Goal: Task Accomplishment & Management: Manage account settings

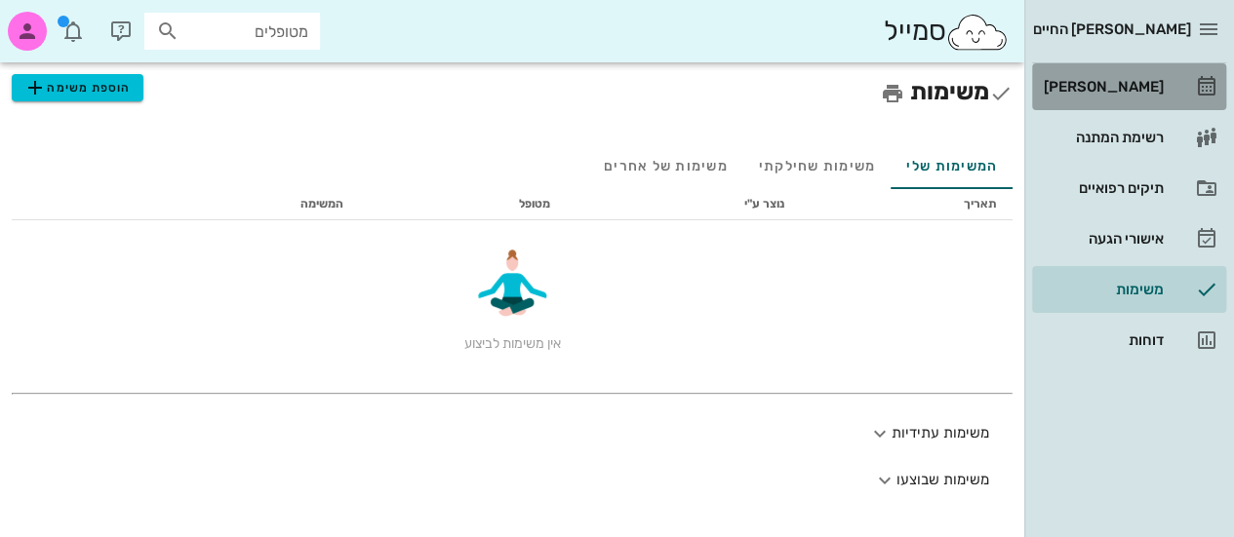
click at [1162, 94] on div "[PERSON_NAME]" at bounding box center [1102, 87] width 124 height 16
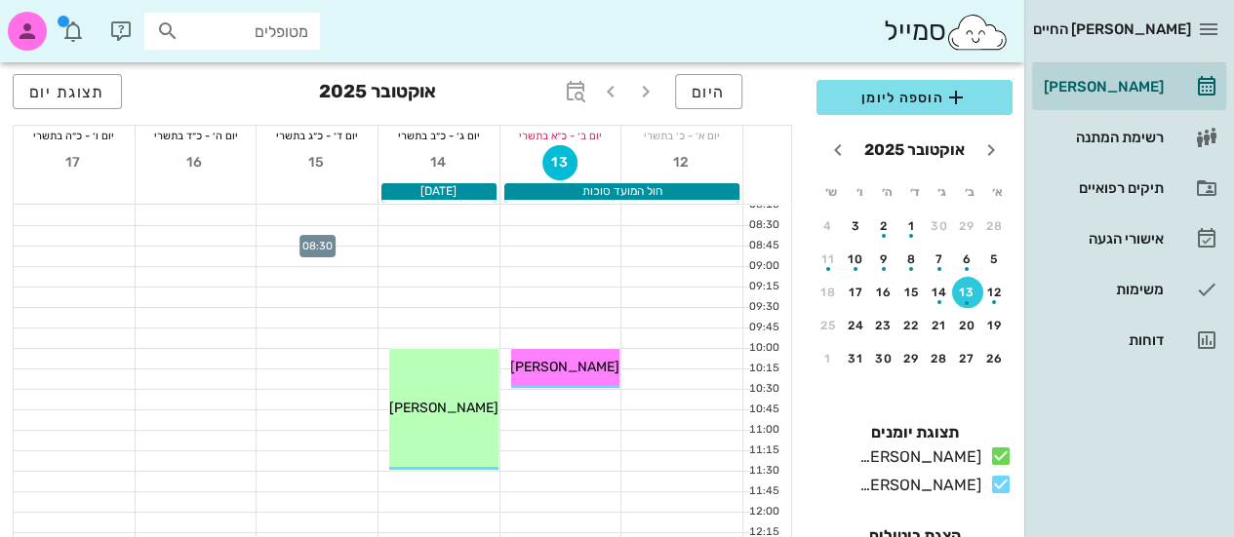
click at [305, 242] on div at bounding box center [317, 236] width 121 height 20
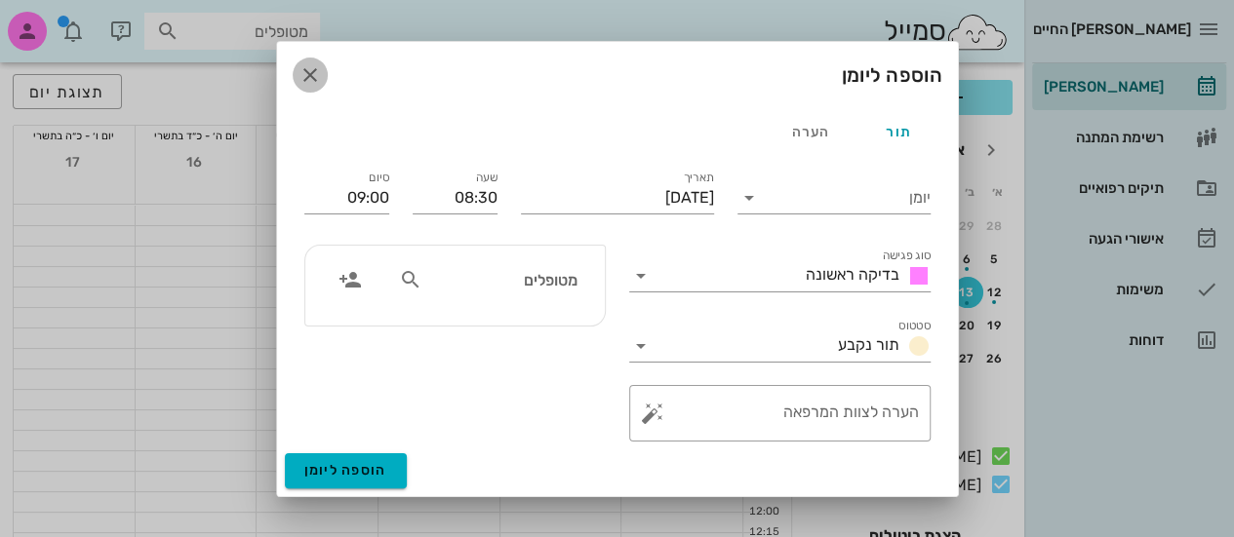
click at [308, 69] on icon "button" at bounding box center [309, 74] width 23 height 23
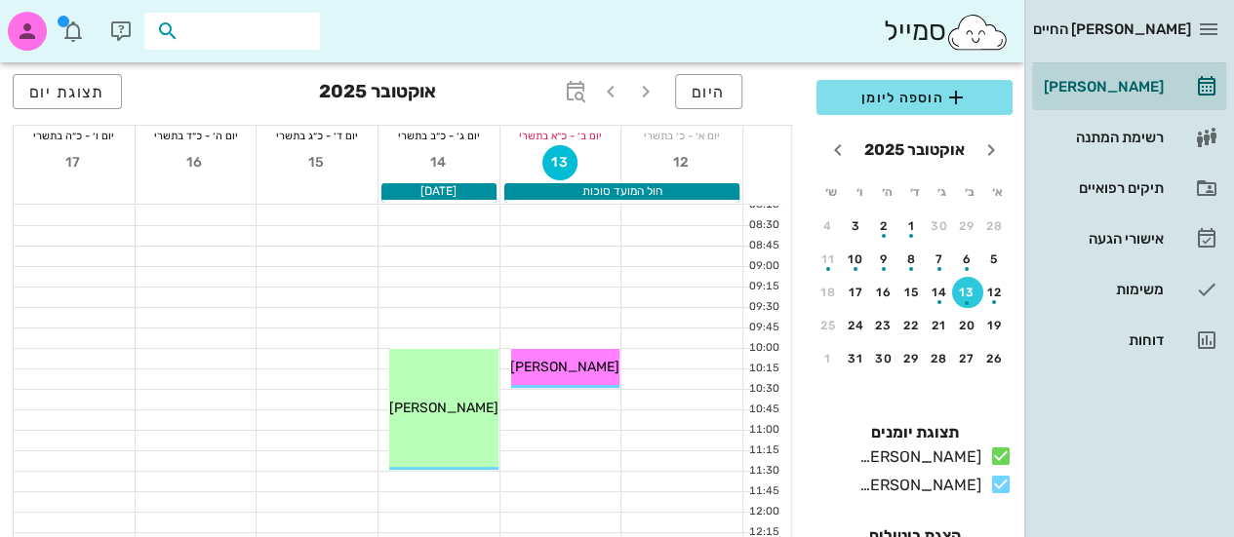
click at [195, 35] on input "text" at bounding box center [245, 31] width 125 height 25
type input "[PERSON_NAME]"
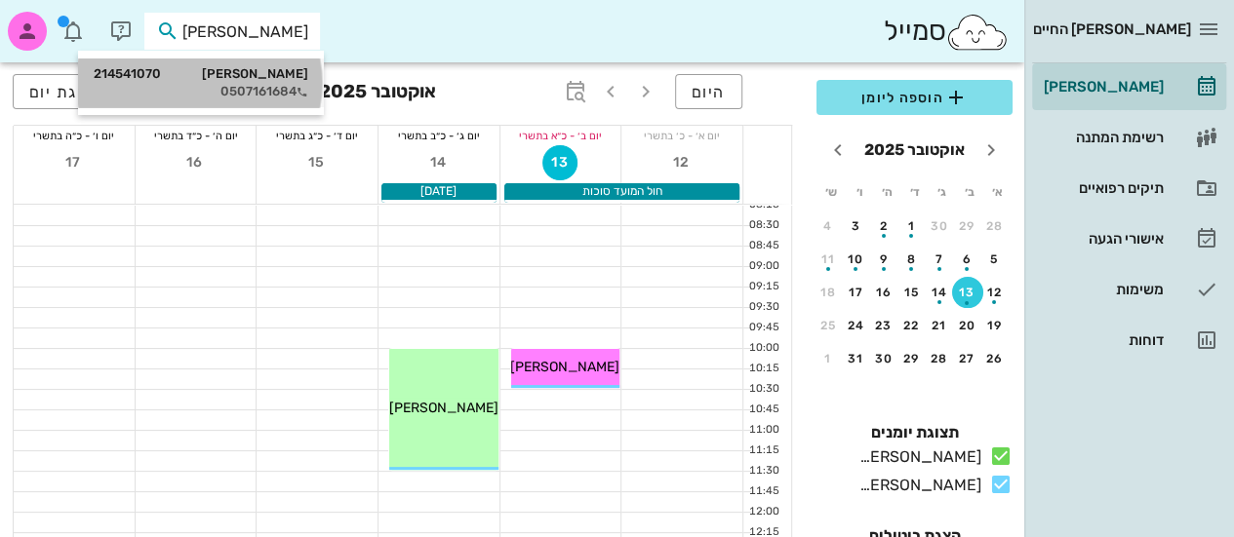
click at [234, 75] on div "[PERSON_NAME] 214541070" at bounding box center [201, 74] width 215 height 16
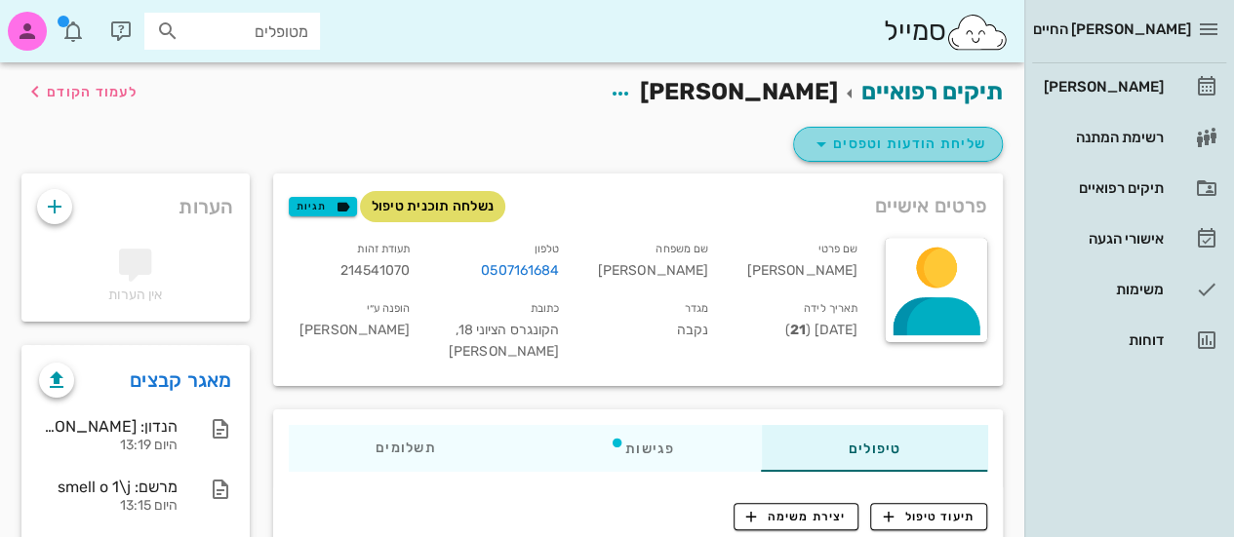
click at [837, 135] on span "שליחת הודעות וטפסים" at bounding box center [898, 144] width 177 height 23
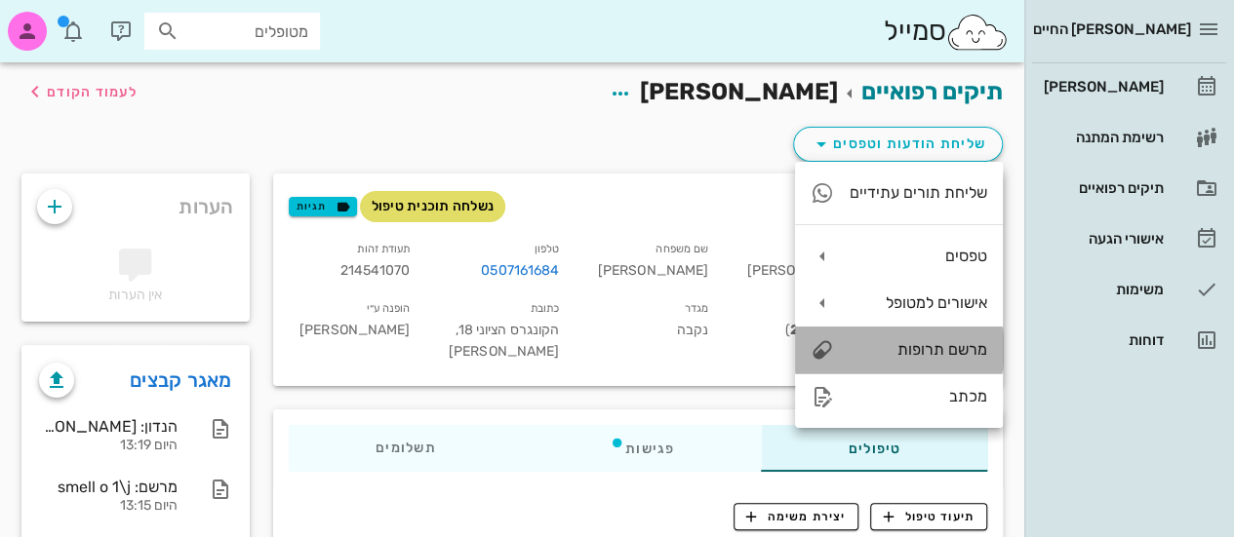
click at [873, 352] on div "מרשם תרופות" at bounding box center [919, 349] width 138 height 19
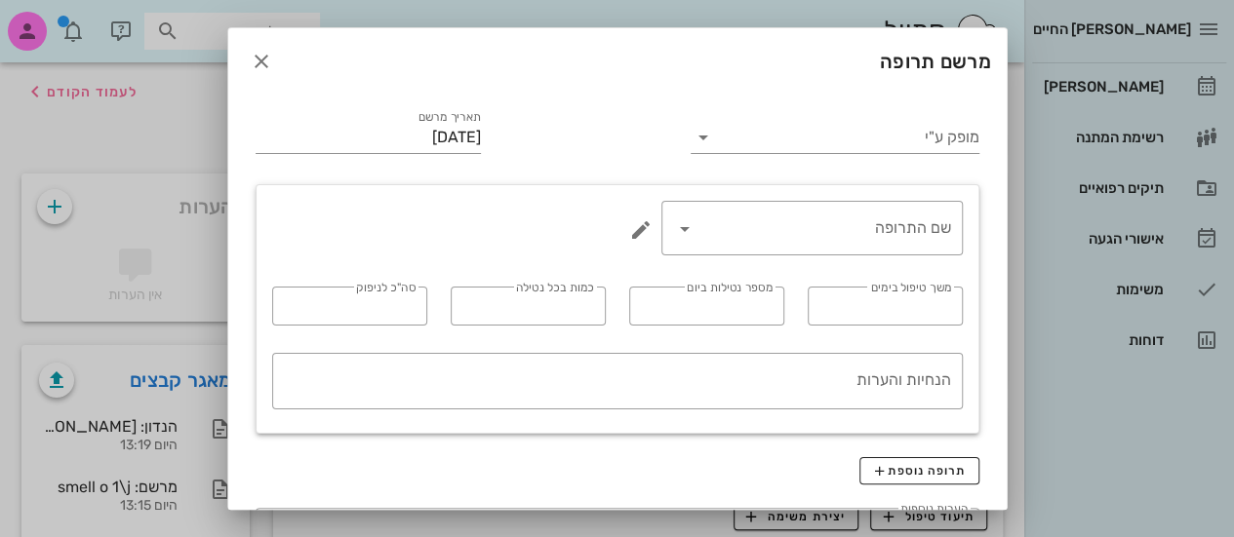
scroll to position [139, 0]
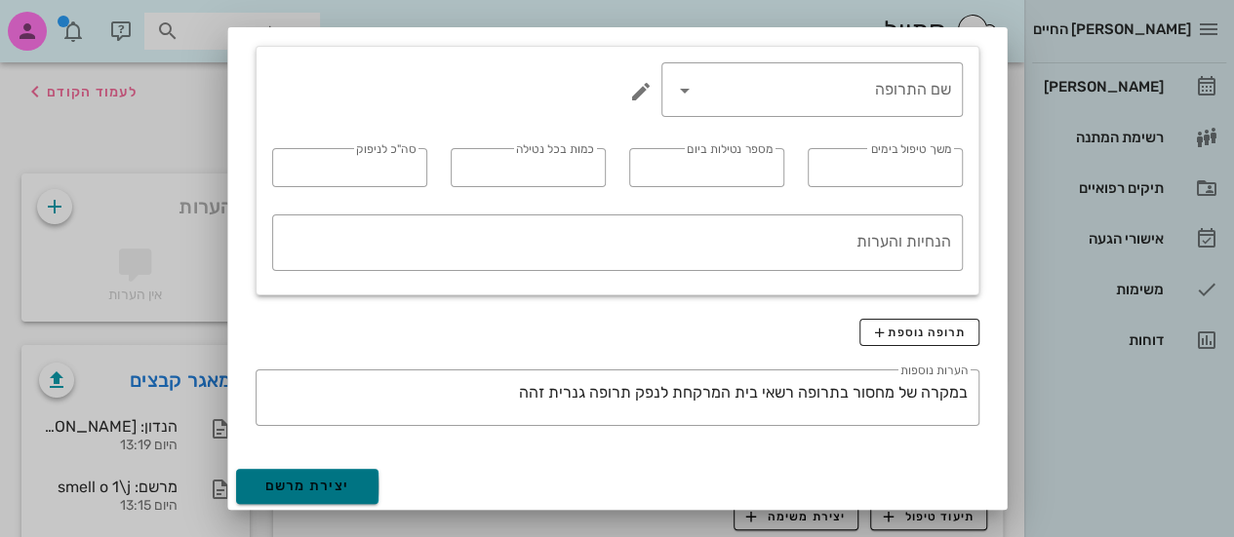
click at [350, 480] on span "יצירת מרשם" at bounding box center [307, 486] width 85 height 17
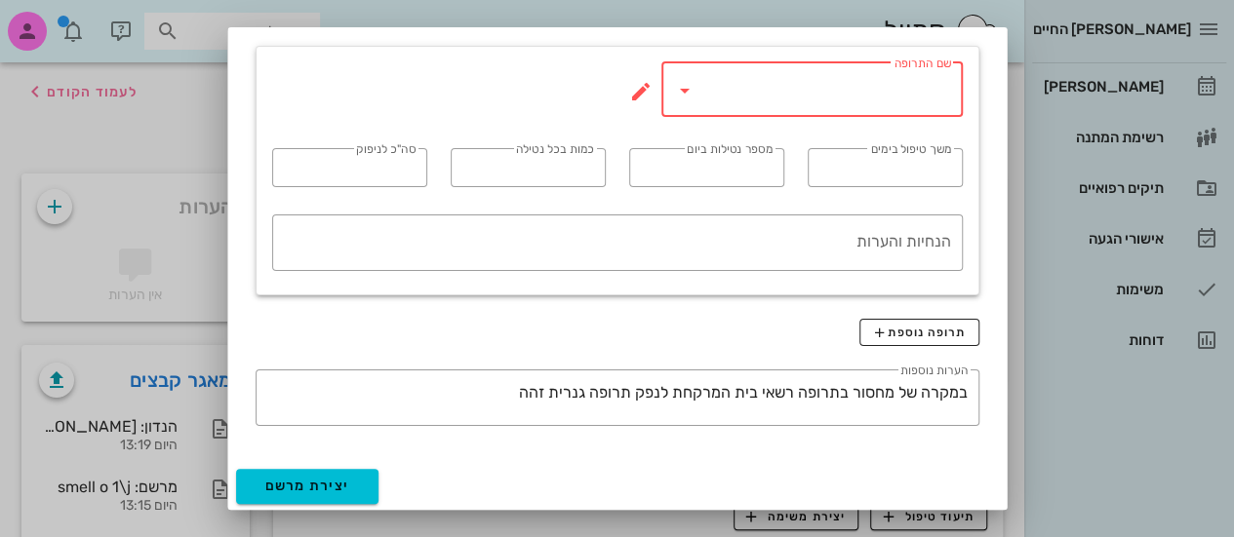
click at [782, 87] on input "שם התרופה" at bounding box center [825, 89] width 251 height 31
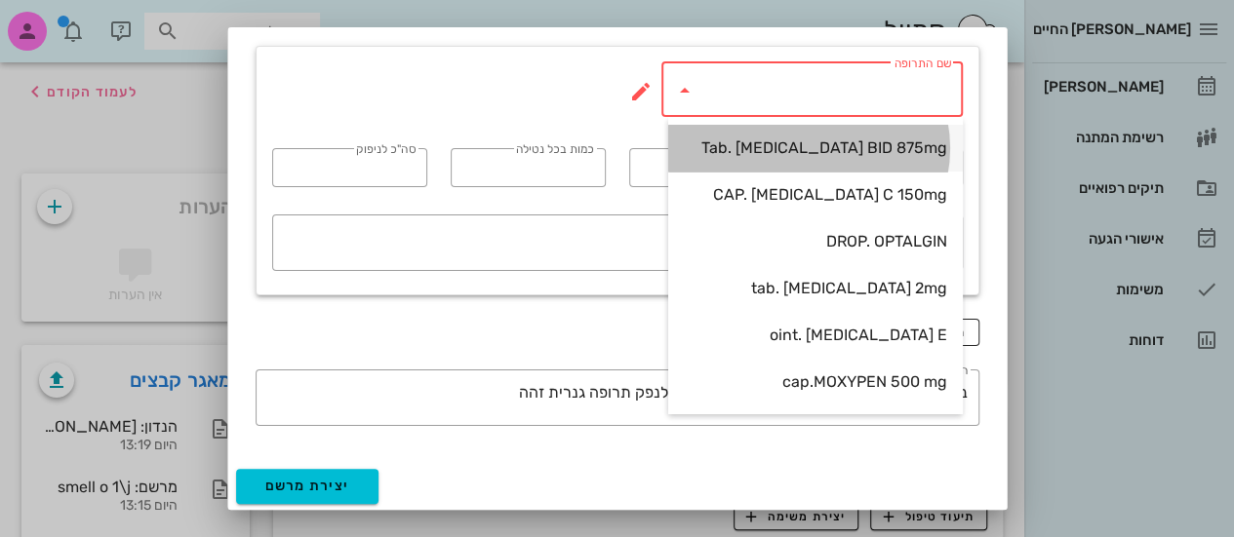
click at [782, 155] on div "Tab. [MEDICAL_DATA] BID 875mg" at bounding box center [815, 148] width 263 height 19
type input "Tab. [MEDICAL_DATA] BID 875mg"
type input "7"
type input "2"
type input "1"
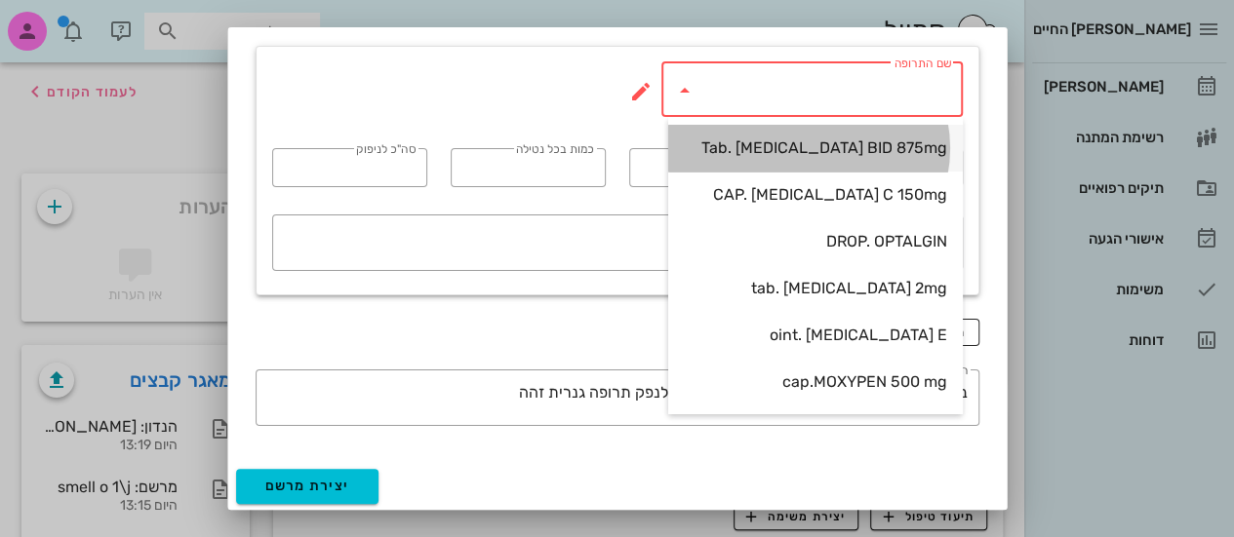
type input "14"
type textarea "טבליה אחת כל 12 שעות במשך 7 ימים"
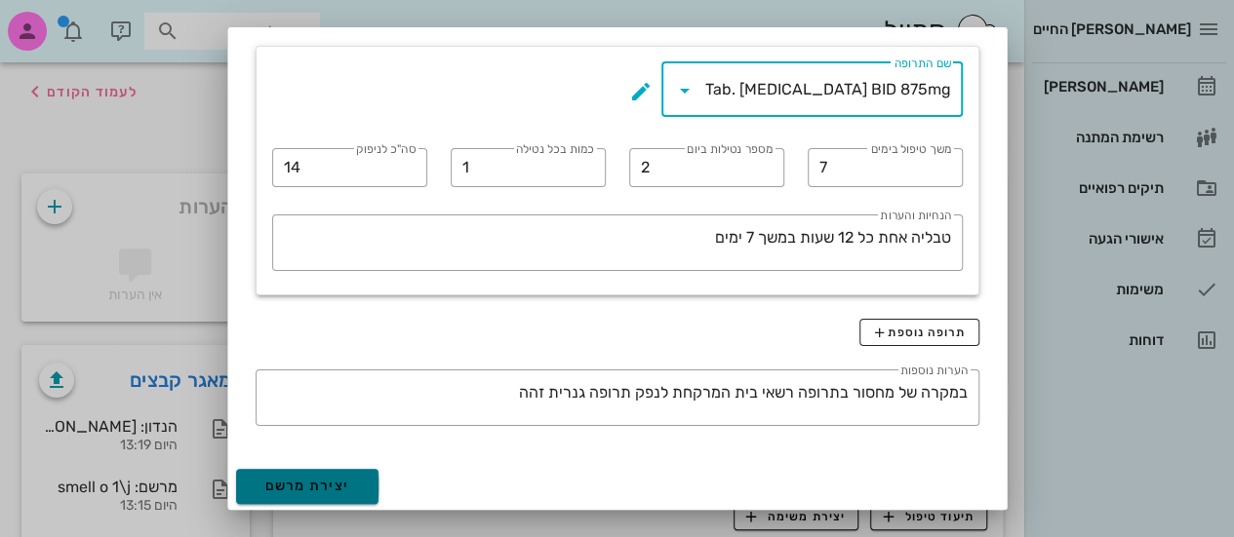
click at [369, 479] on button "יצירת מרשם" at bounding box center [307, 486] width 143 height 35
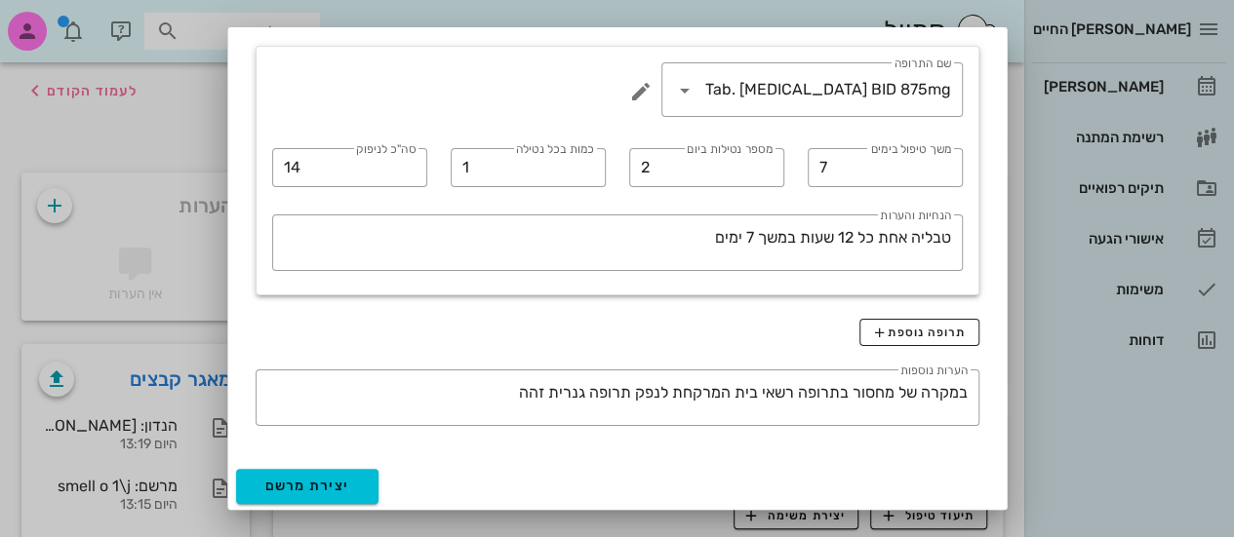
scroll to position [2, 0]
click at [314, 478] on span "יצירת מרשם" at bounding box center [307, 486] width 85 height 17
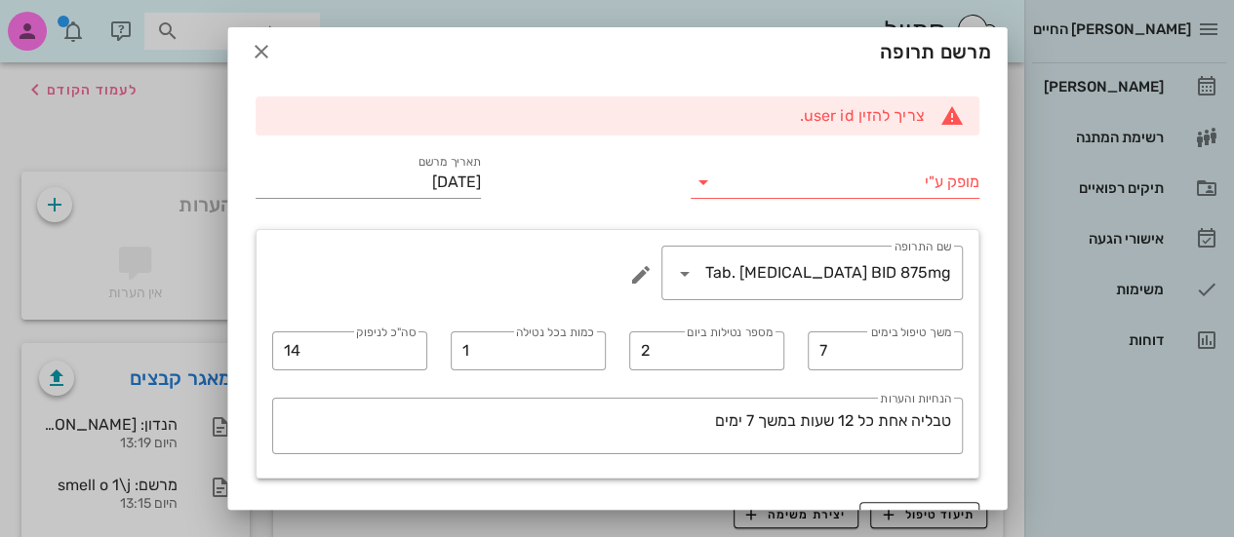
scroll to position [0, 0]
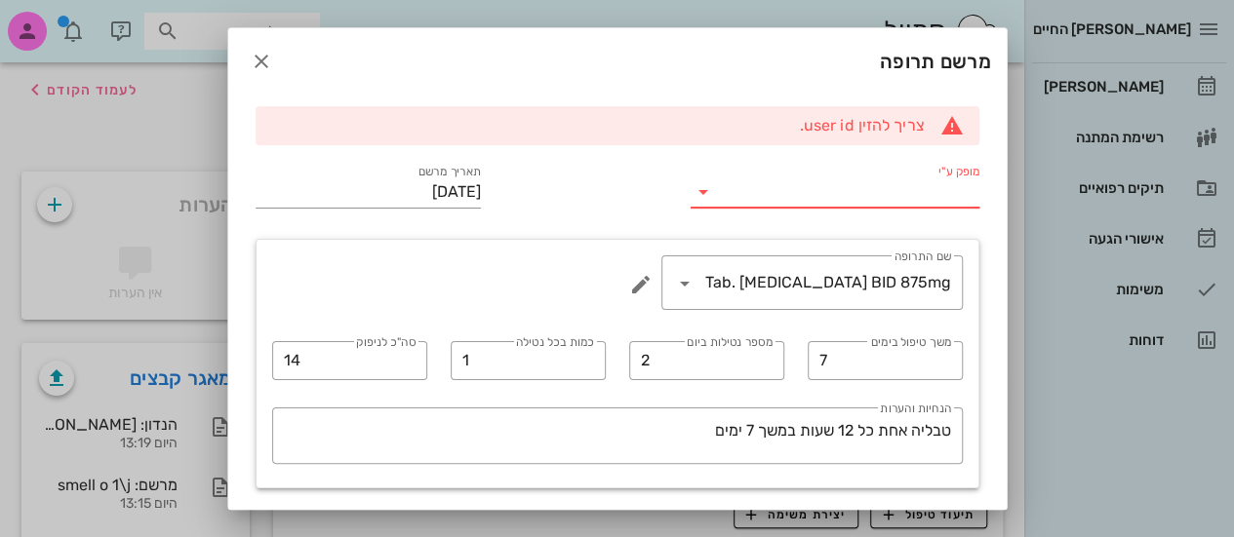
click at [854, 185] on input "מופק ע"י" at bounding box center [848, 192] width 260 height 31
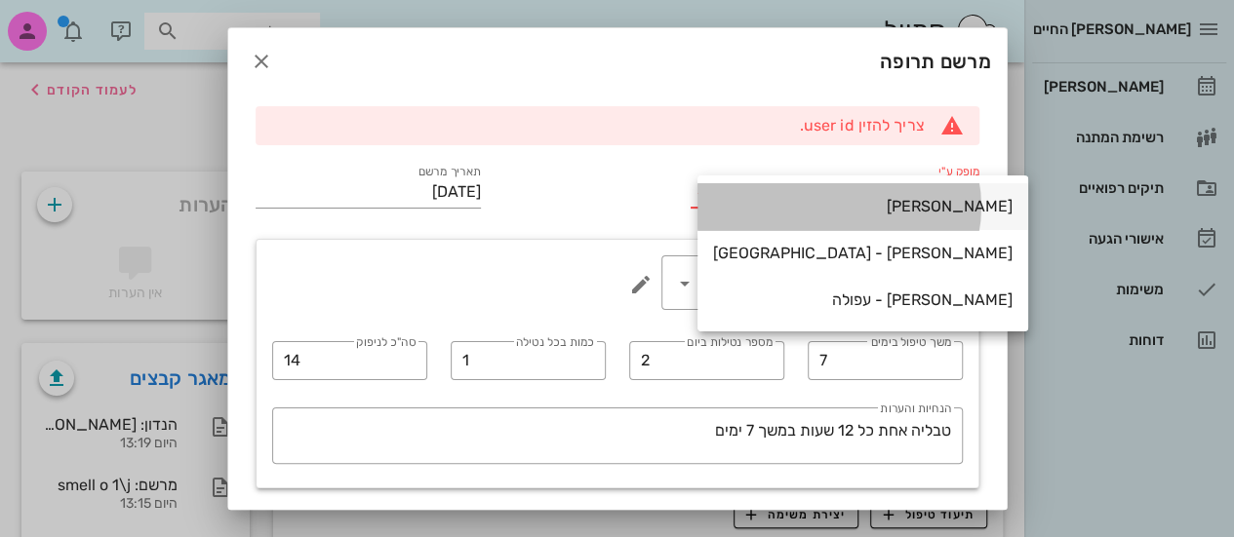
click at [882, 198] on div "[PERSON_NAME]" at bounding box center [862, 206] width 299 height 19
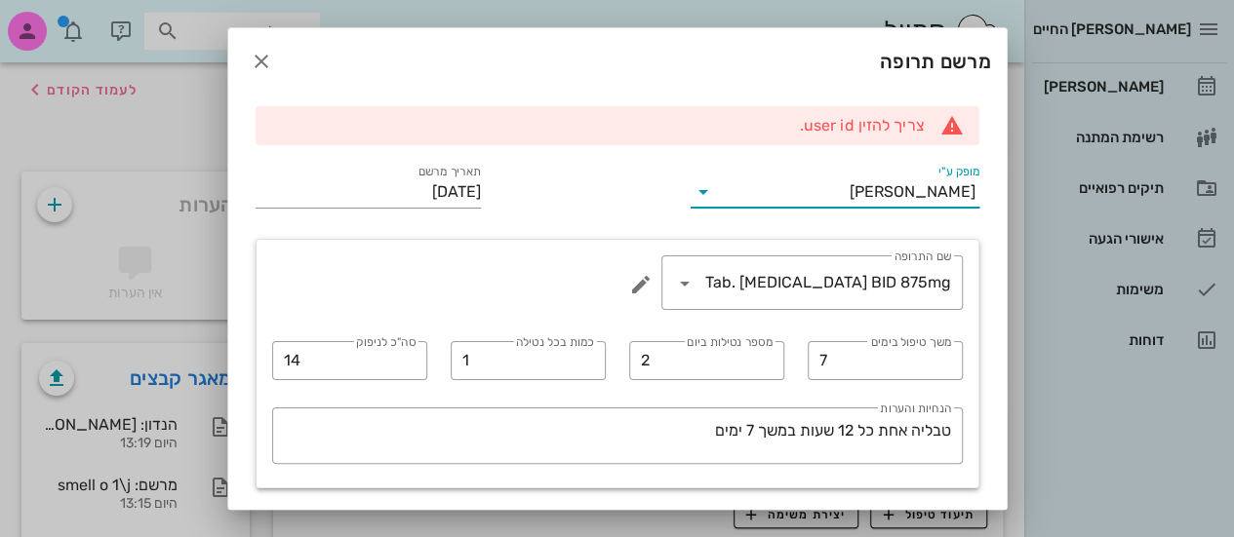
scroll to position [193, 0]
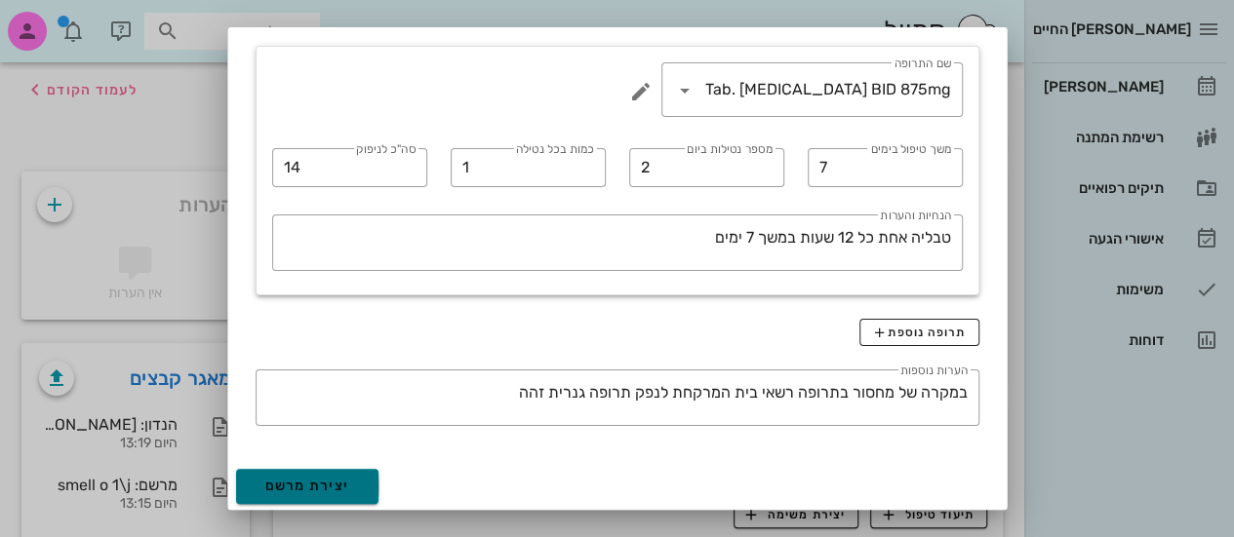
click at [327, 483] on span "יצירת מרשם" at bounding box center [307, 486] width 85 height 17
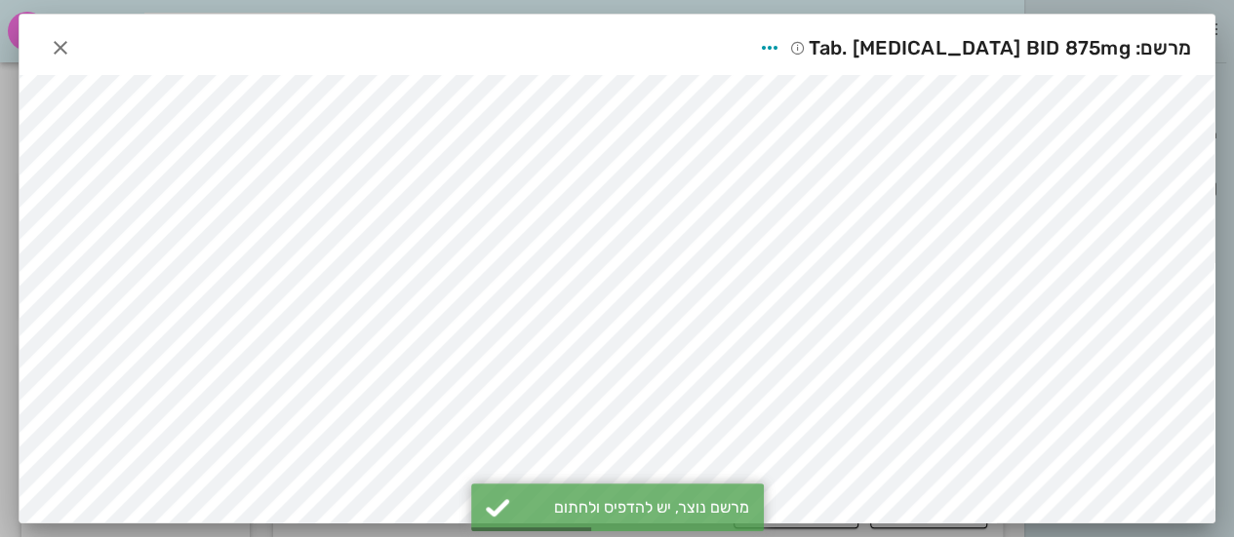
scroll to position [271, 0]
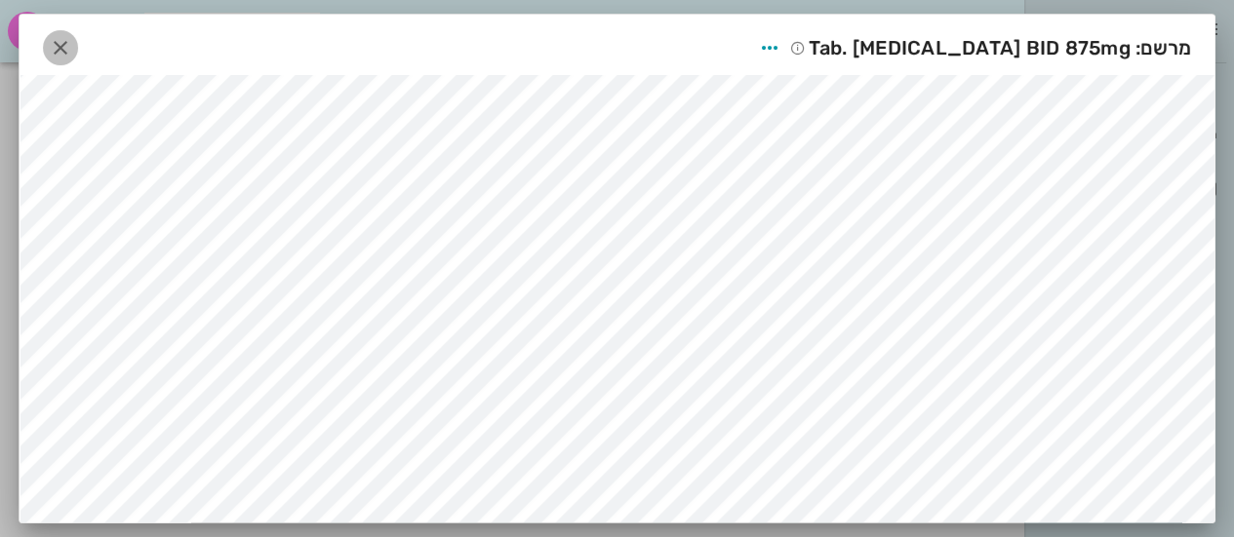
click at [59, 49] on icon "button" at bounding box center [60, 47] width 23 height 23
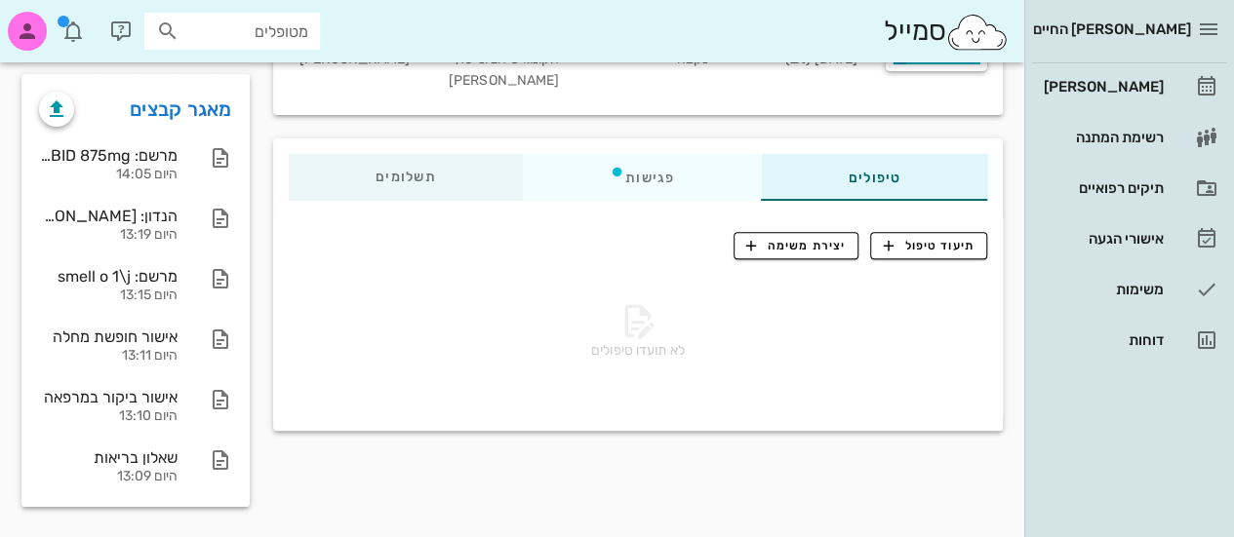
scroll to position [0, 0]
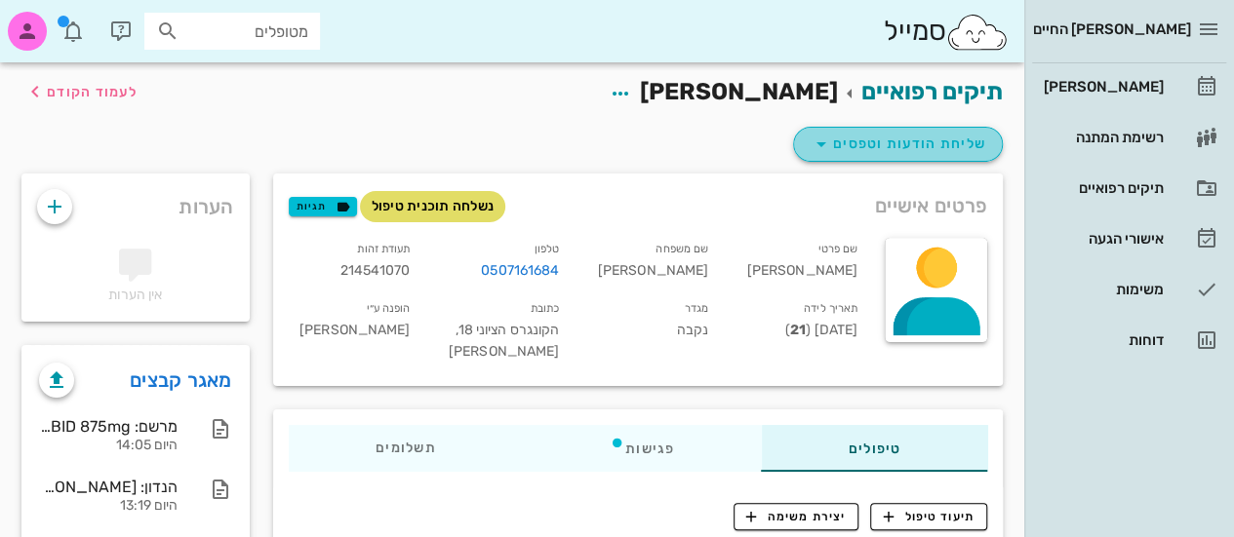
click at [837, 147] on span "שליחת הודעות וטפסים" at bounding box center [898, 144] width 177 height 23
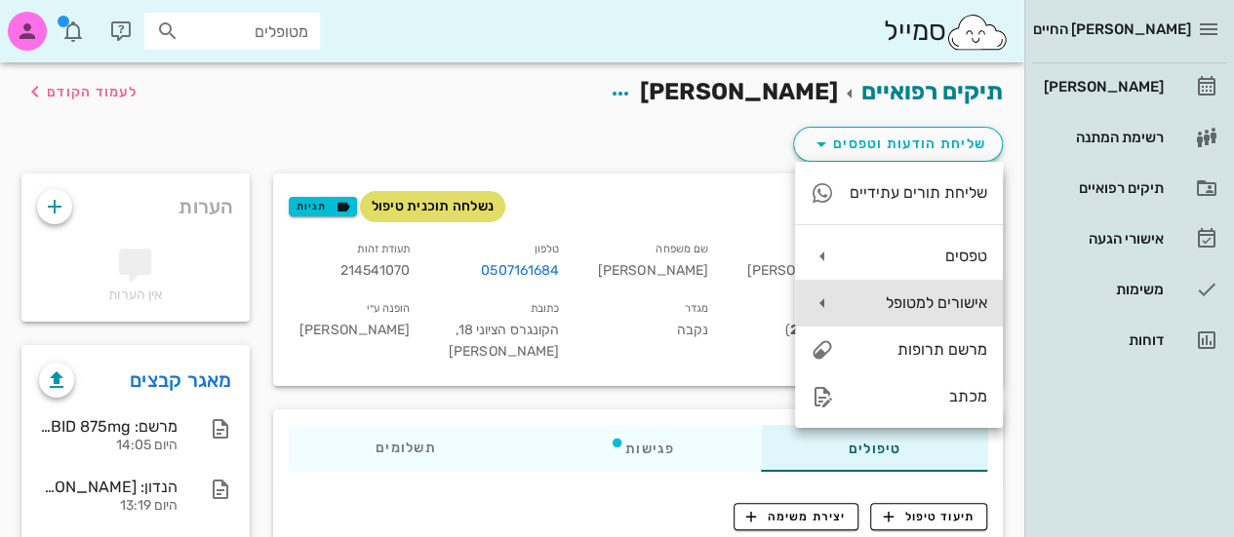
click at [883, 299] on div "אישורים למטופל" at bounding box center [919, 303] width 138 height 19
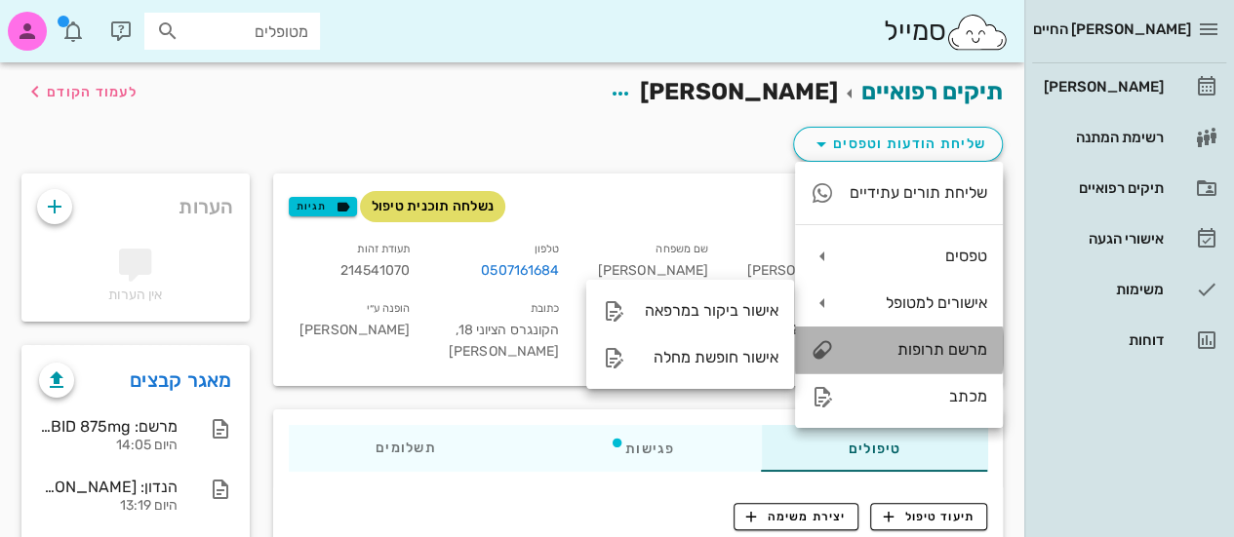
click at [888, 342] on div "מרשם תרופות" at bounding box center [919, 349] width 138 height 19
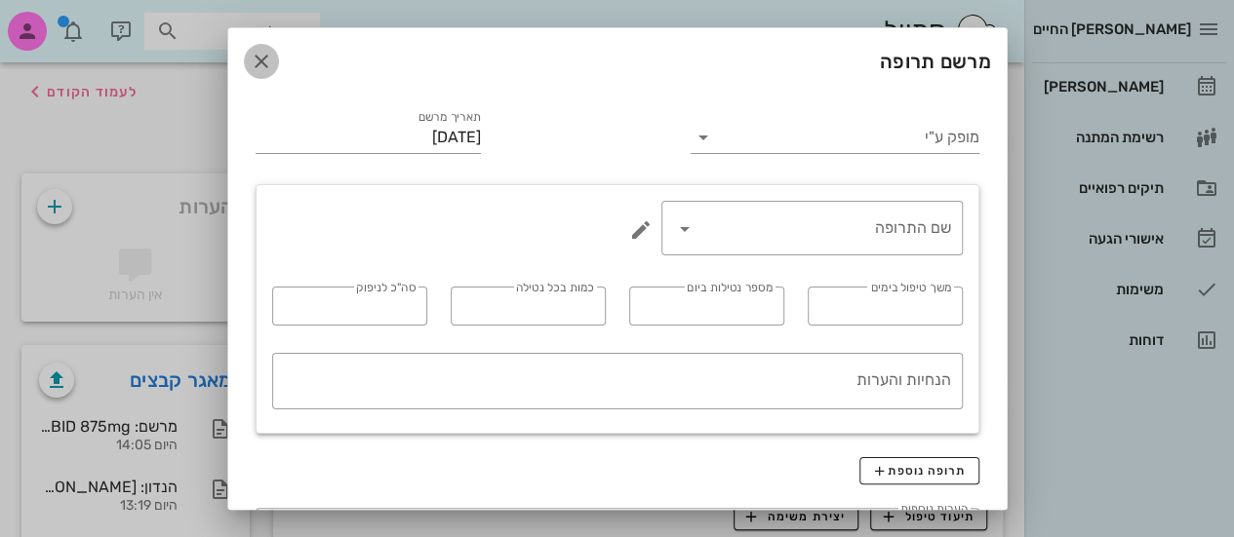
click at [273, 59] on icon "button" at bounding box center [261, 61] width 23 height 23
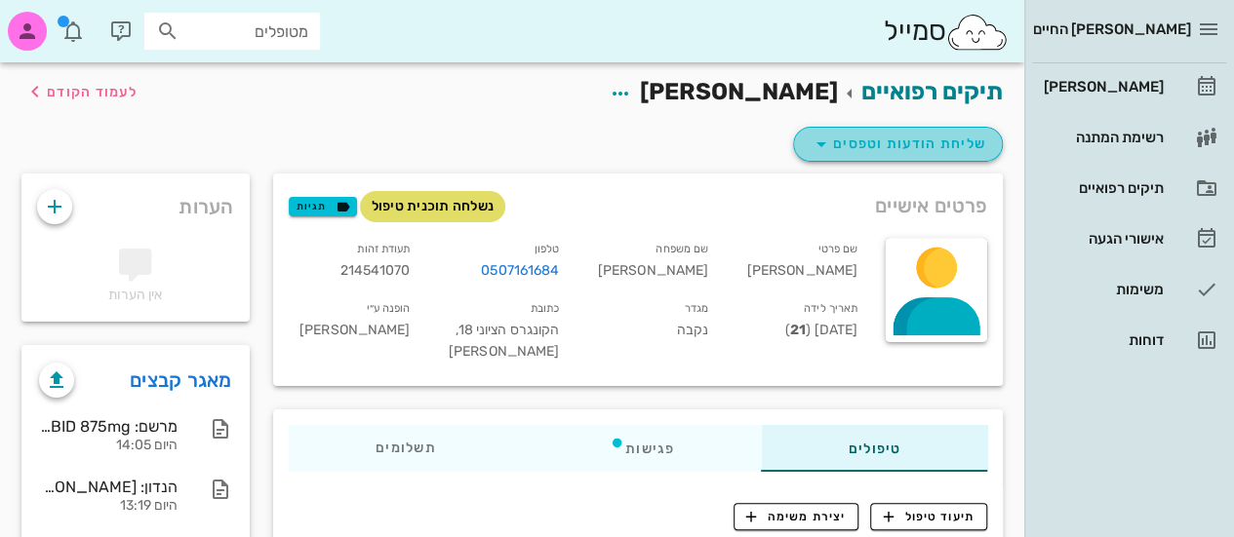
click at [847, 133] on span "שליחת הודעות וטפסים" at bounding box center [898, 144] width 177 height 23
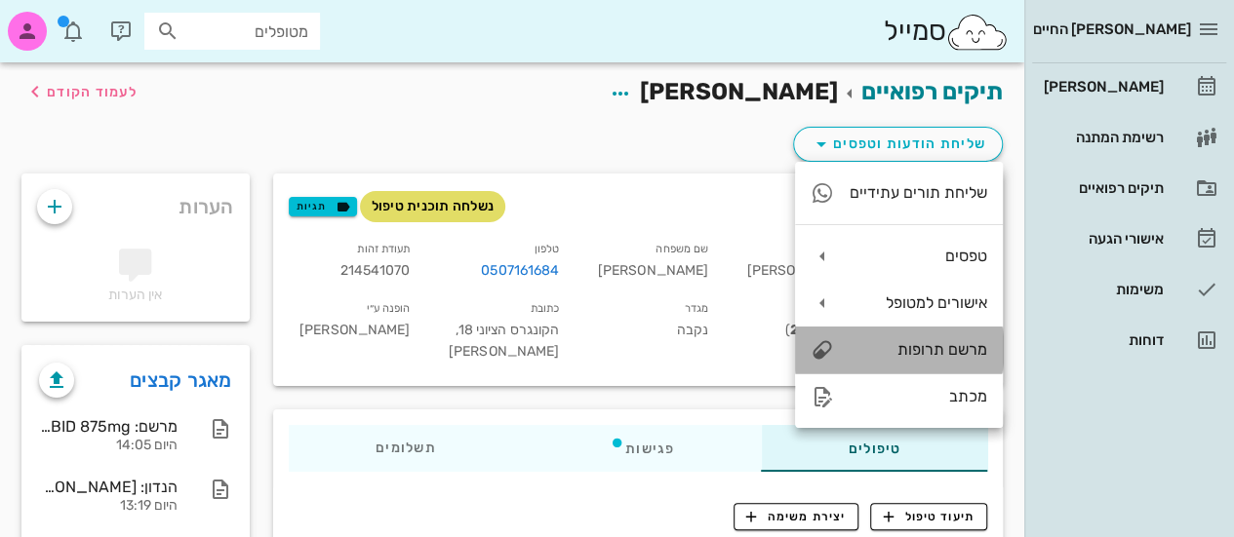
click at [939, 344] on div "מרשם תרופות" at bounding box center [919, 349] width 138 height 19
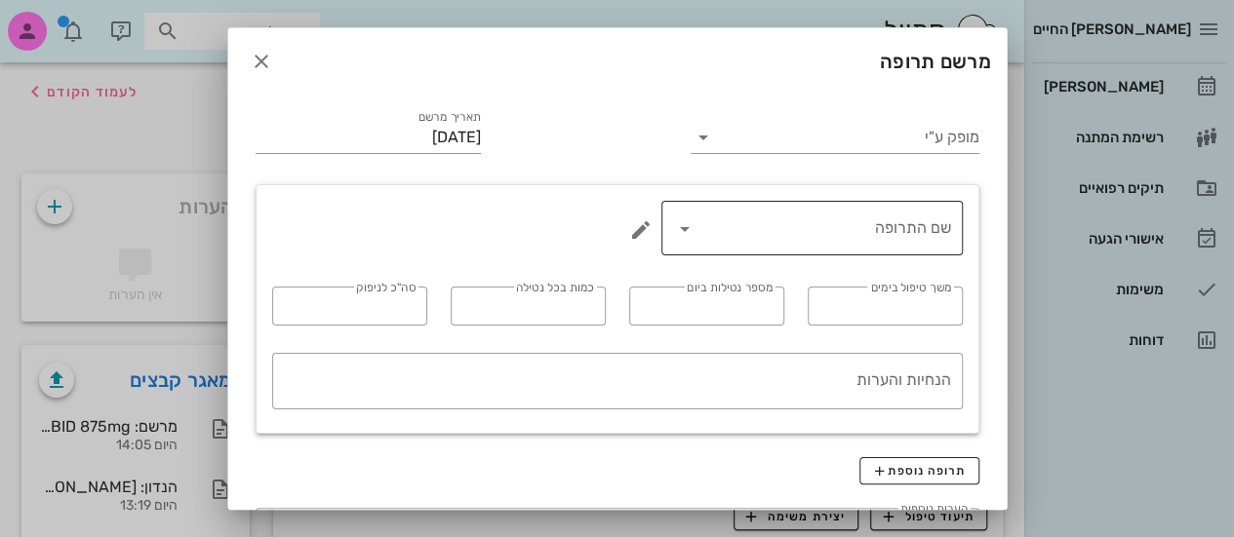
click at [848, 236] on input "שם התרופה" at bounding box center [825, 228] width 251 height 31
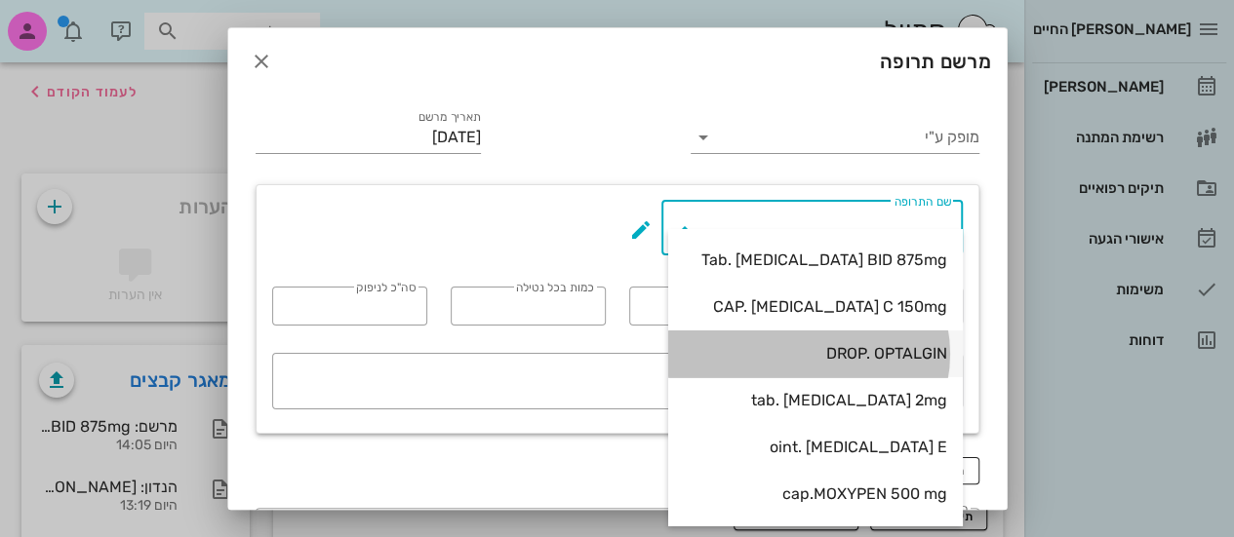
click at [833, 366] on div "DROP. OPTALGIN" at bounding box center [815, 354] width 263 height 42
type input "DROP. OPTALGIN"
type input "3"
type input "30 טיפות"
type input "1"
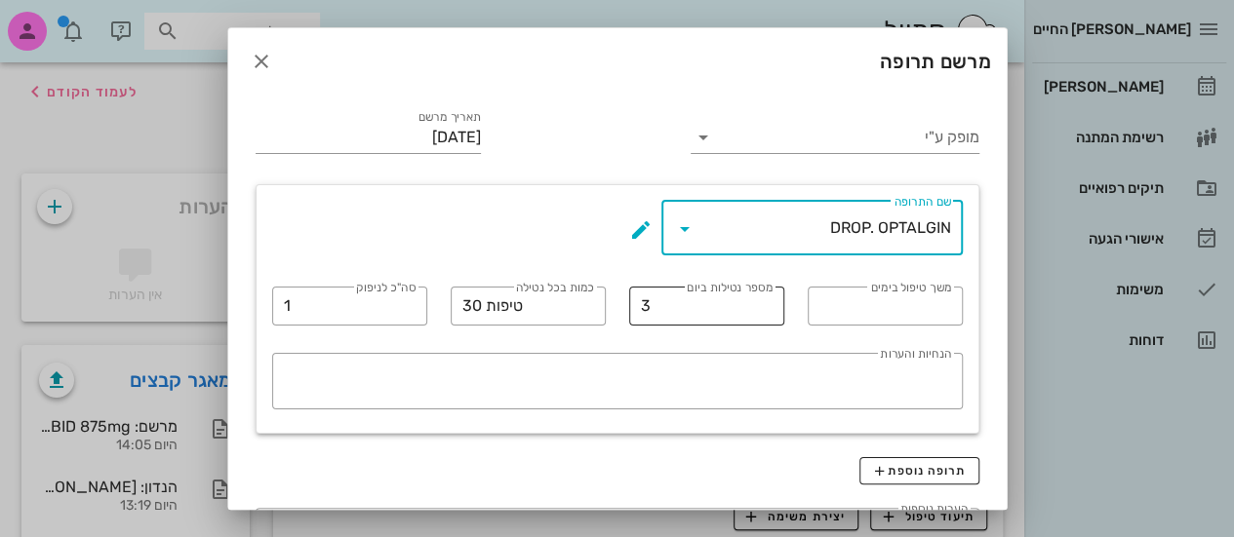
click at [747, 290] on label "מספר נטילות ביום" at bounding box center [730, 288] width 86 height 15
click at [747, 291] on input "3" at bounding box center [707, 306] width 132 height 31
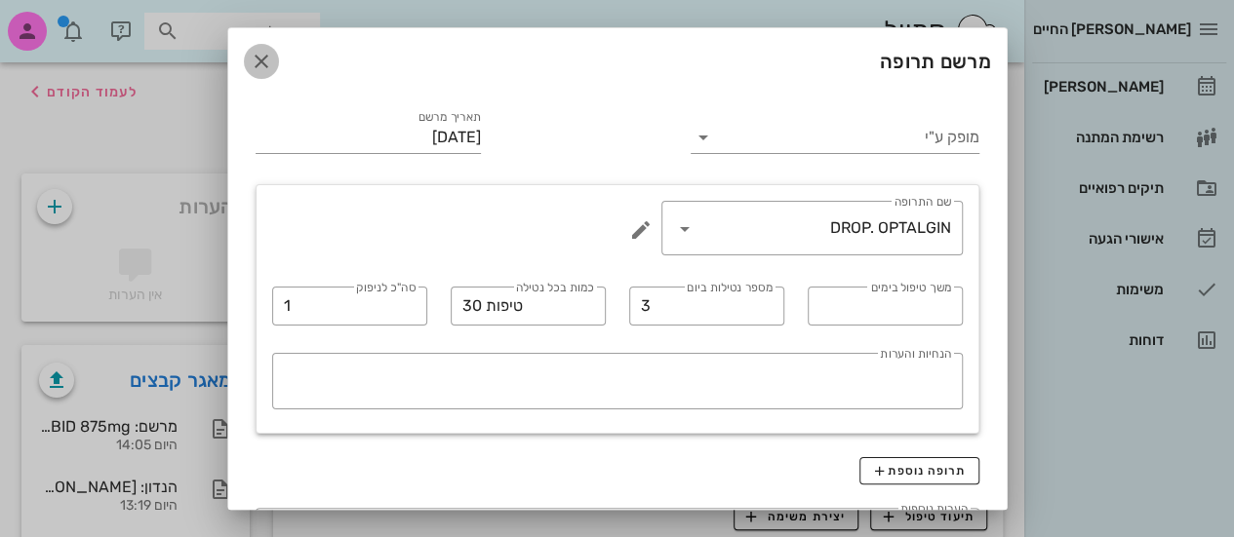
click at [273, 50] on icon "button" at bounding box center [261, 61] width 23 height 23
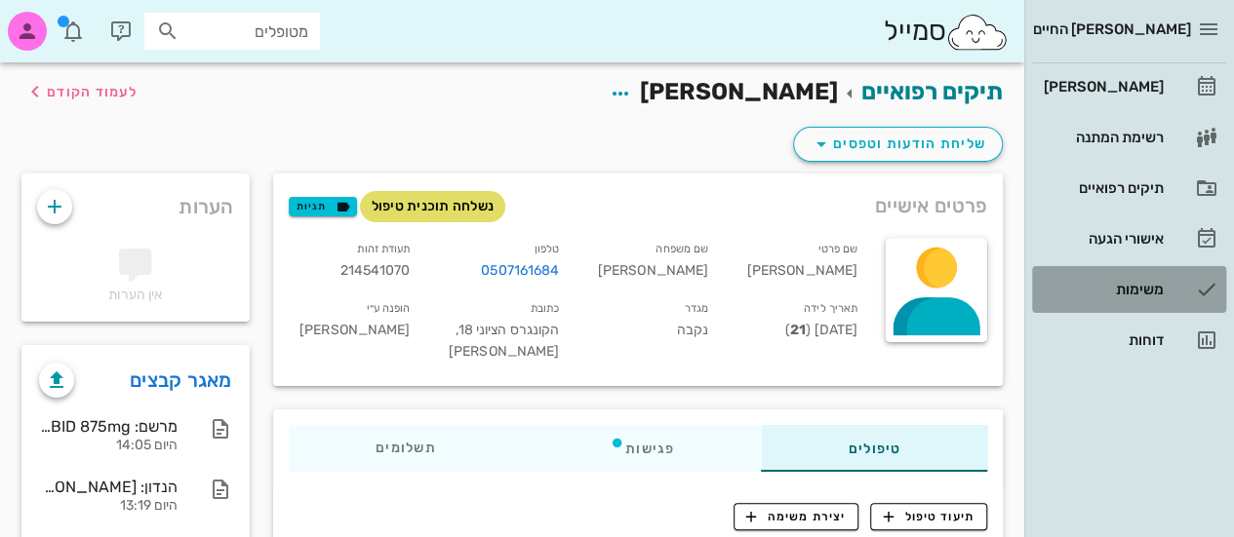
click at [1128, 276] on div "משימות" at bounding box center [1102, 289] width 124 height 31
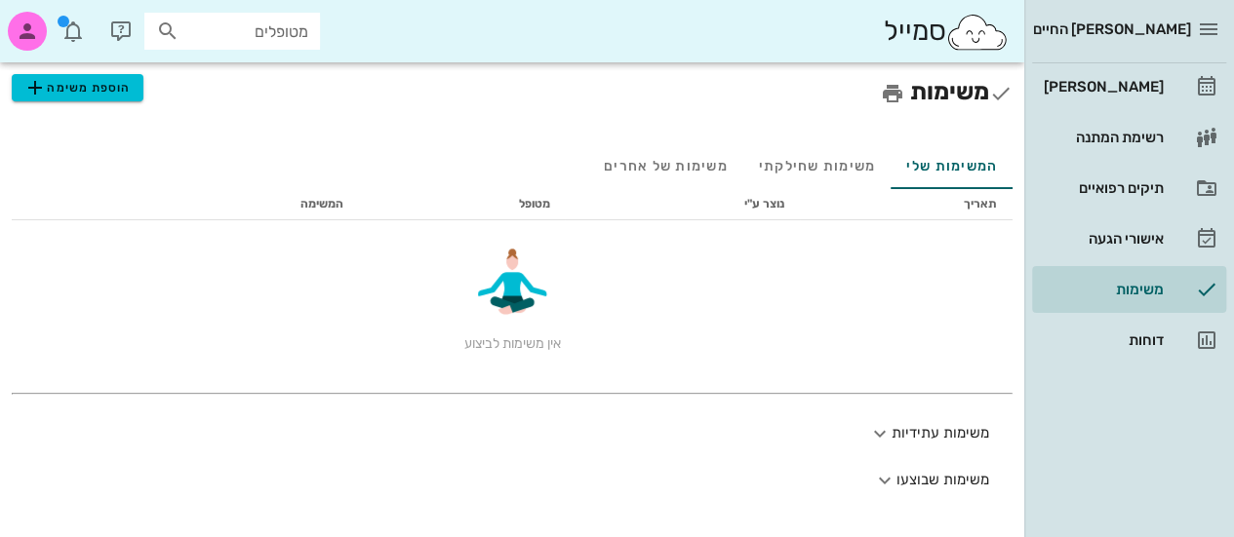
click at [972, 94] on h2 "משימות הוספת משימה" at bounding box center [512, 92] width 1001 height 37
click at [886, 93] on icon "button" at bounding box center [892, 93] width 23 height 23
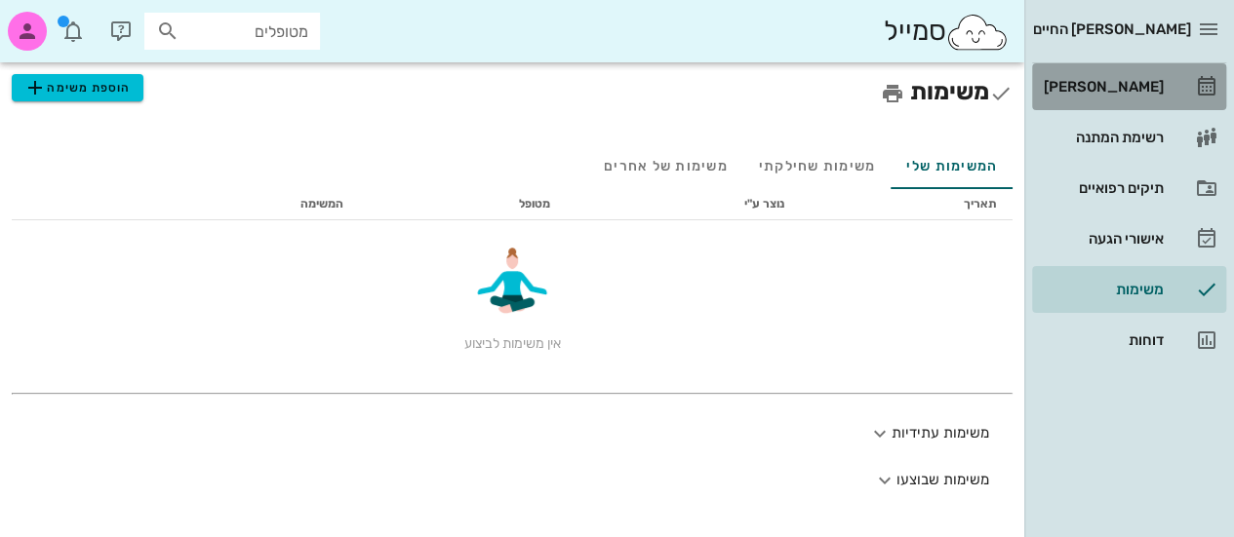
click at [1152, 86] on div "[PERSON_NAME]" at bounding box center [1102, 87] width 124 height 16
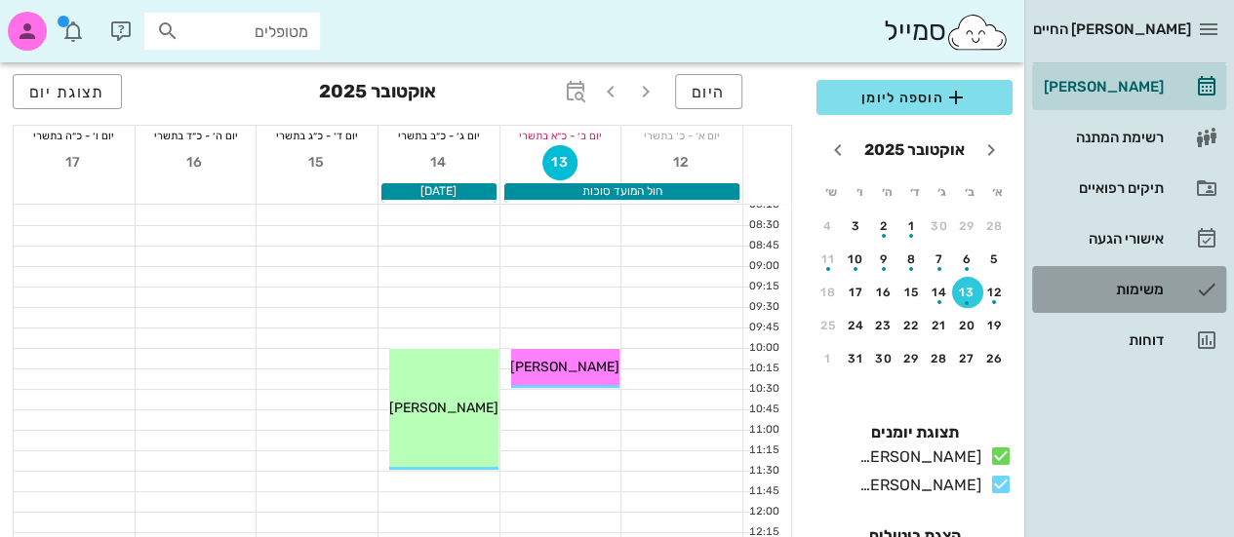
click at [1121, 288] on div "משימות" at bounding box center [1102, 290] width 124 height 16
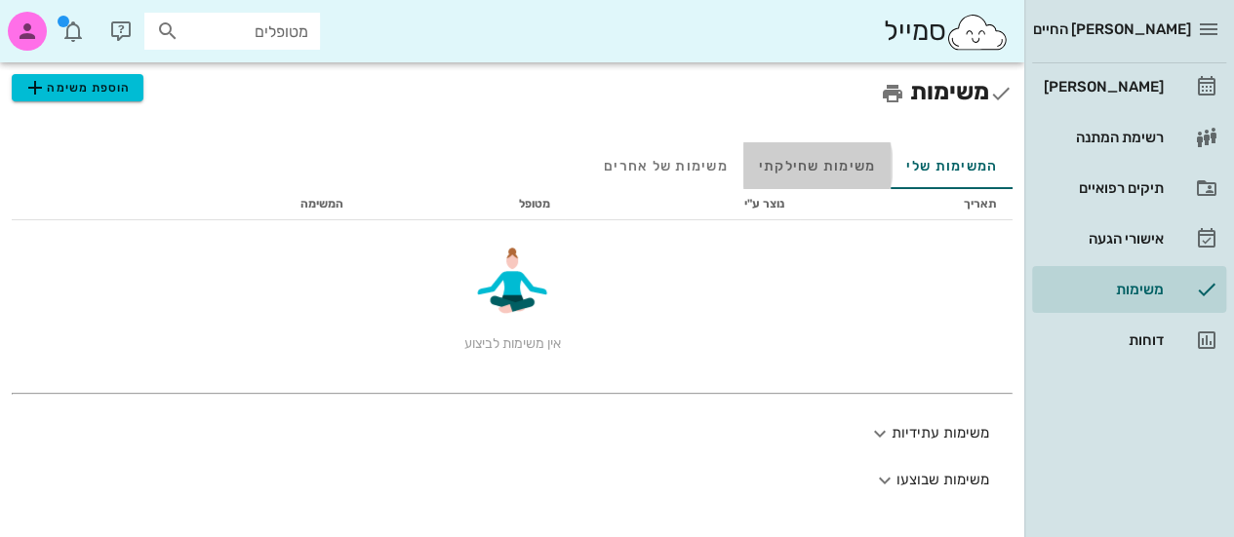
click at [842, 161] on div "משימות שחילקתי" at bounding box center [817, 165] width 148 height 47
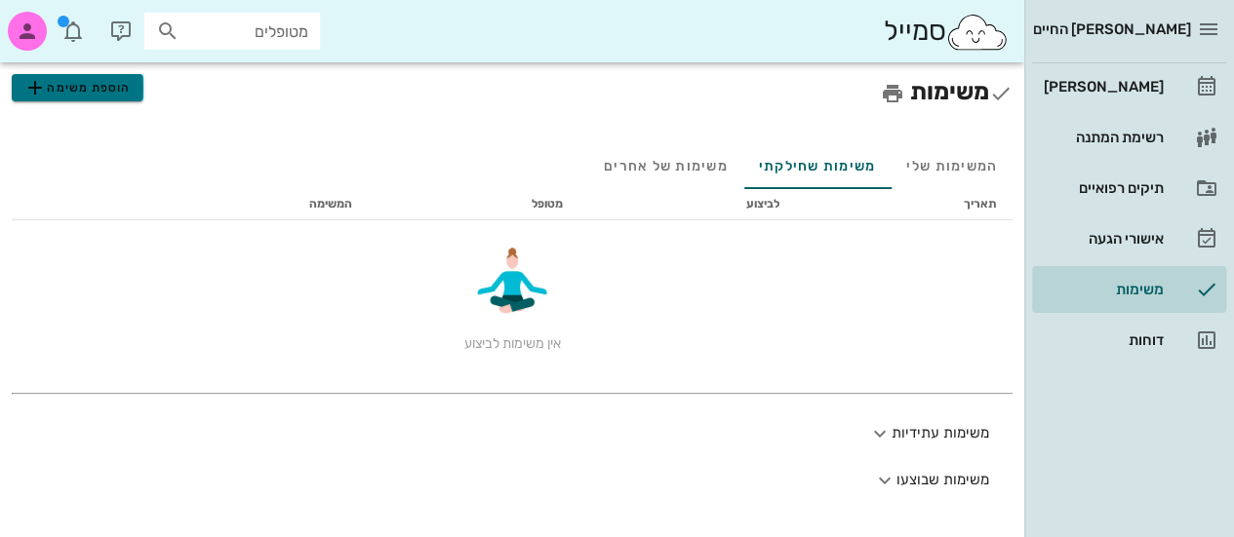
click at [62, 86] on span "הוספת משימה" at bounding box center [76, 87] width 107 height 23
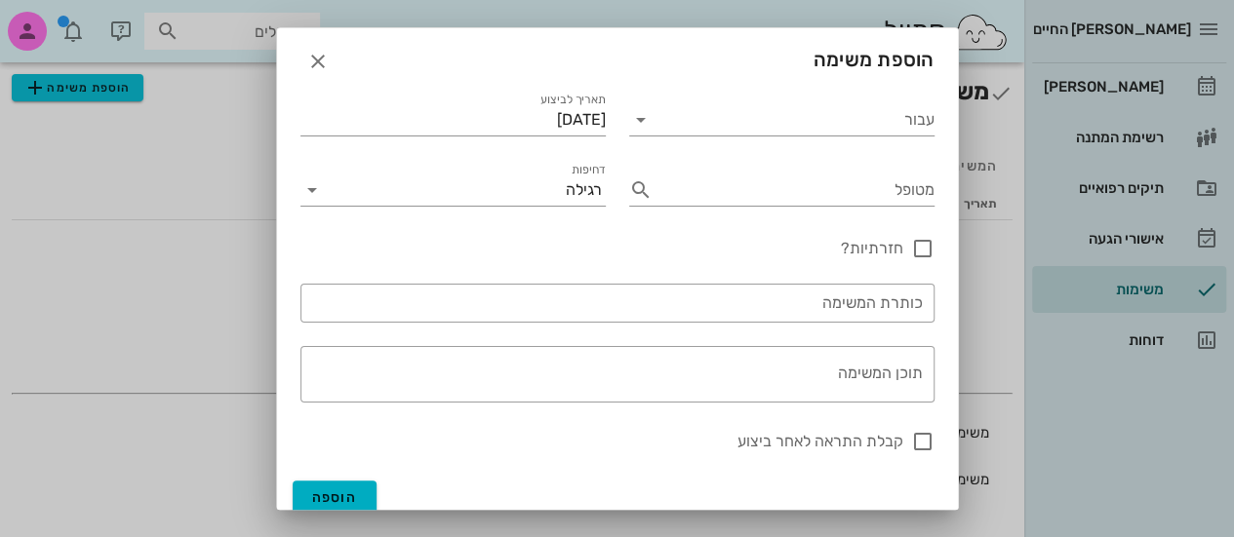
click at [820, 136] on div "עבור" at bounding box center [781, 112] width 329 height 70
click at [814, 118] on input "עבור" at bounding box center [795, 119] width 278 height 31
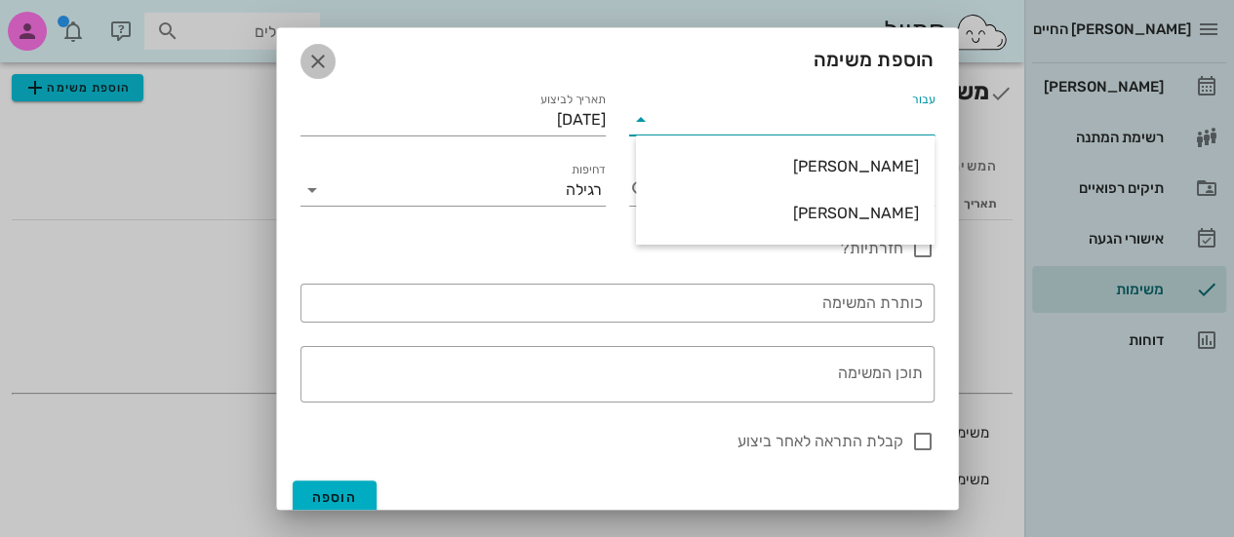
click at [330, 58] on icon "button" at bounding box center [317, 61] width 23 height 23
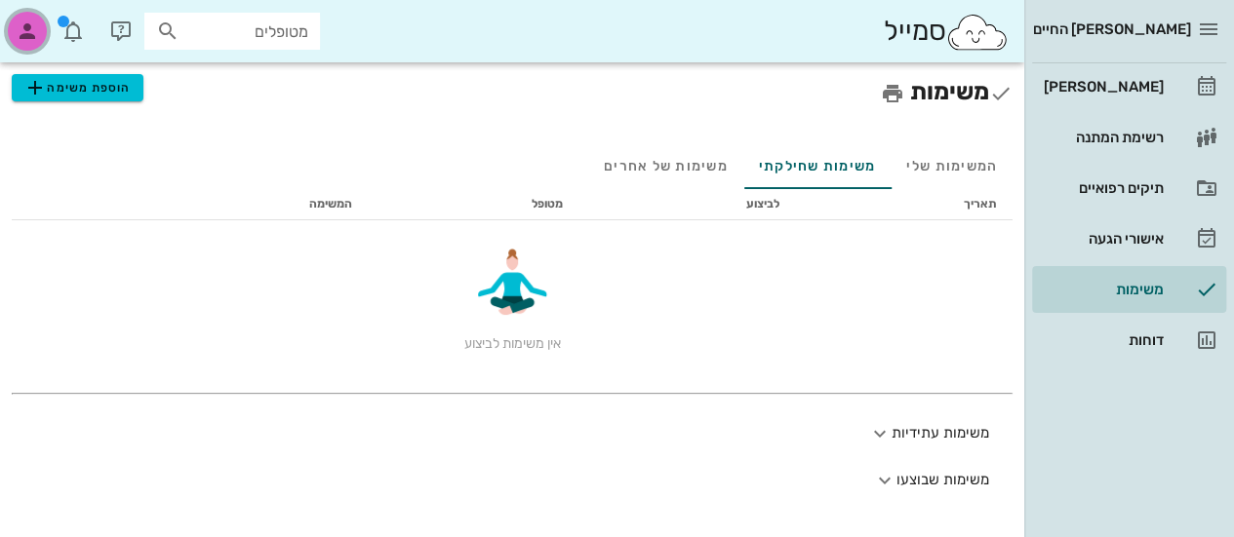
click at [19, 37] on icon "button" at bounding box center [27, 31] width 23 height 23
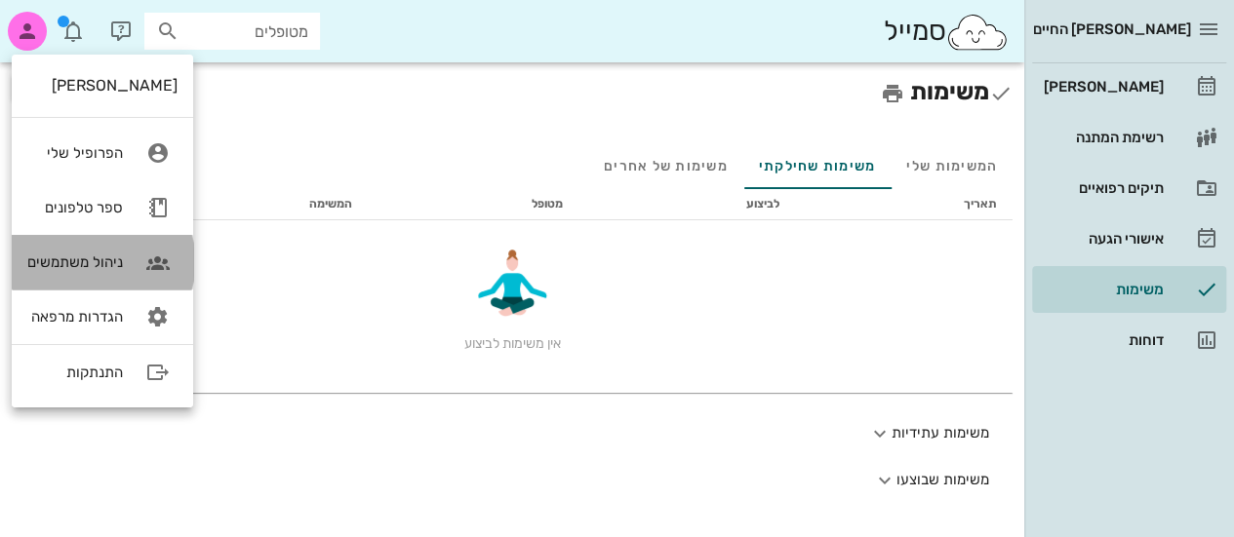
click at [102, 261] on div "ניהול משתמשים" at bounding box center [75, 263] width 96 height 18
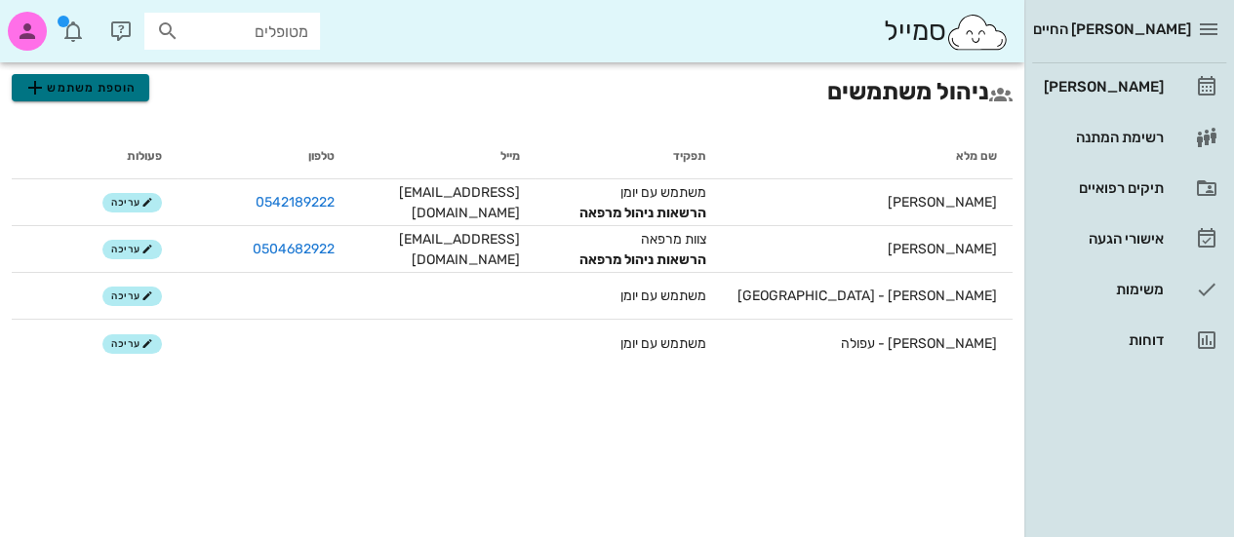
click at [64, 95] on span "הוספת משתמש" at bounding box center [79, 87] width 113 height 23
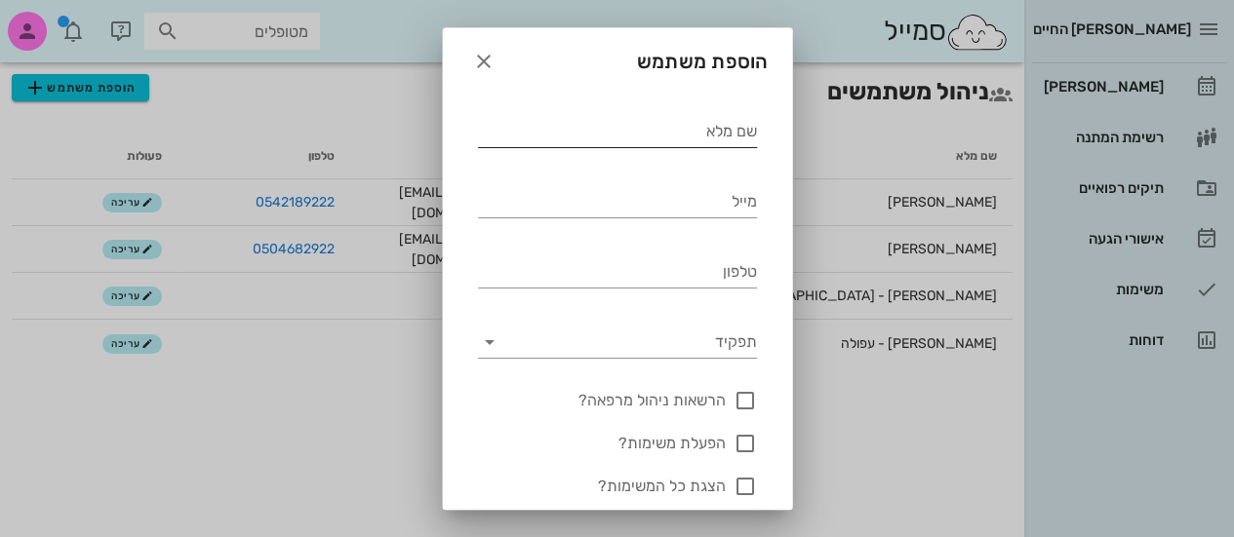
click at [716, 143] on input "שם מלא" at bounding box center [617, 131] width 279 height 31
type input "[PERSON_NAME]"
click at [719, 188] on input "מייל" at bounding box center [617, 201] width 279 height 31
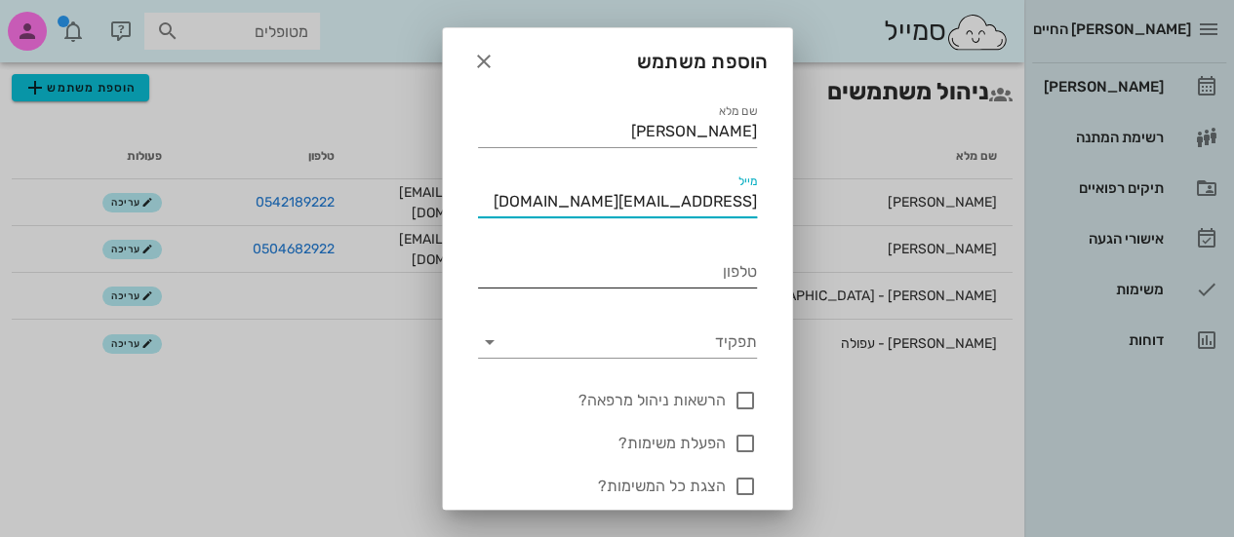
type input "[EMAIL_ADDRESS][DOMAIN_NAME]"
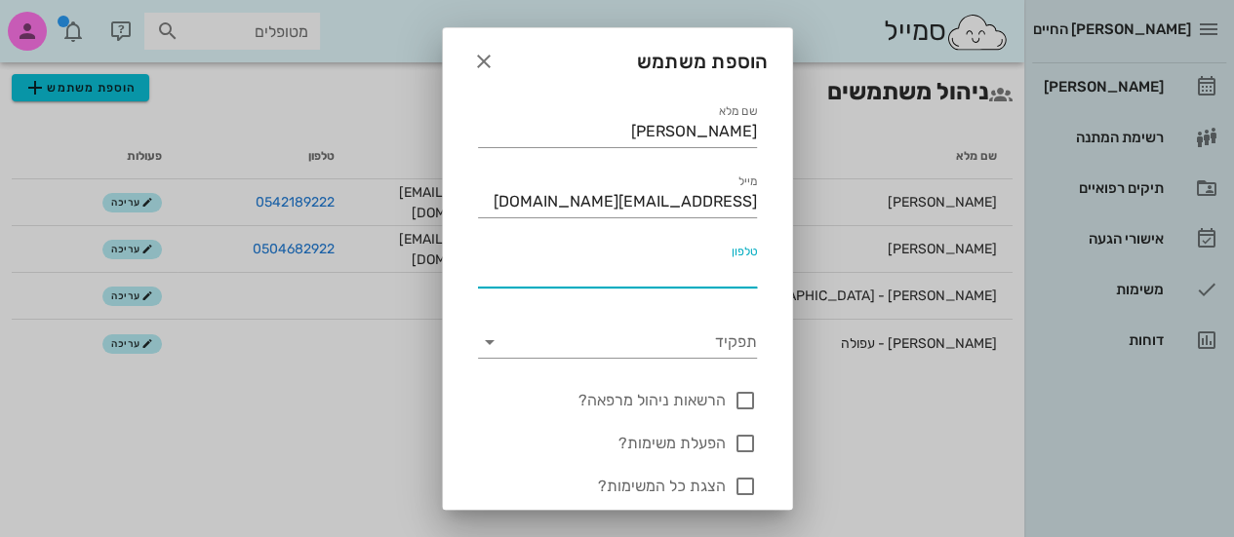
click at [710, 266] on input "טלפון" at bounding box center [617, 272] width 279 height 31
type input "0507161684"
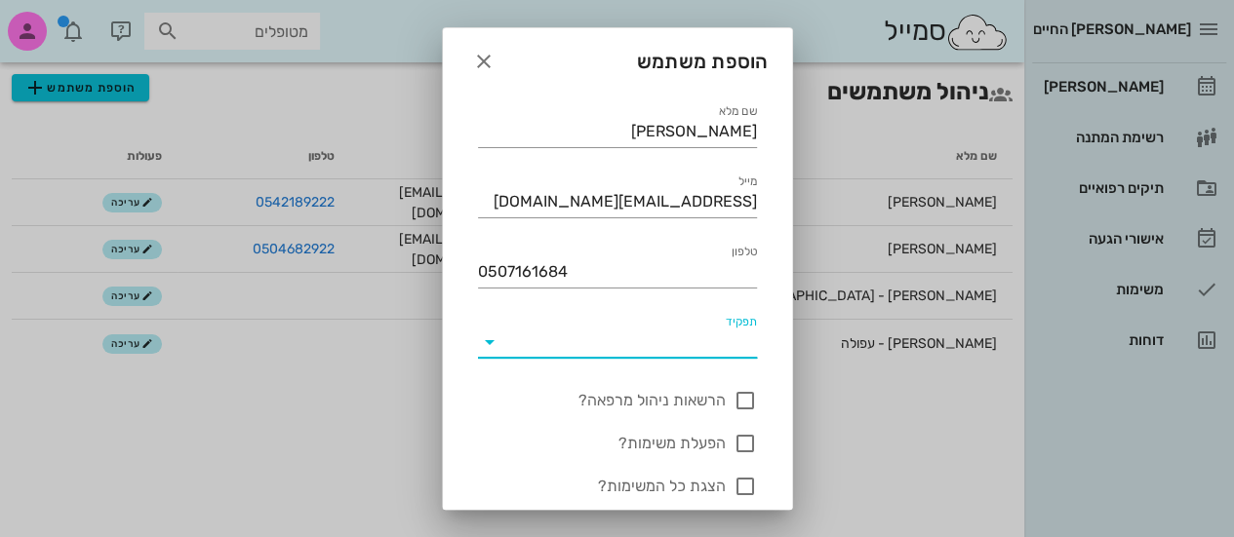
click at [698, 337] on input "תפקיד" at bounding box center [631, 342] width 252 height 31
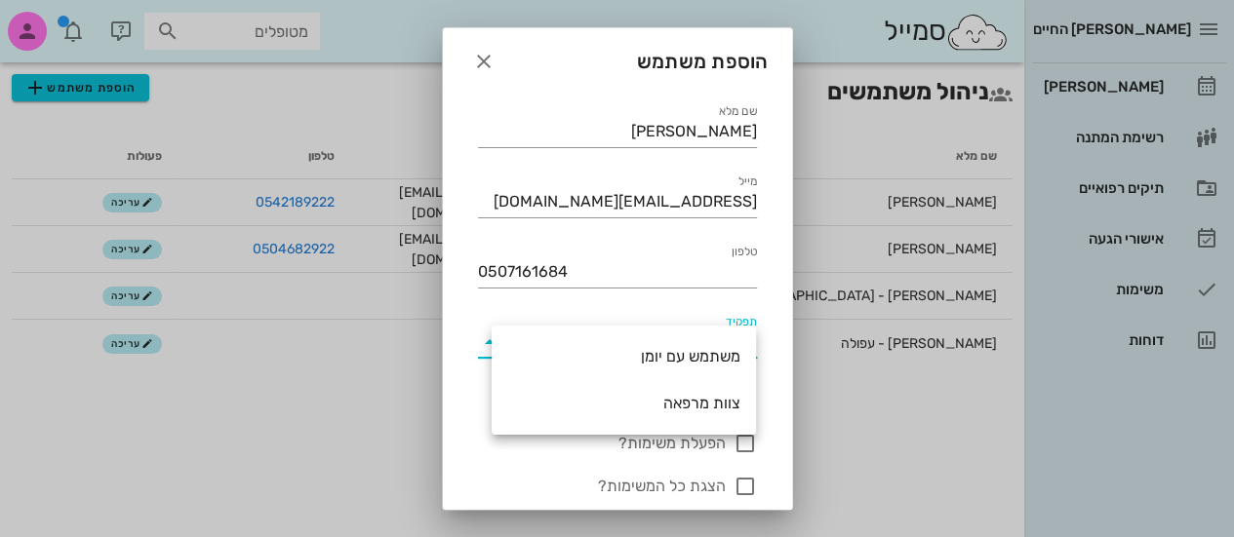
click at [700, 53] on div "הוספת משתמש" at bounding box center [617, 58] width 349 height 60
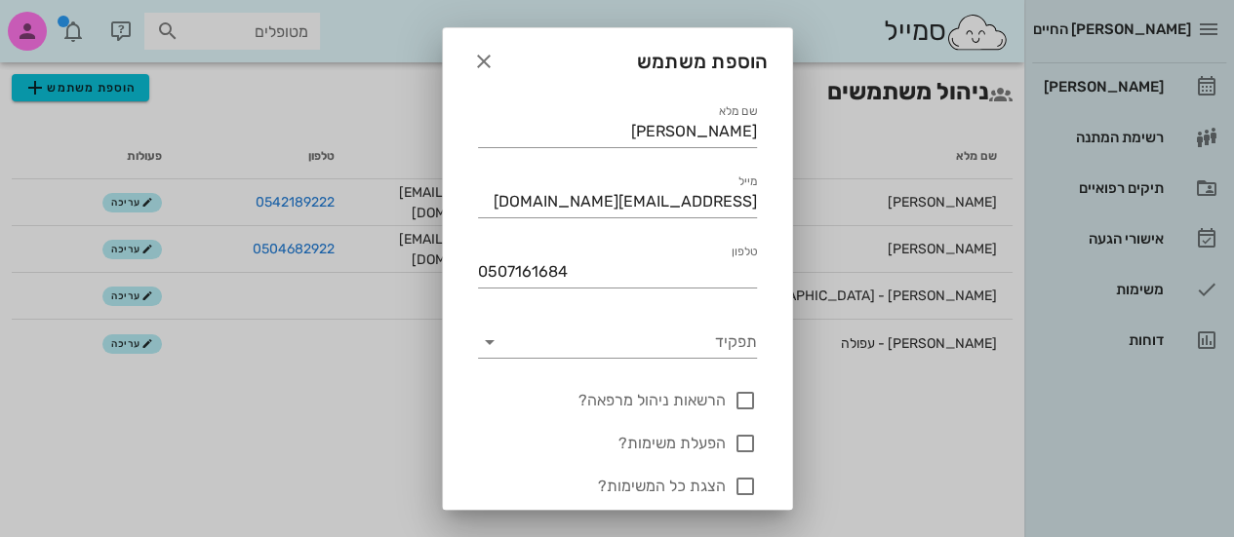
click at [700, 53] on div "הוספת משתמש" at bounding box center [617, 58] width 349 height 60
click at [661, 56] on div "הוספת משתמש" at bounding box center [617, 58] width 349 height 60
drag, startPoint x: 677, startPoint y: 37, endPoint x: 737, endPoint y: 40, distance: 60.5
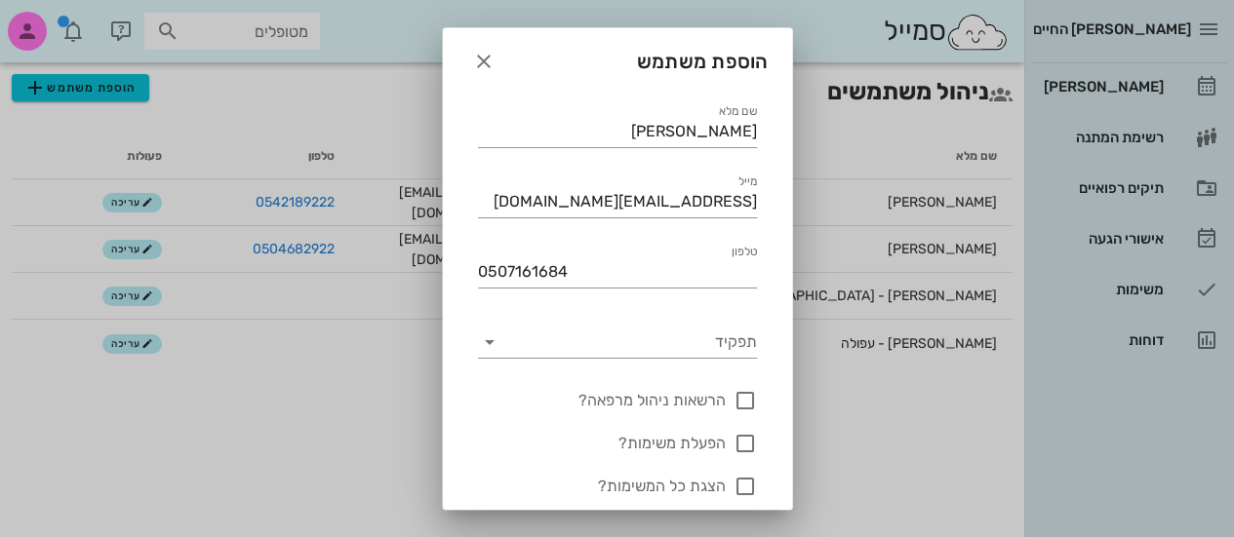
click at [737, 40] on div "הוספת משתמש" at bounding box center [617, 58] width 349 height 60
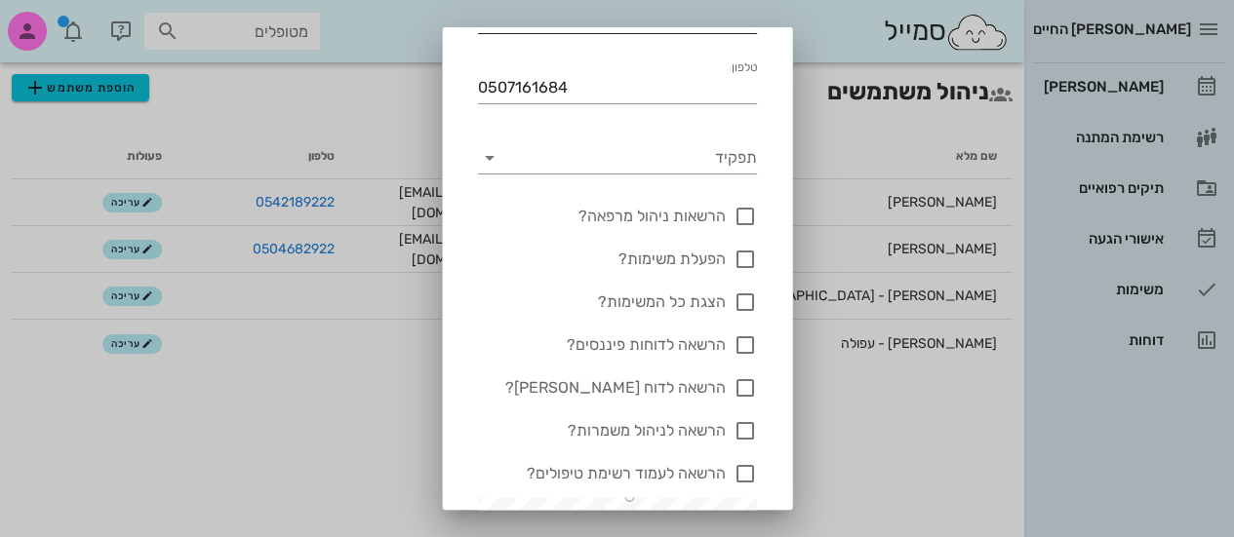
scroll to position [186, 0]
click at [751, 214] on div at bounding box center [745, 214] width 33 height 33
checkbox input "true"
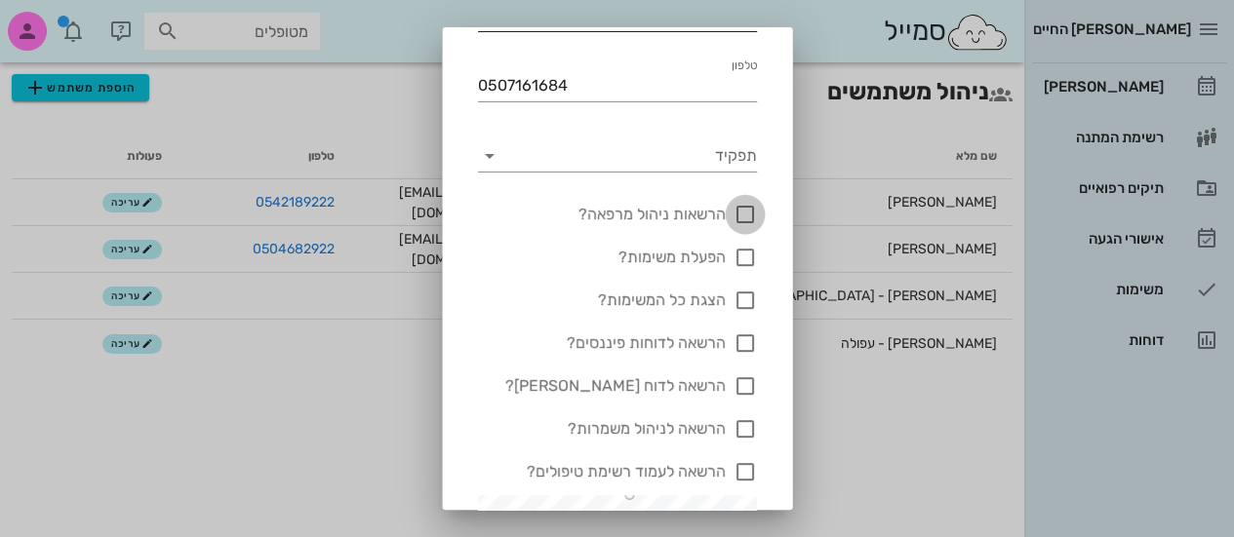
checkbox input "true"
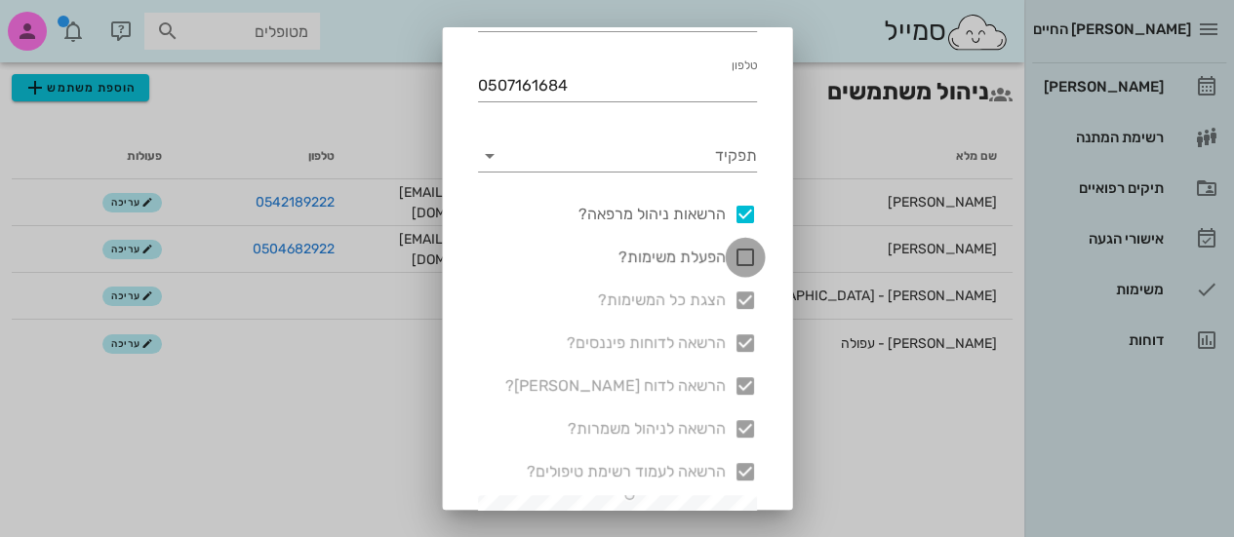
click at [743, 262] on div at bounding box center [745, 257] width 33 height 33
checkbox input "true"
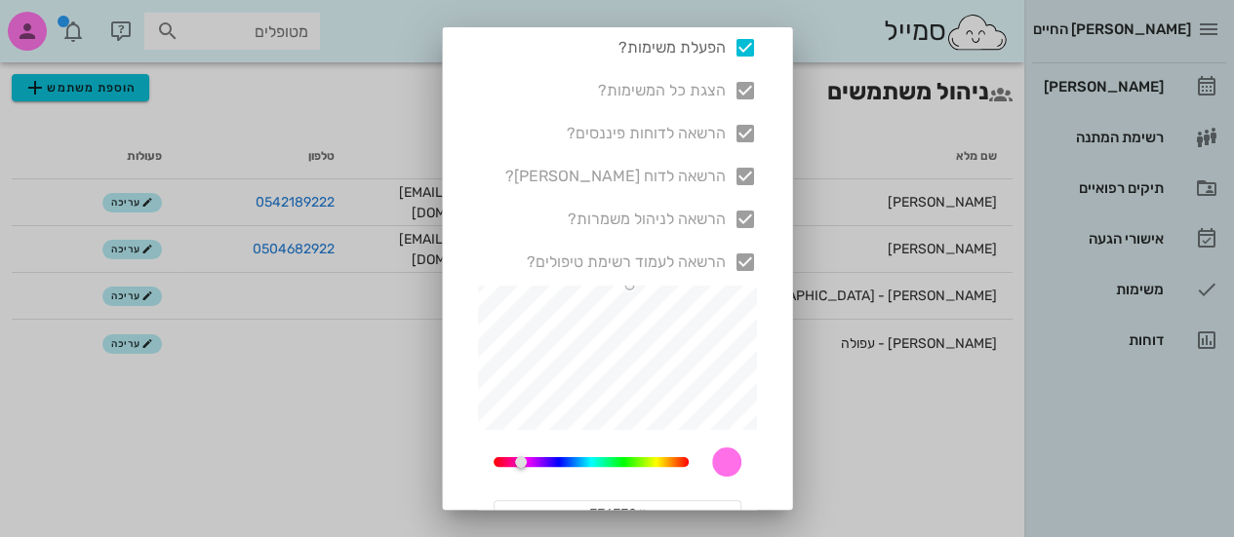
scroll to position [401, 0]
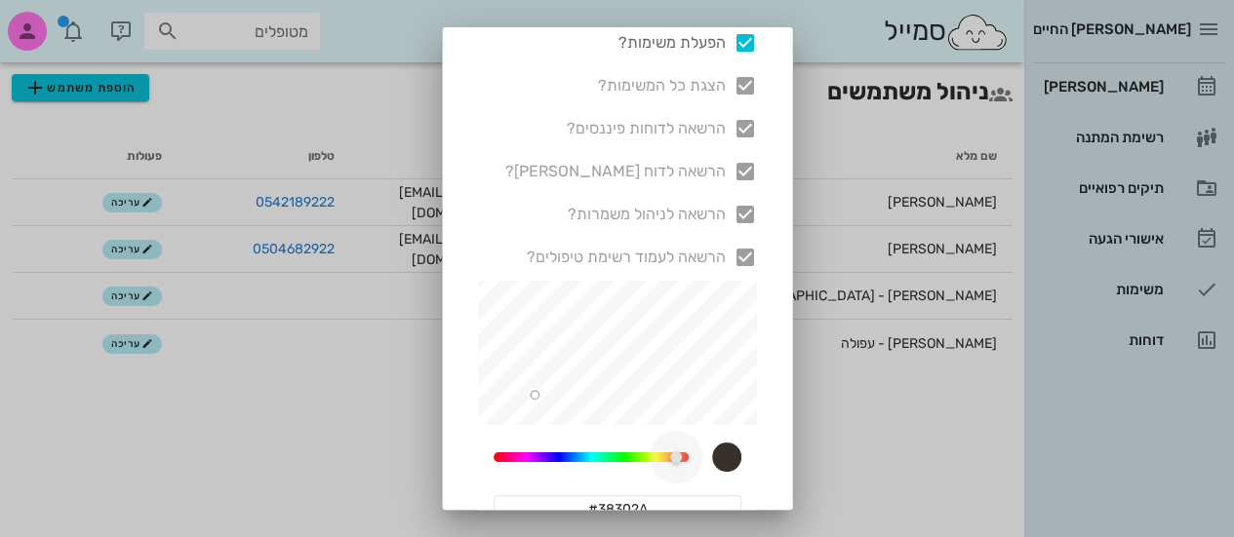
drag, startPoint x: 535, startPoint y: 459, endPoint x: 678, endPoint y: 452, distance: 143.6
click at [678, 452] on div at bounding box center [675, 458] width 12 height 12
drag, startPoint x: 535, startPoint y: 395, endPoint x: 698, endPoint y: 314, distance: 182.8
click at [698, 314] on div at bounding box center [697, 314] width 10 height 10
type input "#7327C3"
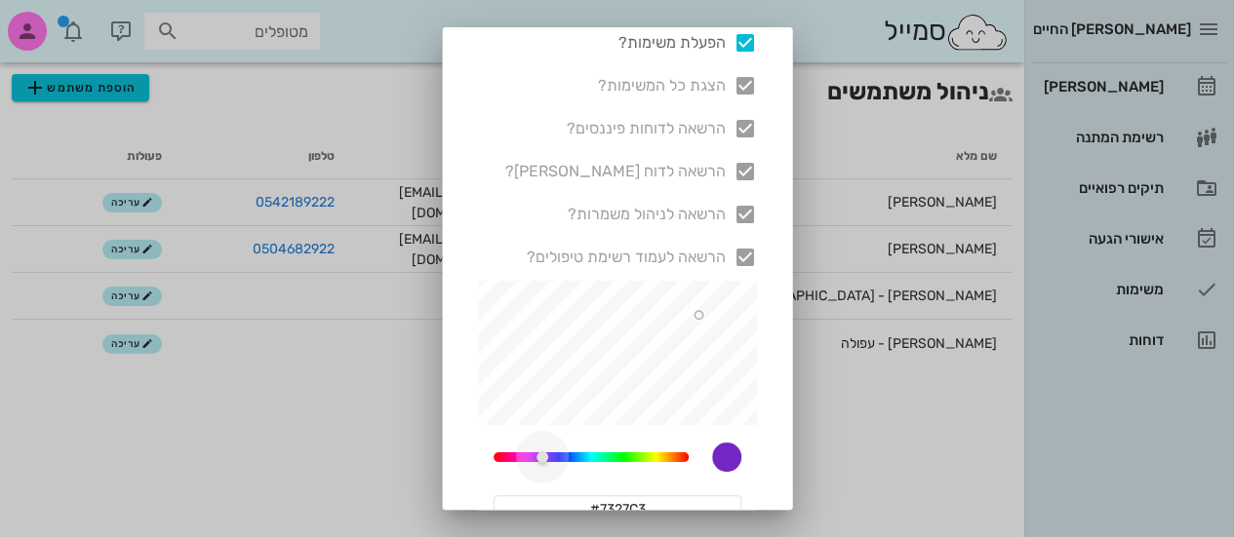
click at [553, 457] on div "309.5833333333333" at bounding box center [591, 458] width 195 height 10
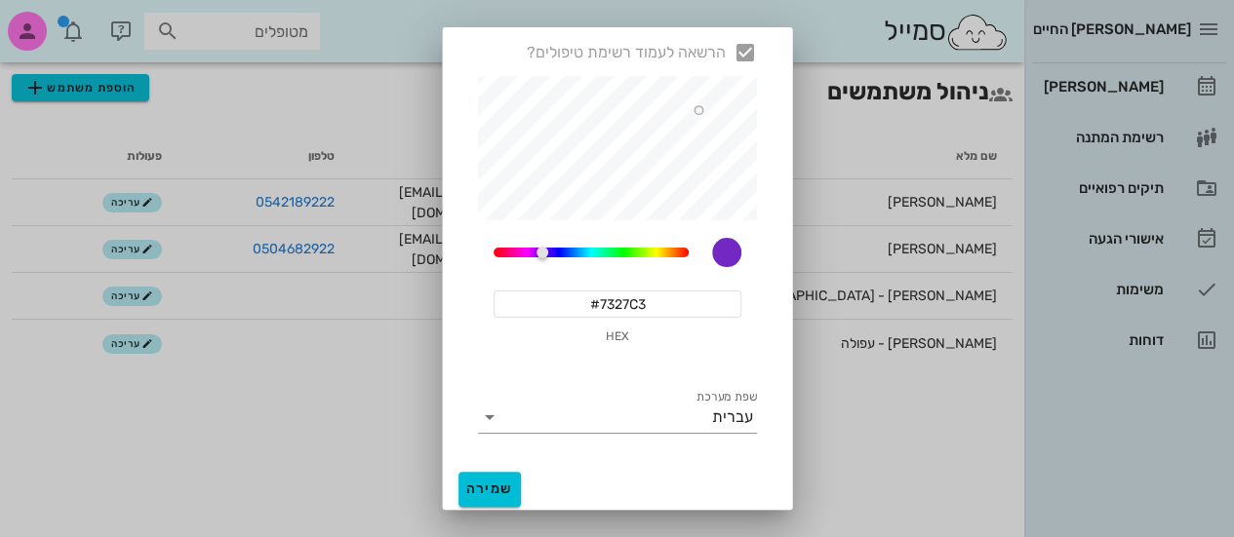
scroll to position [607, 0]
click at [706, 405] on input "שפת מערכת" at bounding box center [608, 416] width 207 height 31
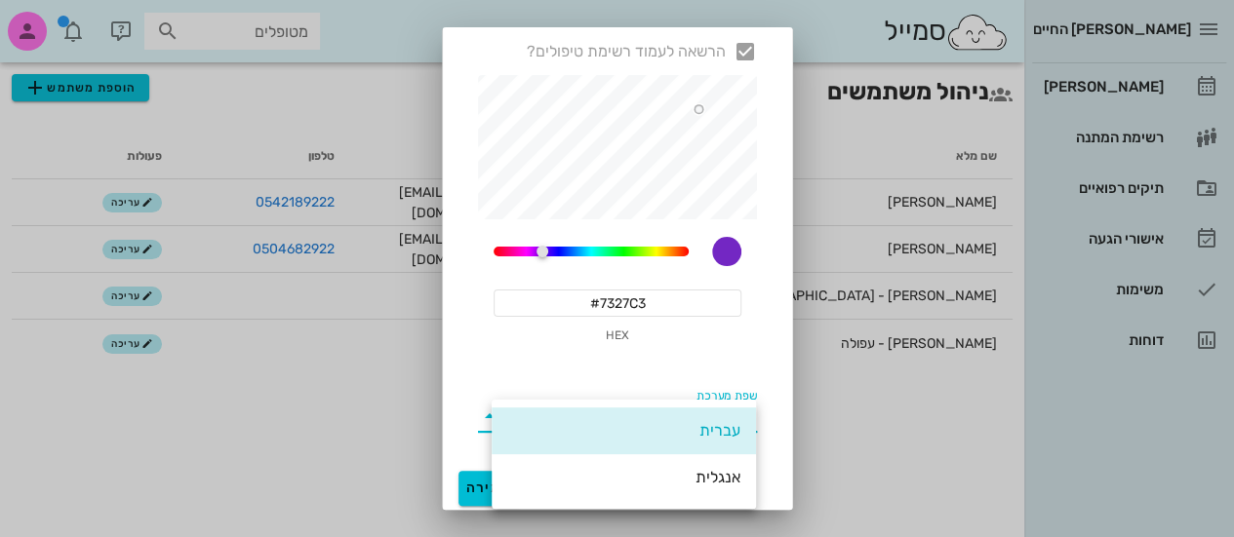
click at [735, 346] on div "309.5833333333333 #7327C3 HEX" at bounding box center [617, 291] width 279 height 140
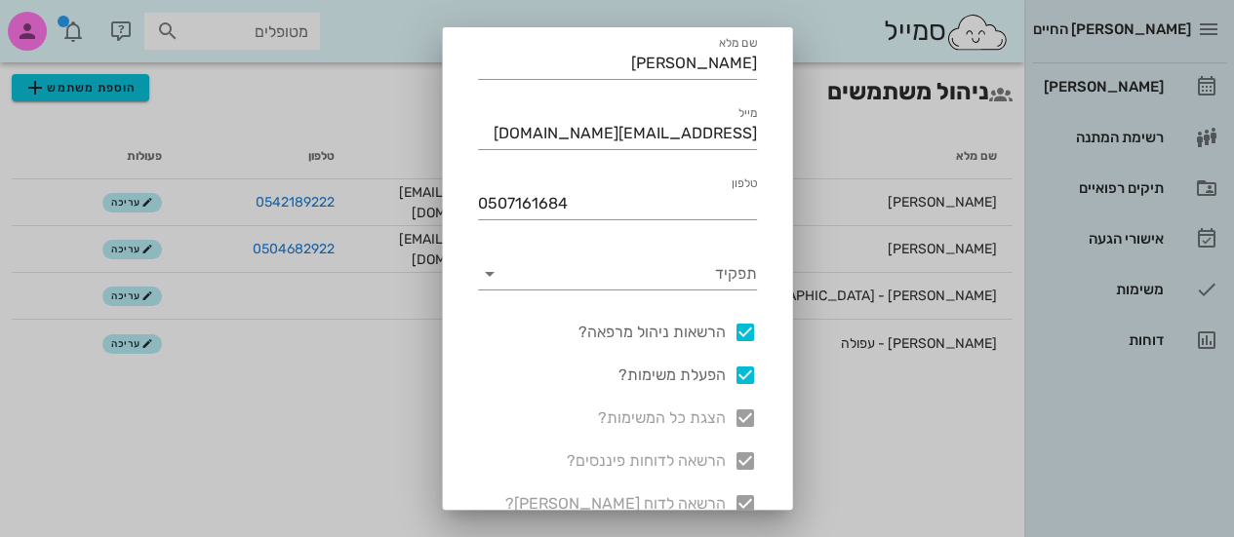
scroll to position [609, 0]
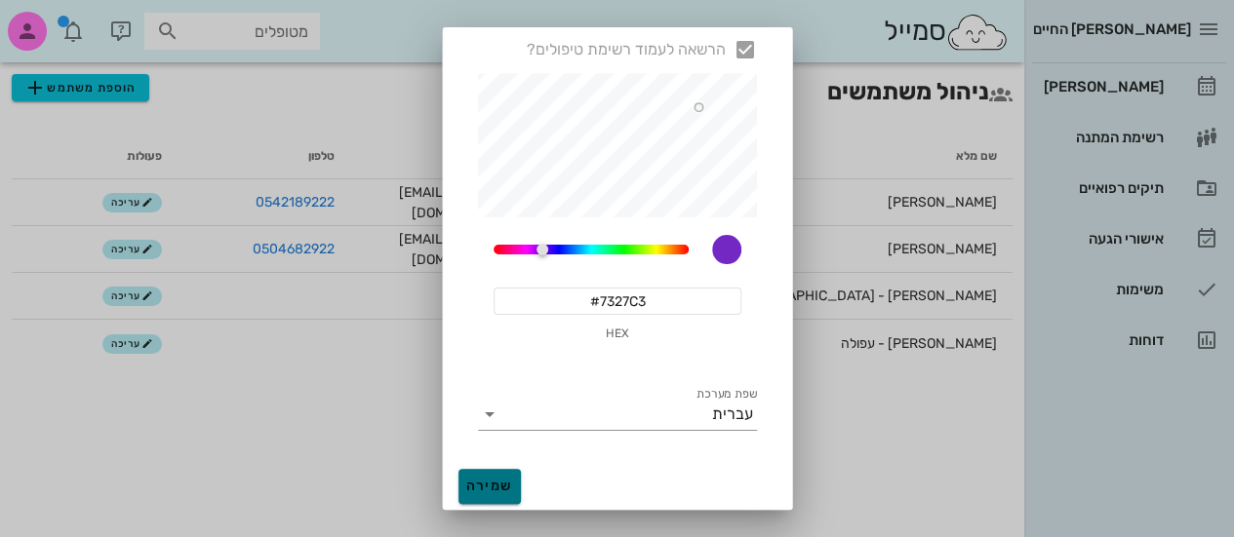
click at [521, 475] on button "שמירה" at bounding box center [489, 486] width 62 height 35
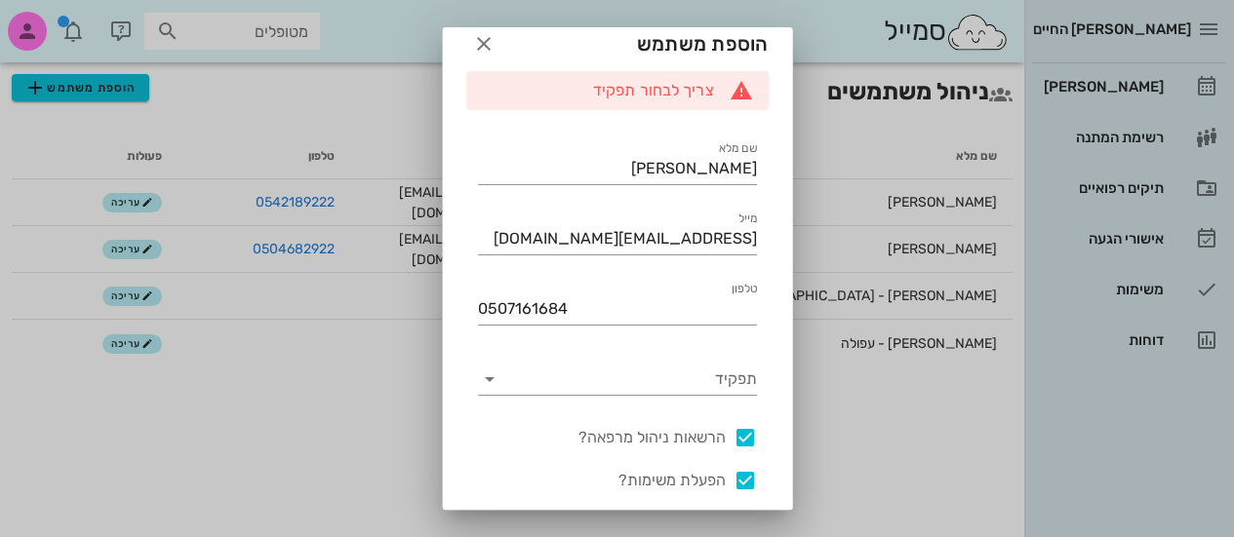
scroll to position [0, 0]
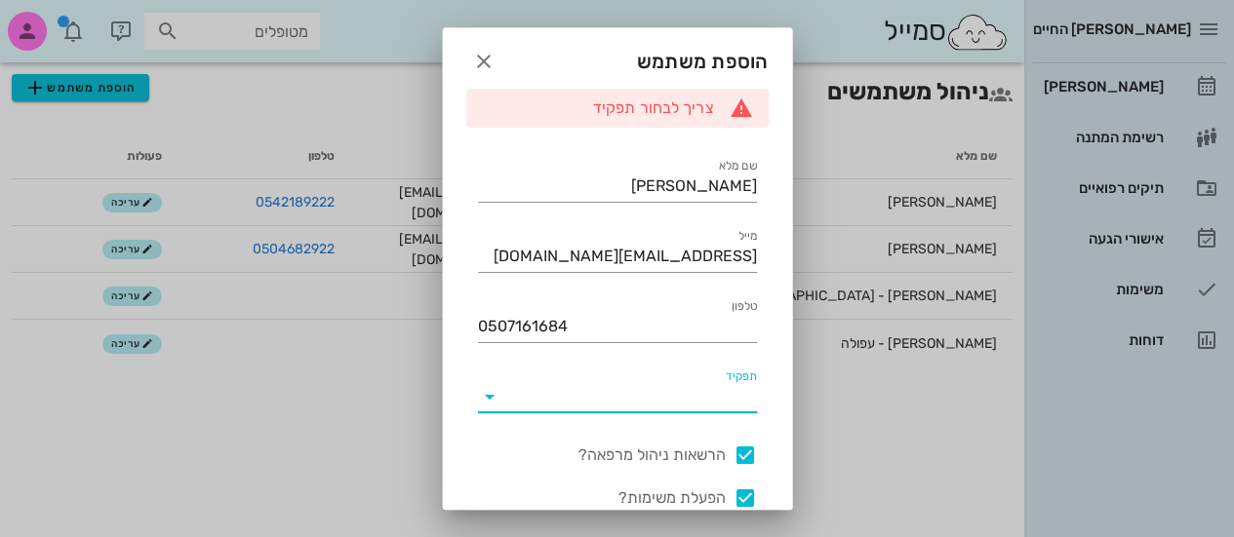
click at [644, 395] on input "תפקיד" at bounding box center [631, 396] width 252 height 31
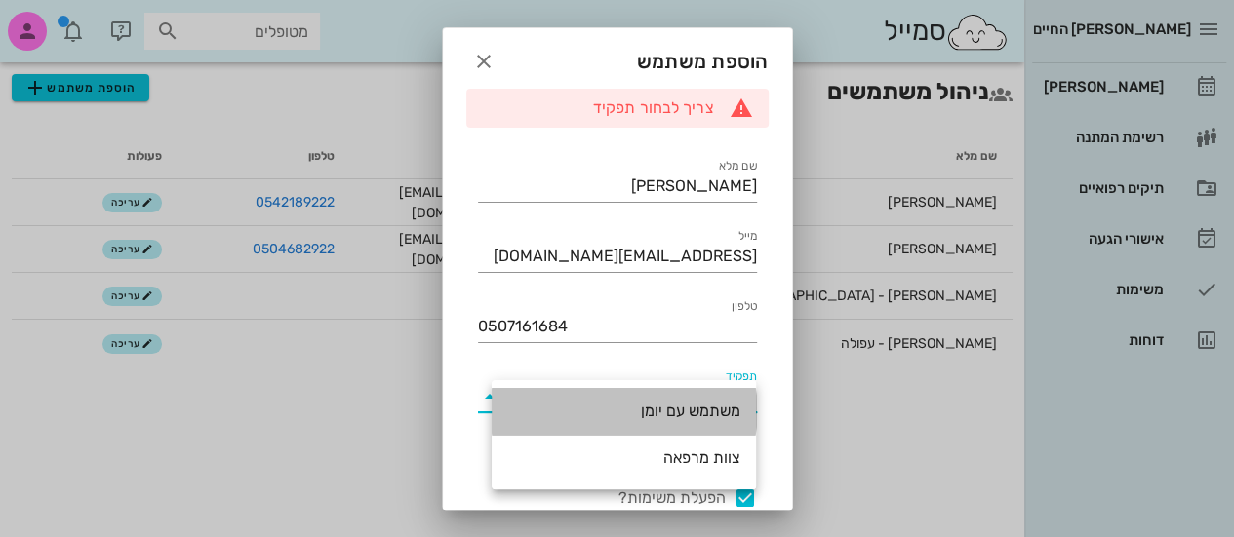
click at [670, 411] on div "משתמש עם יומן" at bounding box center [623, 411] width 233 height 19
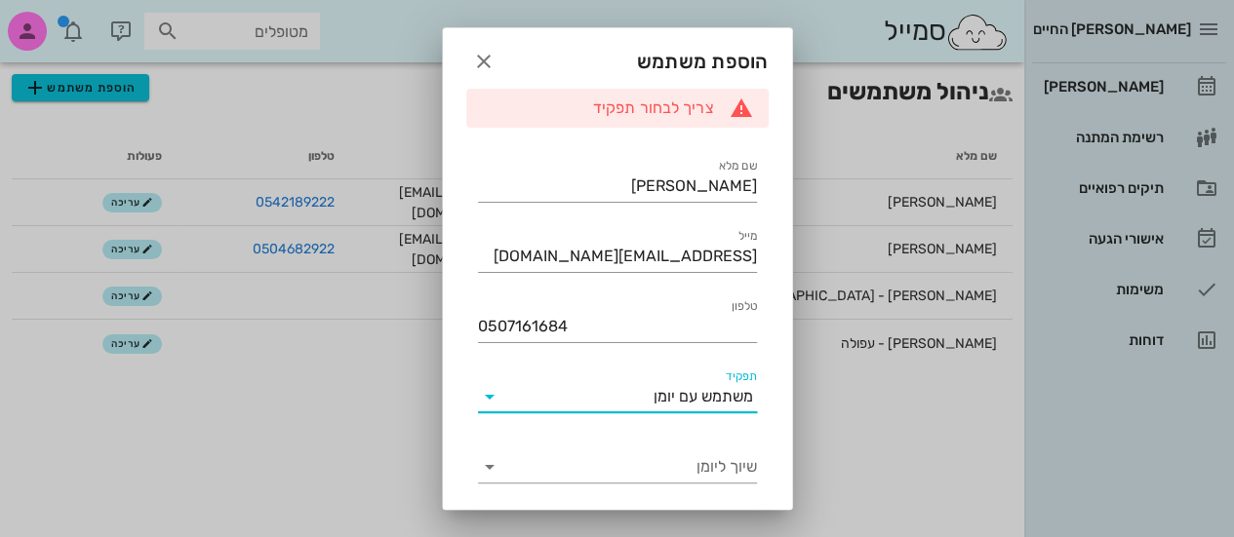
click at [663, 397] on div "משתמש עם יומן" at bounding box center [703, 397] width 99 height 18
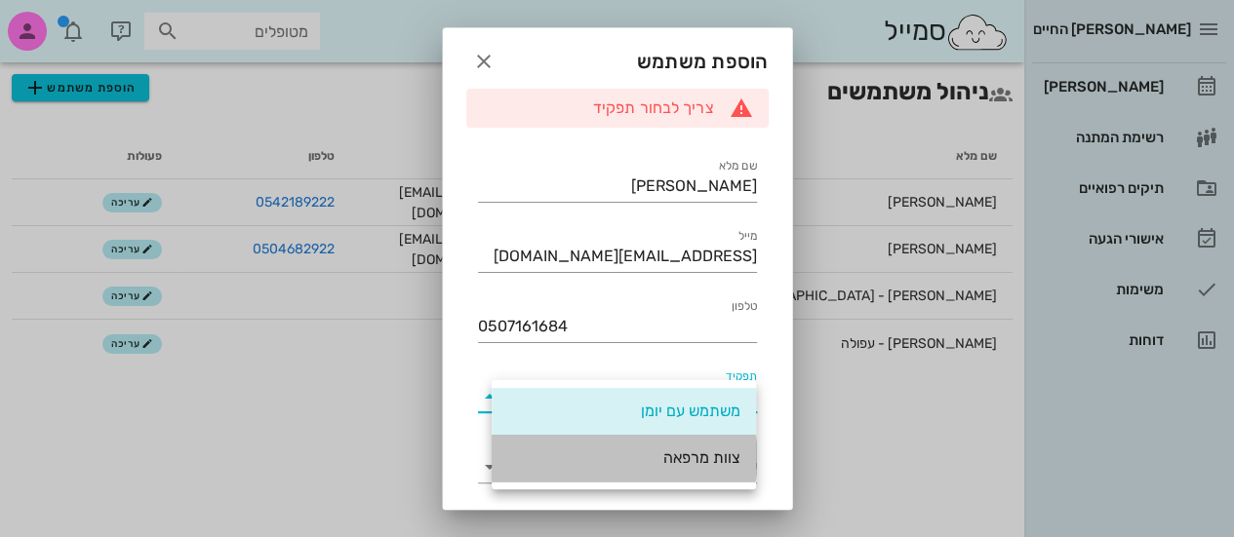
click at [680, 459] on div "צוות מרפאה" at bounding box center [623, 458] width 233 height 19
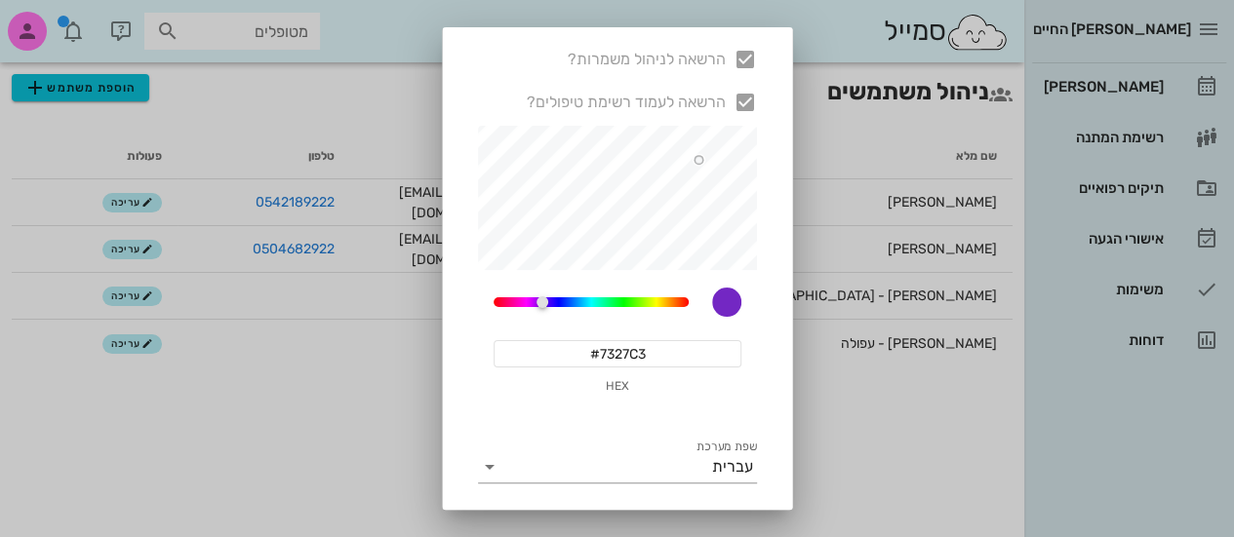
scroll to position [663, 0]
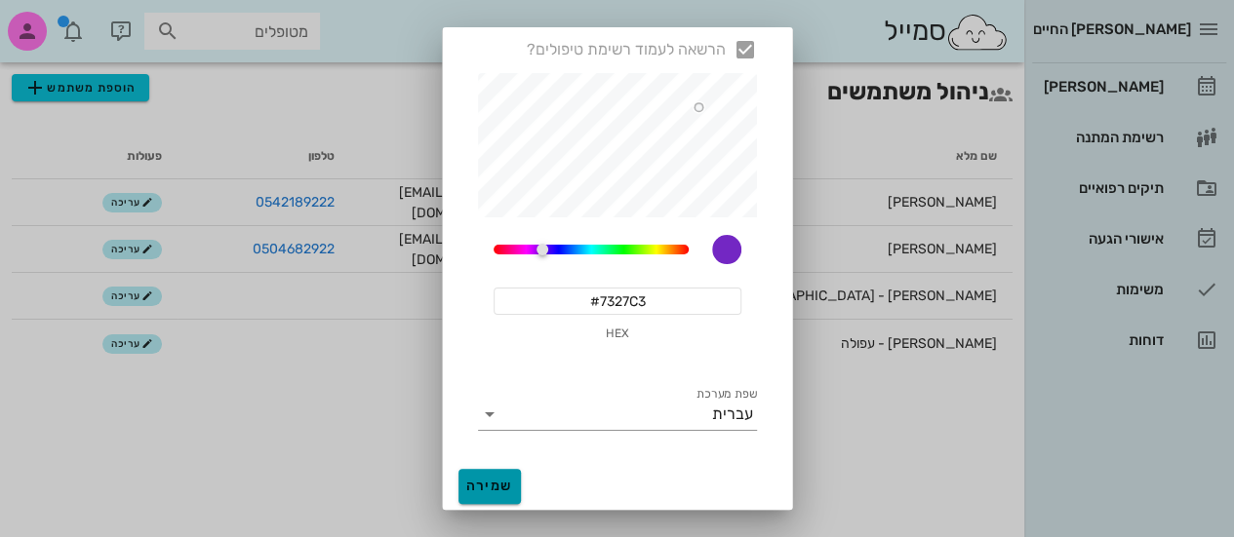
click at [521, 476] on button "שמירה" at bounding box center [489, 486] width 62 height 35
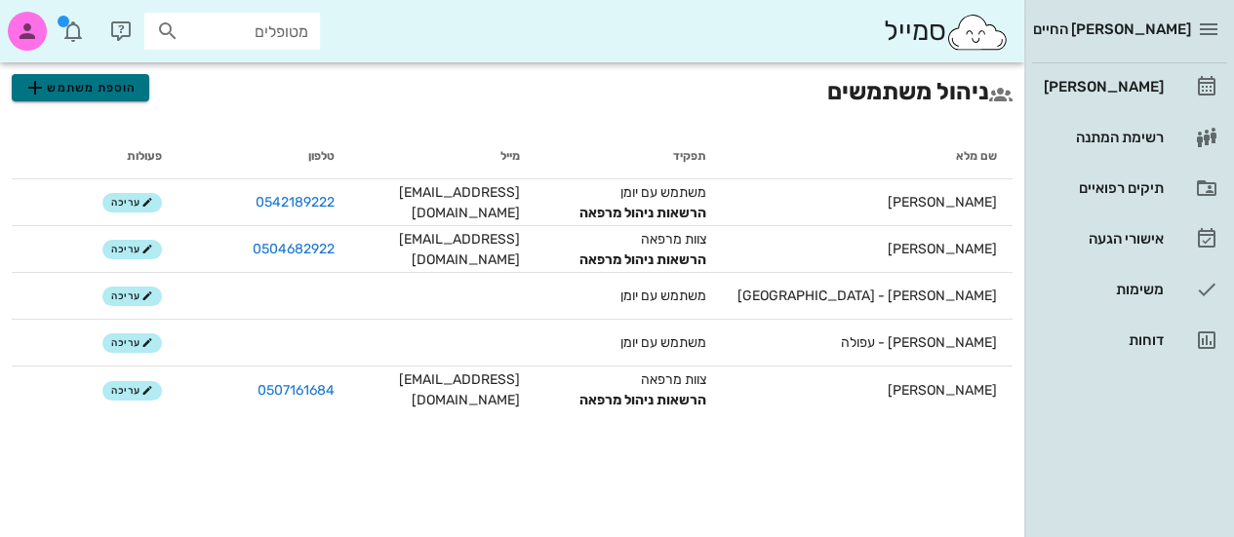
click at [139, 91] on button "הוספת משתמש" at bounding box center [81, 87] width 138 height 27
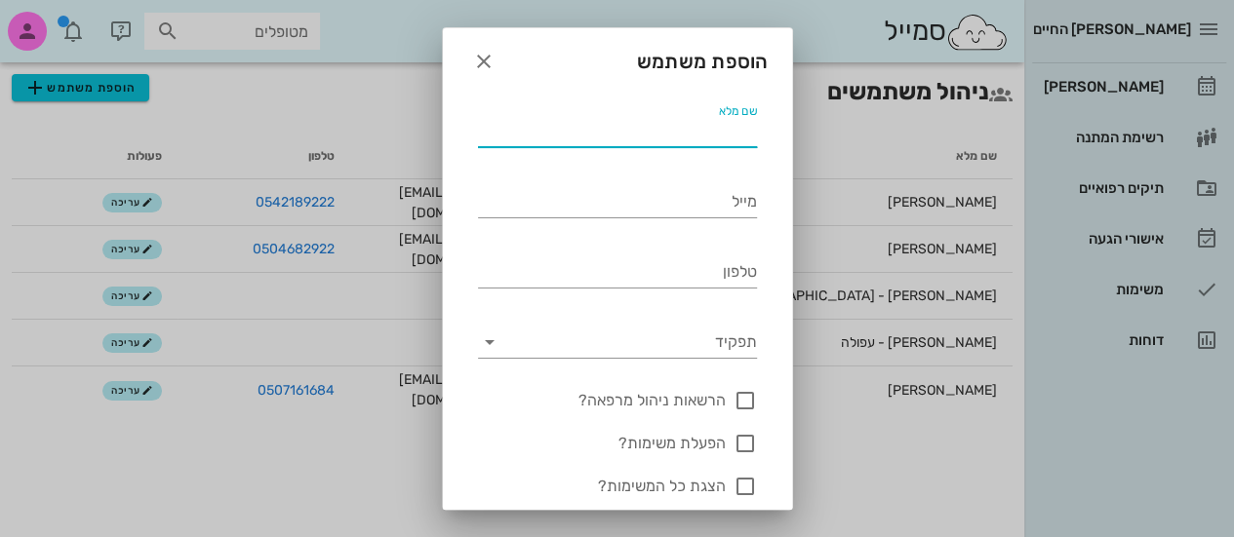
click at [537, 126] on input "שם מלא" at bounding box center [617, 131] width 279 height 31
type input "t"
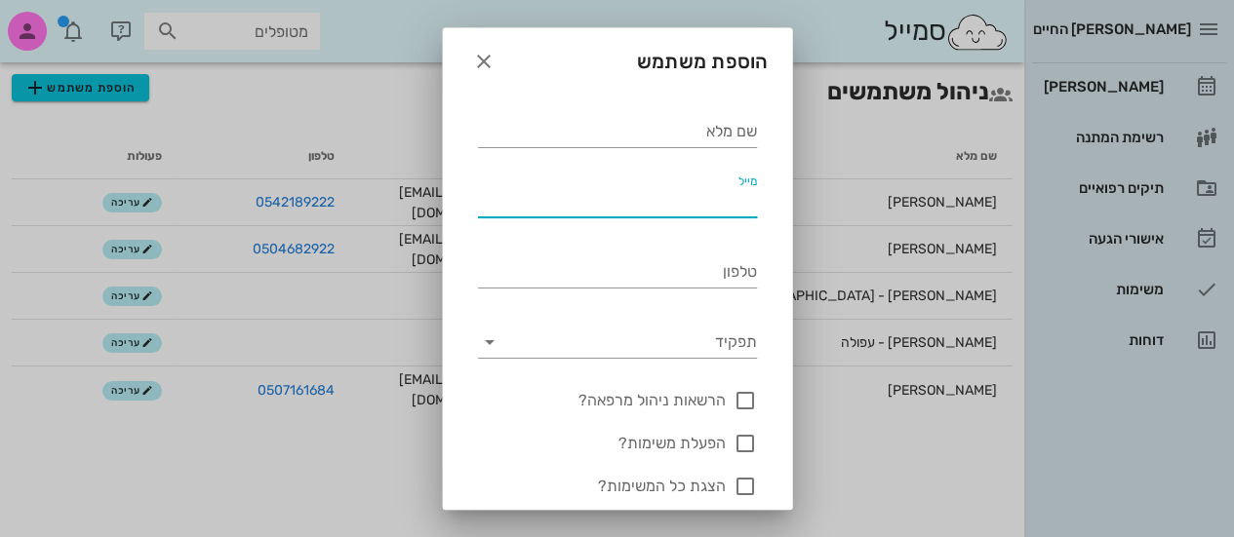
click at [534, 190] on input "מייל" at bounding box center [617, 201] width 279 height 31
type input "[EMAIL_ADDRESS][DOMAIN_NAME]"
click at [555, 136] on input "שם מלא" at bounding box center [617, 131] width 279 height 31
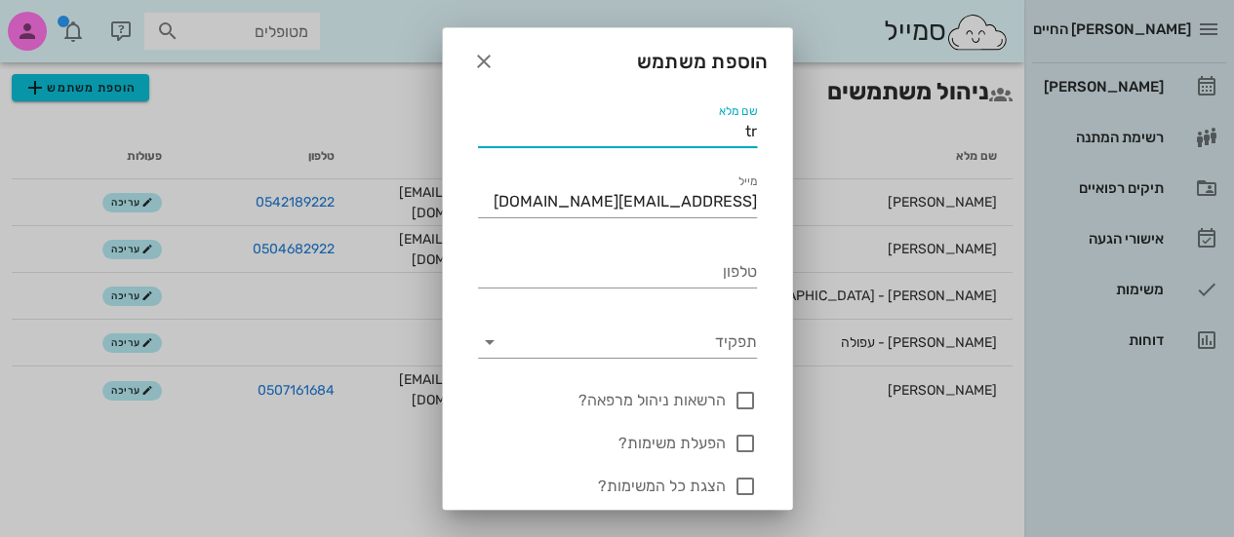
type input "t"
click at [555, 136] on input "שם מלא" at bounding box center [617, 131] width 279 height 31
type input "t"
type input "א"
type input "תזכורות"
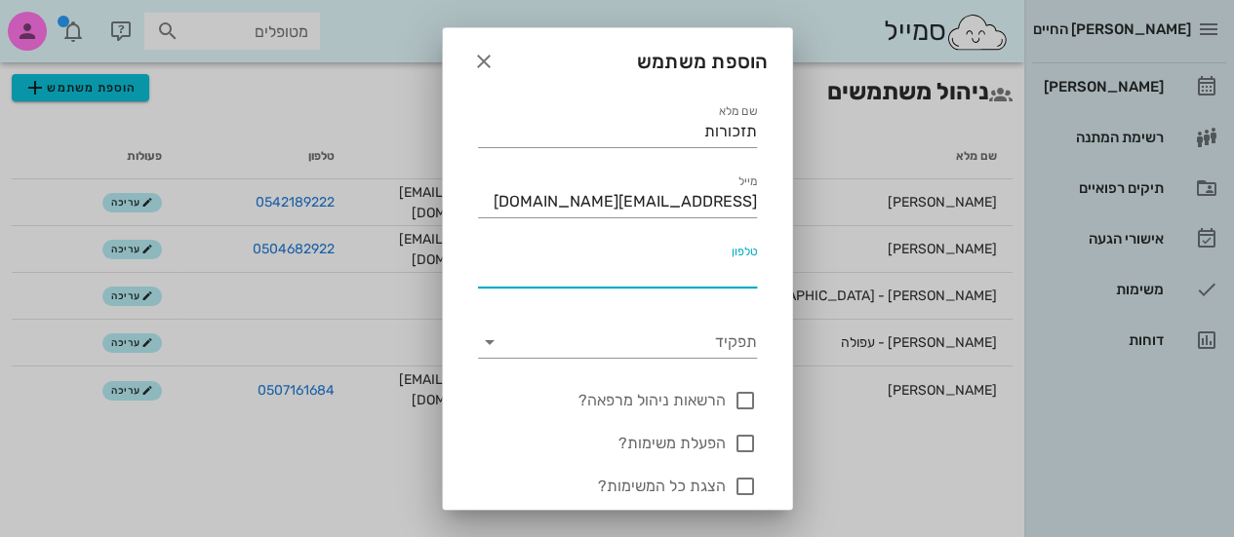
click at [657, 270] on input "טלפון" at bounding box center [617, 272] width 279 height 31
type input "0504682922"
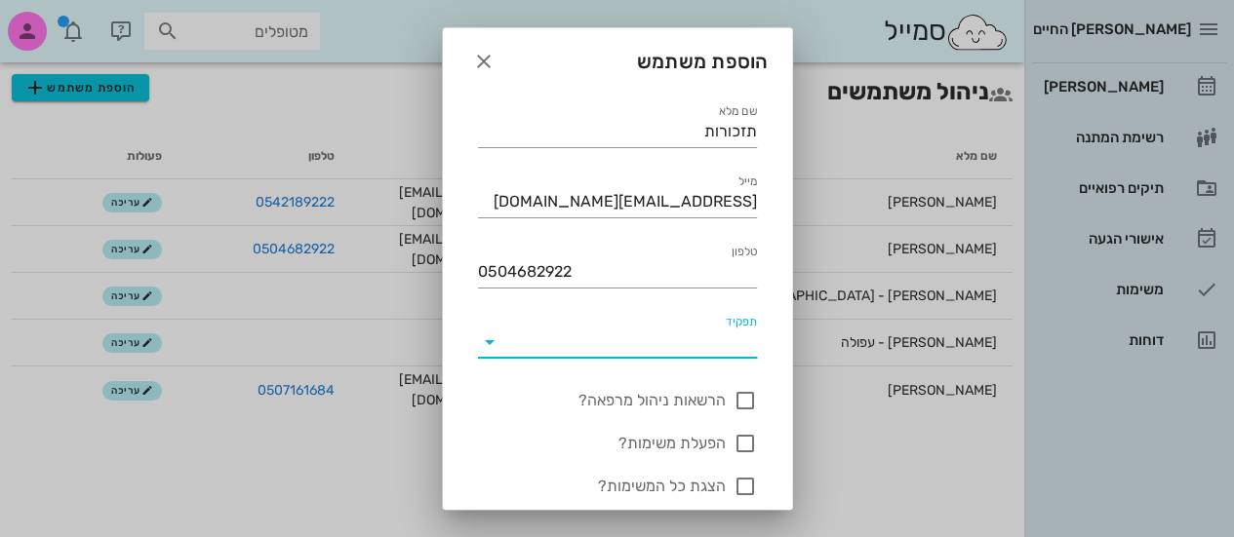
click at [661, 339] on input "תפקיד" at bounding box center [631, 342] width 252 height 31
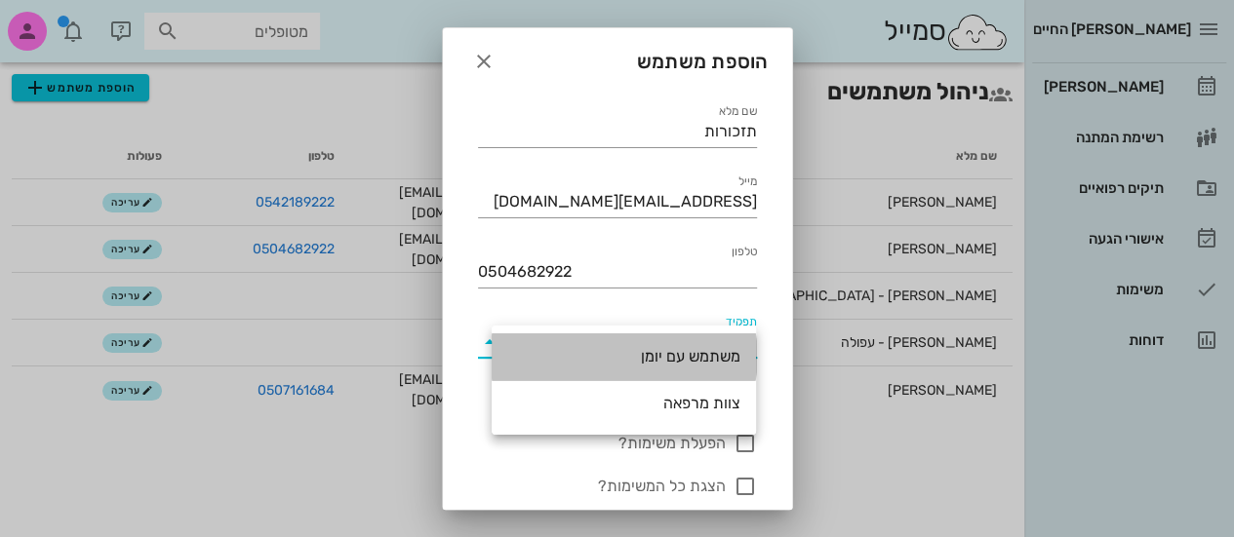
click at [672, 356] on div "משתמש עם יומן" at bounding box center [623, 356] width 233 height 19
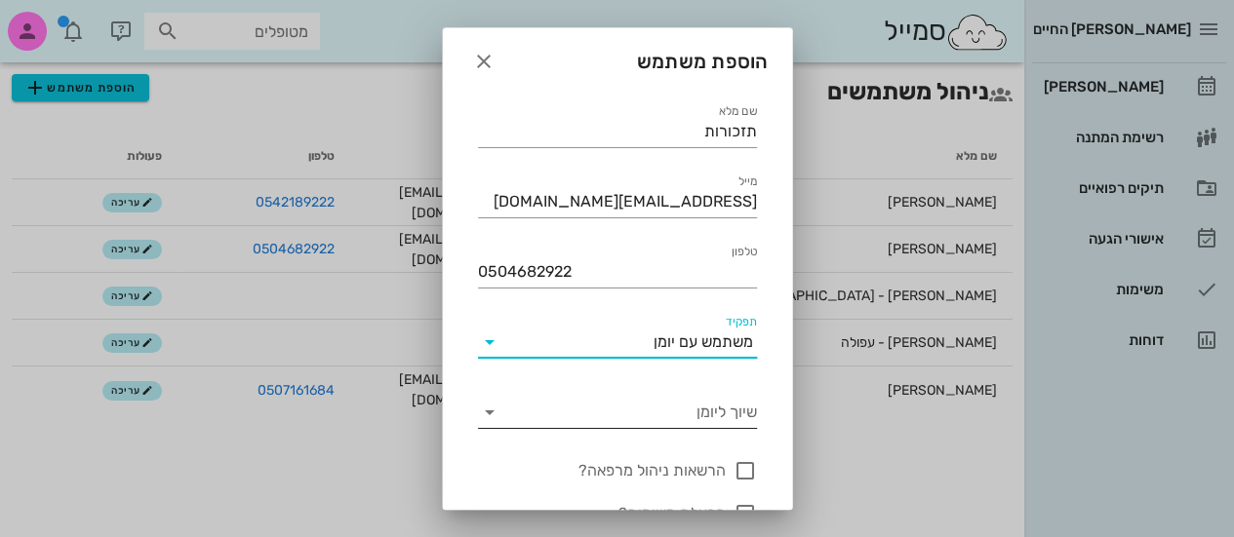
click at [669, 411] on input "שיוך ליומן" at bounding box center [633, 412] width 248 height 31
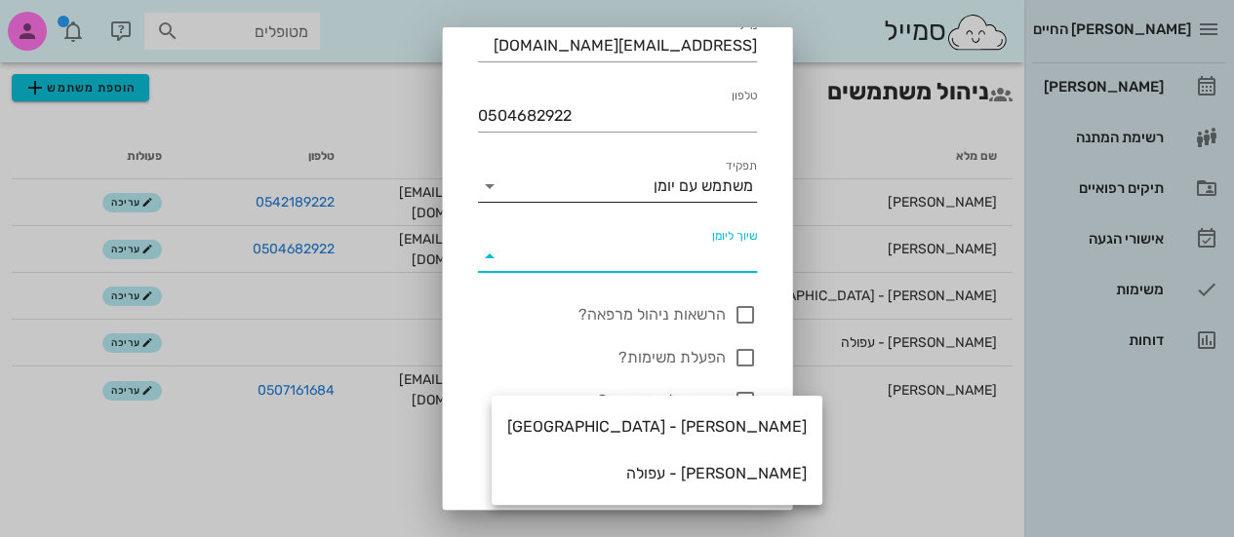
scroll to position [157, 0]
click at [770, 309] on div "שם מלא תזכורות [PERSON_NAME] [PERSON_NAME][EMAIL_ADDRESS][DOMAIN_NAME] טלפון 05…" at bounding box center [617, 458] width 349 height 1052
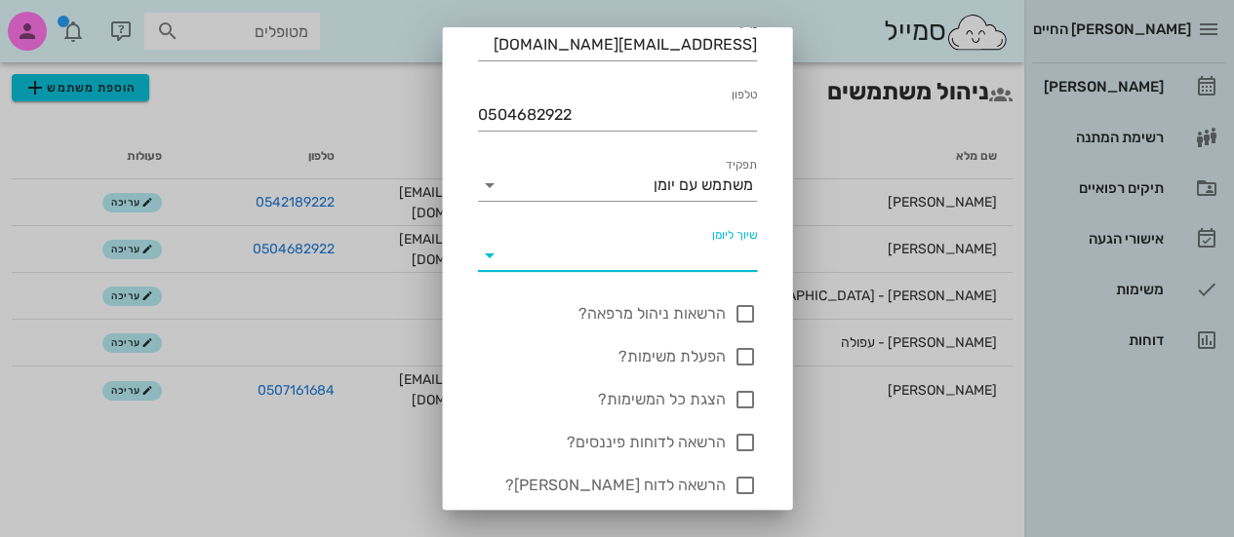
click at [730, 268] on input "שיוך ליומן" at bounding box center [633, 255] width 248 height 31
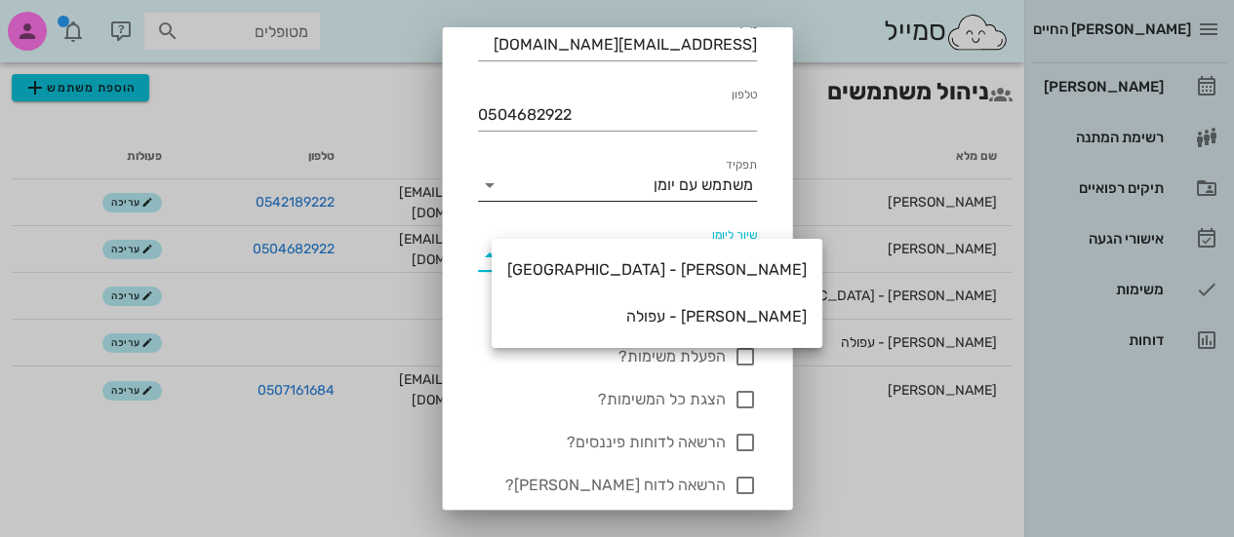
scroll to position [0, 0]
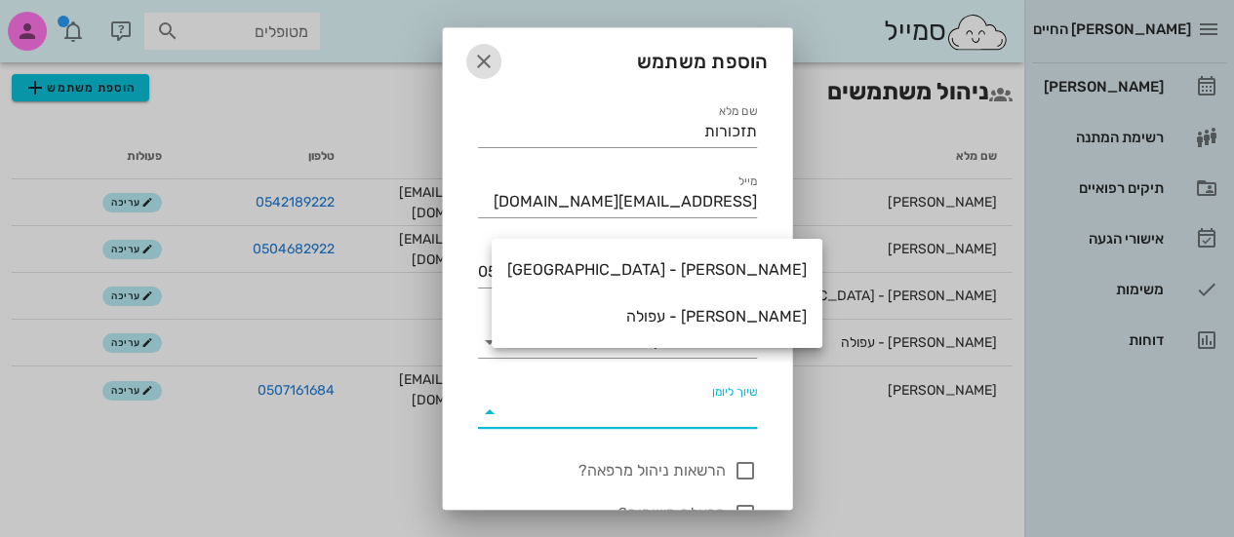
click at [496, 57] on icon "button" at bounding box center [483, 61] width 23 height 23
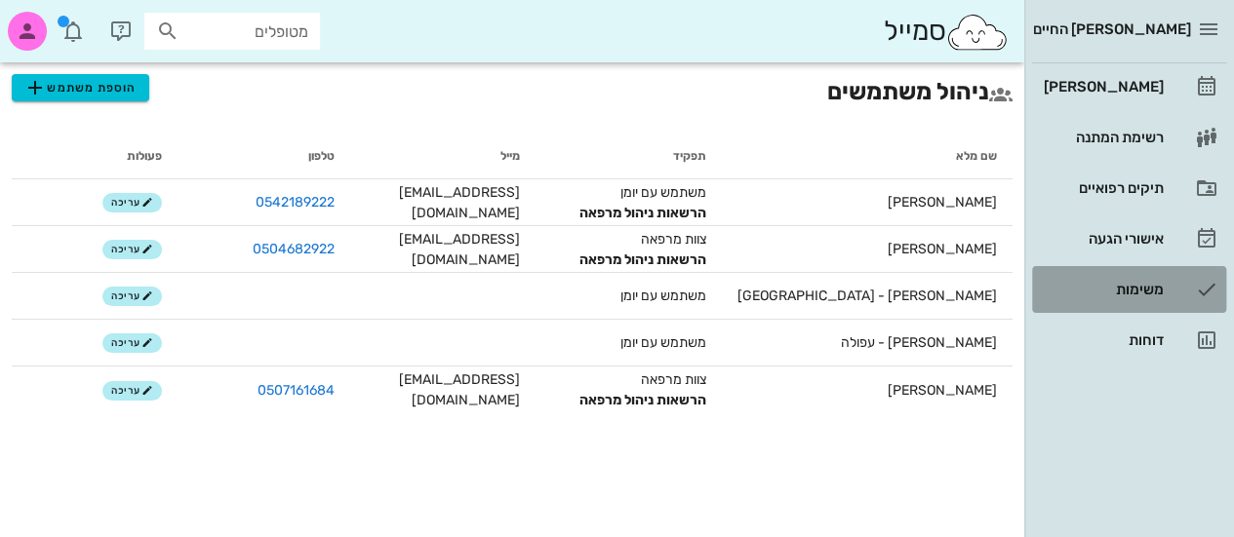
click at [1134, 305] on link "משימות" at bounding box center [1129, 289] width 194 height 47
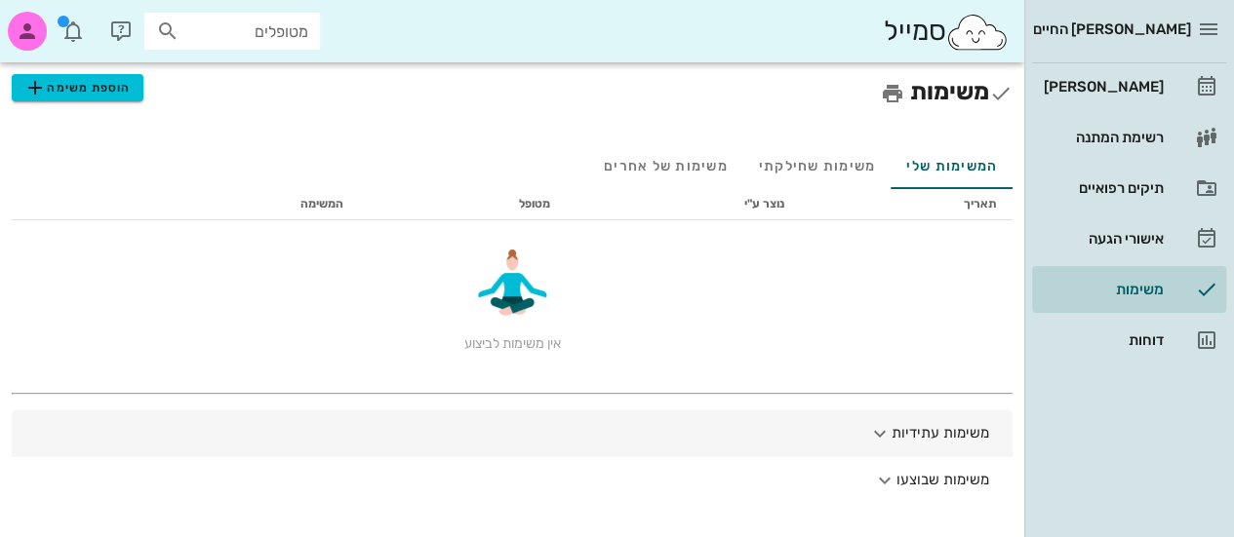
click at [920, 431] on button "משימות עתידיות" at bounding box center [512, 434] width 1001 height 47
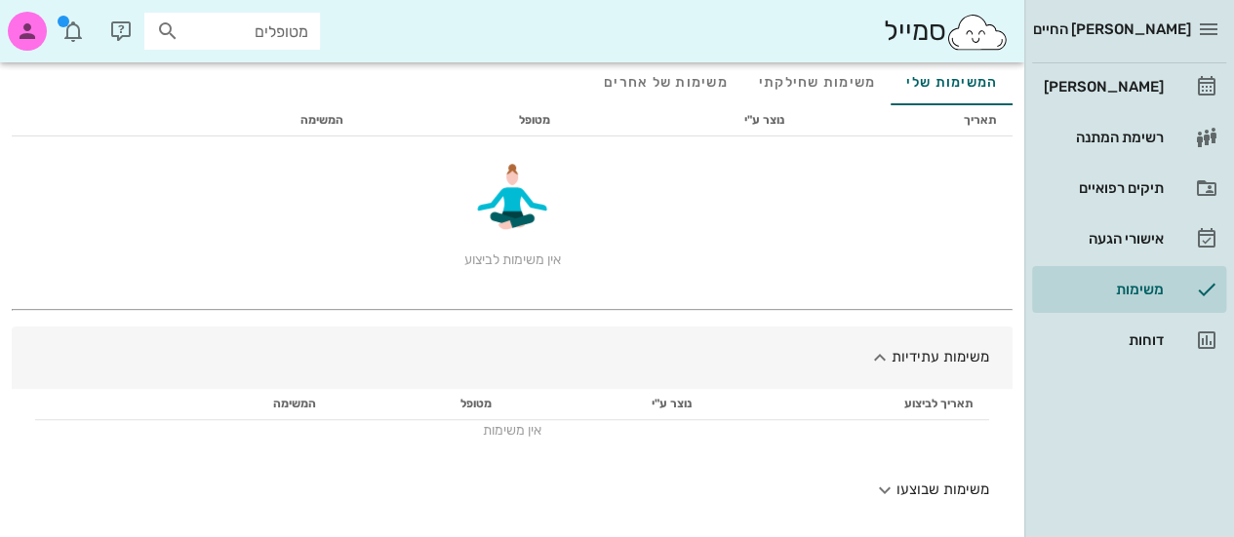
scroll to position [94, 0]
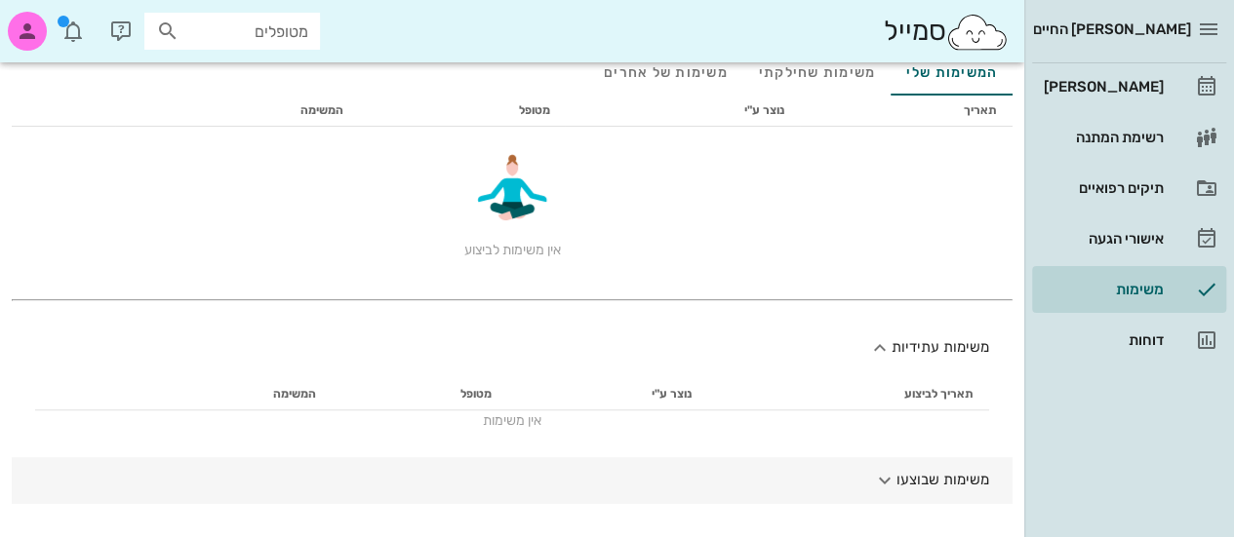
click at [895, 492] on button "משימות שבוצעו" at bounding box center [512, 480] width 1001 height 47
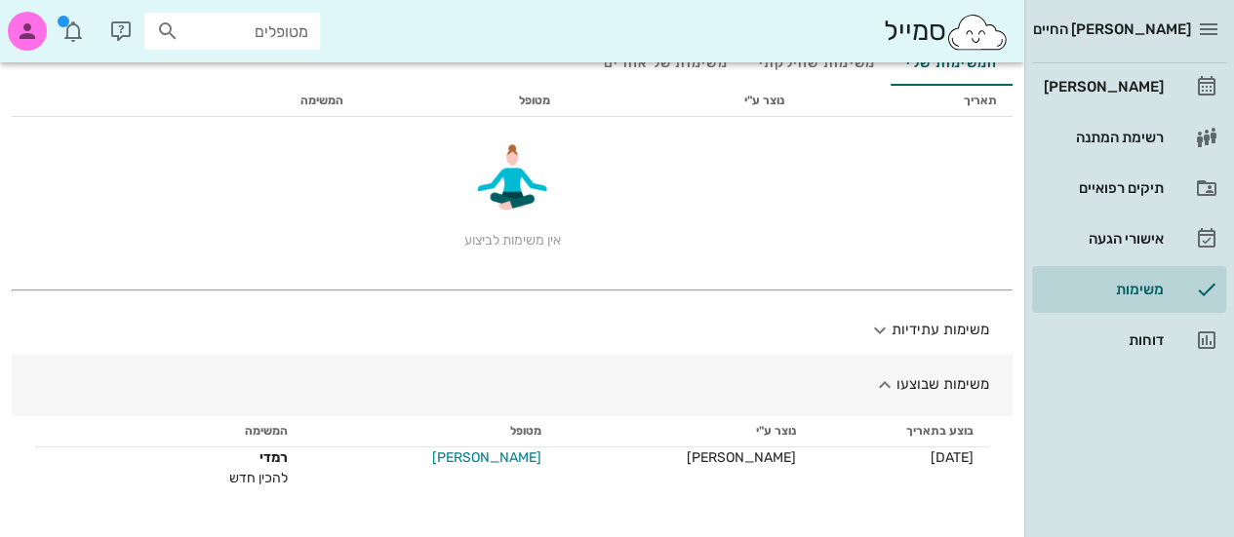
scroll to position [0, 0]
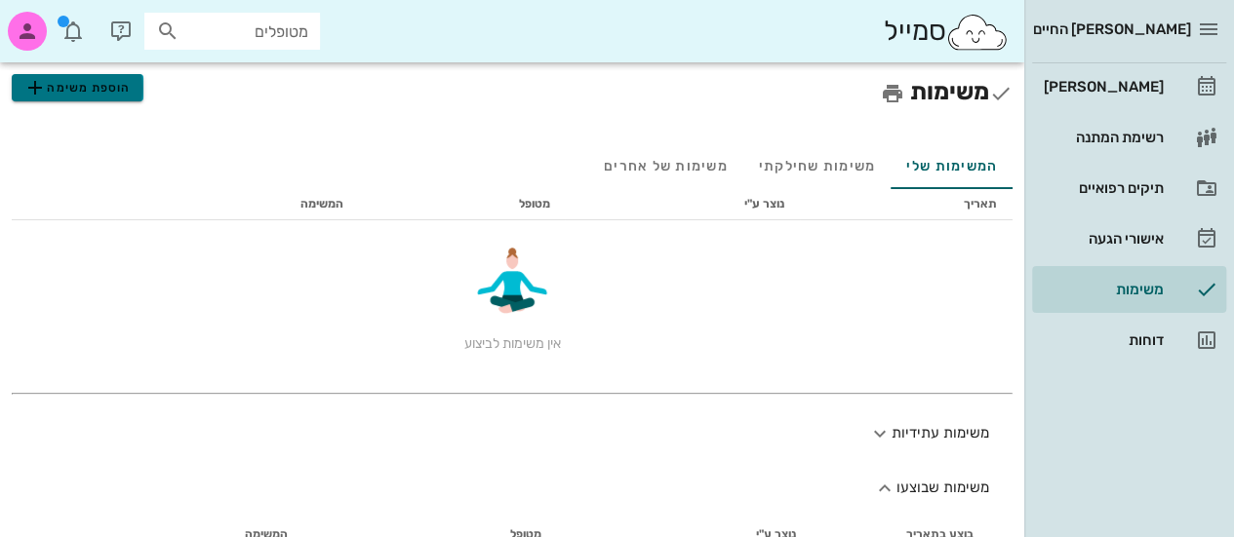
click at [121, 89] on span "הוספת משימה" at bounding box center [76, 87] width 107 height 23
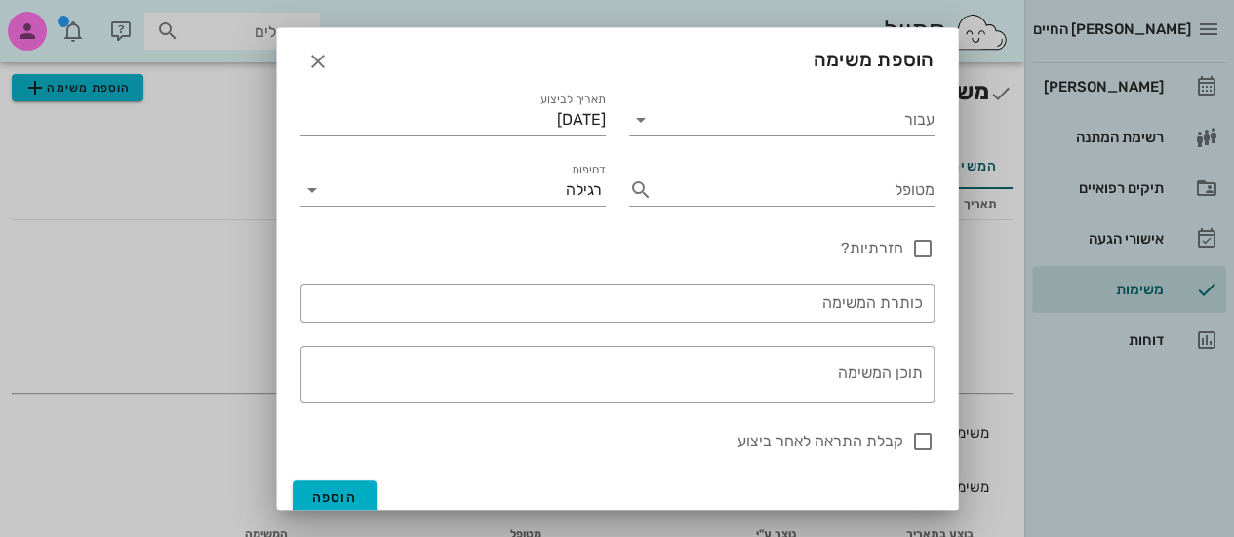
click at [121, 89] on div at bounding box center [617, 268] width 1234 height 537
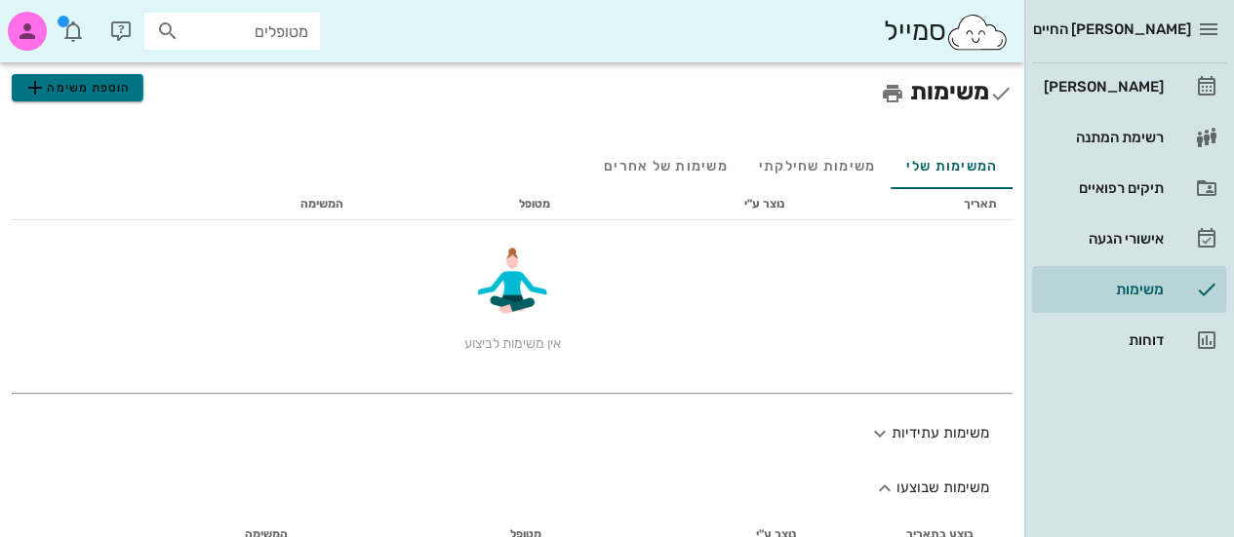
click at [121, 89] on span "הוספת משימה" at bounding box center [76, 87] width 107 height 23
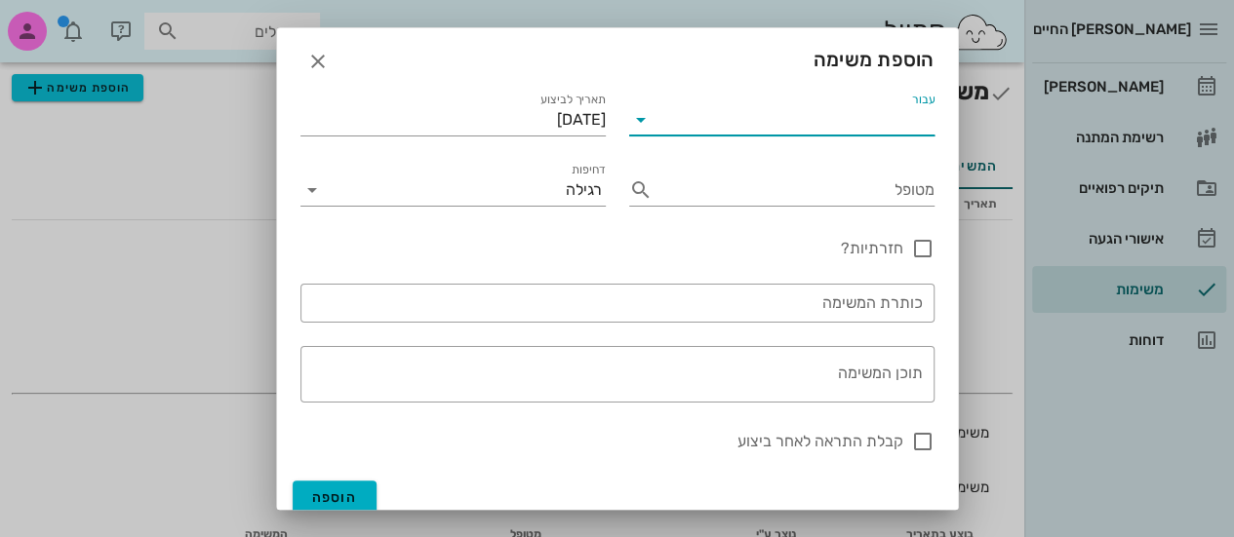
click at [905, 122] on input "עבור" at bounding box center [795, 119] width 278 height 31
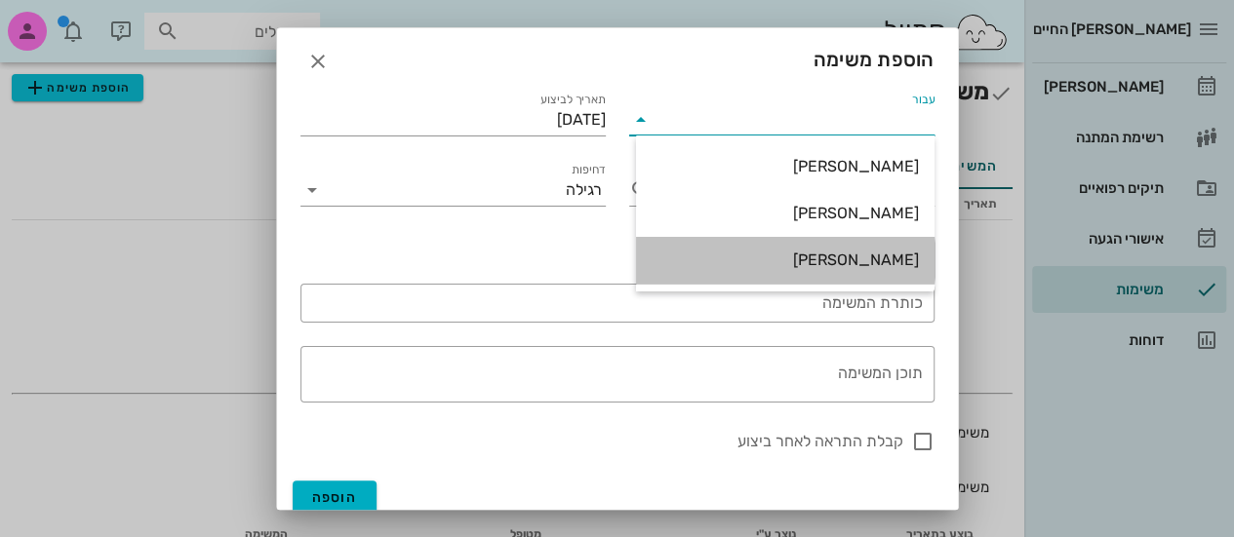
click at [870, 255] on div "[PERSON_NAME]" at bounding box center [785, 260] width 267 height 19
type input "[PERSON_NAME]"
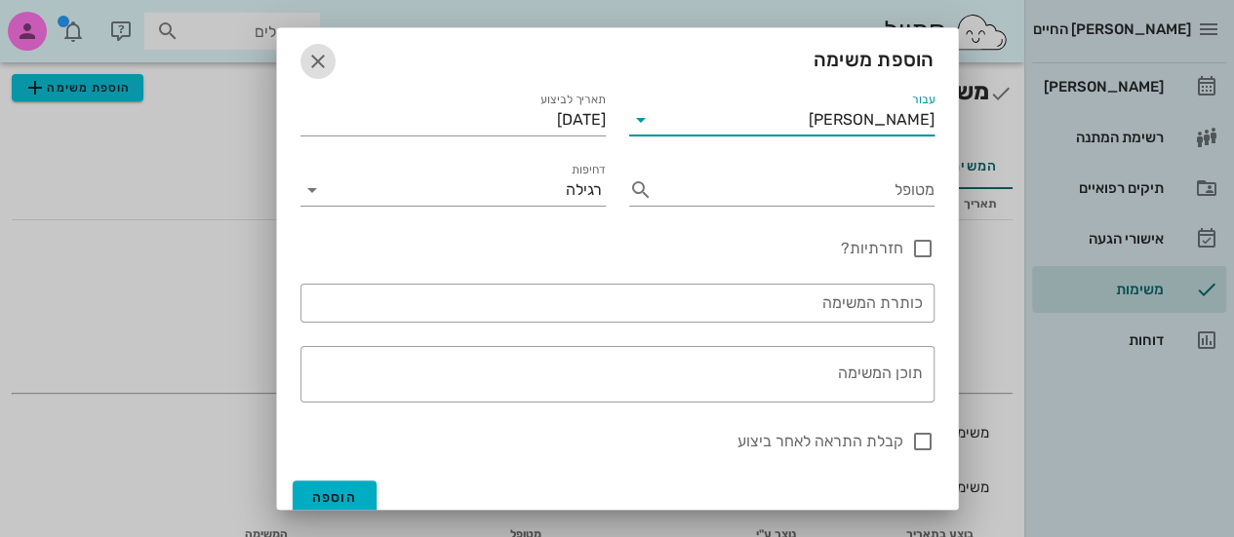
click at [330, 50] on icon "button" at bounding box center [317, 61] width 23 height 23
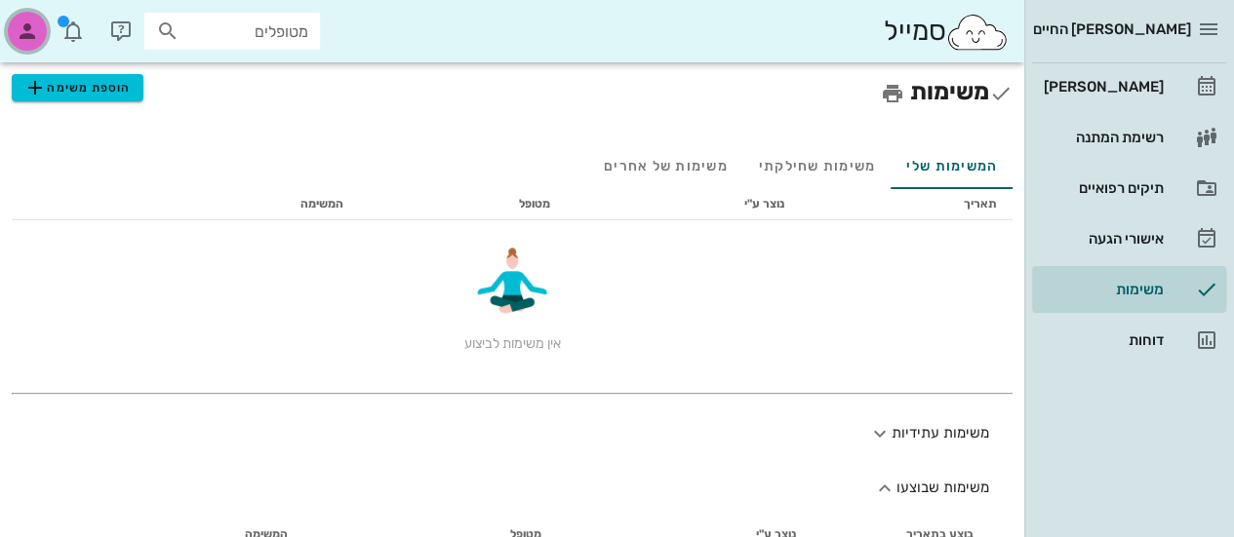
click at [29, 31] on icon "button" at bounding box center [27, 31] width 23 height 23
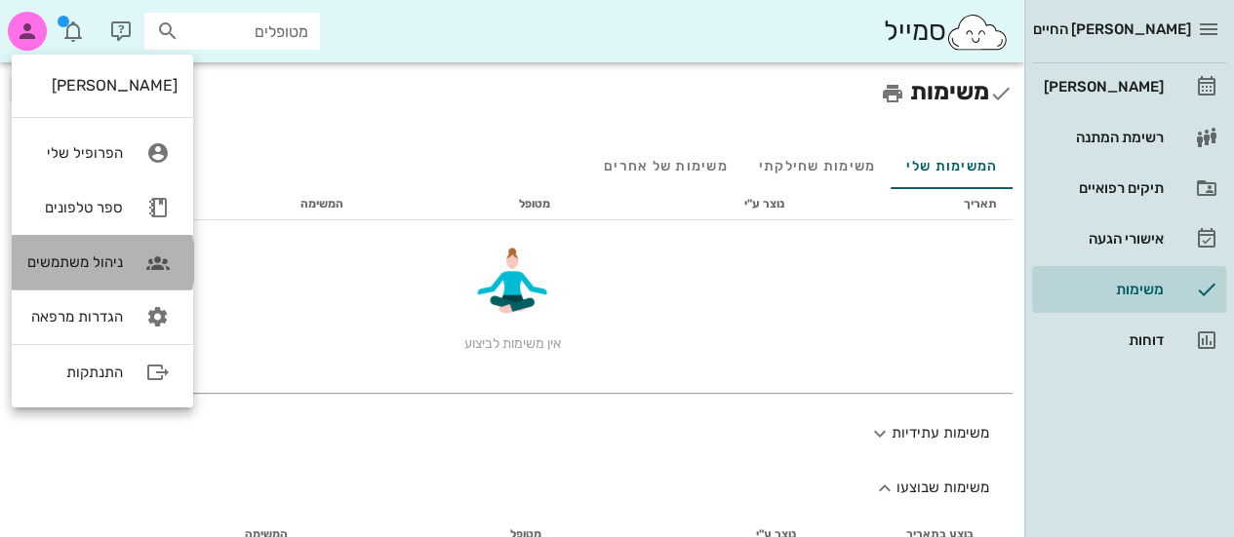
click at [60, 258] on div "ניהול משתמשים" at bounding box center [75, 263] width 96 height 18
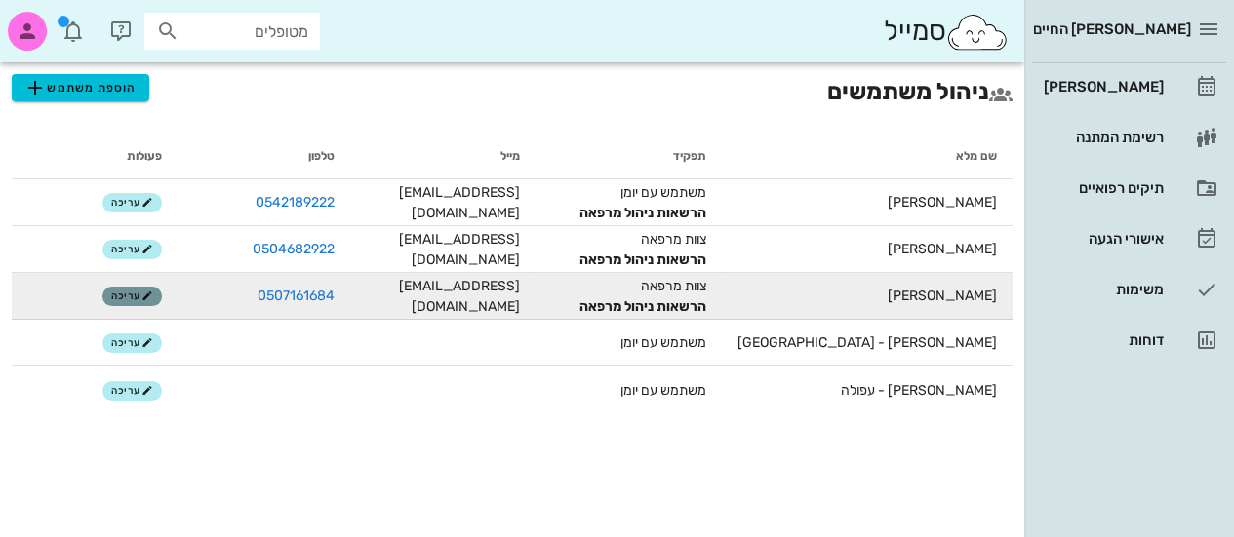
click at [152, 292] on span "עריכה" at bounding box center [132, 297] width 42 height 12
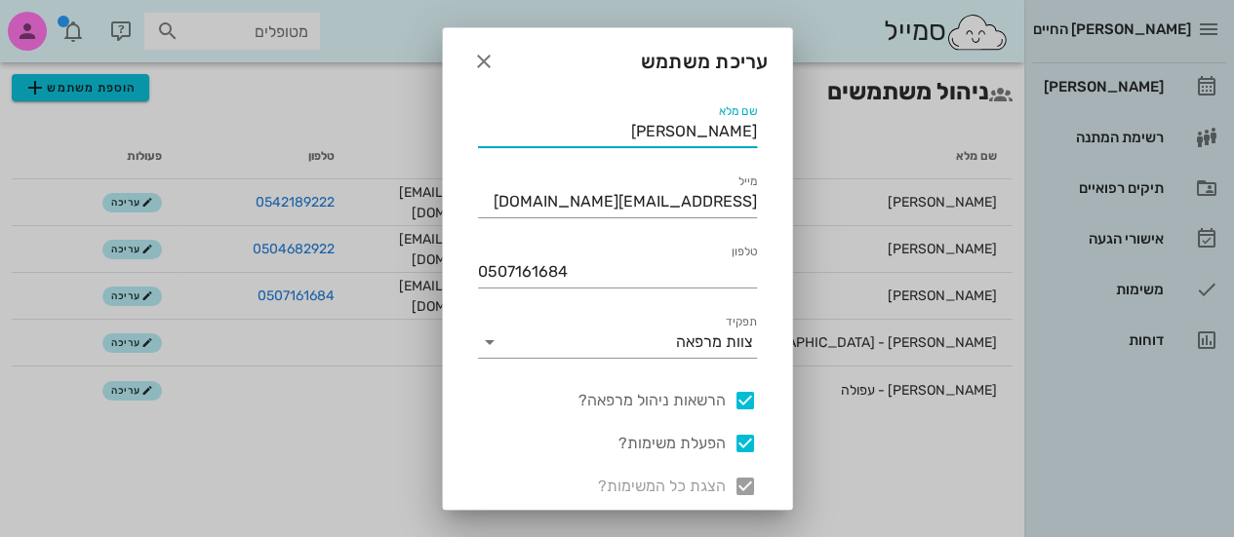
click at [577, 132] on input "[PERSON_NAME]" at bounding box center [617, 131] width 279 height 31
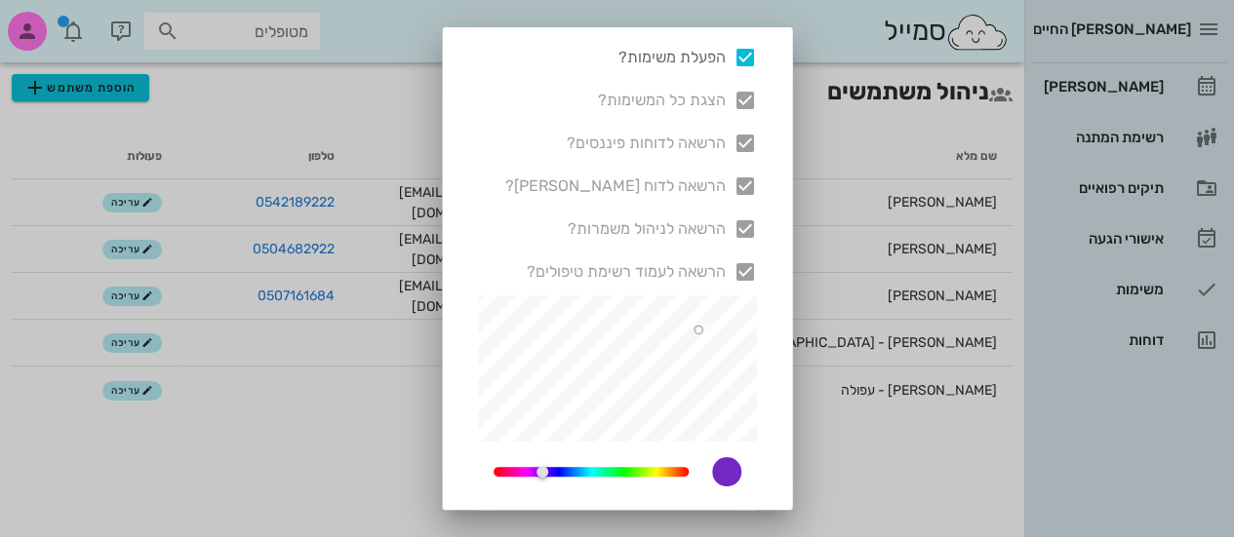
scroll to position [609, 0]
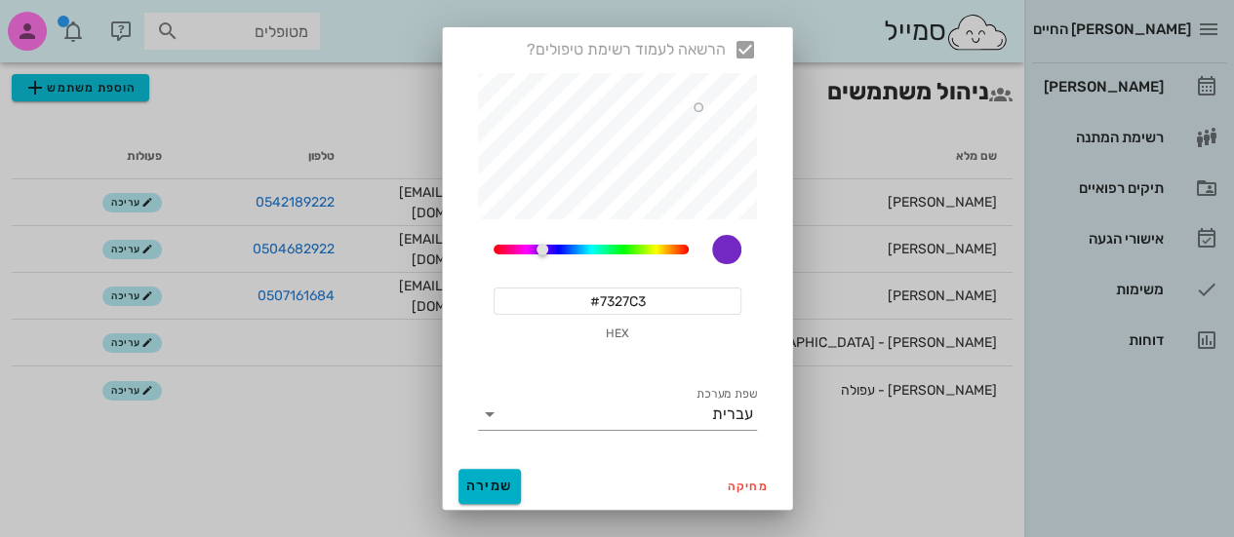
type input "[PERSON_NAME] המדהימה"
click at [511, 476] on button "שמירה" at bounding box center [489, 486] width 62 height 35
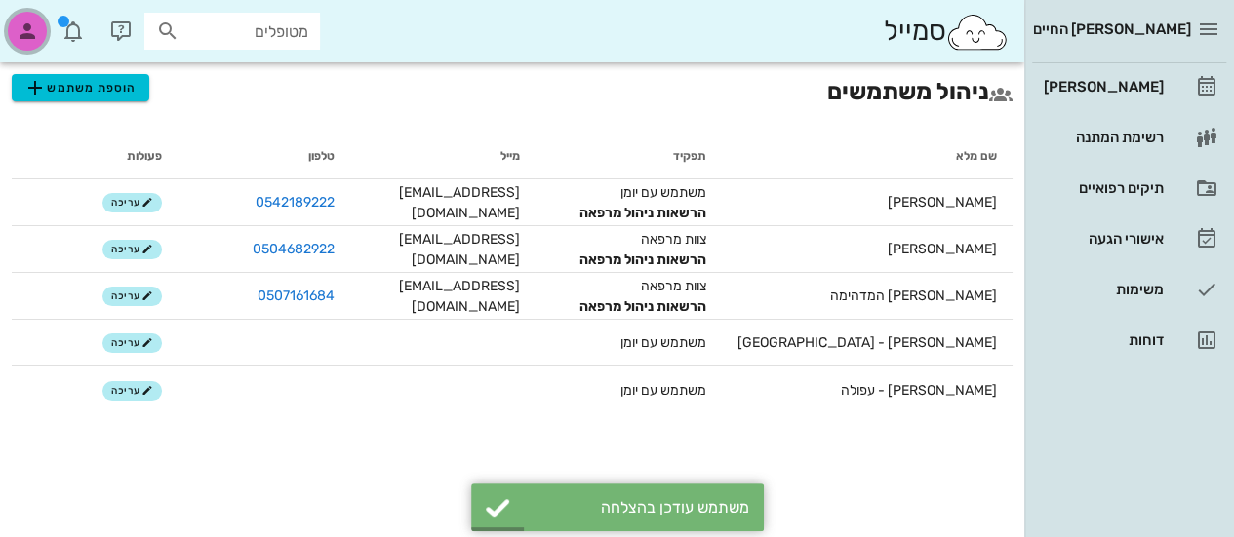
click at [37, 29] on icon "button" at bounding box center [27, 31] width 23 height 23
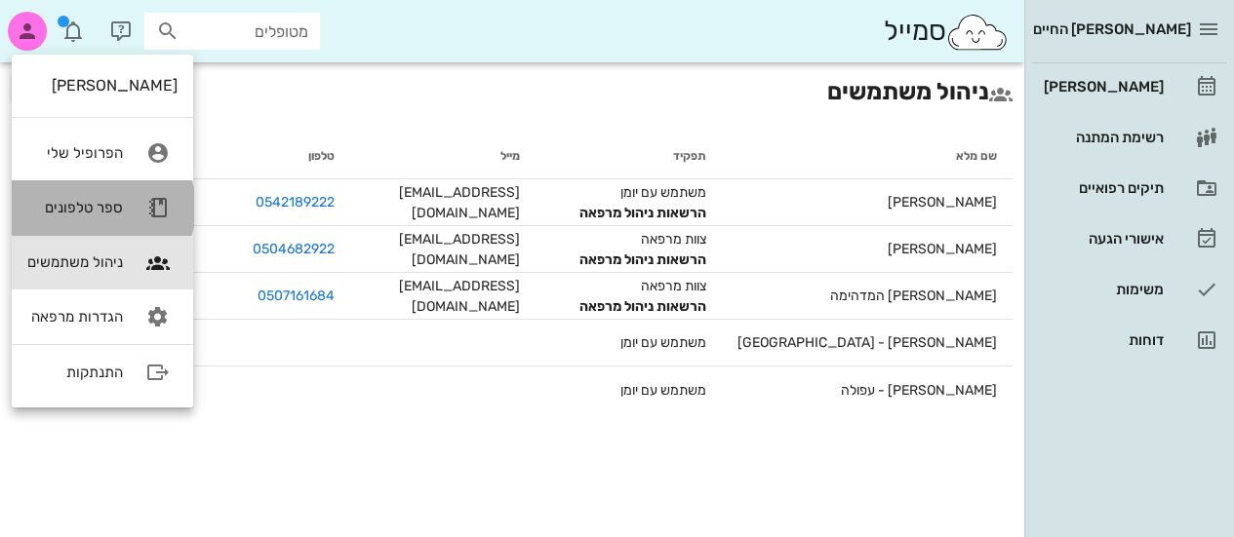
click at [75, 204] on div "ספר טלפונים" at bounding box center [75, 208] width 96 height 18
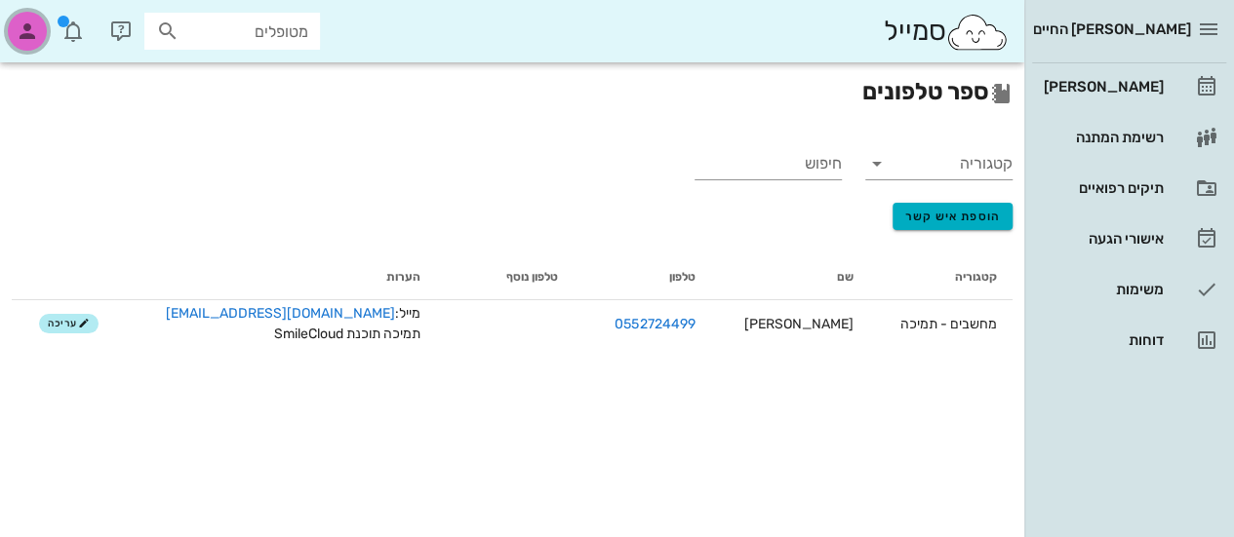
click at [35, 31] on icon "button" at bounding box center [27, 31] width 23 height 23
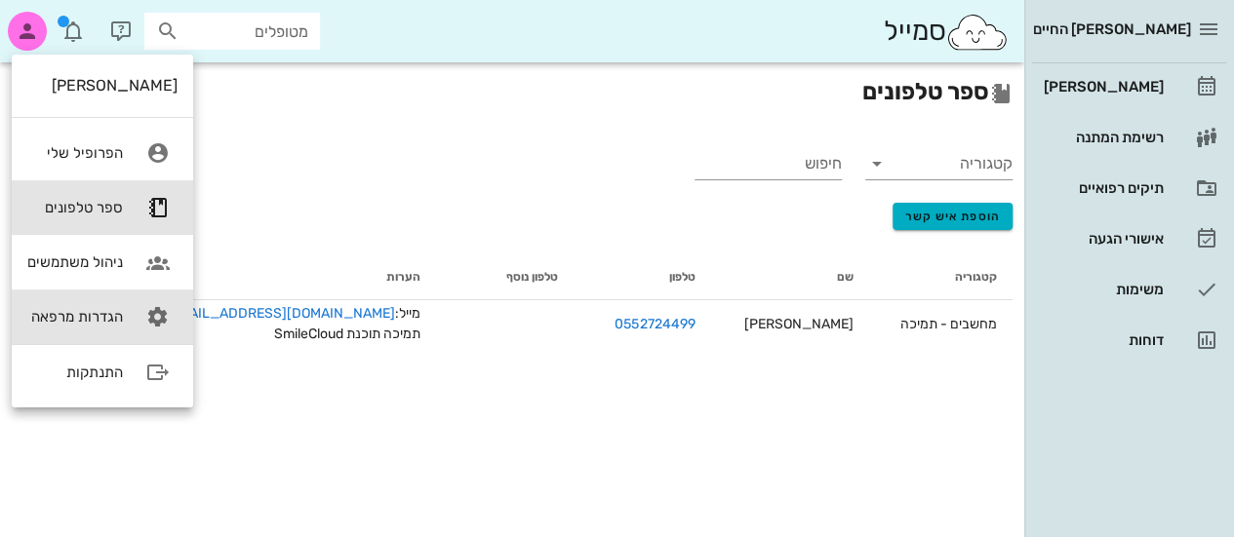
click at [89, 307] on link "הגדרות מרפאה" at bounding box center [102, 317] width 181 height 55
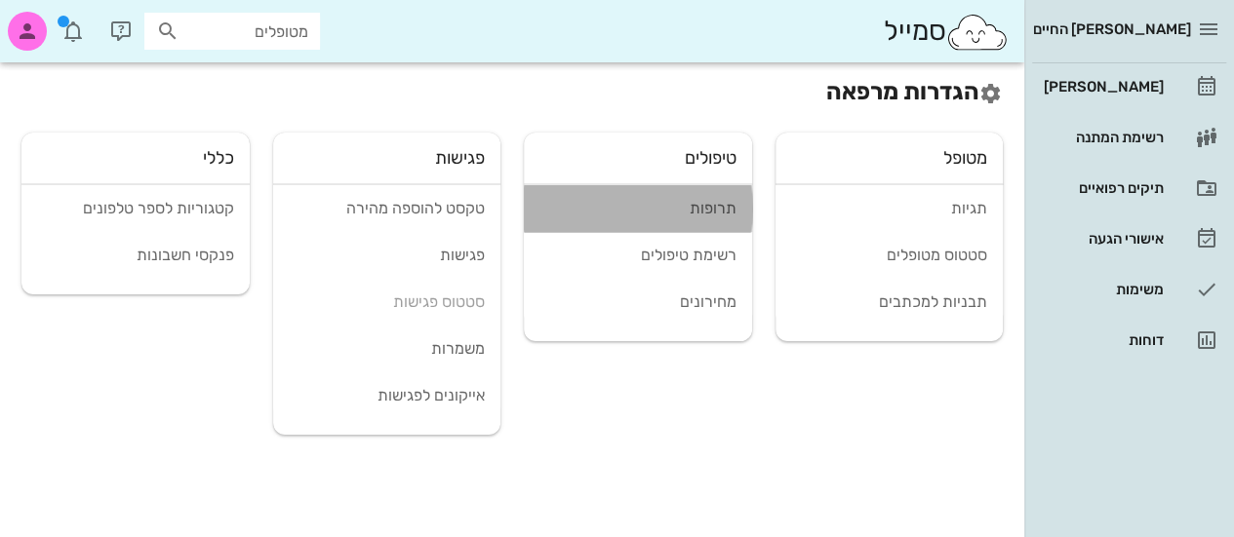
click at [672, 196] on link "תרופות" at bounding box center [638, 208] width 228 height 47
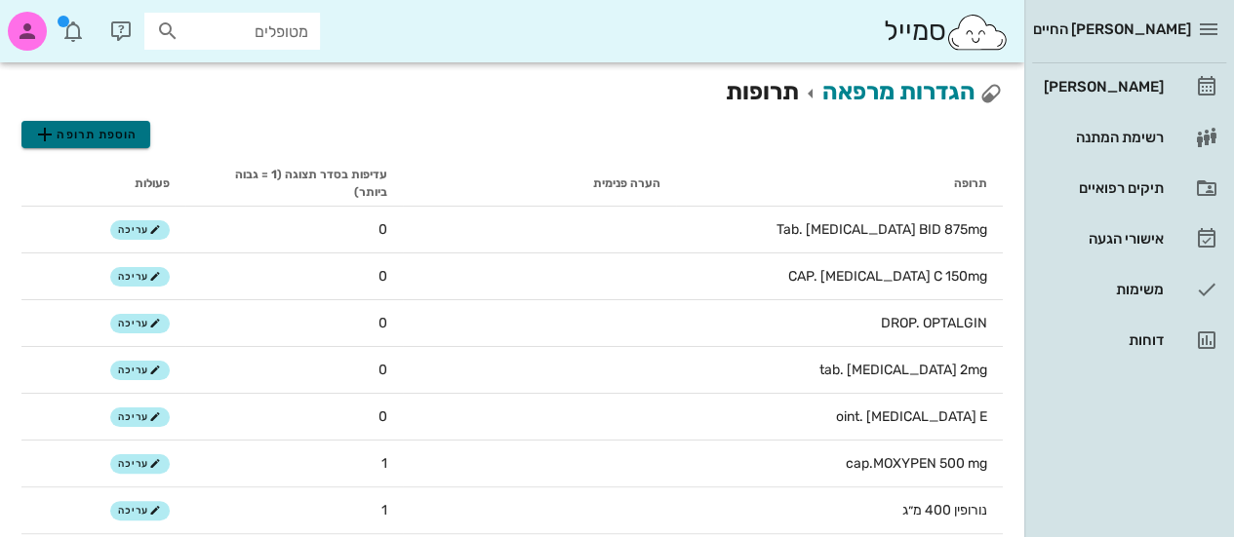
click at [68, 138] on span "הוספת תרופה" at bounding box center [85, 134] width 104 height 23
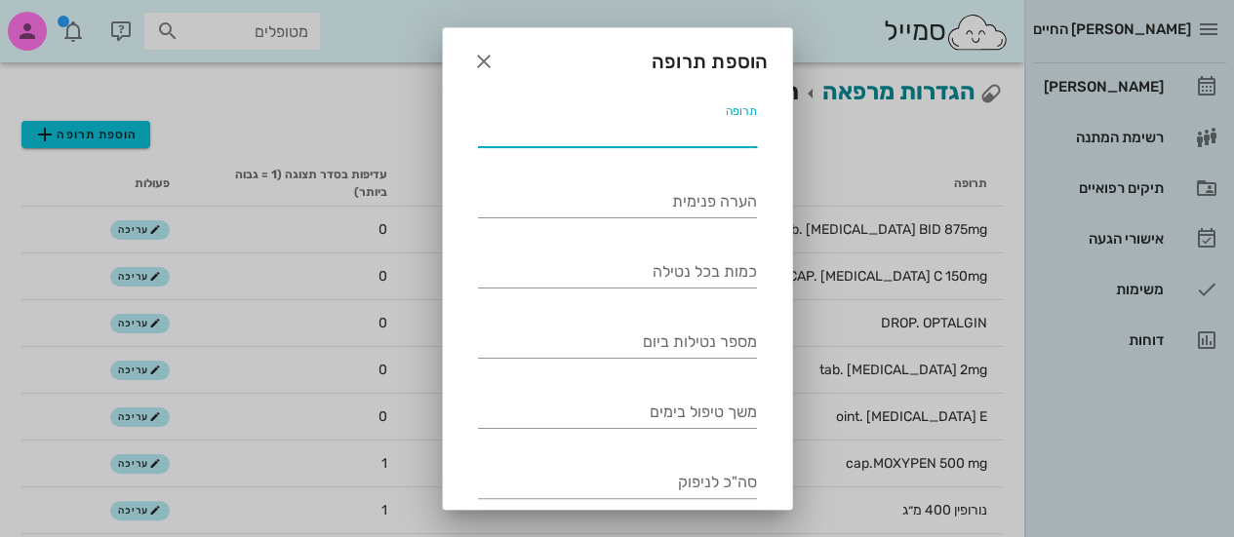
click at [577, 130] on input "תרופה" at bounding box center [617, 131] width 279 height 31
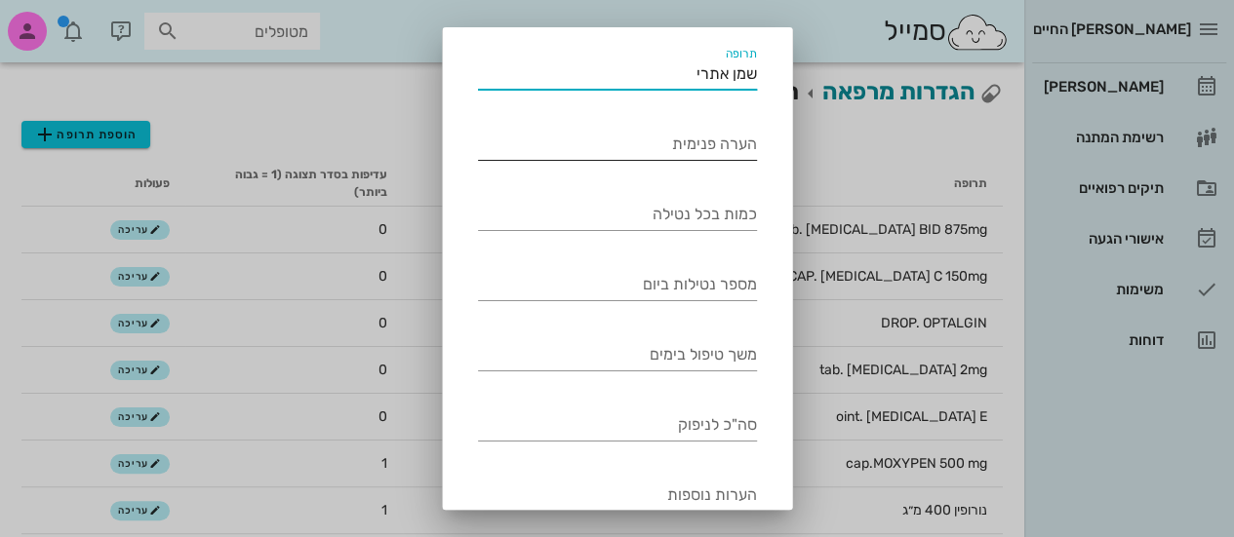
scroll to position [59, 0]
type input "שמן אתרי"
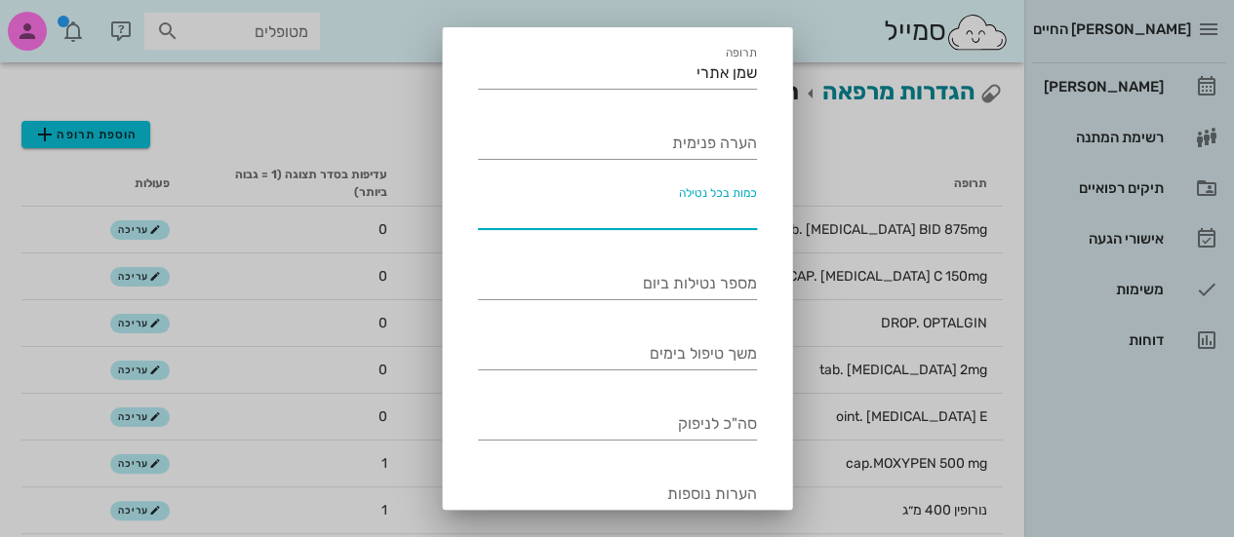
click at [711, 223] on input "כמות בכל נטילה" at bounding box center [617, 213] width 279 height 31
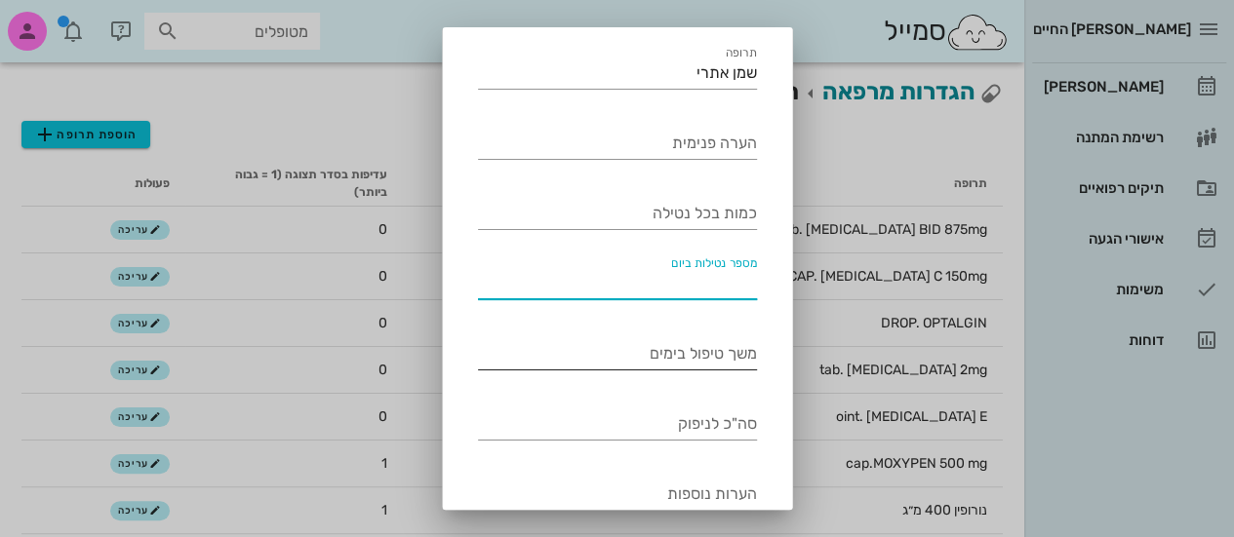
drag, startPoint x: 710, startPoint y: 274, endPoint x: 717, endPoint y: 348, distance: 74.4
click at [717, 348] on div "תרופה שמן אתרי הערה פנימית כמות בכל נטילה מספר נטילות ביום משך טיפול בימים סה"כ…" at bounding box center [617, 318] width 302 height 577
click at [638, 145] on input "הערה פנימית" at bounding box center [617, 143] width 279 height 31
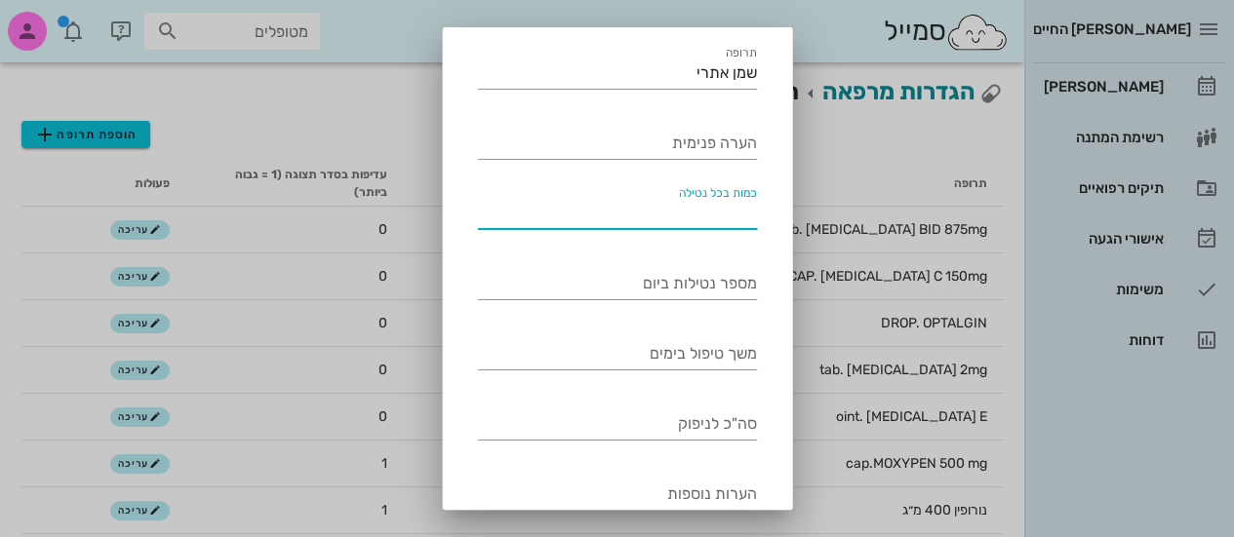
click at [646, 216] on input "כמות בכל נטילה" at bounding box center [617, 213] width 279 height 31
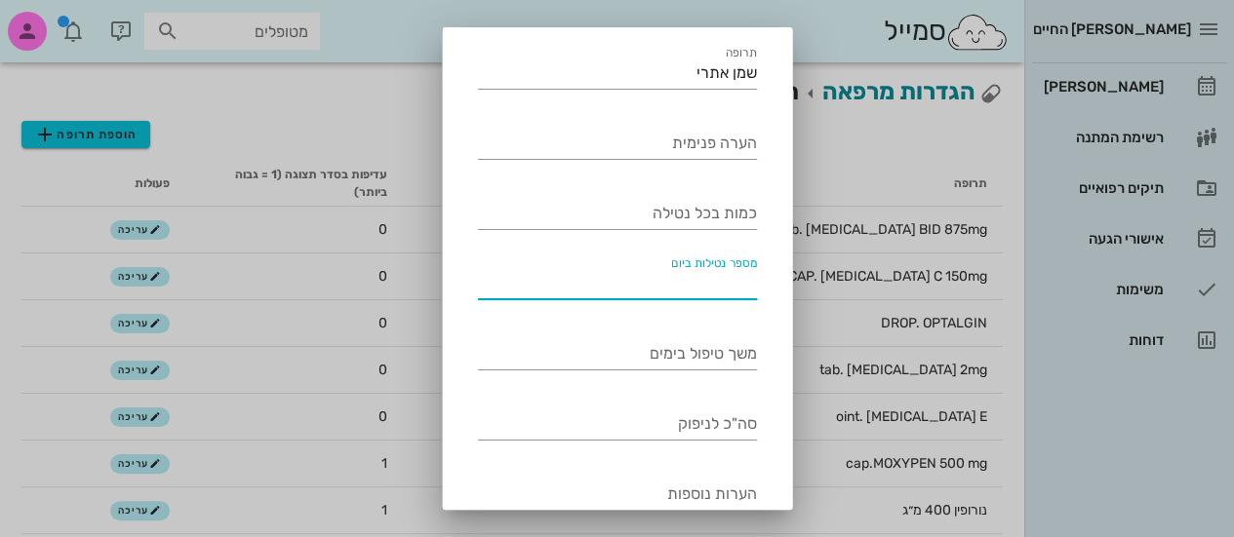
click at [684, 288] on input "מספר נטילות ביום" at bounding box center [617, 283] width 279 height 31
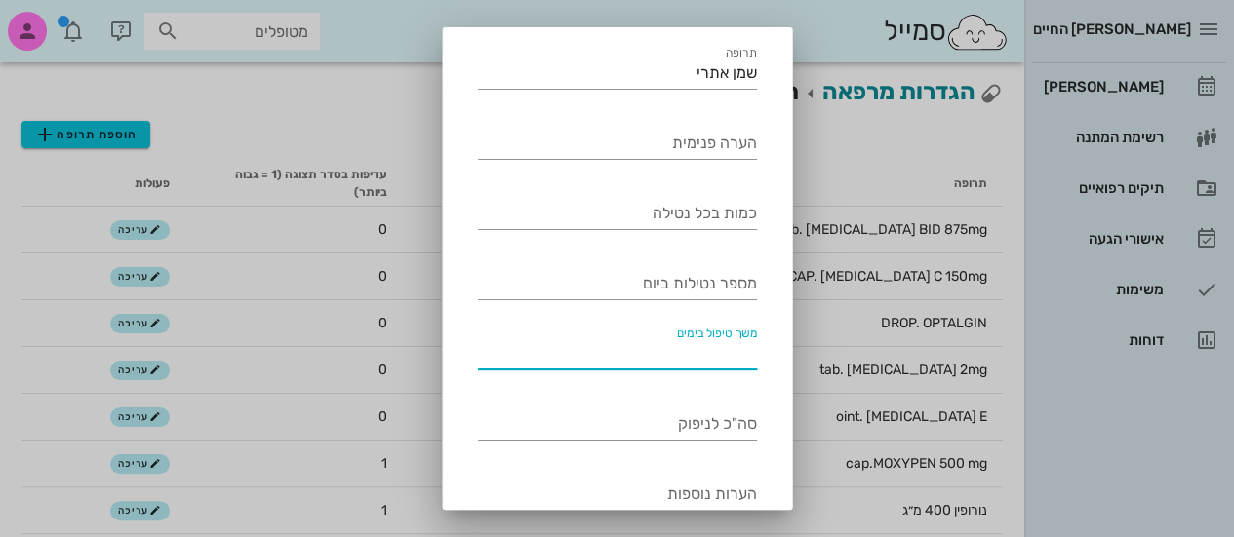
click at [657, 343] on input "משך טיפול בימים" at bounding box center [617, 353] width 279 height 31
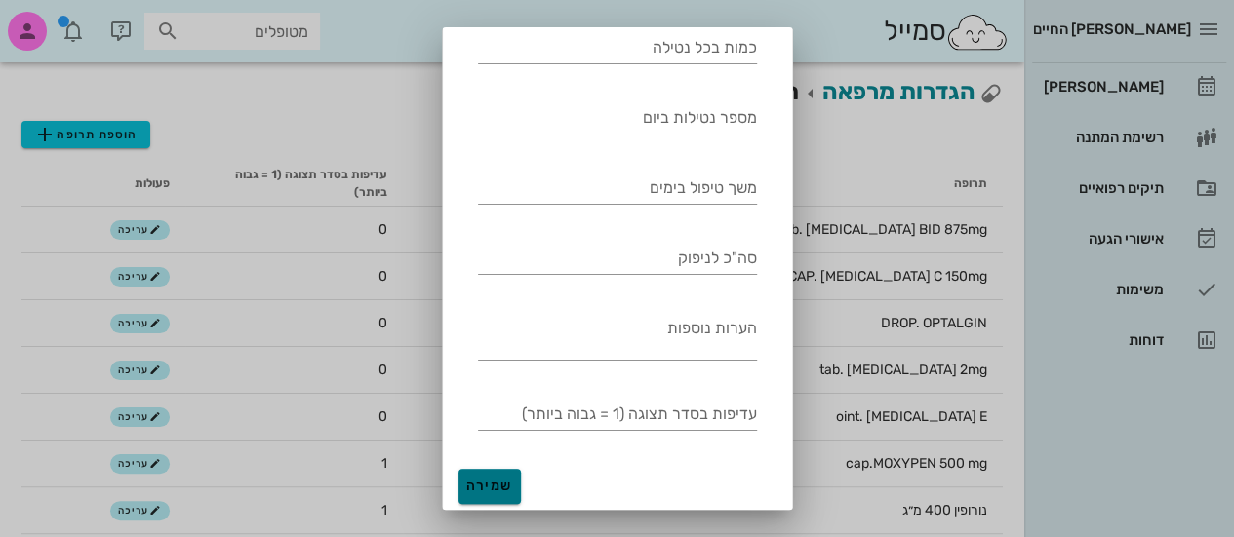
click at [501, 490] on span "שמירה" at bounding box center [489, 486] width 47 height 17
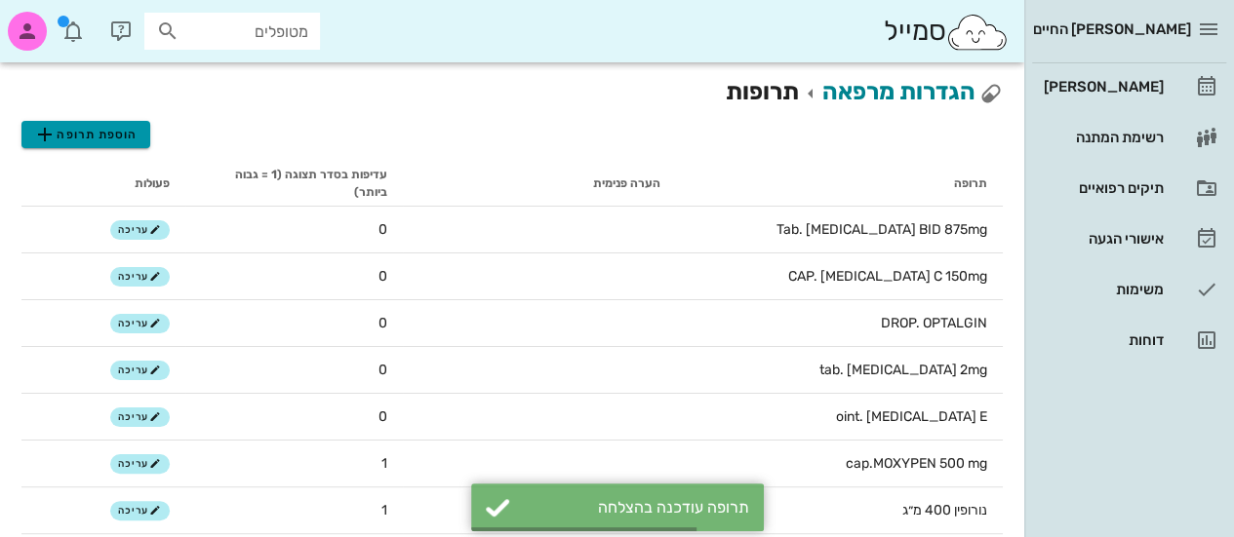
click at [131, 147] on button "הוספת תרופה" at bounding box center [85, 134] width 129 height 27
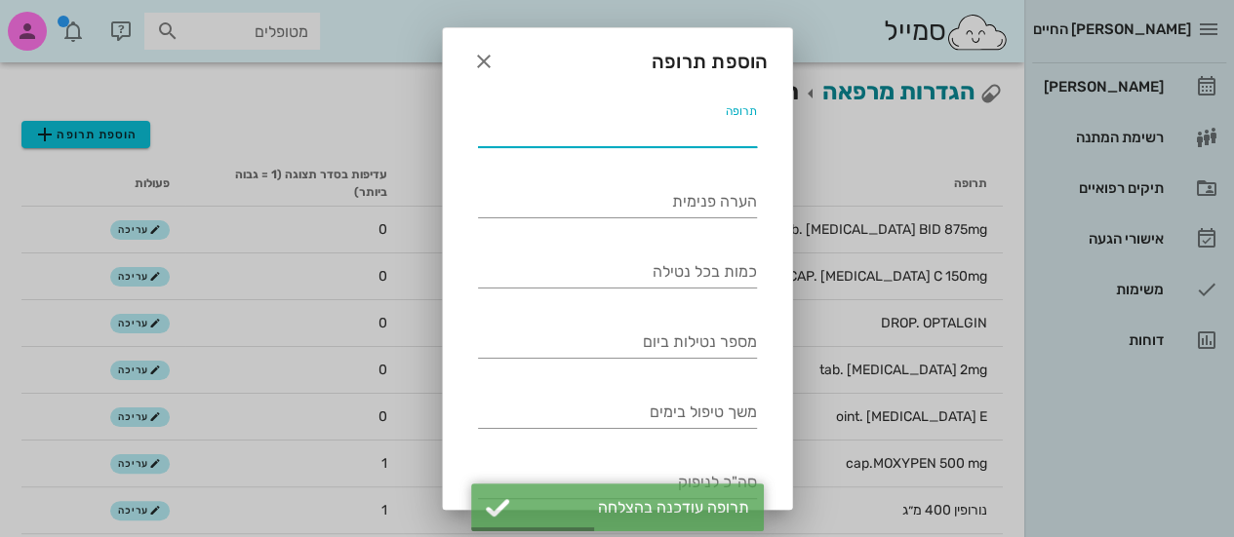
click at [539, 129] on input "תרופה" at bounding box center [617, 131] width 279 height 31
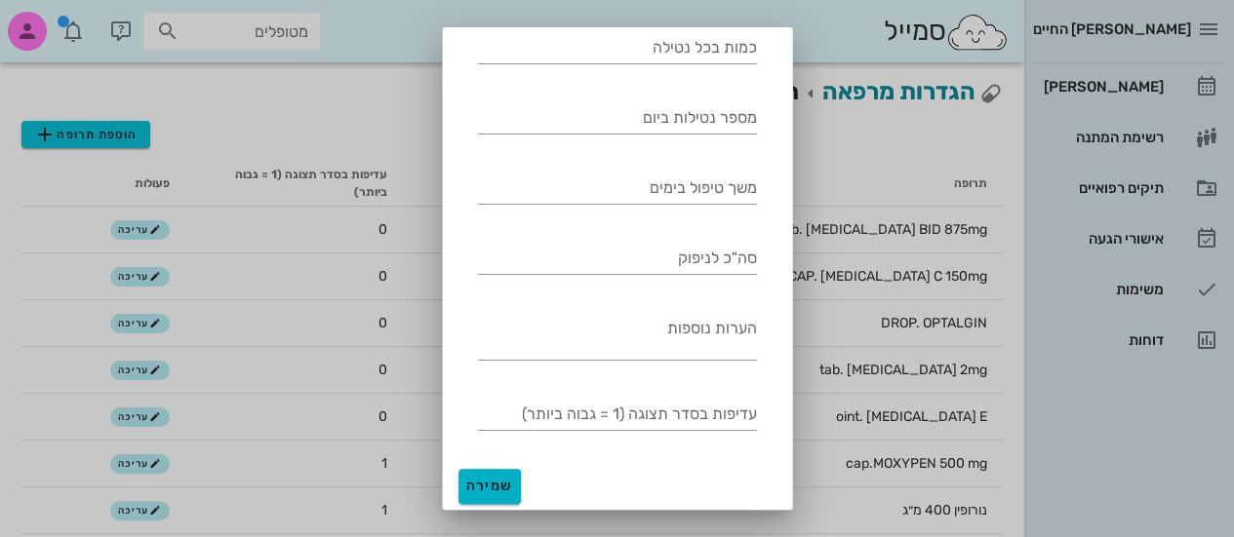
type input "רמדי להרחה"
click at [507, 476] on button "שמירה" at bounding box center [489, 486] width 62 height 35
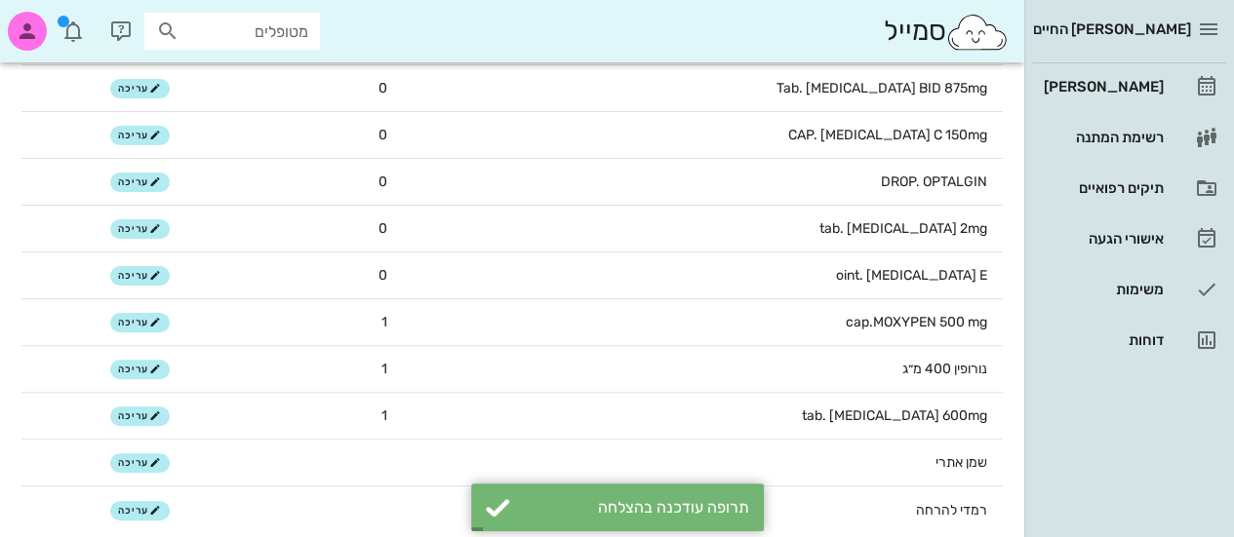
scroll to position [148, 0]
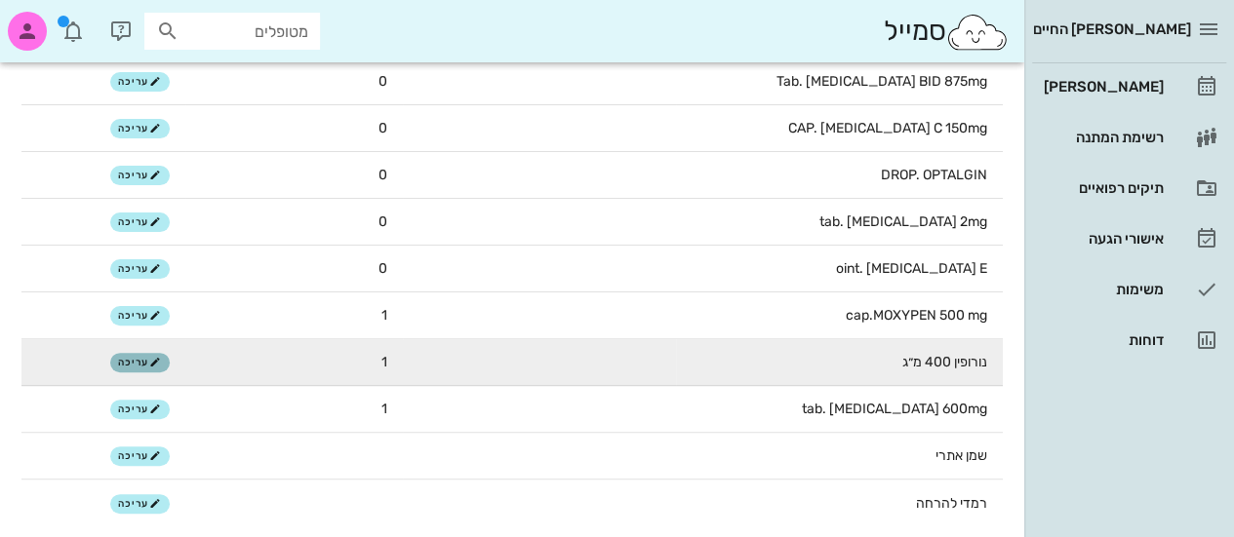
click at [152, 358] on icon "button" at bounding box center [155, 363] width 12 height 12
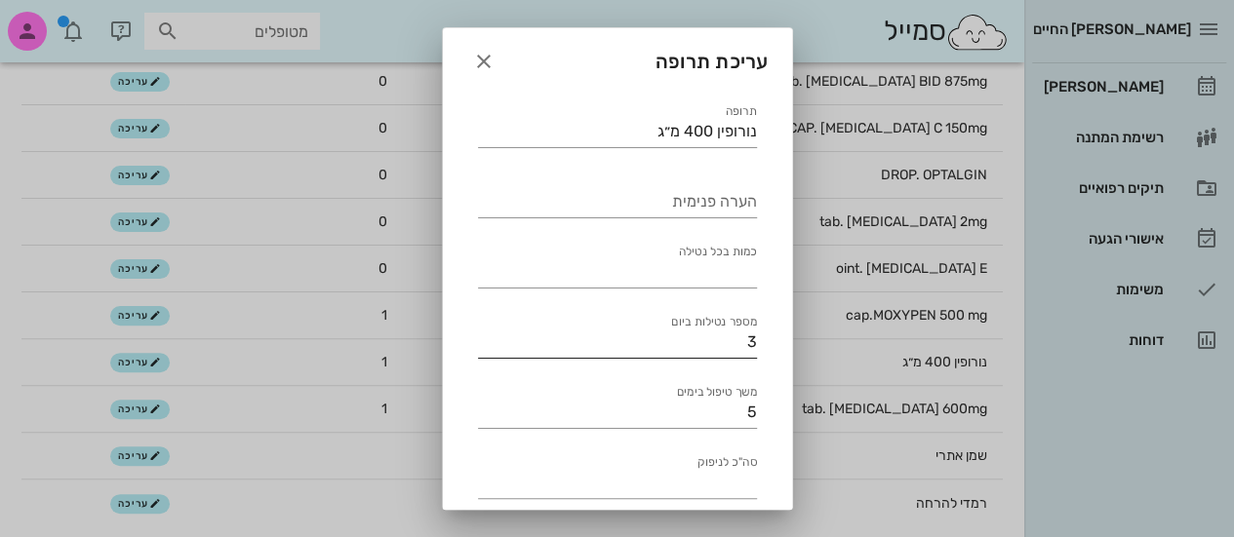
scroll to position [224, 0]
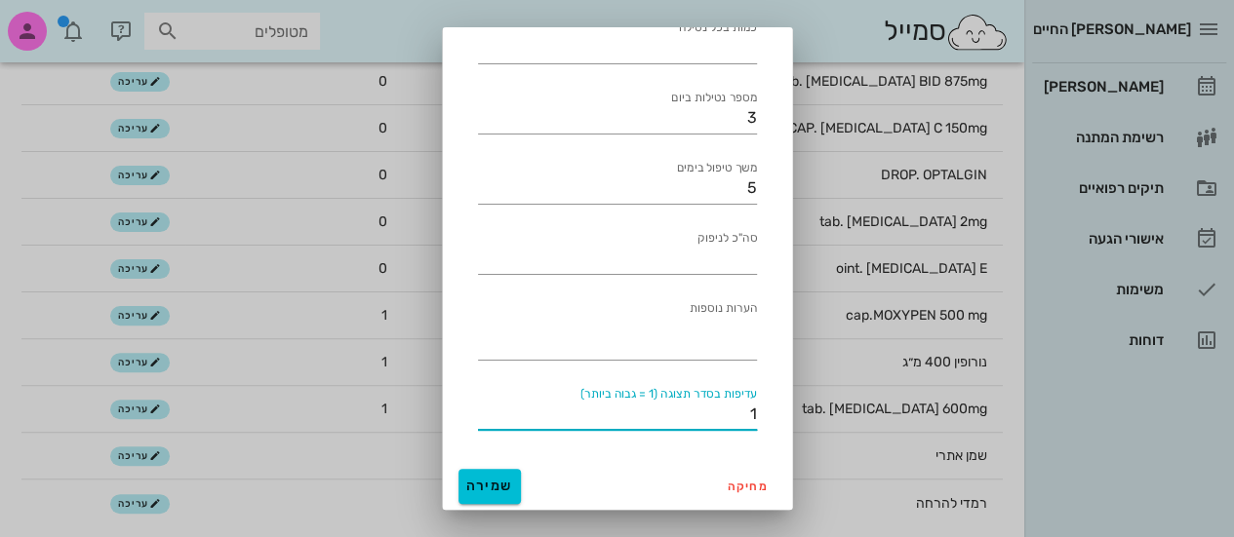
click at [613, 413] on input "1" at bounding box center [617, 414] width 279 height 31
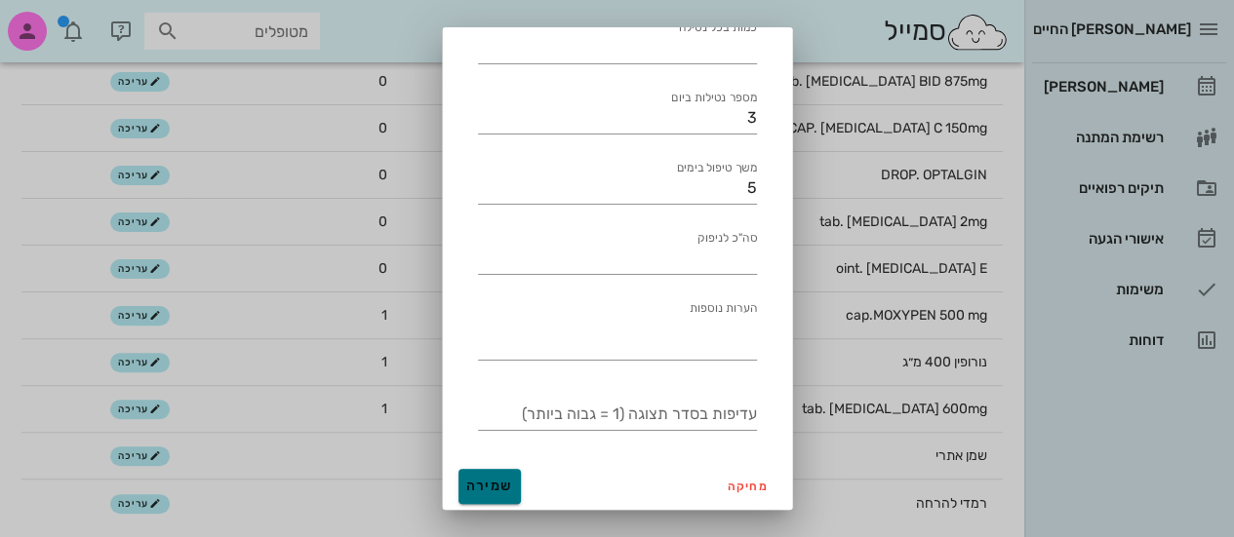
click at [499, 487] on span "שמירה" at bounding box center [489, 486] width 47 height 17
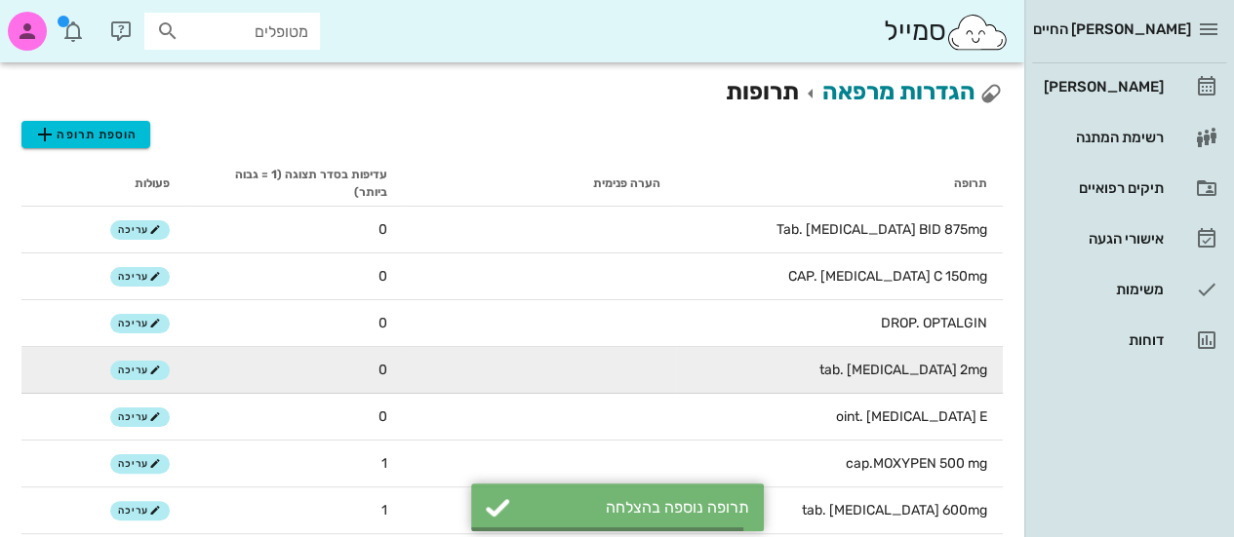
scroll to position [160, 0]
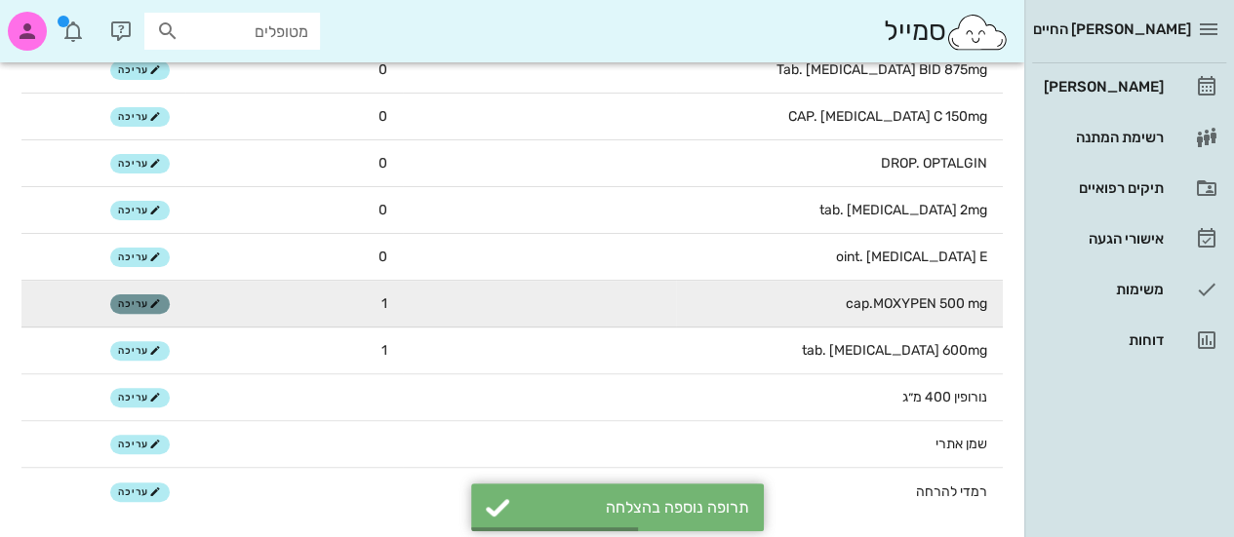
click at [157, 302] on icon "button" at bounding box center [155, 304] width 12 height 12
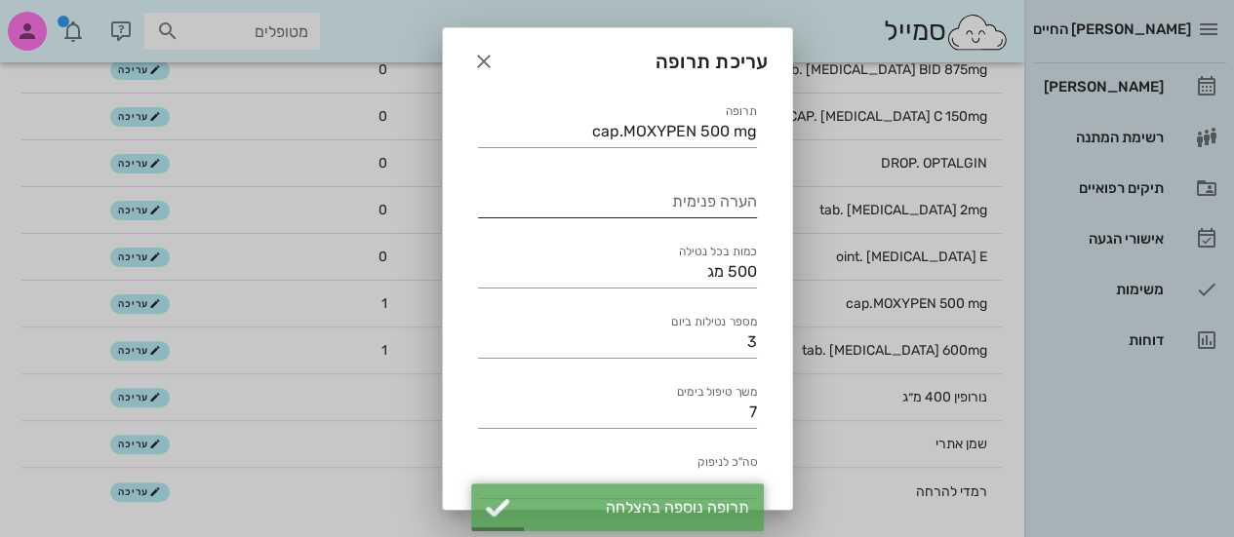
scroll to position [224, 0]
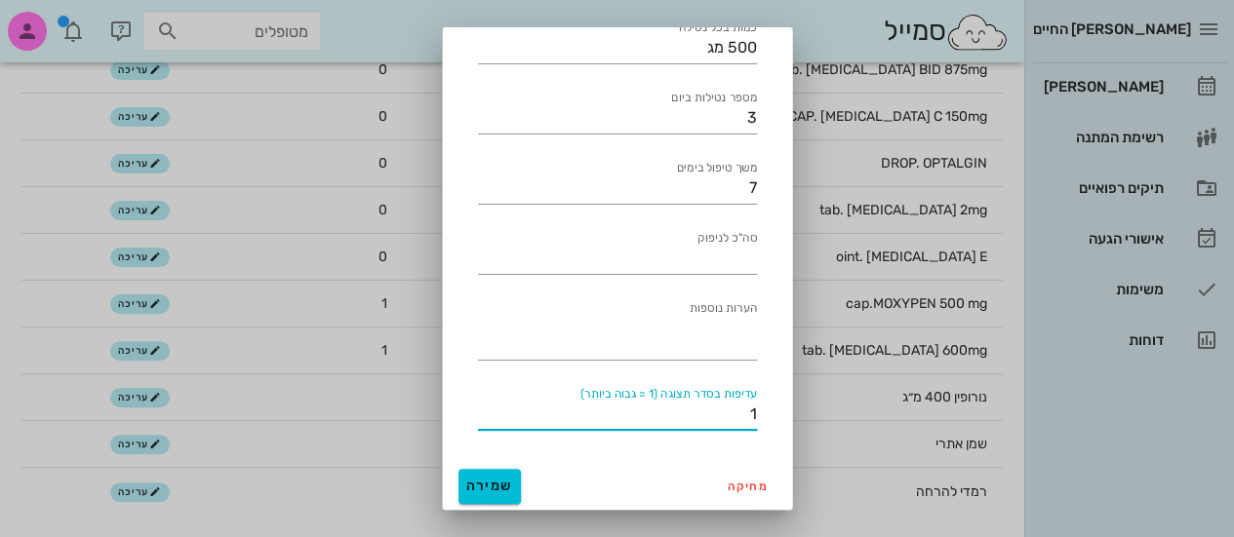
click at [690, 415] on input "1" at bounding box center [617, 414] width 279 height 31
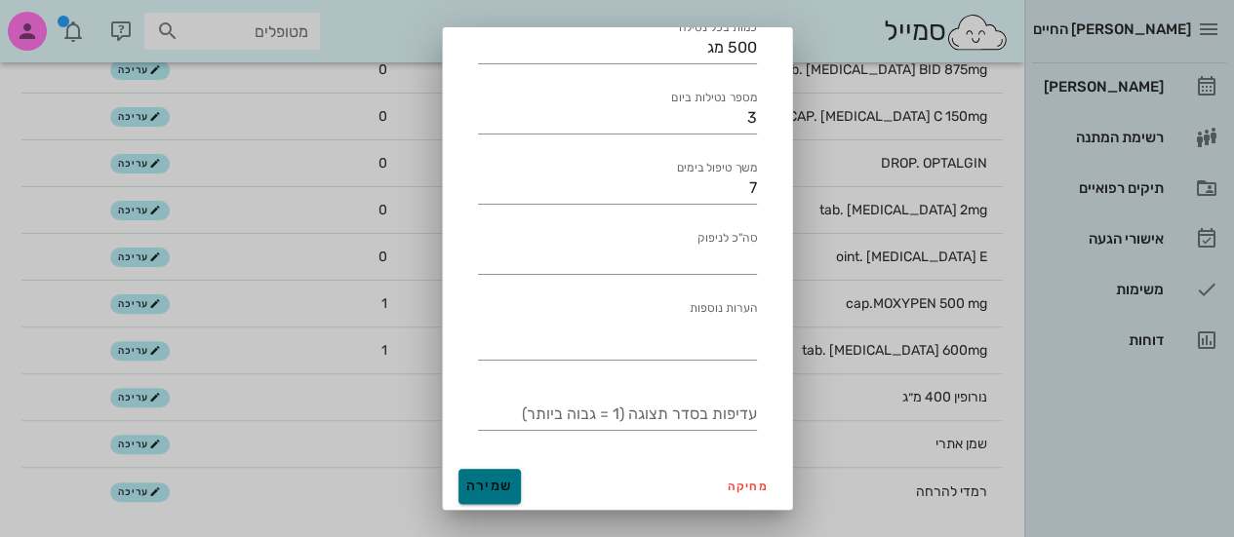
click at [486, 485] on span "שמירה" at bounding box center [489, 486] width 47 height 17
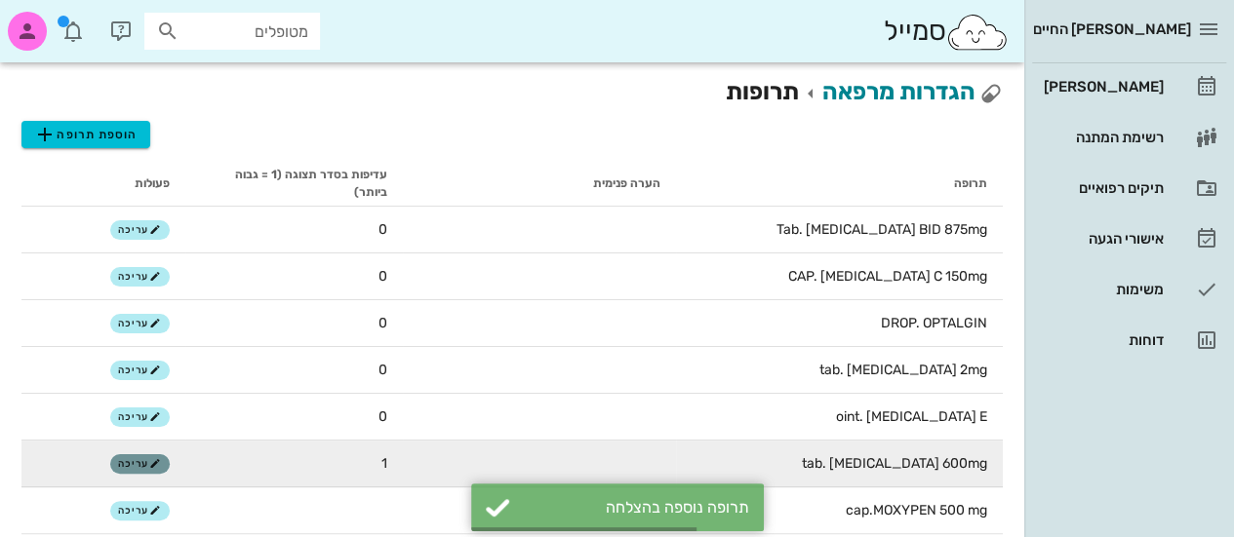
click at [149, 468] on icon "button" at bounding box center [155, 464] width 12 height 12
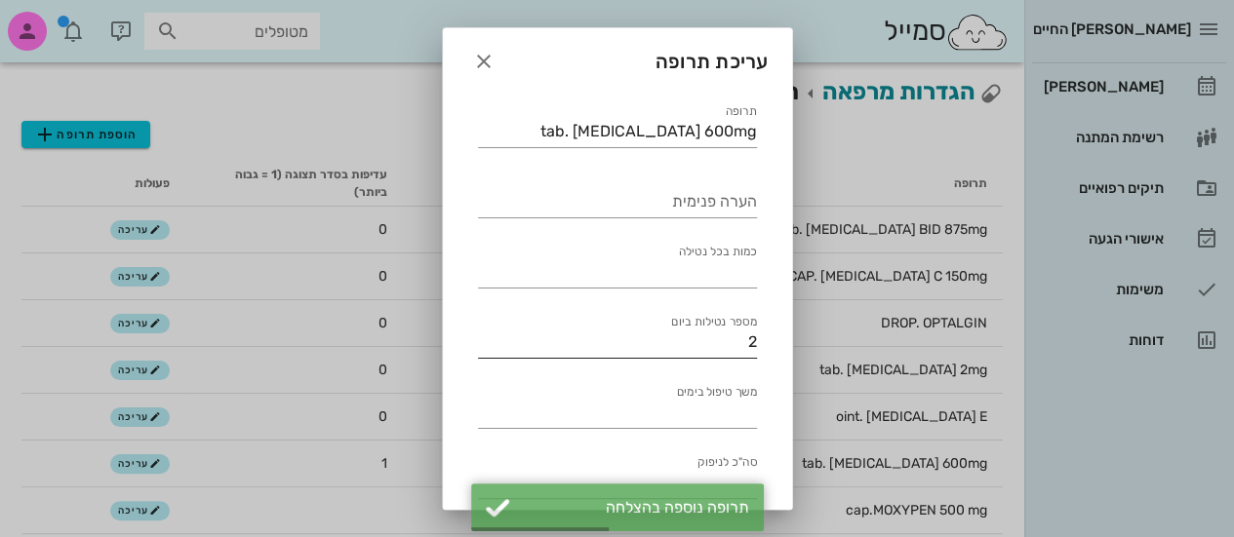
scroll to position [224, 0]
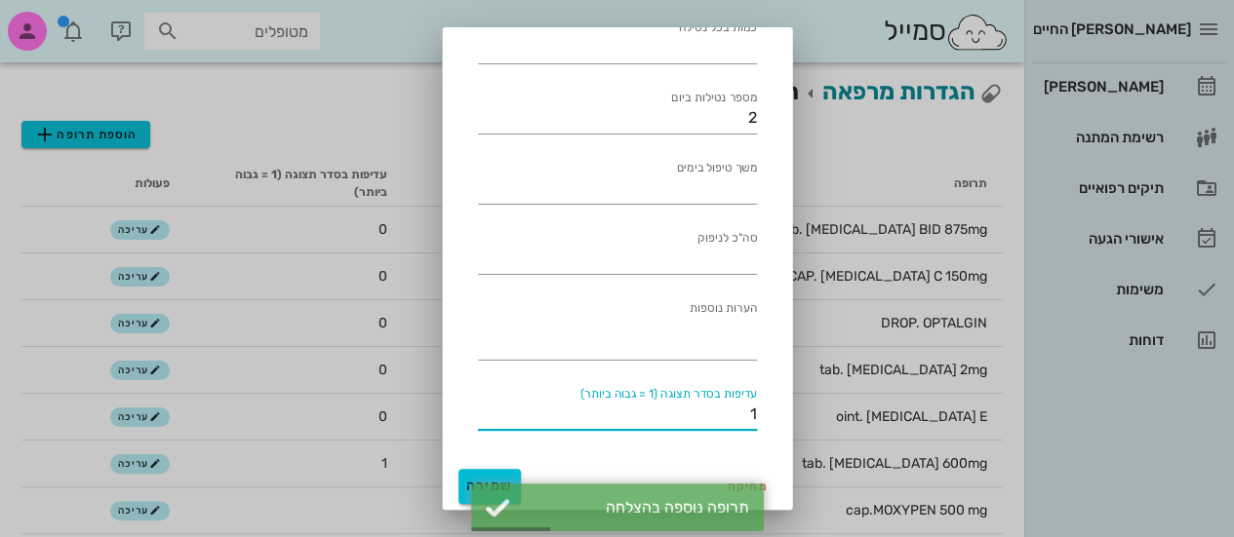
click at [683, 422] on input "1" at bounding box center [617, 414] width 279 height 31
type input "0"
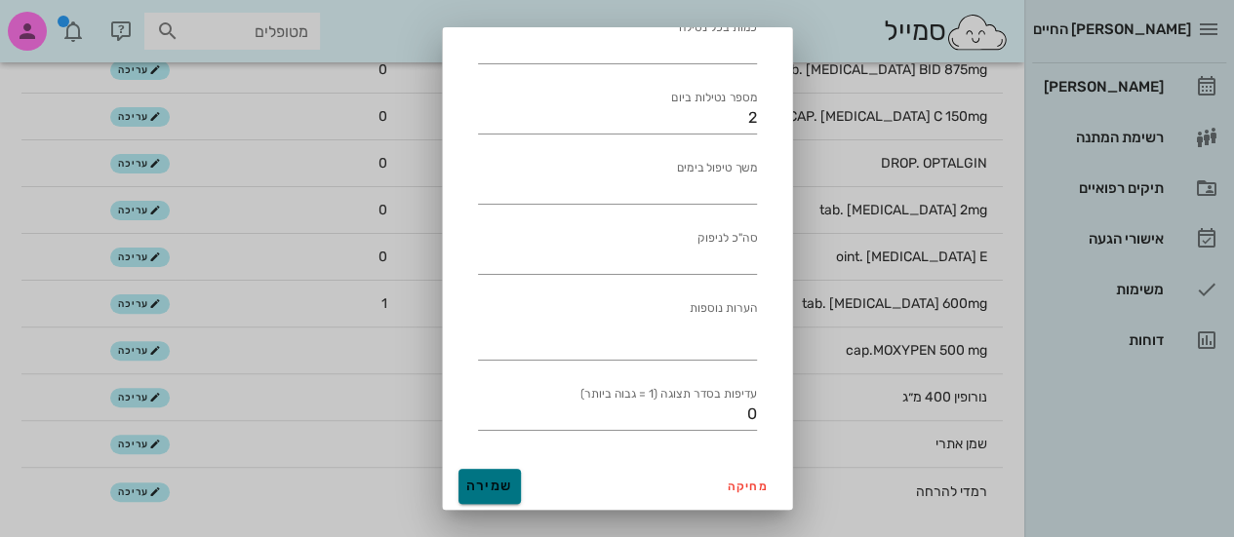
click at [508, 476] on button "שמירה" at bounding box center [489, 486] width 62 height 35
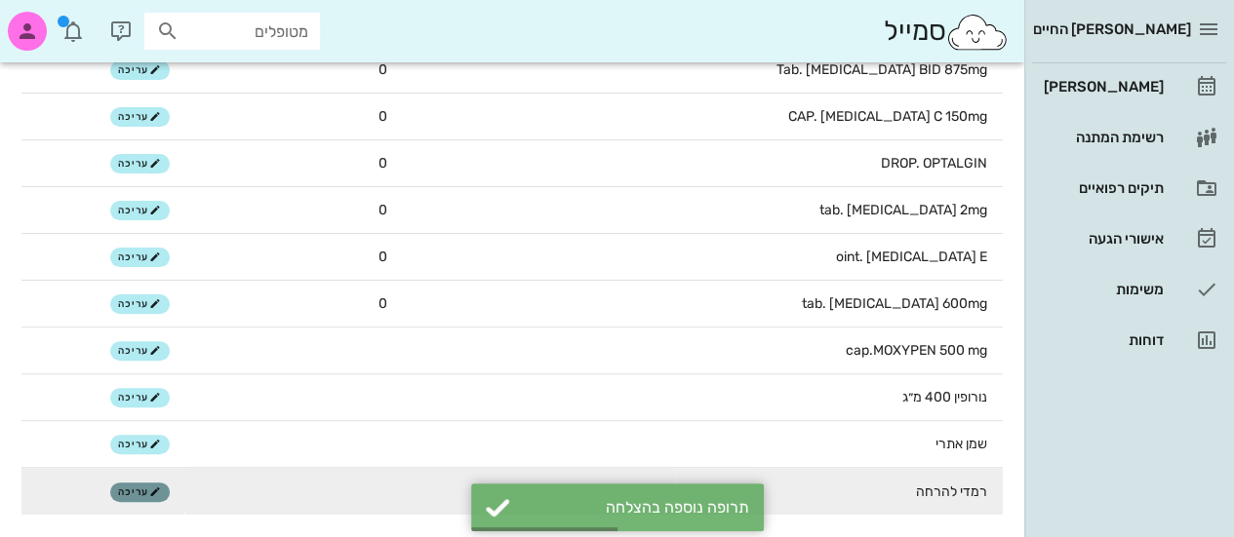
click at [146, 491] on span "עריכה" at bounding box center [139, 493] width 42 height 12
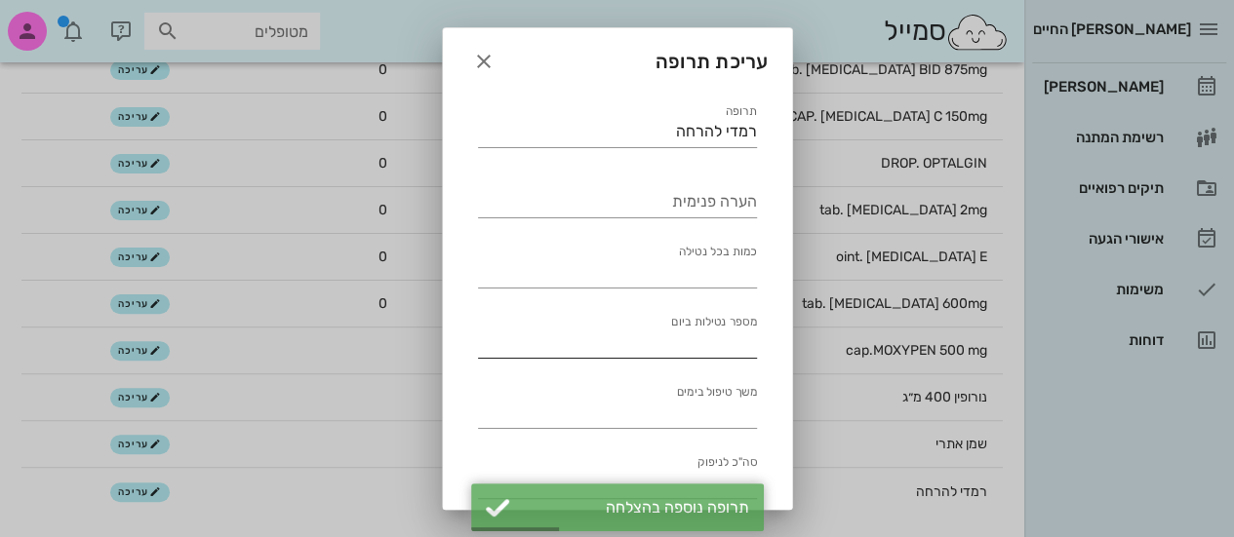
scroll to position [224, 0]
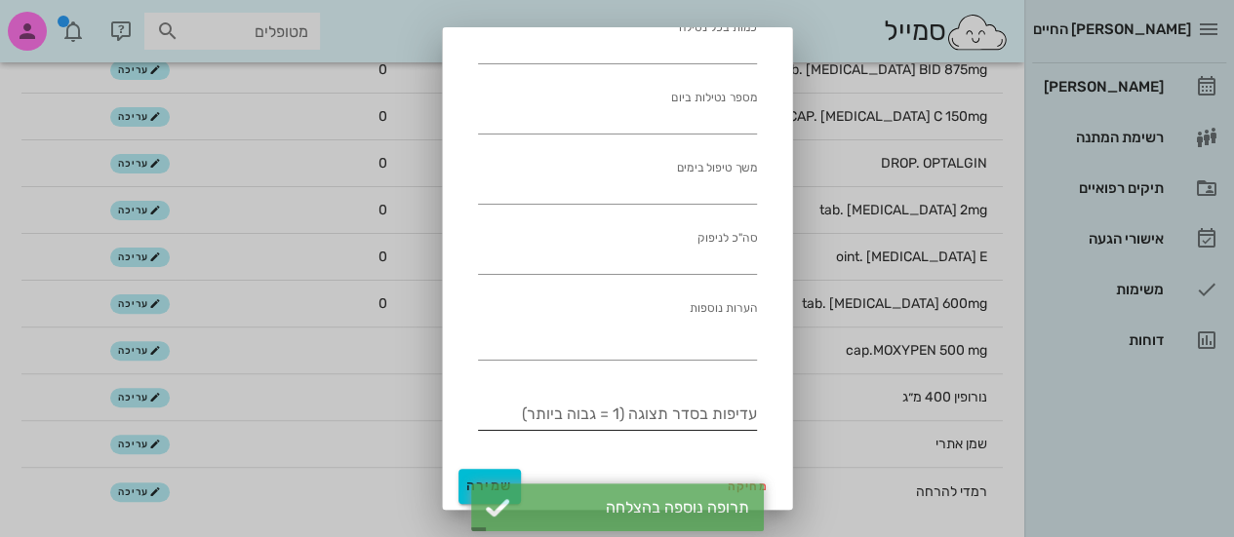
click at [673, 411] on input "עדיפות בסדר תצוגה (1 = גבוה ביותר)" at bounding box center [617, 414] width 279 height 31
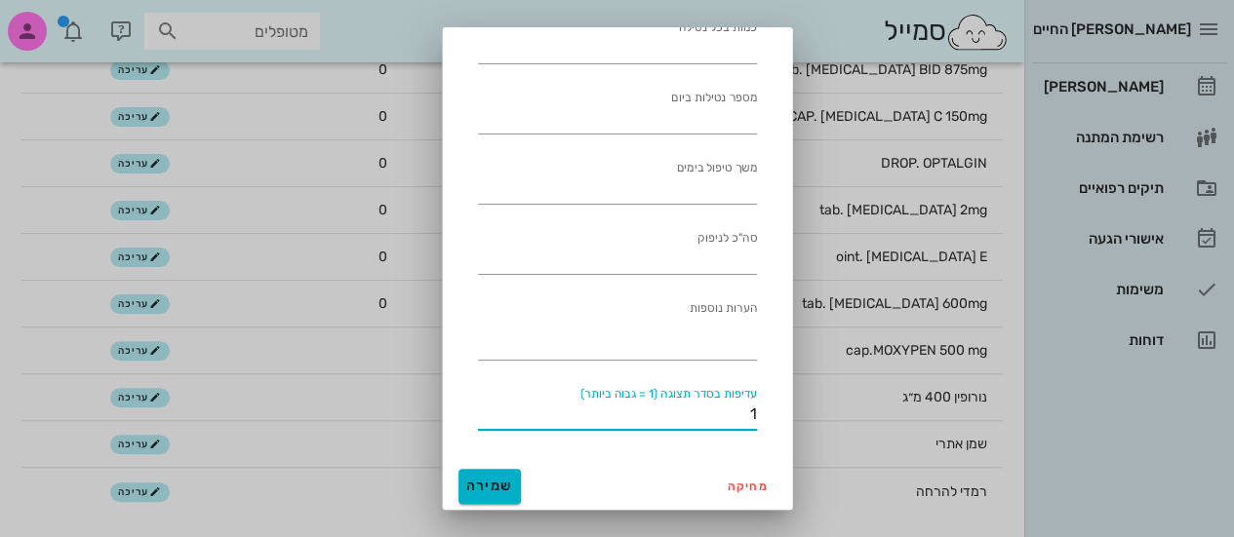
type input "1"
click at [510, 478] on span "שמירה" at bounding box center [489, 486] width 47 height 17
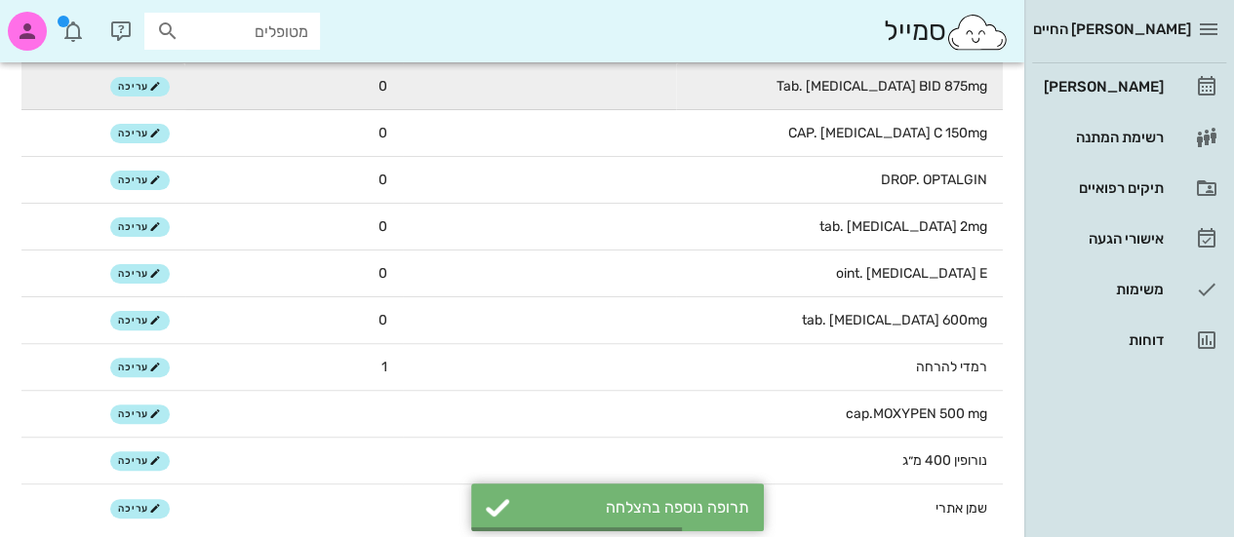
scroll to position [160, 0]
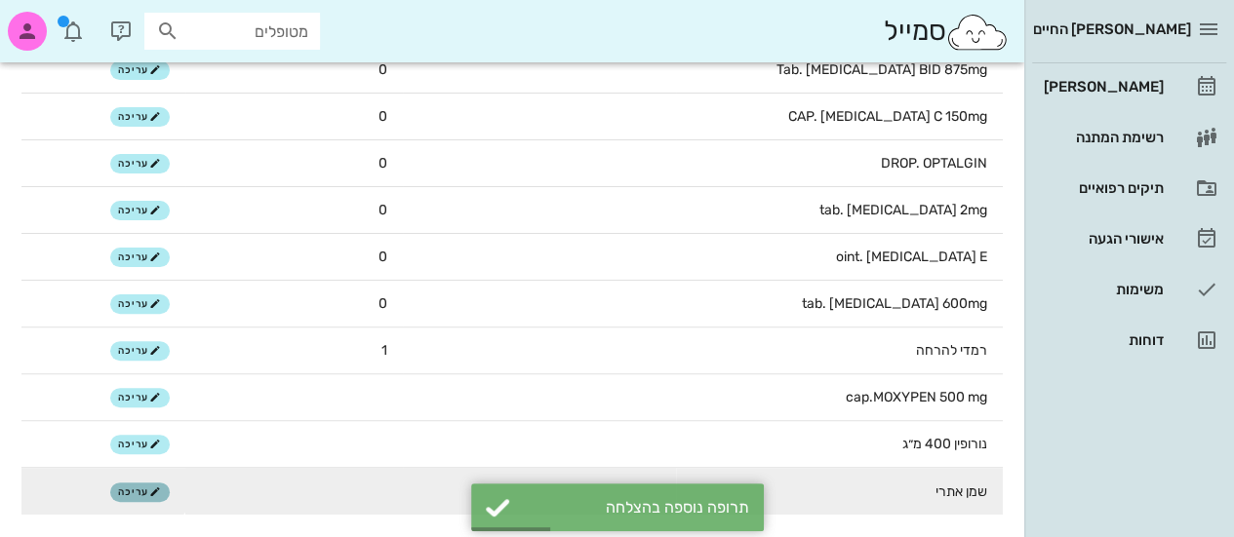
click at [133, 499] on button "עריכה" at bounding box center [140, 493] width 60 height 20
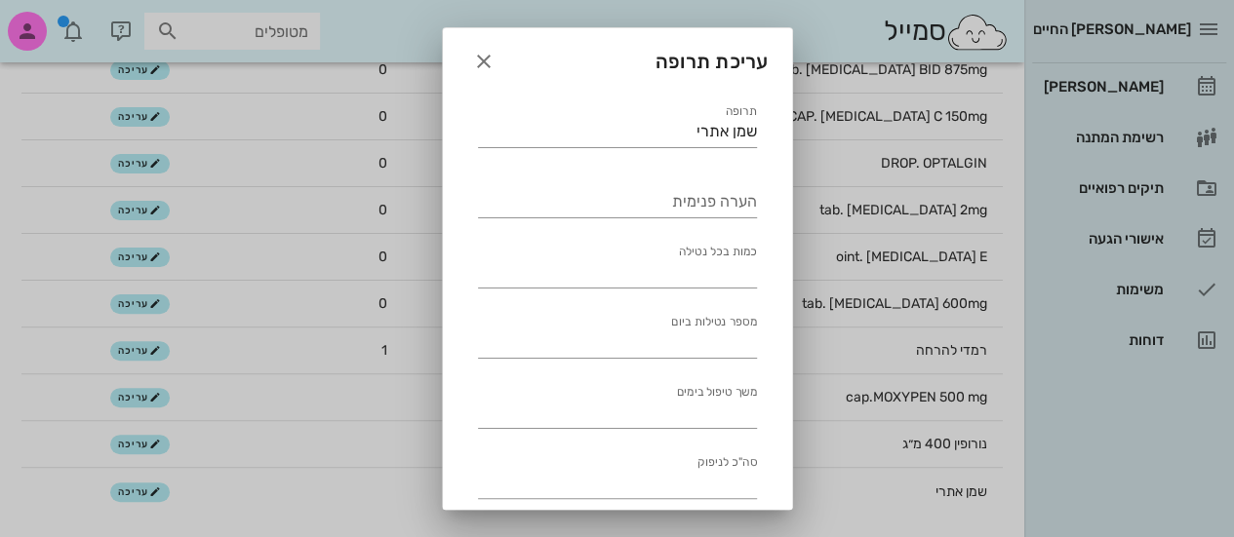
scroll to position [224, 0]
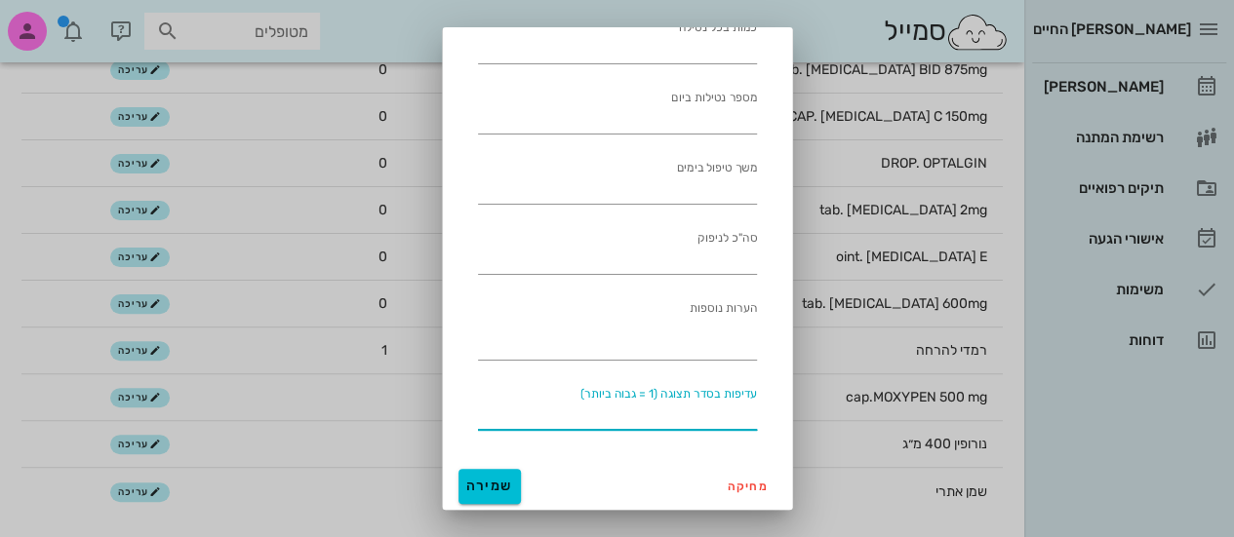
click at [620, 409] on input "עדיפות בסדר תצוגה (1 = גבוה ביותר)" at bounding box center [617, 414] width 279 height 31
type input "1"
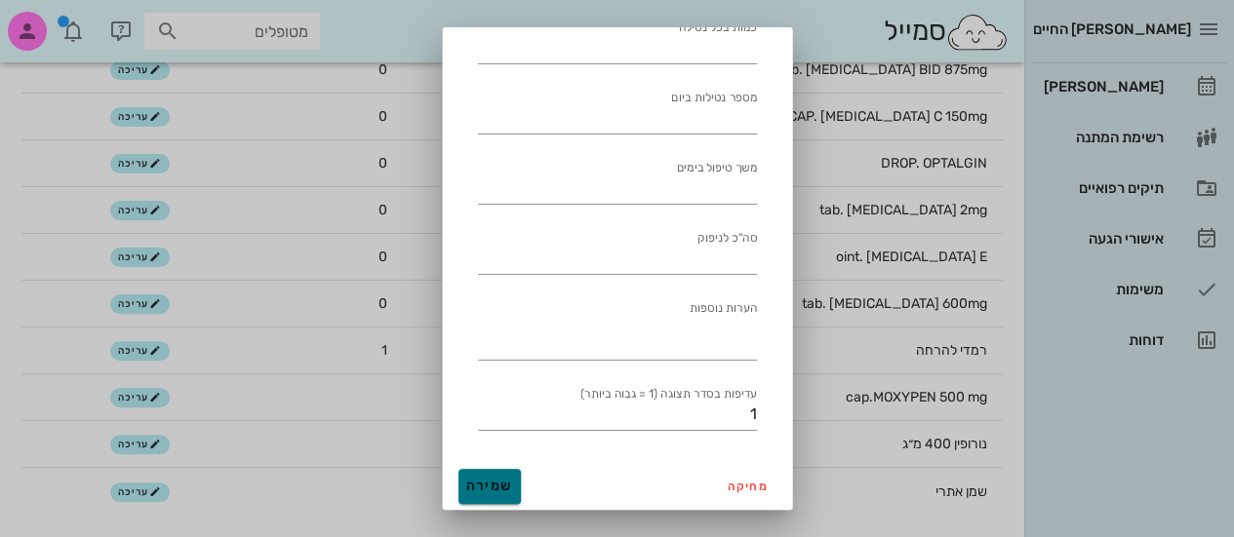
click at [513, 480] on span "שמירה" at bounding box center [489, 486] width 47 height 17
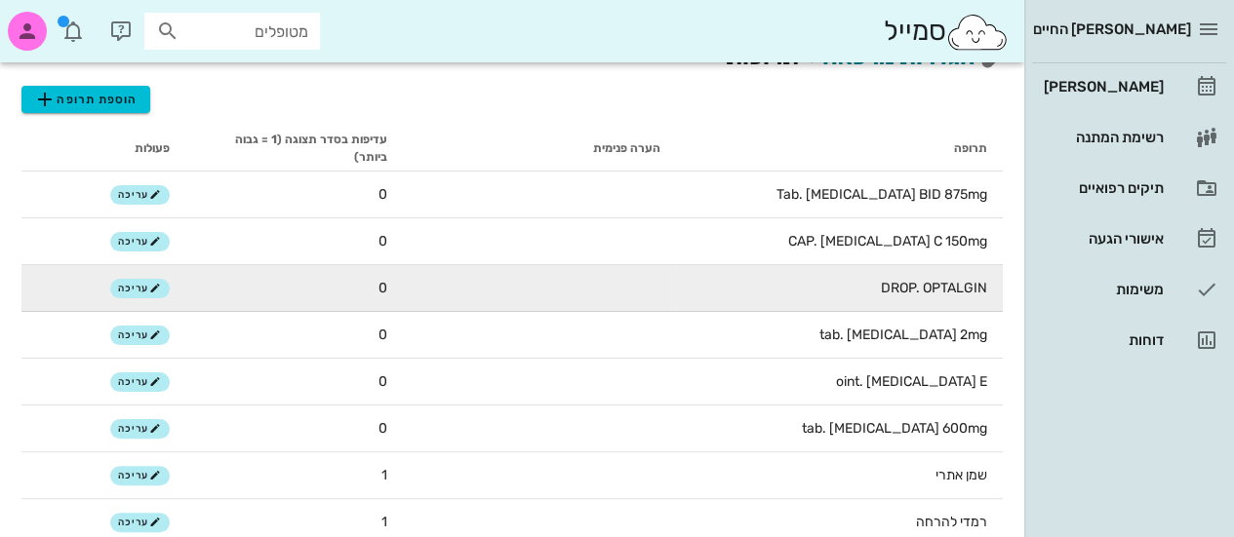
scroll to position [0, 0]
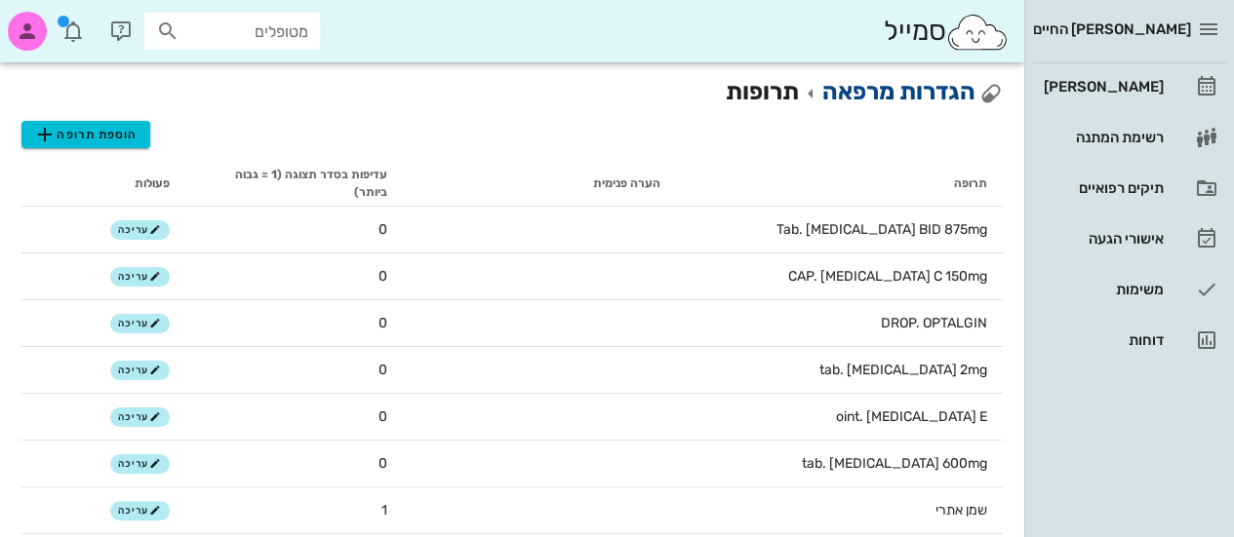
click at [889, 88] on link "הגדרות מרפאה" at bounding box center [898, 91] width 153 height 27
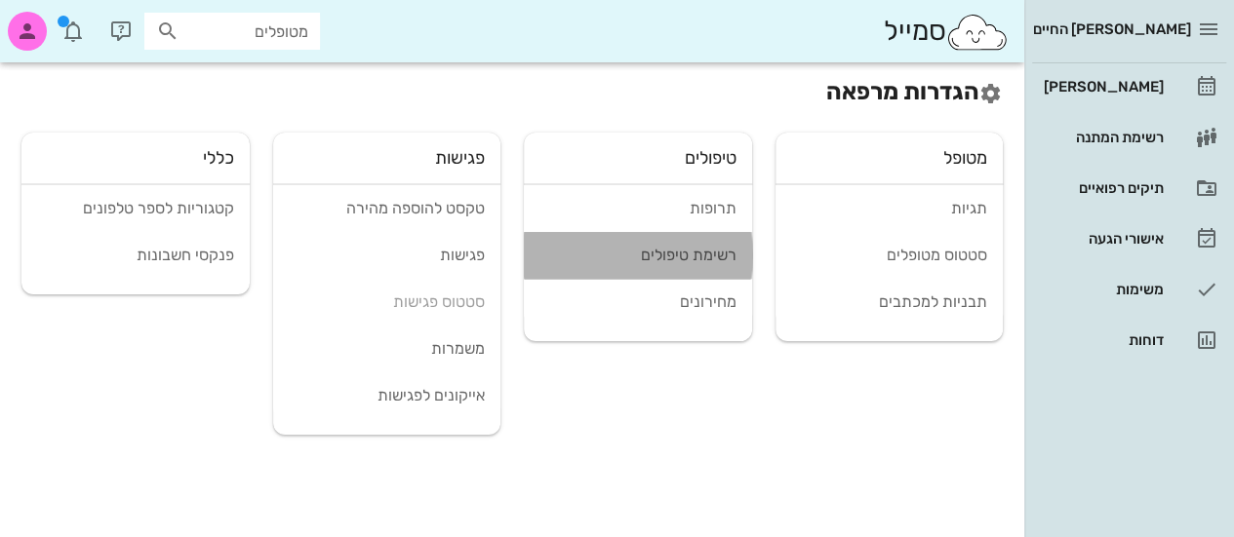
click at [657, 254] on div "רשימת טיפולים" at bounding box center [637, 255] width 197 height 19
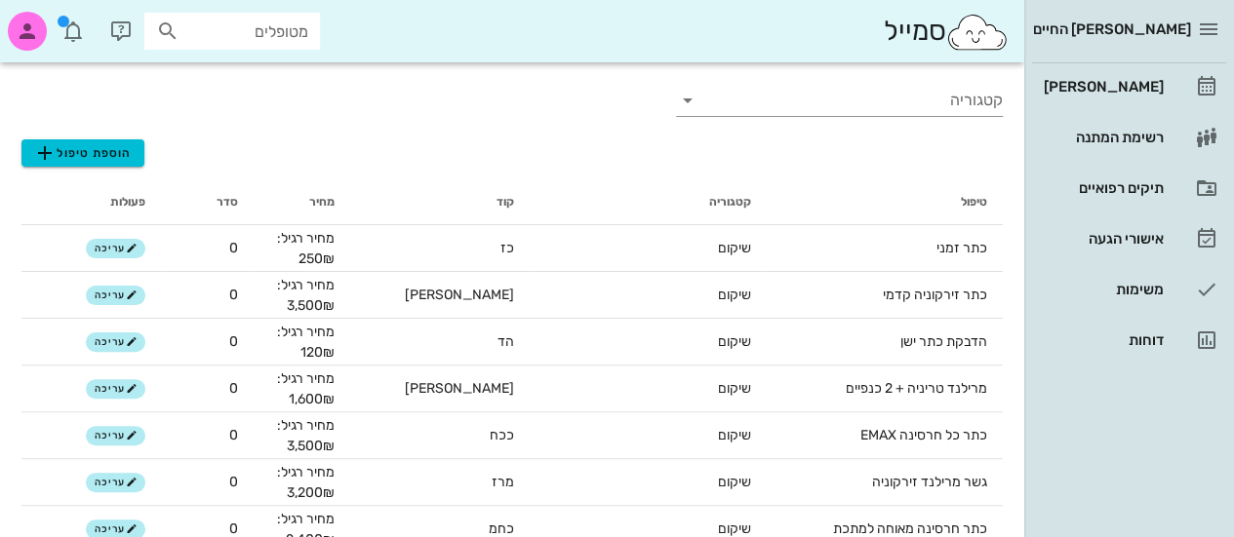
scroll to position [129, 0]
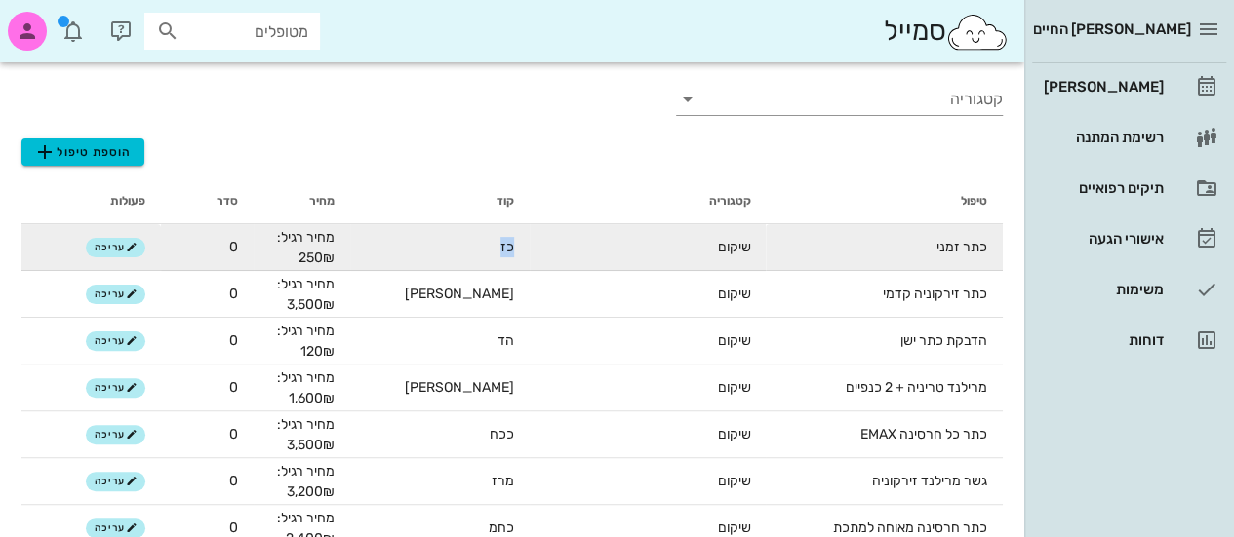
drag, startPoint x: 495, startPoint y: 247, endPoint x: 444, endPoint y: 256, distance: 51.5
click at [444, 256] on td "כז" at bounding box center [439, 247] width 179 height 47
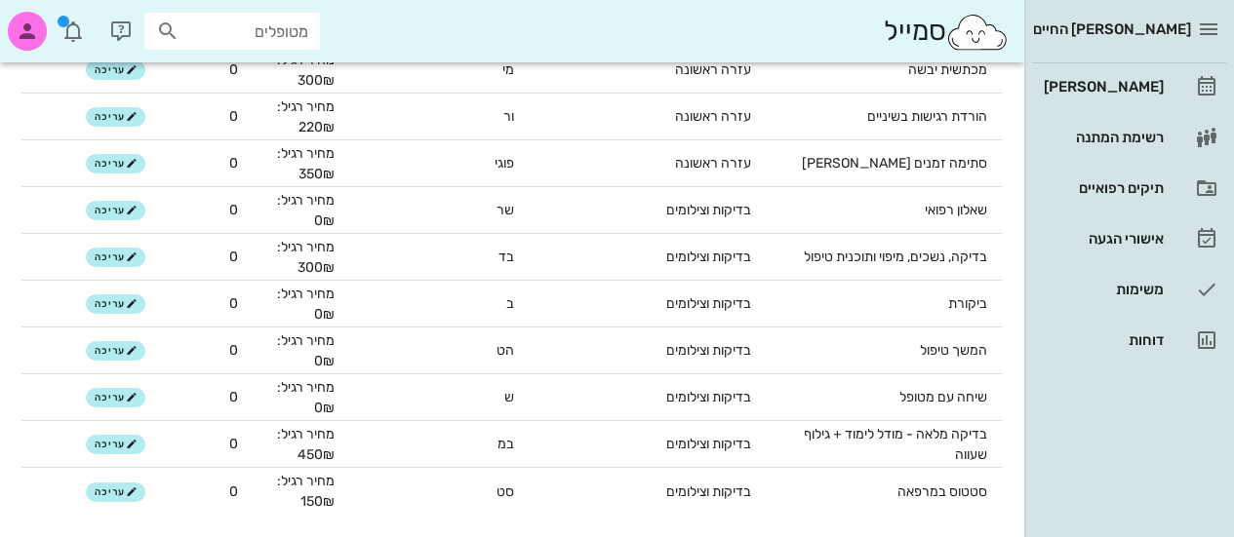
scroll to position [6859, 0]
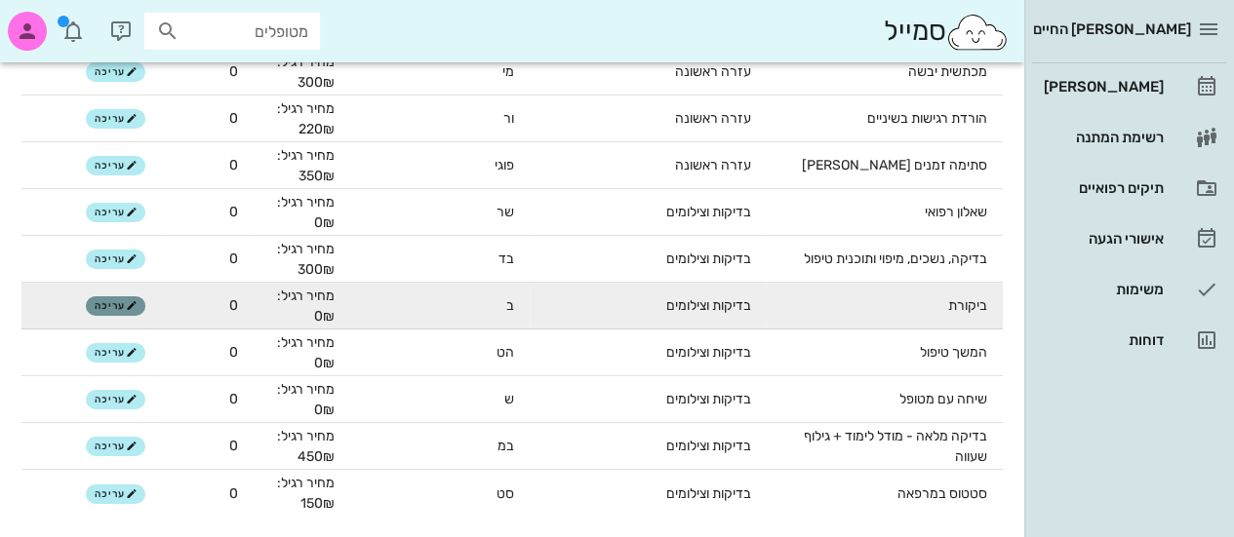
click at [130, 301] on span "עריכה" at bounding box center [116, 306] width 42 height 12
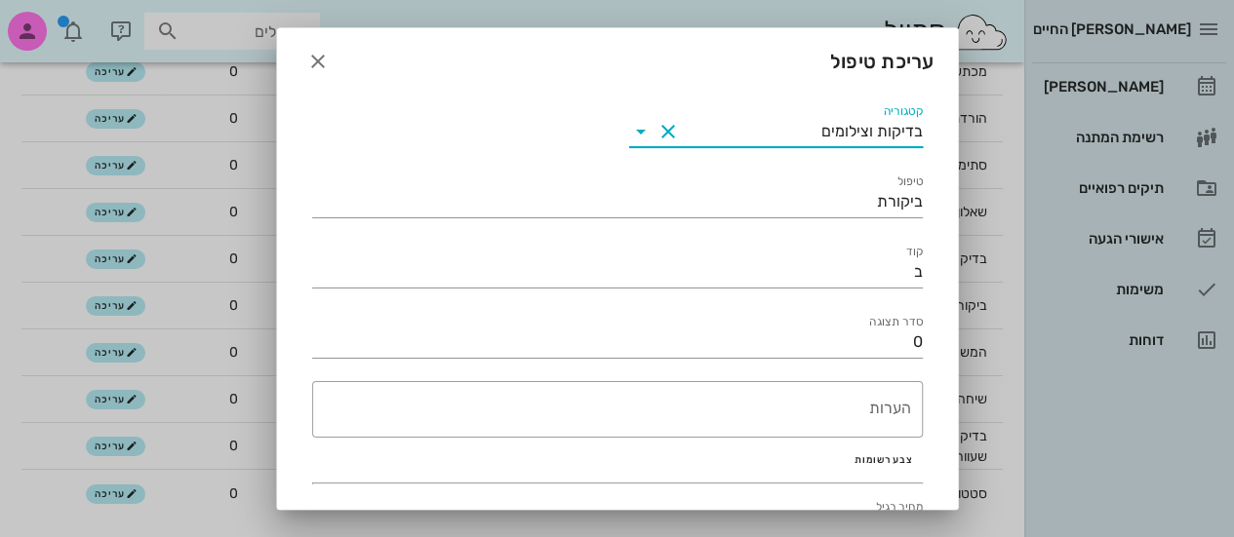
click at [722, 129] on input "בדיקות וצילומים" at bounding box center [803, 131] width 239 height 31
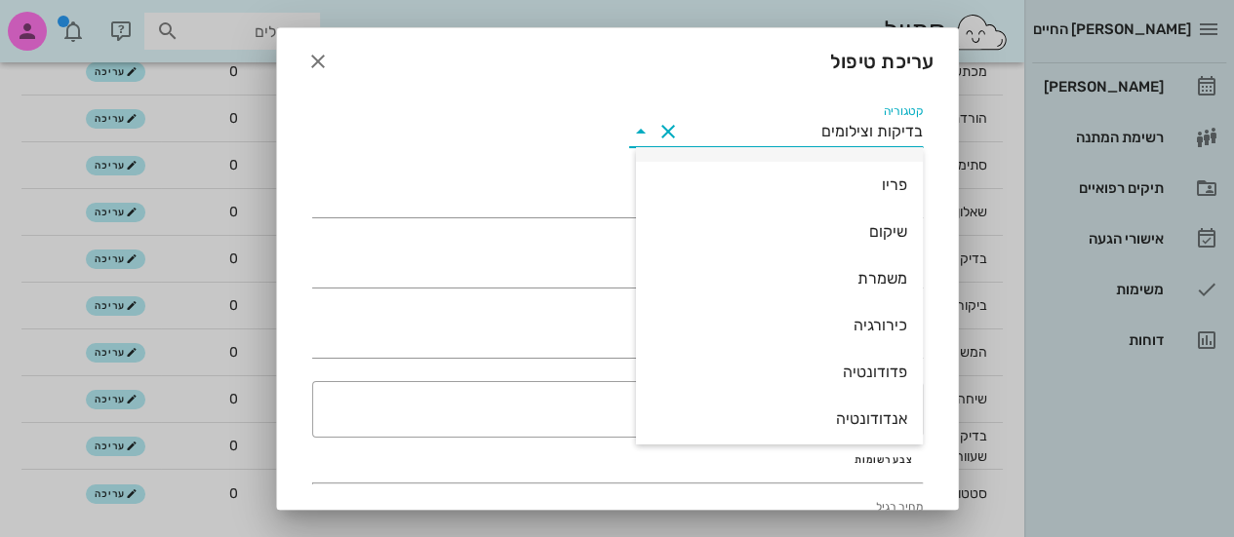
scroll to position [281, 0]
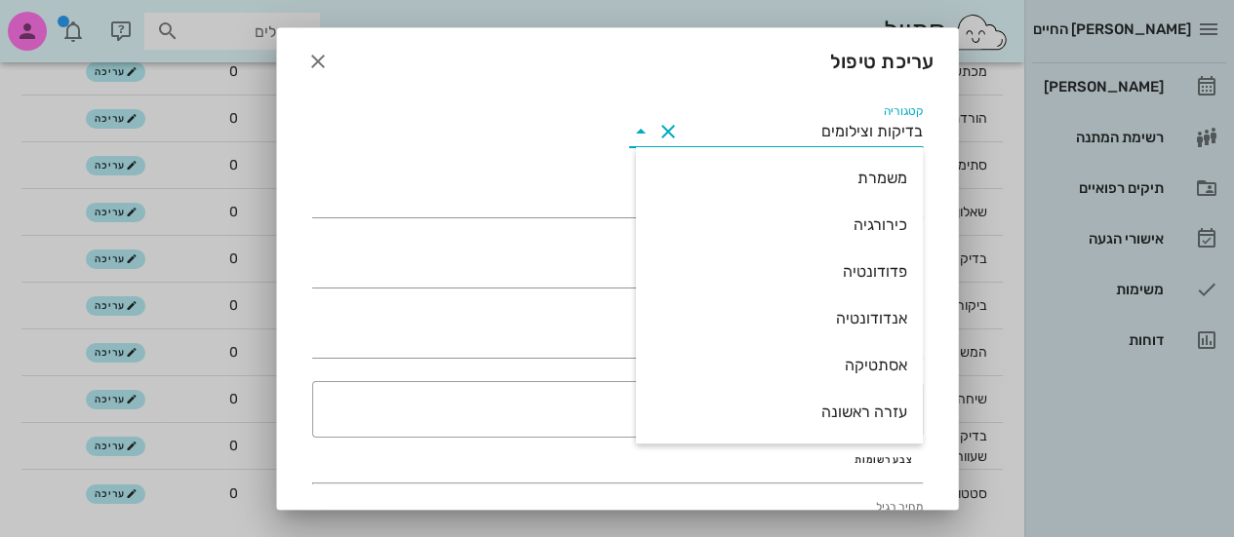
click at [517, 139] on div "קטגוריה בדיקות וצילומים טיפול ביקורת קוד ב סדר תצוגה 0 ​ הערות צבע רשומות מחיר …" at bounding box center [617, 357] width 634 height 536
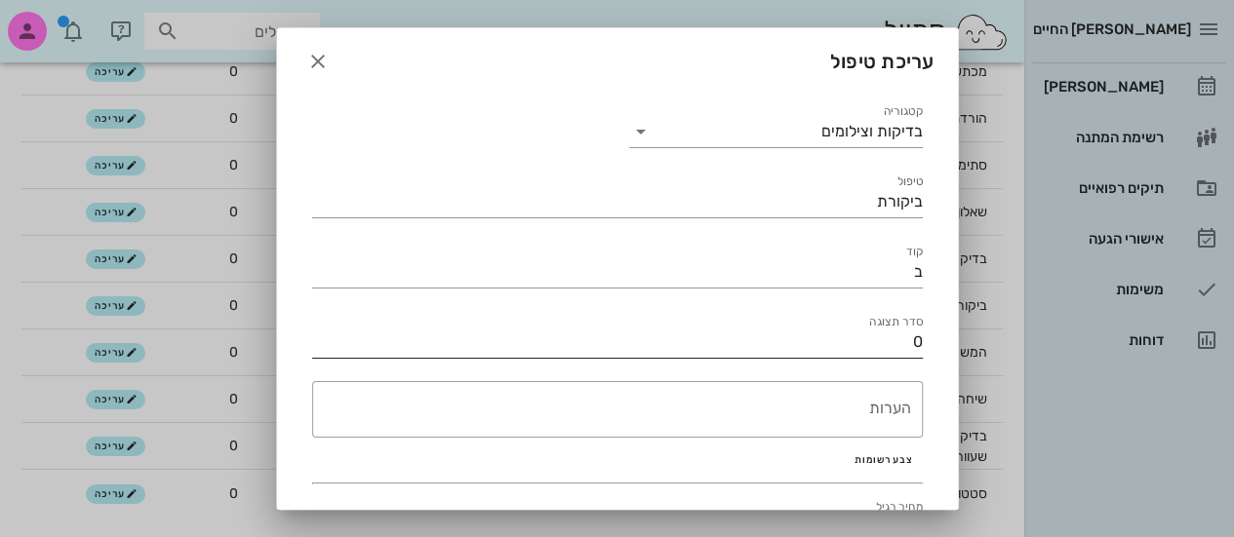
drag, startPoint x: 700, startPoint y: 324, endPoint x: 710, endPoint y: 344, distance: 22.7
click at [710, 344] on div "סדר תצוגה 0" at bounding box center [617, 336] width 611 height 43
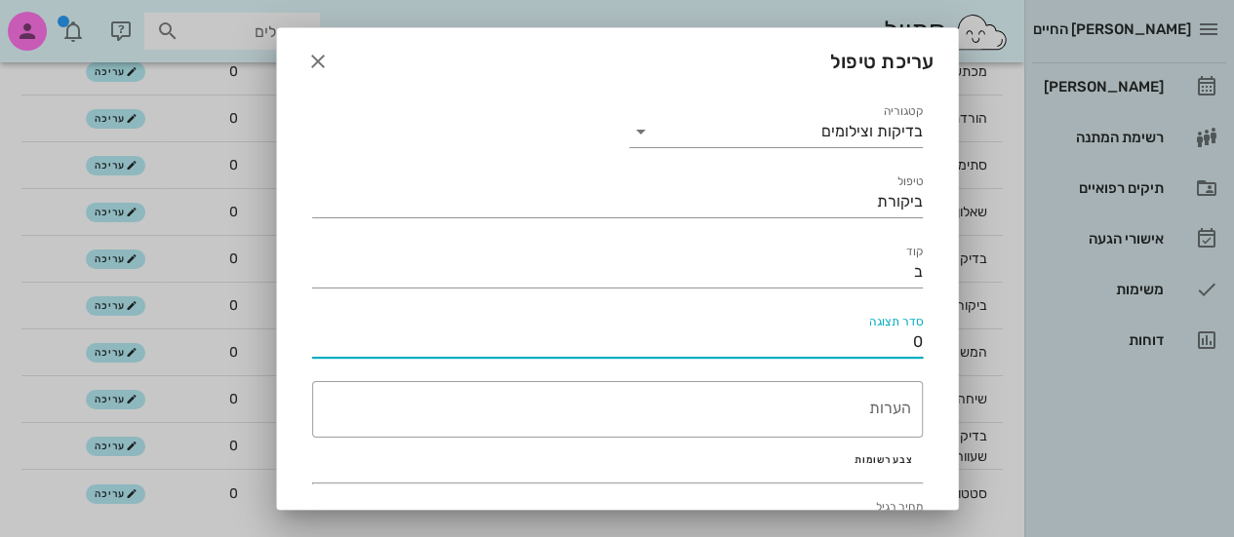
click at [710, 344] on input "0" at bounding box center [617, 342] width 611 height 31
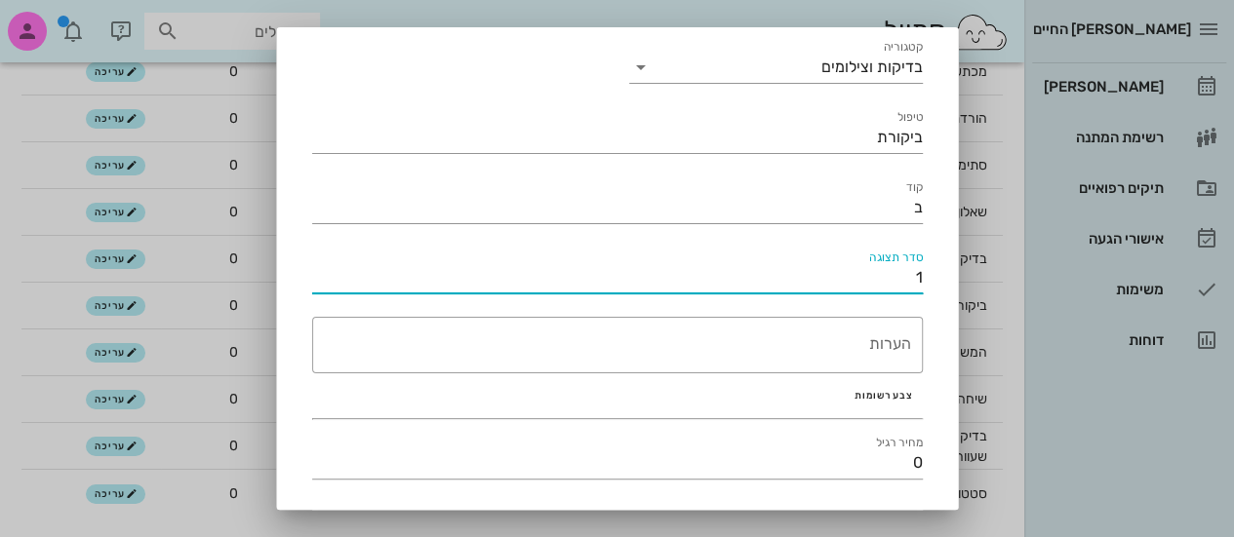
scroll to position [0, 0]
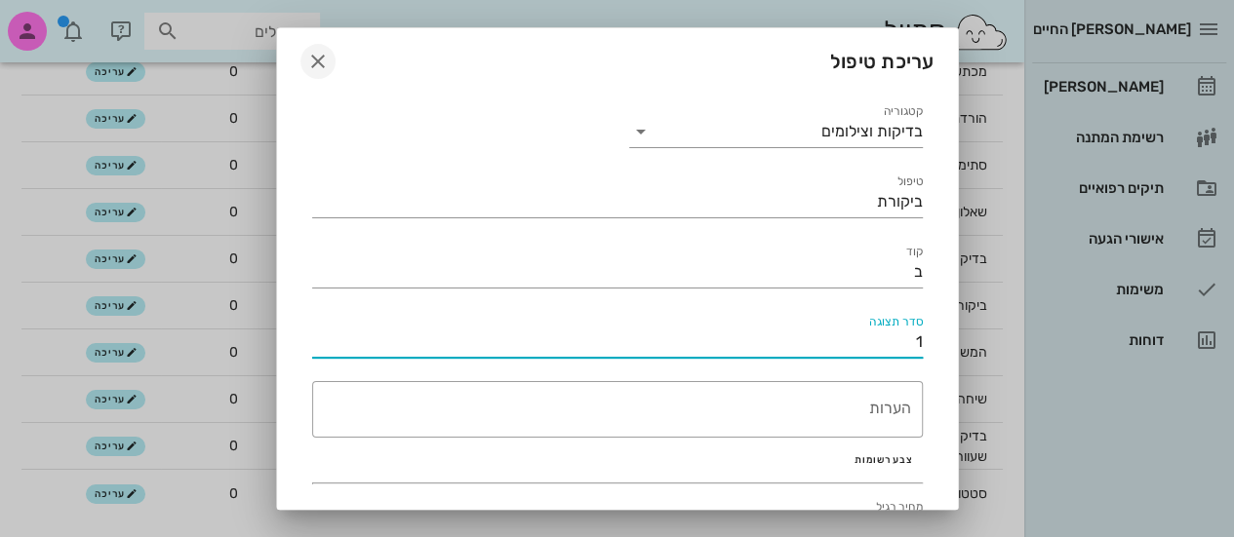
type input "1"
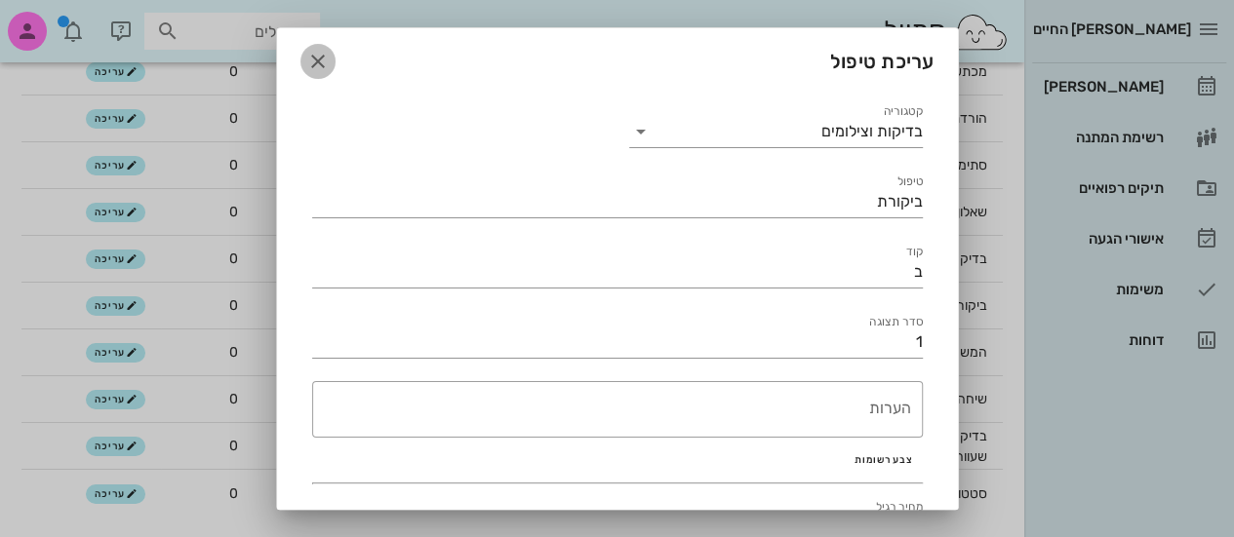
click at [330, 50] on icon "button" at bounding box center [317, 61] width 23 height 23
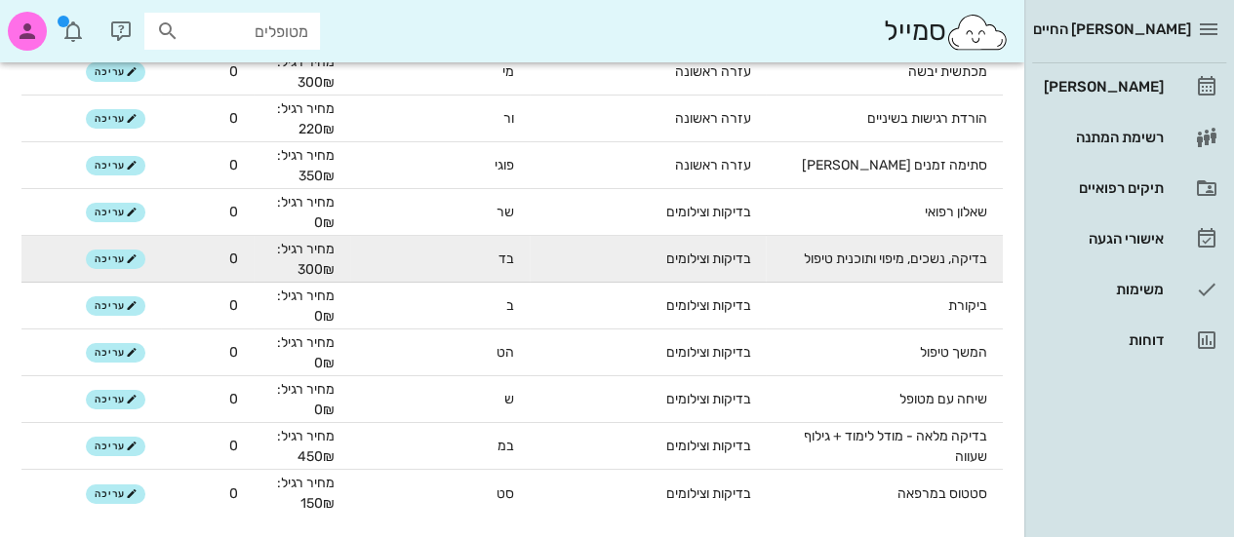
scroll to position [6861, 0]
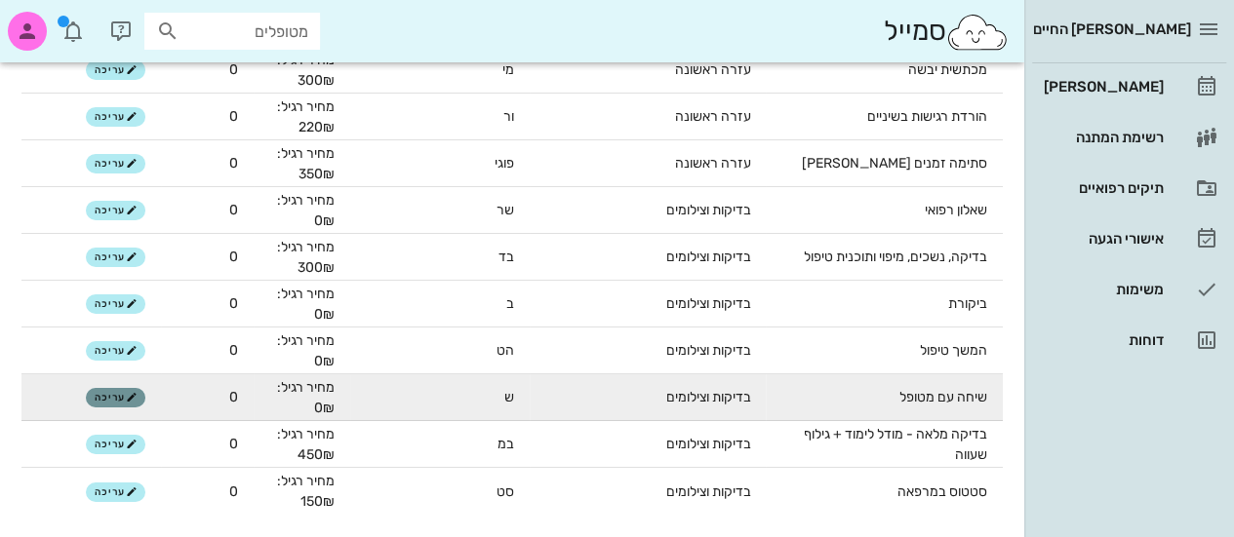
click at [145, 398] on button "עריכה" at bounding box center [116, 398] width 60 height 20
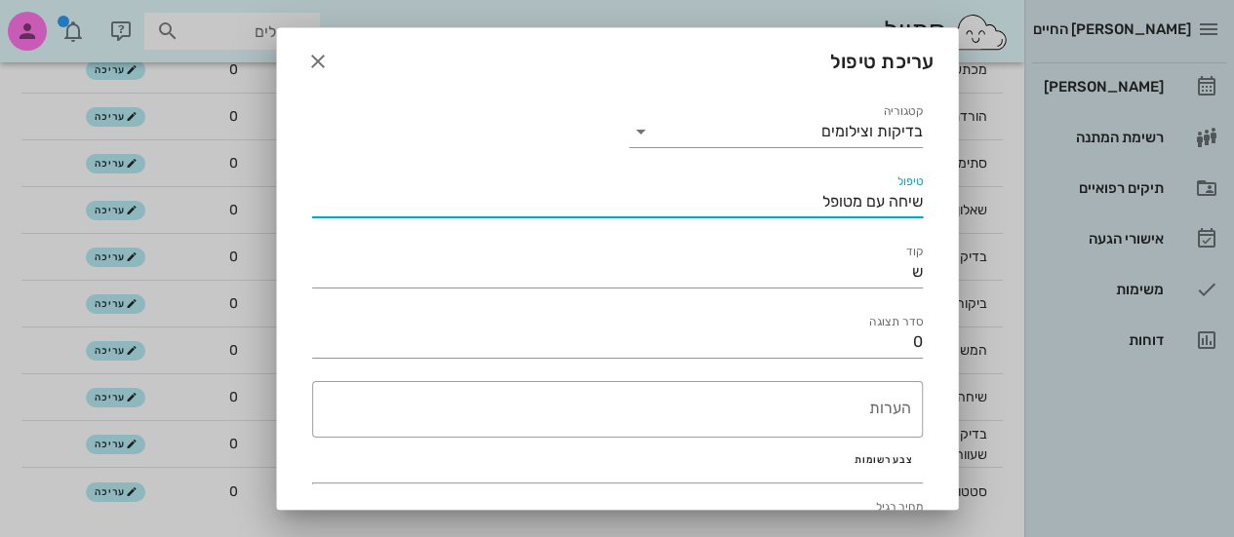
drag, startPoint x: 819, startPoint y: 205, endPoint x: 882, endPoint y: 206, distance: 62.4
click at [882, 206] on input "שיחה עם מטופל" at bounding box center [617, 201] width 611 height 31
type input "שיחת הכרות טלפונית"
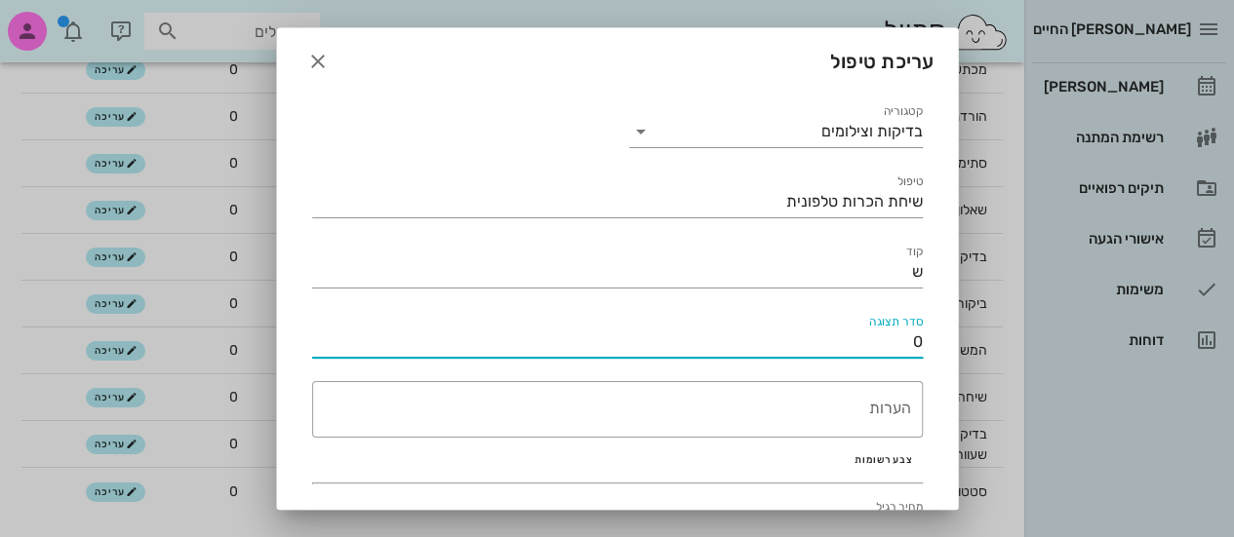
click at [802, 340] on input "0" at bounding box center [617, 342] width 611 height 31
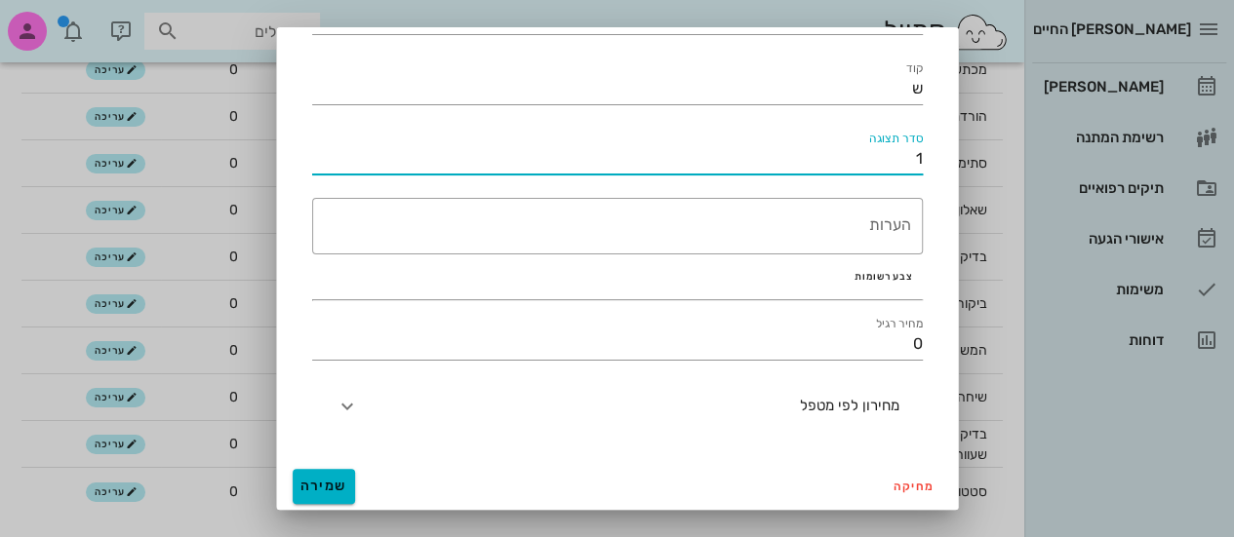
type input "1"
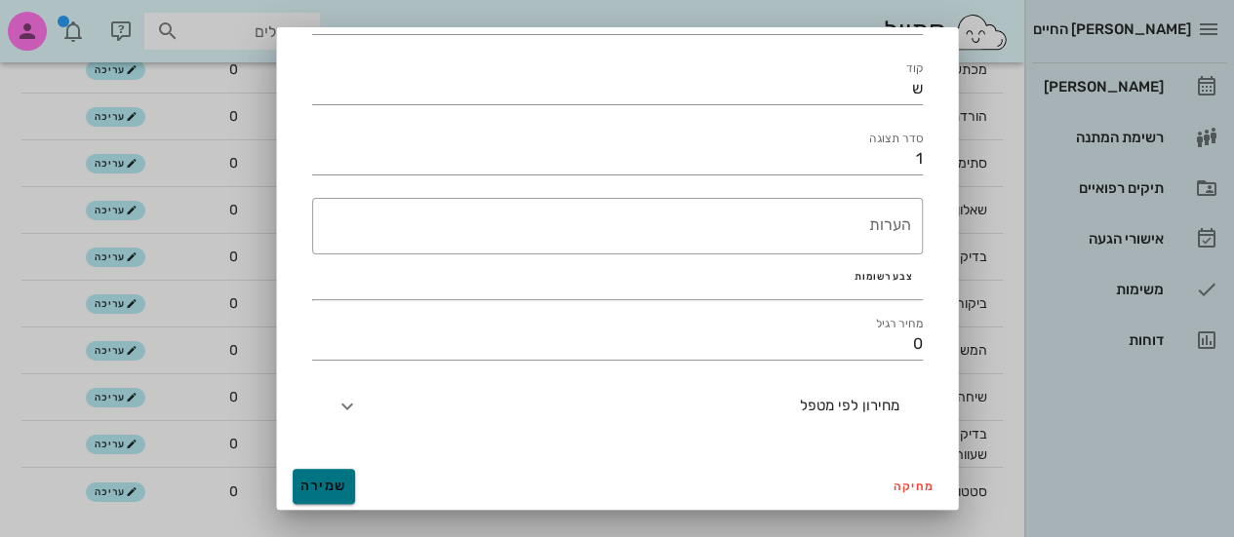
click at [343, 485] on span "שמירה" at bounding box center [323, 486] width 47 height 17
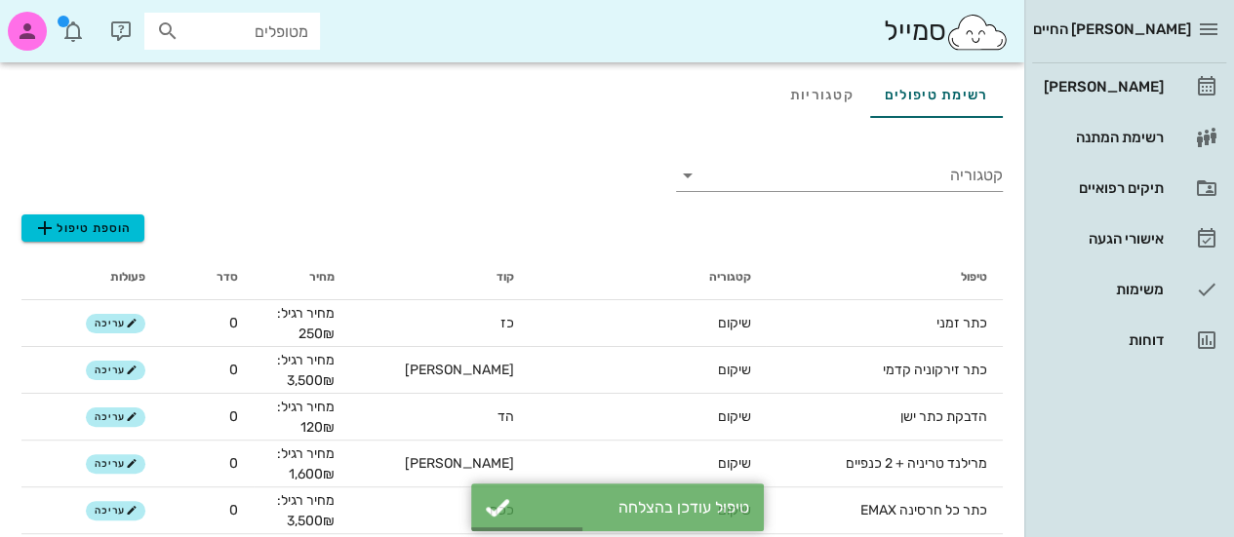
scroll to position [52, 0]
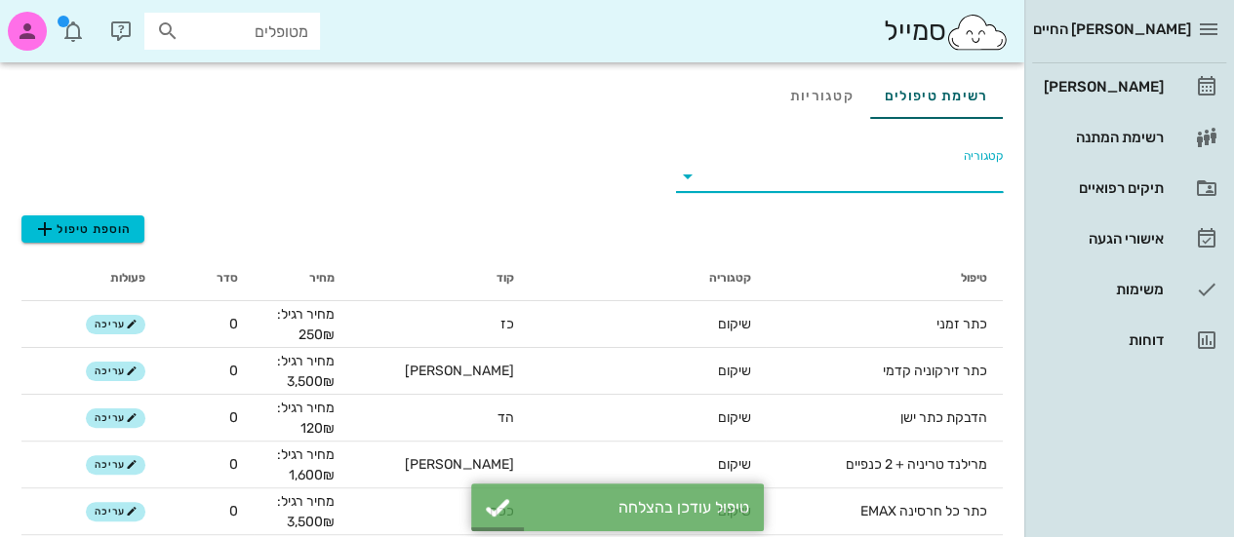
click at [731, 189] on input "קטגוריה" at bounding box center [855, 176] width 296 height 31
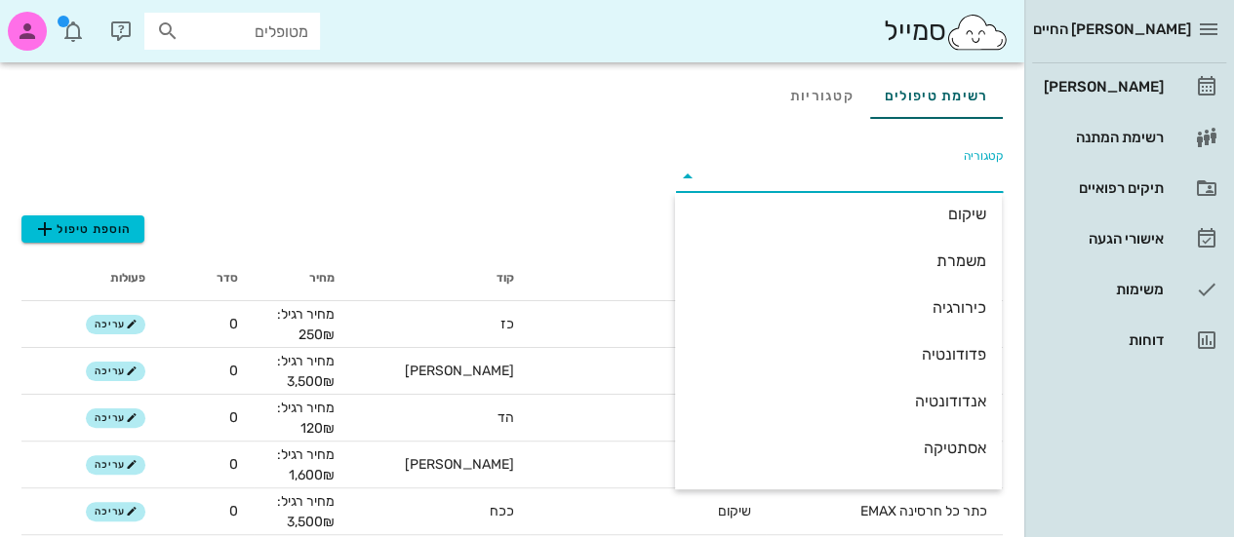
scroll to position [281, 0]
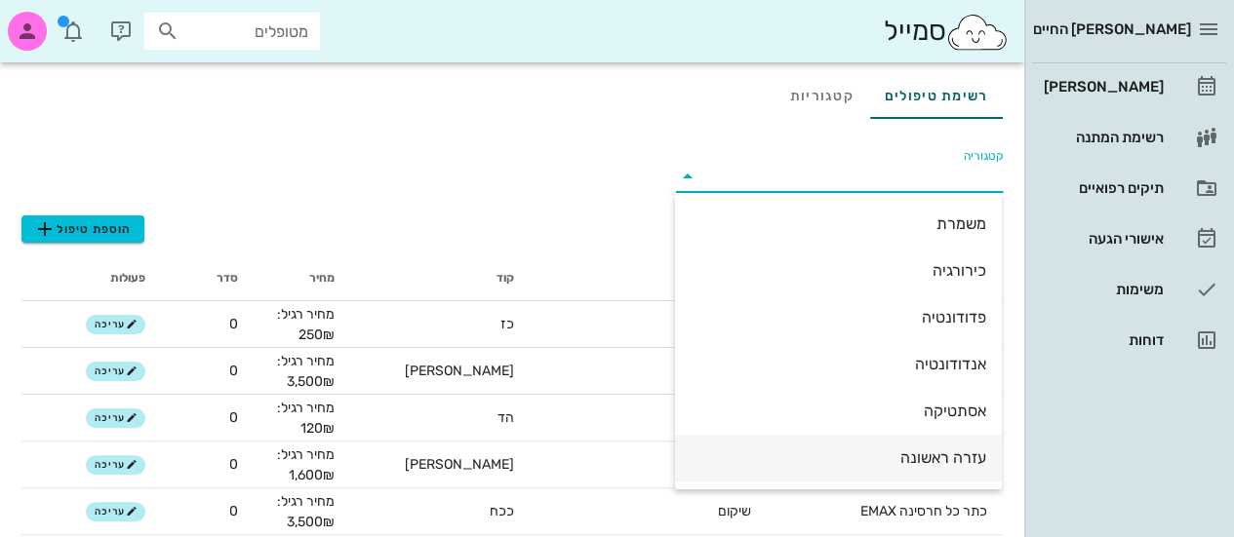
click at [850, 471] on div "עזרה ראשונה" at bounding box center [839, 458] width 296 height 42
type input "עזרה ראשונה"
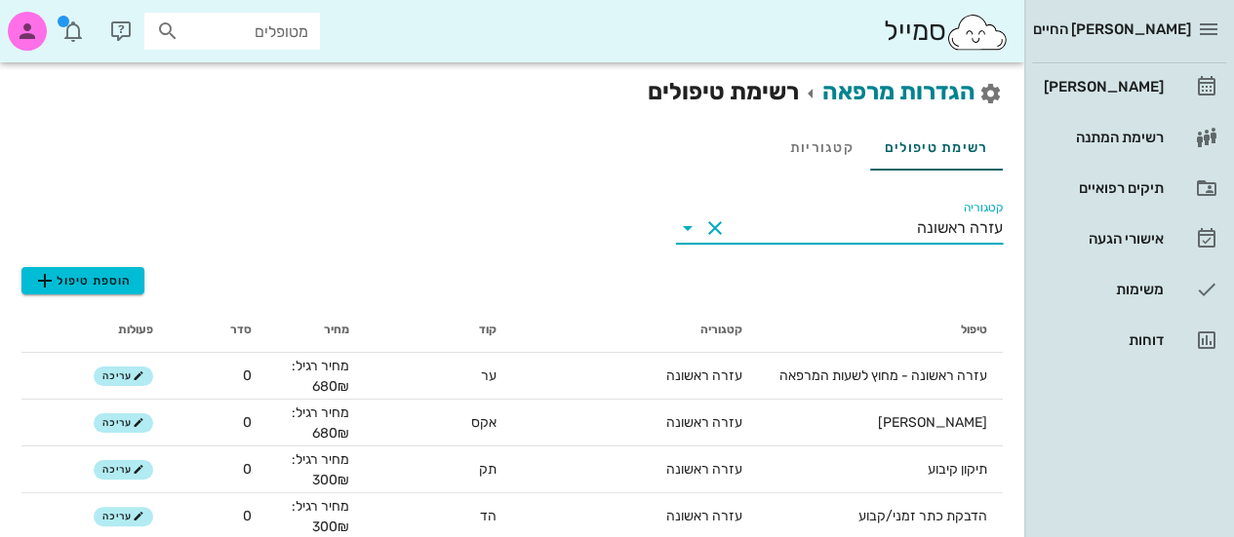
click at [707, 224] on button "Clear קטגוריה" at bounding box center [714, 228] width 23 height 23
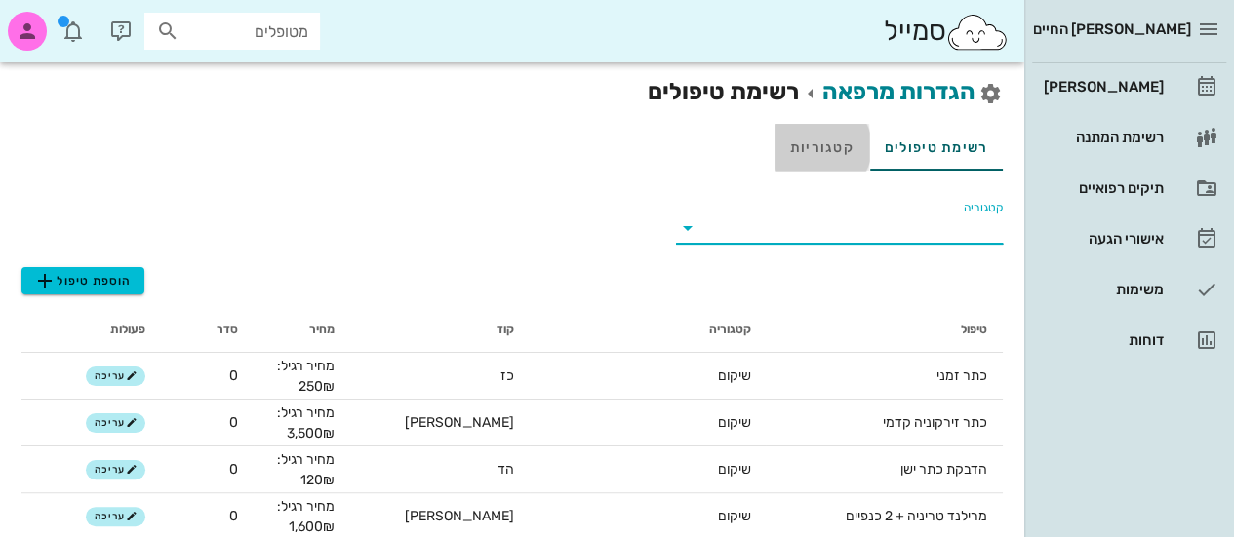
click at [826, 143] on link "קטגוריות" at bounding box center [822, 147] width 95 height 47
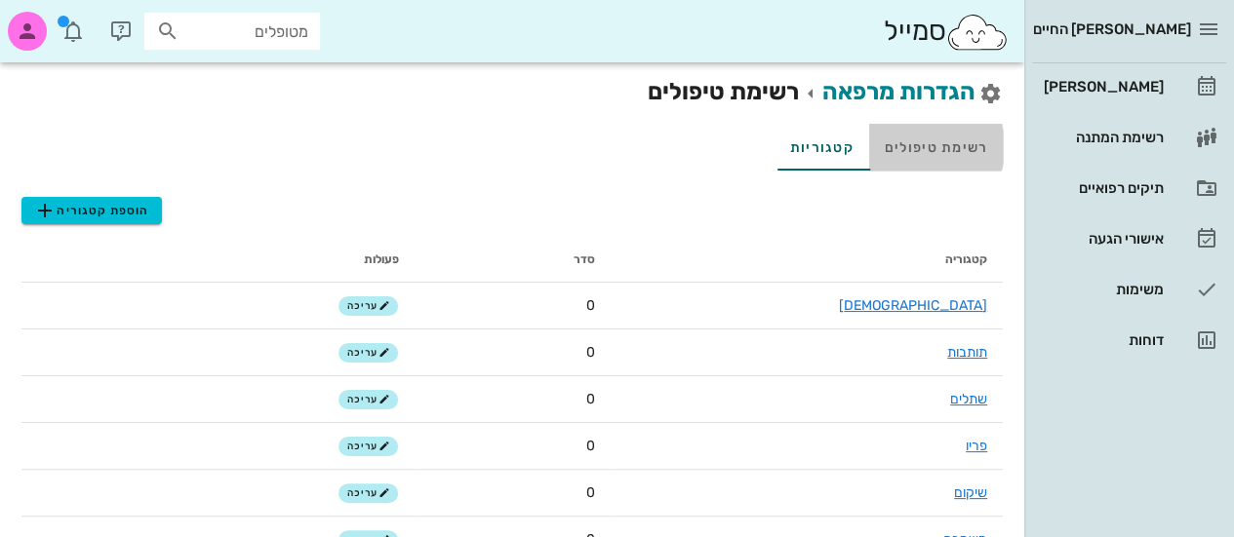
click at [938, 141] on link "רשימת טיפולים" at bounding box center [936, 147] width 134 height 47
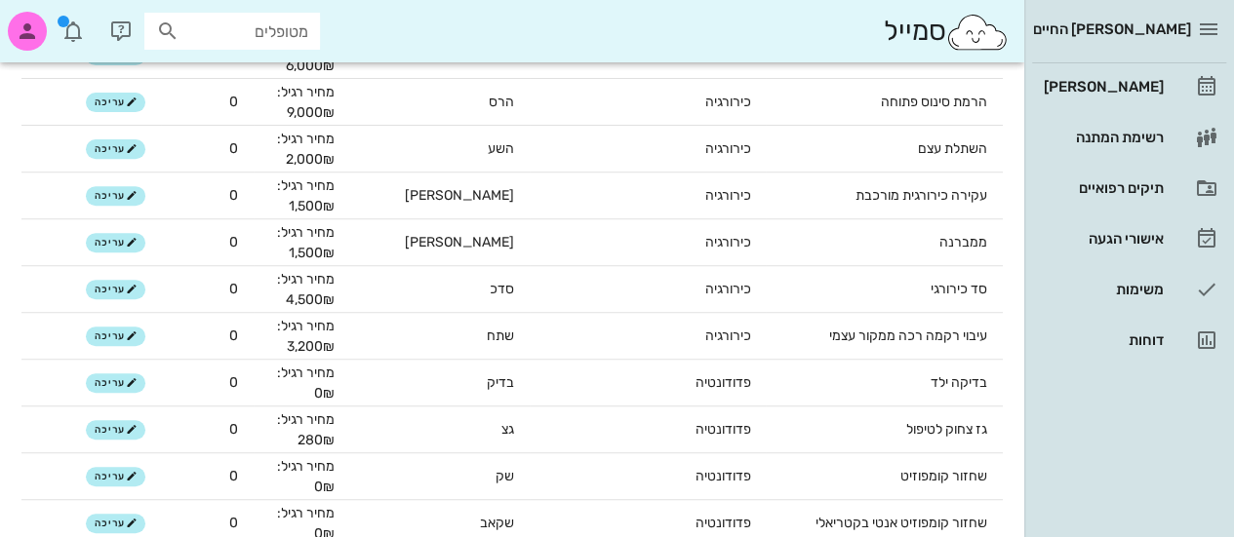
scroll to position [4029, 0]
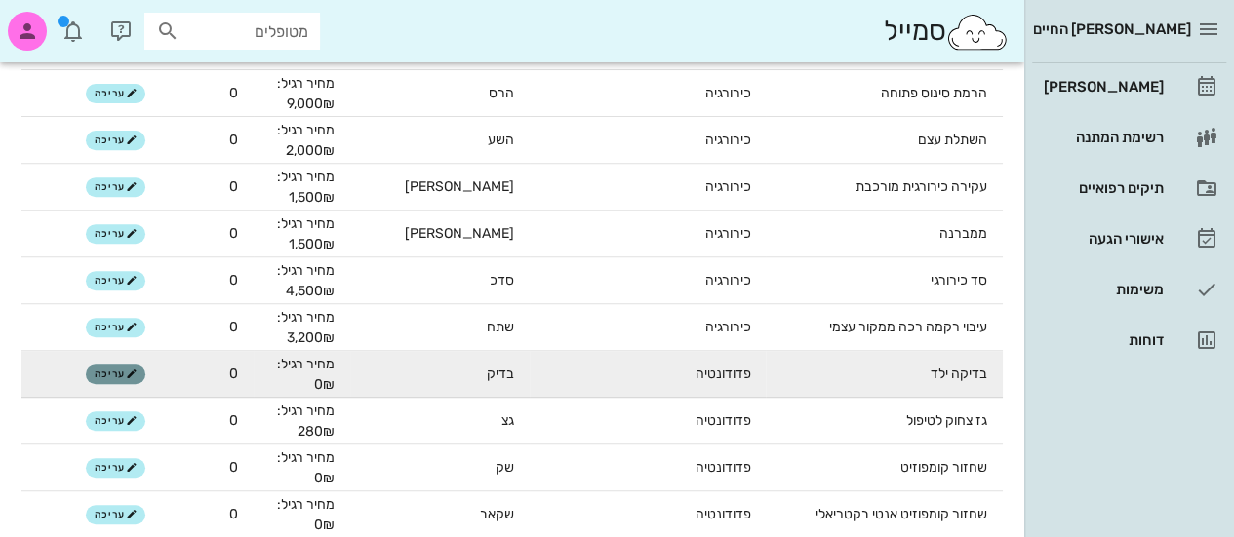
click at [123, 378] on span "עריכה" at bounding box center [116, 375] width 42 height 12
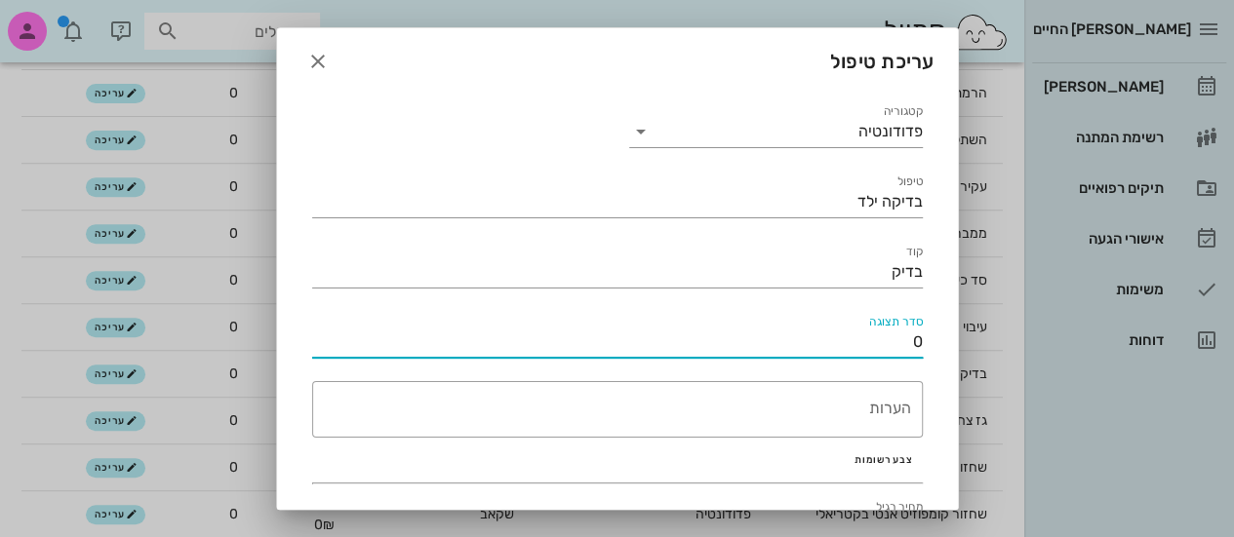
click at [583, 346] on input "0" at bounding box center [617, 342] width 611 height 31
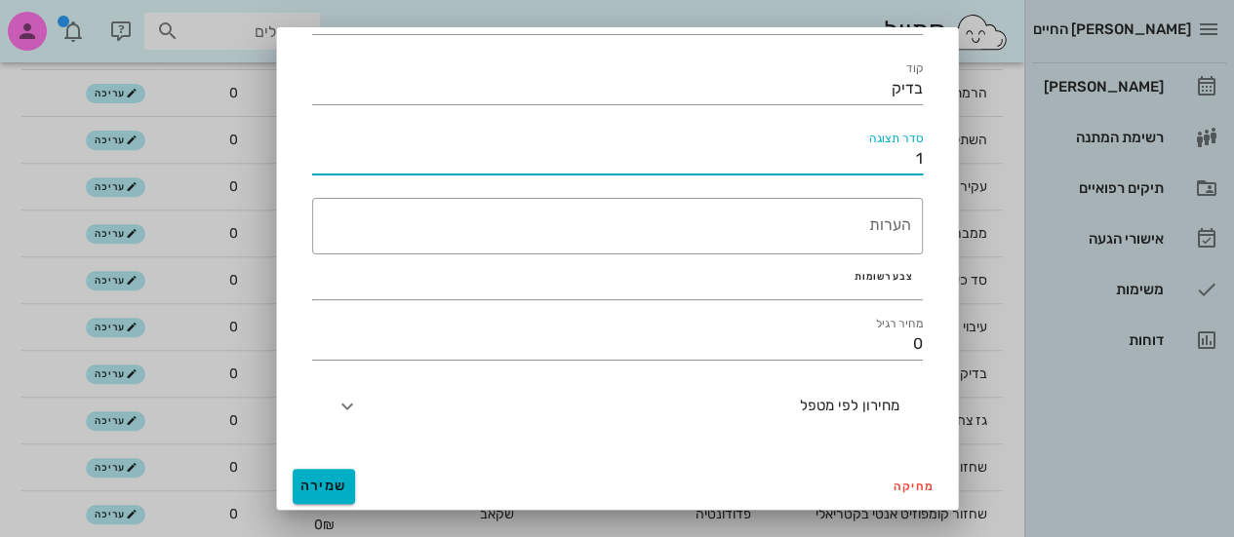
type input "1"
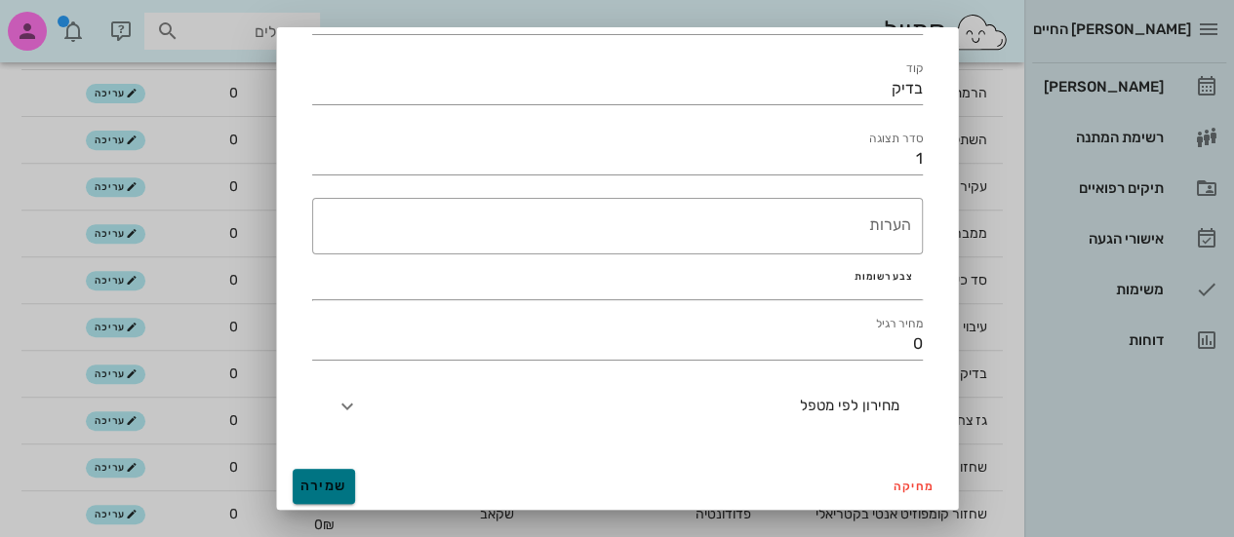
click at [332, 473] on button "שמירה" at bounding box center [324, 486] width 62 height 35
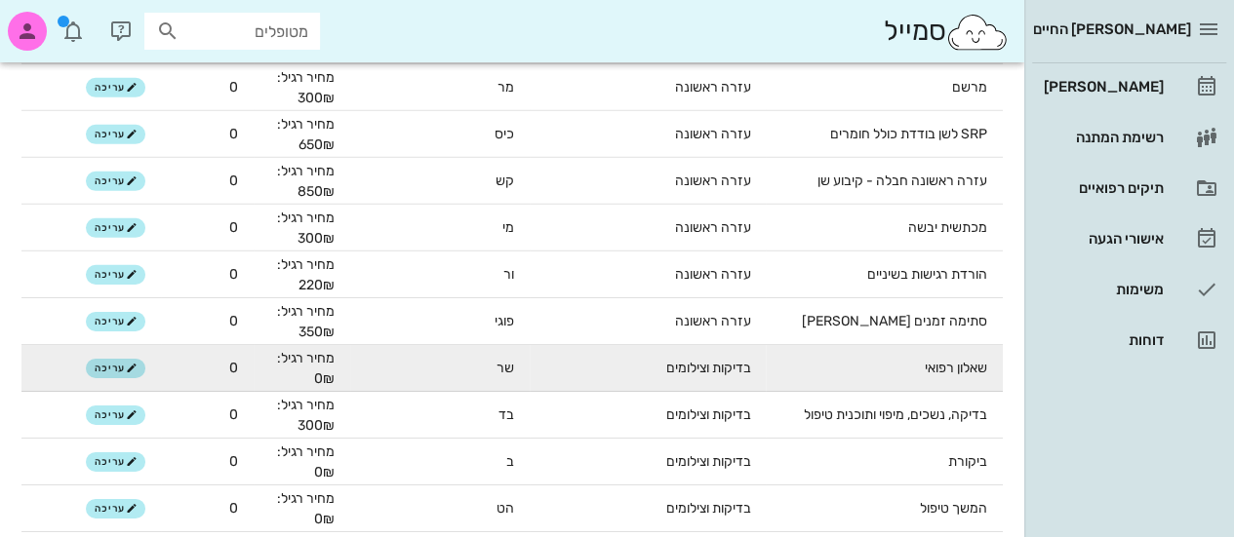
scroll to position [6674, 0]
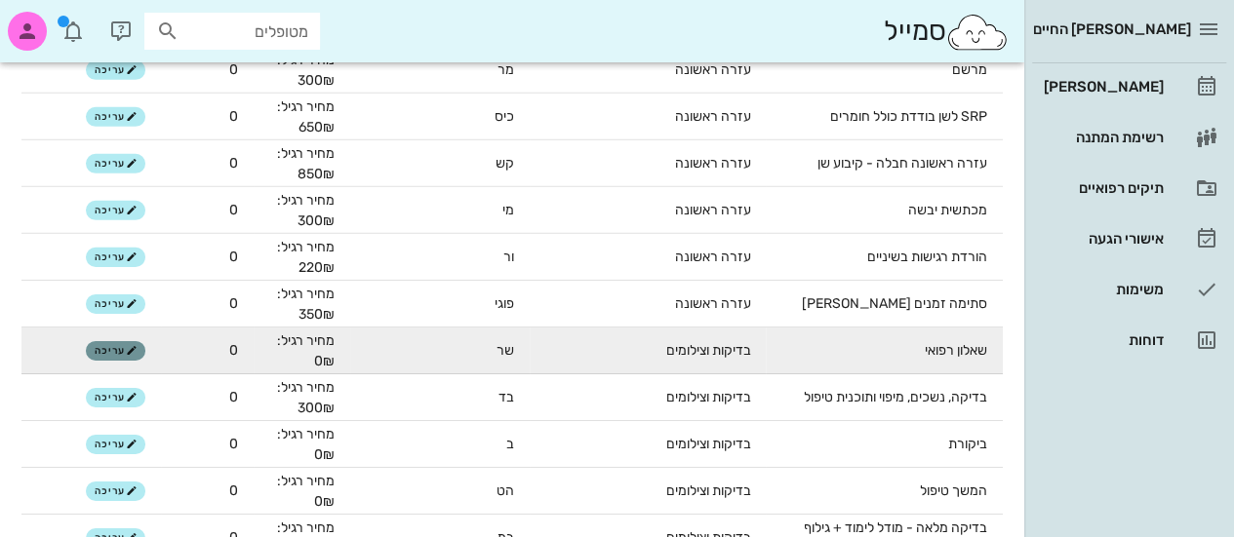
click at [108, 356] on span "עריכה" at bounding box center [116, 351] width 42 height 12
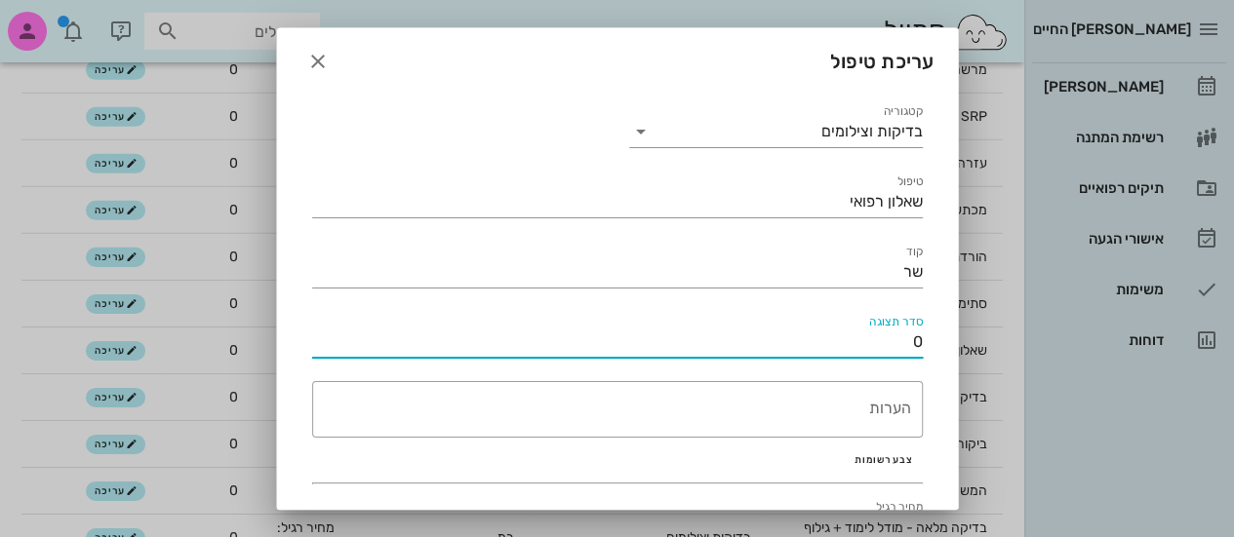
click at [564, 332] on input "0" at bounding box center [617, 342] width 611 height 31
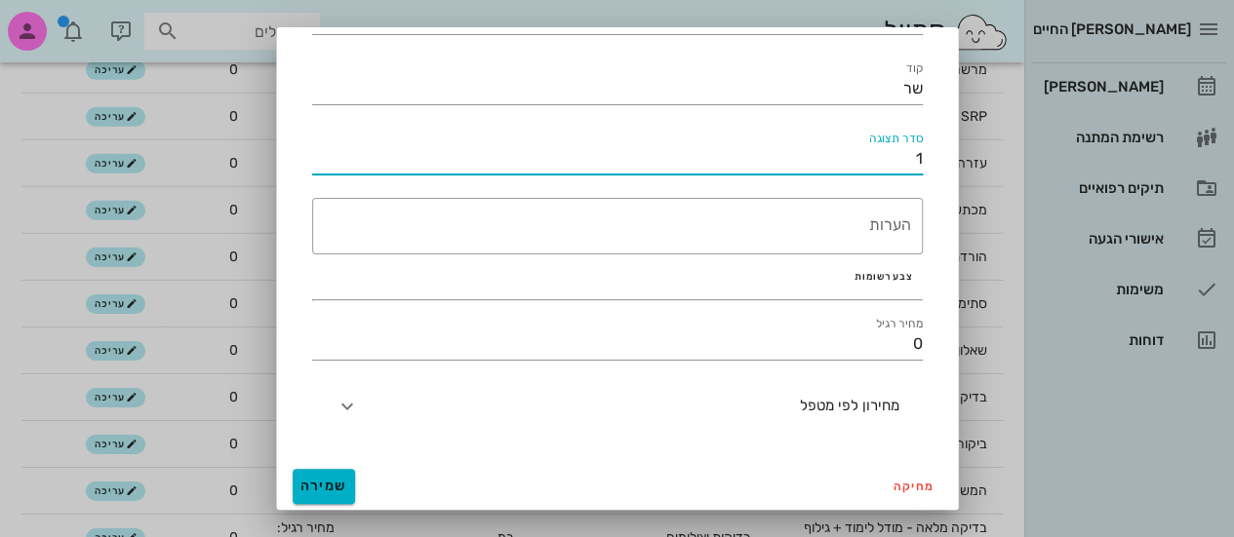
type input "1"
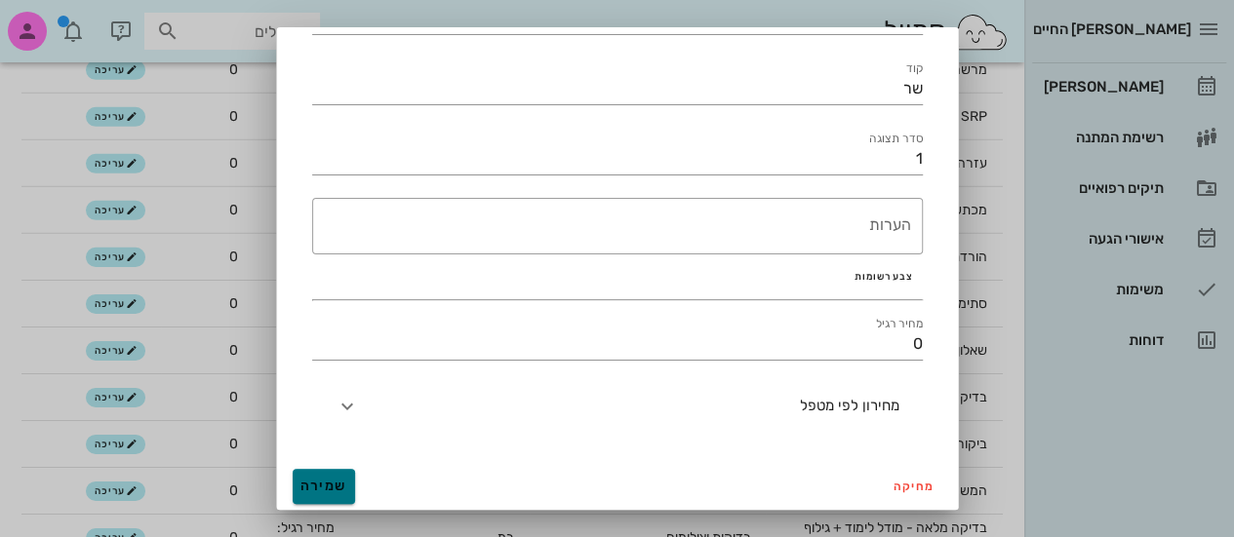
click at [339, 485] on span "שמירה" at bounding box center [323, 486] width 47 height 17
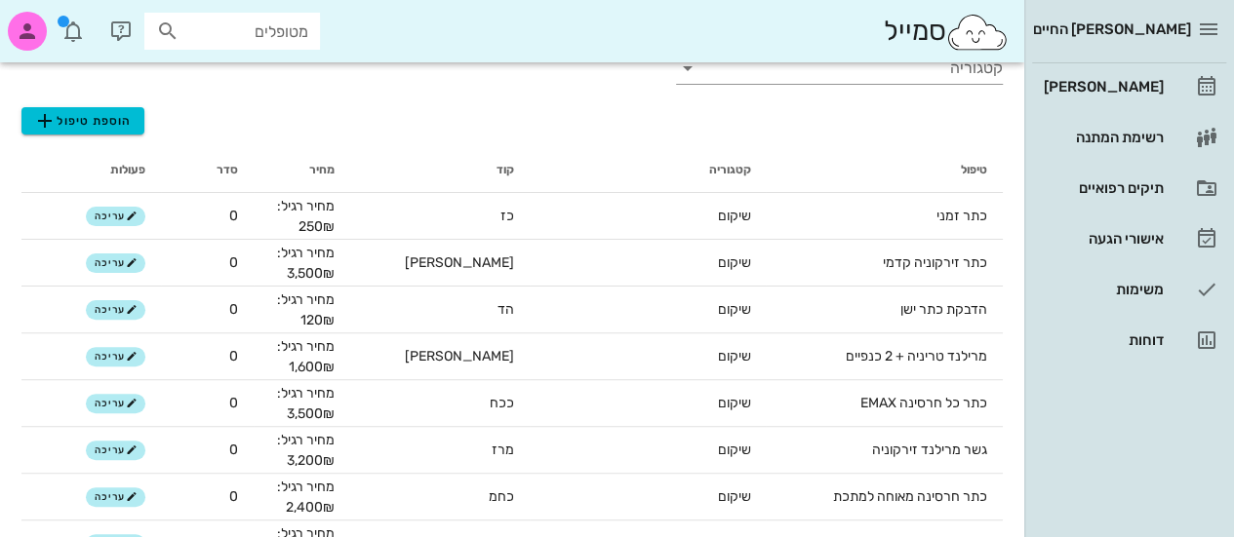
scroll to position [0, 0]
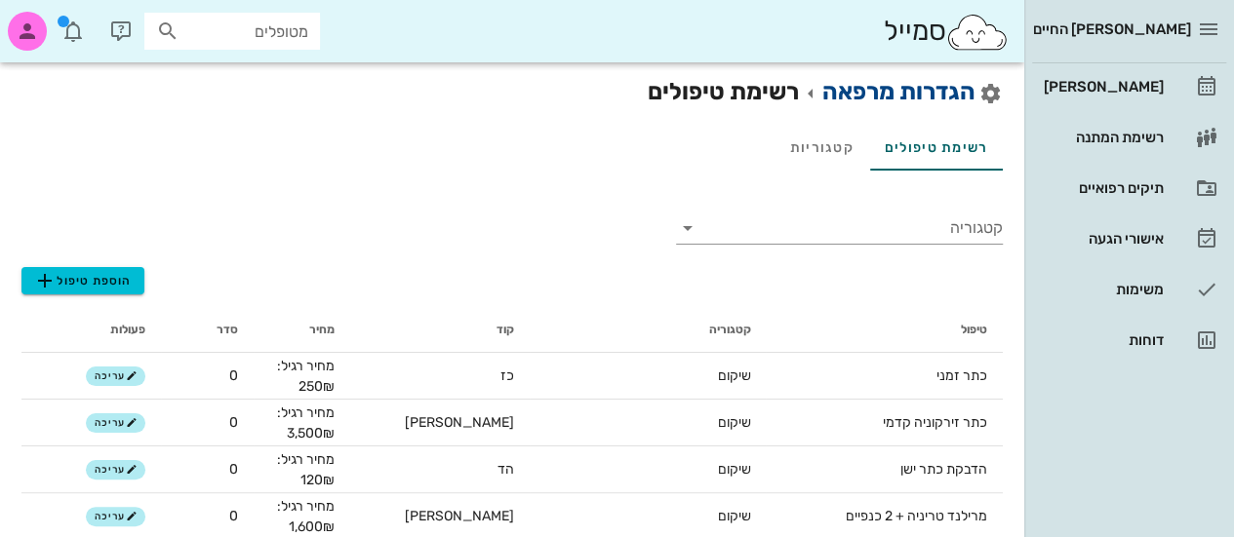
click at [854, 94] on link "הגדרות מרפאה" at bounding box center [898, 91] width 153 height 27
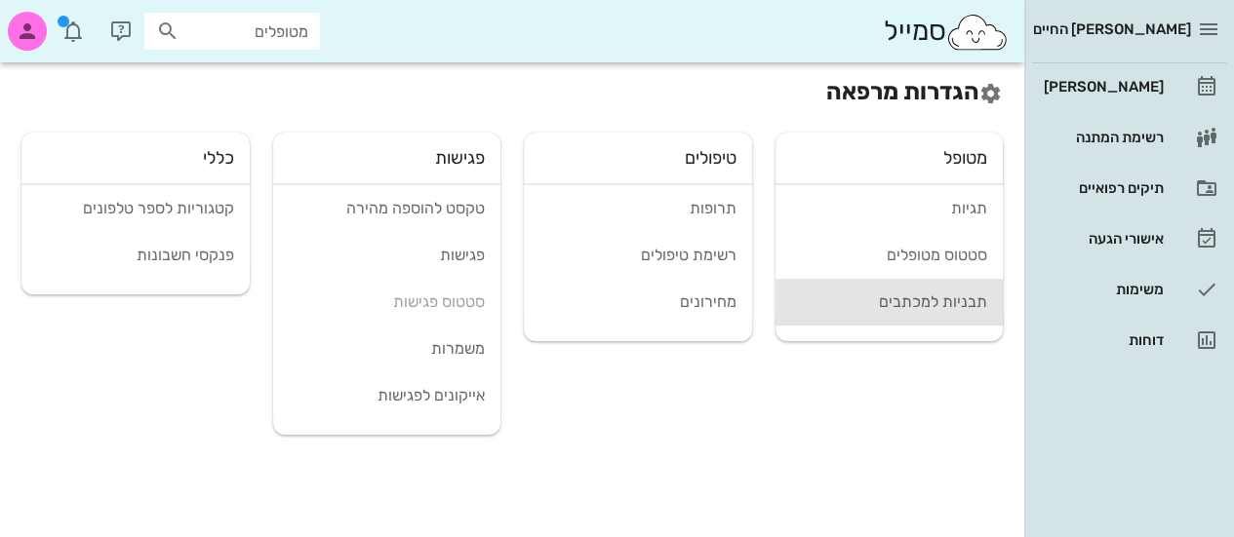
click at [925, 303] on div "תבניות למכתבים" at bounding box center [889, 302] width 197 height 19
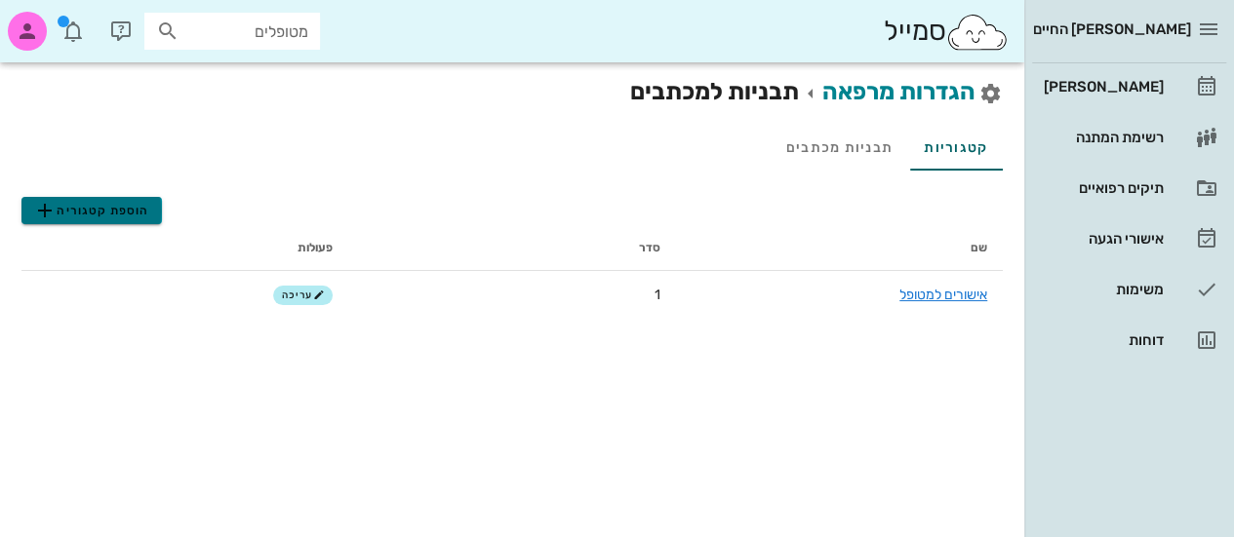
click at [120, 201] on span "הוספת קטגוריה" at bounding box center [91, 210] width 116 height 23
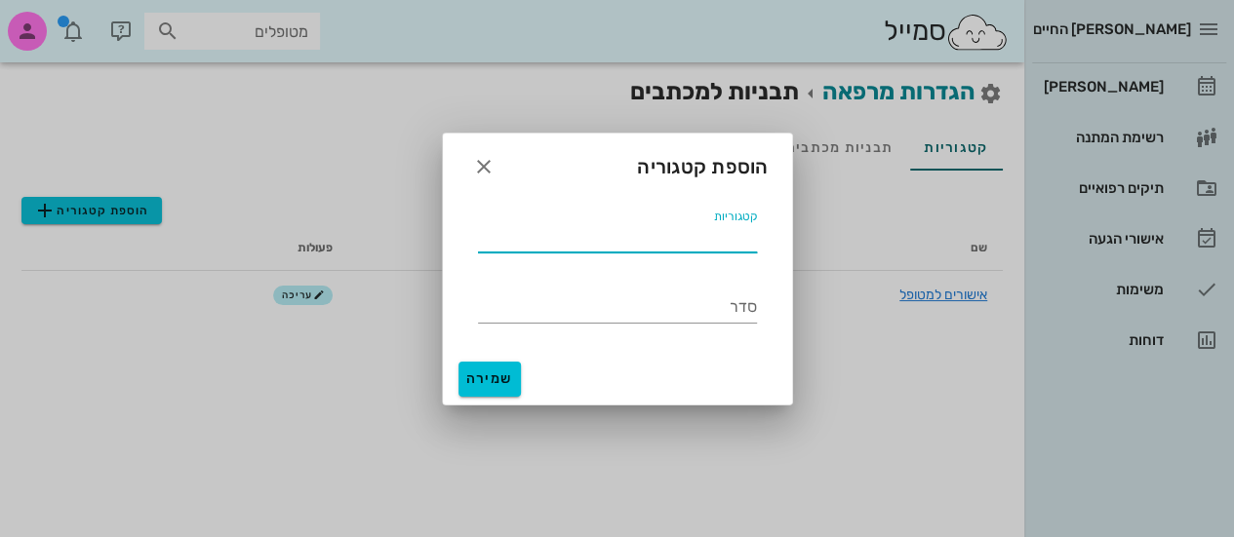
click at [704, 237] on input "קטגוריות" at bounding box center [617, 236] width 279 height 31
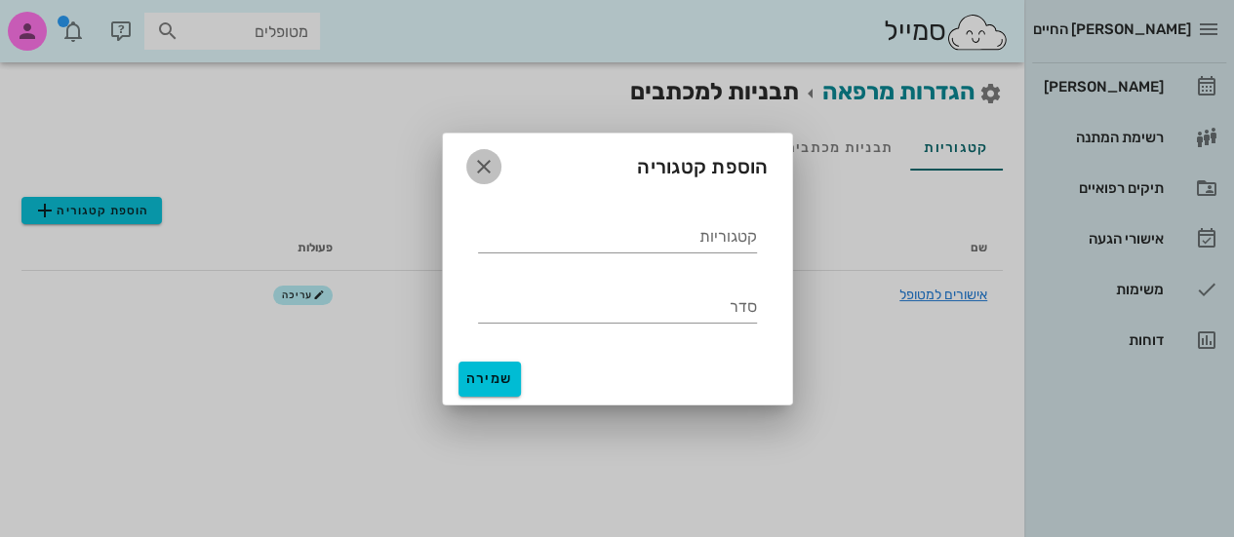
click at [484, 157] on icon "button" at bounding box center [483, 166] width 23 height 23
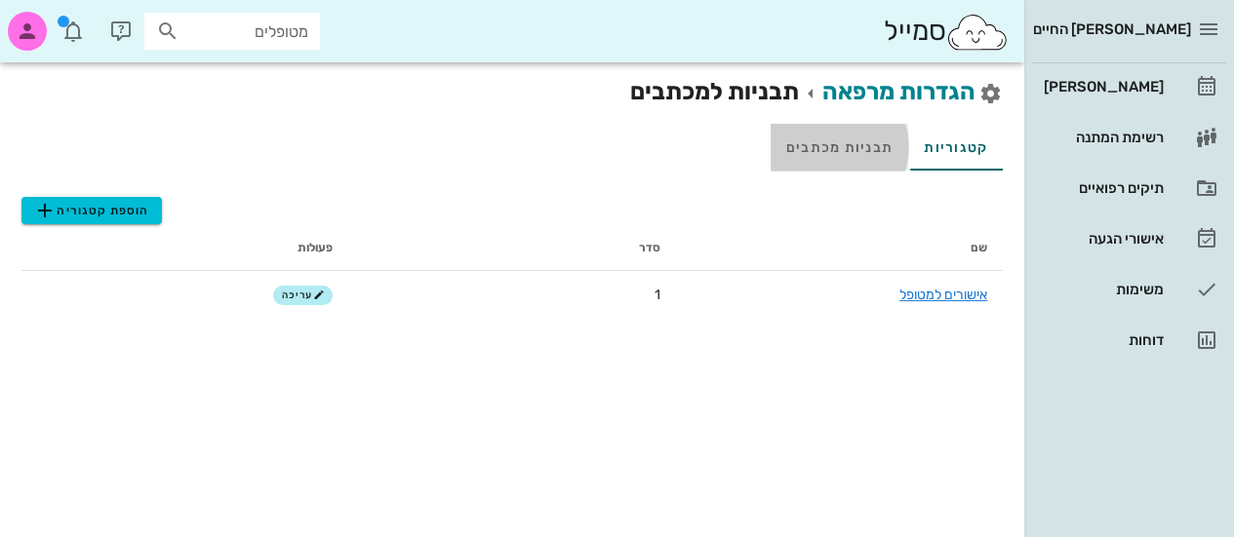
click at [829, 143] on link "תבניות מכתבים" at bounding box center [840, 147] width 138 height 47
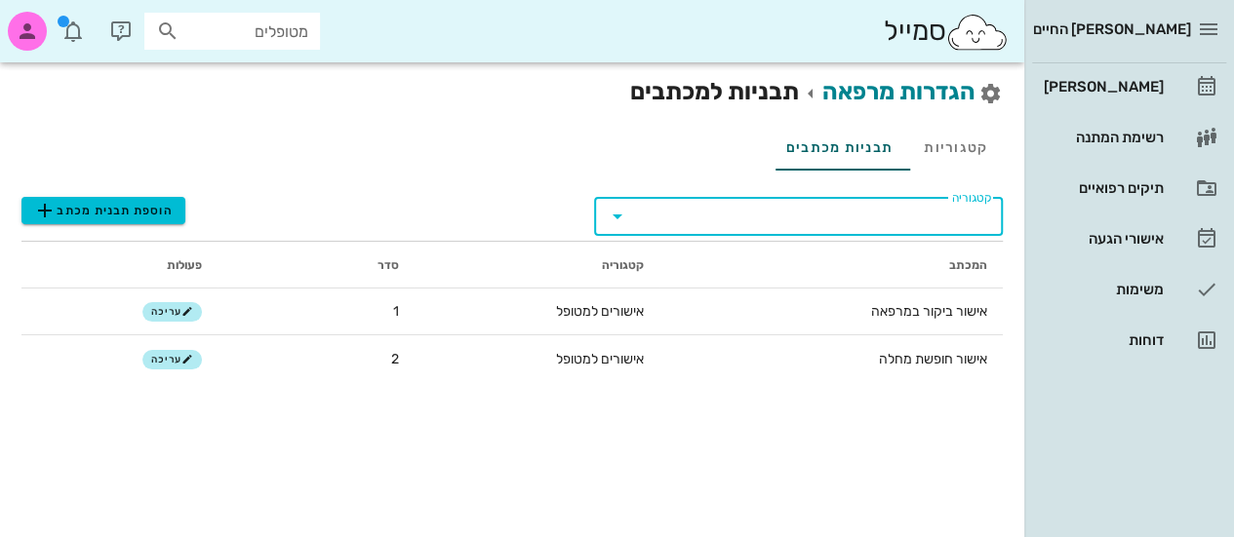
click at [800, 219] on input "קטגוריה" at bounding box center [814, 216] width 354 height 31
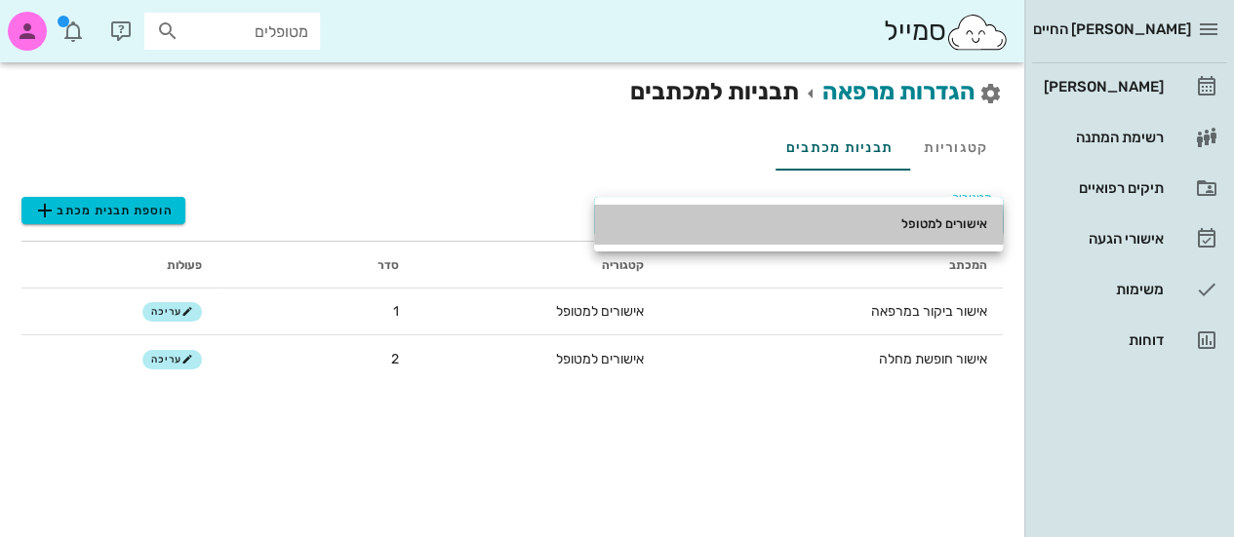
click at [800, 219] on div "אישורים למטופל" at bounding box center [798, 225] width 377 height 16
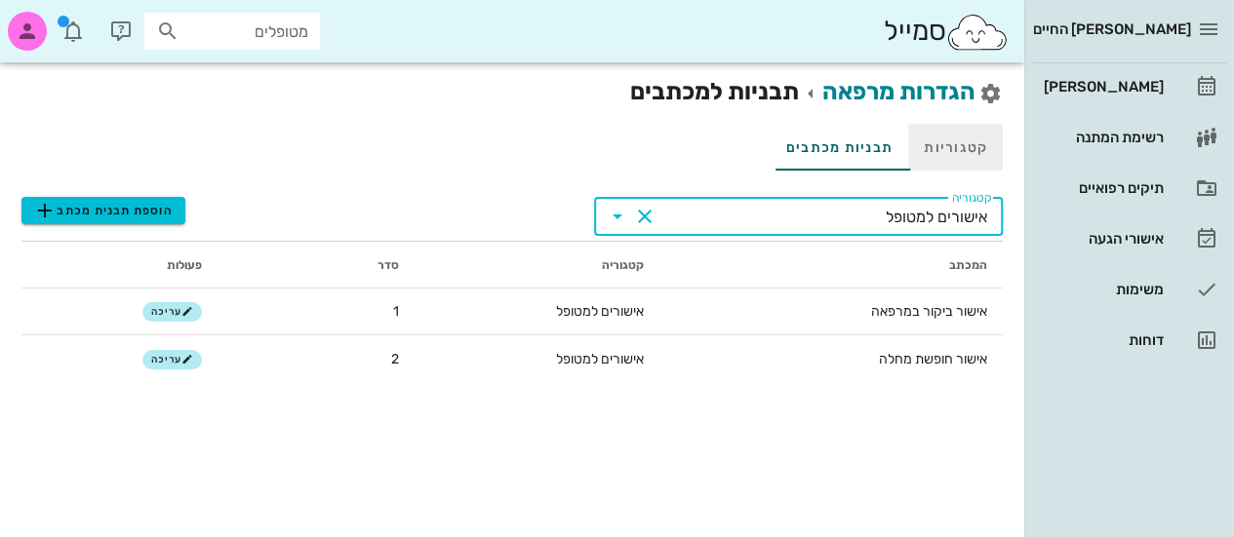
click at [962, 139] on link "קטגוריות" at bounding box center [955, 147] width 95 height 47
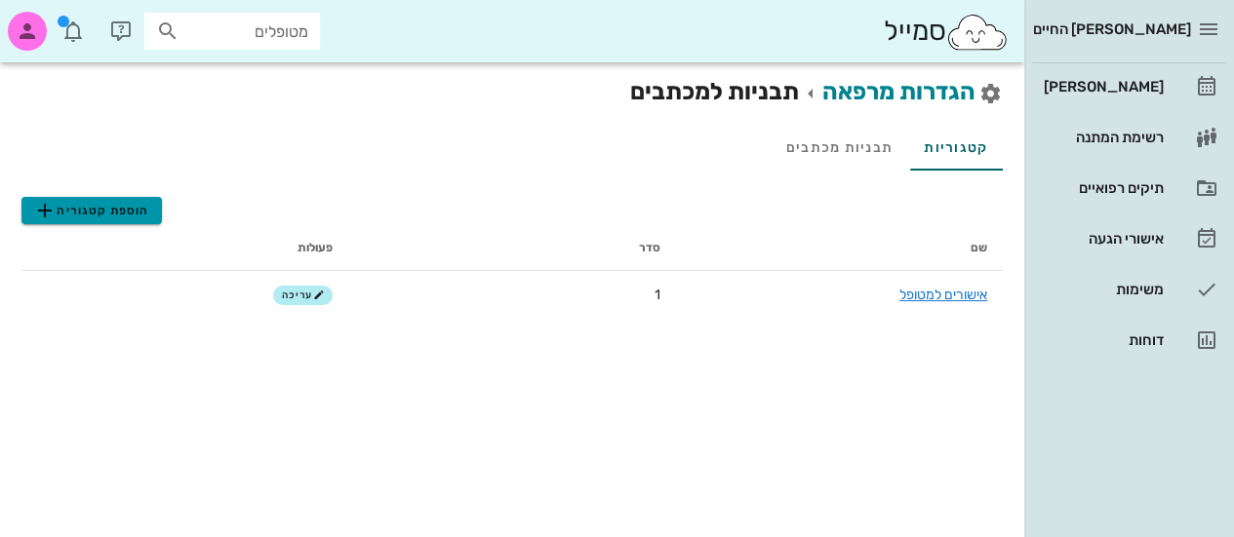
click at [115, 210] on span "הוספת קטגוריה" at bounding box center [91, 210] width 116 height 23
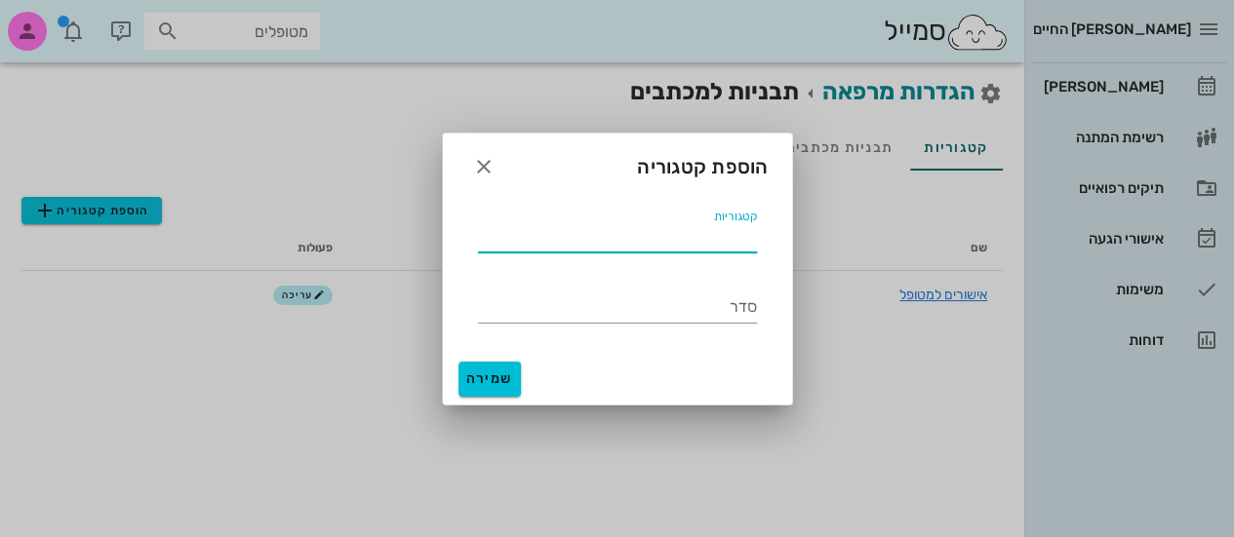
click at [692, 239] on input "קטגוריות" at bounding box center [617, 236] width 279 height 31
type input "שאלונים"
drag, startPoint x: 709, startPoint y: 326, endPoint x: 696, endPoint y: 303, distance: 25.8
click at [696, 303] on div "סדר" at bounding box center [617, 299] width 302 height 70
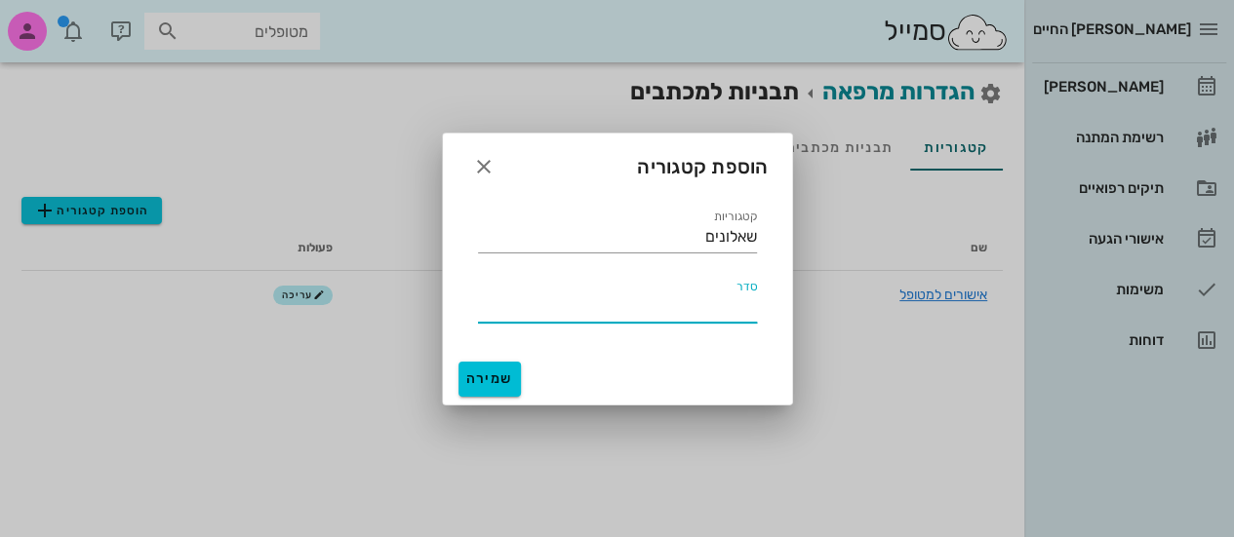
click at [696, 303] on input "סדר" at bounding box center [617, 307] width 279 height 31
click at [507, 370] on button "שמירה" at bounding box center [489, 379] width 62 height 35
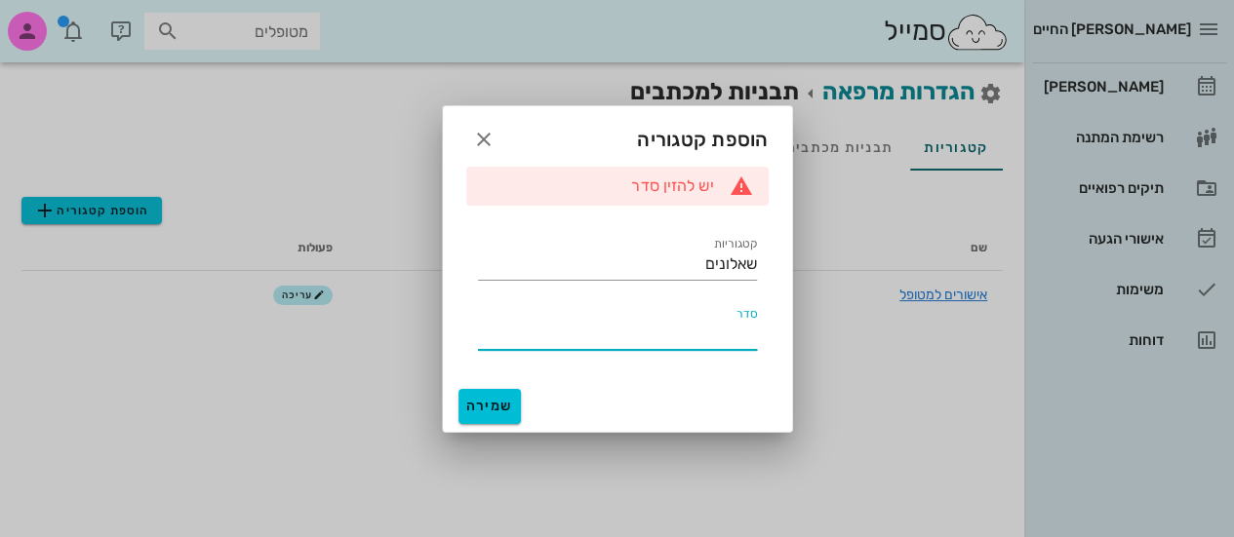
click at [645, 340] on input "סדר" at bounding box center [617, 334] width 279 height 31
type input "1"
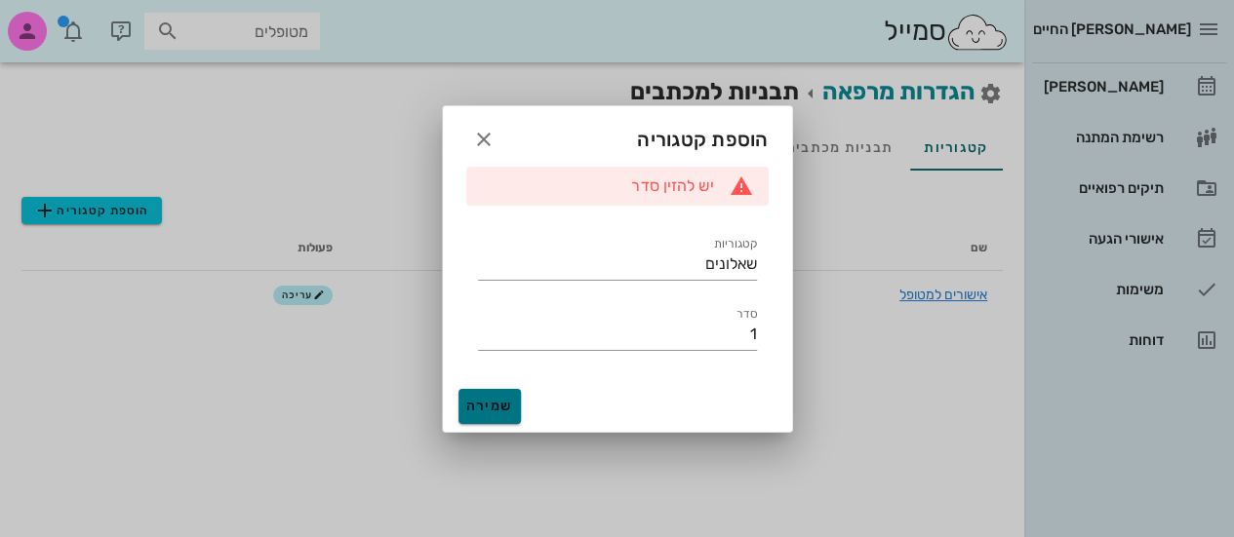
click at [503, 392] on button "שמירה" at bounding box center [489, 406] width 62 height 35
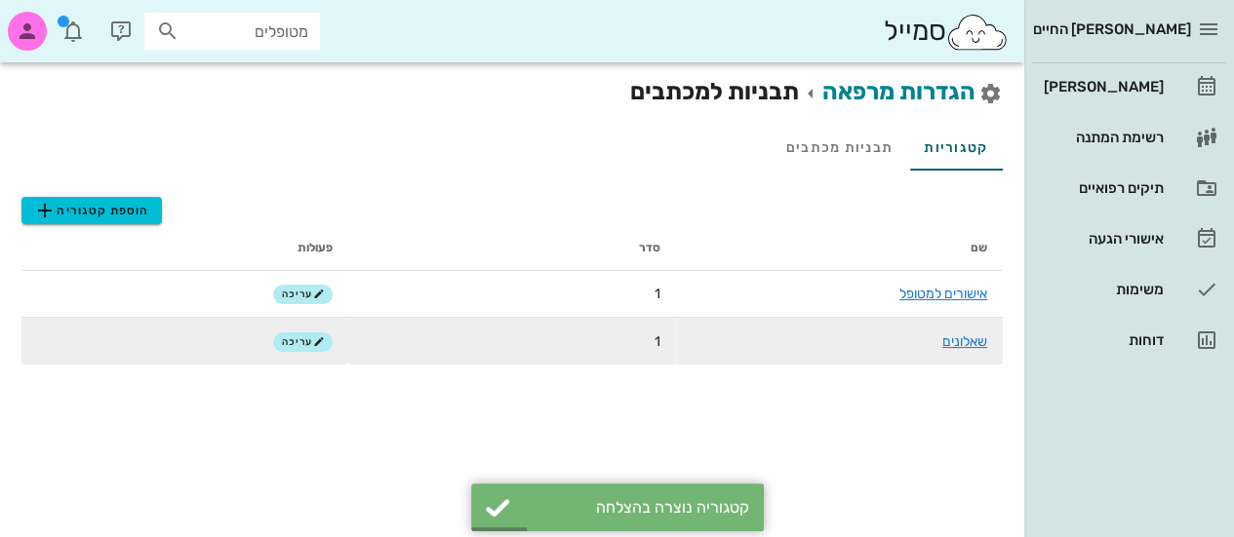
click at [431, 328] on td "1" at bounding box center [511, 341] width 327 height 47
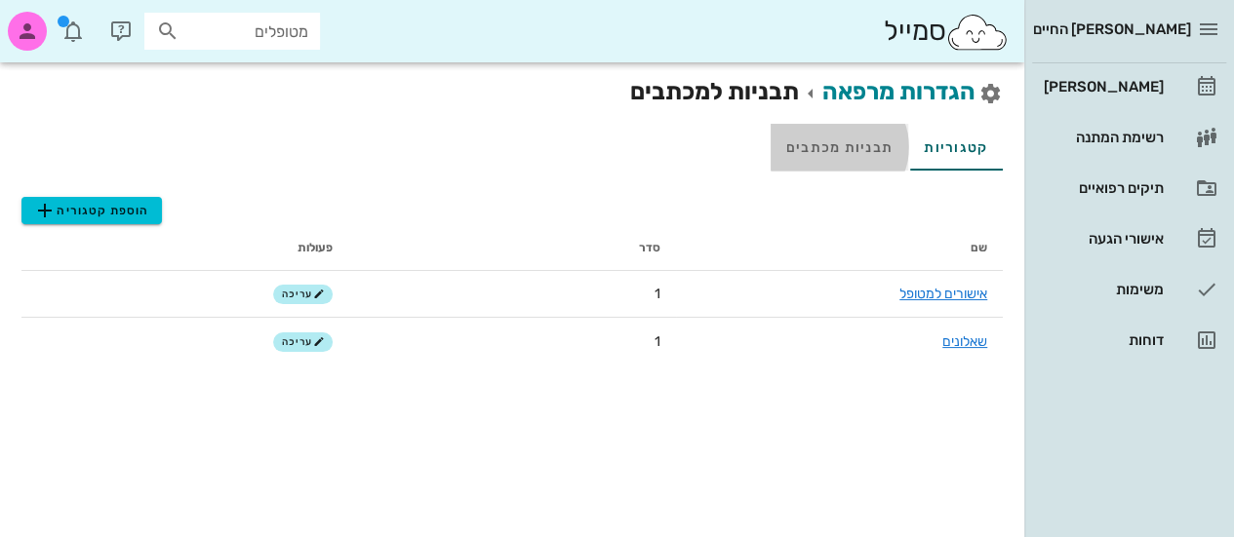
click at [854, 149] on link "תבניות מכתבים" at bounding box center [840, 147] width 138 height 47
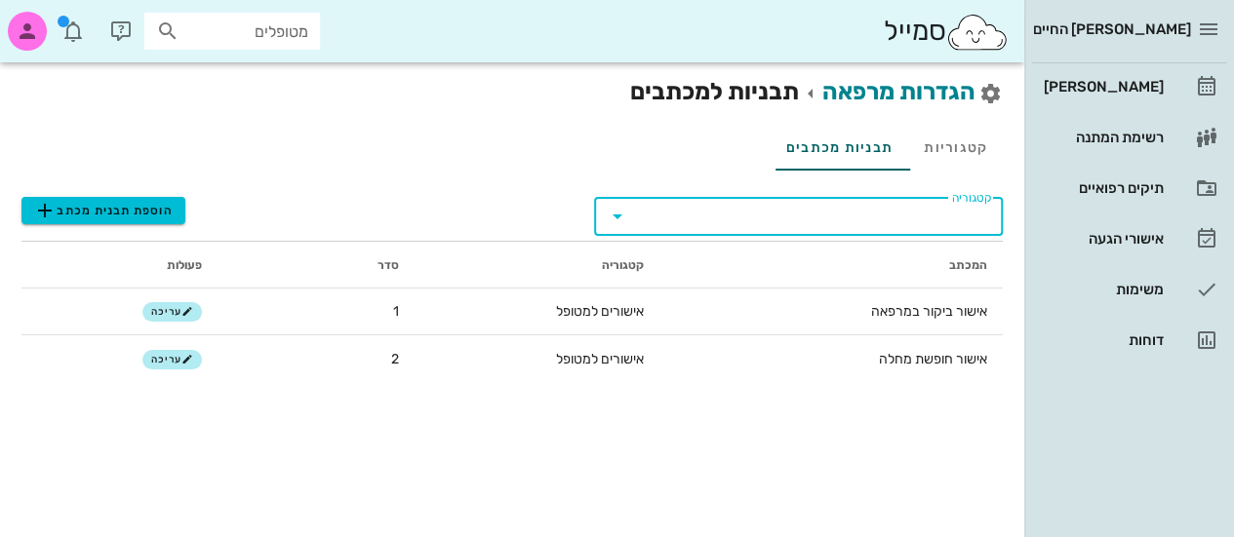
click at [844, 204] on input "קטגוריה" at bounding box center [814, 216] width 354 height 31
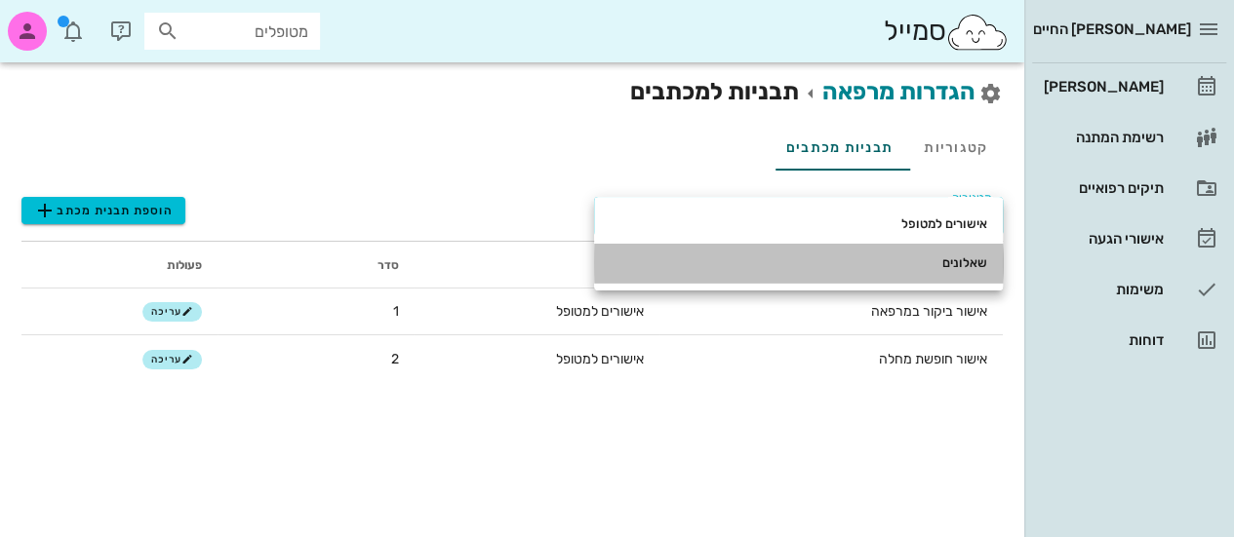
click at [964, 255] on div "שאלונים" at bounding box center [798, 263] width 377 height 31
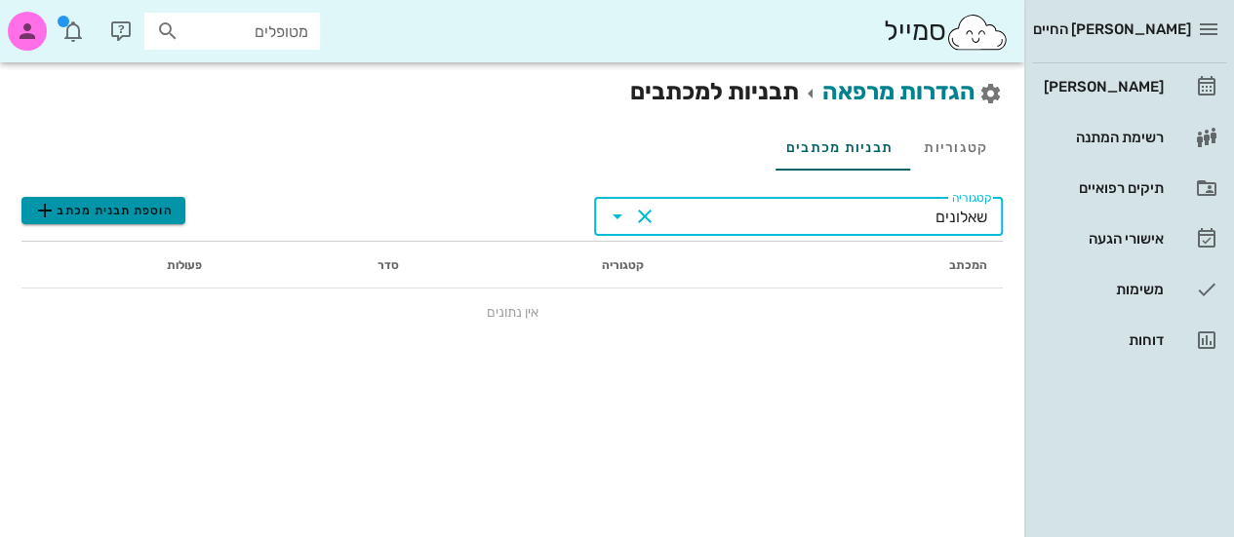
click at [179, 208] on button "הוספת תבנית מכתב" at bounding box center [103, 210] width 164 height 27
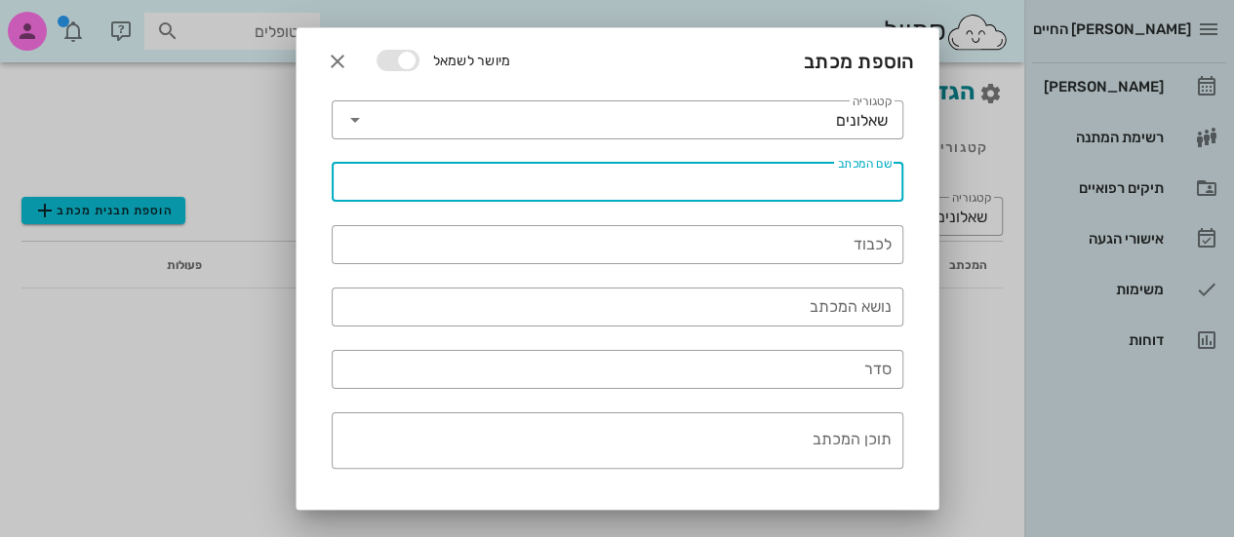
click at [690, 182] on input "שם המכתב" at bounding box center [617, 182] width 548 height 31
type input "שאלון הכרות"
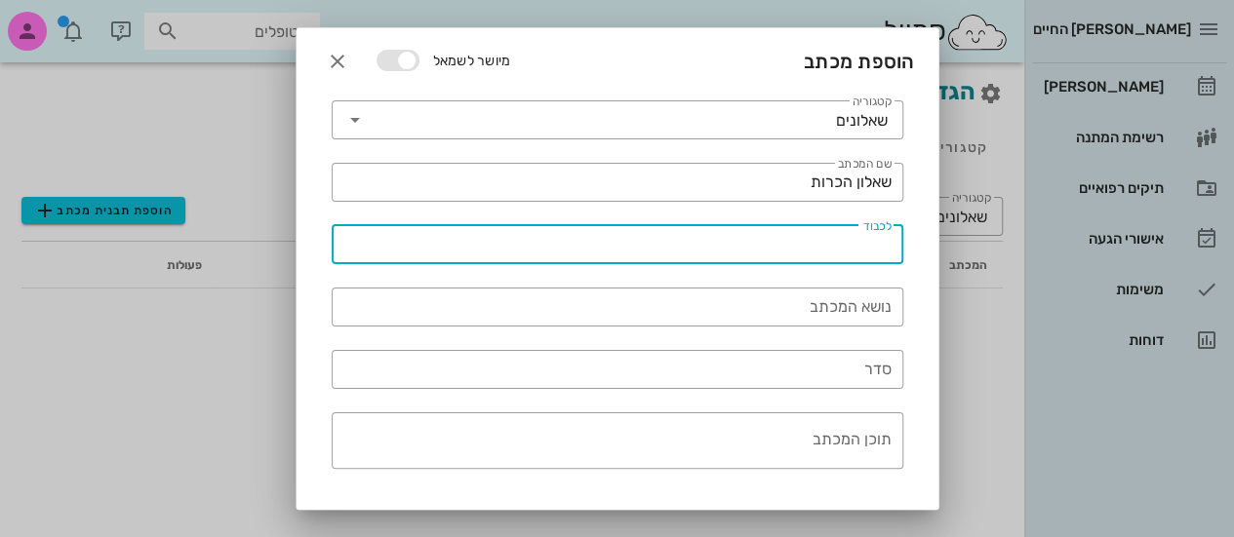
click at [847, 248] on input "לכבוד" at bounding box center [617, 244] width 548 height 31
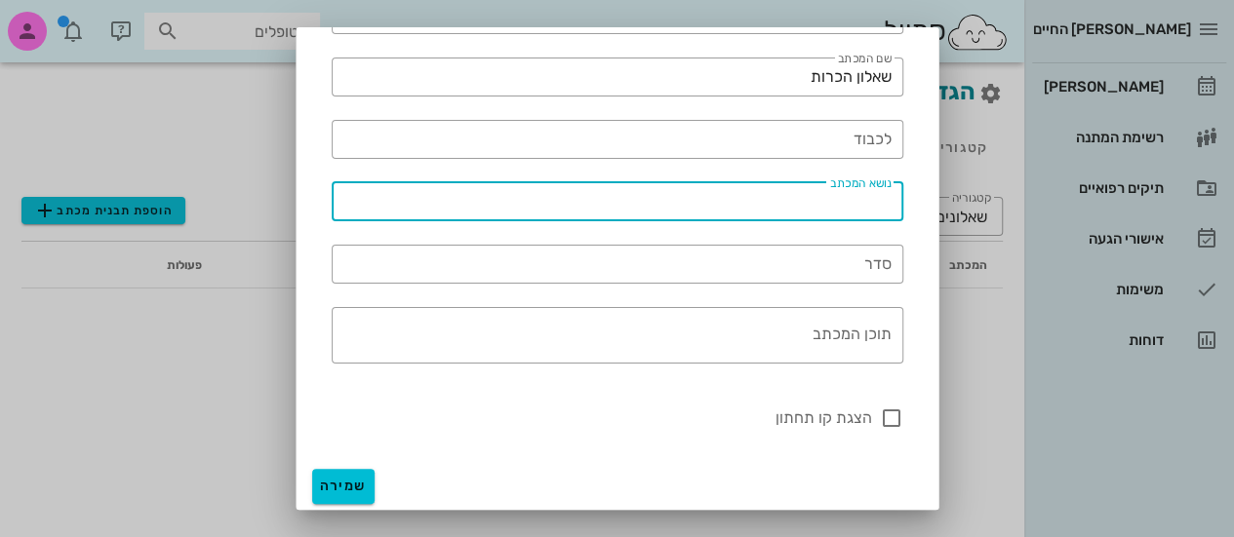
click at [675, 192] on input "נושא המכתב" at bounding box center [617, 201] width 548 height 31
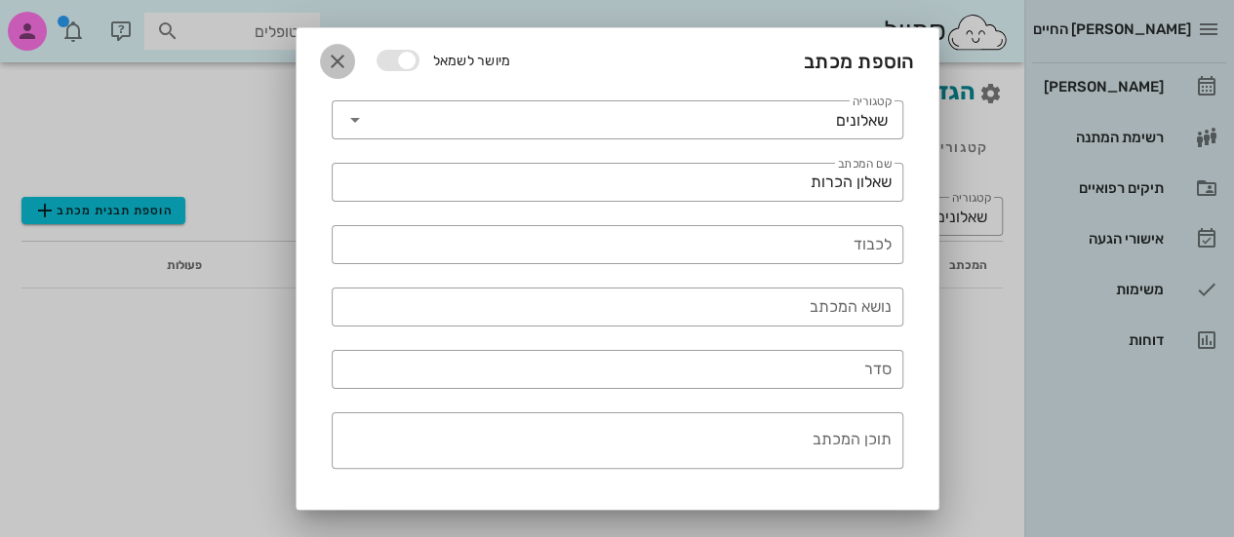
click at [349, 60] on icon "button" at bounding box center [337, 61] width 23 height 23
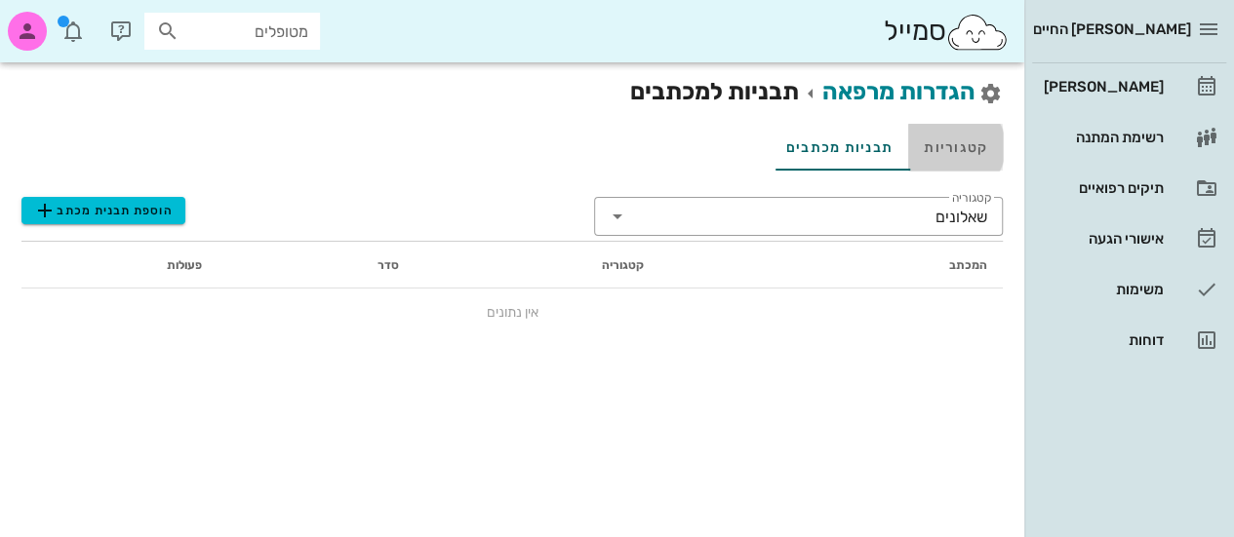
click at [948, 146] on link "קטגוריות" at bounding box center [955, 147] width 95 height 47
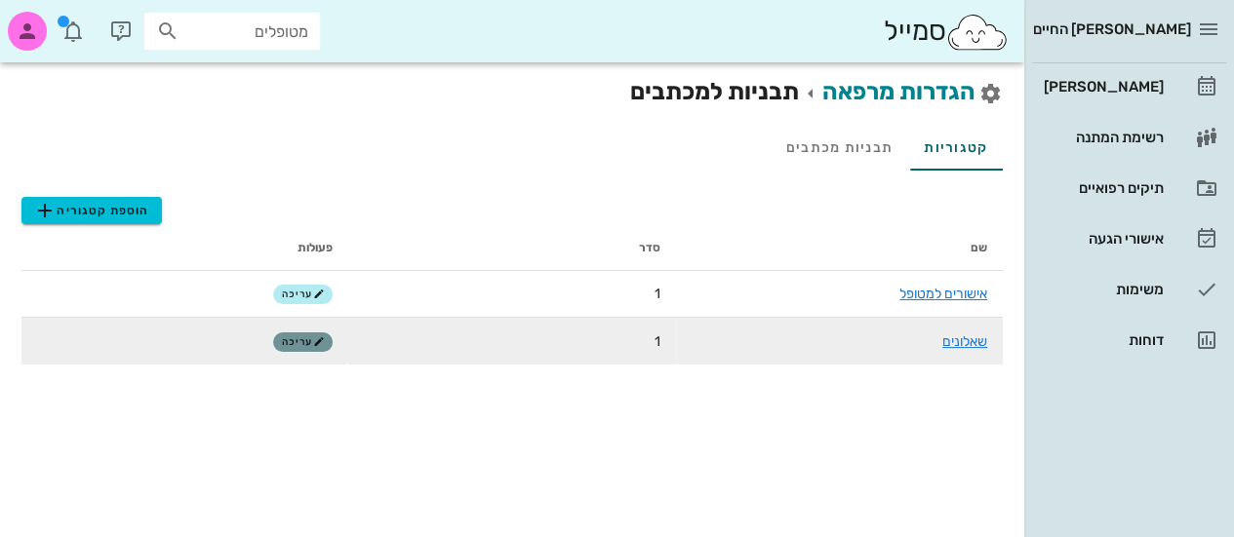
click at [289, 338] on span "עריכה" at bounding box center [303, 343] width 42 height 12
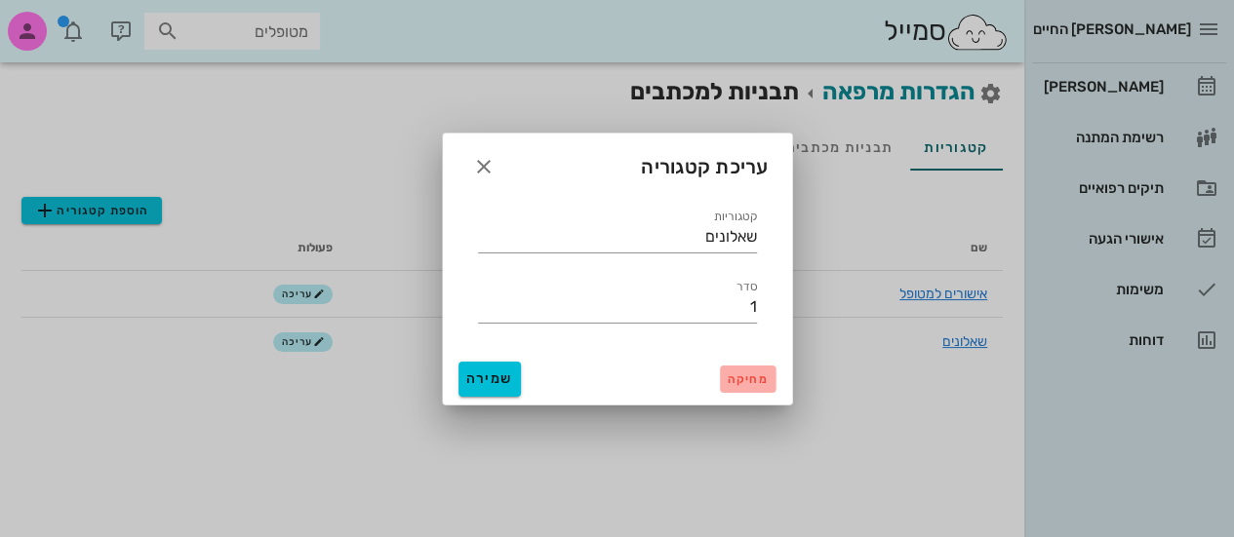
click at [734, 376] on span "מחיקה" at bounding box center [748, 380] width 40 height 14
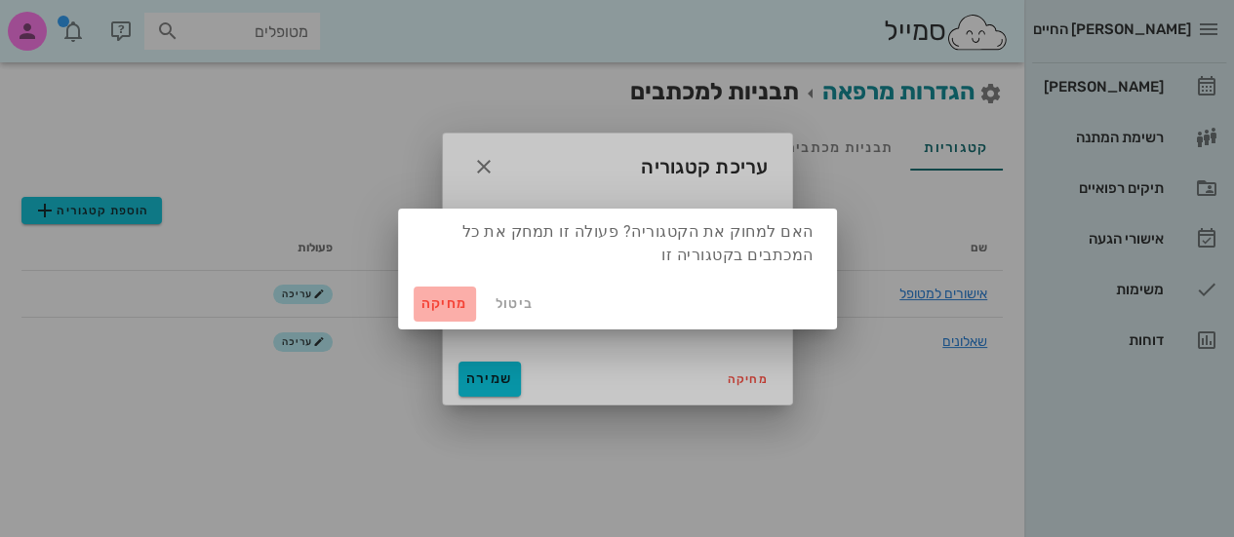
click at [414, 292] on button "מחיקה" at bounding box center [445, 304] width 62 height 35
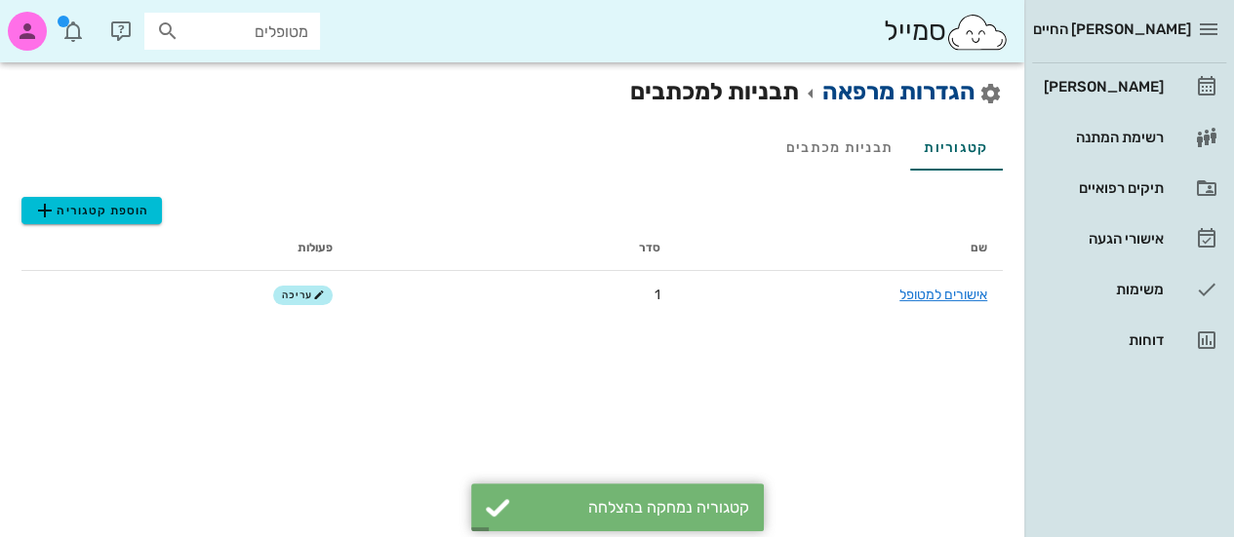
click at [892, 103] on link "הגדרות מרפאה" at bounding box center [898, 91] width 153 height 27
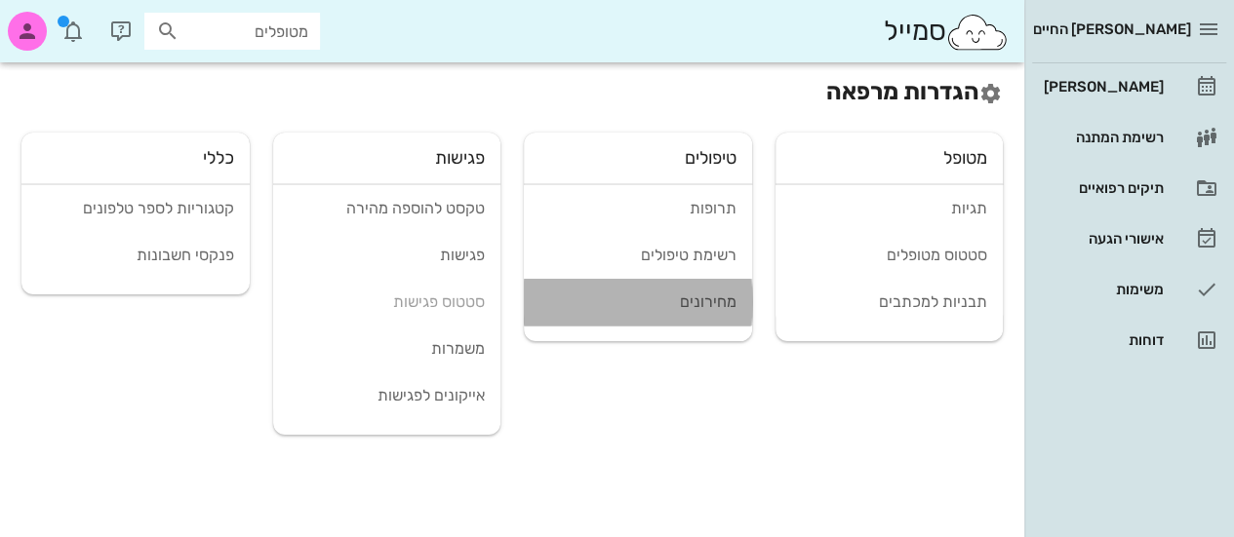
click at [714, 303] on div "מחירונים" at bounding box center [637, 302] width 197 height 19
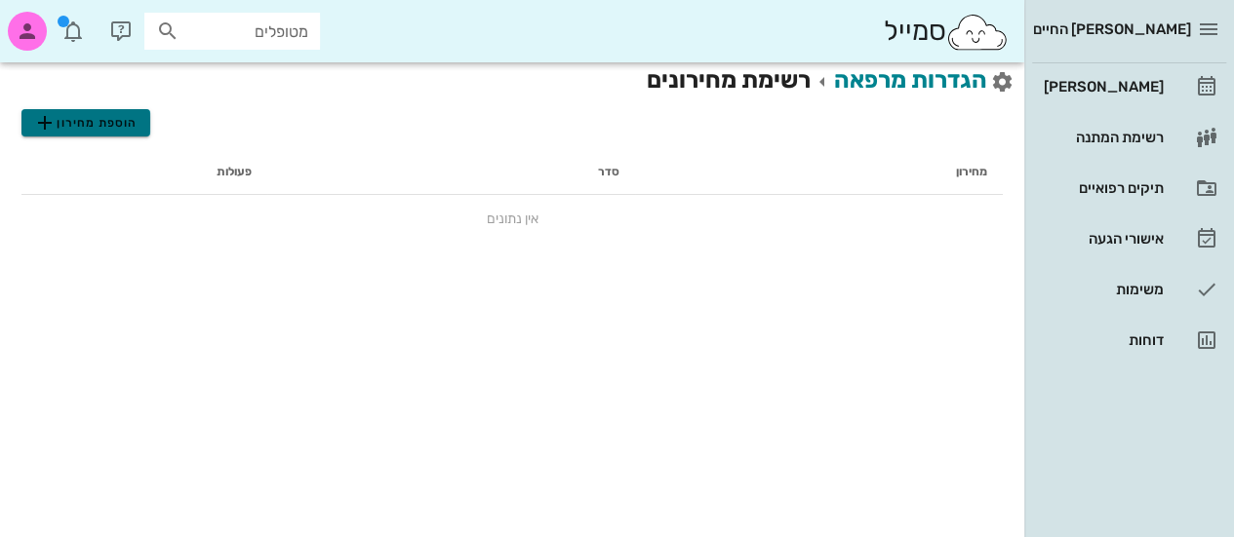
click at [123, 117] on span "הוספת מחירון" at bounding box center [85, 122] width 104 height 23
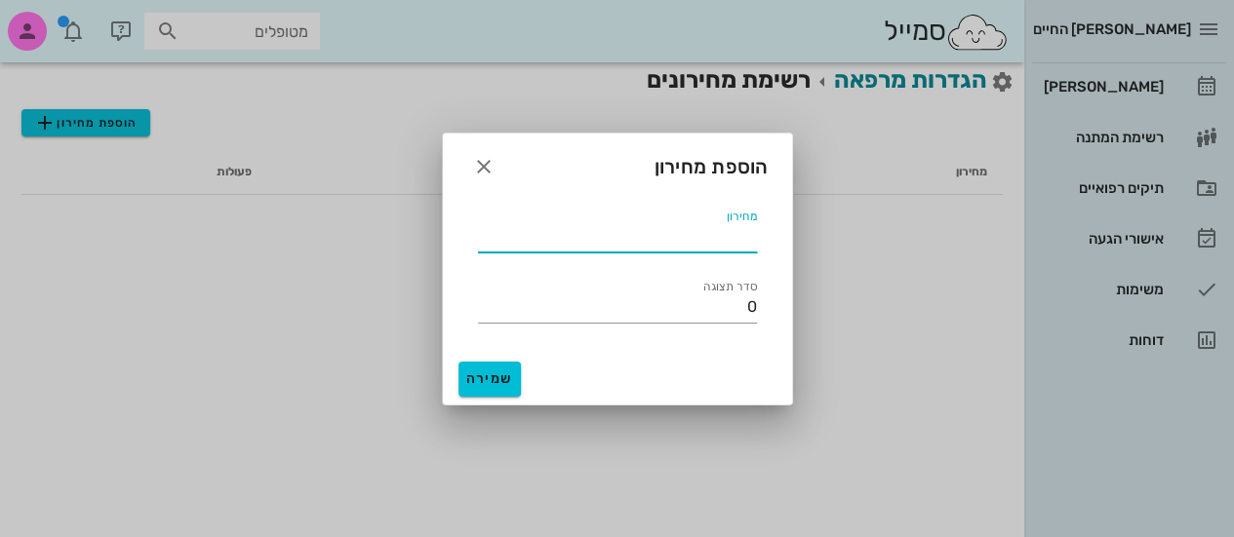
click at [599, 226] on input "מחירון" at bounding box center [617, 236] width 279 height 31
click at [749, 245] on input "ייעוץ ראשון" at bounding box center [617, 236] width 279 height 31
type input "ביקור ראשון"
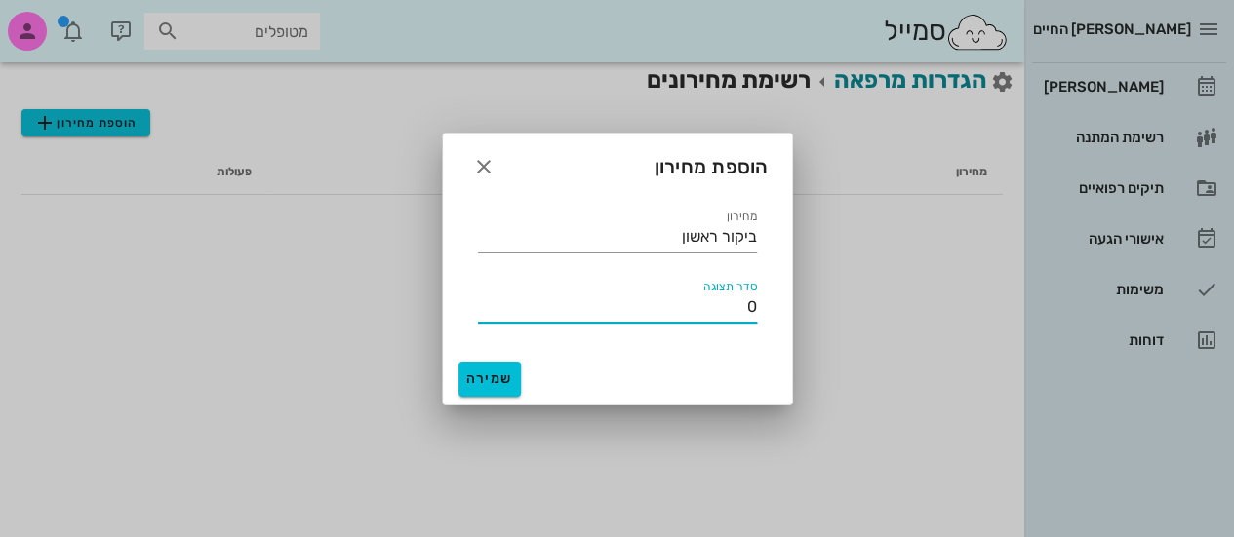
click at [676, 311] on input "0" at bounding box center [617, 307] width 279 height 31
type input "1"
click at [496, 365] on button "שמירה" at bounding box center [489, 379] width 62 height 35
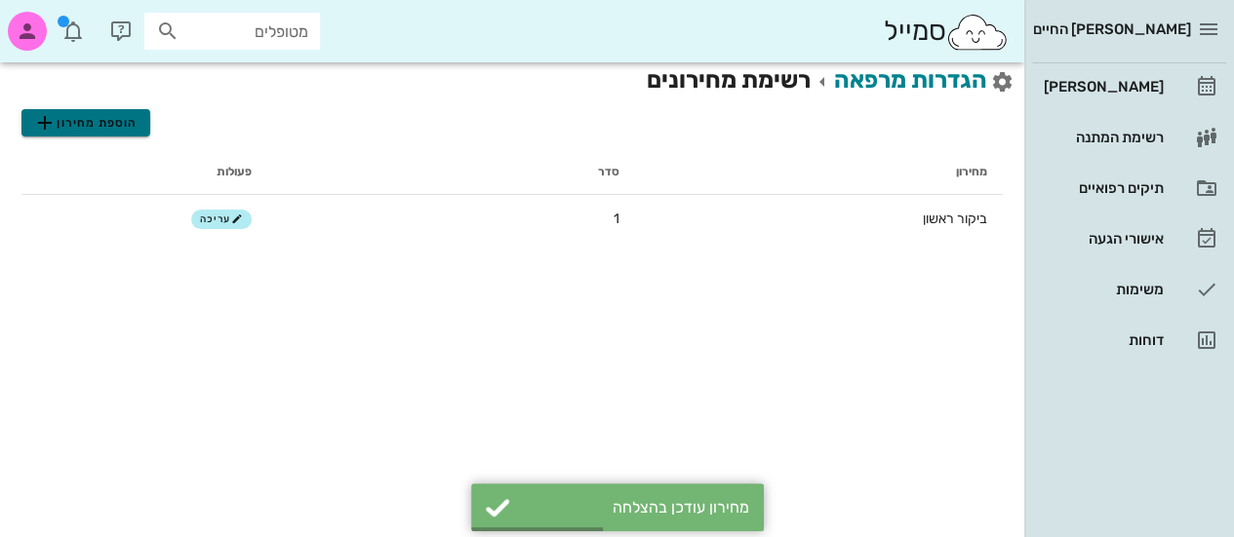
click at [135, 126] on span "הוספת מחירון" at bounding box center [85, 122] width 104 height 23
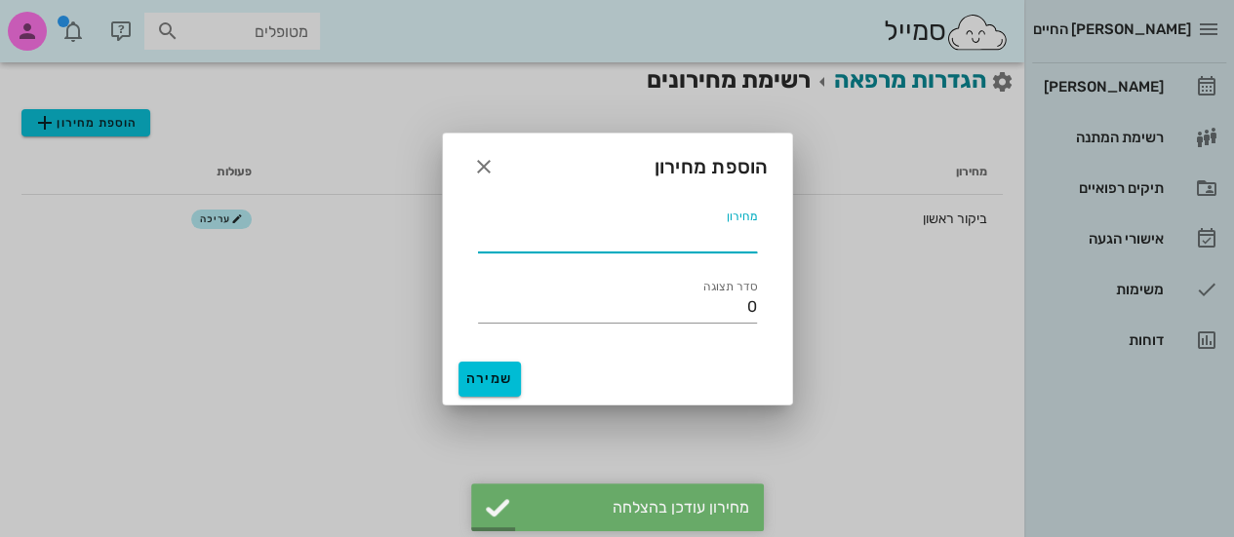
click at [749, 231] on input "מחירון" at bounding box center [617, 236] width 279 height 31
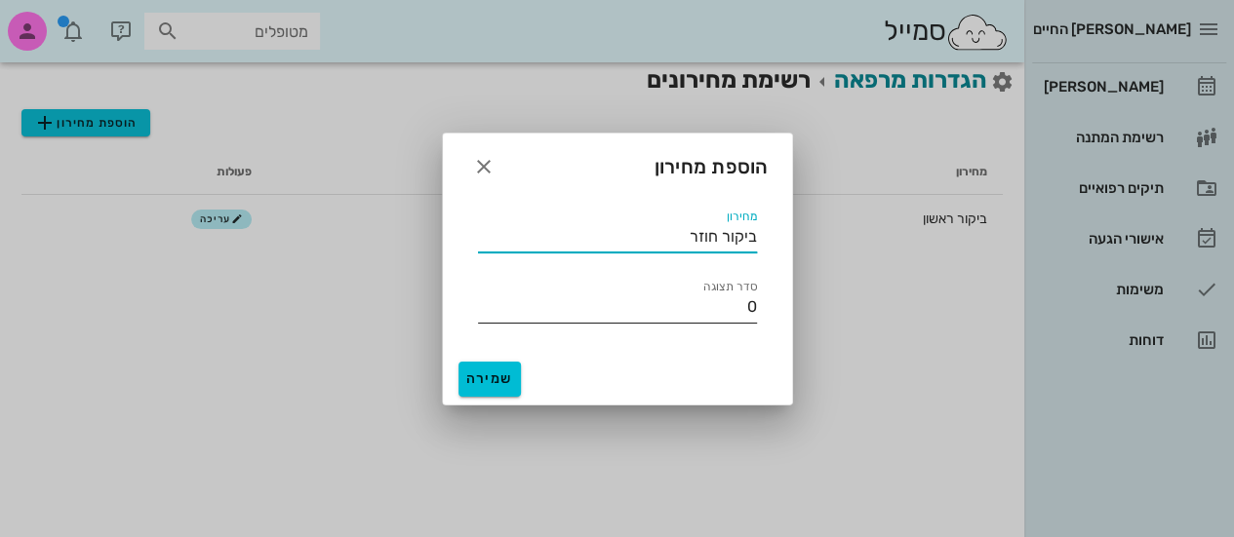
type input "ביקור חוזר"
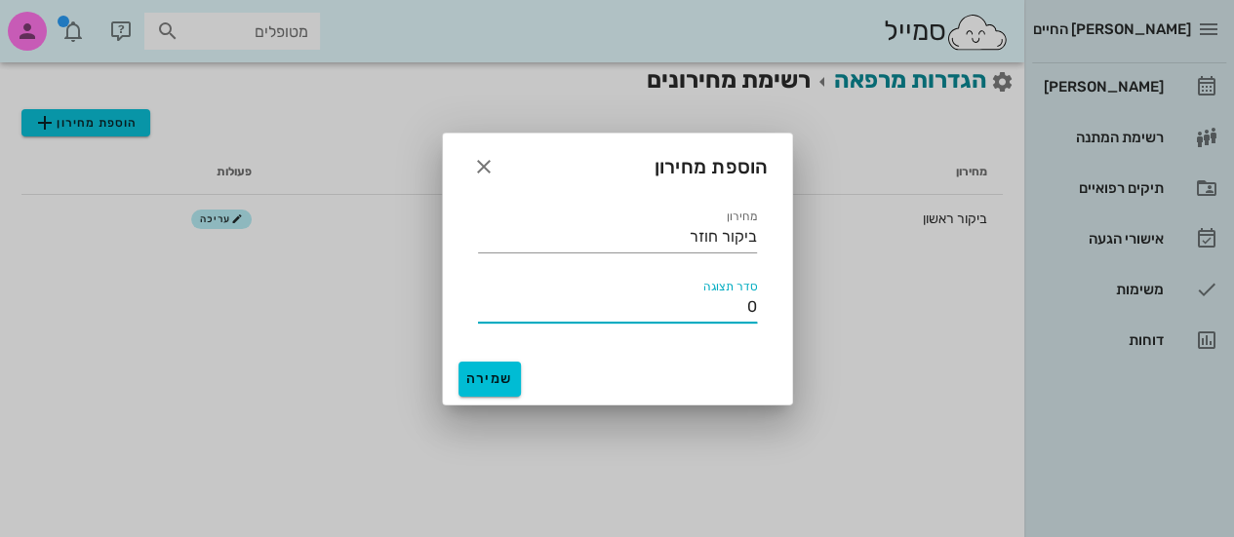
click at [734, 307] on input "0" at bounding box center [617, 307] width 279 height 31
type input "1"
click at [482, 371] on span "שמירה" at bounding box center [489, 379] width 47 height 17
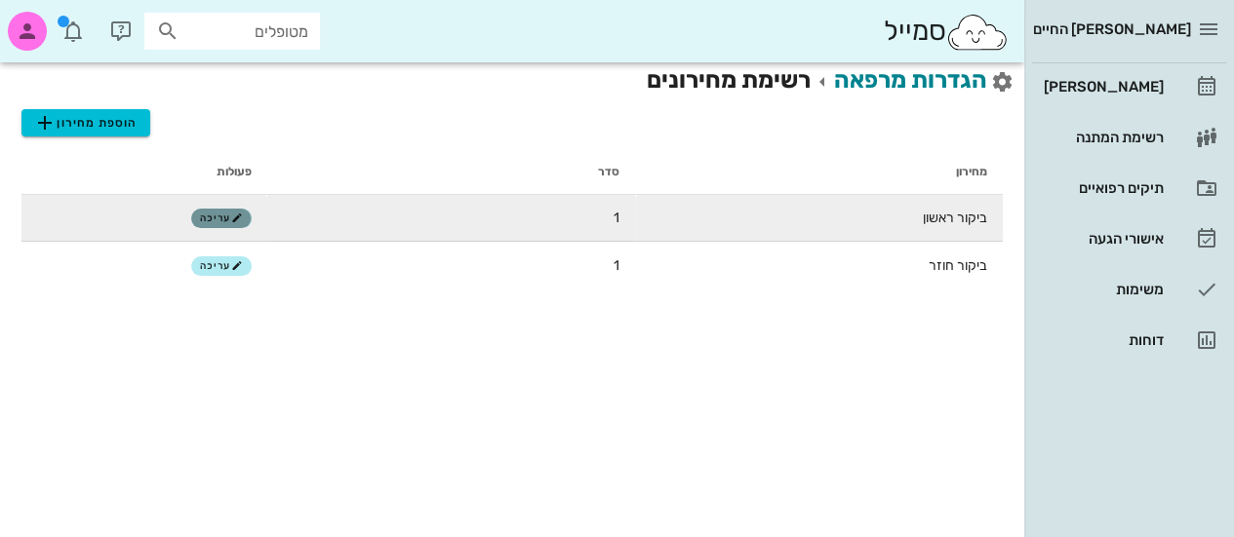
click at [227, 218] on span "עריכה" at bounding box center [221, 219] width 42 height 12
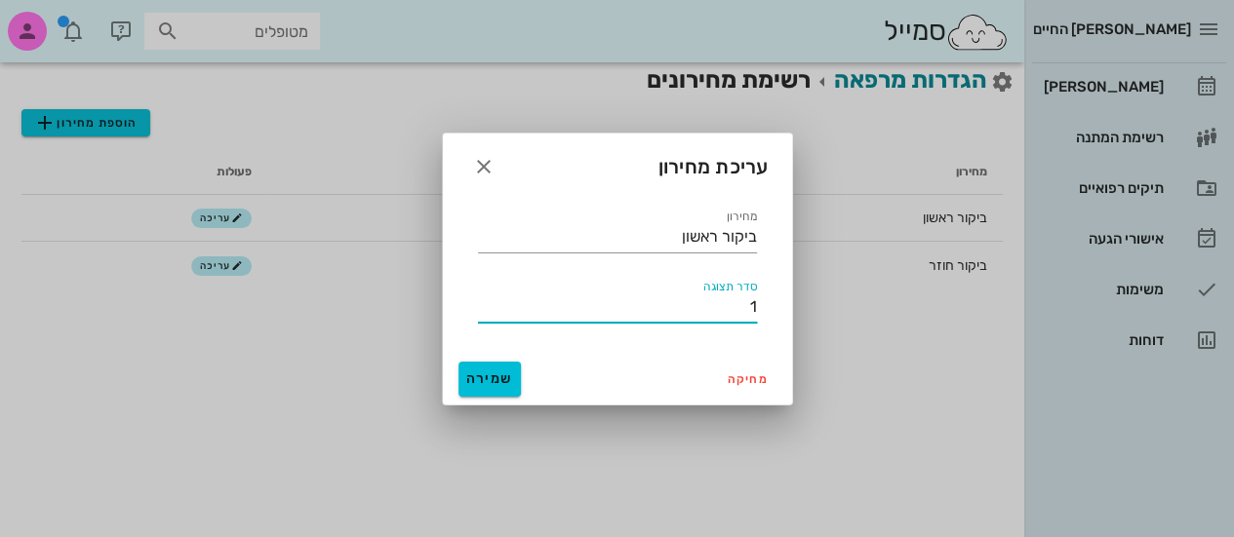
click at [673, 308] on input "1" at bounding box center [617, 307] width 279 height 31
type input "680"
click at [500, 366] on button "שמירה" at bounding box center [489, 379] width 62 height 35
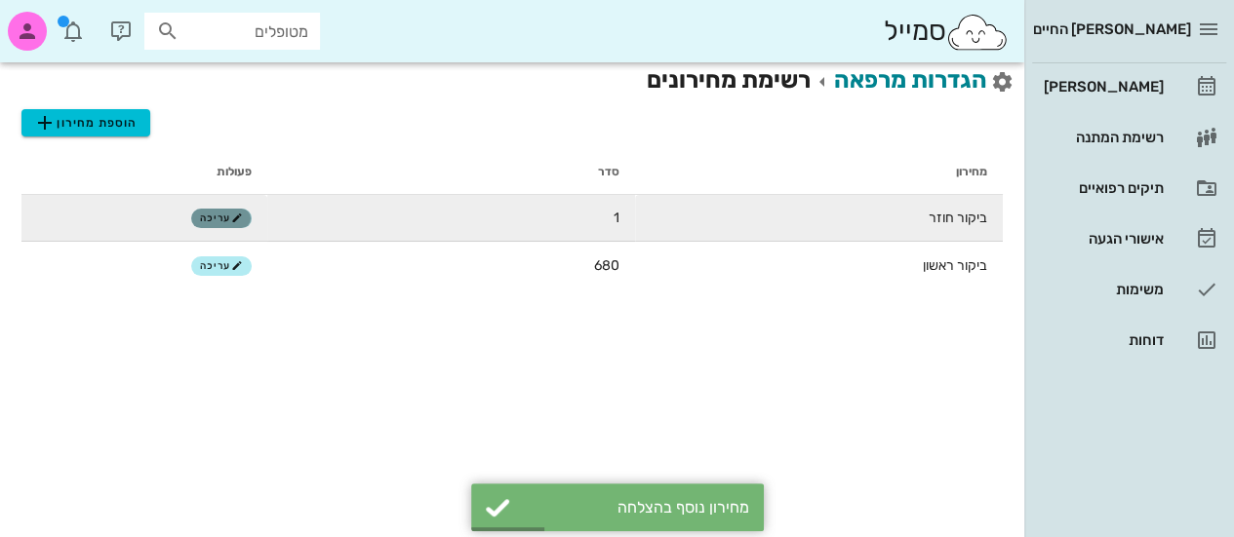
click at [234, 218] on icon "button" at bounding box center [237, 219] width 12 height 12
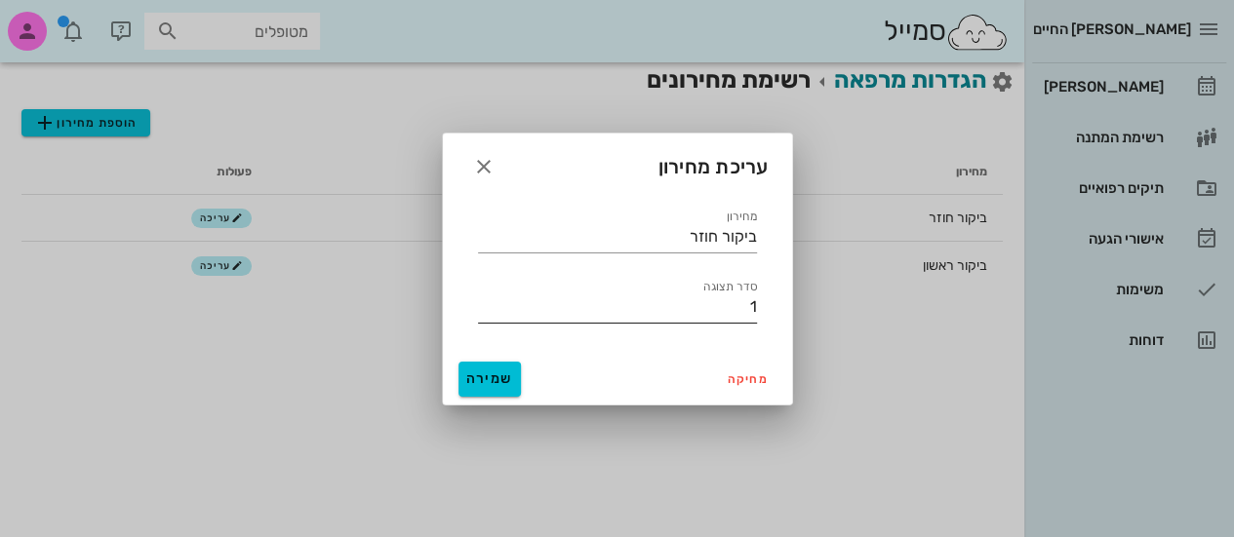
click at [661, 311] on input "1" at bounding box center [617, 307] width 279 height 31
click at [490, 376] on span "שמירה" at bounding box center [489, 379] width 47 height 17
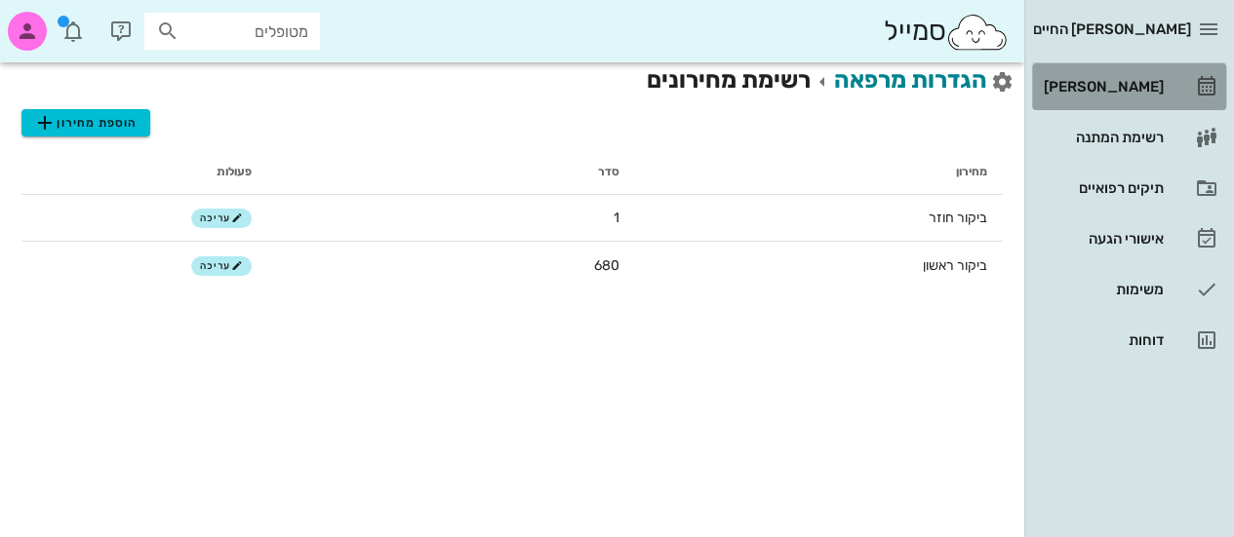
click at [1093, 97] on div "[PERSON_NAME]" at bounding box center [1102, 86] width 124 height 31
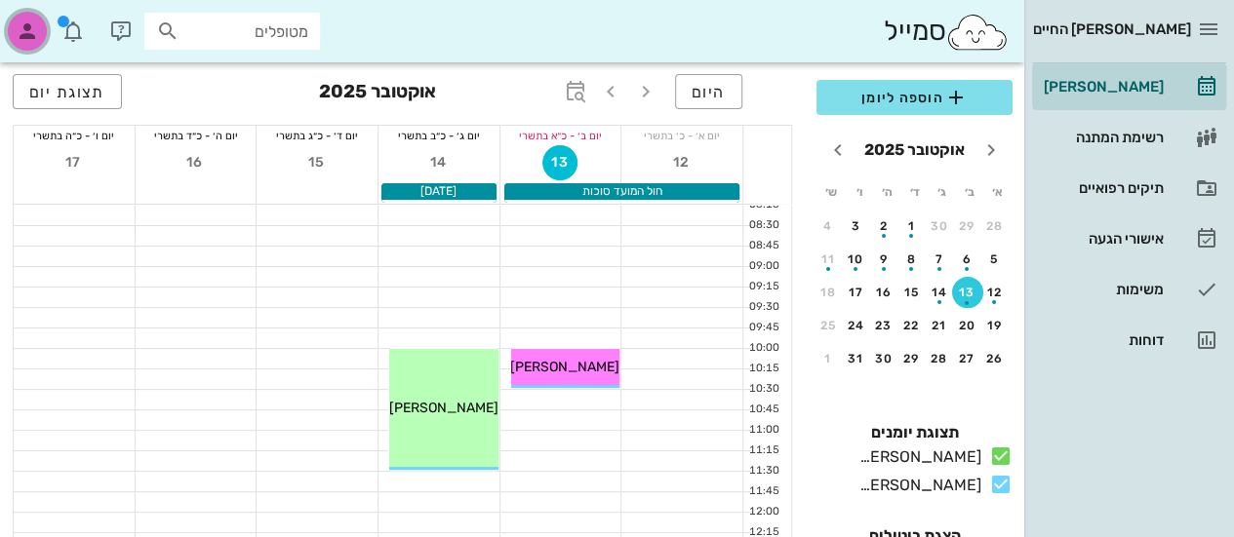
click at [17, 35] on icon "button" at bounding box center [27, 31] width 23 height 23
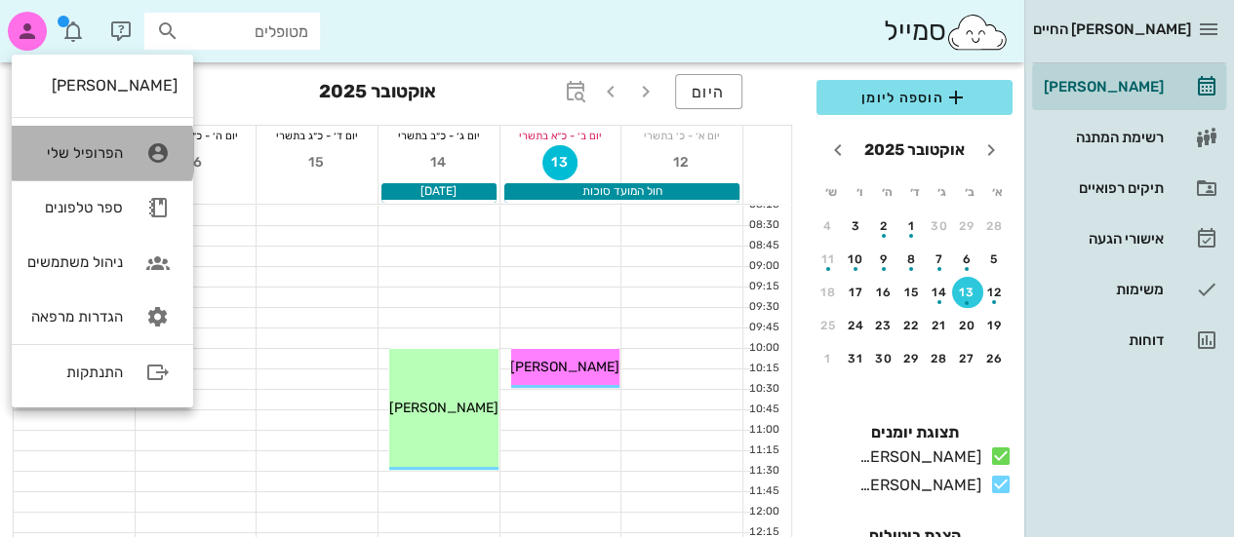
click at [129, 160] on link "הפרופיל שלי" at bounding box center [102, 153] width 181 height 55
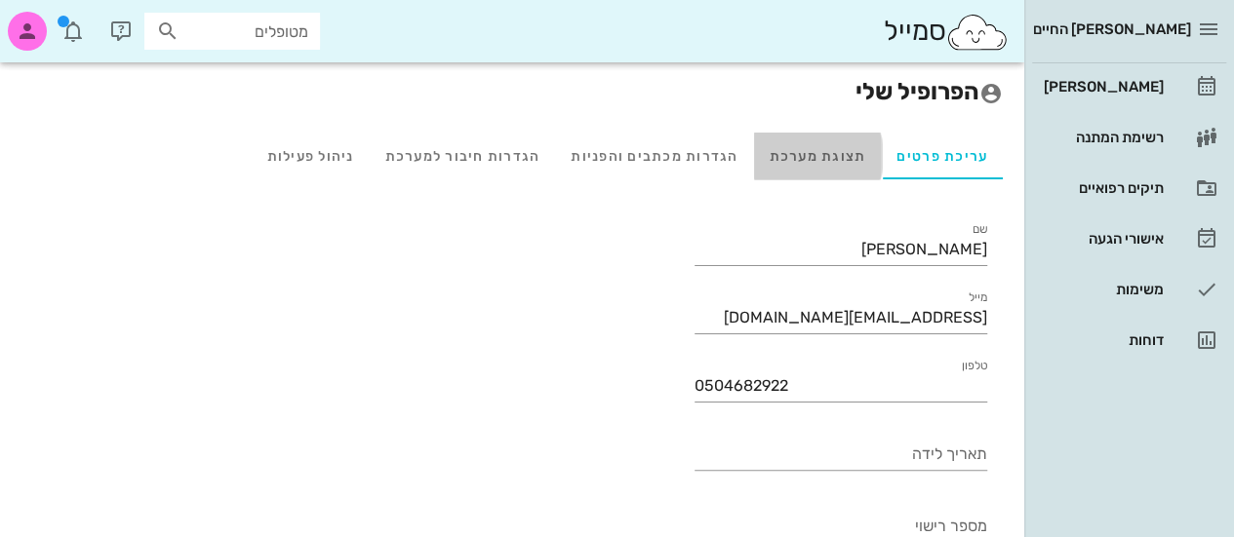
click at [839, 159] on div "תצוגת מערכת" at bounding box center [818, 156] width 128 height 47
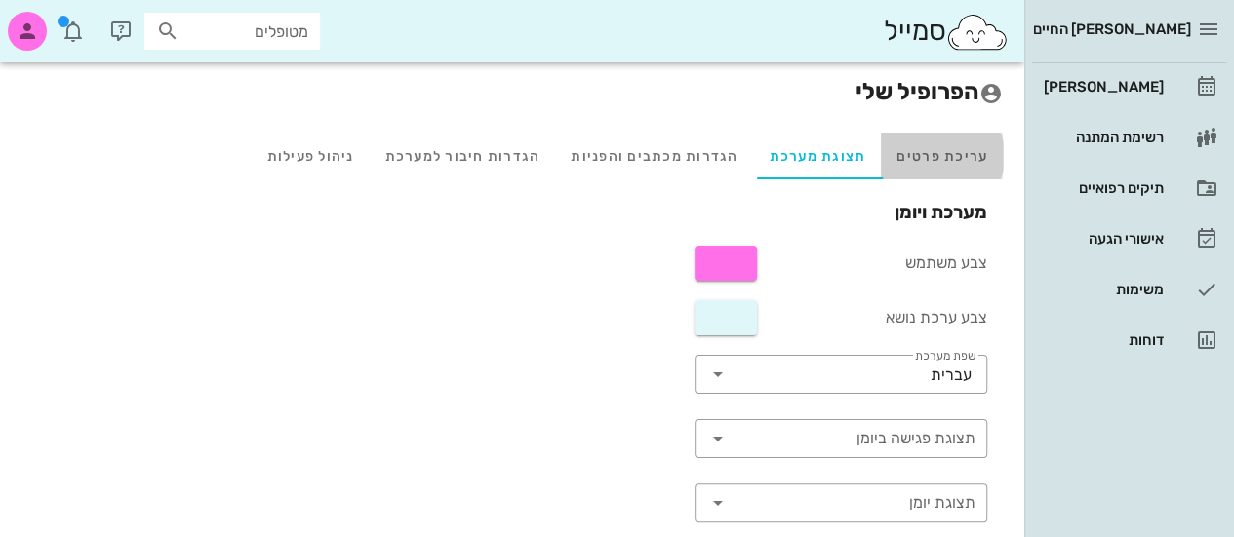
click at [925, 169] on div "עריכת פרטים" at bounding box center [942, 156] width 122 height 47
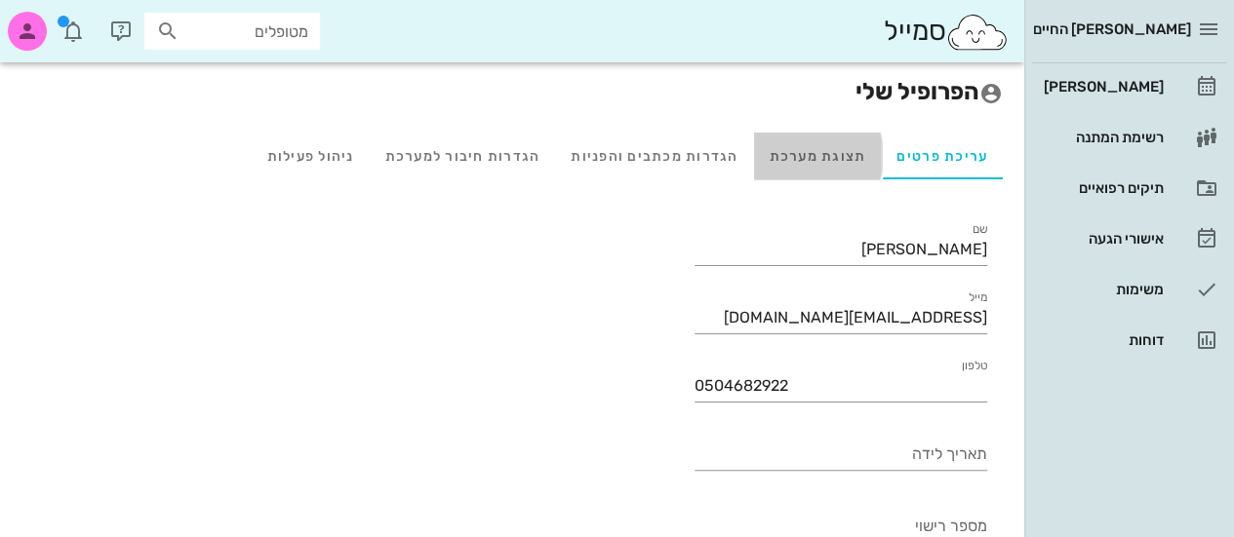
click at [814, 162] on div "תצוגת מערכת" at bounding box center [818, 156] width 128 height 47
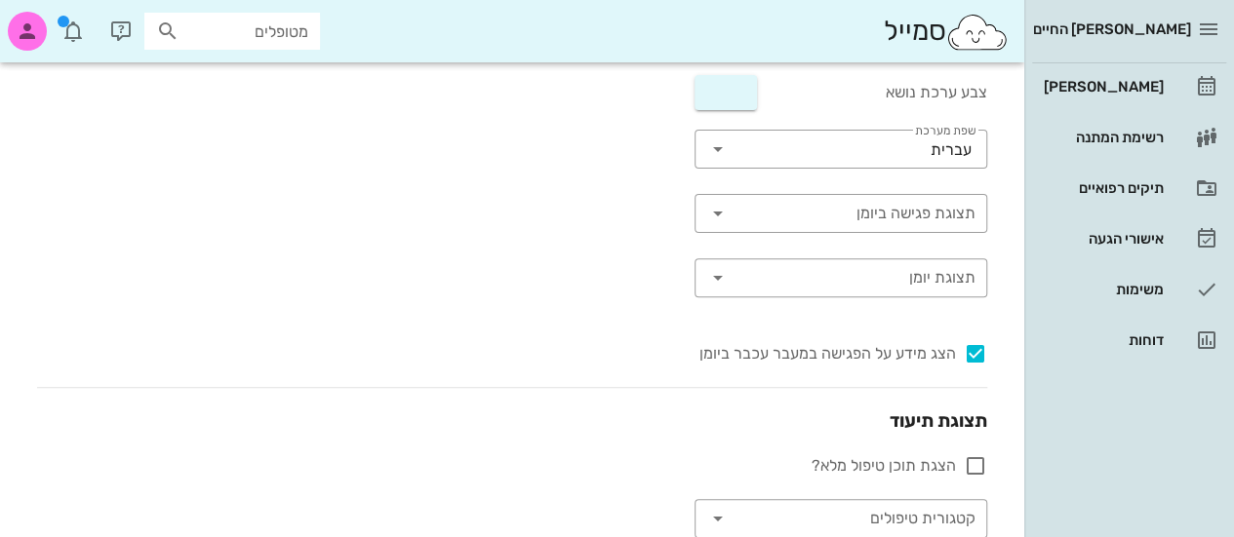
scroll to position [226, 0]
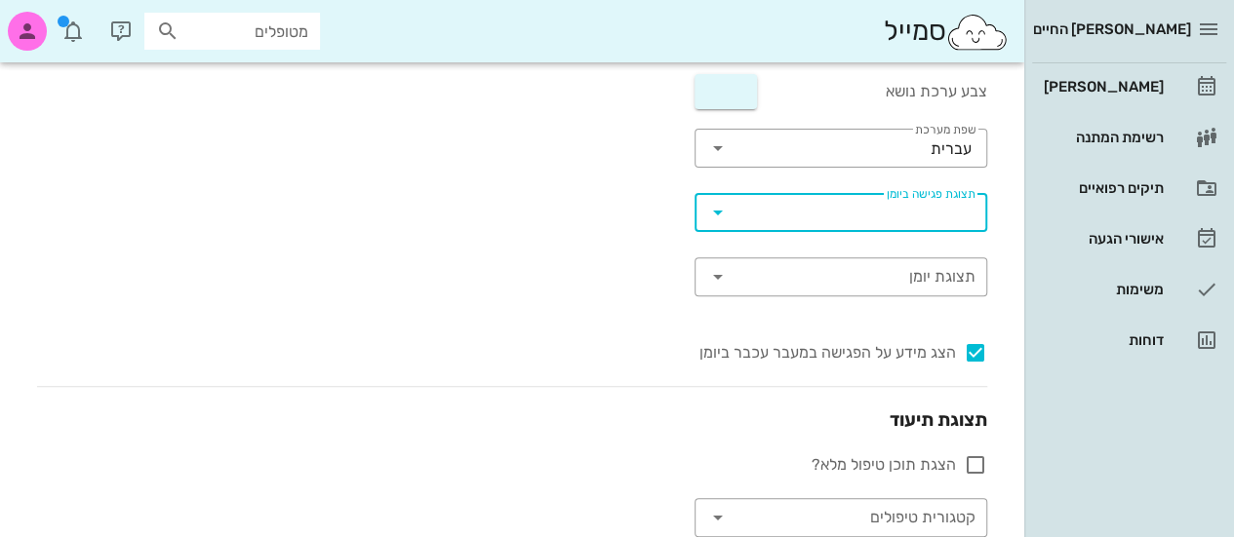
click at [822, 216] on input "תצוגת פגישה ביומן" at bounding box center [856, 212] width 238 height 31
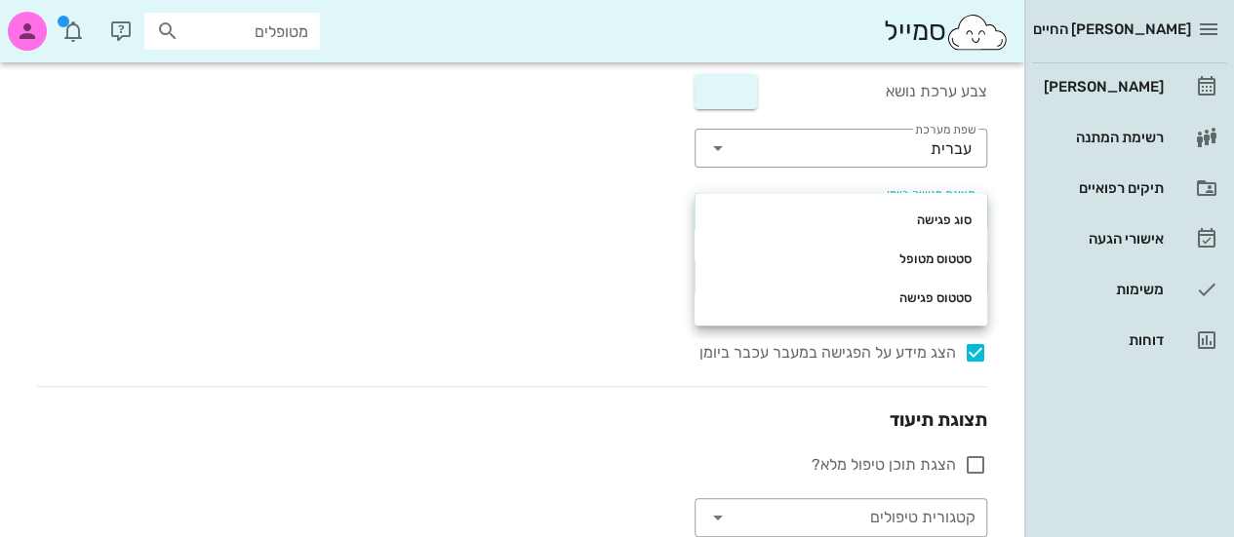
click at [521, 279] on div "מערכת ויומן צבע משתמש צבע ערכת נושא ​ שפת מערכת עברית ​ תצוגת פגישה ביומן ​ תצו…" at bounding box center [511, 432] width 981 height 918
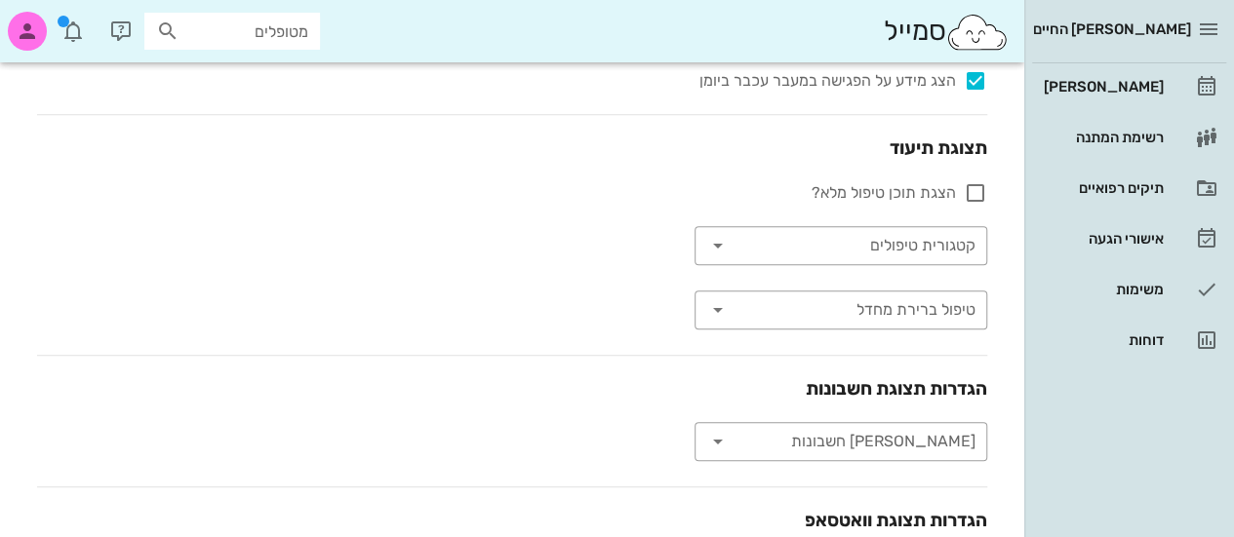
scroll to position [505, 0]
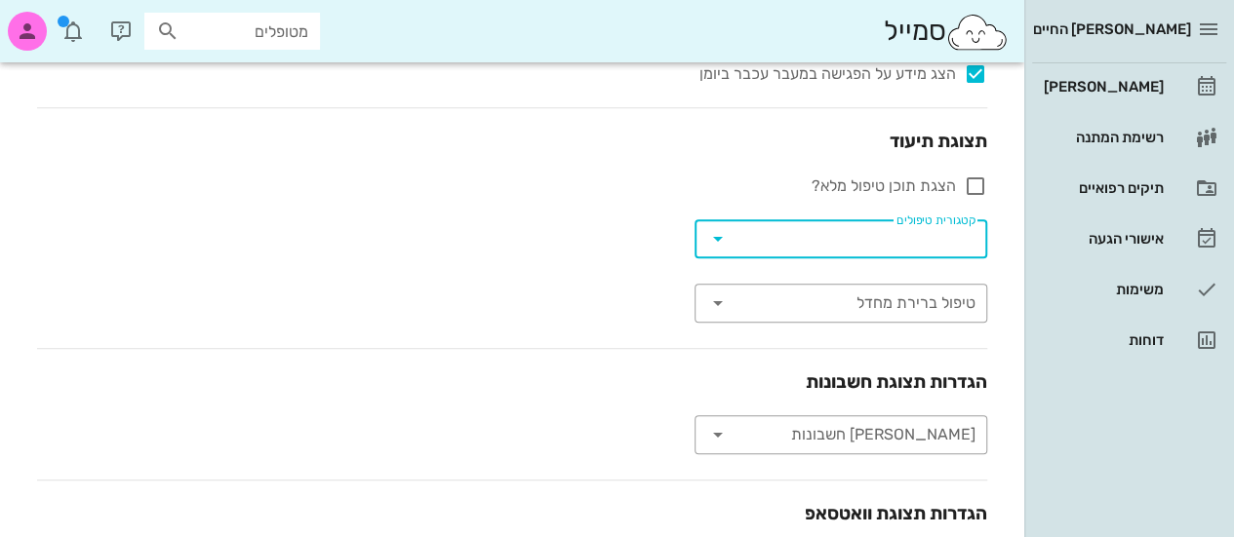
click at [892, 241] on input "קטגורית טיפולים" at bounding box center [856, 238] width 238 height 31
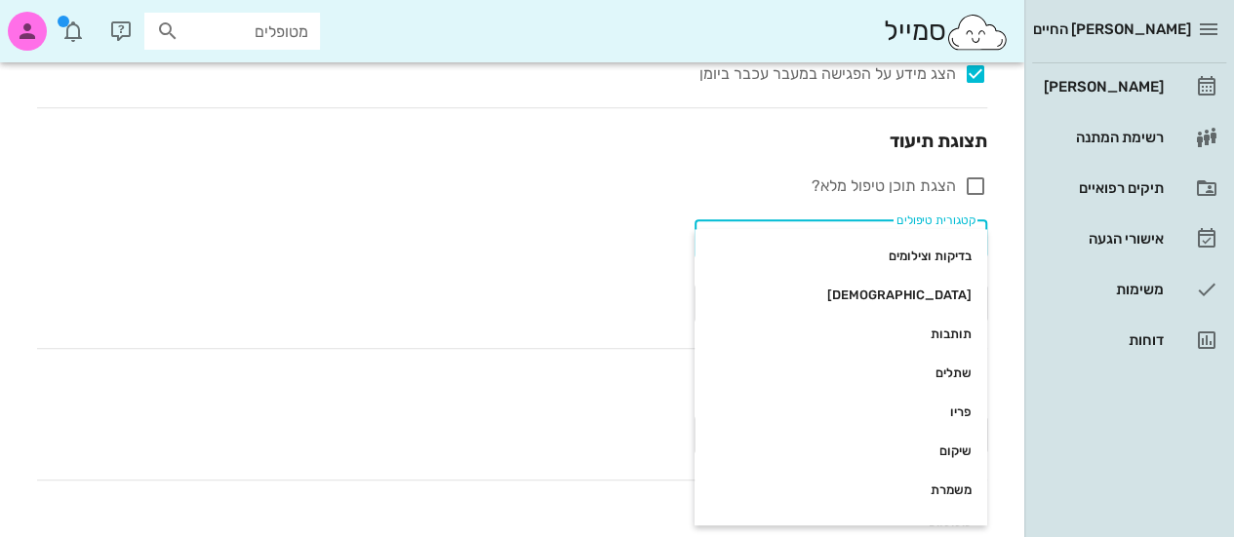
click at [499, 281] on div "מערכת ויומן צבע משתמש צבע ערכת נושא ​ שפת מערכת עברית ​ תצוגת פגישה ביומן ​ תצו…" at bounding box center [511, 153] width 981 height 918
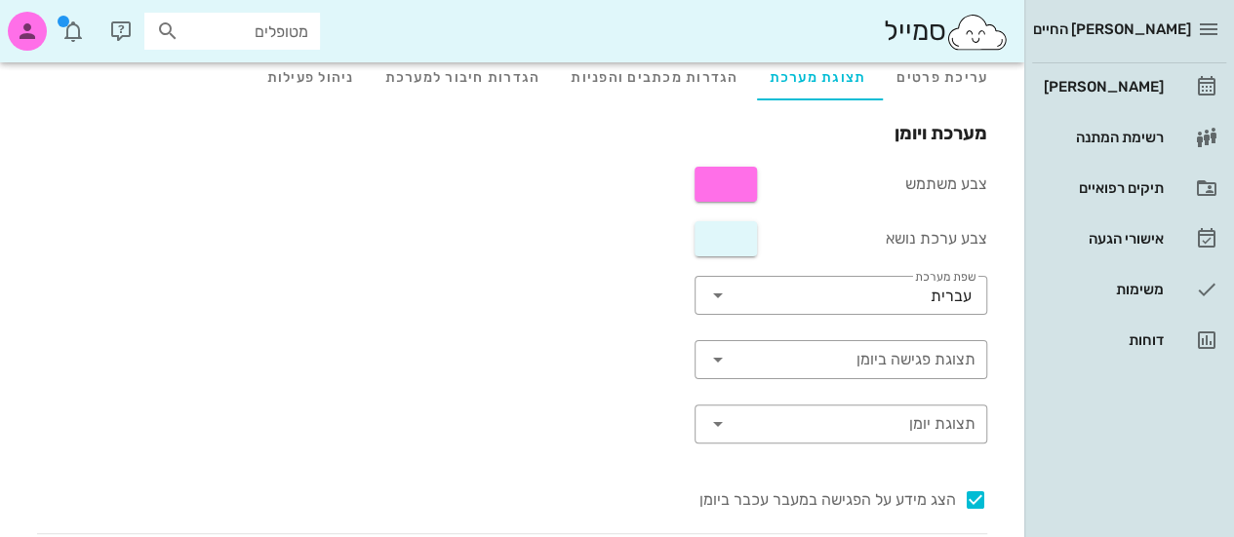
scroll to position [0, 0]
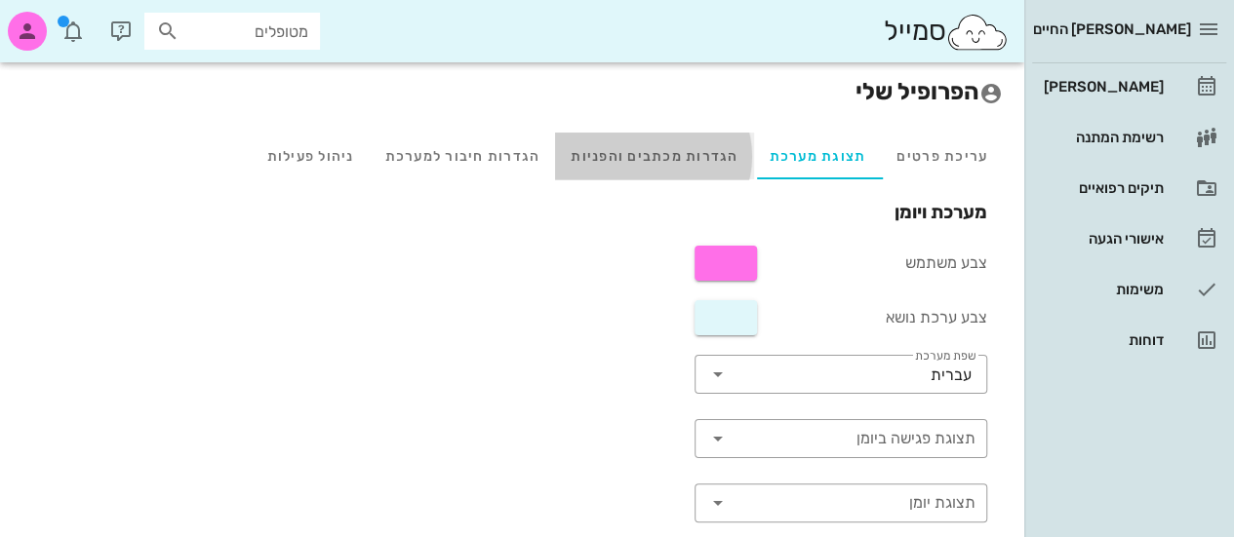
click at [683, 150] on div "הגדרות מכתבים והפניות" at bounding box center [654, 156] width 198 height 47
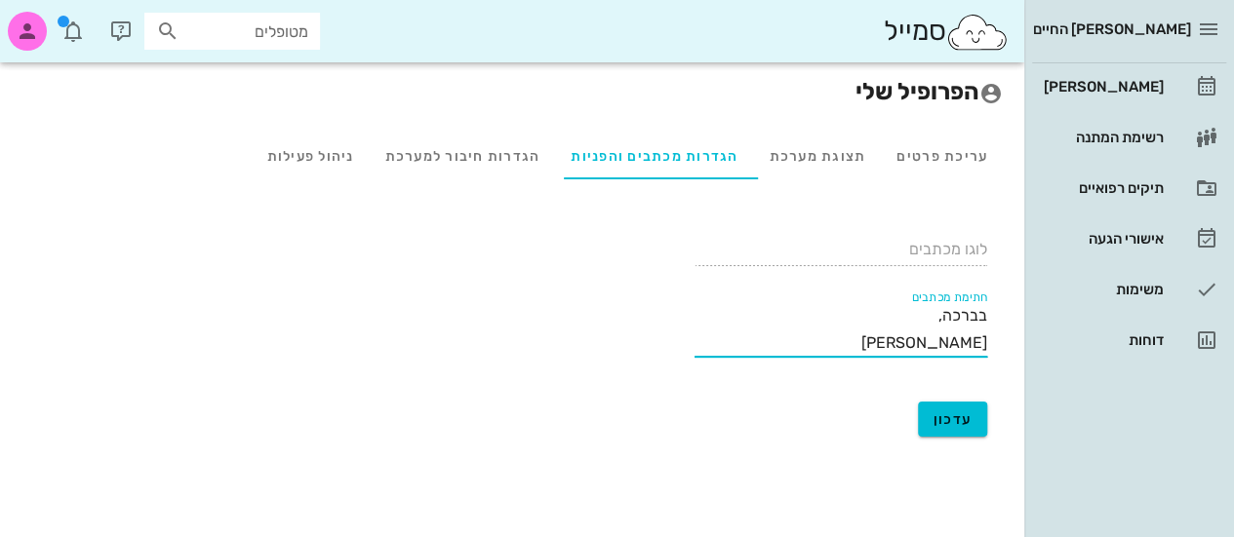
drag, startPoint x: 982, startPoint y: 342, endPoint x: 942, endPoint y: 342, distance: 40.0
click at [942, 342] on textarea "בברכה, [PERSON_NAME]" at bounding box center [841, 329] width 293 height 55
type textarea "בברכה, [PERSON_NAME]"
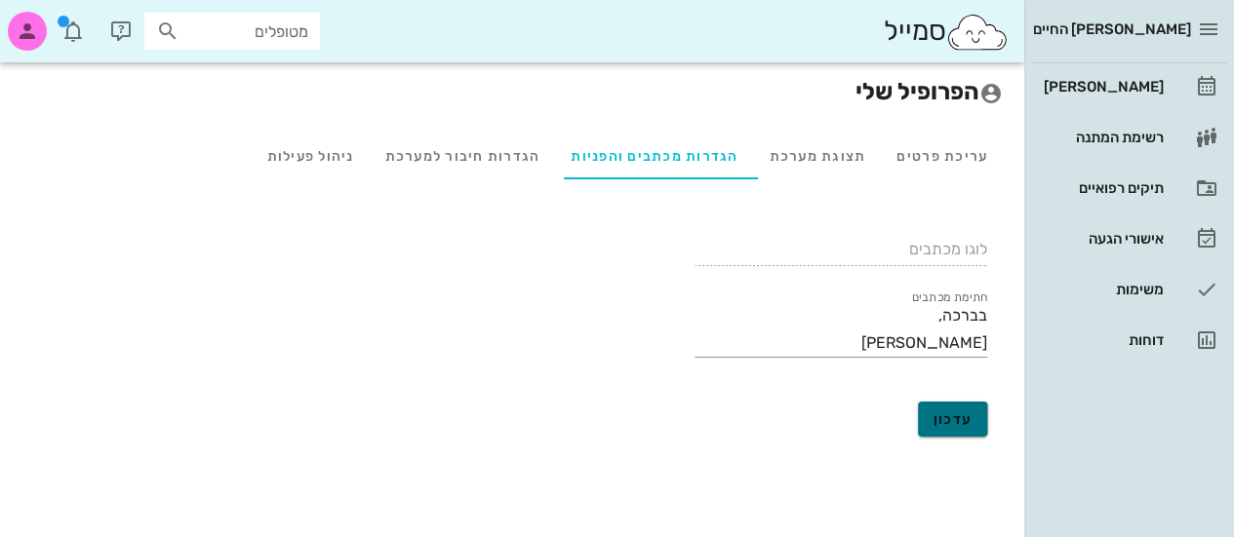
click at [947, 418] on span "עדכון" at bounding box center [952, 420] width 39 height 17
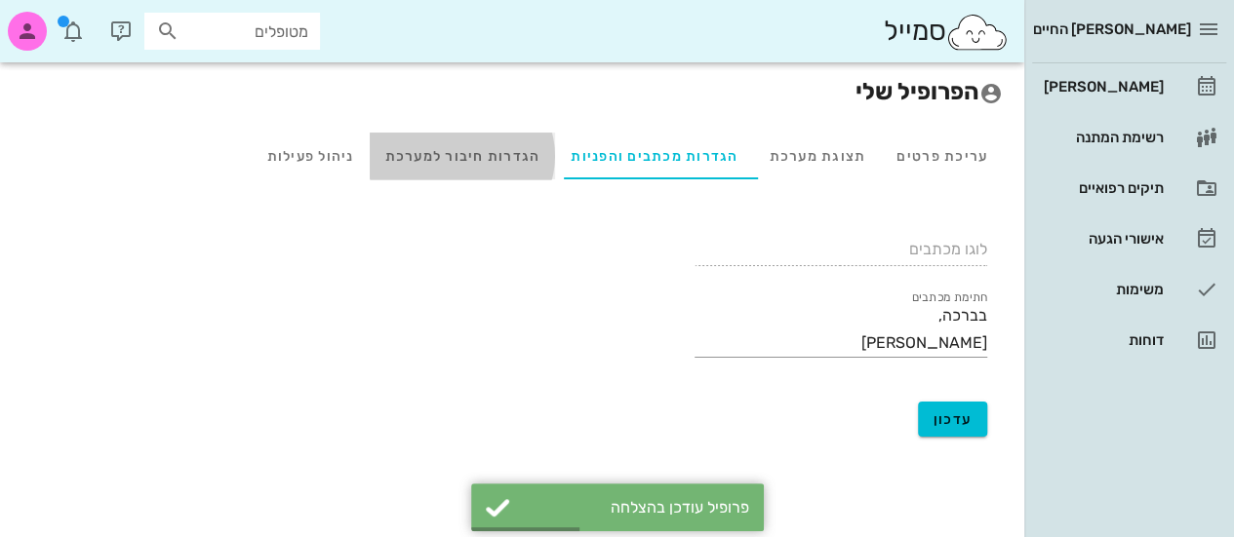
click at [456, 149] on div "הגדרות חיבור למערכת" at bounding box center [463, 156] width 186 height 47
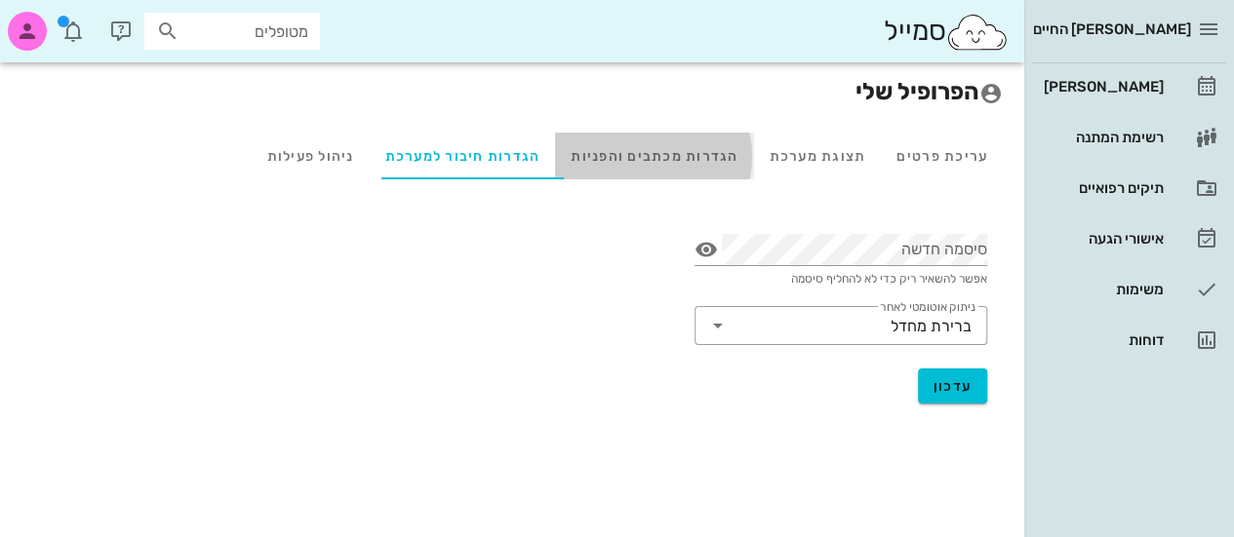
click at [678, 149] on div "הגדרות מכתבים והפניות" at bounding box center [654, 156] width 198 height 47
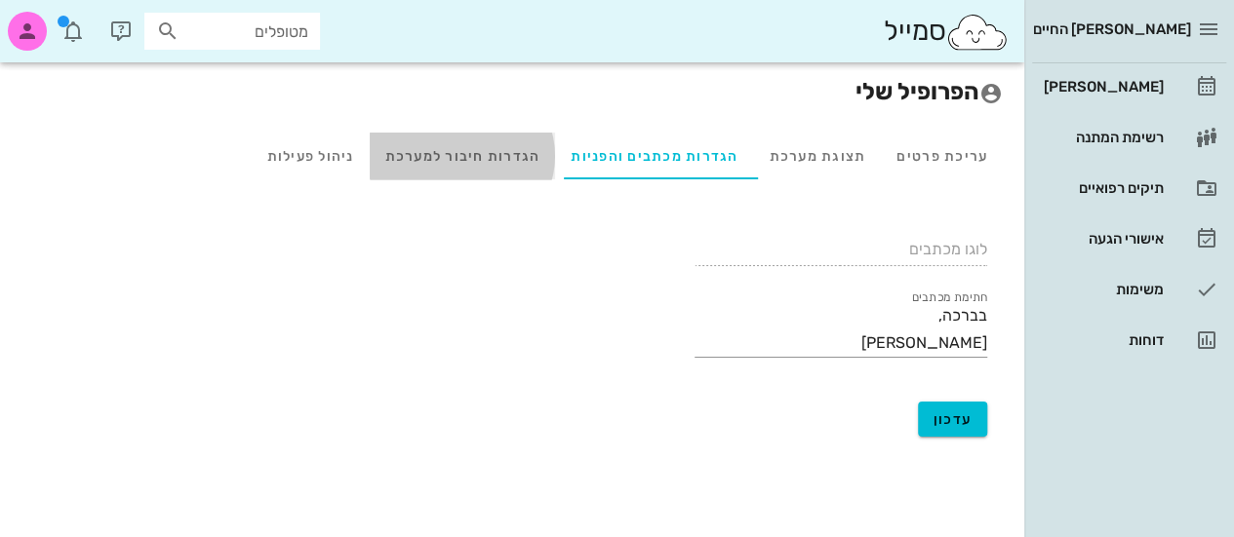
click at [510, 140] on div "הגדרות חיבור למערכת" at bounding box center [463, 156] width 186 height 47
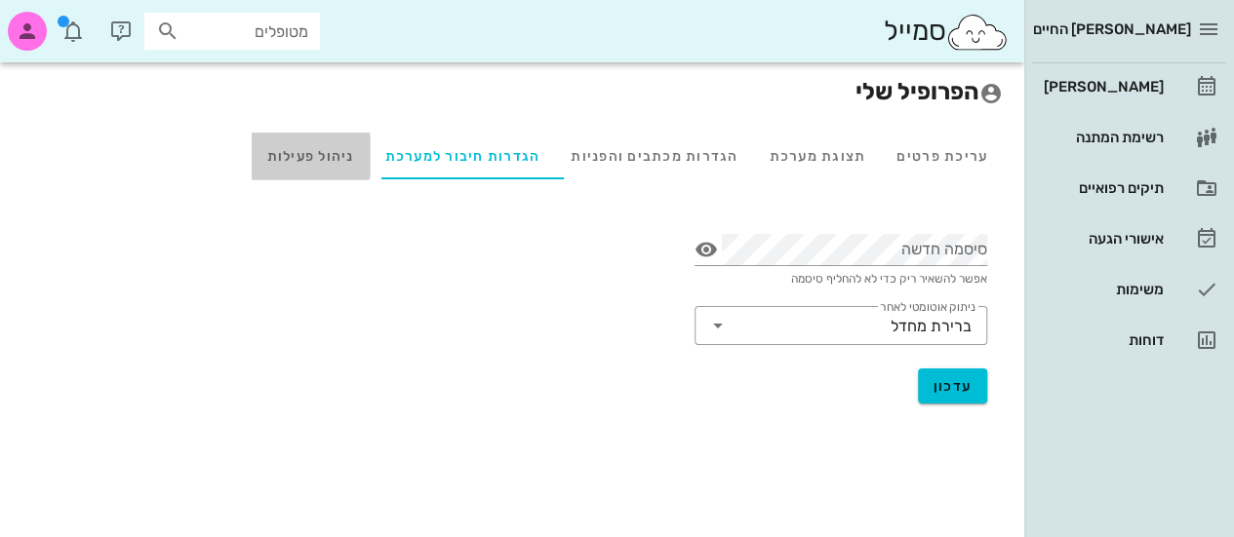
click at [325, 147] on div "ניהול פעילות" at bounding box center [311, 156] width 118 height 47
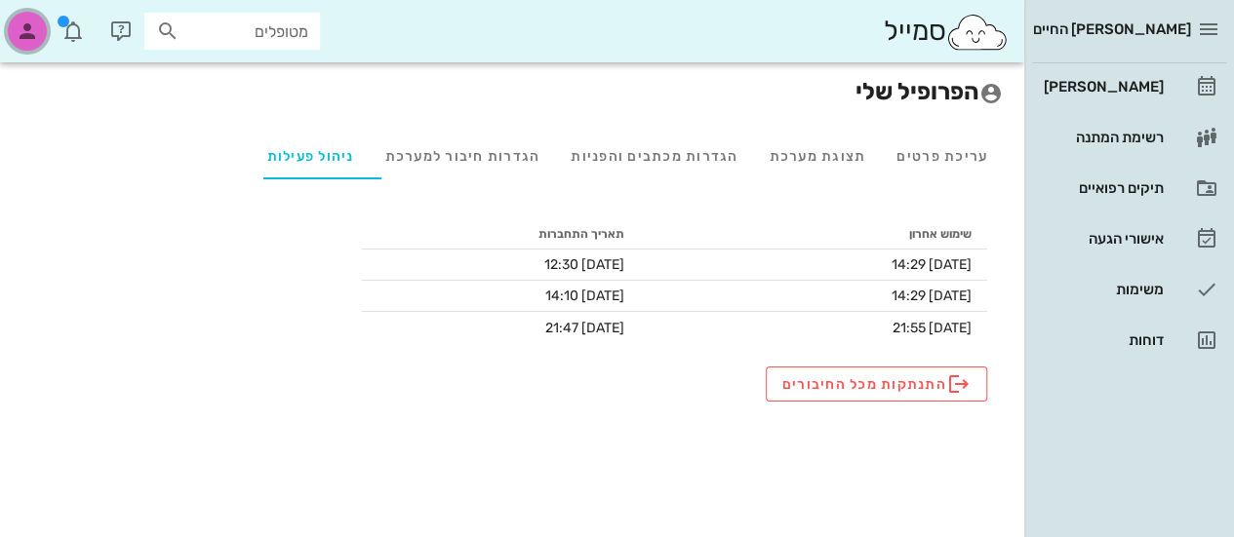
click at [40, 48] on span "button" at bounding box center [27, 31] width 47 height 39
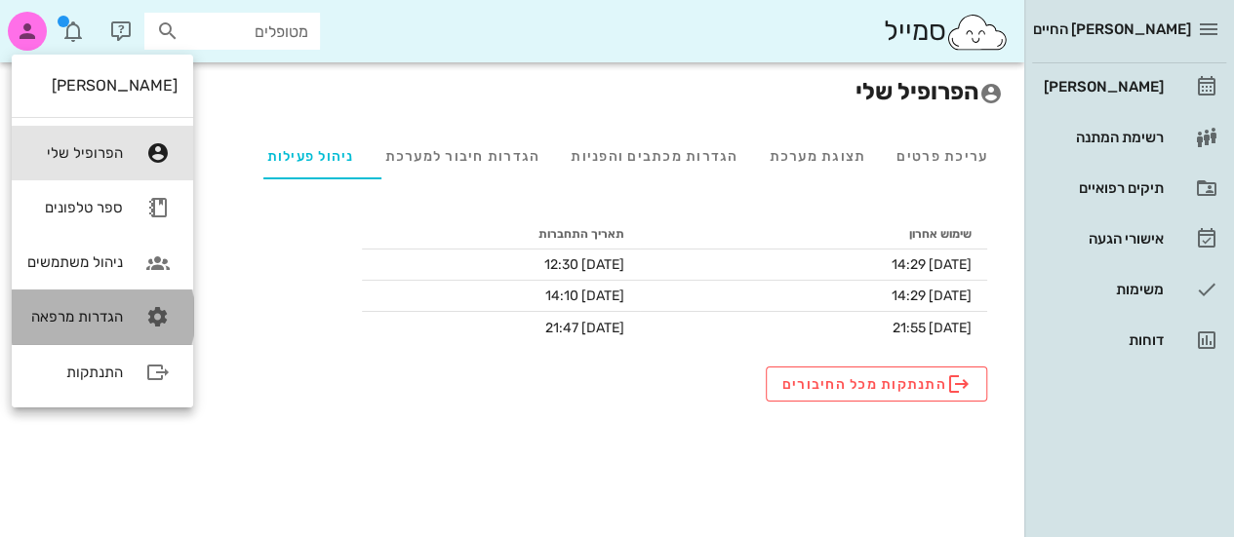
click at [141, 315] on icon at bounding box center [158, 317] width 39 height 39
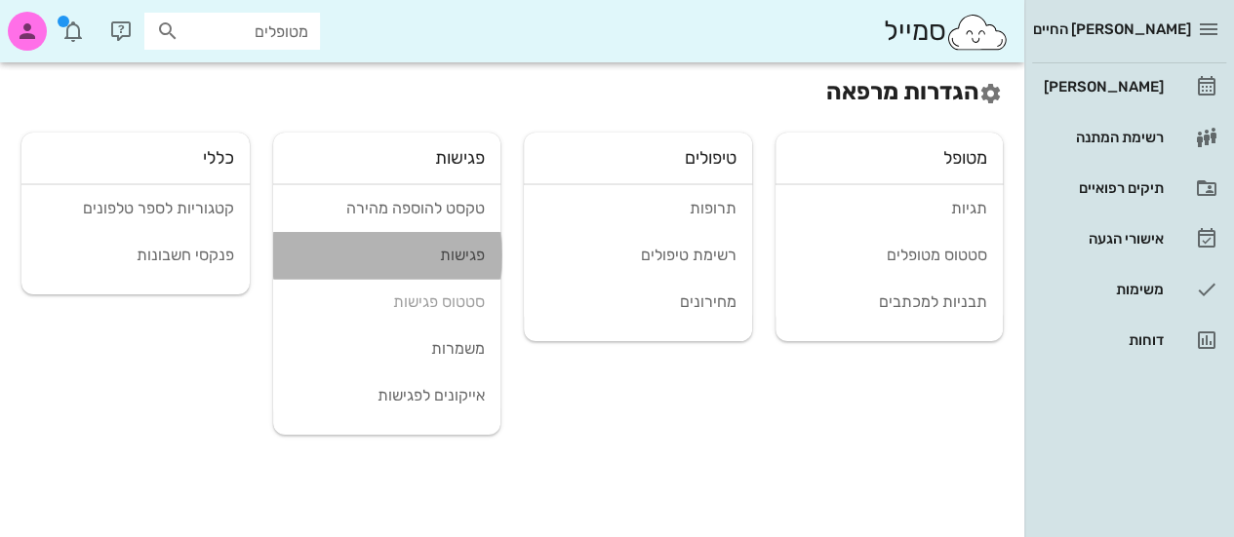
click at [438, 253] on div "פגישות" at bounding box center [387, 255] width 197 height 19
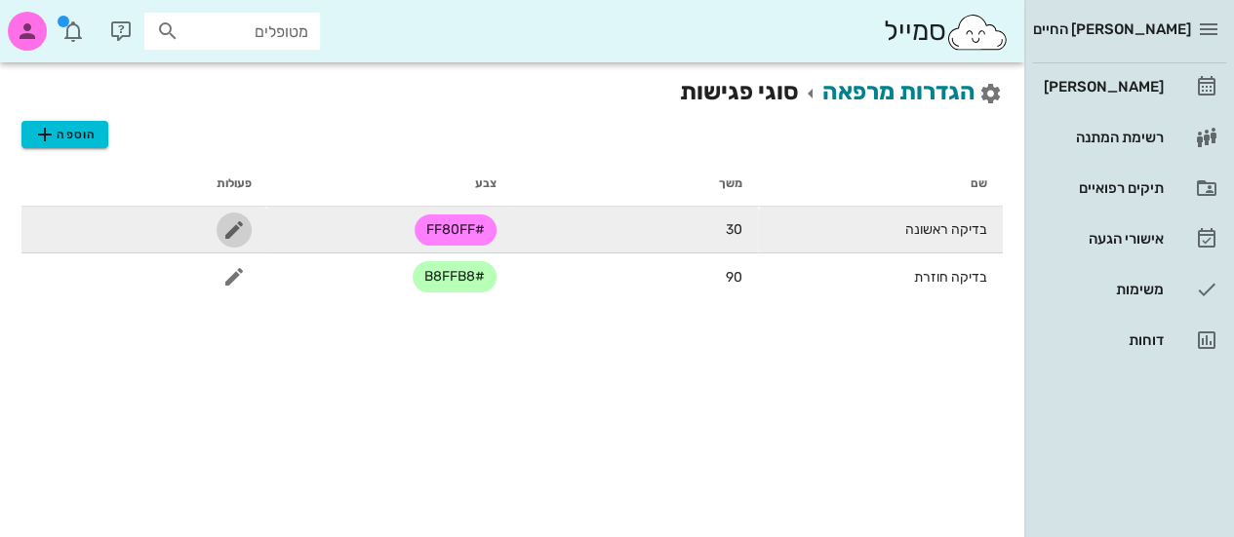
click at [232, 233] on icon "button" at bounding box center [233, 229] width 23 height 23
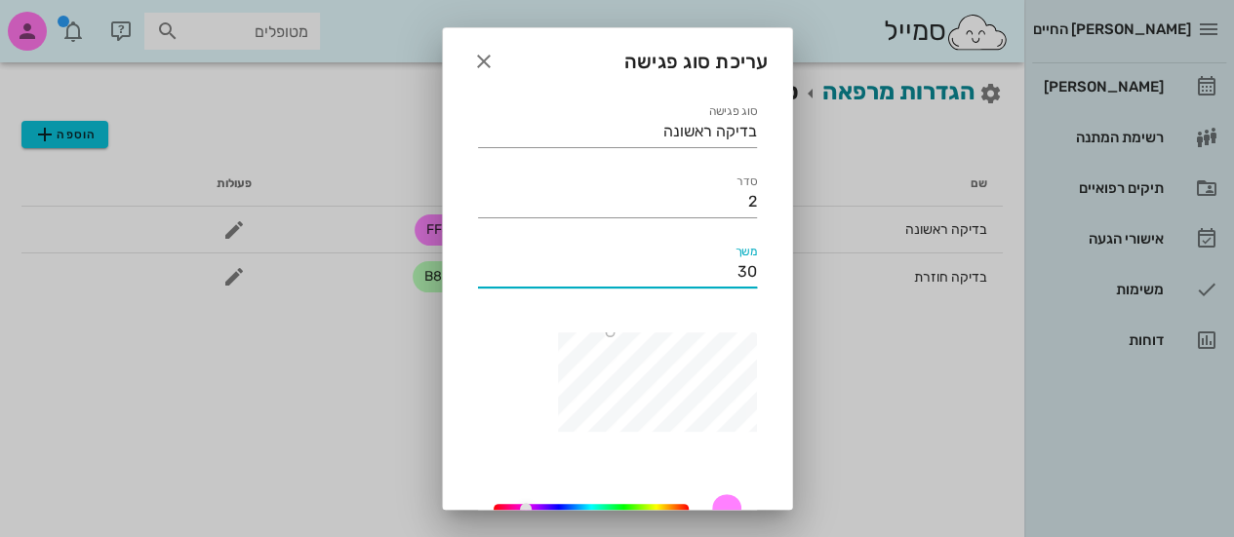
click at [722, 272] on input "30" at bounding box center [617, 272] width 279 height 31
type input "90"
click at [736, 130] on input "בדיקה ראשונה" at bounding box center [617, 131] width 279 height 31
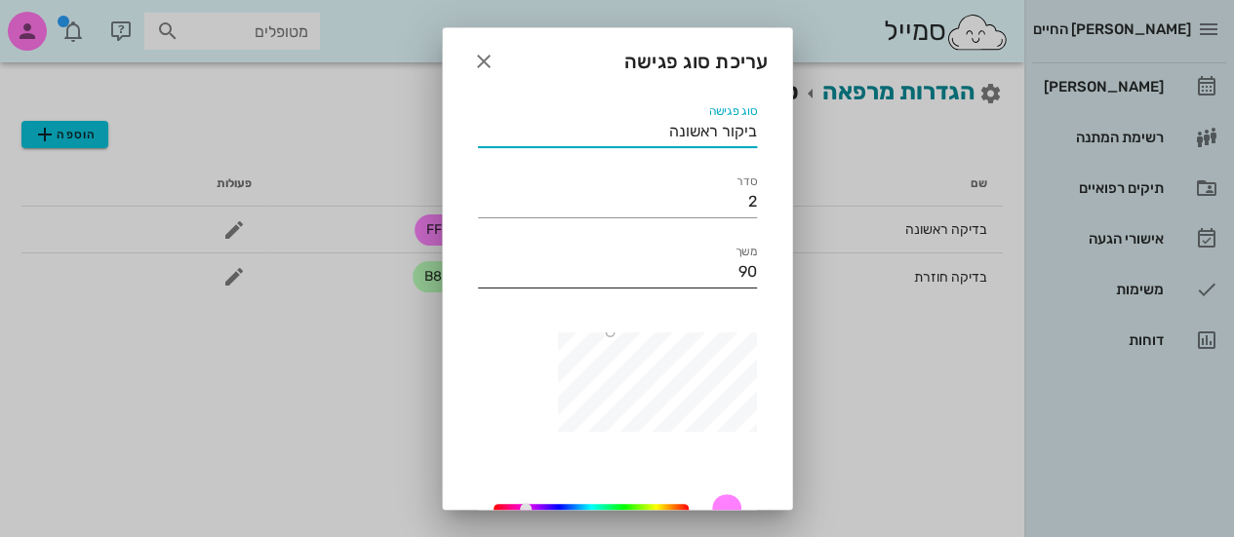
type input "ביקור ראשונה"
click at [741, 262] on input "90" at bounding box center [617, 272] width 279 height 31
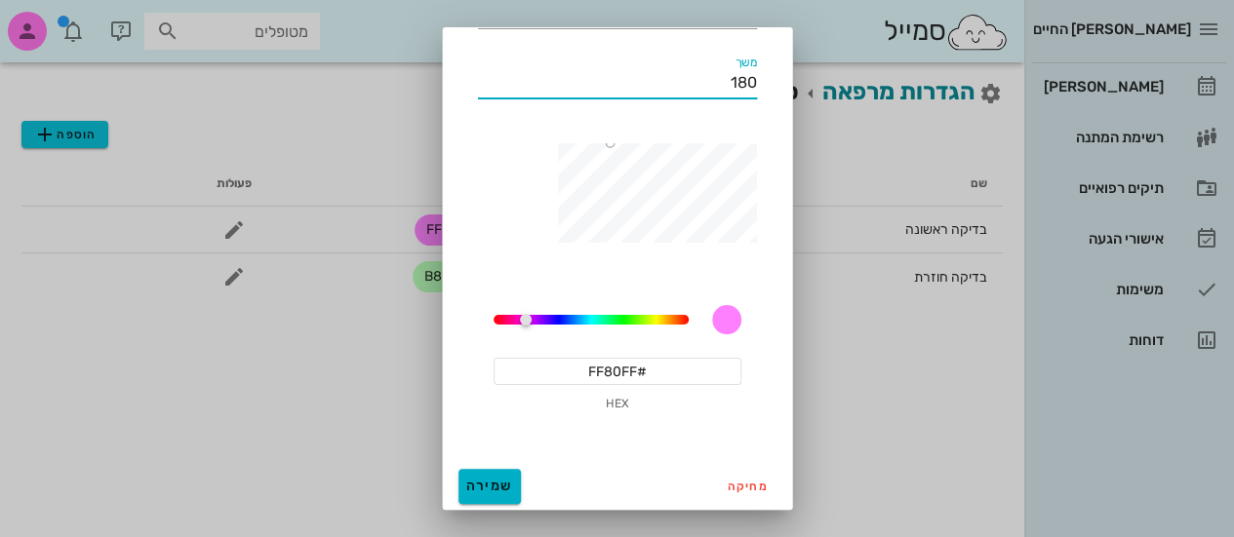
type input "180"
click at [505, 482] on span "שמירה" at bounding box center [489, 486] width 47 height 17
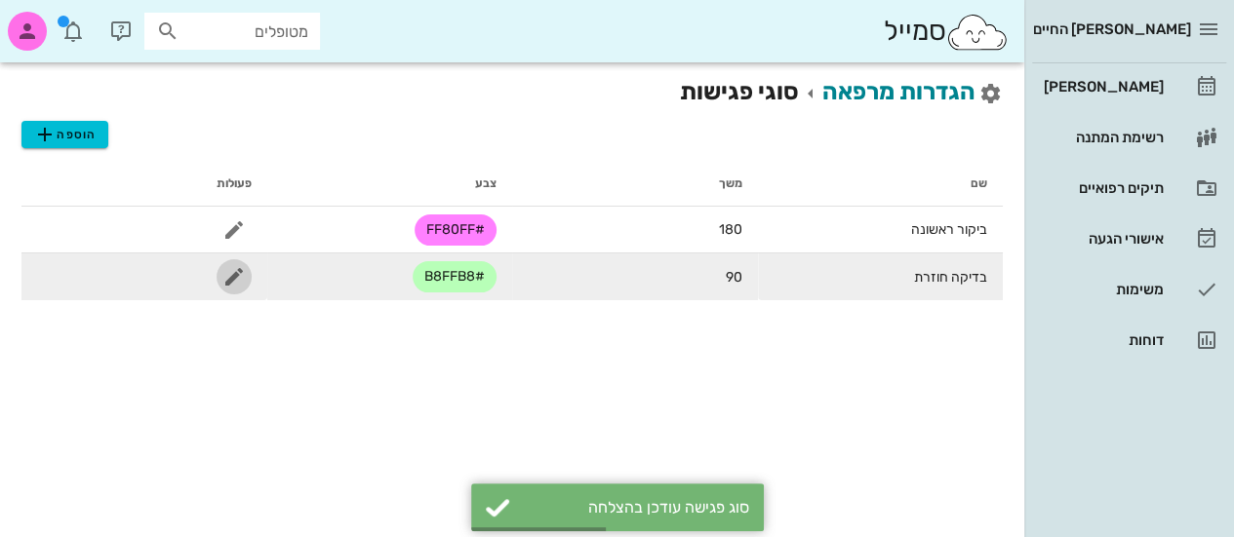
click at [223, 280] on icon "button" at bounding box center [233, 276] width 23 height 23
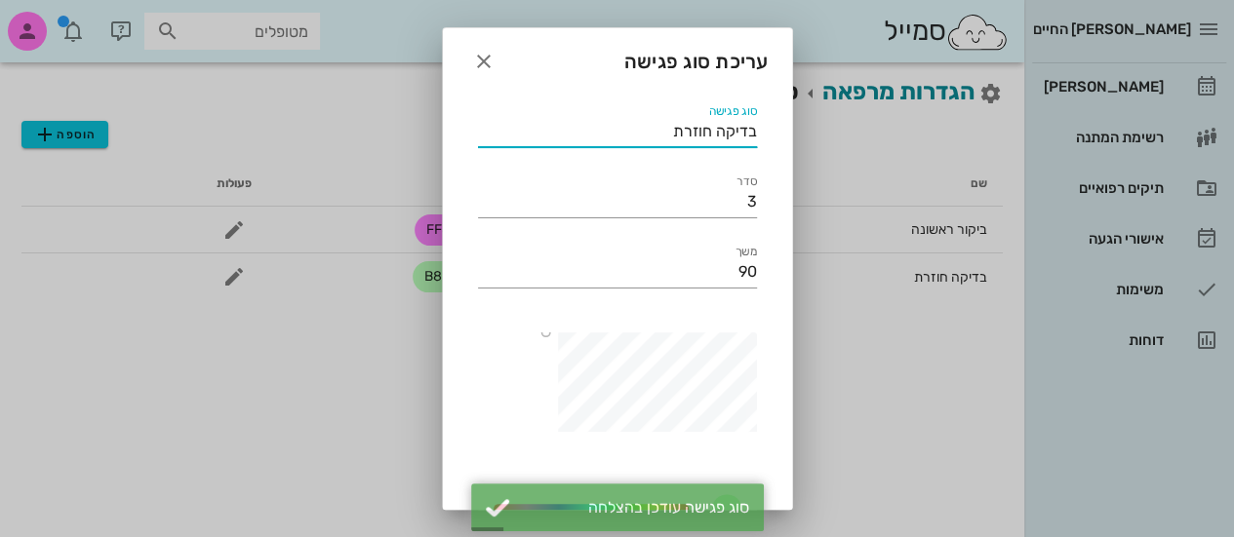
click at [729, 134] on input "בדיקה חוזרת" at bounding box center [617, 131] width 279 height 31
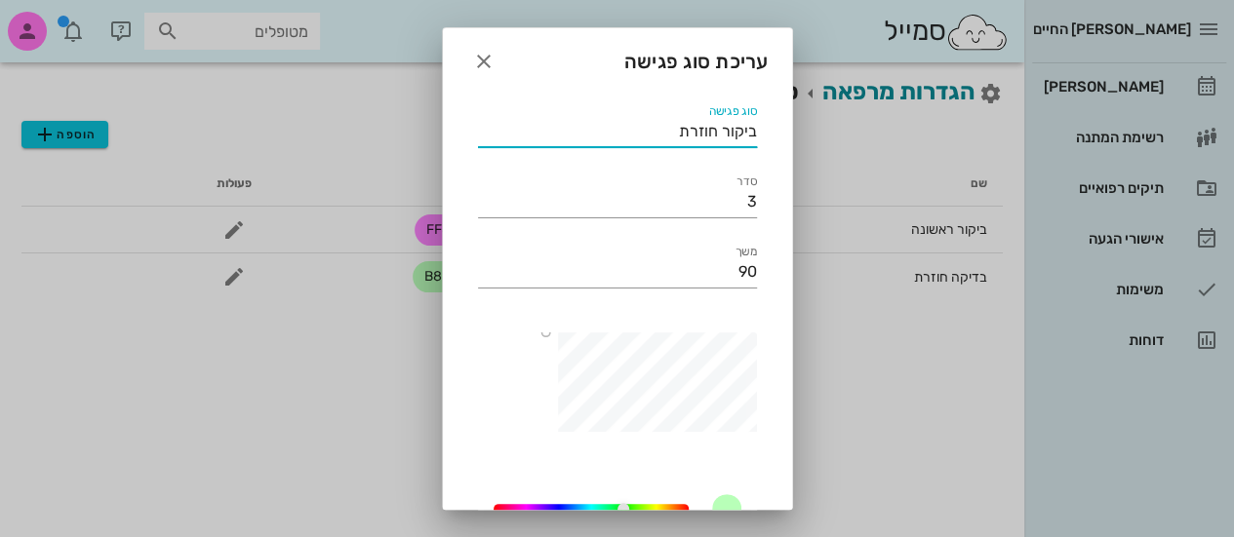
click at [661, 122] on input "ביקור חוזרת" at bounding box center [617, 131] width 279 height 31
type input "ביקור חוזר"
click at [717, 269] on input "90" at bounding box center [617, 272] width 279 height 31
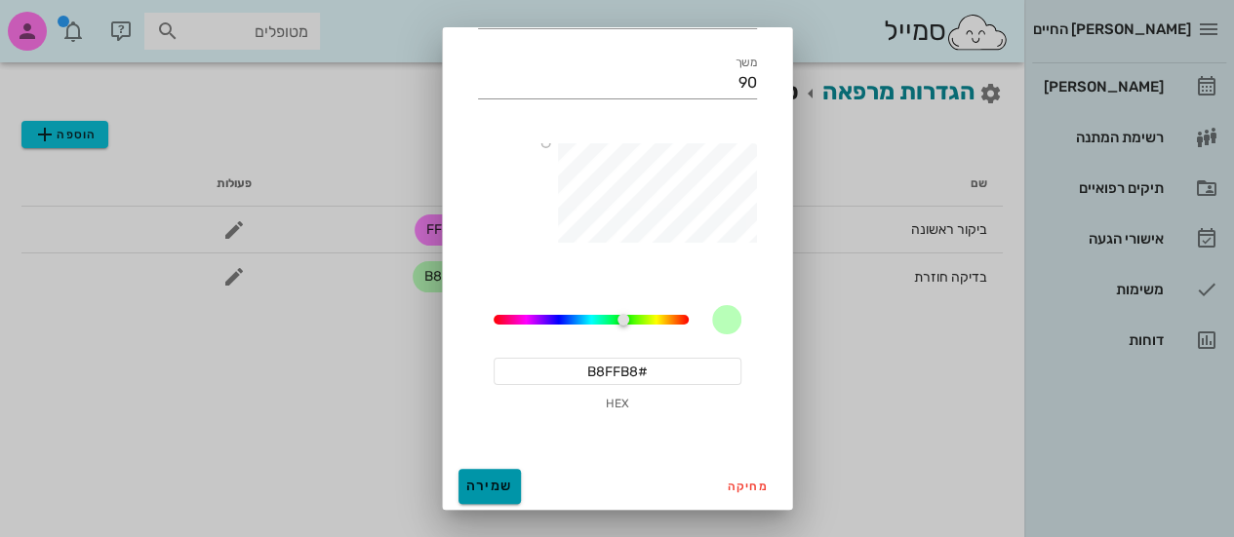
click at [503, 485] on span "שמירה" at bounding box center [489, 486] width 47 height 17
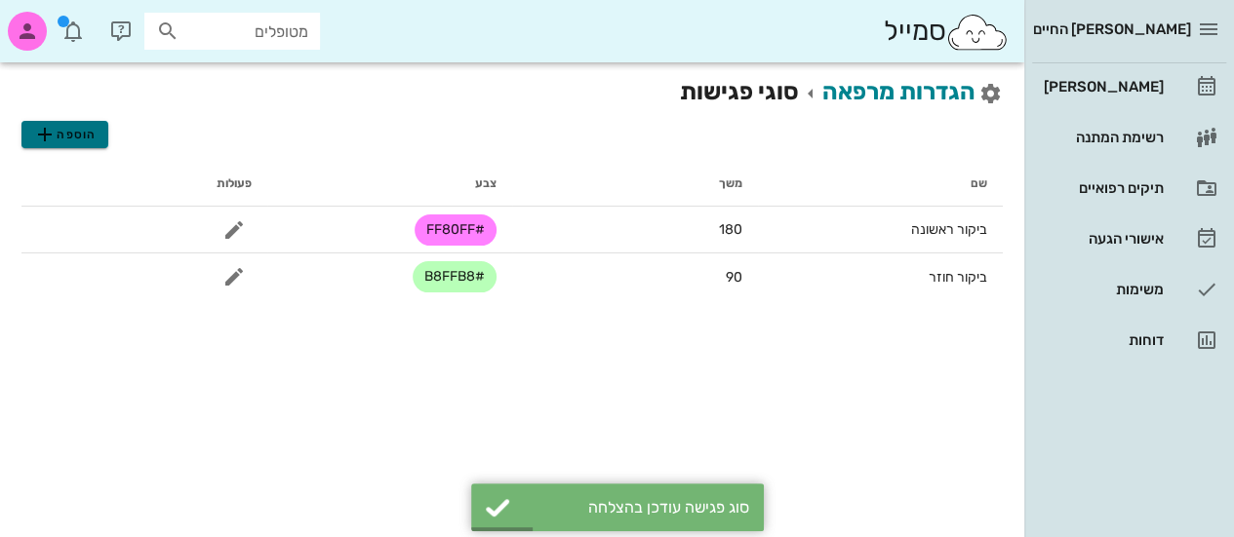
click at [86, 139] on span "הוספה" at bounding box center [64, 134] width 62 height 23
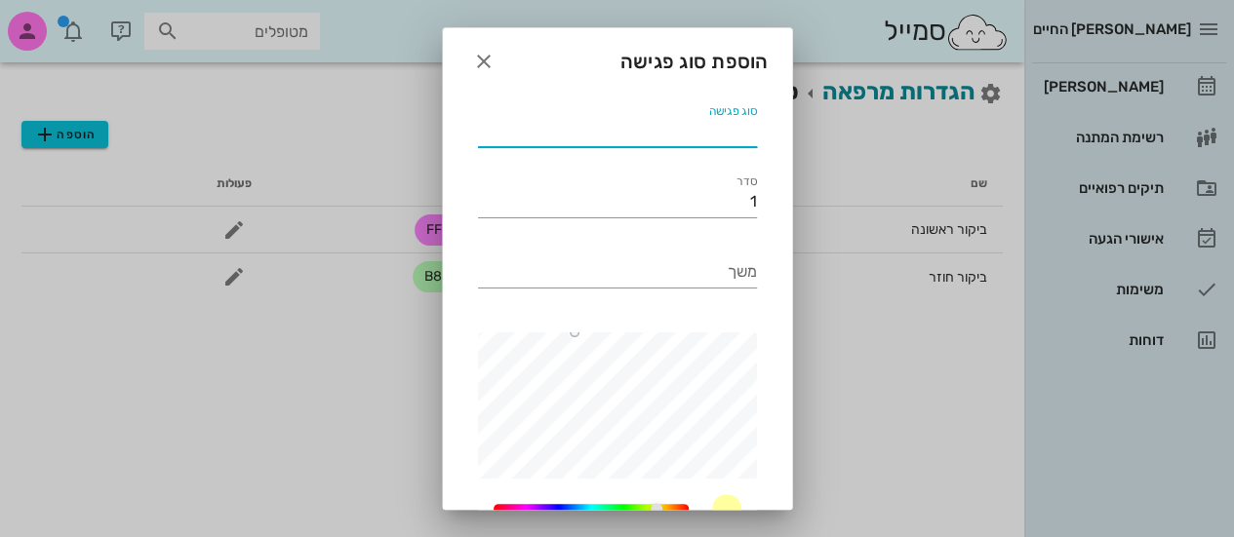
click at [649, 126] on input "סוג פגישה" at bounding box center [617, 131] width 279 height 31
type input "ביקור ראשון - זום"
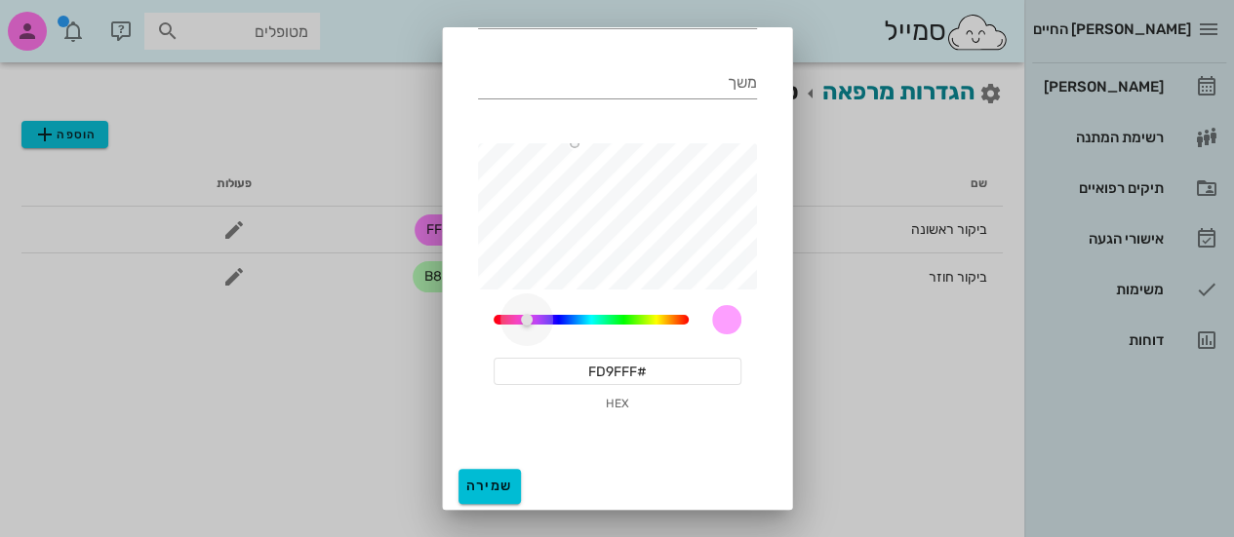
click at [538, 318] on div "60" at bounding box center [591, 320] width 195 height 10
type input "#640567"
type input "ביקור ראשון - זום"
click at [505, 480] on span "שמירה" at bounding box center [489, 486] width 47 height 17
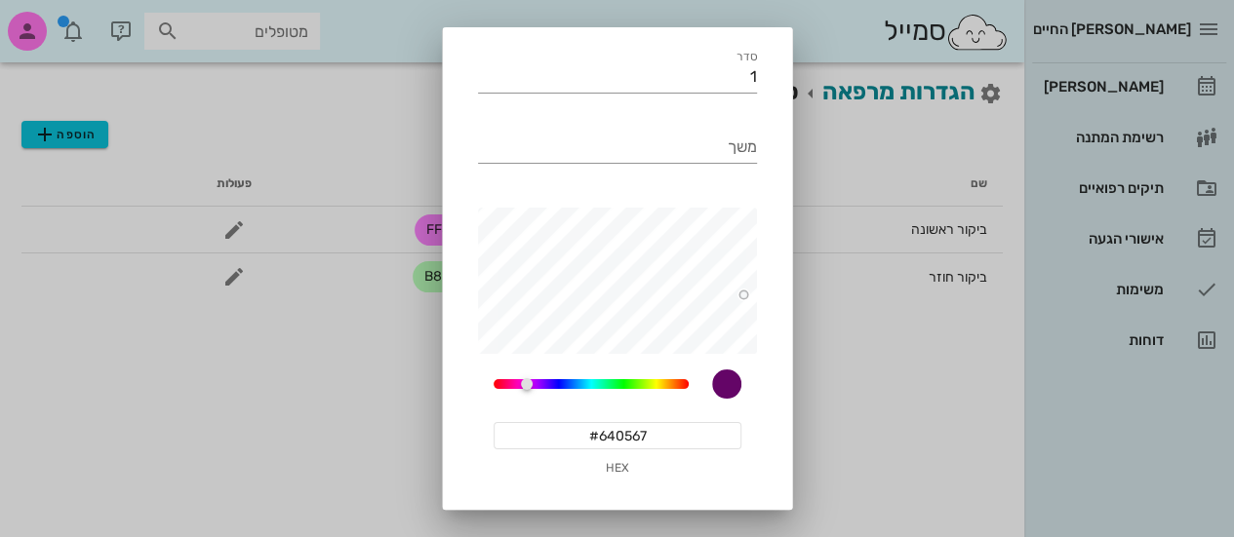
scroll to position [179, 0]
click at [667, 145] on input "משך" at bounding box center [617, 147] width 279 height 31
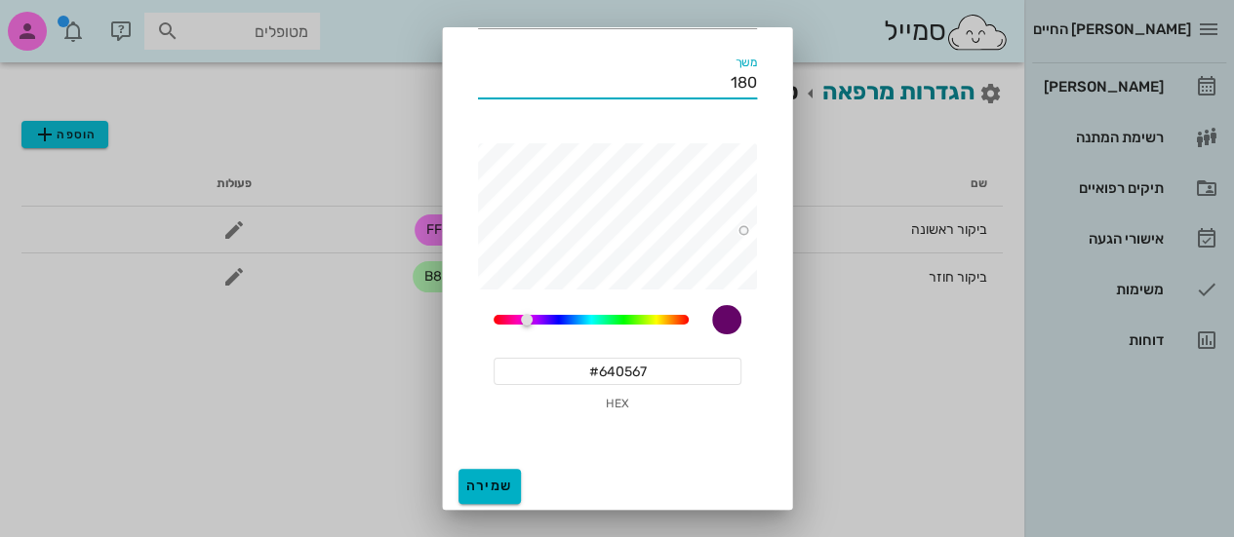
type input "180"
click at [509, 483] on span "שמירה" at bounding box center [489, 486] width 47 height 17
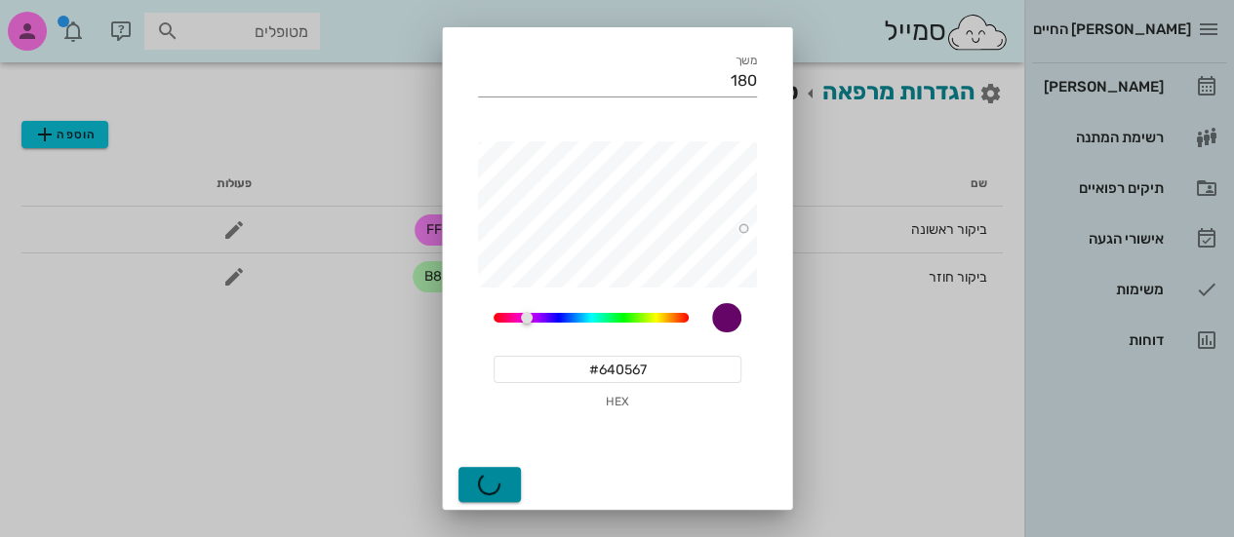
scroll to position [189, 0]
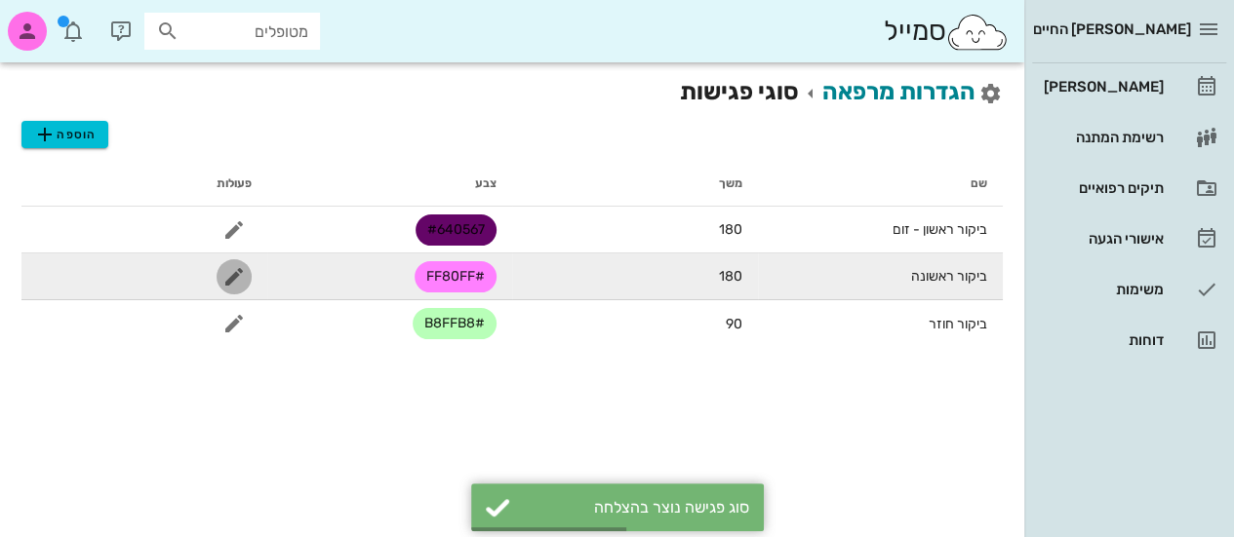
click at [240, 278] on icon "button" at bounding box center [233, 276] width 23 height 23
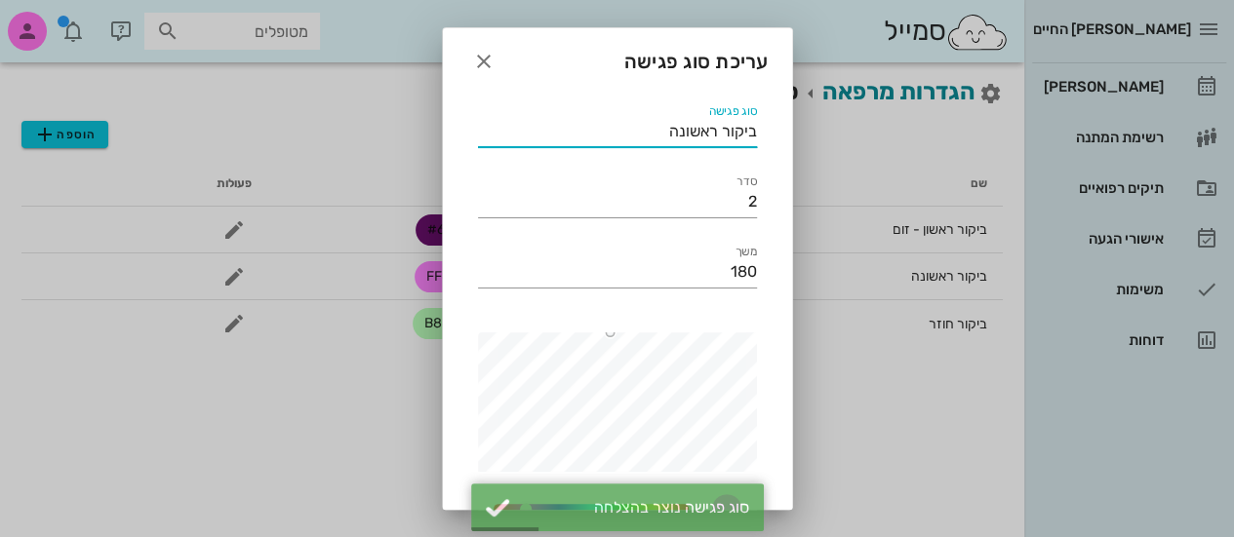
click at [644, 129] on input "ביקור ראשונה" at bounding box center [617, 131] width 279 height 31
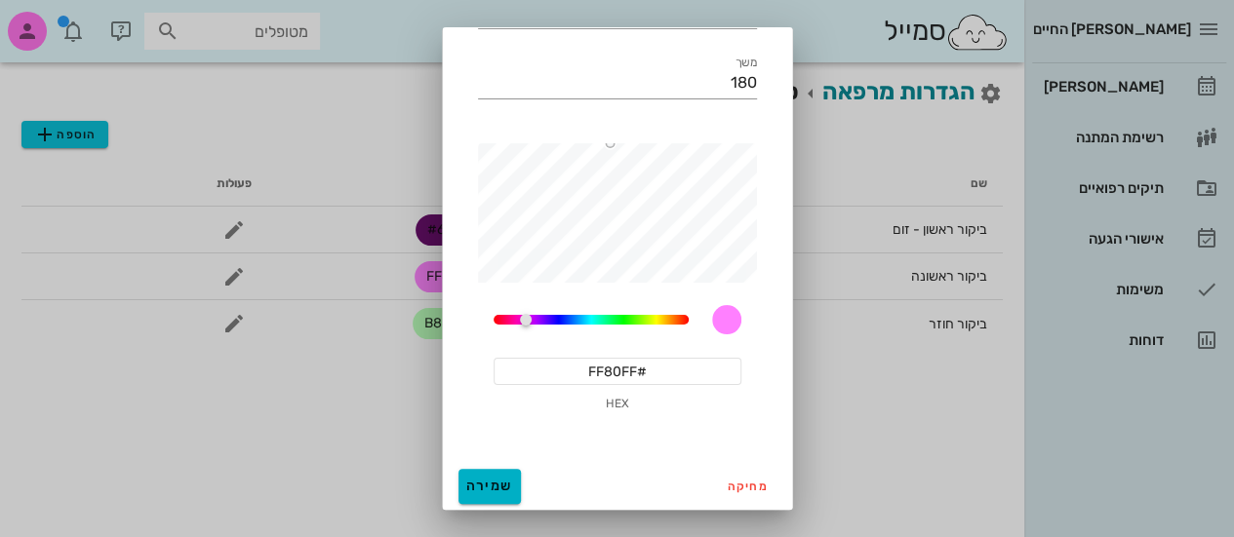
type input "ביקור ראשון"
click at [521, 476] on button "שמירה" at bounding box center [489, 486] width 62 height 35
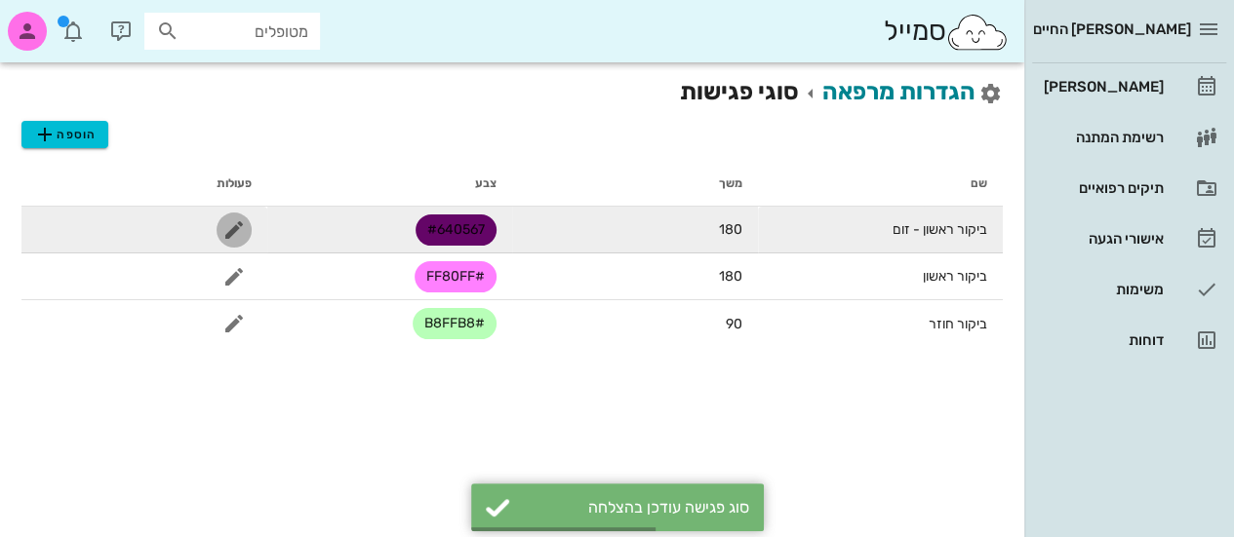
click at [228, 227] on icon "button" at bounding box center [233, 229] width 23 height 23
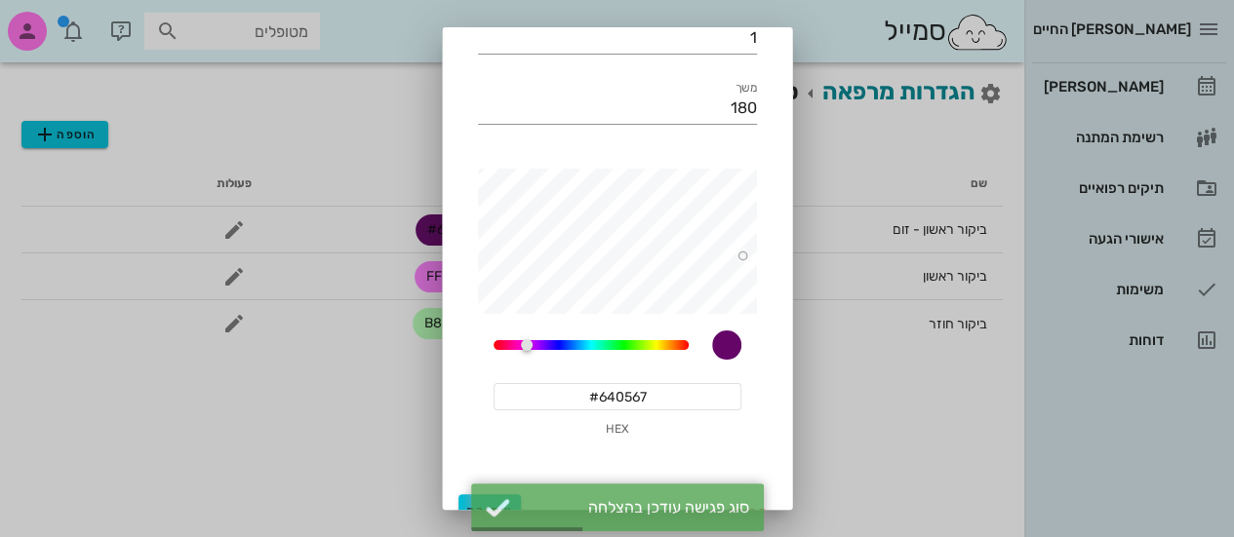
scroll to position [167, 0]
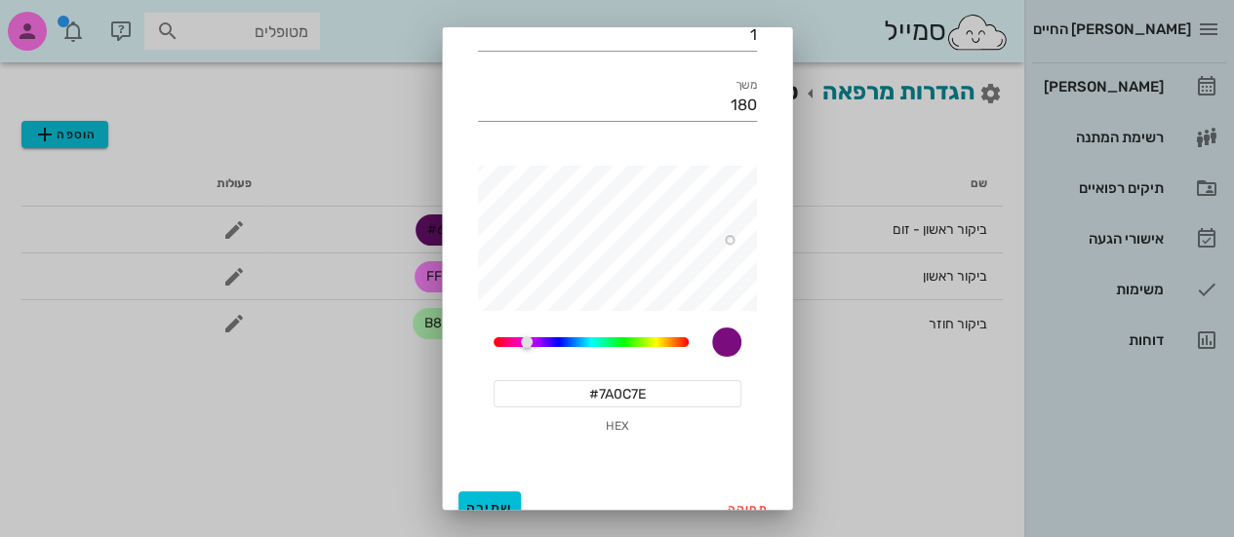
type input "#900F94"
click at [505, 506] on span "שמירה" at bounding box center [489, 508] width 47 height 17
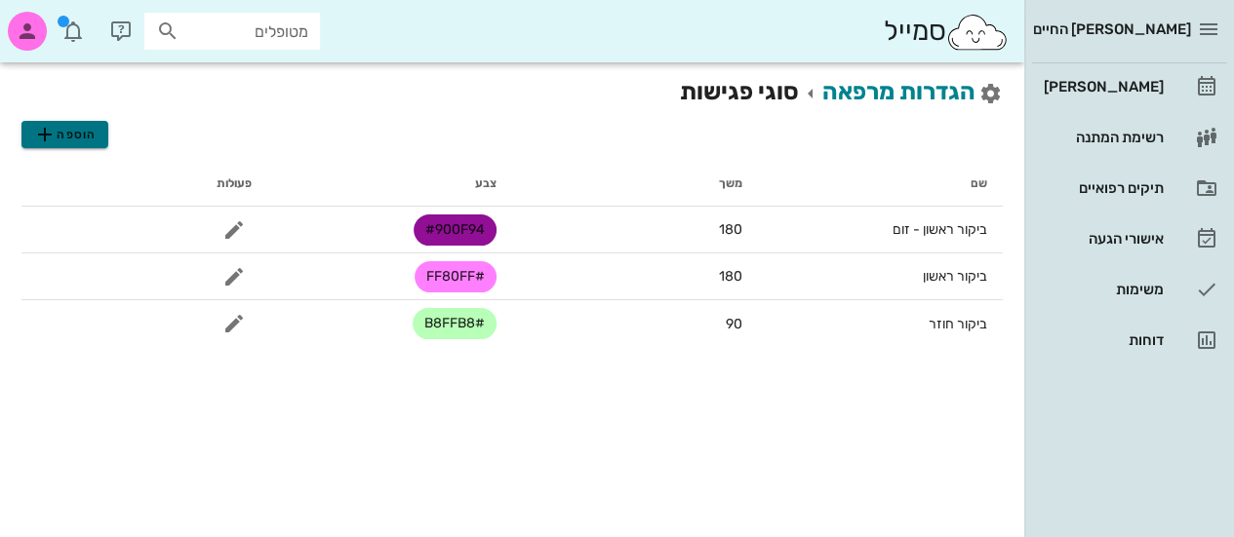
click at [94, 137] on span "הוספה" at bounding box center [64, 134] width 62 height 23
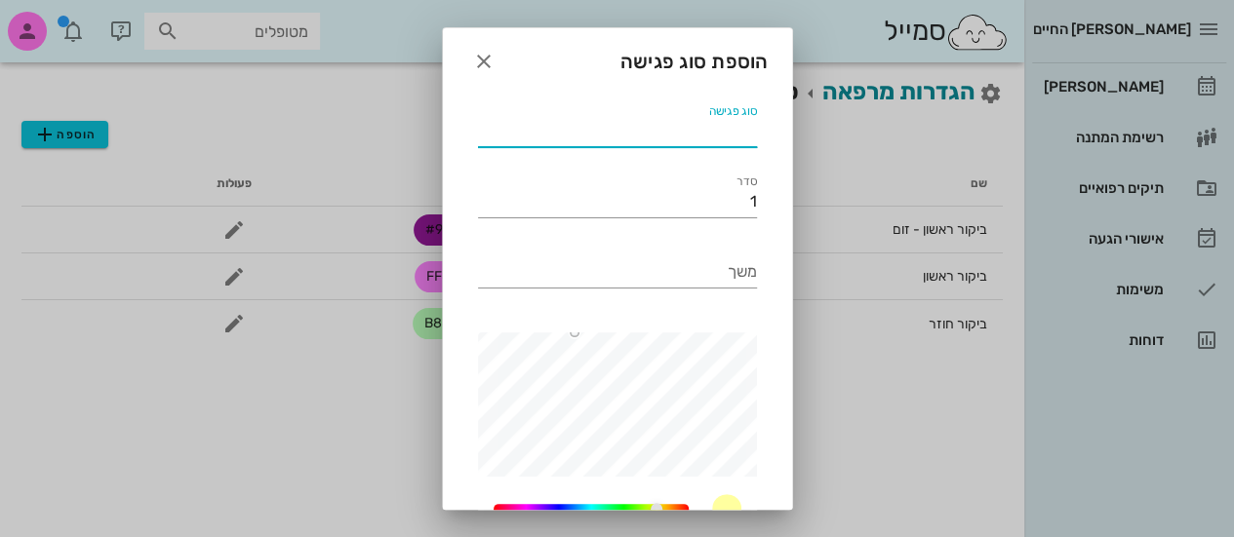
click at [683, 133] on input "סוג פגישה" at bounding box center [617, 131] width 279 height 31
type input "ביקור חוזר - זום"
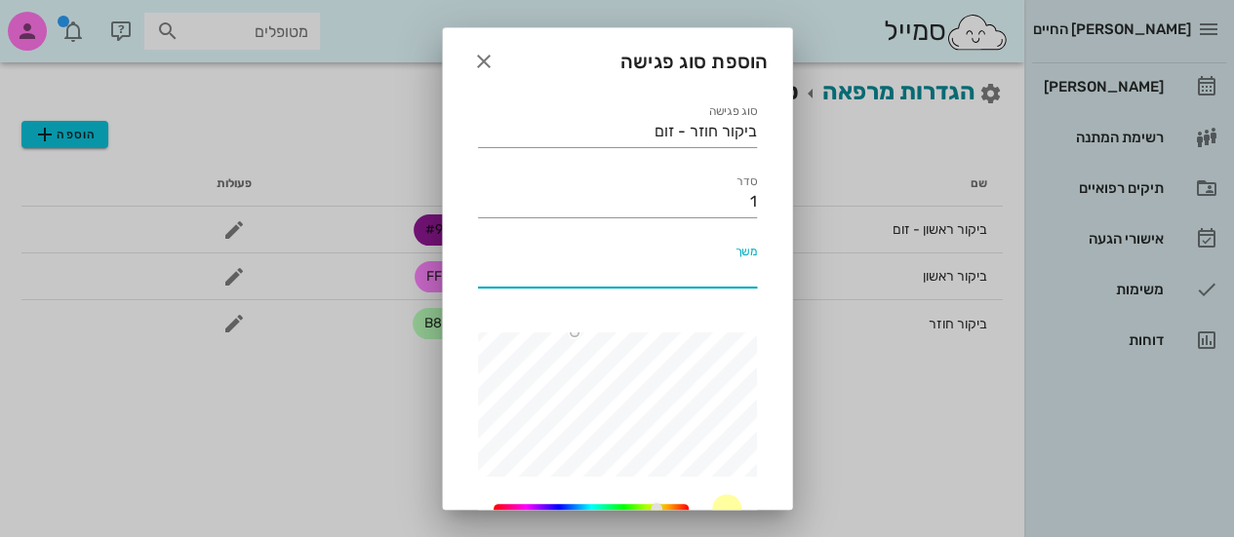
click at [715, 275] on input "משך" at bounding box center [617, 272] width 279 height 31
type input "90"
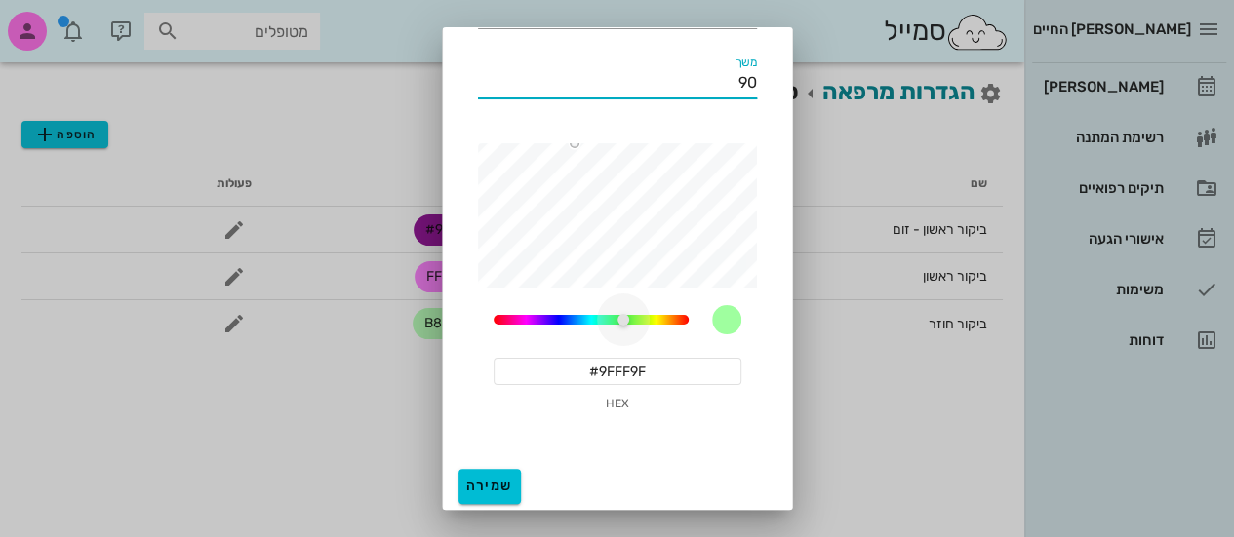
click at [628, 322] on div "60" at bounding box center [591, 320] width 195 height 10
type input "#63A462"
type input "90"
click at [521, 496] on button "שמירה" at bounding box center [489, 486] width 62 height 35
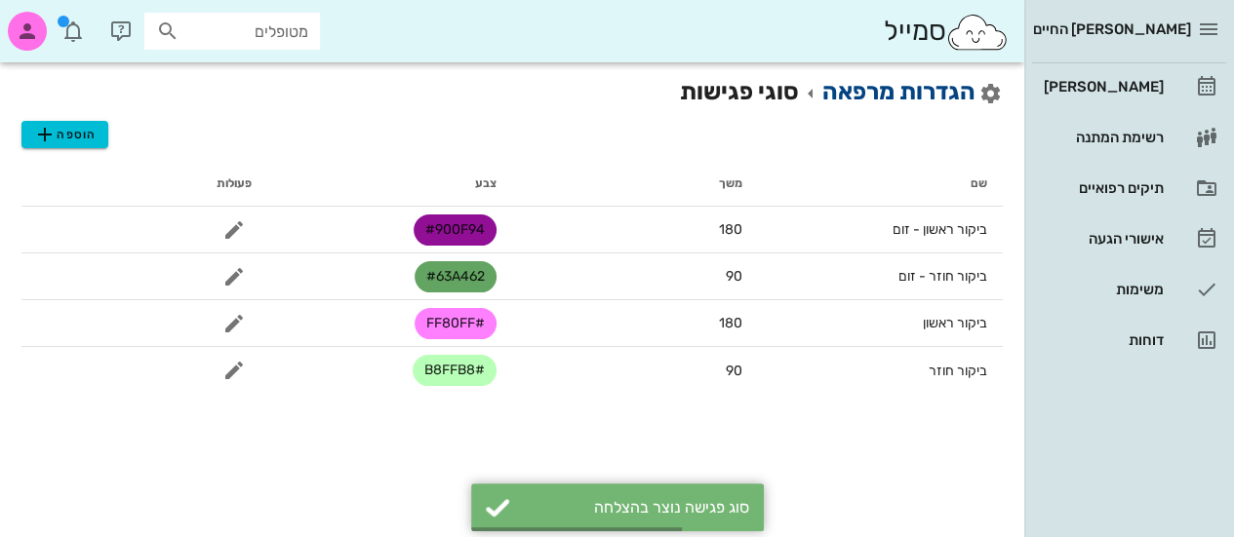
click at [864, 81] on link "הגדרות מרפאה" at bounding box center [898, 91] width 153 height 27
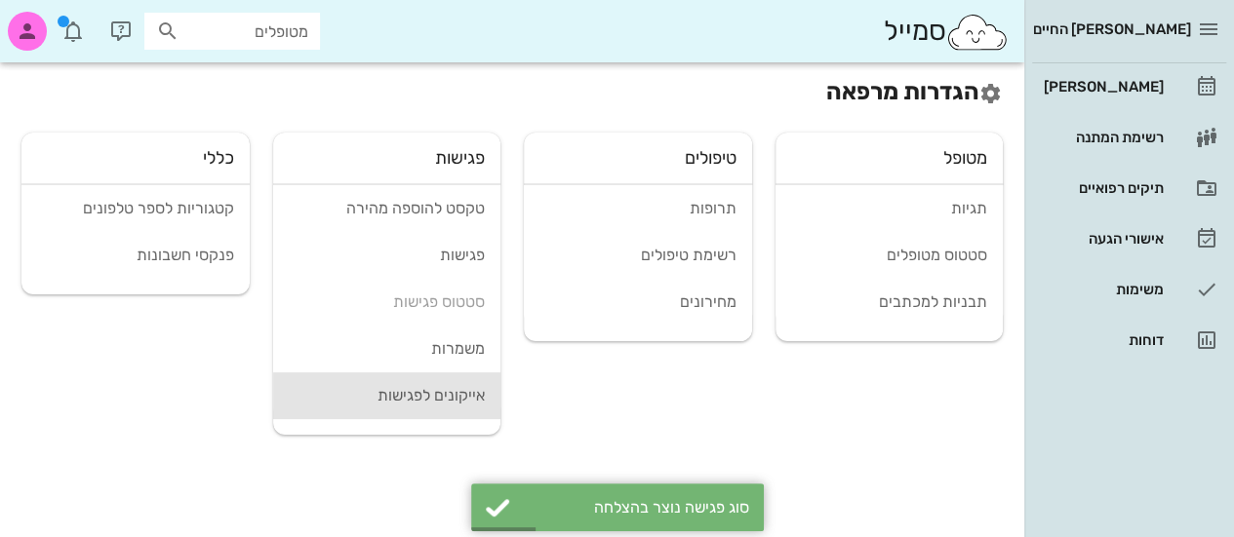
click at [454, 399] on div "אייקונים לפגישות" at bounding box center [387, 395] width 197 height 19
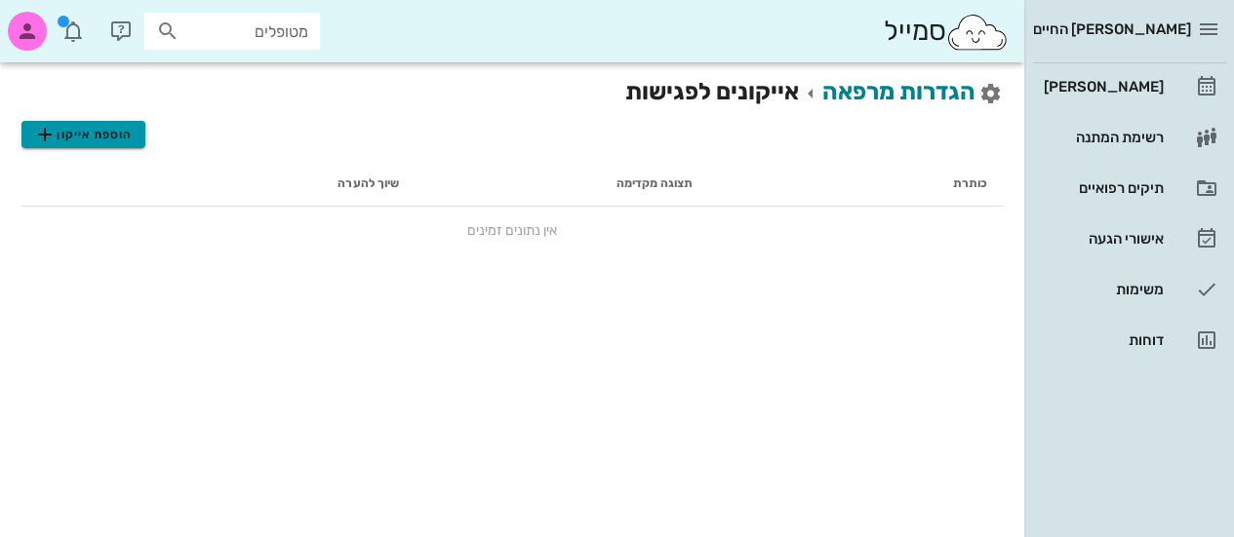
click at [121, 134] on span "הוספת אייקון" at bounding box center [82, 134] width 99 height 23
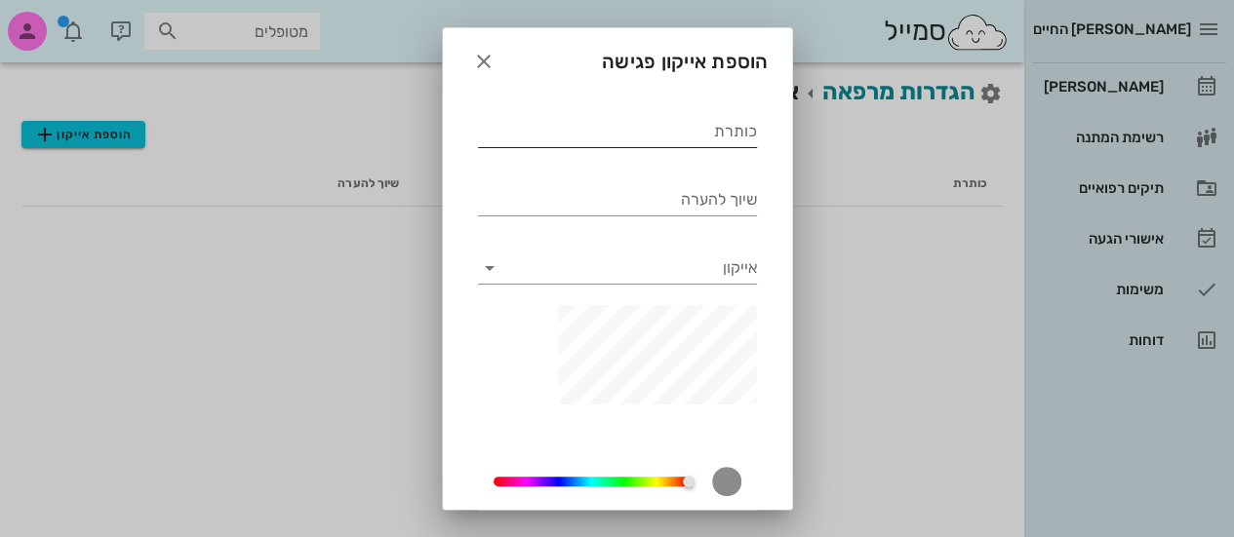
click at [659, 148] on div "כותרת" at bounding box center [617, 142] width 279 height 53
click at [492, 60] on icon "button" at bounding box center [483, 61] width 23 height 23
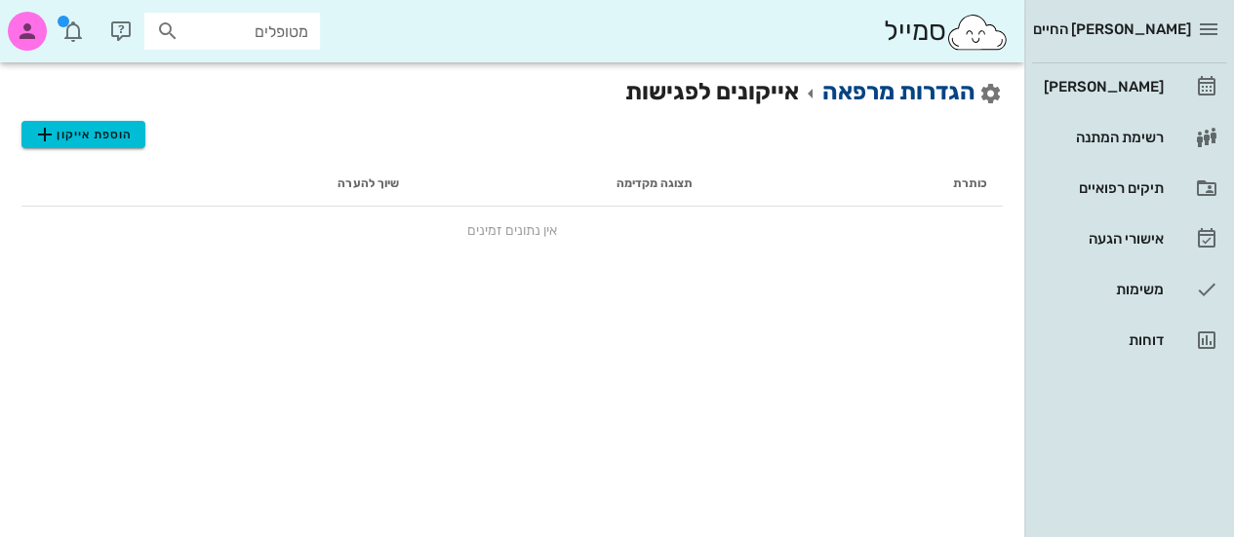
click at [868, 89] on link "הגדרות מרפאה" at bounding box center [898, 91] width 153 height 27
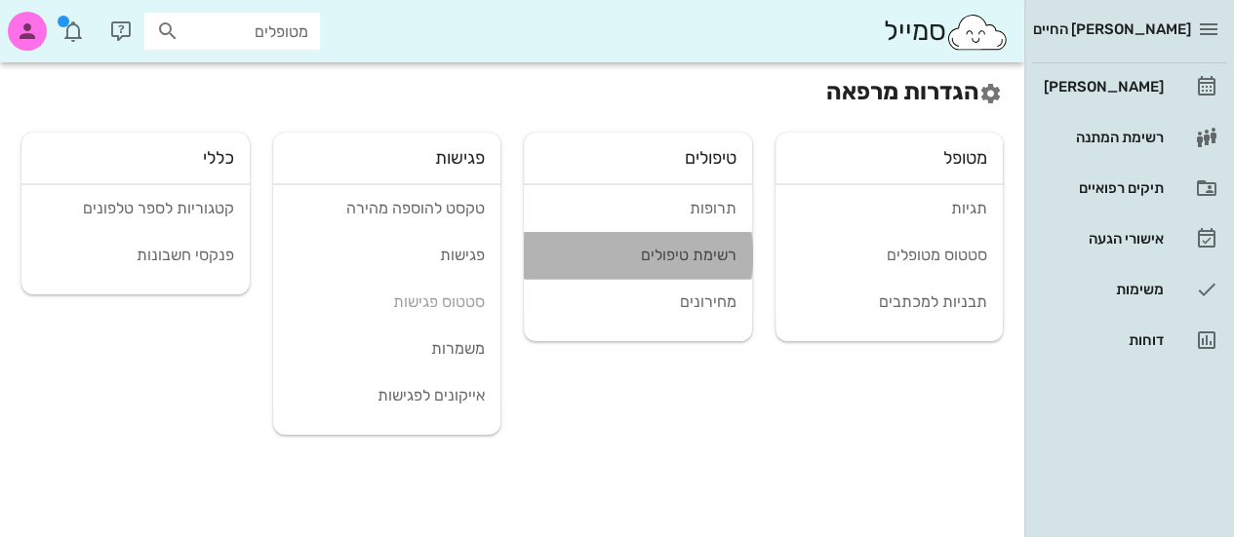
click at [698, 251] on div "רשימת טיפולים" at bounding box center [637, 255] width 197 height 19
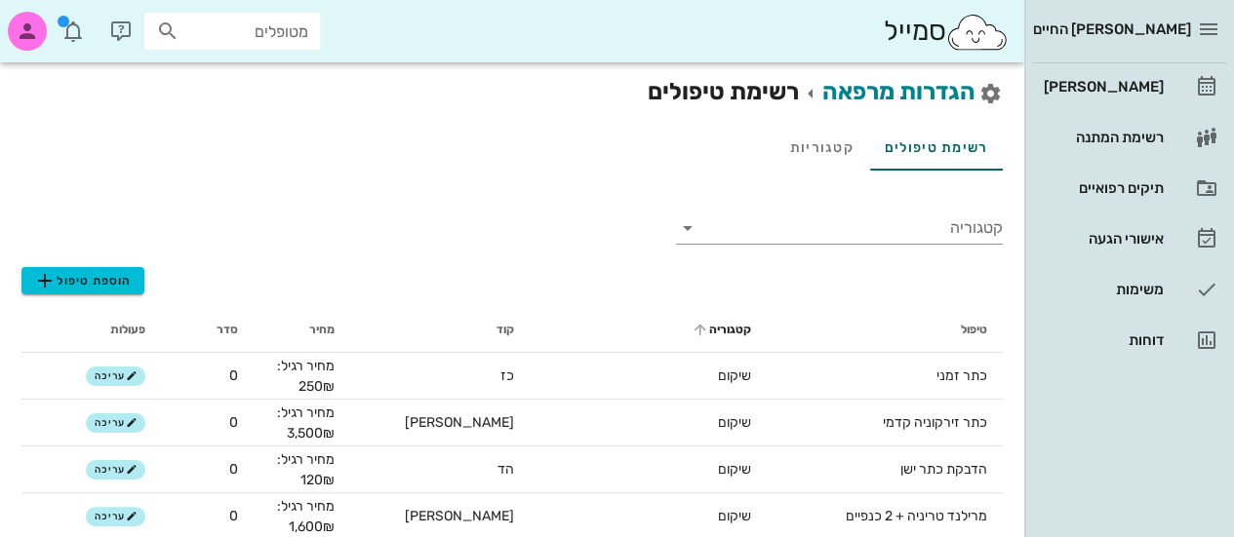
scroll to position [117, 0]
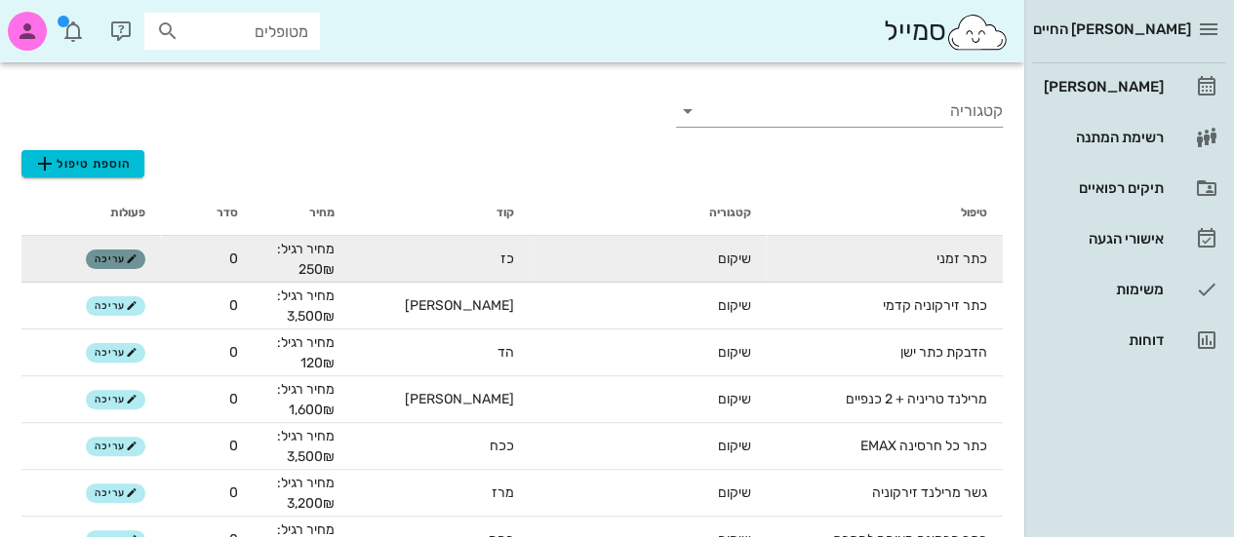
click at [129, 266] on button "עריכה" at bounding box center [116, 260] width 60 height 20
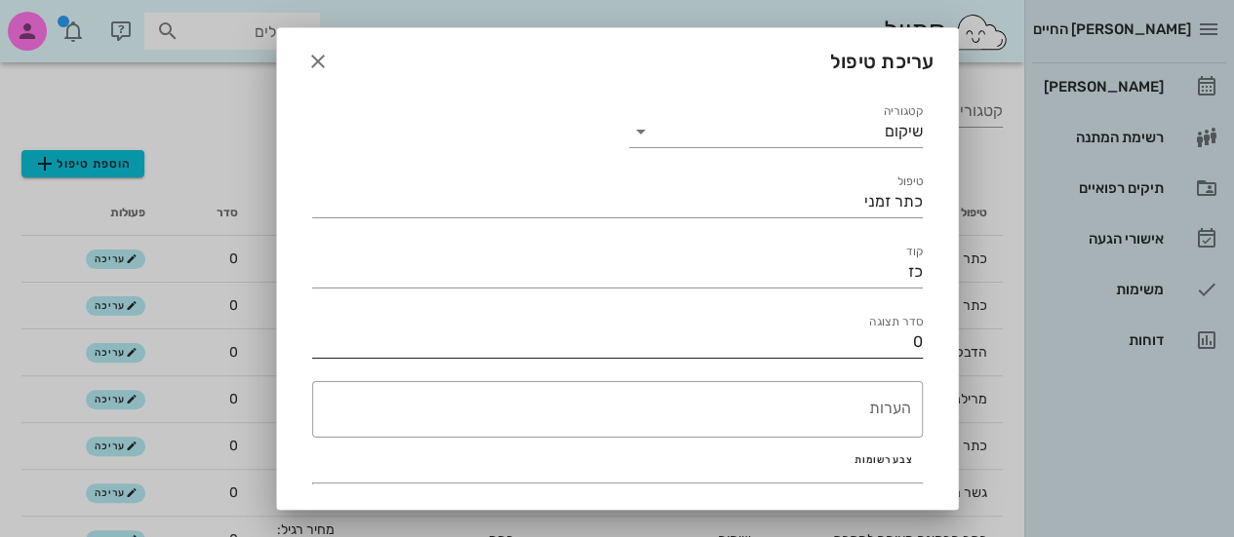
scroll to position [179, 0]
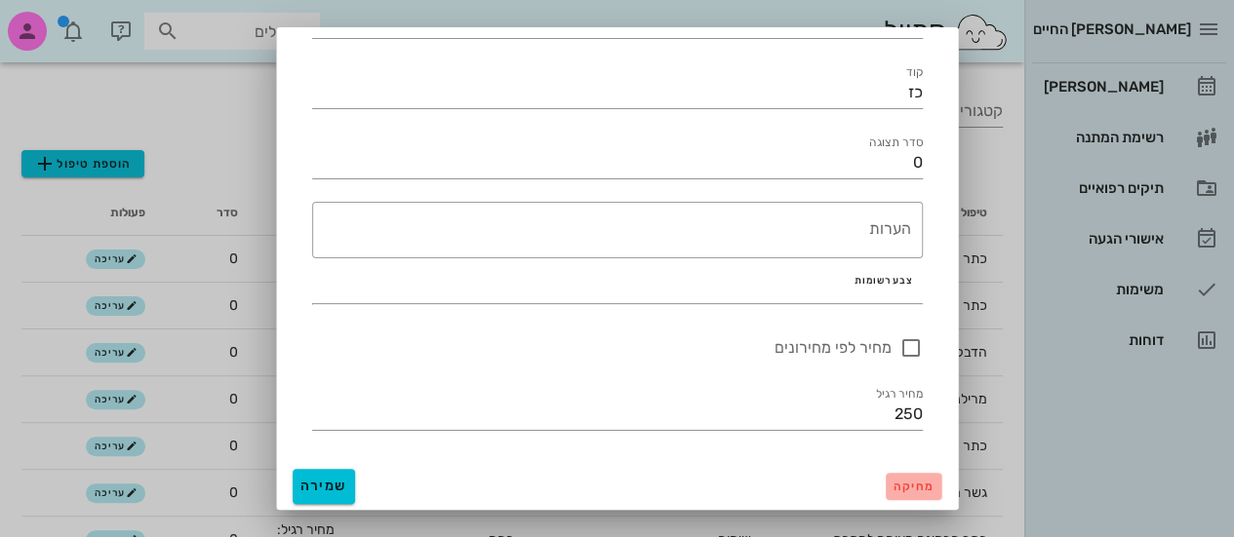
click at [919, 489] on span "מחיקה" at bounding box center [914, 487] width 40 height 14
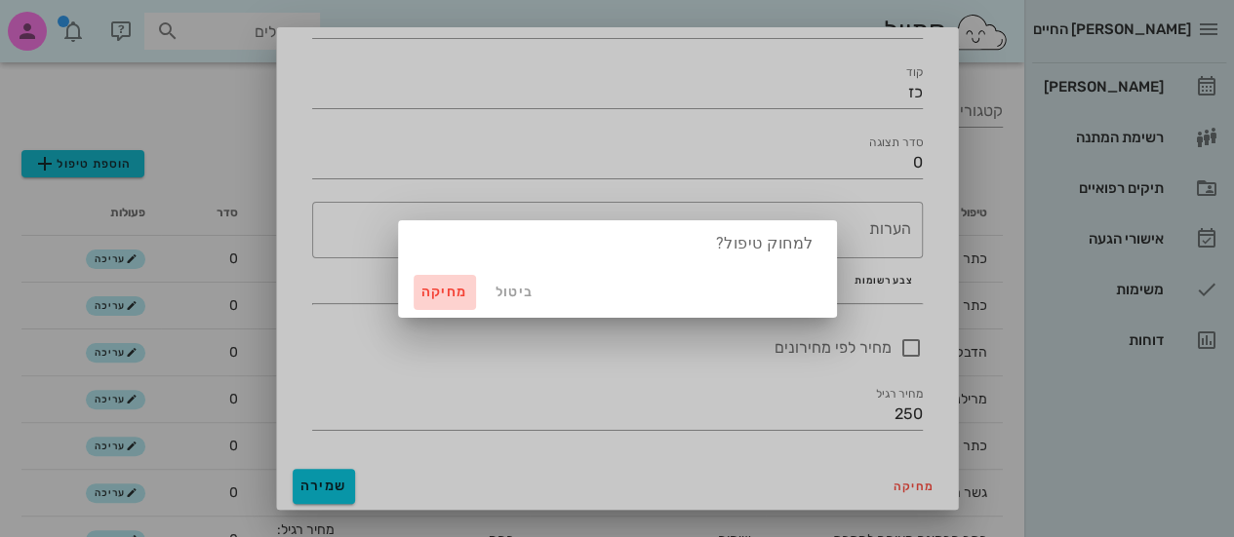
click at [459, 290] on span "מחיקה" at bounding box center [444, 292] width 47 height 17
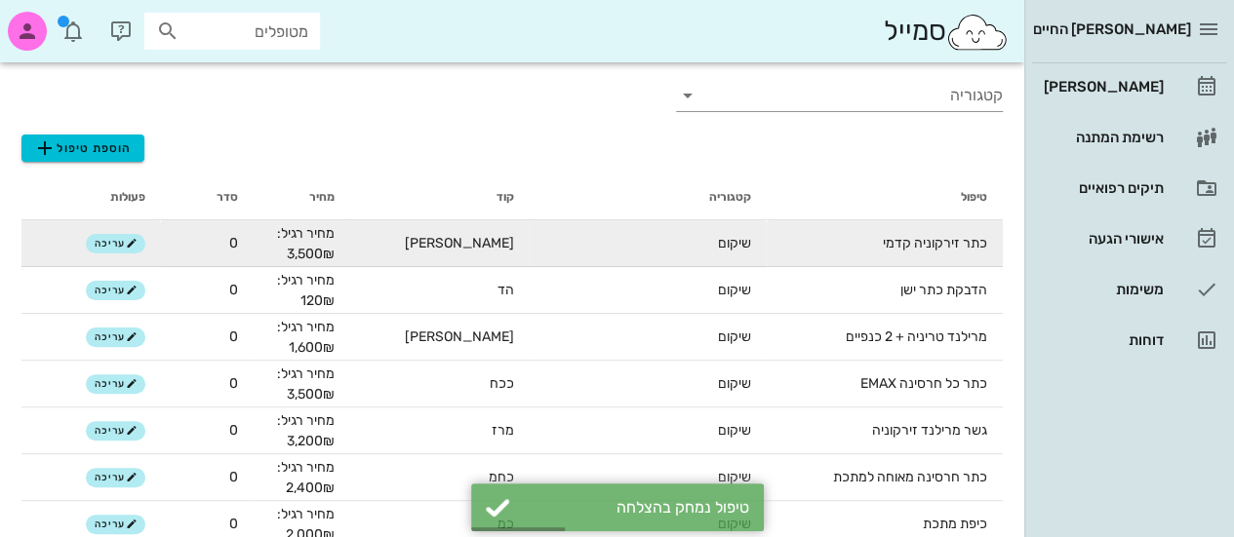
scroll to position [11, 0]
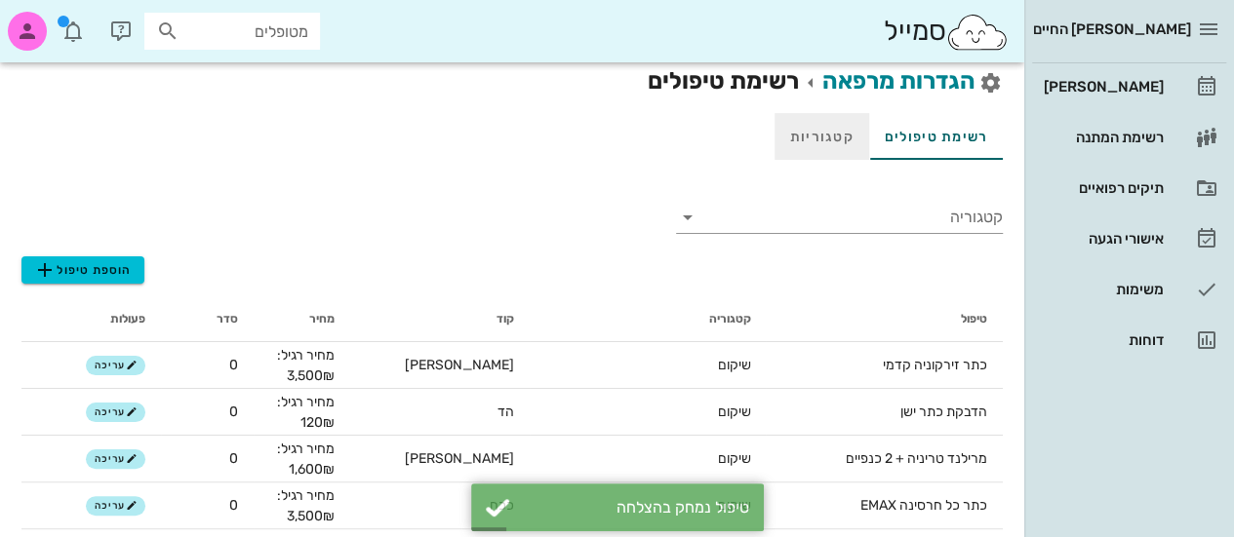
click at [840, 159] on link "קטגוריות" at bounding box center [822, 136] width 95 height 47
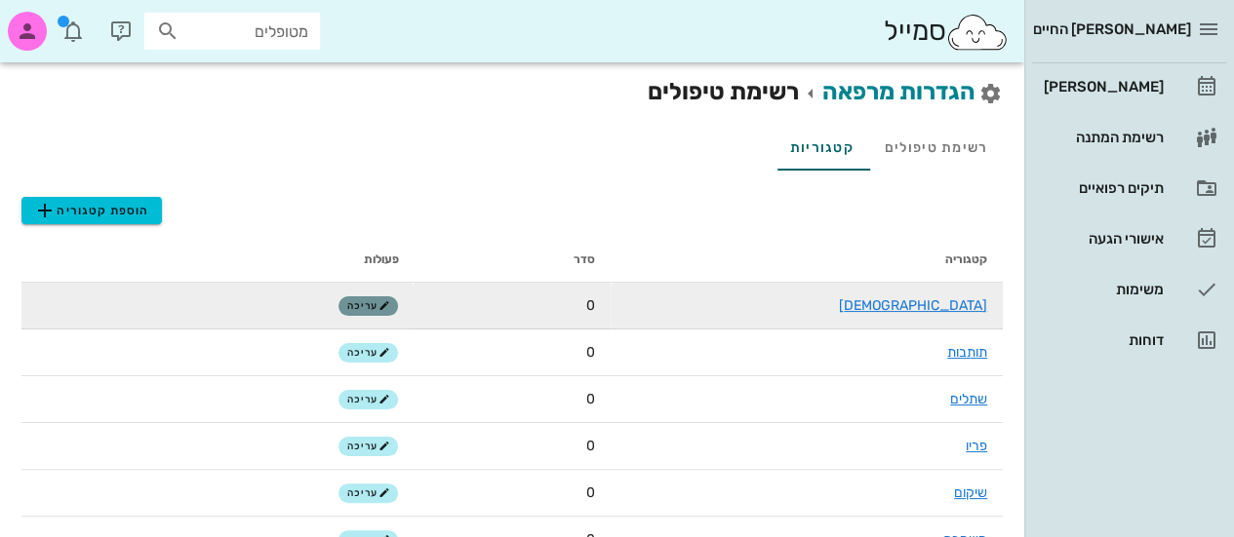
click at [374, 301] on span "עריכה" at bounding box center [368, 306] width 42 height 12
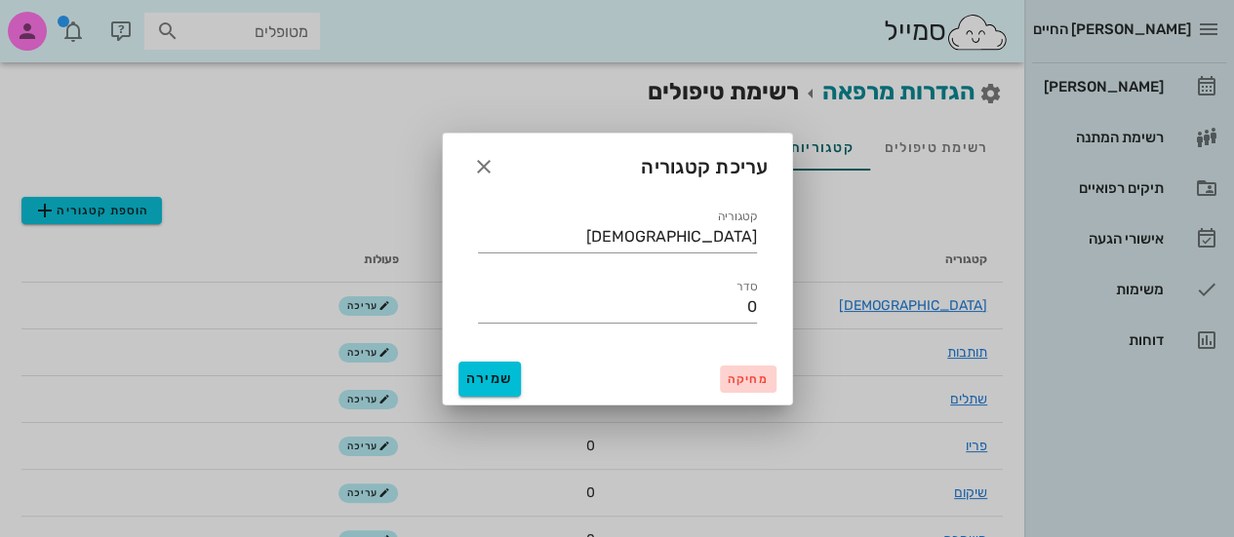
click at [751, 370] on button "מחיקה" at bounding box center [748, 379] width 56 height 27
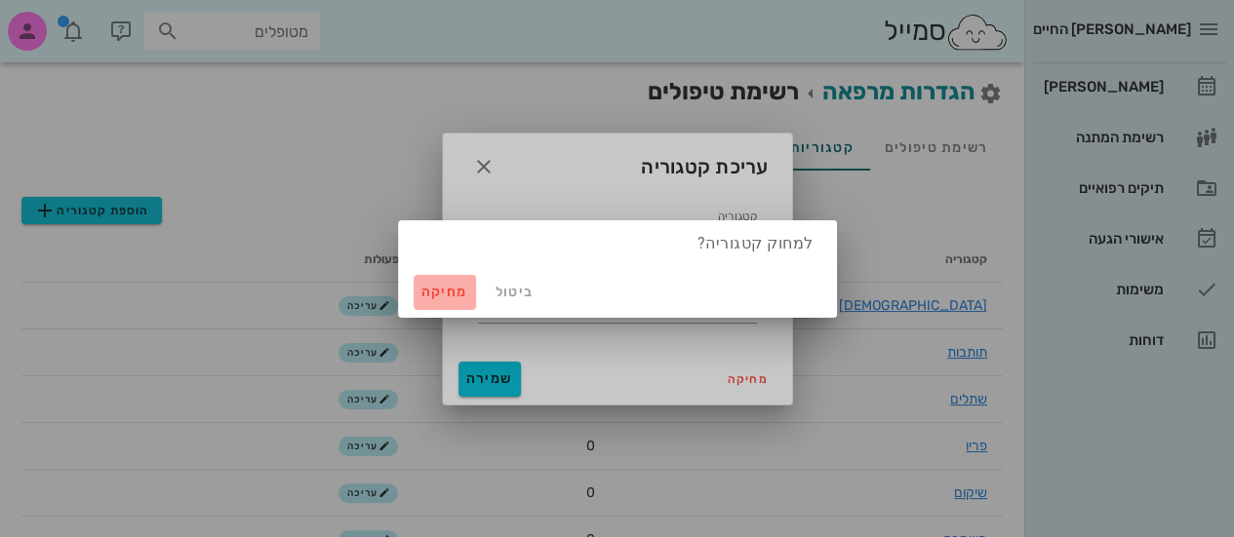
click at [419, 289] on button "מחיקה" at bounding box center [445, 292] width 62 height 35
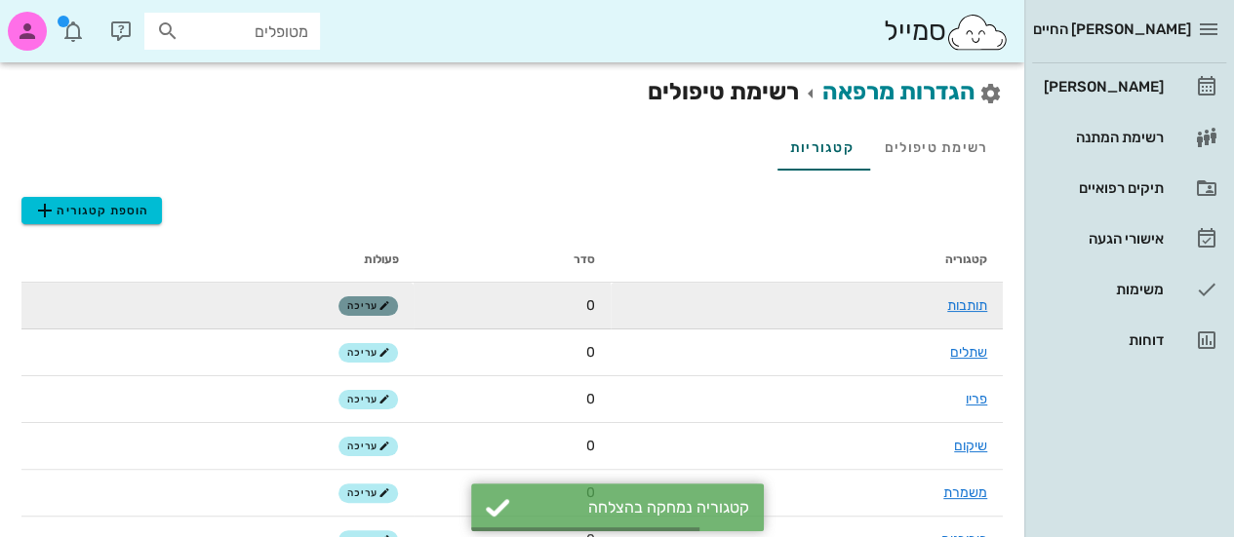
click at [367, 305] on span "עריכה" at bounding box center [368, 306] width 42 height 12
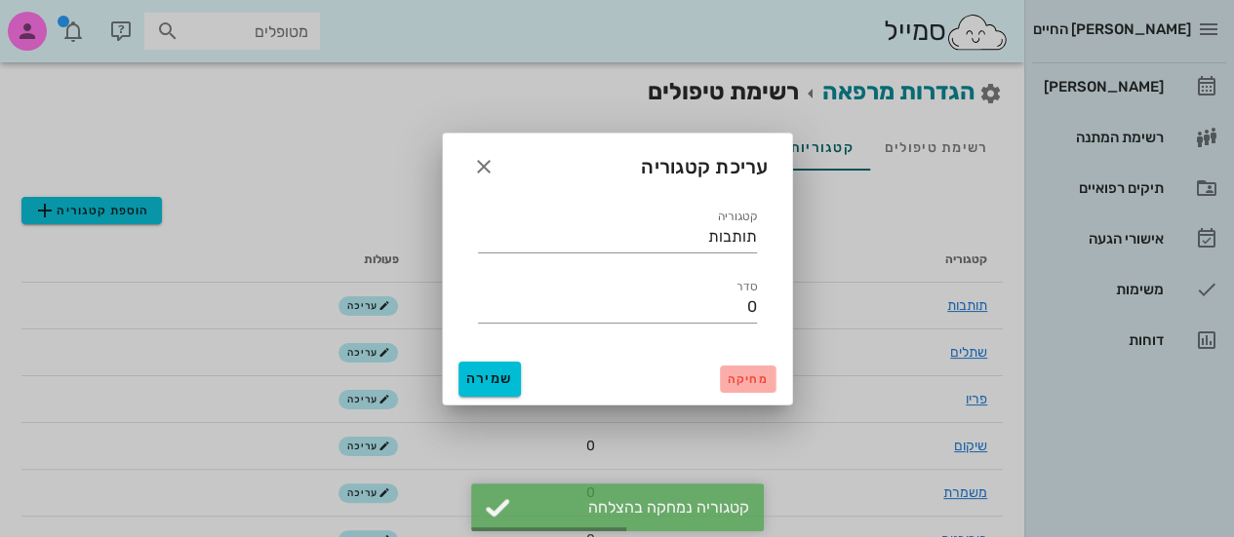
click at [745, 379] on span "מחיקה" at bounding box center [748, 380] width 40 height 14
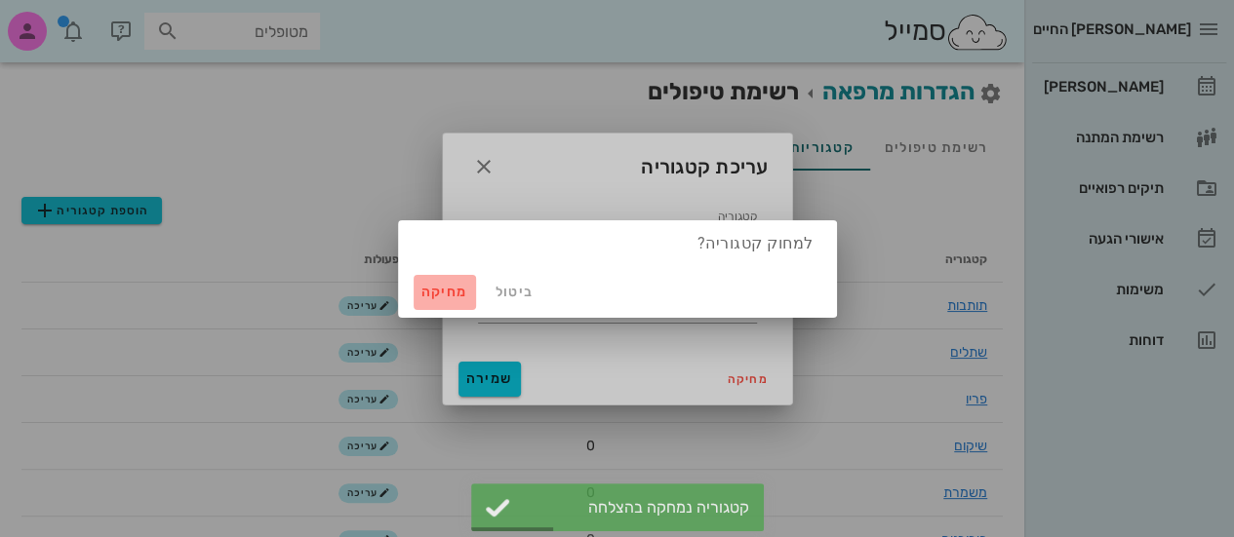
click at [468, 285] on button "מחיקה" at bounding box center [445, 292] width 62 height 35
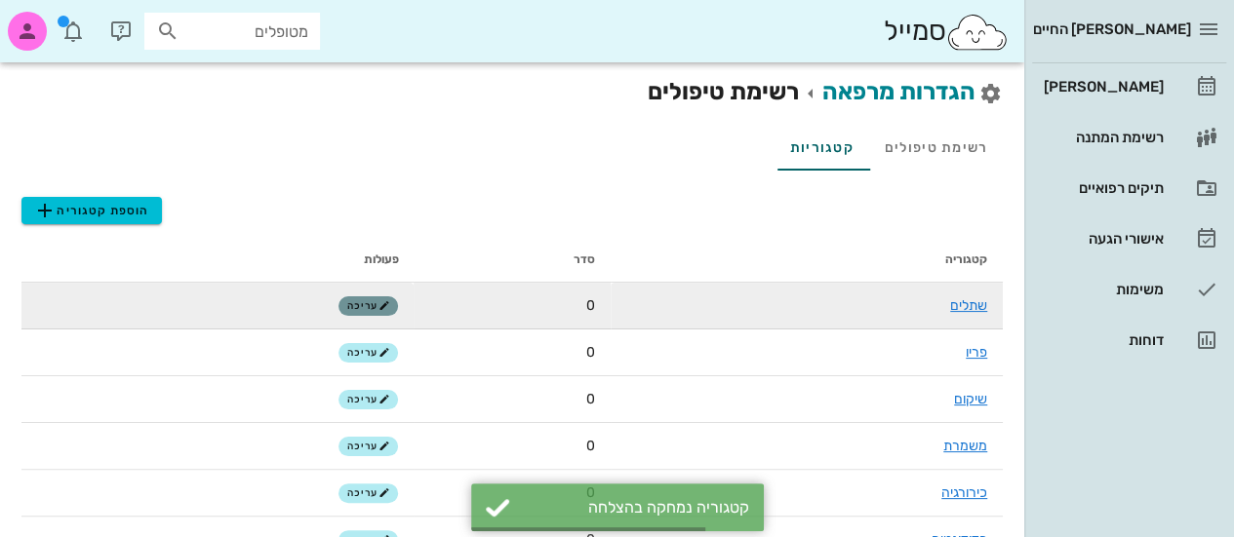
click at [369, 309] on span "עריכה" at bounding box center [368, 306] width 42 height 12
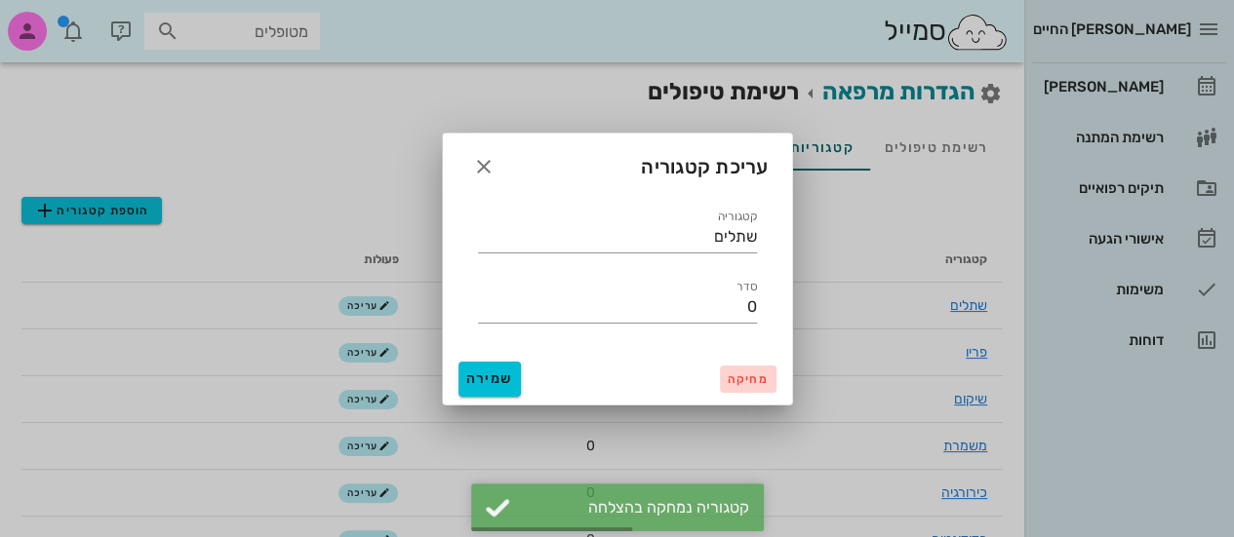
click at [748, 387] on button "מחיקה" at bounding box center [748, 379] width 56 height 27
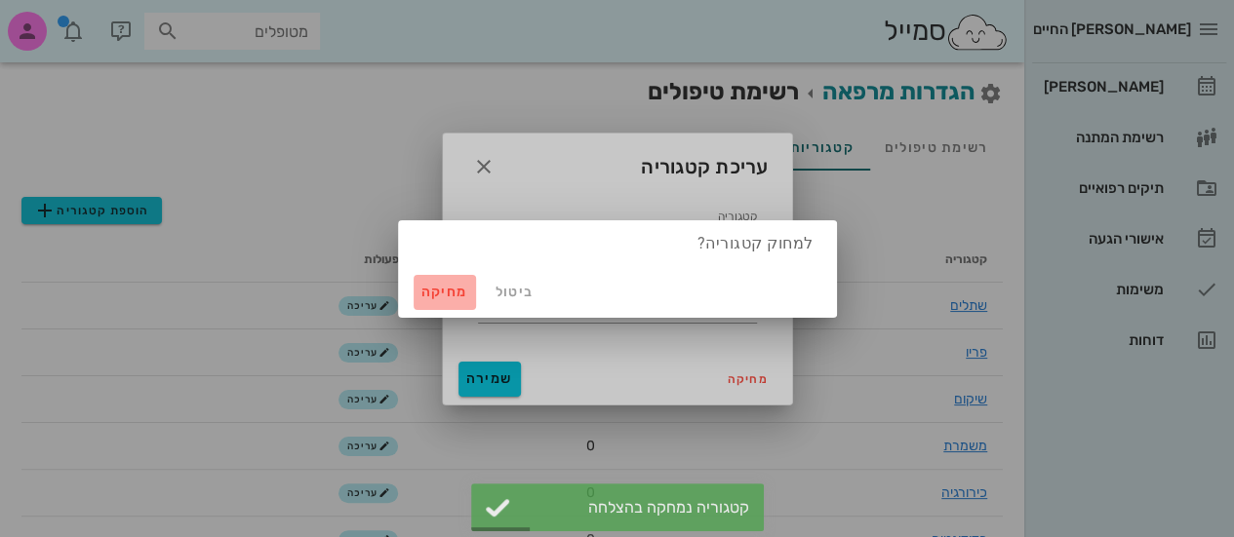
click at [444, 288] on span "מחיקה" at bounding box center [444, 292] width 47 height 17
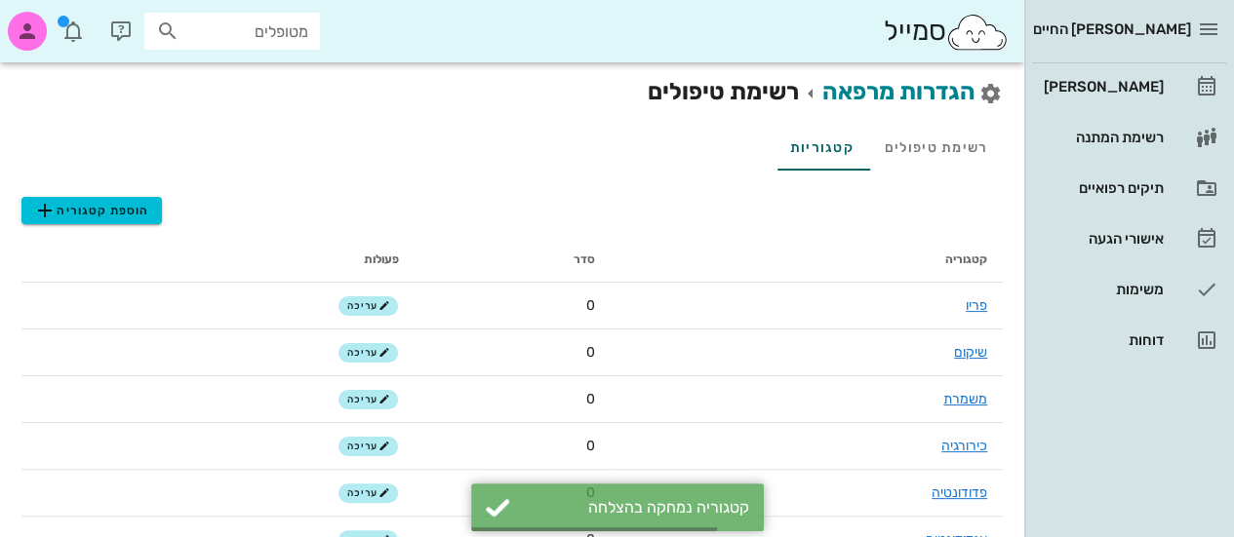
scroll to position [189, 0]
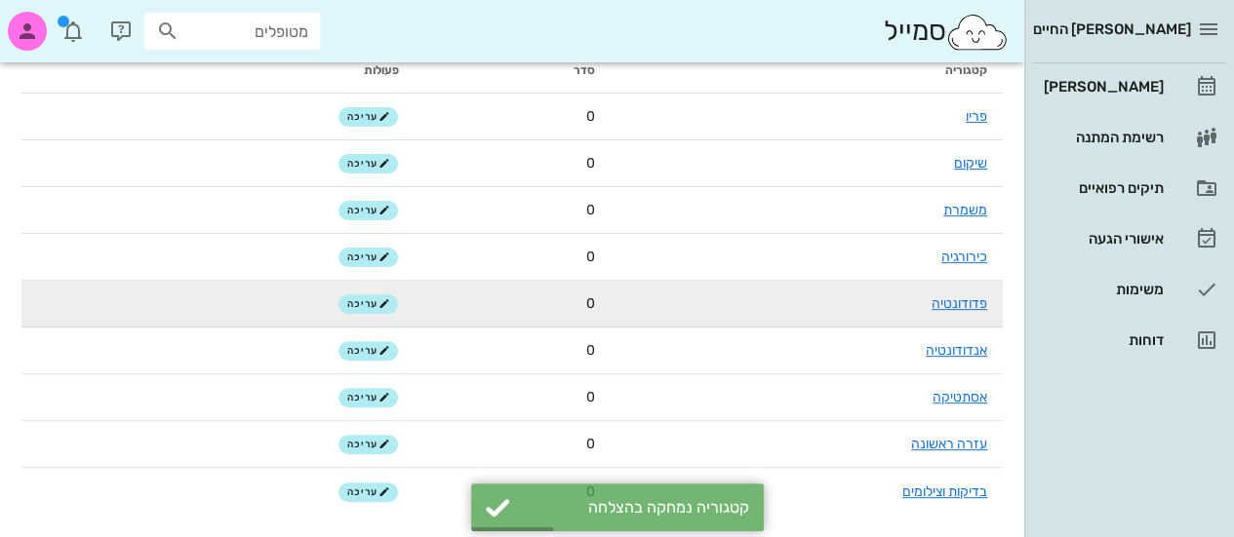
click at [368, 292] on td "עריכה" at bounding box center [217, 304] width 392 height 47
click at [371, 301] on span "עריכה" at bounding box center [368, 304] width 42 height 12
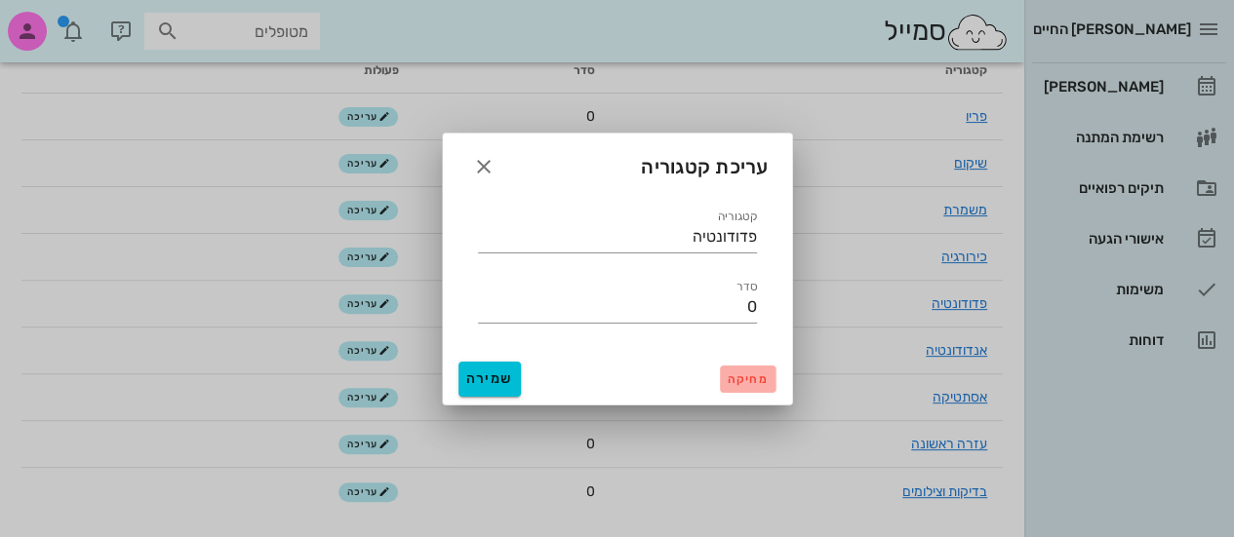
click at [740, 380] on span "מחיקה" at bounding box center [748, 380] width 40 height 14
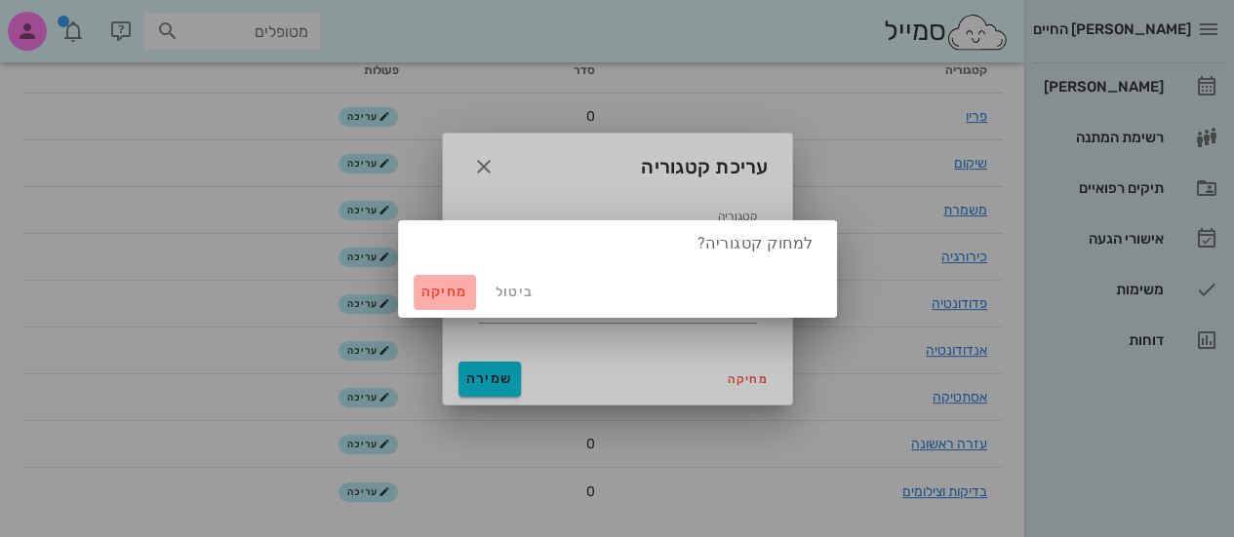
click at [445, 303] on button "מחיקה" at bounding box center [445, 292] width 62 height 35
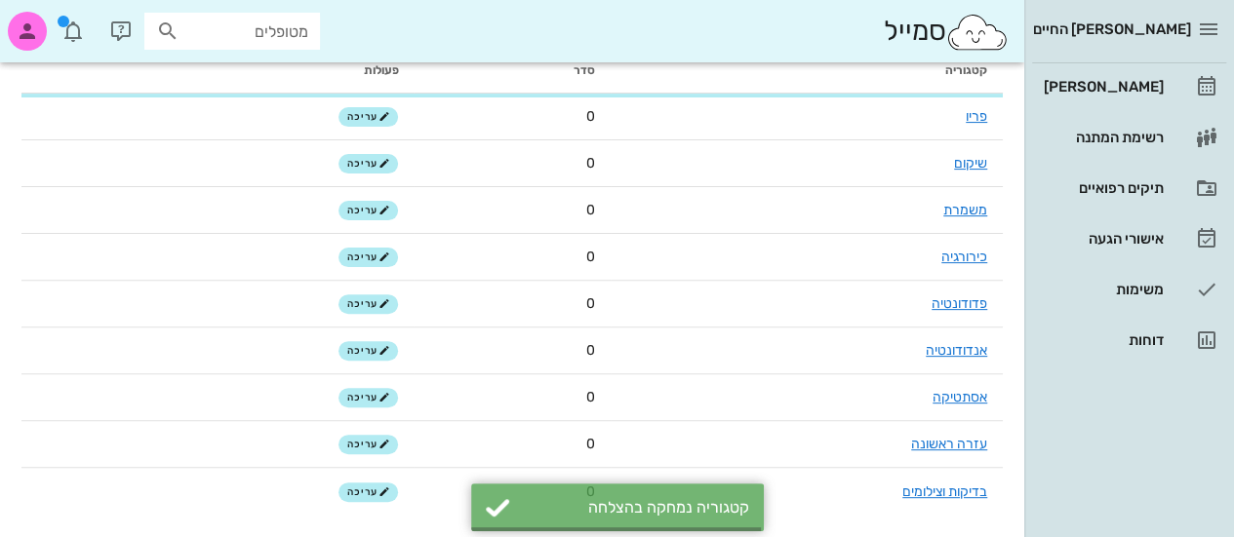
scroll to position [142, 0]
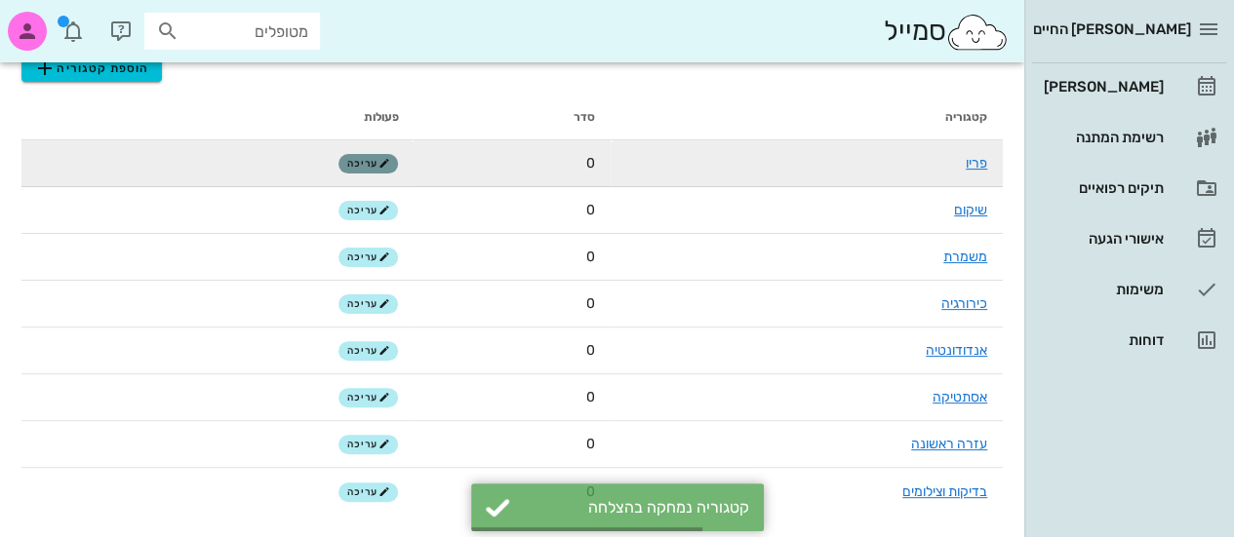
click at [385, 168] on icon "button" at bounding box center [384, 164] width 12 height 12
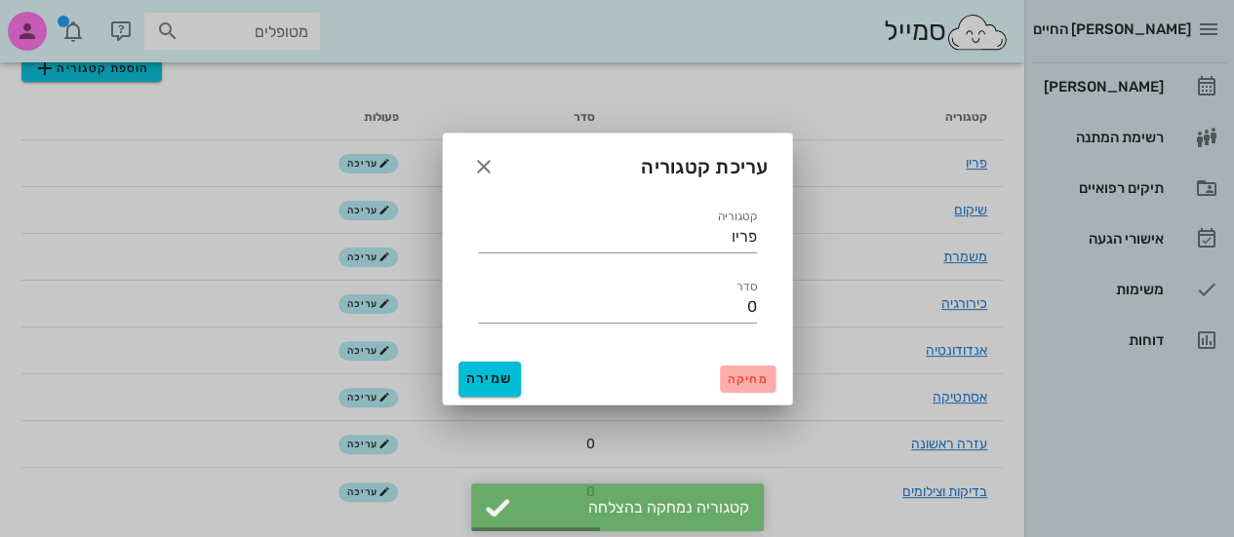
click at [761, 380] on span "מחיקה" at bounding box center [748, 380] width 40 height 14
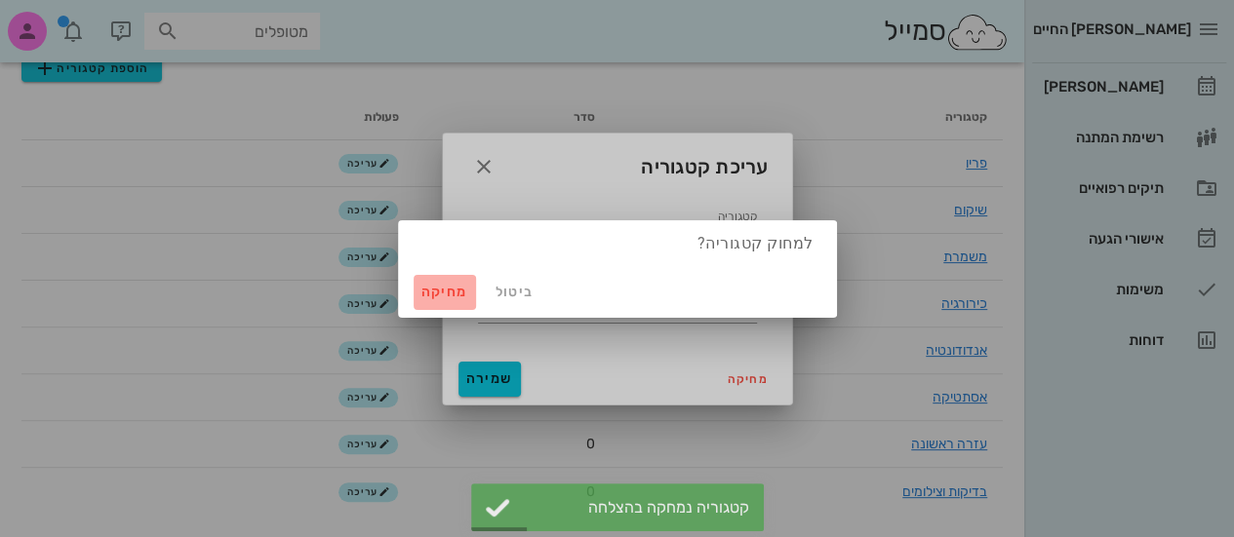
click at [441, 290] on span "מחיקה" at bounding box center [444, 292] width 47 height 17
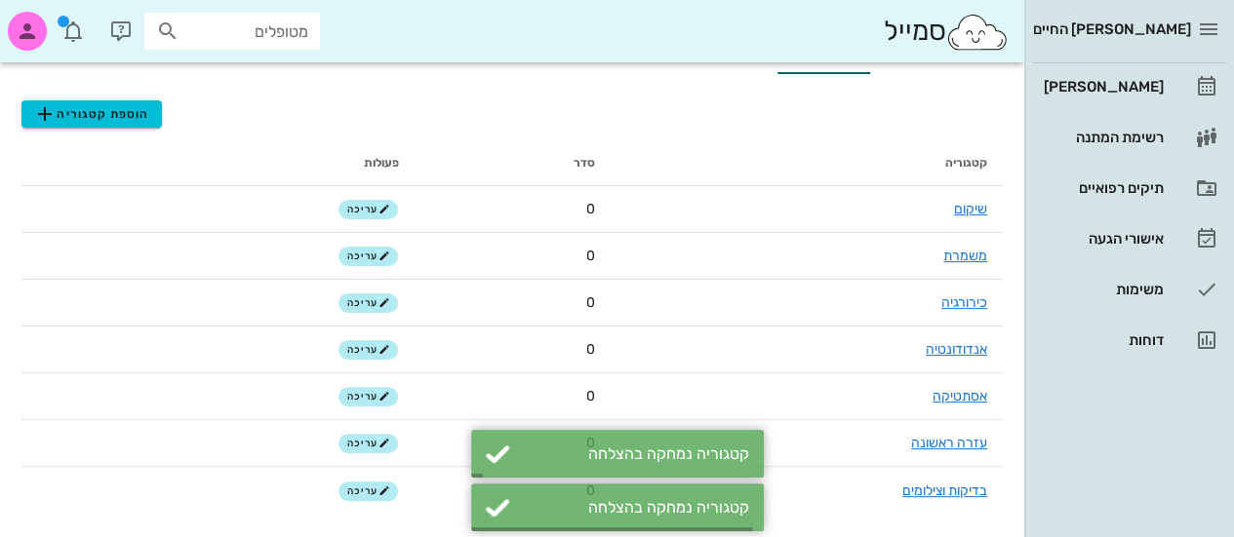
scroll to position [96, 0]
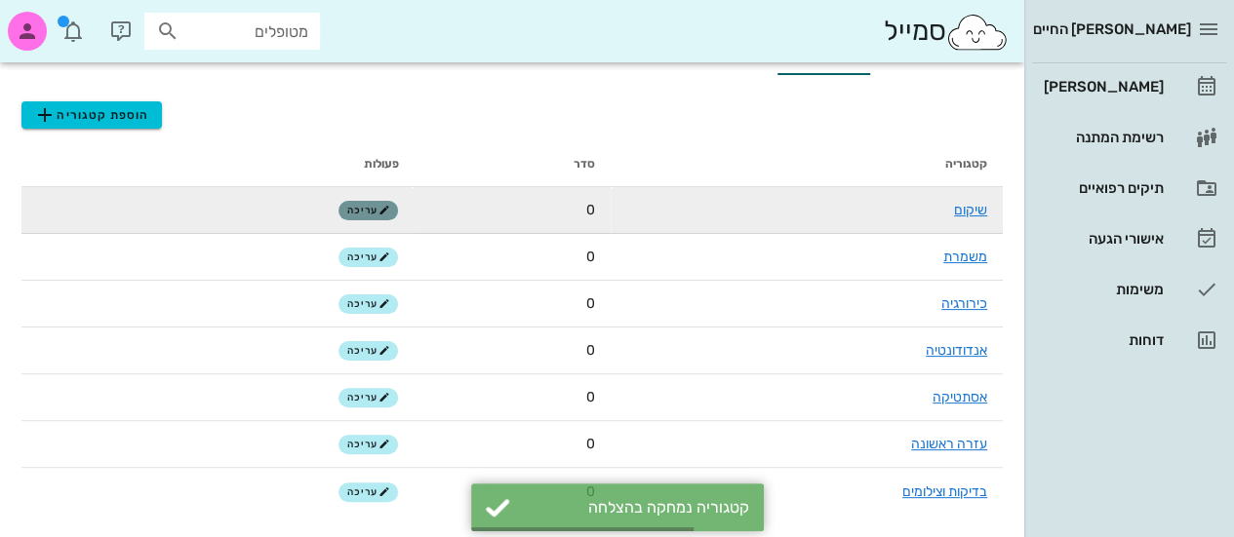
click at [361, 216] on span "עריכה" at bounding box center [368, 211] width 42 height 12
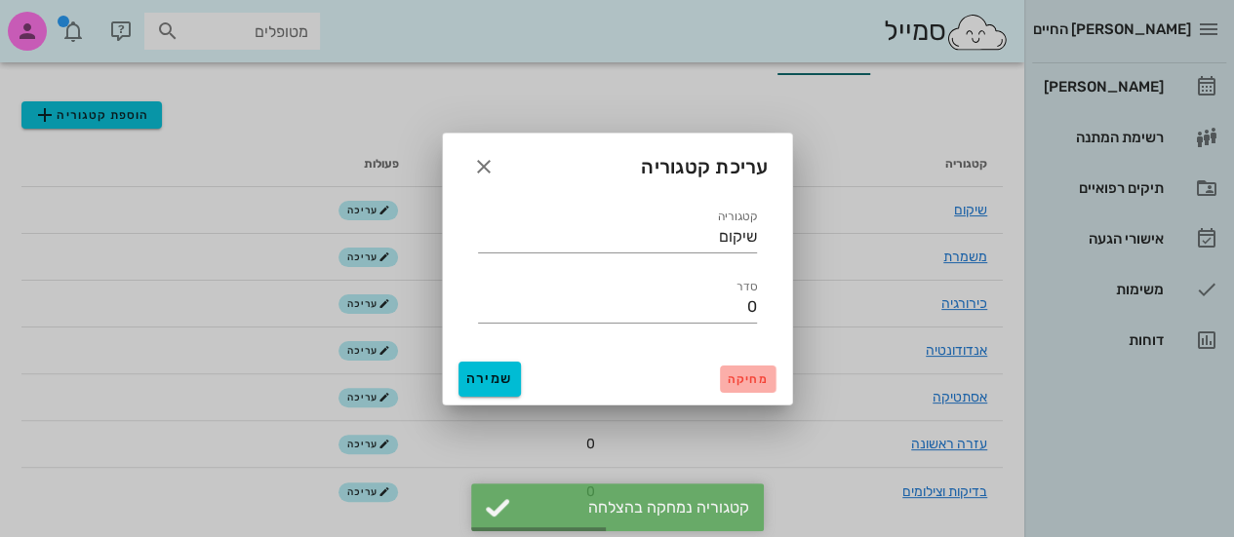
click at [768, 386] on button "מחיקה" at bounding box center [748, 379] width 56 height 27
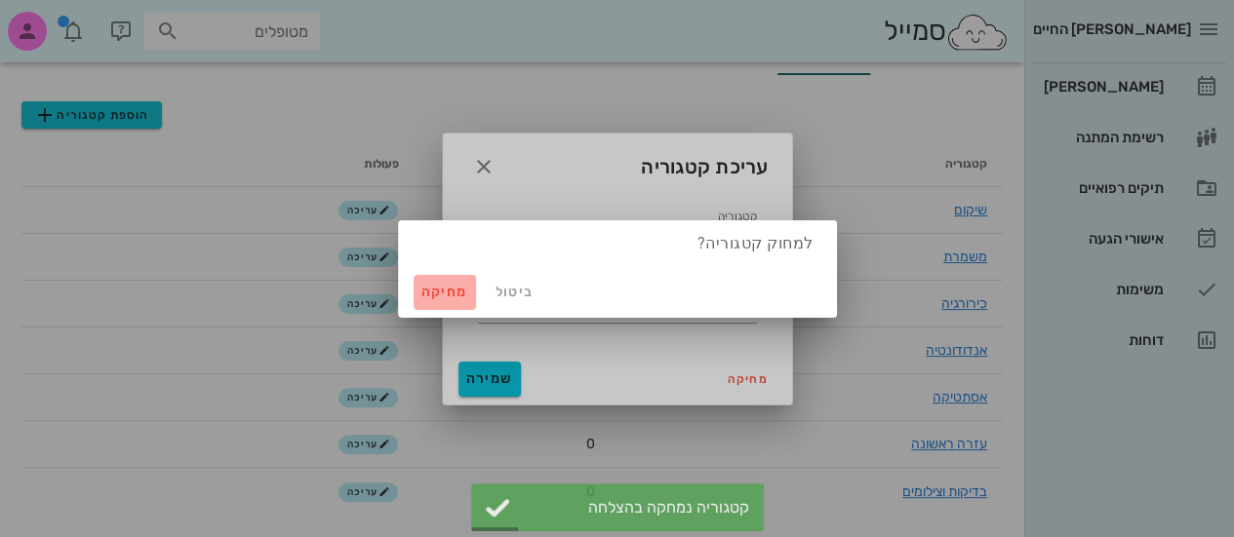
click at [437, 298] on span "מחיקה" at bounding box center [444, 292] width 47 height 17
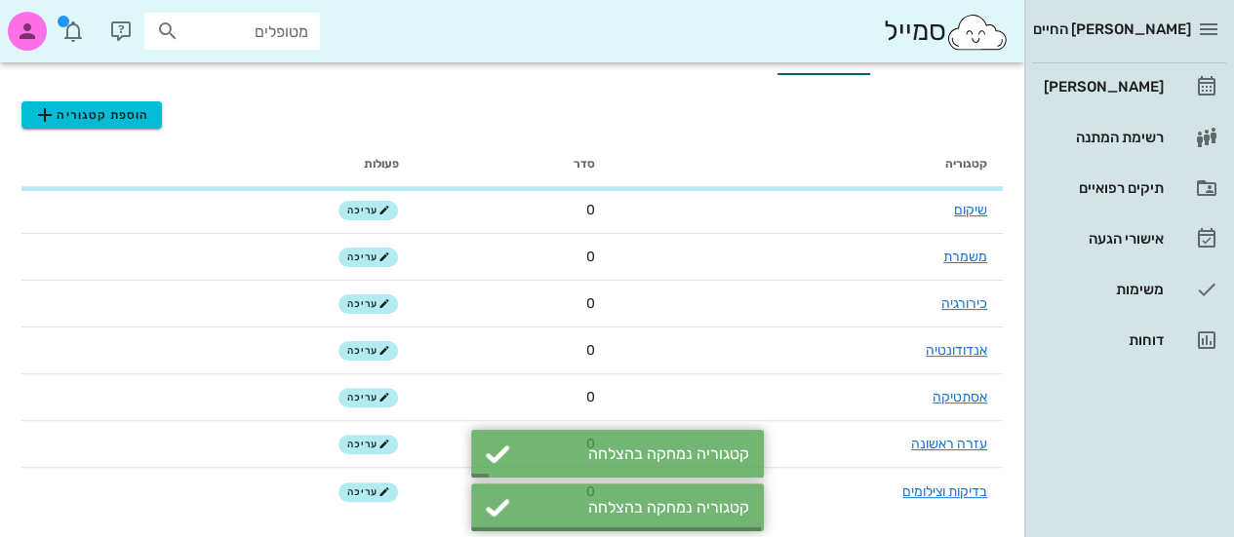
scroll to position [49, 0]
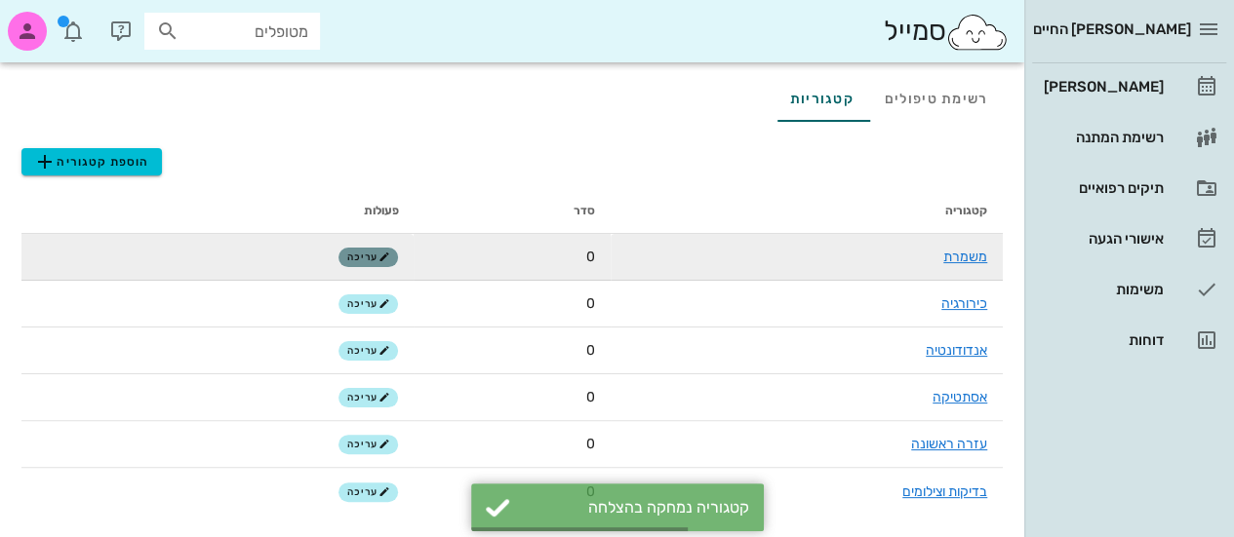
click at [350, 250] on button "עריכה" at bounding box center [368, 258] width 60 height 20
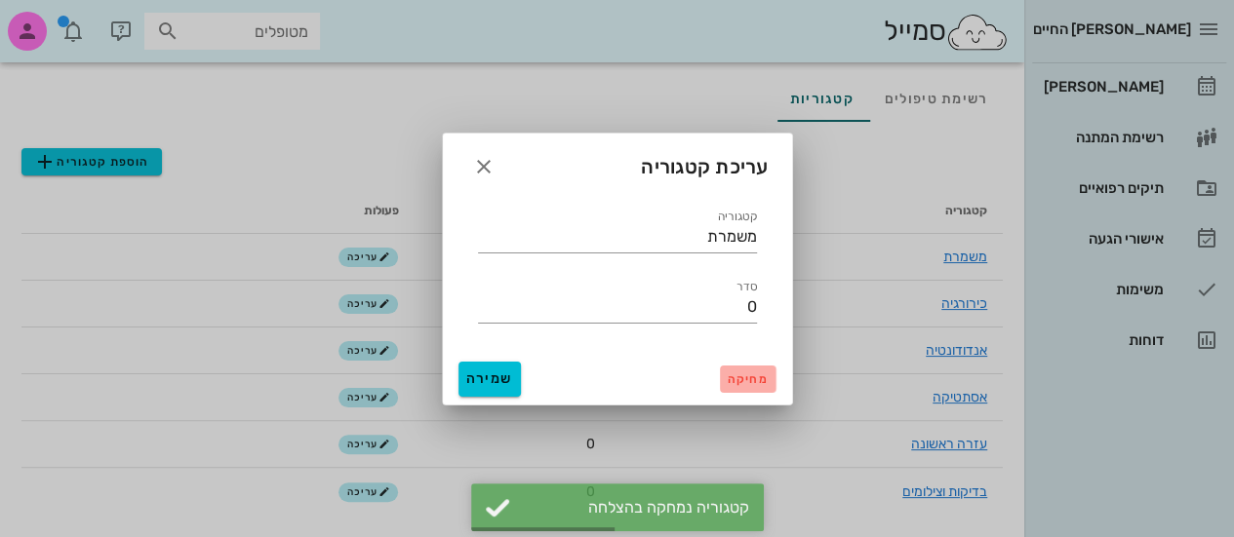
click at [740, 371] on button "מחיקה" at bounding box center [748, 379] width 56 height 27
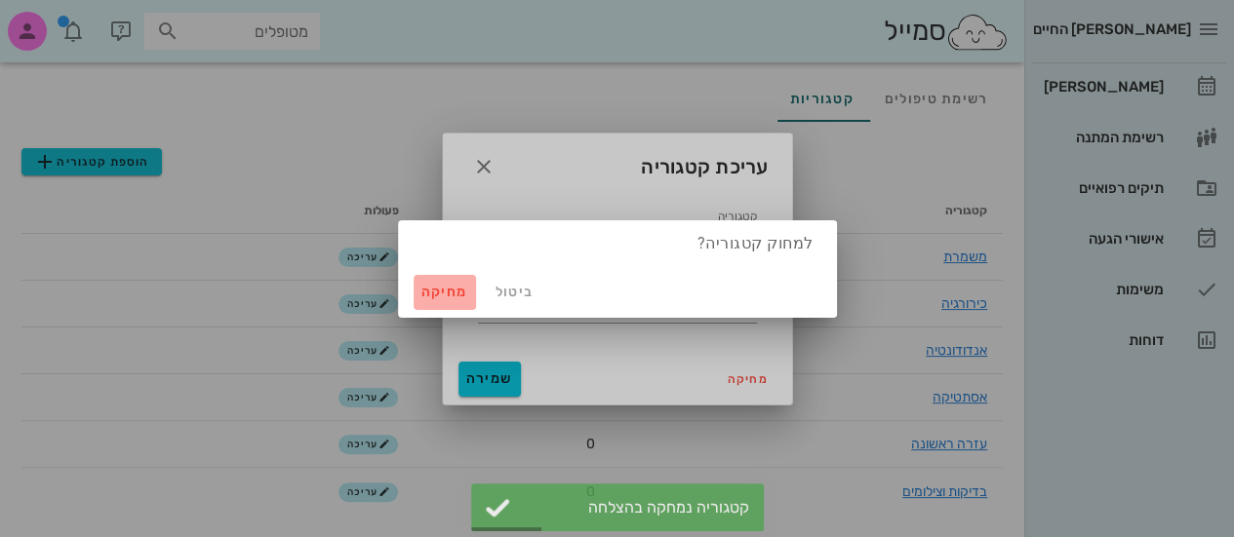
click at [455, 299] on span "מחיקה" at bounding box center [444, 292] width 47 height 17
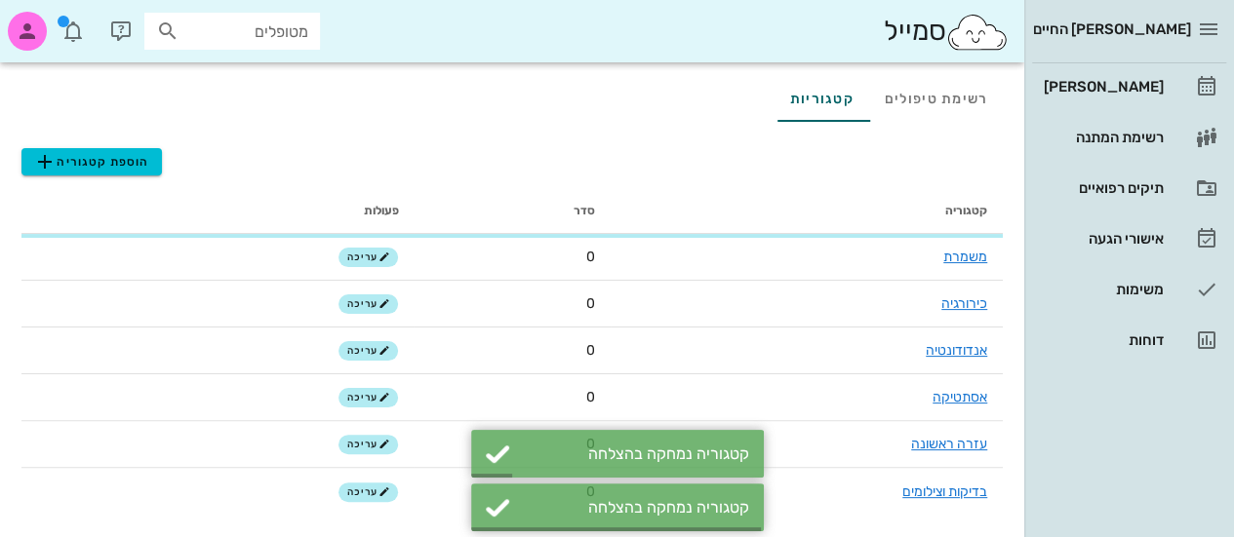
scroll to position [2, 0]
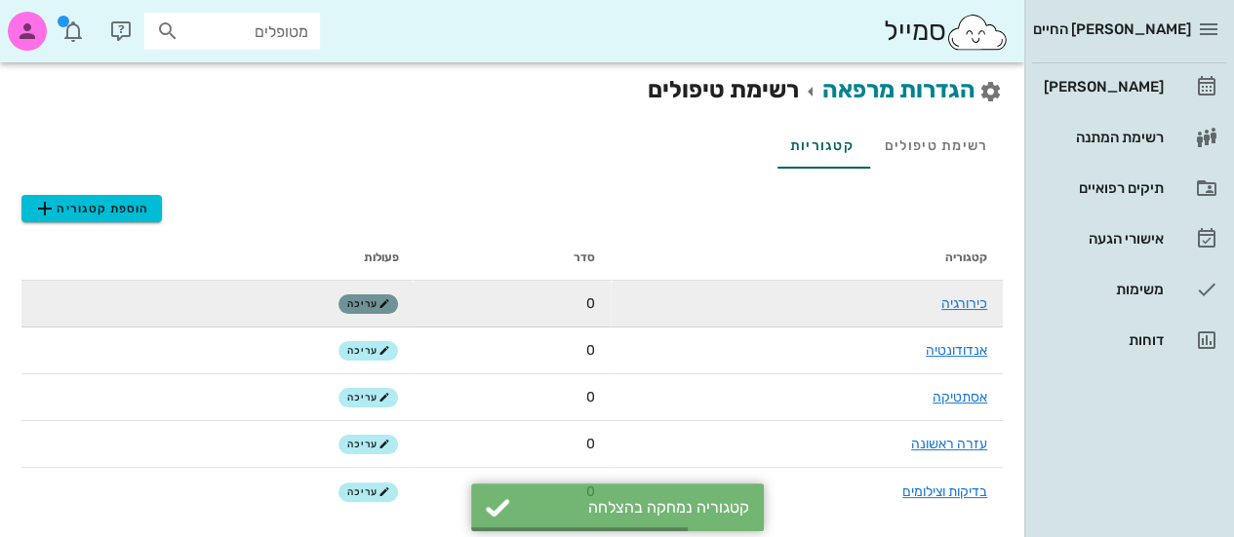
click at [384, 305] on icon "button" at bounding box center [384, 304] width 12 height 12
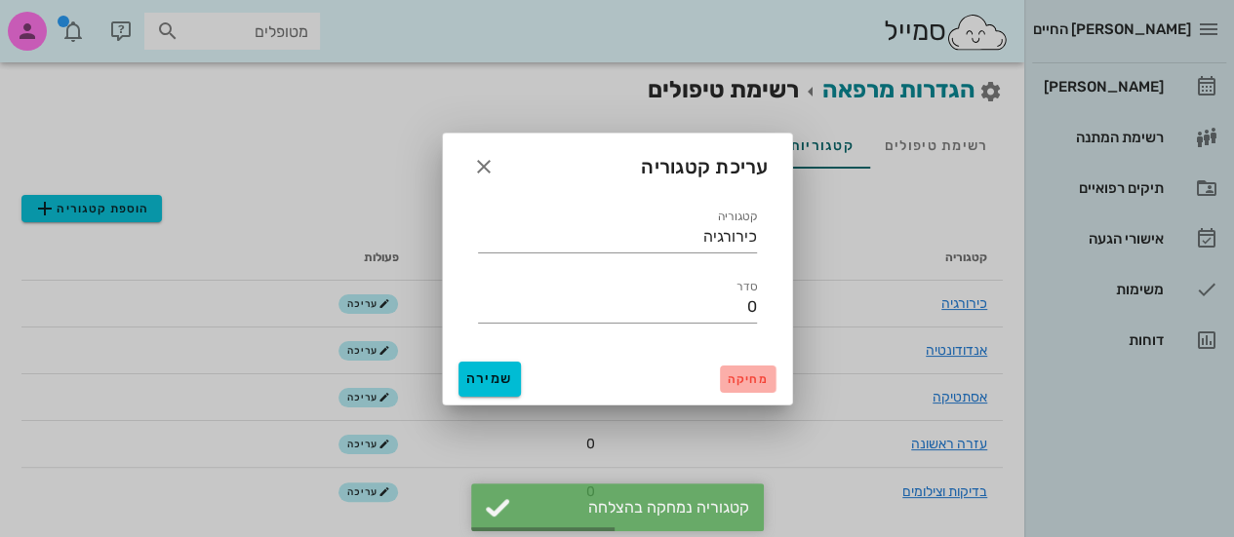
click at [746, 368] on button "מחיקה" at bounding box center [748, 379] width 56 height 27
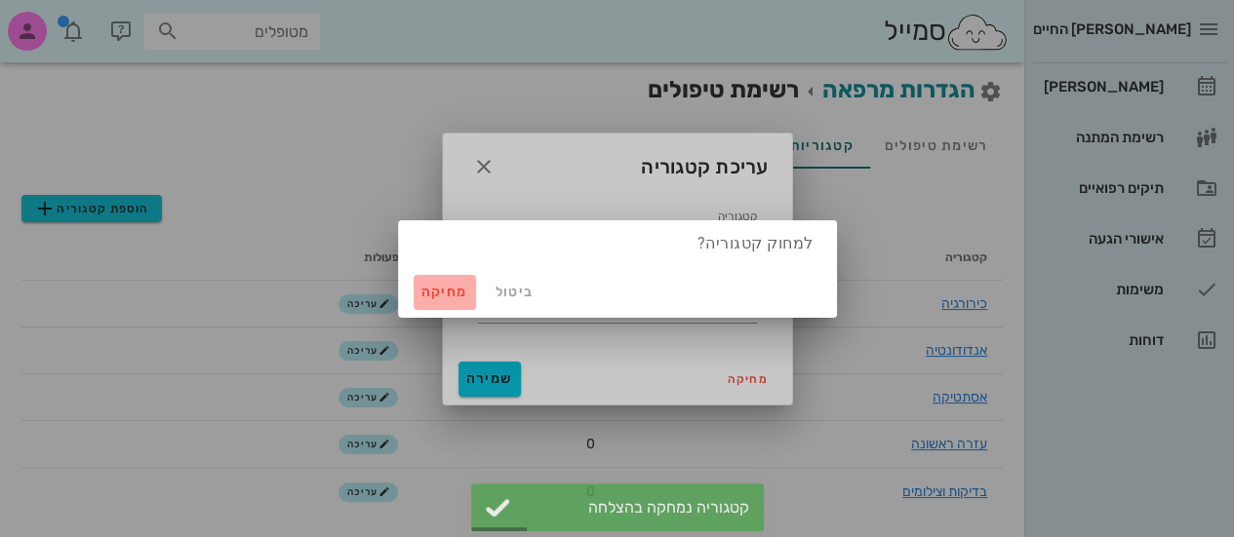
click at [442, 280] on button "מחיקה" at bounding box center [445, 292] width 62 height 35
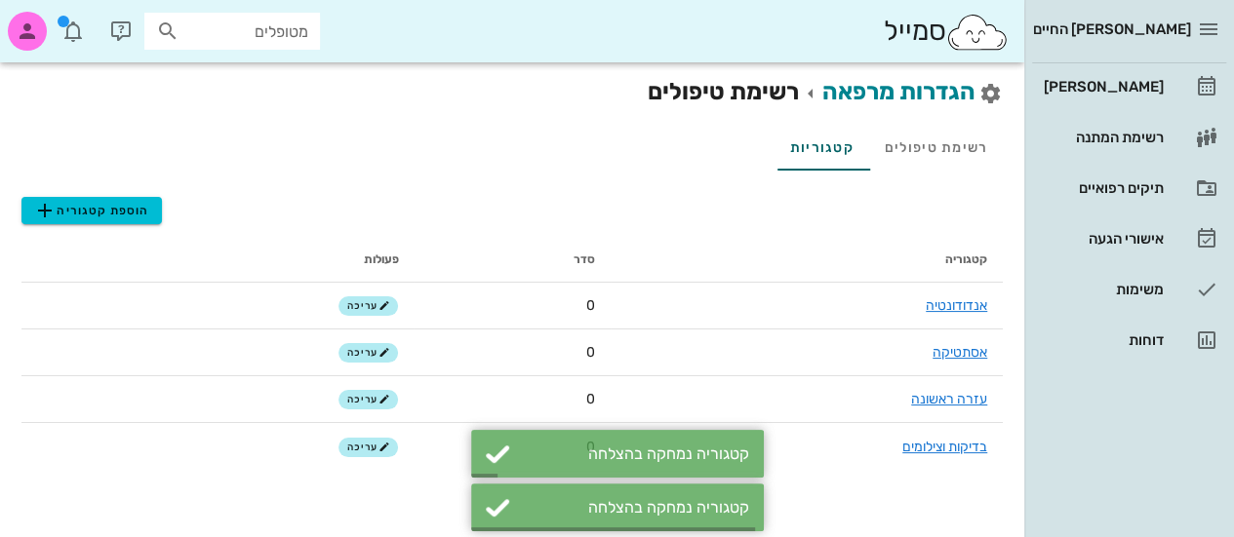
scroll to position [0, 0]
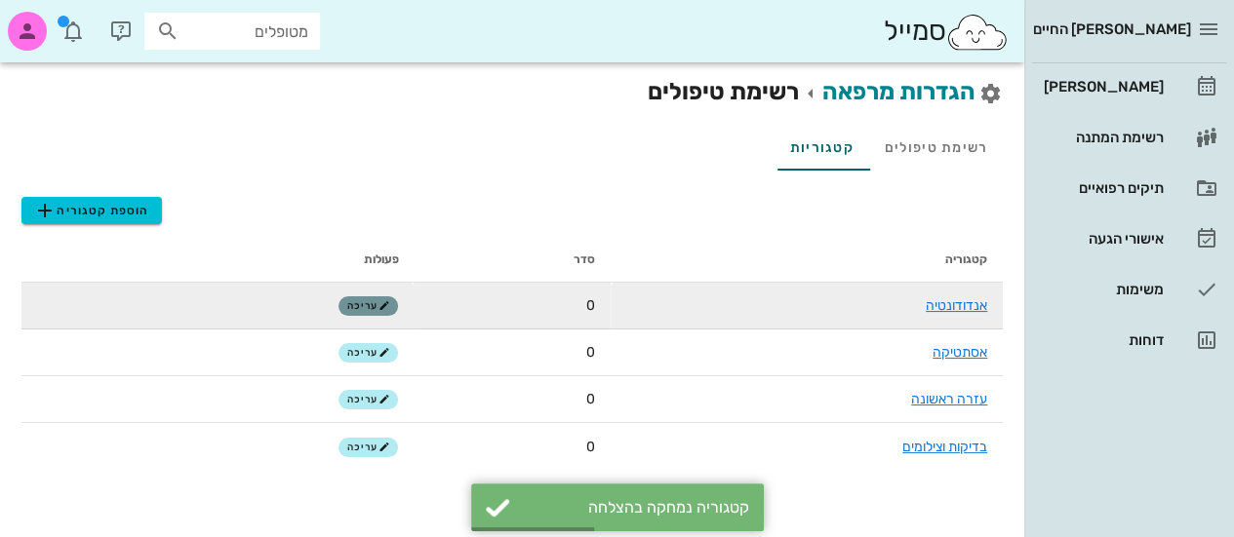
click at [379, 313] on button "עריכה" at bounding box center [368, 307] width 60 height 20
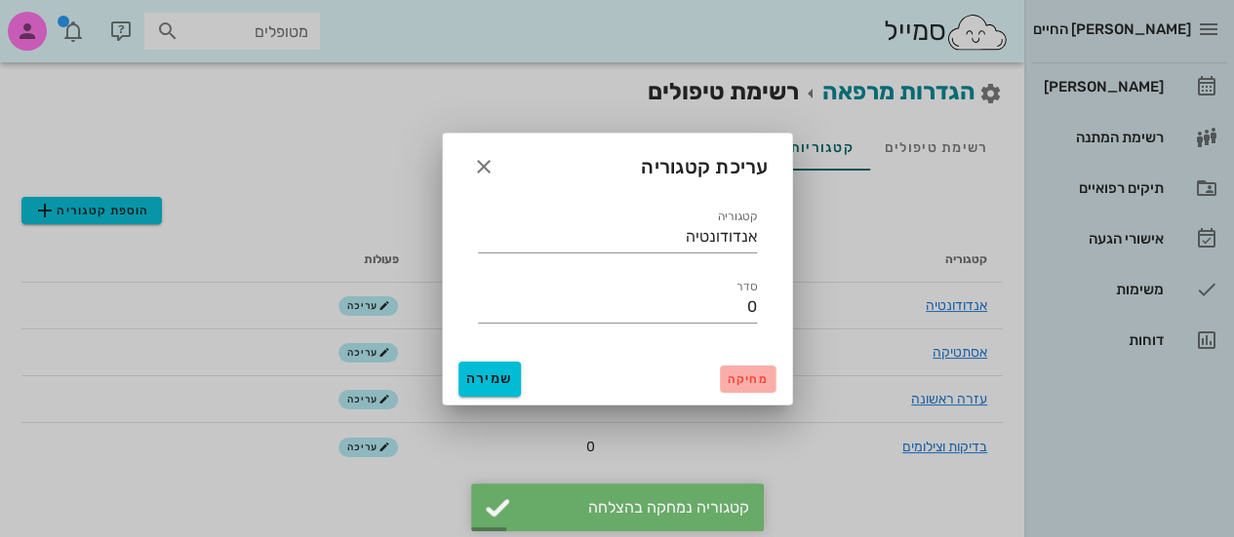
click at [765, 371] on button "מחיקה" at bounding box center [748, 379] width 56 height 27
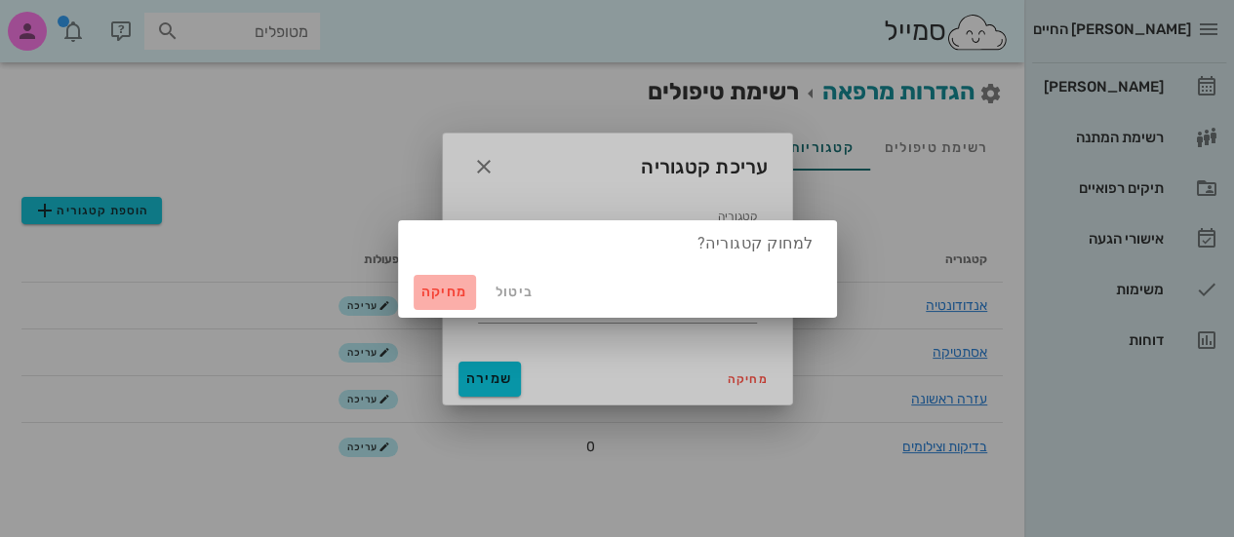
click at [454, 292] on span "מחיקה" at bounding box center [444, 292] width 47 height 17
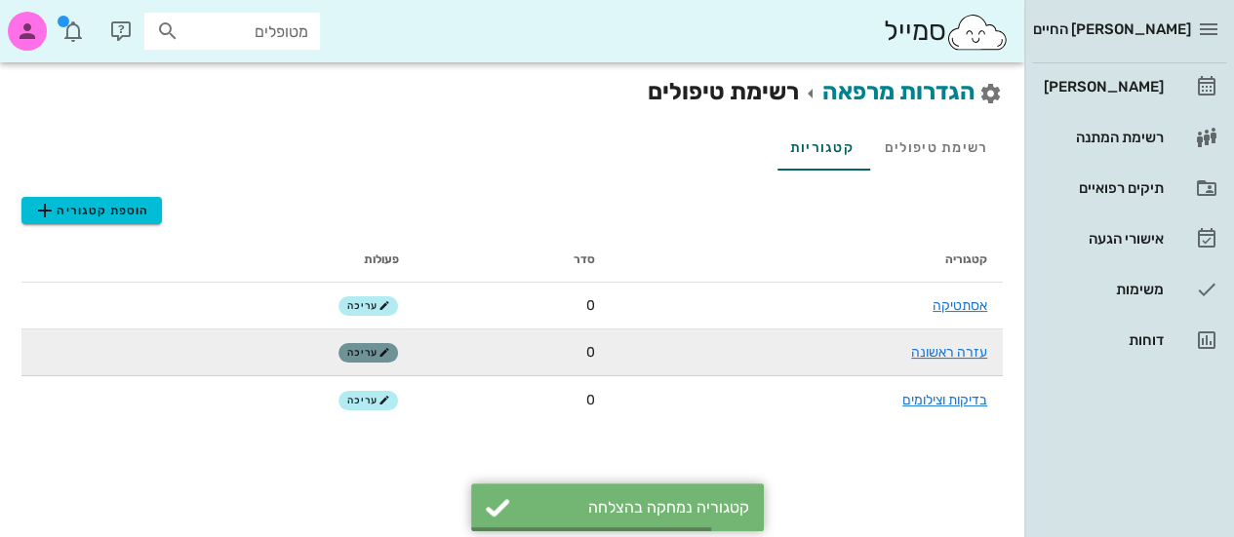
click at [385, 346] on button "עריכה" at bounding box center [368, 353] width 60 height 20
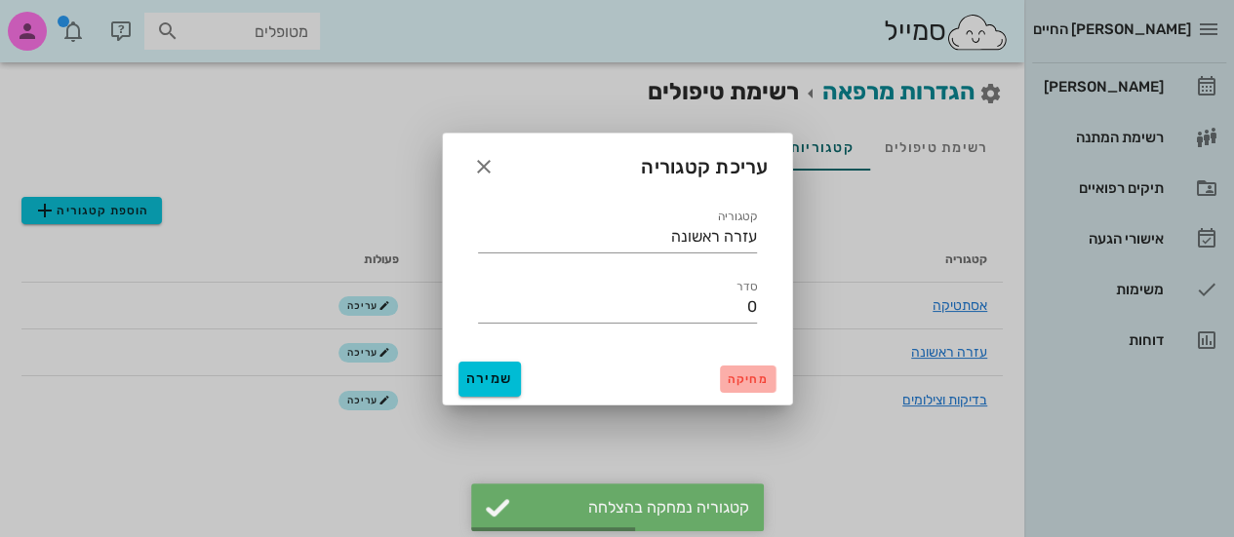
click at [761, 383] on span "מחיקה" at bounding box center [748, 380] width 40 height 14
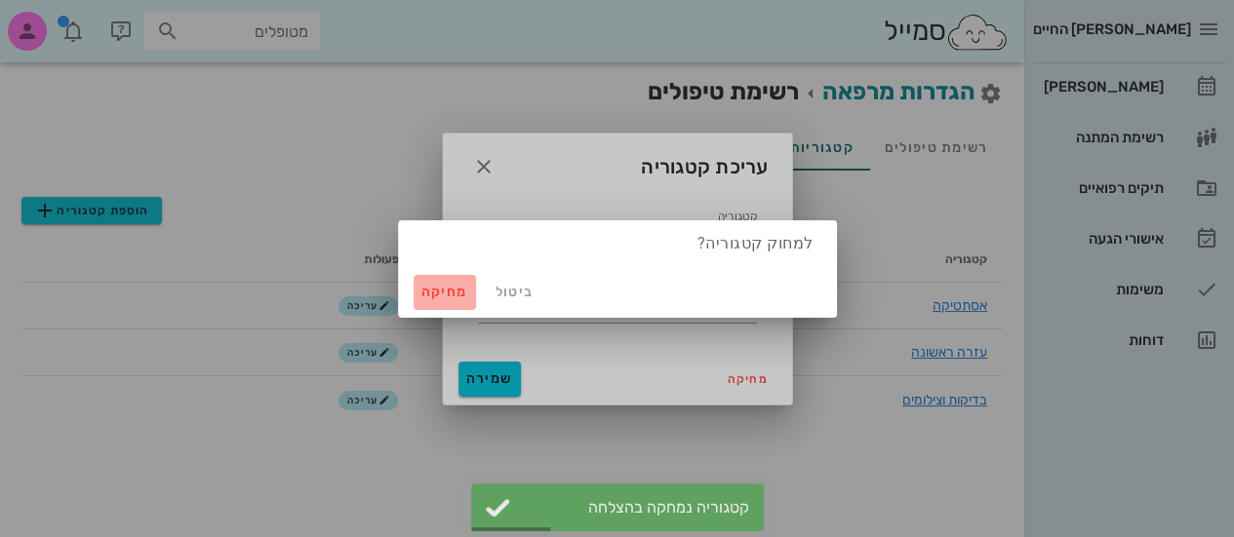
click at [427, 298] on span "מחיקה" at bounding box center [444, 292] width 47 height 17
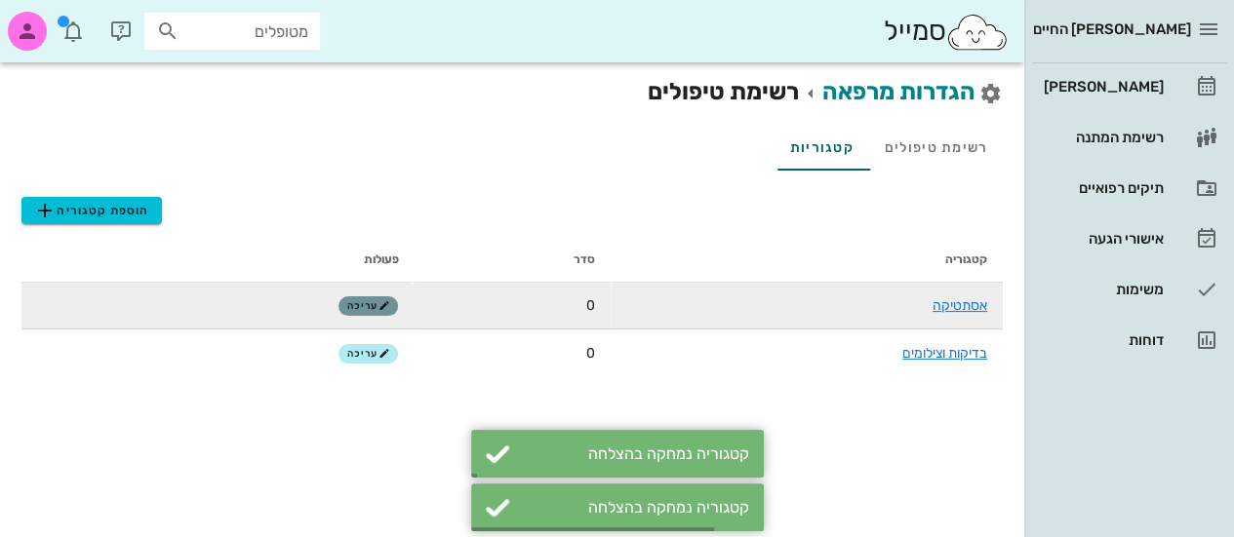
click at [365, 304] on span "עריכה" at bounding box center [368, 306] width 42 height 12
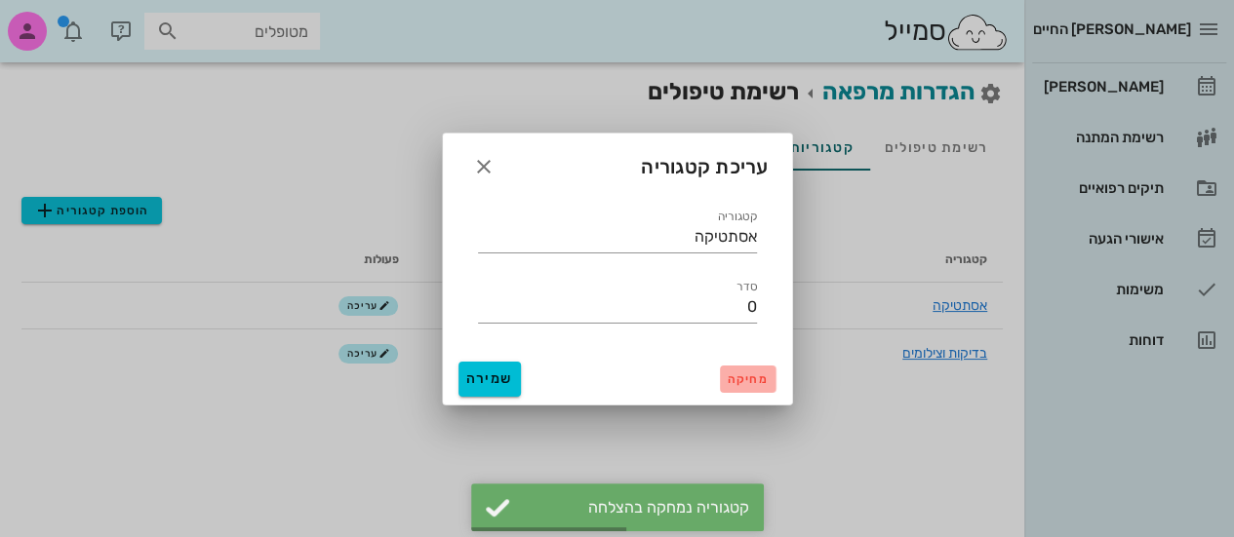
click at [755, 384] on span "מחיקה" at bounding box center [748, 380] width 40 height 14
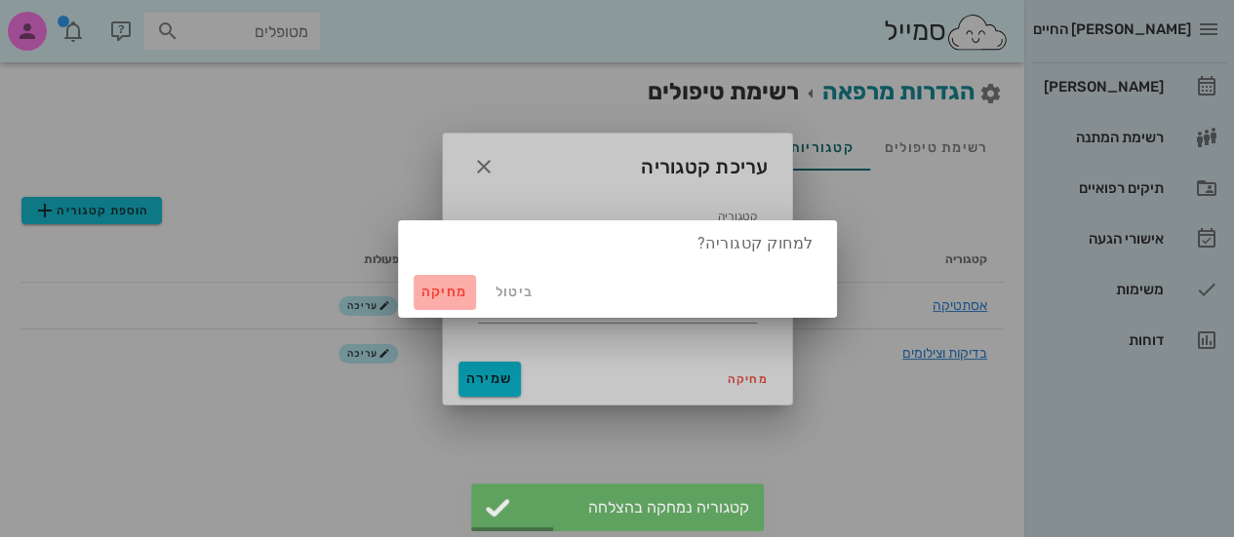
click at [466, 293] on span "מחיקה" at bounding box center [444, 292] width 47 height 17
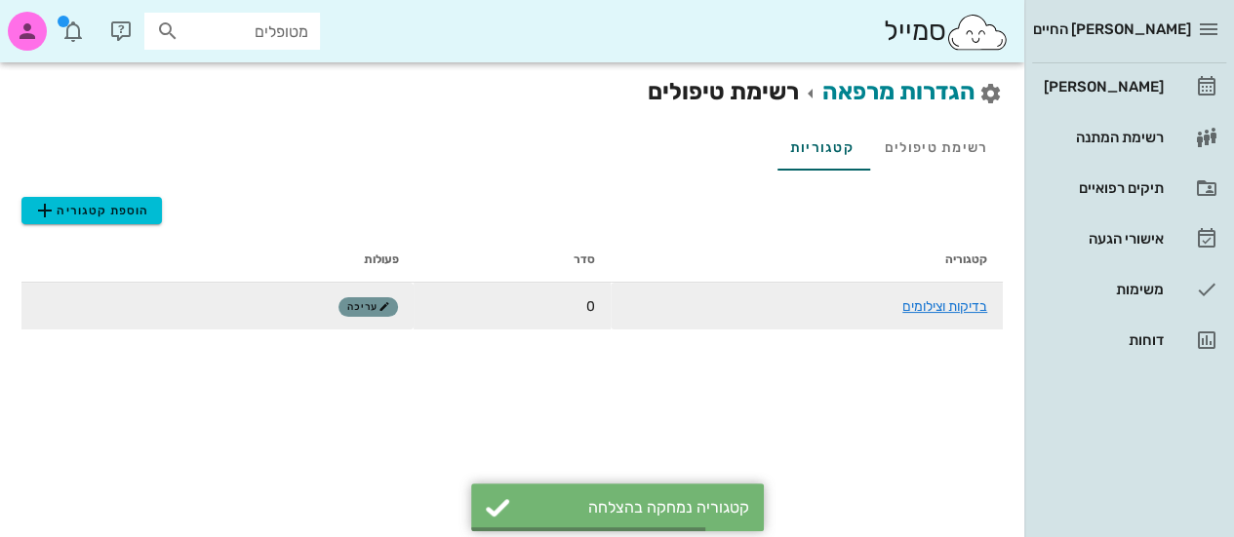
click at [367, 303] on span "עריכה" at bounding box center [368, 307] width 42 height 12
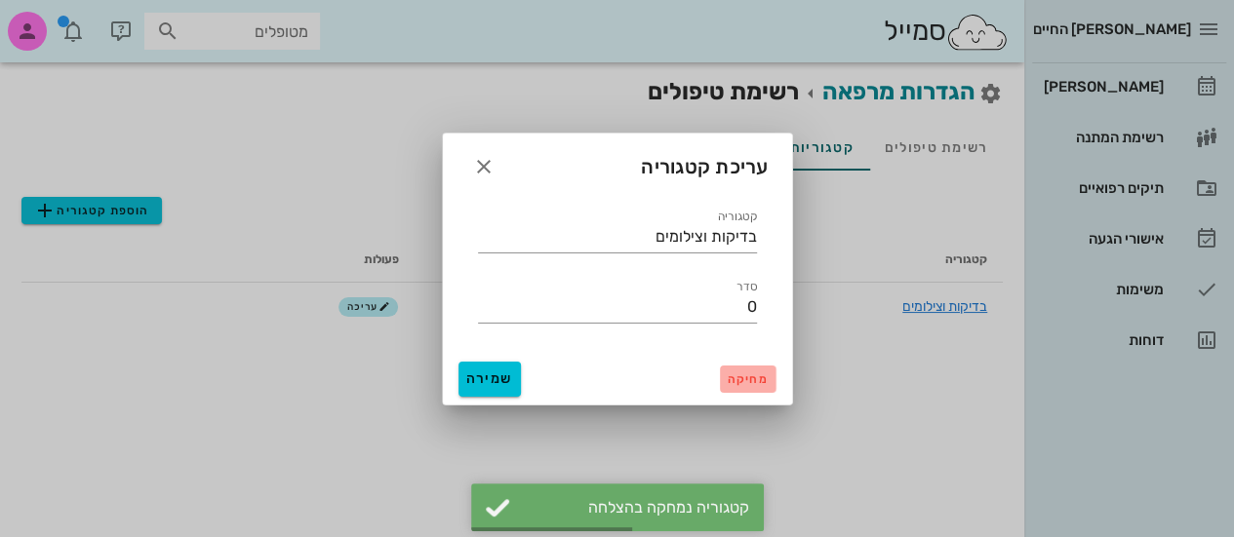
click at [769, 372] on button "מחיקה" at bounding box center [748, 379] width 56 height 27
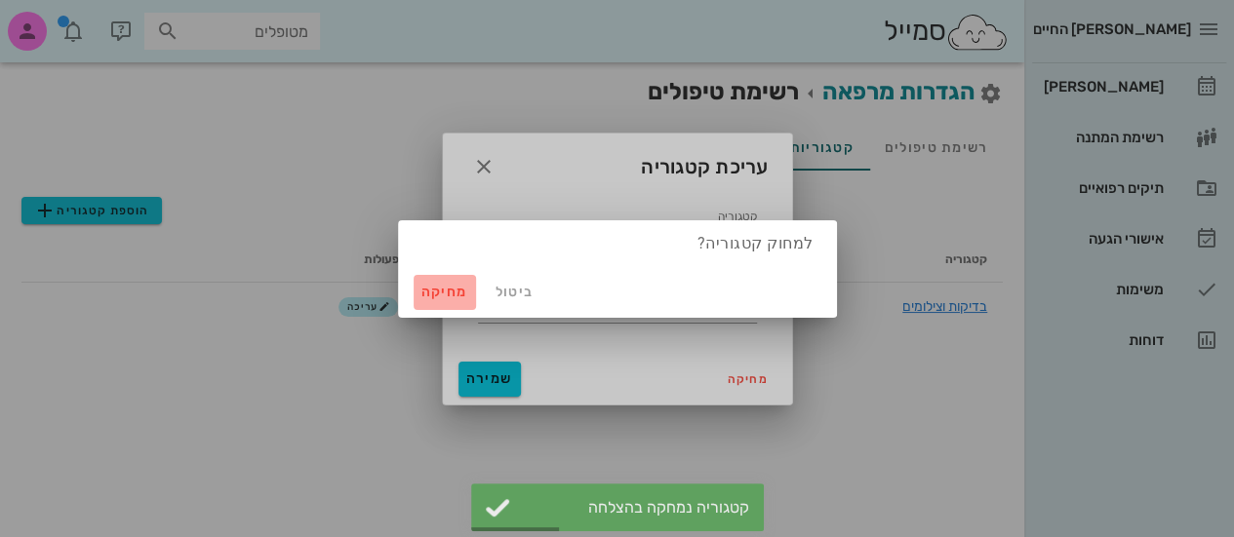
click at [437, 298] on span "מחיקה" at bounding box center [444, 292] width 47 height 17
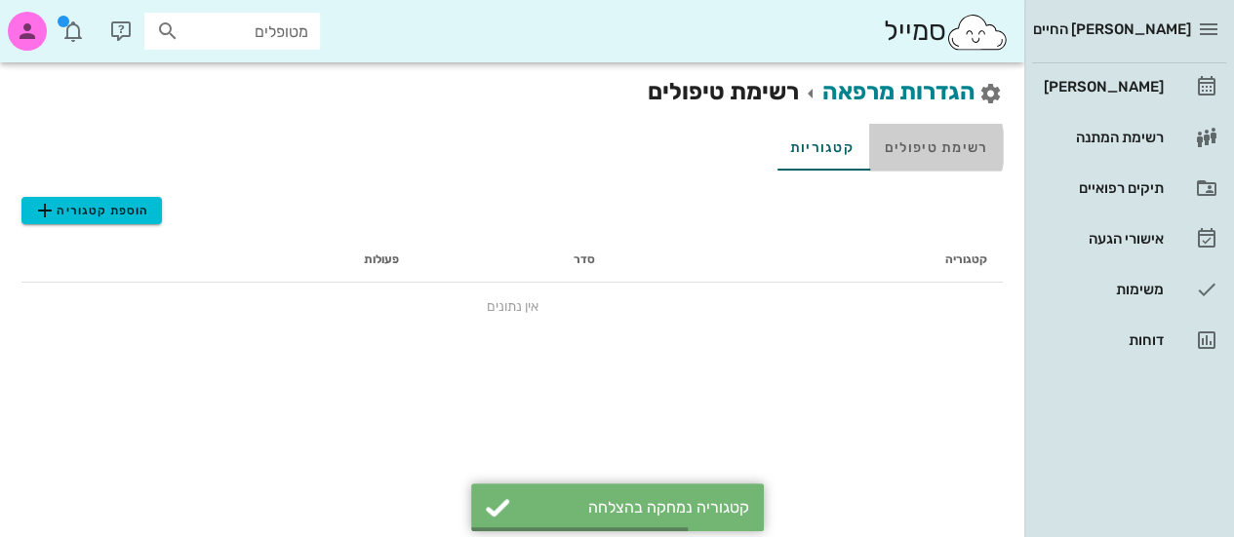
click at [960, 154] on link "רשימת טיפולים" at bounding box center [936, 147] width 134 height 47
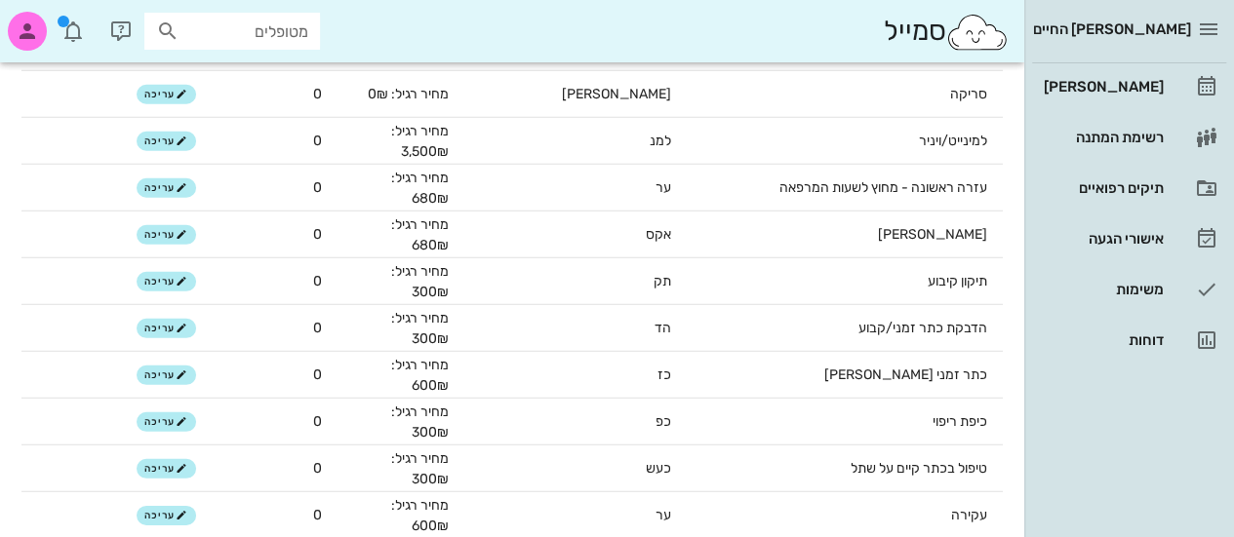
scroll to position [6440, 0]
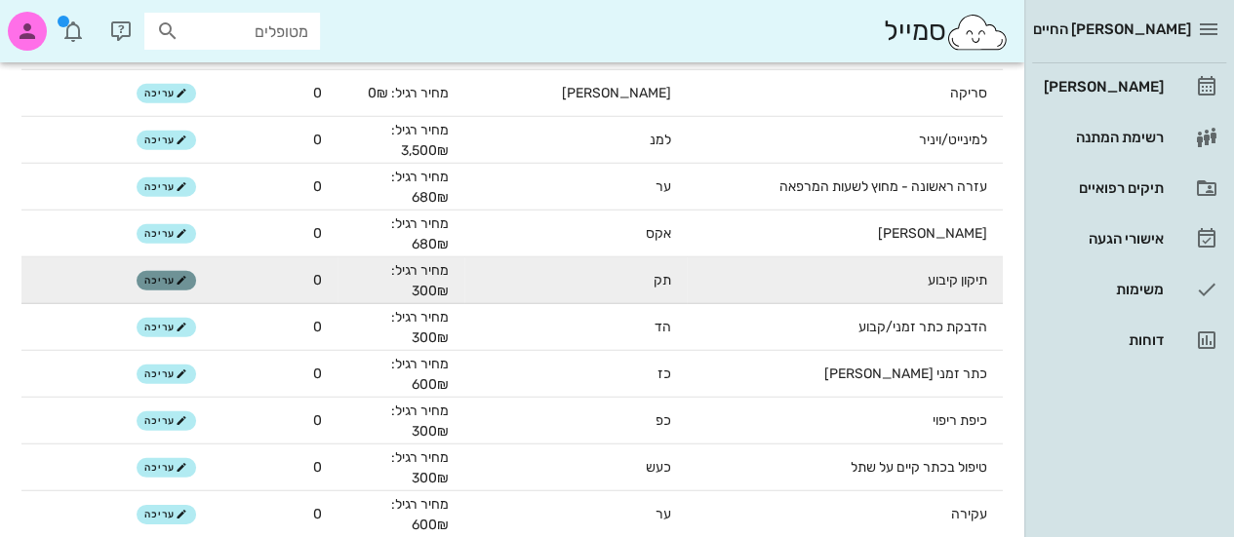
click at [187, 278] on icon "button" at bounding box center [182, 281] width 12 height 12
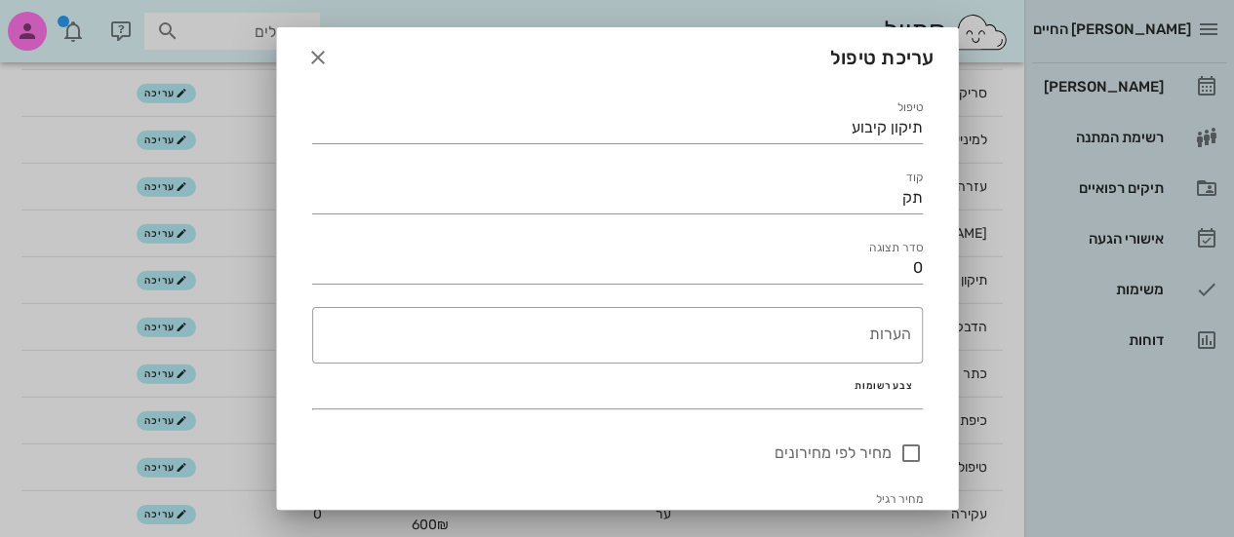
scroll to position [109, 0]
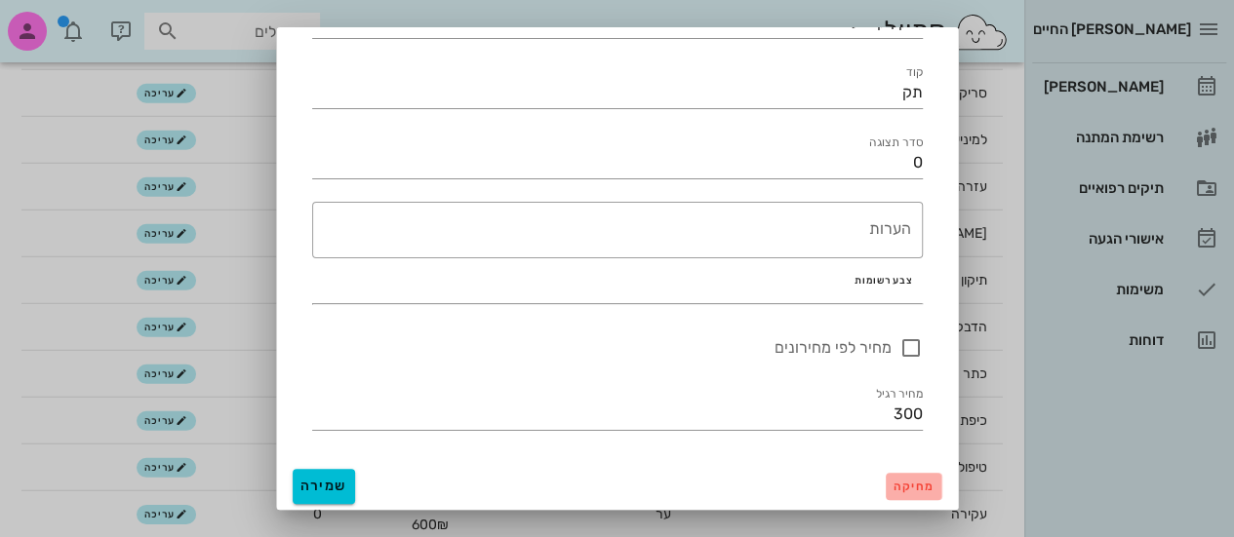
click at [909, 481] on span "מחיקה" at bounding box center [914, 487] width 40 height 14
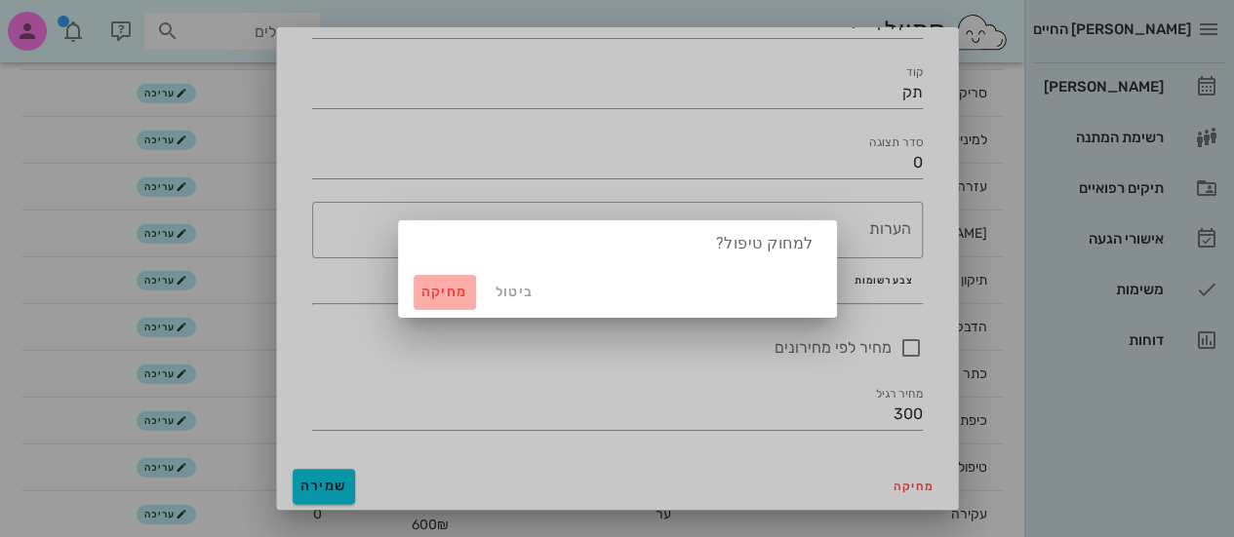
click at [437, 284] on span "מחיקה" at bounding box center [444, 292] width 47 height 17
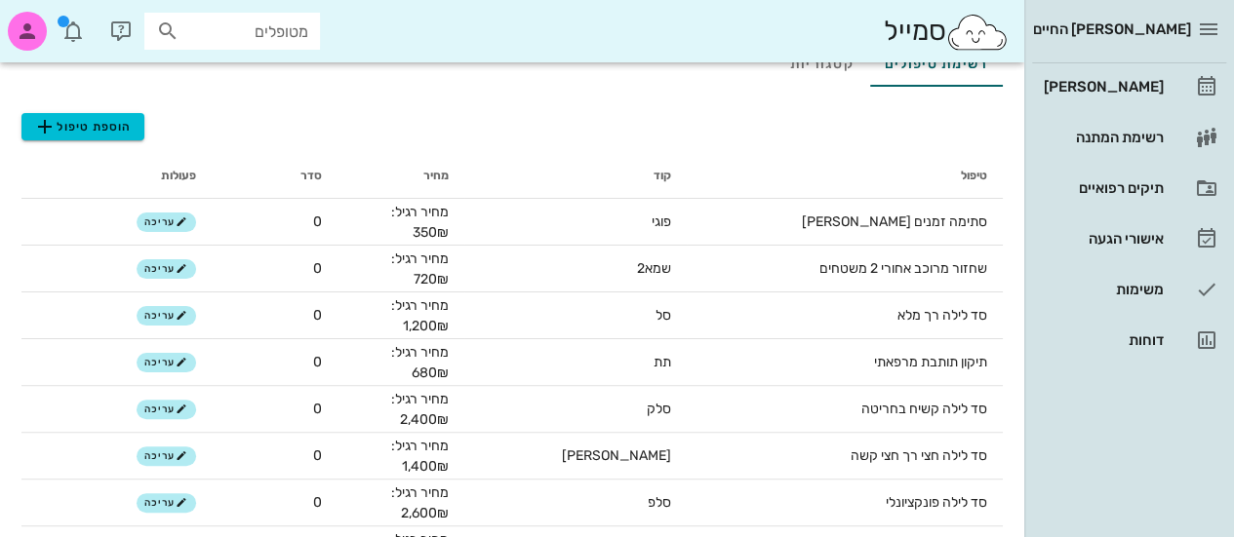
scroll to position [0, 0]
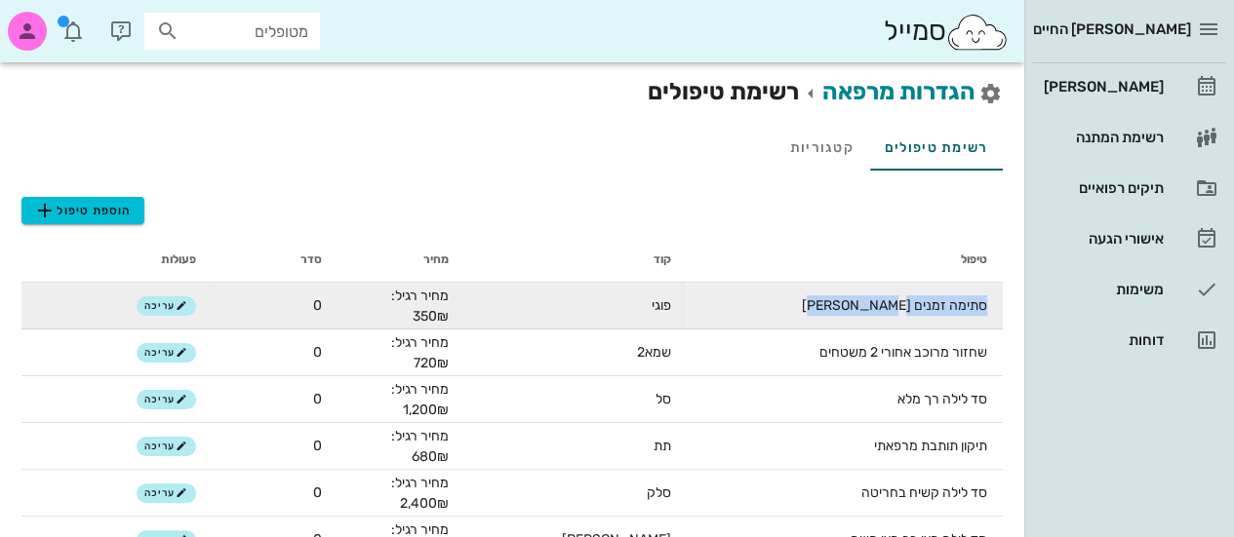
drag, startPoint x: 989, startPoint y: 309, endPoint x: 832, endPoint y: 313, distance: 157.1
click at [832, 313] on td "סתימה זמנים [PERSON_NAME]" at bounding box center [845, 306] width 316 height 47
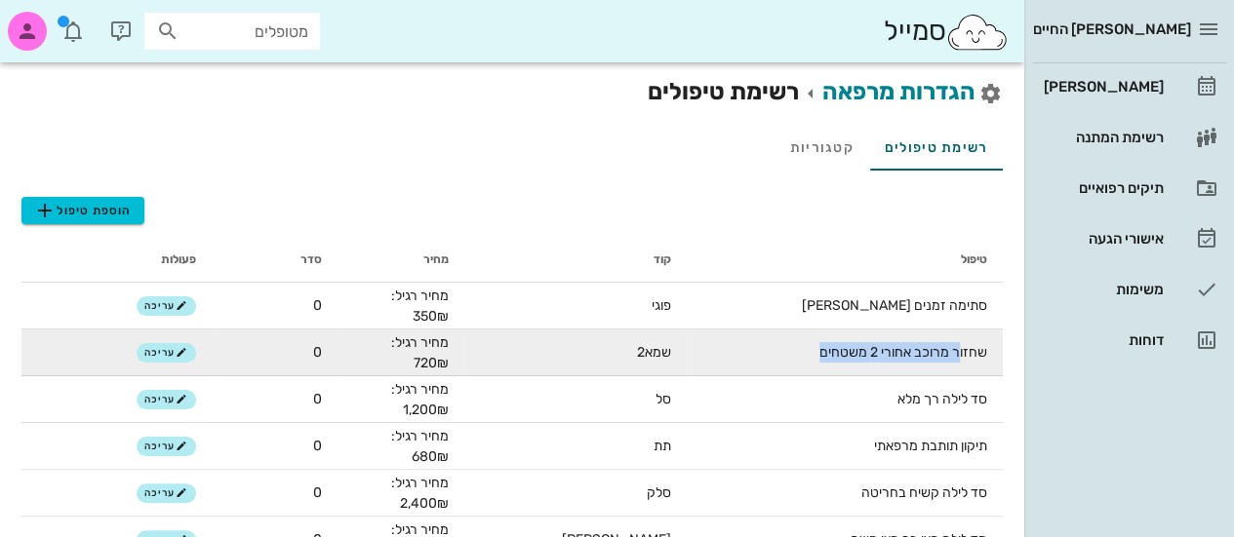
drag, startPoint x: 958, startPoint y: 354, endPoint x: 787, endPoint y: 365, distance: 171.0
click at [787, 365] on td "שחזור מרוכב אחורי 2 משטחים" at bounding box center [845, 353] width 316 height 47
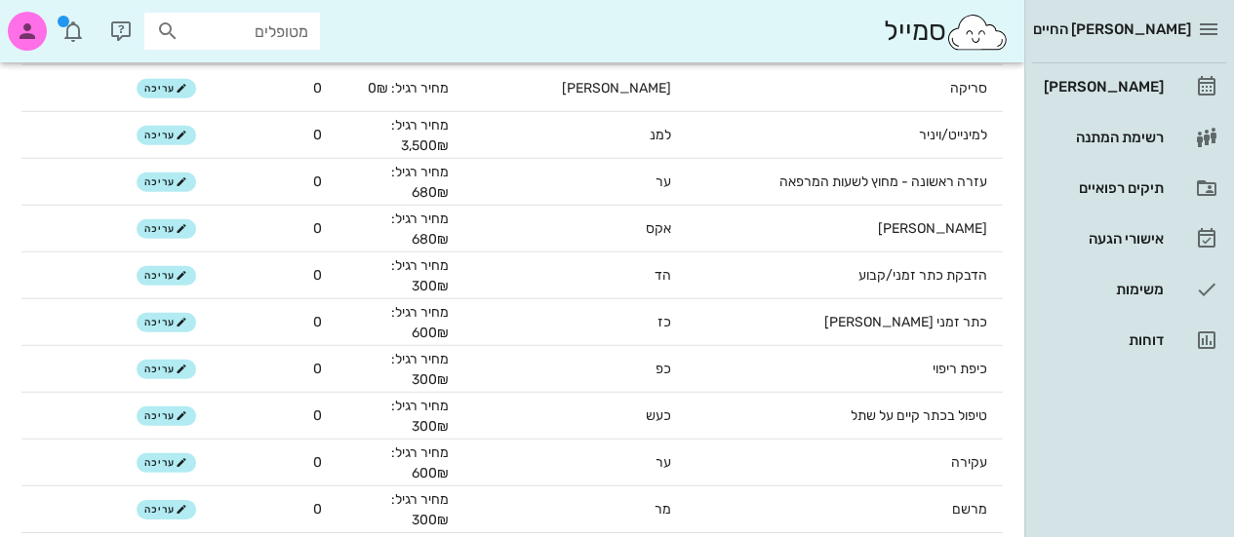
scroll to position [6697, 0]
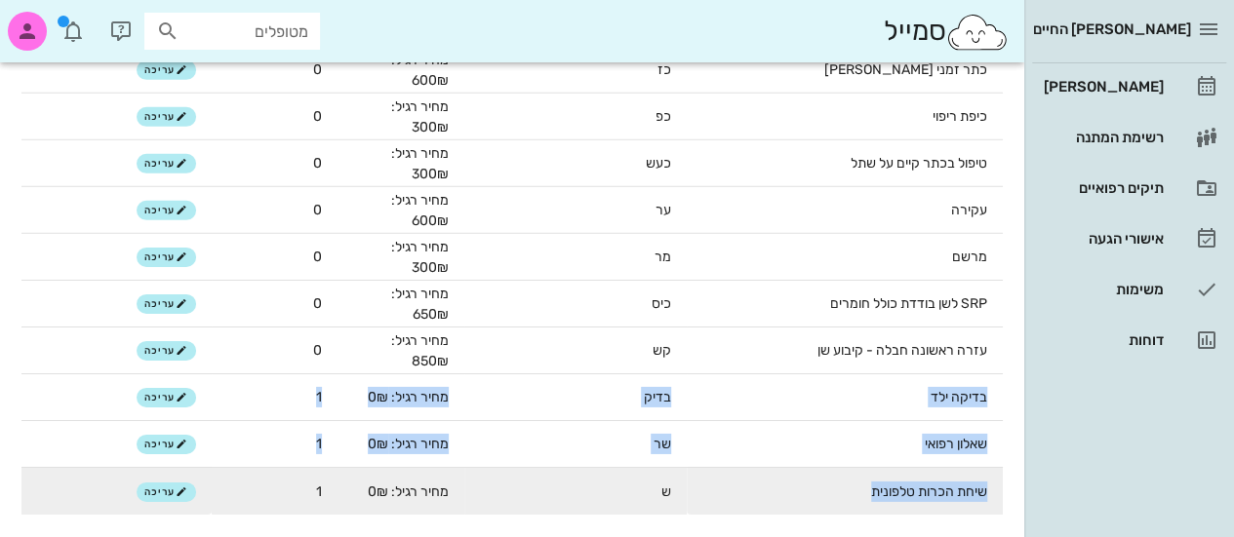
drag, startPoint x: 986, startPoint y: 398, endPoint x: 858, endPoint y: 498, distance: 162.6
click at [928, 488] on td "שיחת הכרות טלפונית" at bounding box center [845, 491] width 316 height 47
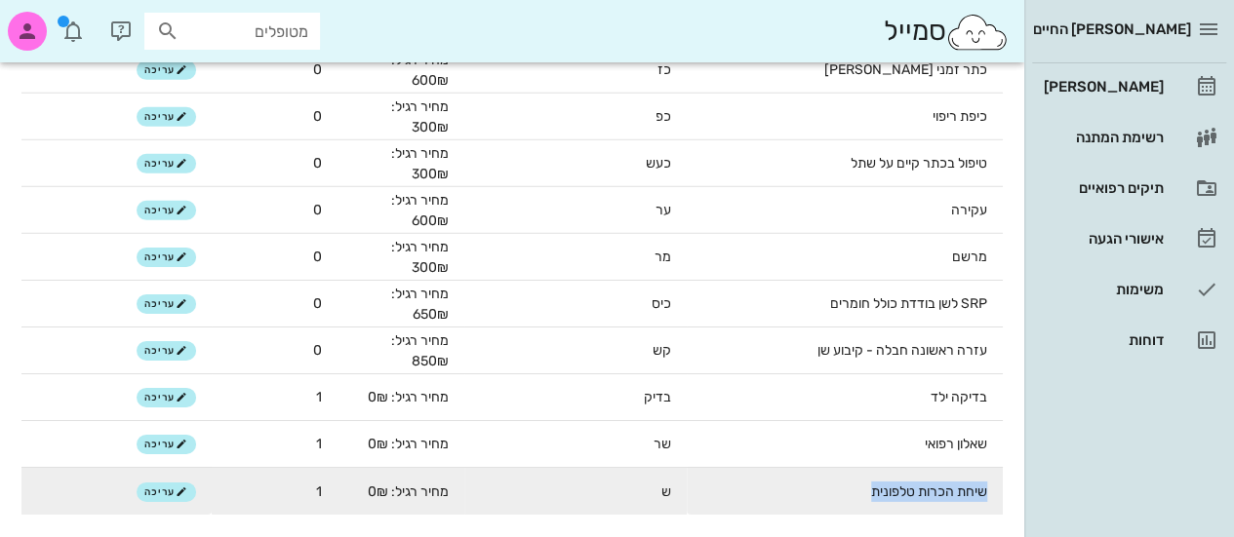
drag, startPoint x: 991, startPoint y: 495, endPoint x: 862, endPoint y: 504, distance: 129.1
click at [862, 504] on td "שיחת הכרות טלפונית" at bounding box center [845, 491] width 316 height 47
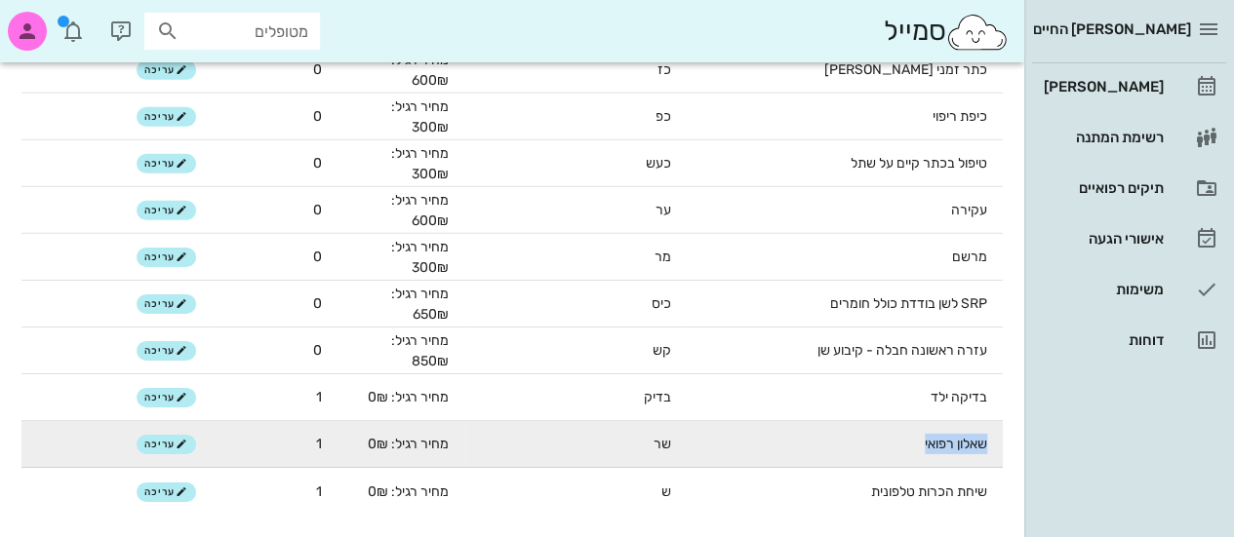
drag, startPoint x: 986, startPoint y: 435, endPoint x: 905, endPoint y: 446, distance: 81.7
click at [905, 446] on td "שאלון רפואי" at bounding box center [845, 444] width 316 height 47
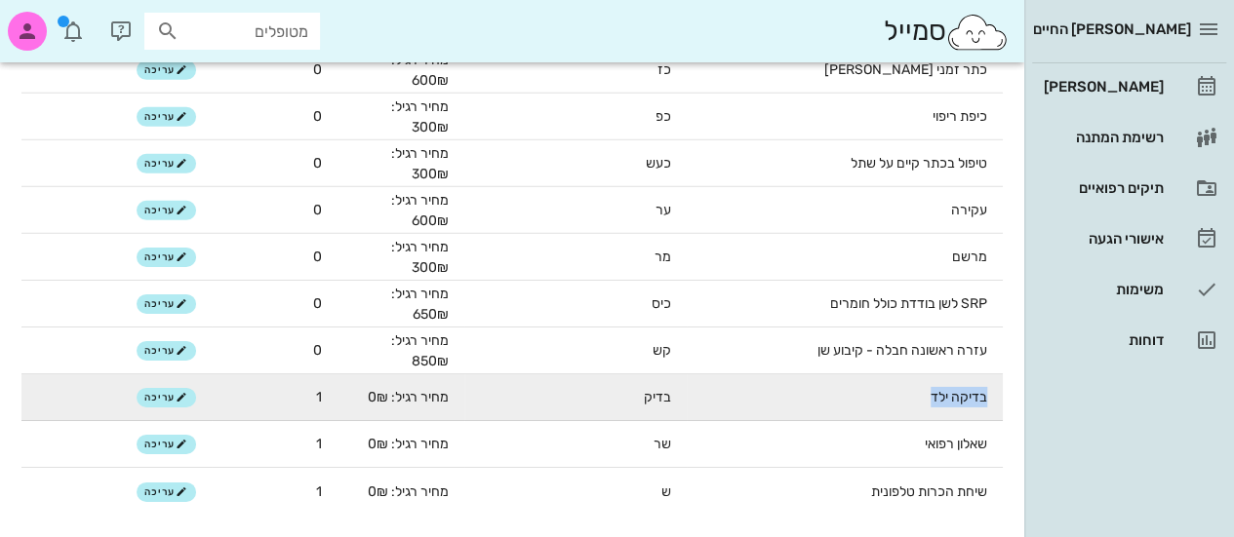
drag, startPoint x: 987, startPoint y: 386, endPoint x: 906, endPoint y: 407, distance: 83.5
click at [906, 407] on td "בדיקה ילד" at bounding box center [845, 398] width 316 height 47
click at [934, 401] on td "בדיקה ילד" at bounding box center [845, 398] width 316 height 47
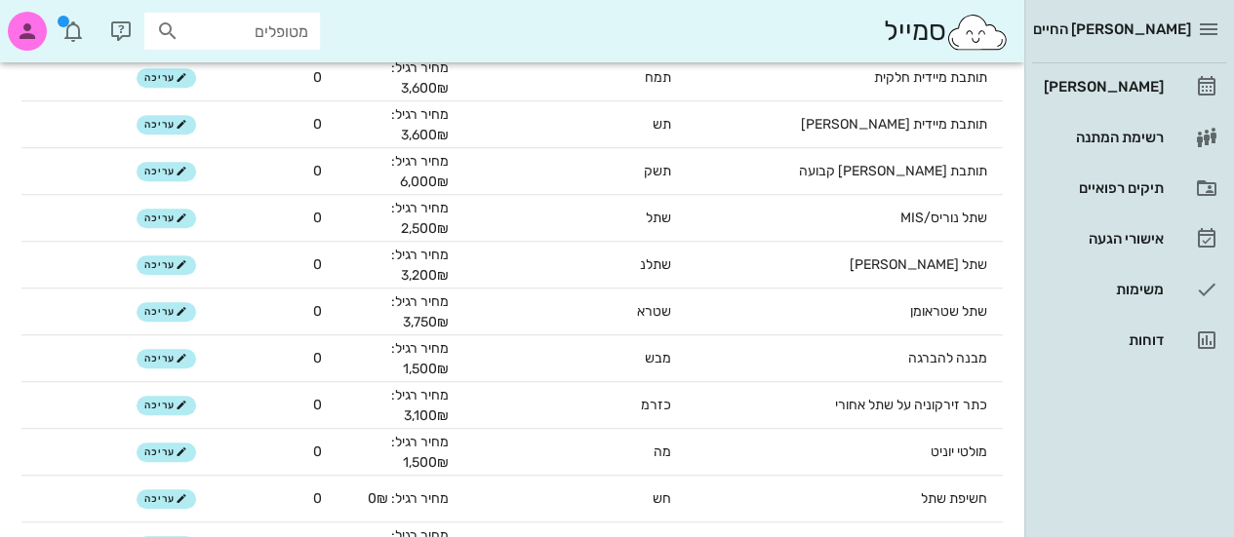
scroll to position [550, 0]
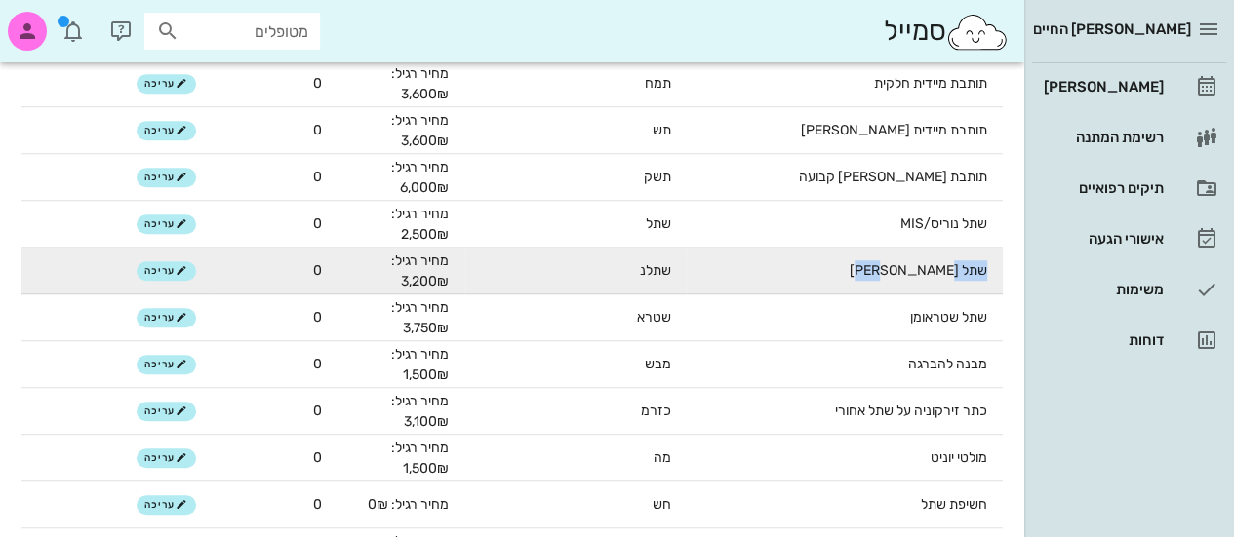
drag, startPoint x: 983, startPoint y: 268, endPoint x: 926, endPoint y: 268, distance: 57.6
click at [926, 268] on td "שתל [PERSON_NAME]" at bounding box center [845, 271] width 316 height 47
click at [942, 274] on td "שתל [PERSON_NAME]" at bounding box center [845, 271] width 316 height 47
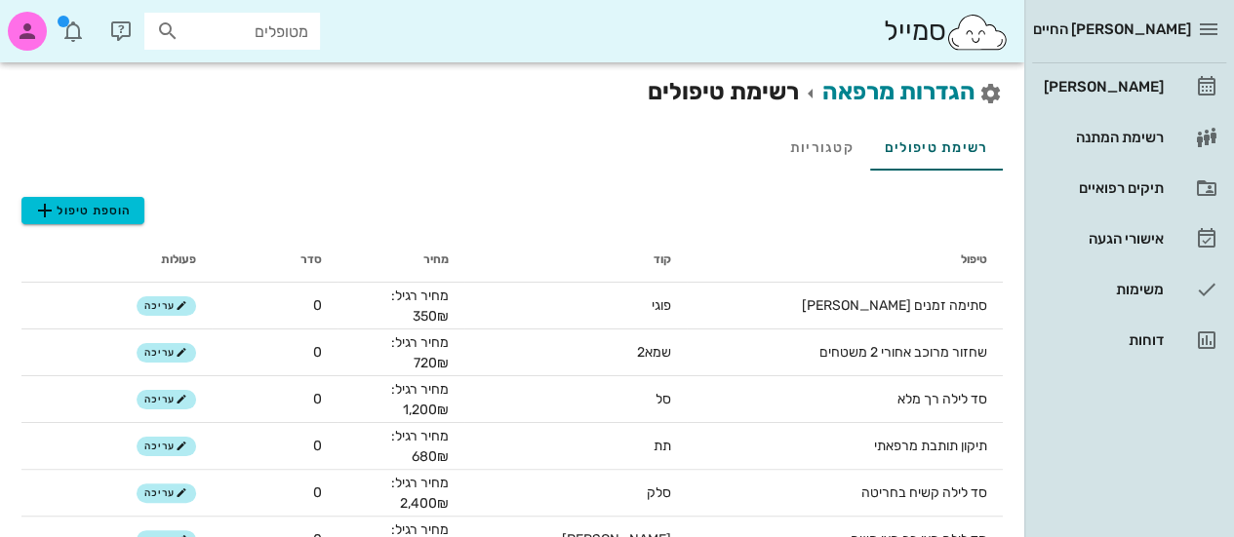
scroll to position [196, 0]
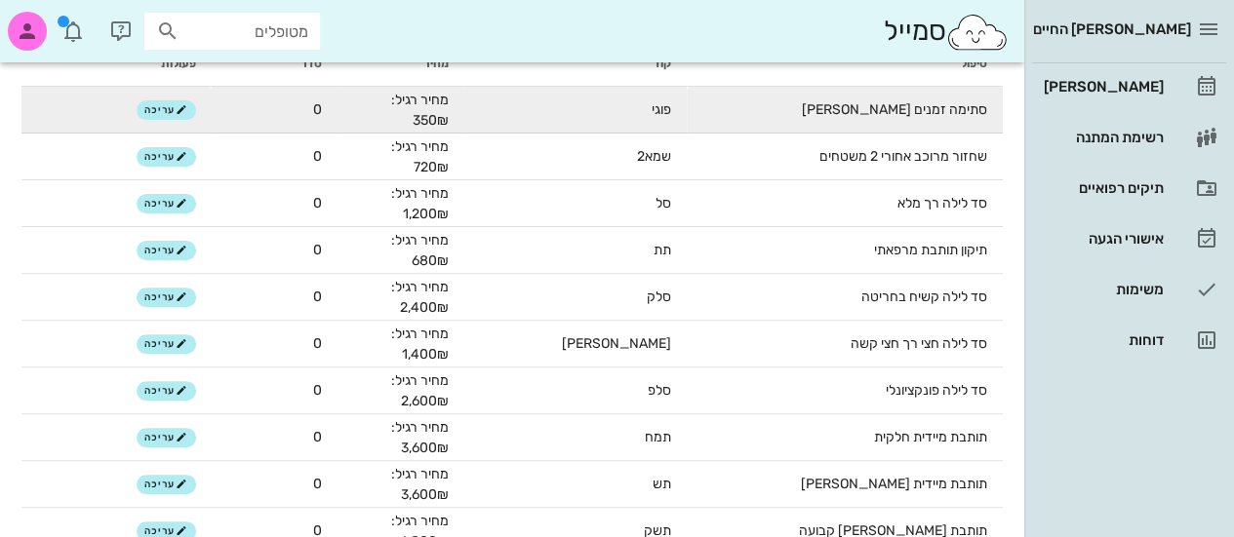
drag, startPoint x: 402, startPoint y: 105, endPoint x: 332, endPoint y: 114, distance: 70.8
click at [332, 114] on tr "סתימה זמנים [PERSON_NAME] יונומר פוגי מחיר רגיל: 350₪ 0 עריכה" at bounding box center [511, 110] width 981 height 47
click at [383, 130] on td "מחיר רגיל: 350₪" at bounding box center [401, 110] width 127 height 47
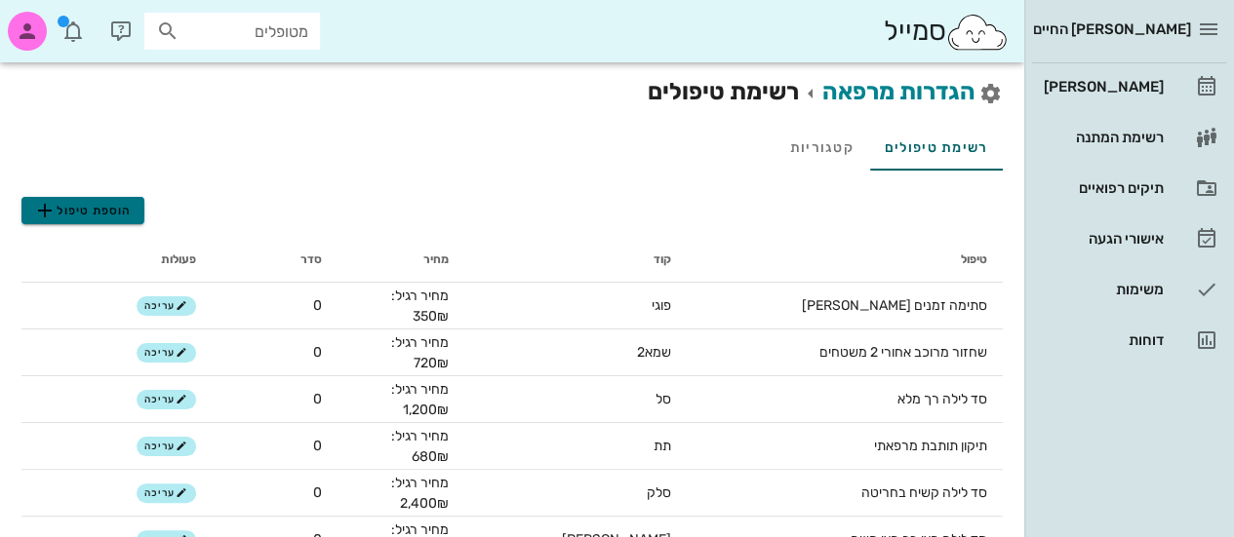
click at [41, 211] on icon "button" at bounding box center [44, 210] width 23 height 23
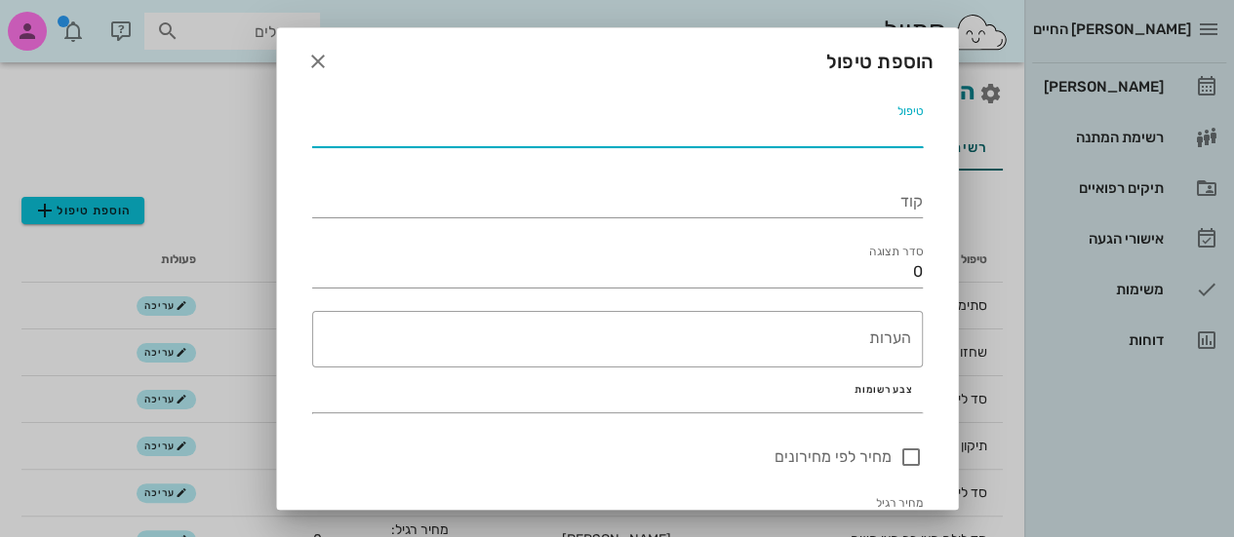
click at [685, 127] on input "טיפול" at bounding box center [617, 131] width 611 height 31
type input "רמדי"
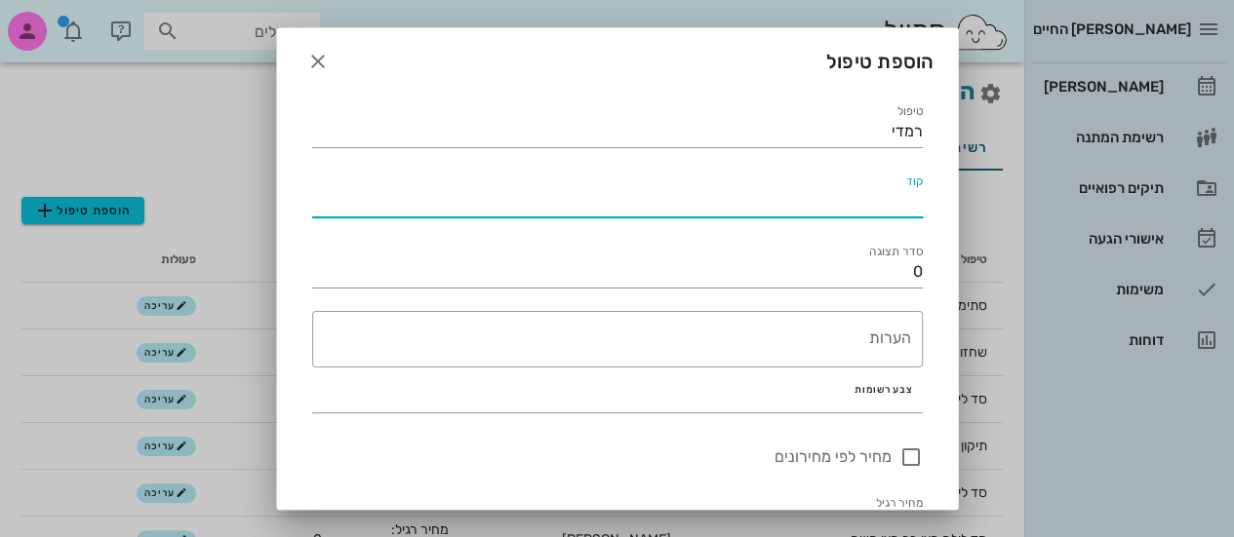
click at [701, 202] on input "קוד" at bounding box center [617, 201] width 611 height 31
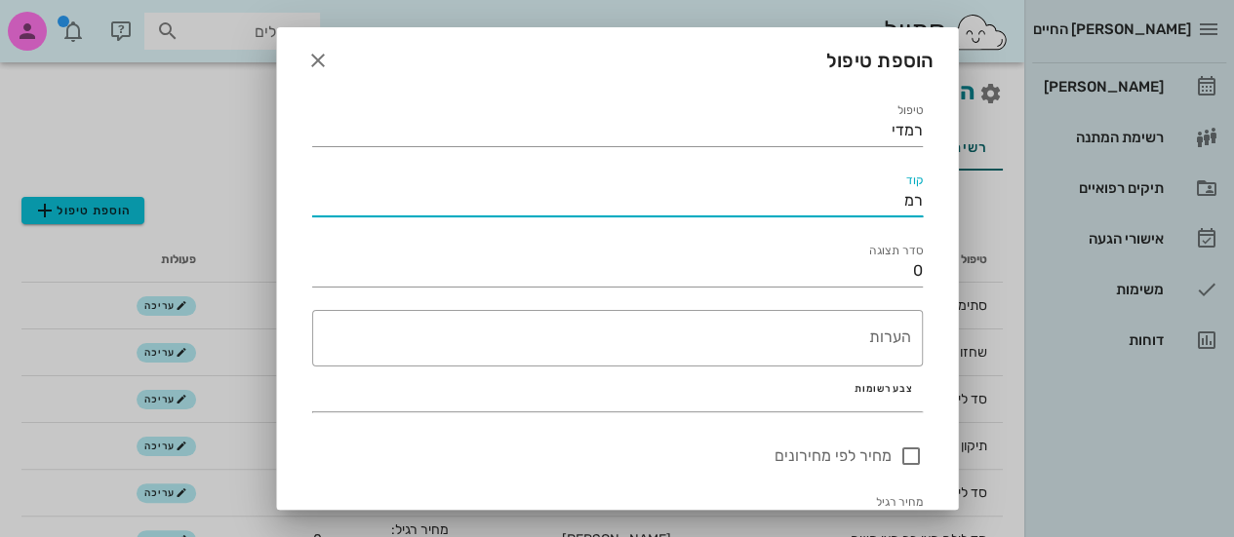
scroll to position [109, 0]
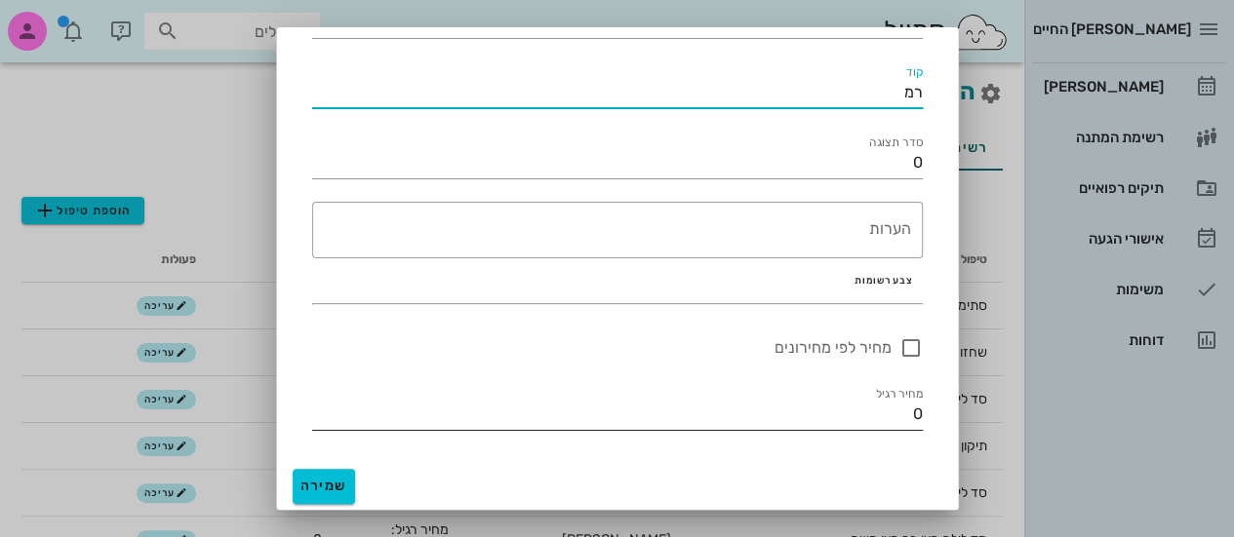
type input "רמ"
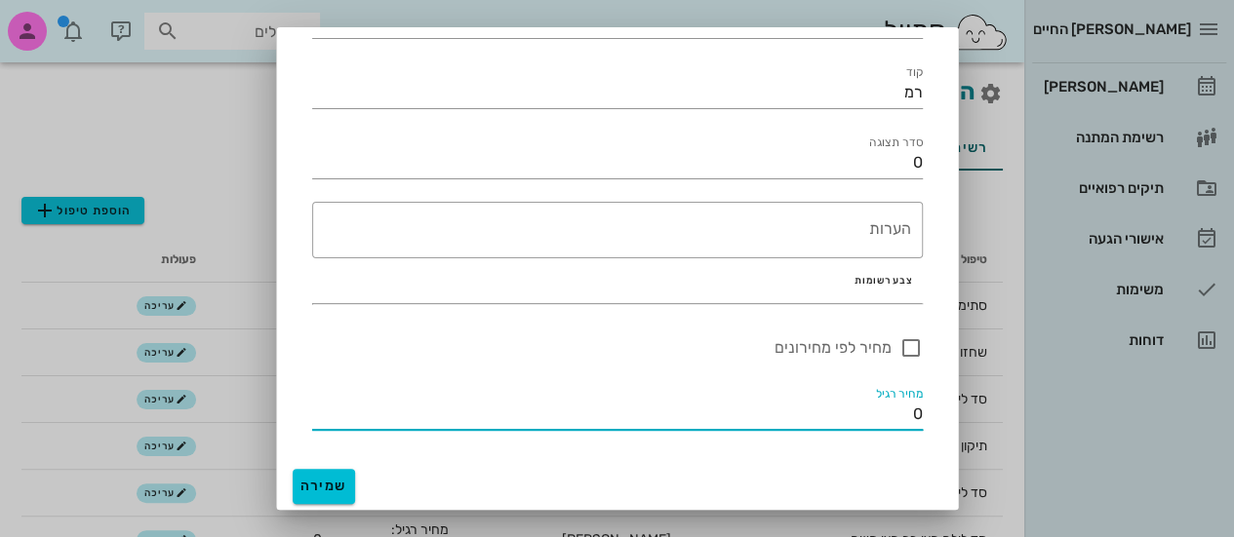
click at [909, 407] on input "0" at bounding box center [617, 414] width 611 height 31
drag, startPoint x: 909, startPoint y: 407, endPoint x: 938, endPoint y: 413, distance: 29.8
click at [938, 413] on div "טיפול רמדי קוד רמ סדר תצוגה 0 ​ הערות צבע רשומות מחיר לפי מחירונים מחיר רגיל 0" at bounding box center [617, 221] width 681 height 482
type input "60"
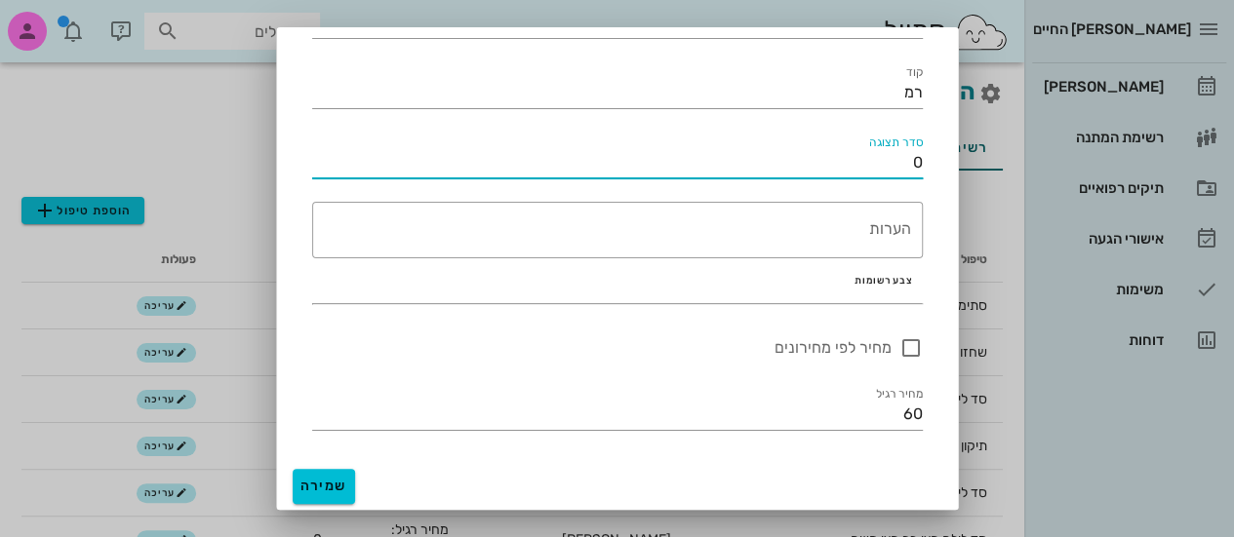
drag, startPoint x: 896, startPoint y: 171, endPoint x: 942, endPoint y: 169, distance: 45.9
click at [942, 169] on div "טיפול רמדי קוד רמ סדר תצוגה 0 ​ הערות צבע רשומות מחיר לפי מחירונים מחיר רגיל 60" at bounding box center [617, 221] width 681 height 482
type input "1"
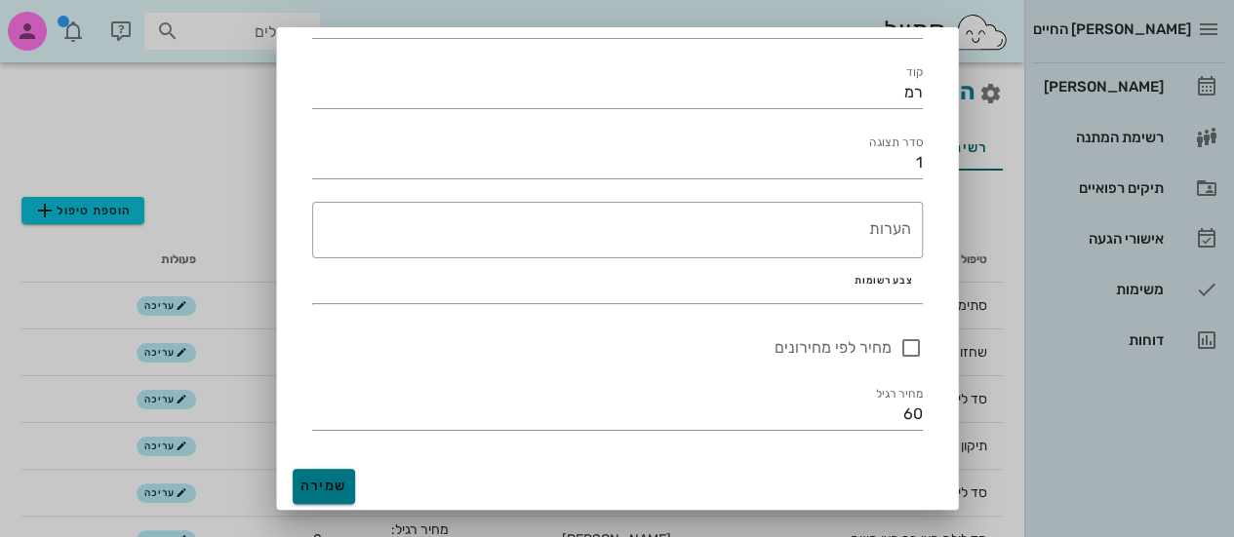
click at [332, 478] on span "שמירה" at bounding box center [323, 486] width 47 height 17
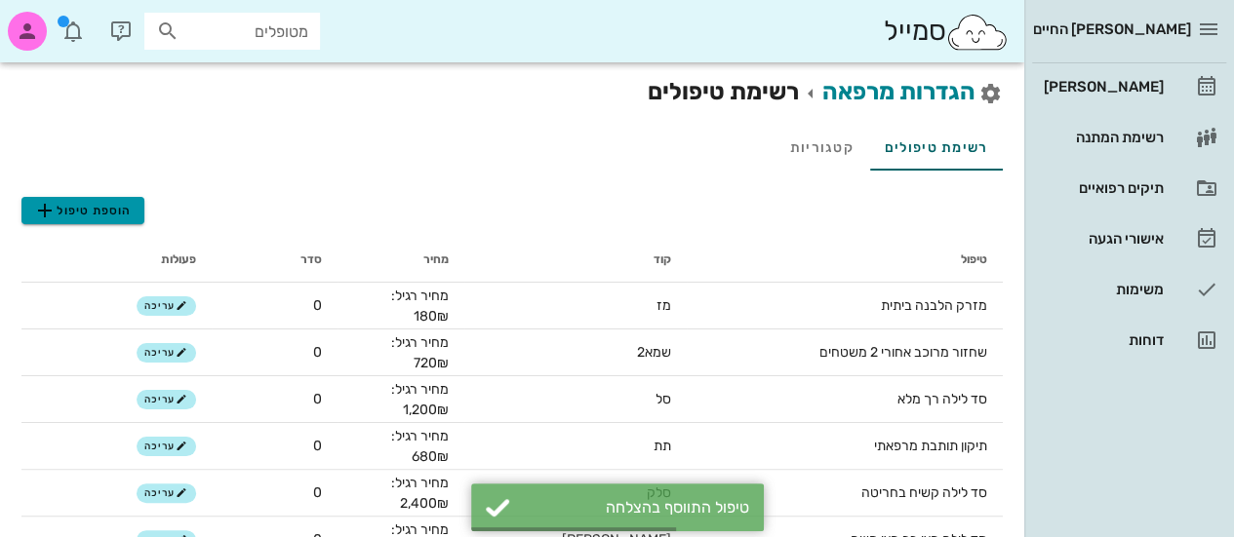
click at [43, 214] on icon "button" at bounding box center [44, 210] width 23 height 23
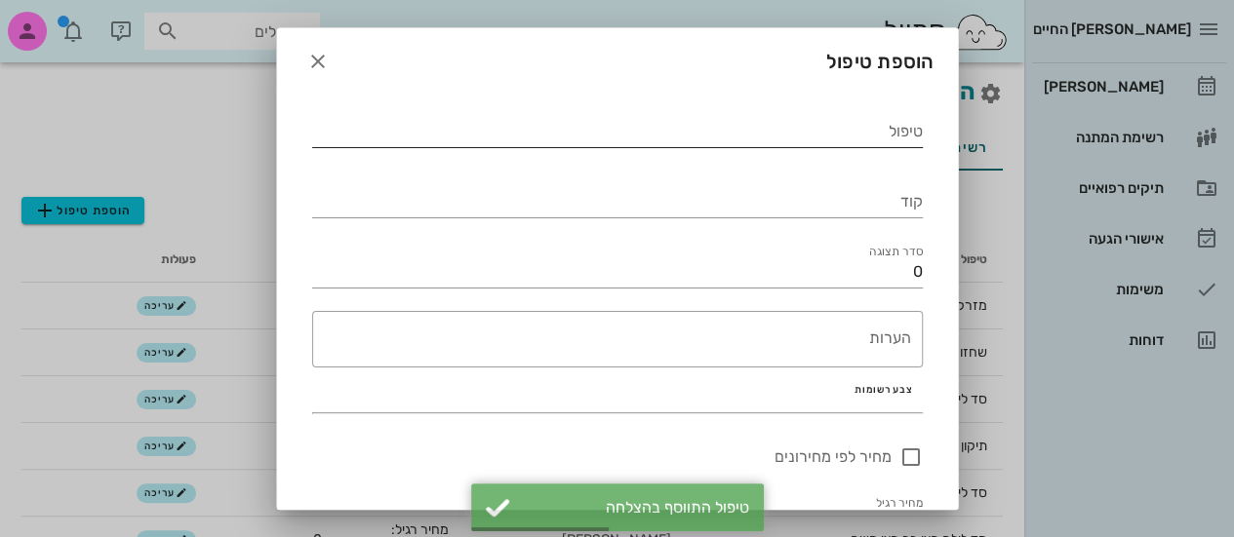
click at [621, 140] on input "טיפול" at bounding box center [617, 131] width 611 height 31
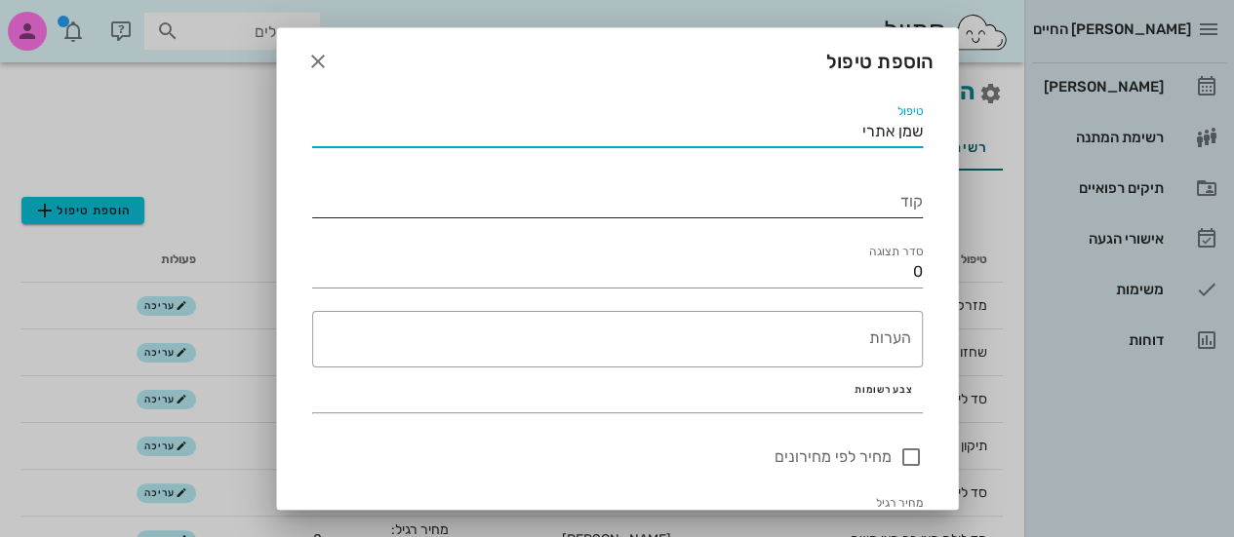
type input "שמן אתרי"
click at [667, 218] on div "קוד" at bounding box center [617, 201] width 611 height 31
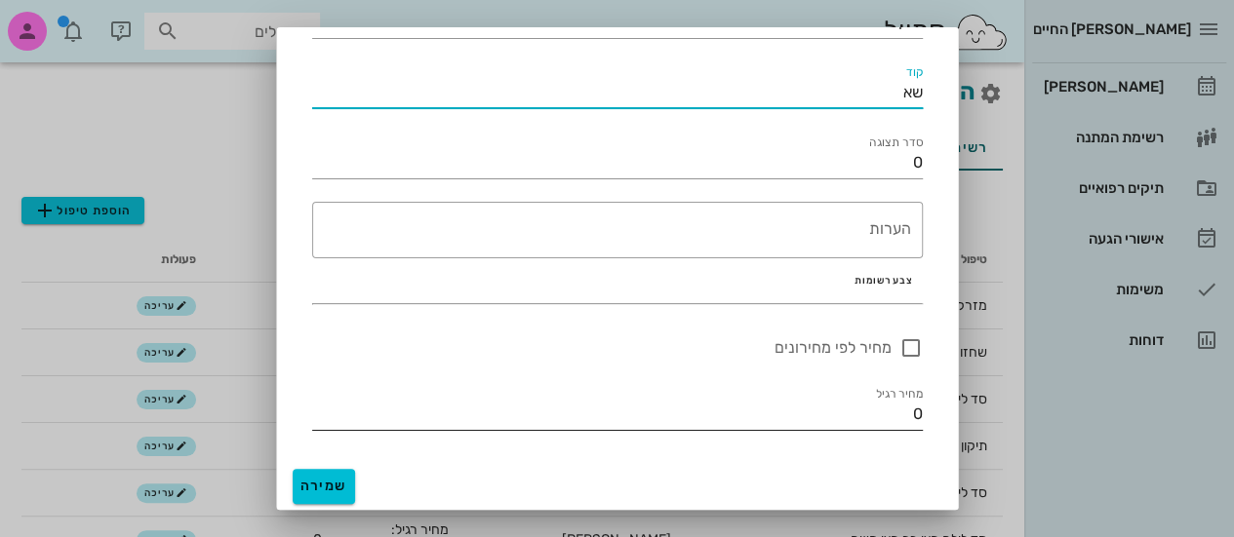
type input "שא"
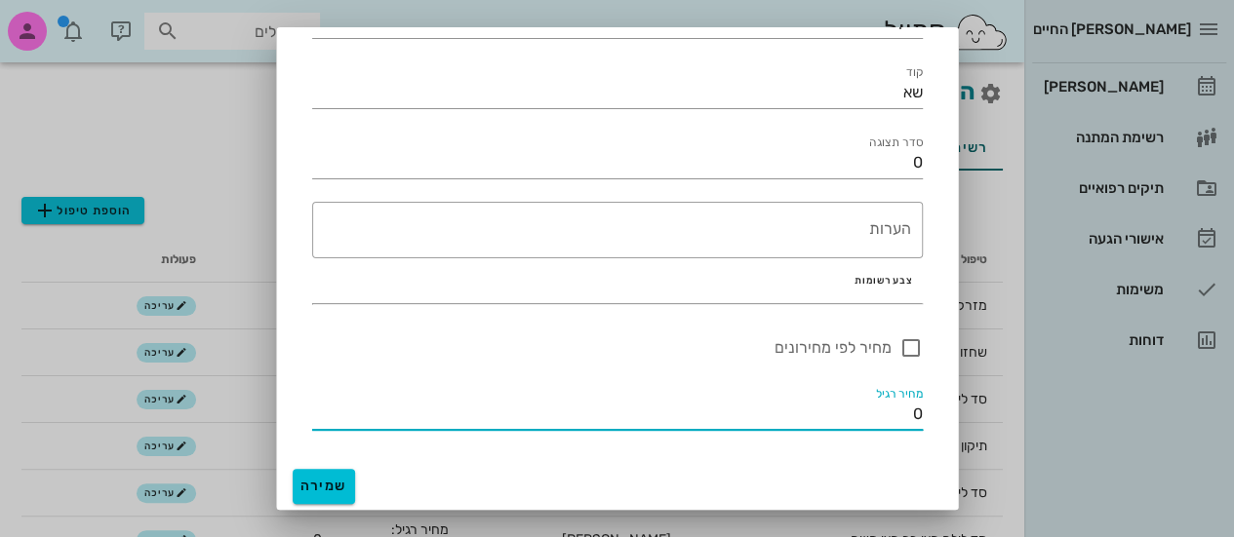
click at [893, 410] on input "0" at bounding box center [617, 414] width 611 height 31
type input "80"
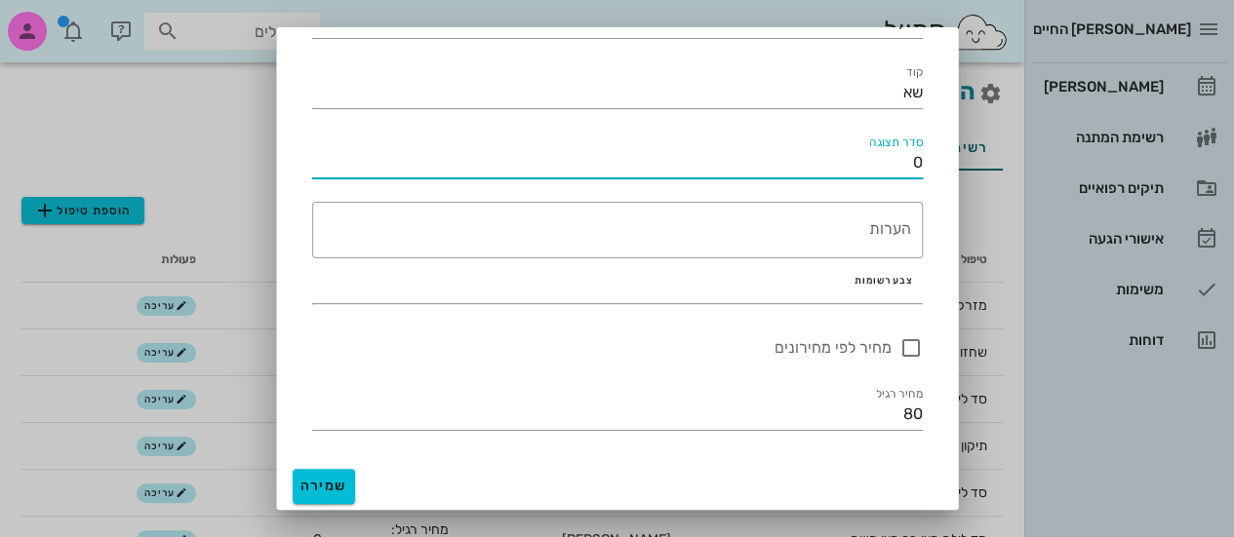
click at [644, 172] on input "0" at bounding box center [617, 162] width 611 height 31
type input "1"
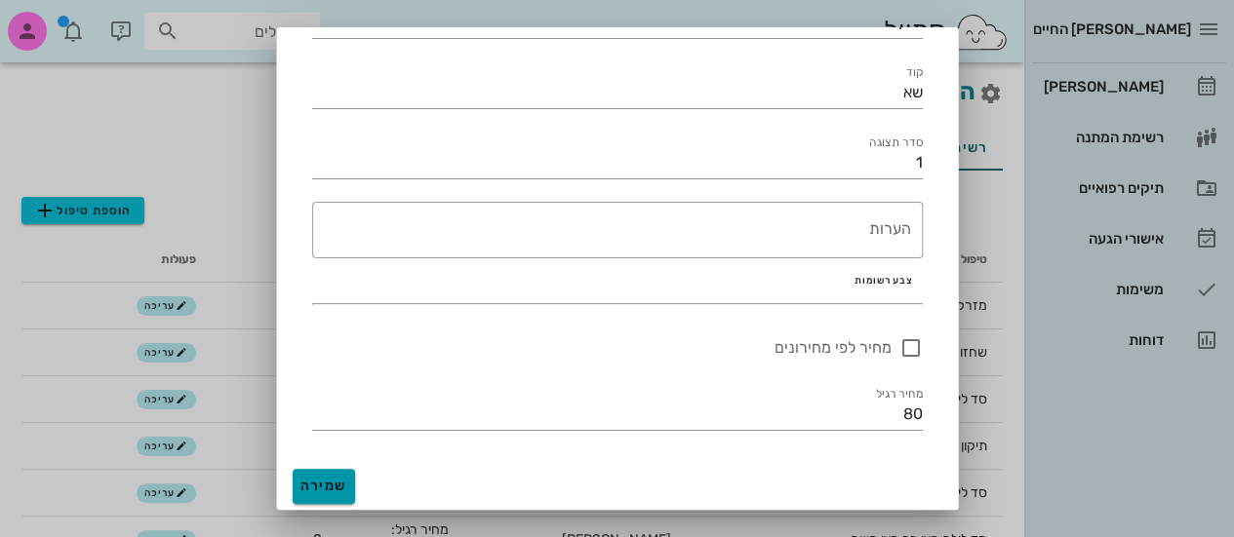
click at [334, 481] on span "שמירה" at bounding box center [323, 486] width 47 height 17
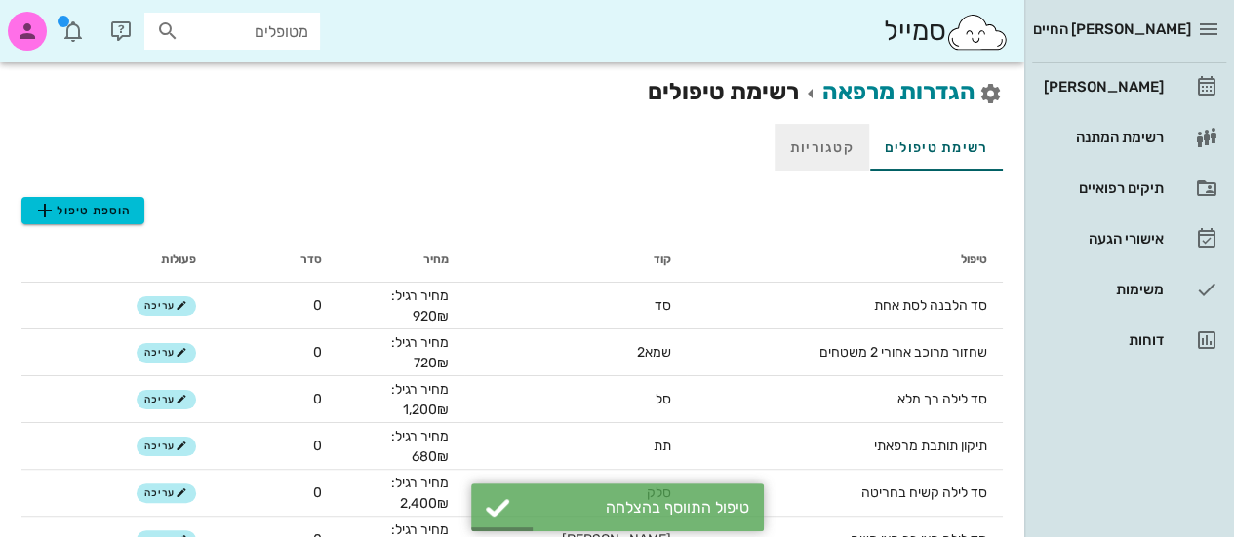
click at [839, 139] on link "קטגוריות" at bounding box center [822, 147] width 95 height 47
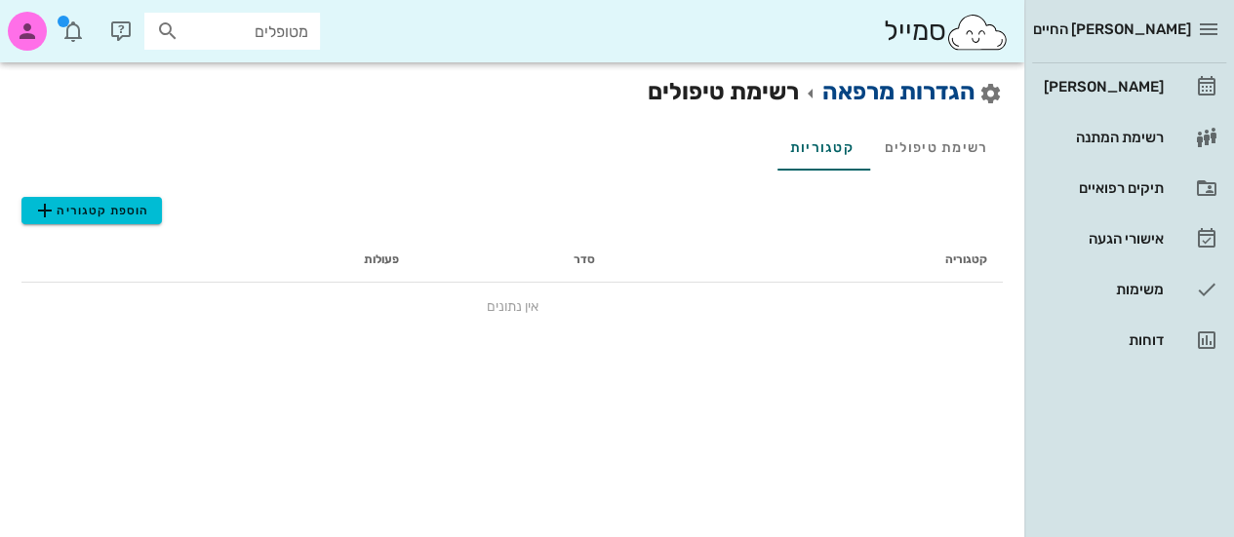
click at [919, 93] on link "הגדרות מרפאה" at bounding box center [898, 91] width 153 height 27
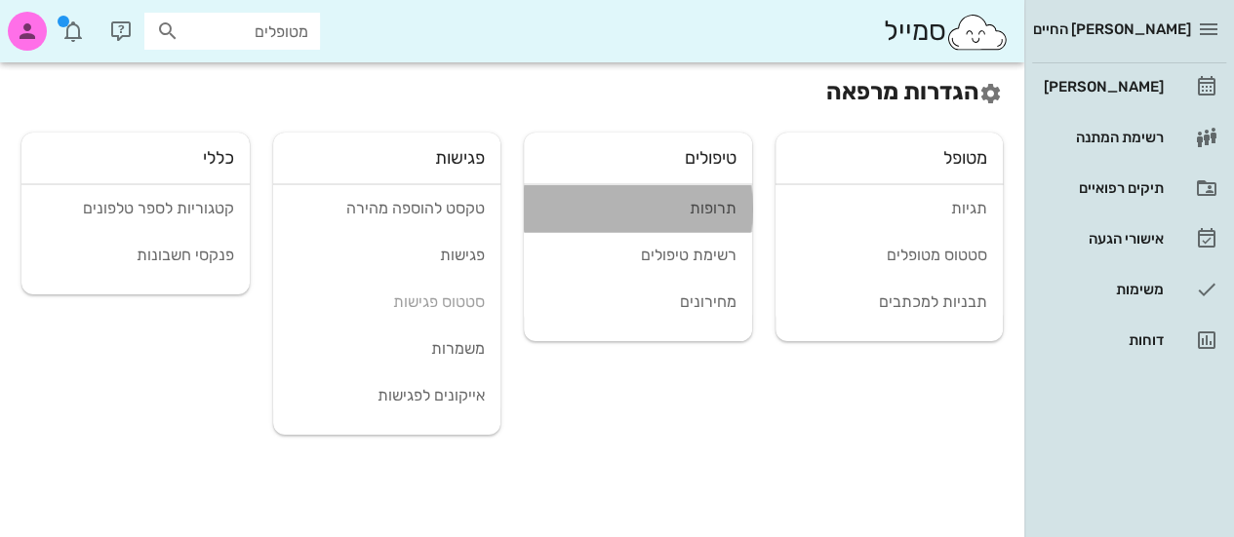
click at [709, 207] on div "תרופות" at bounding box center [637, 208] width 197 height 19
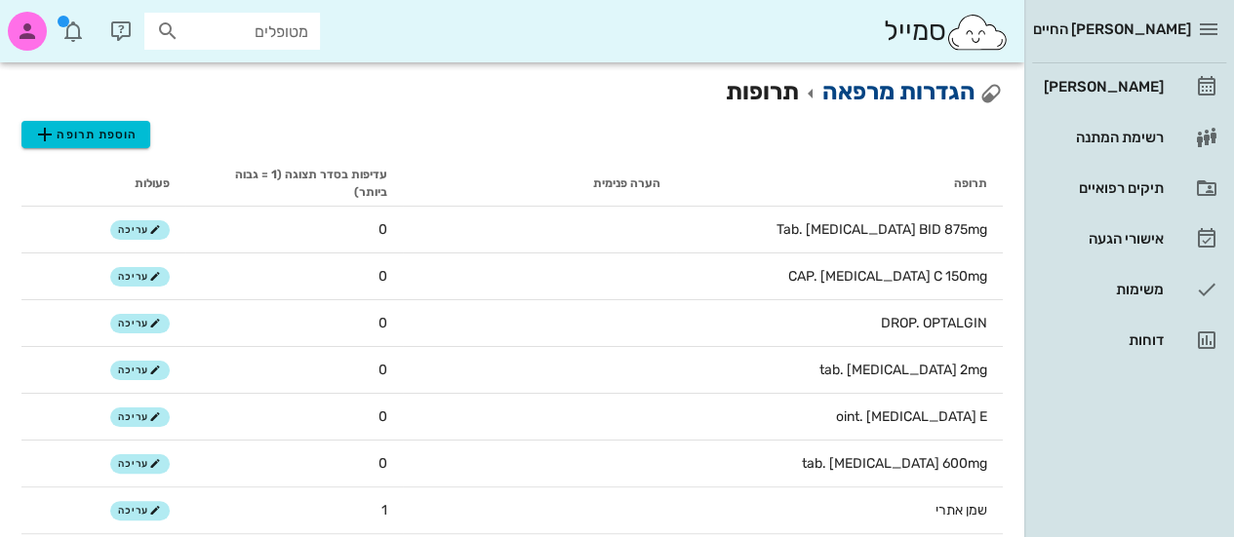
click at [893, 91] on link "הגדרות מרפאה" at bounding box center [898, 91] width 153 height 27
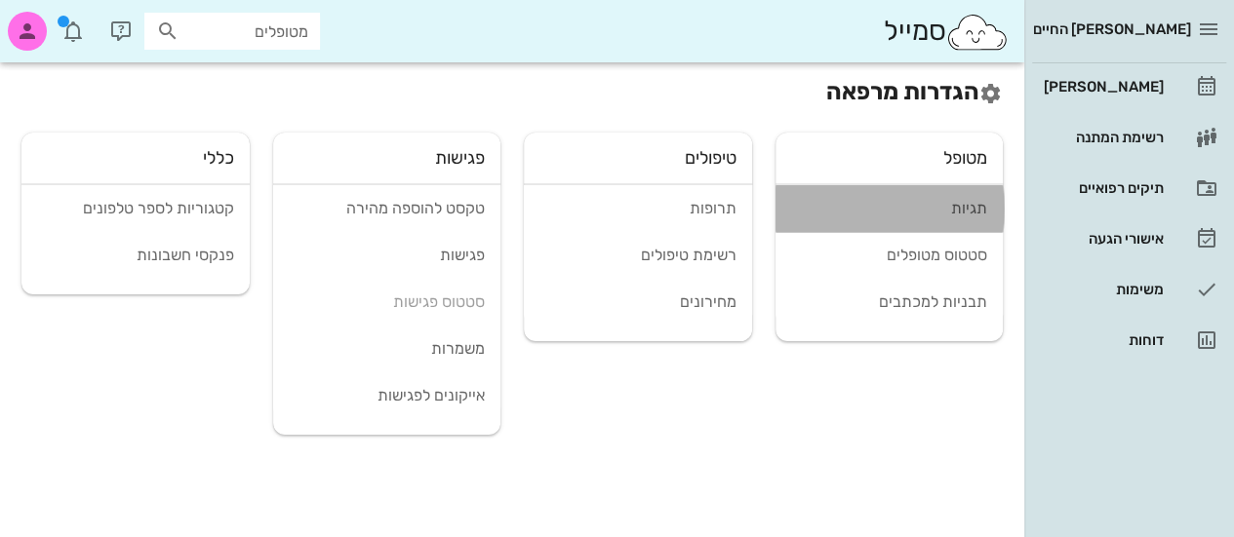
click at [960, 202] on div "תגיות" at bounding box center [889, 208] width 197 height 19
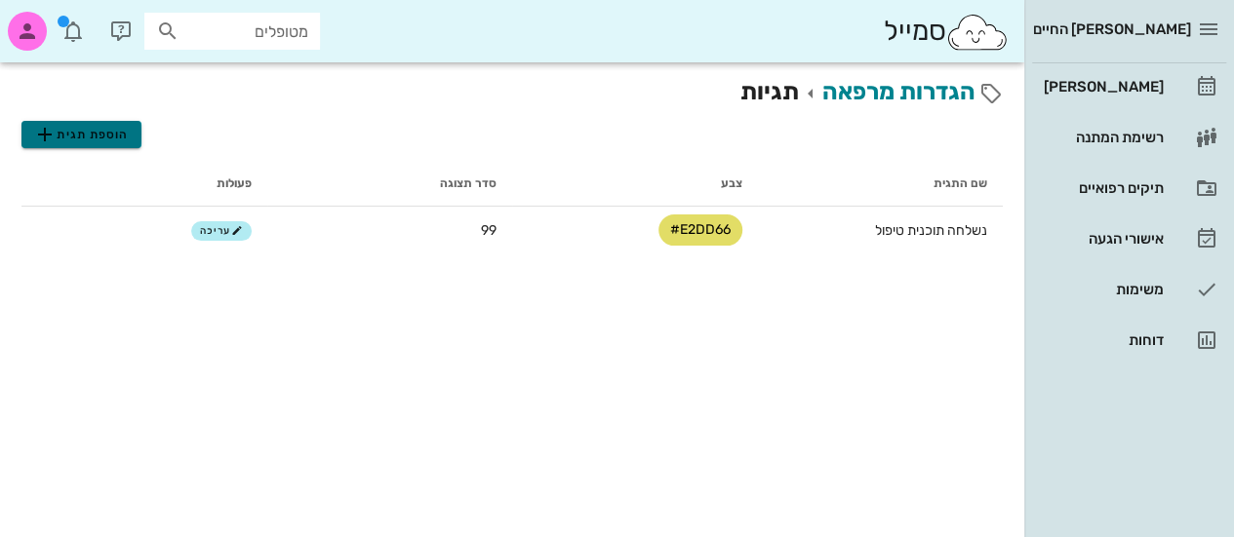
click at [98, 132] on span "הוספת תגית" at bounding box center [81, 134] width 96 height 23
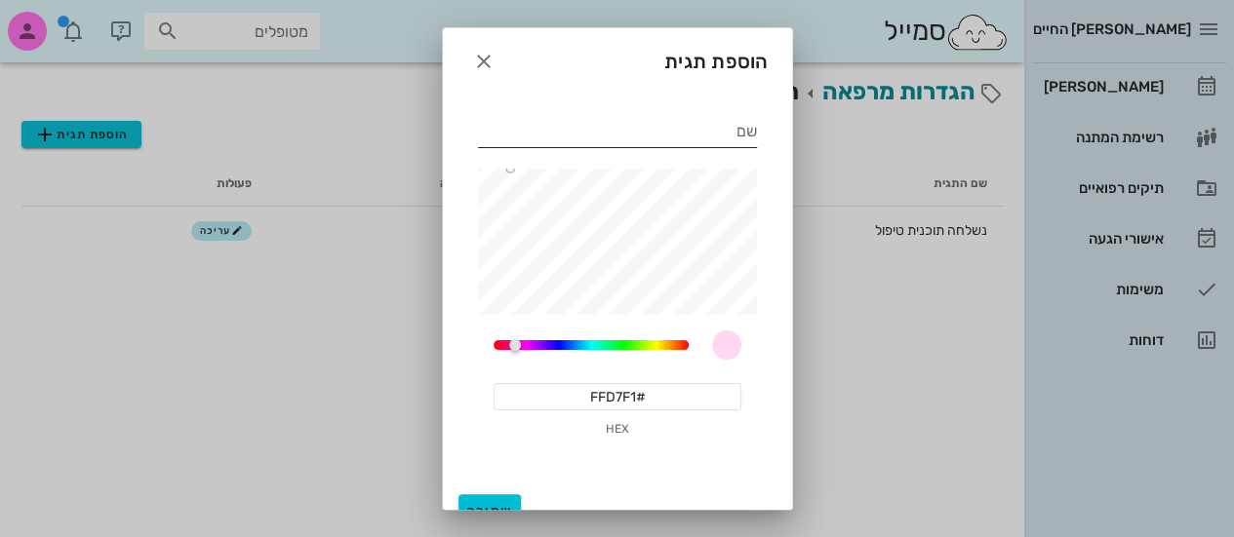
click at [576, 129] on input "שם" at bounding box center [617, 131] width 279 height 31
type input "מחיר מוזל"
click at [586, 345] on div "321" at bounding box center [591, 345] width 195 height 10
type input "#4AB8FE"
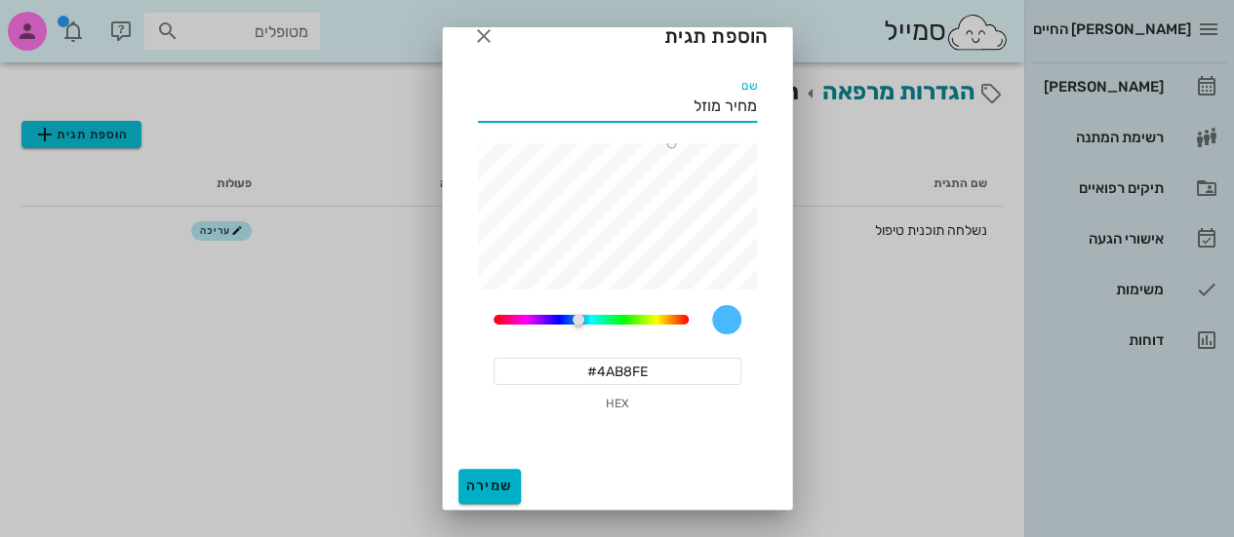
type input "מחיר מוזל"
click at [500, 484] on span "שמירה" at bounding box center [489, 486] width 47 height 17
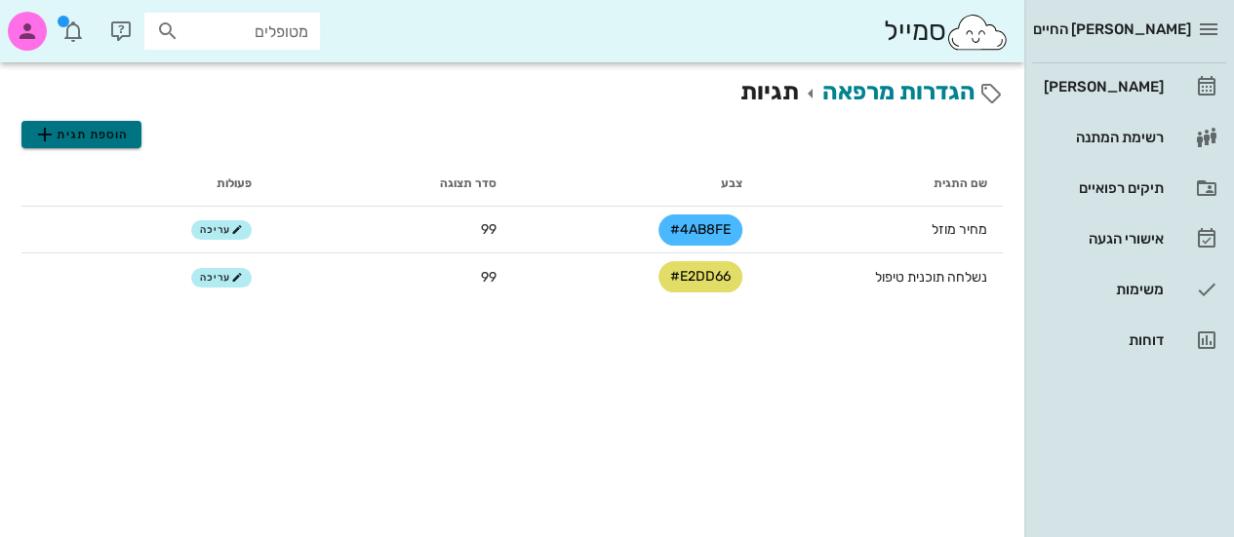
click at [124, 142] on span "הוספת תגית" at bounding box center [81, 134] width 96 height 23
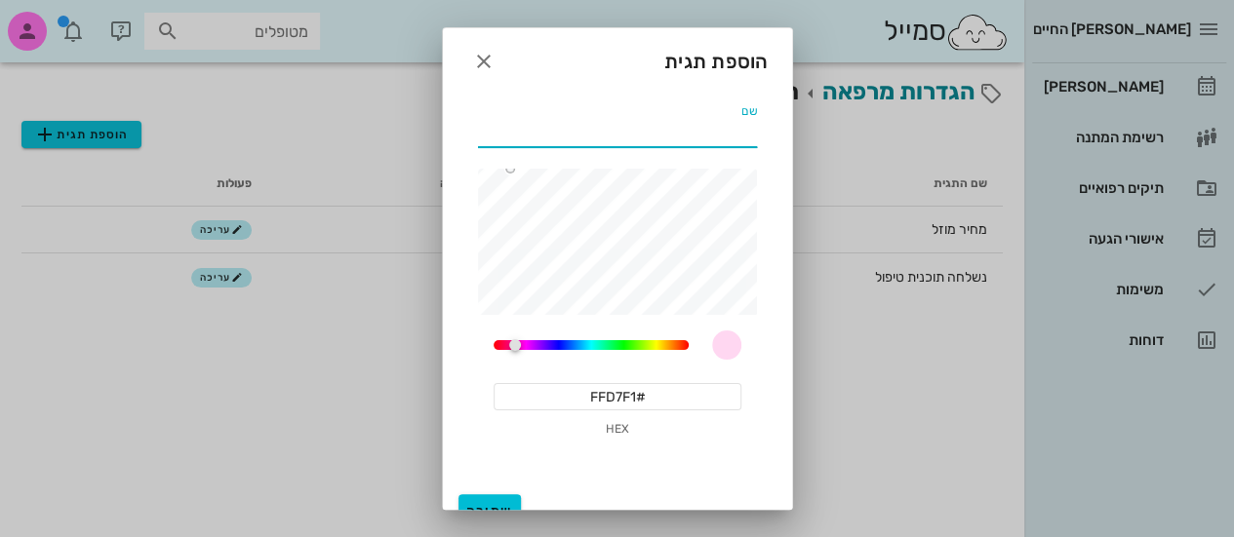
click at [601, 135] on input "שם" at bounding box center [617, 131] width 279 height 31
type input "ממתין לתשלום"
click at [566, 346] on div "321" at bounding box center [591, 345] width 195 height 10
type input "#8178FA"
type input "ממתין לתשלום"
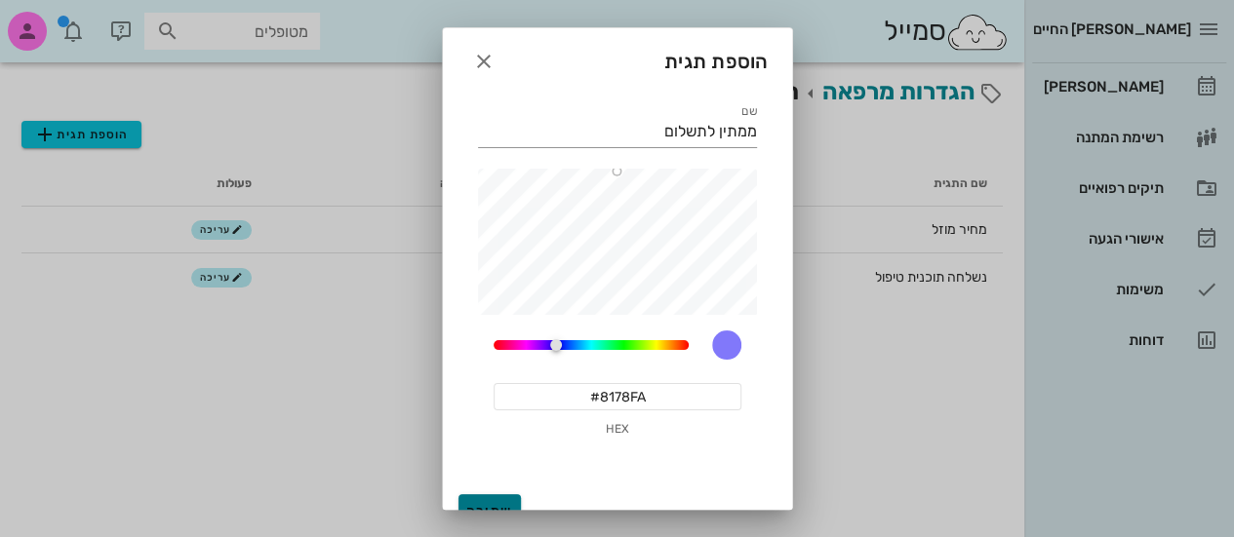
click at [521, 498] on button "שמירה" at bounding box center [489, 512] width 62 height 35
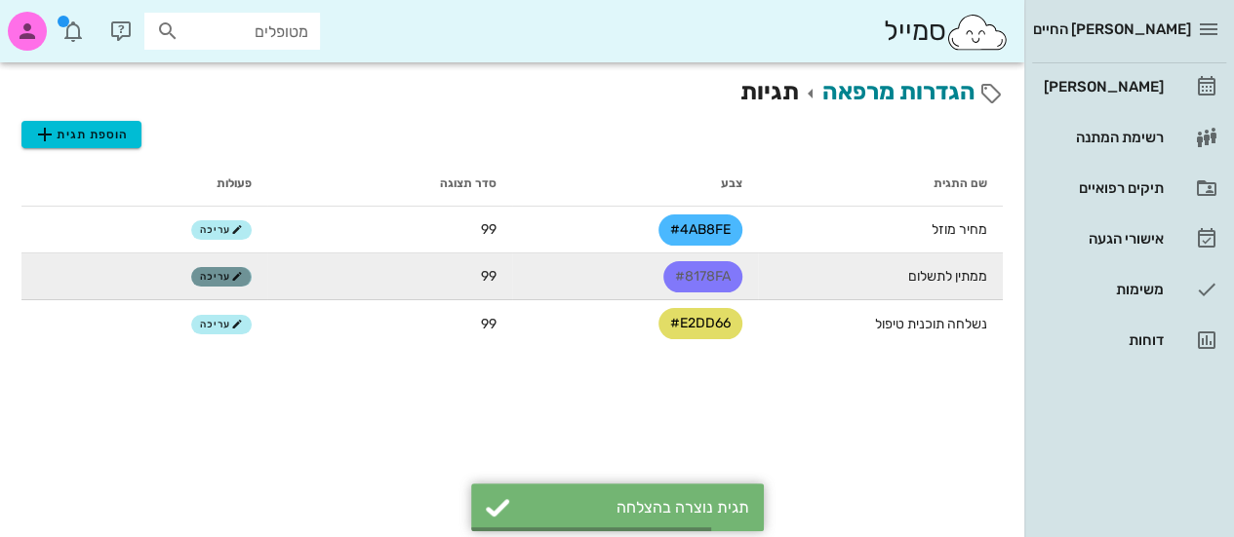
click at [237, 274] on icon "button" at bounding box center [237, 277] width 12 height 12
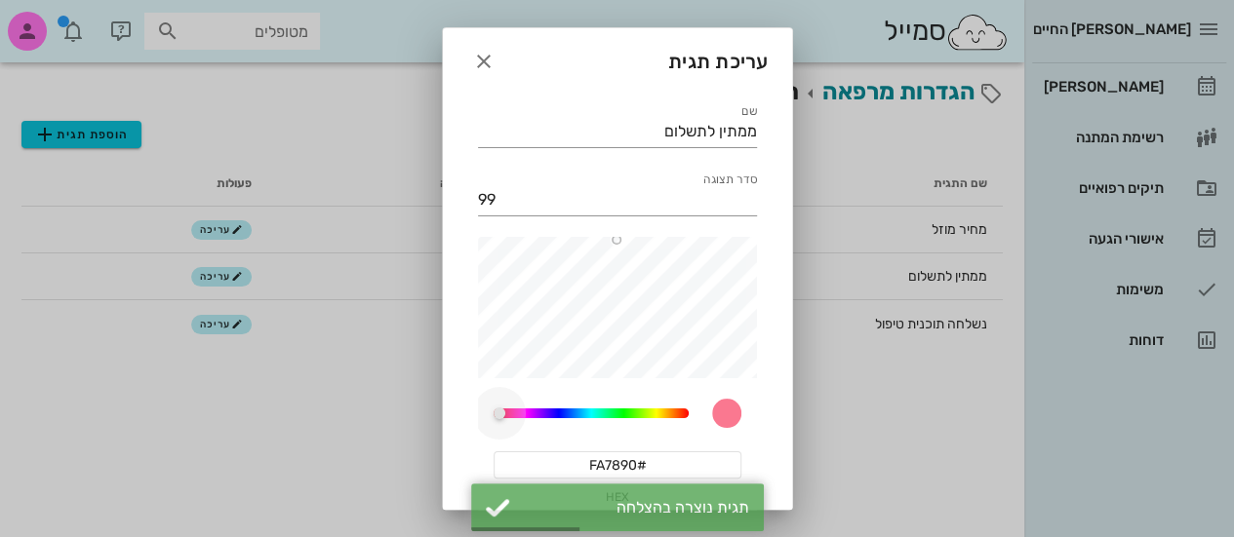
click at [513, 411] on div "244.15384615384613" at bounding box center [591, 414] width 195 height 10
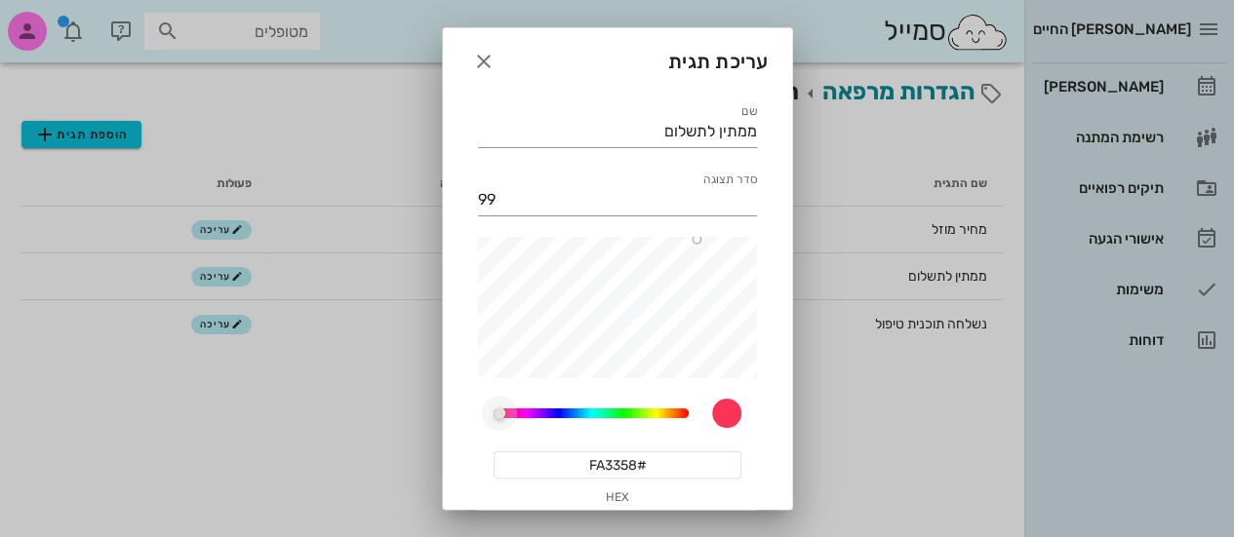
click at [505, 412] on div at bounding box center [500, 414] width 12 height 12
drag, startPoint x: 519, startPoint y: 412, endPoint x: 472, endPoint y: 431, distance: 50.7
click at [472, 431] on div "שם ממתין לתשלום סדר תצוגה 99 244.15384615384613 #FA3333 HEX" at bounding box center [617, 322] width 349 height 466
type input "#F73636"
click at [693, 241] on div at bounding box center [693, 241] width 10 height 10
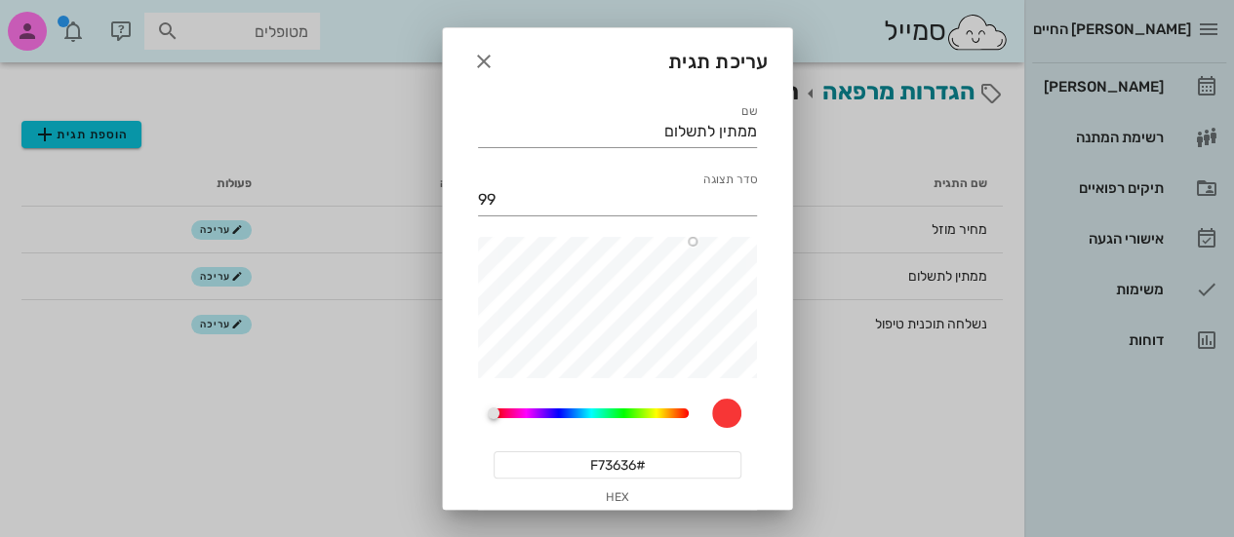
scroll to position [94, 0]
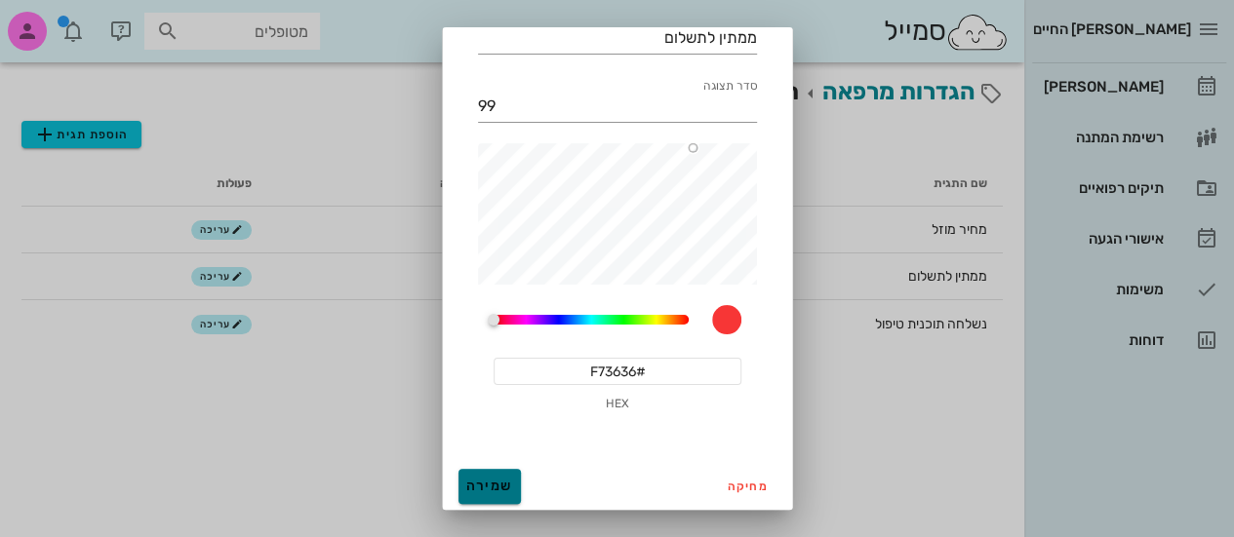
click at [505, 495] on button "שמירה" at bounding box center [489, 486] width 62 height 35
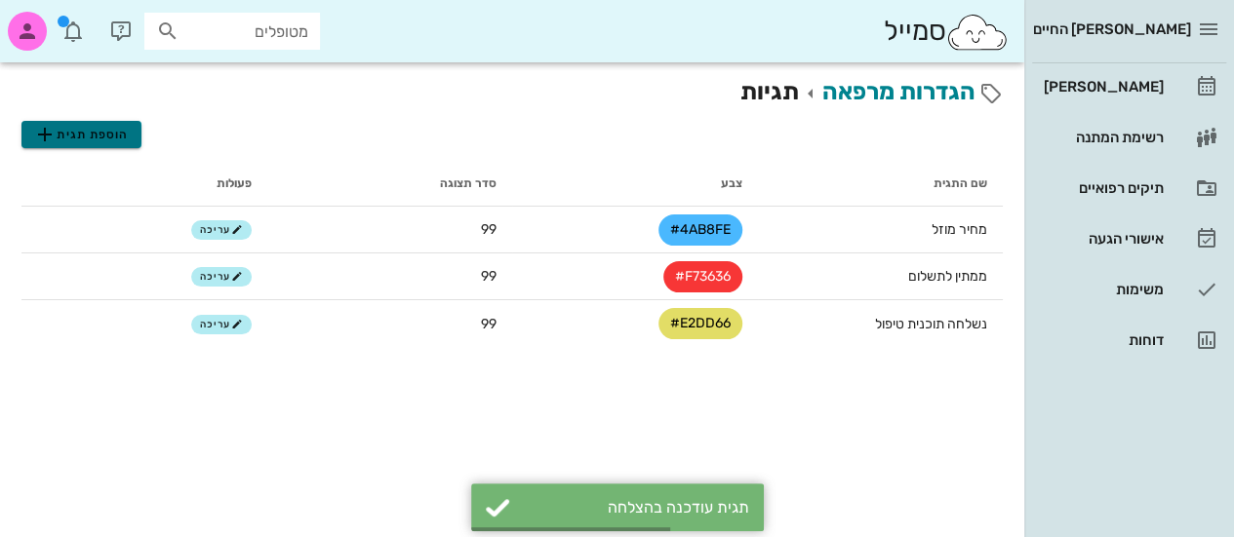
click at [109, 130] on span "הוספת תגית" at bounding box center [81, 134] width 96 height 23
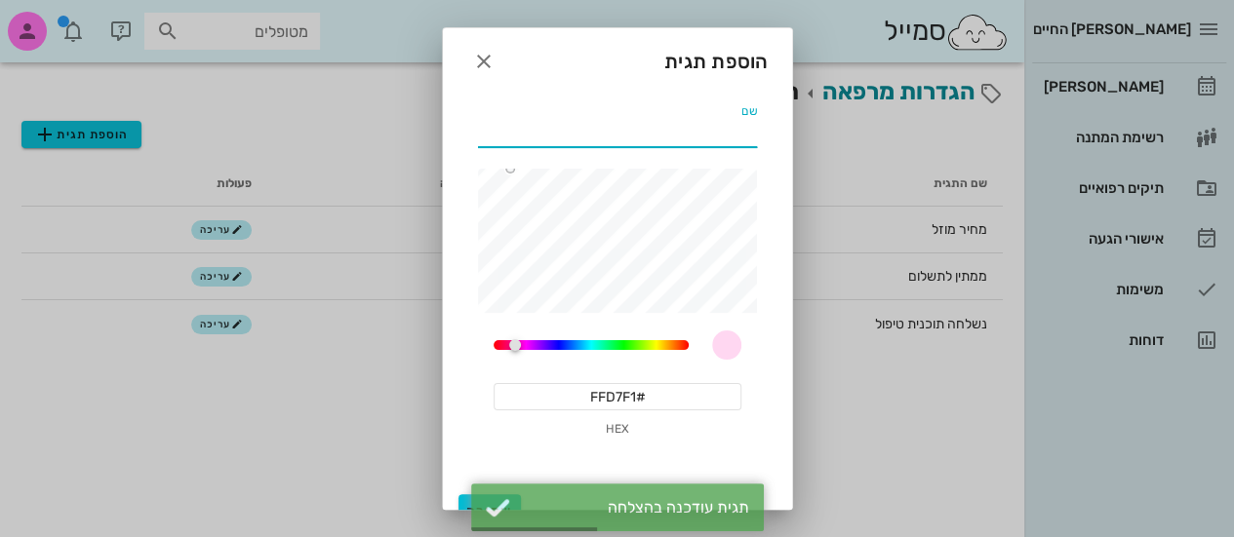
click at [597, 142] on input "שם" at bounding box center [617, 131] width 279 height 31
type input "שולם"
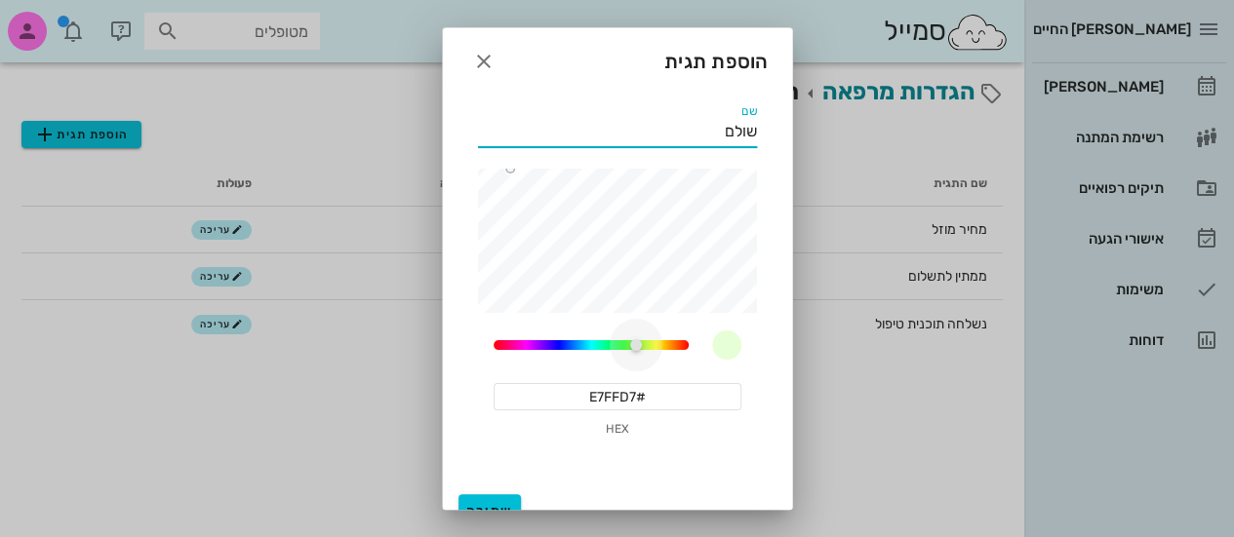
click at [640, 341] on div "321" at bounding box center [591, 345] width 195 height 10
type input "#7CFA2B"
type input "שולם"
click at [513, 498] on button "שמירה" at bounding box center [489, 512] width 62 height 35
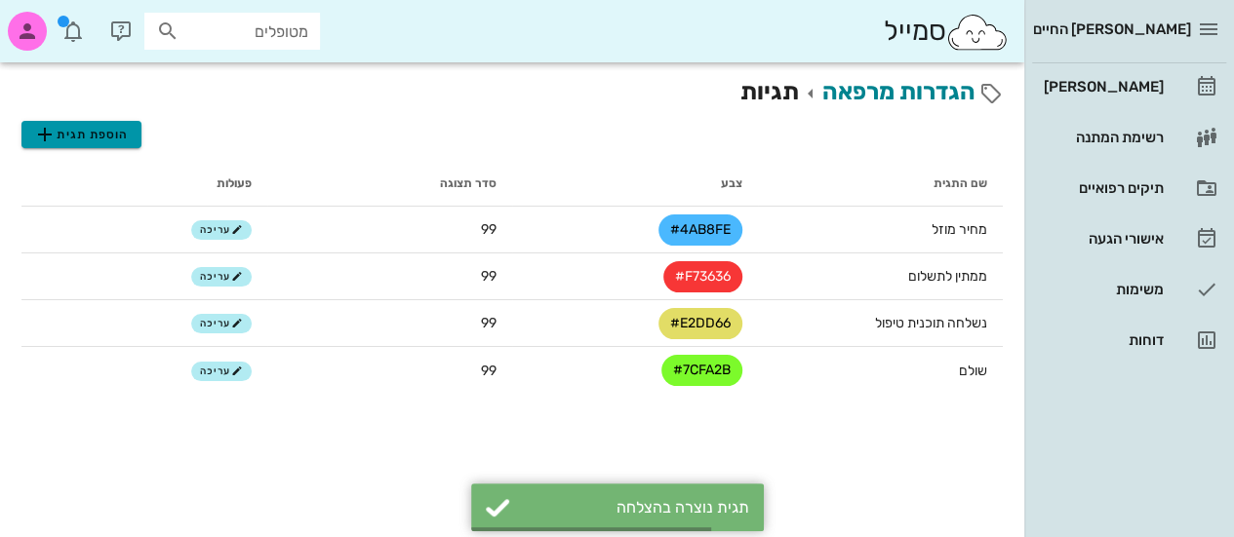
click at [127, 136] on span "הוספת תגית" at bounding box center [81, 134] width 96 height 23
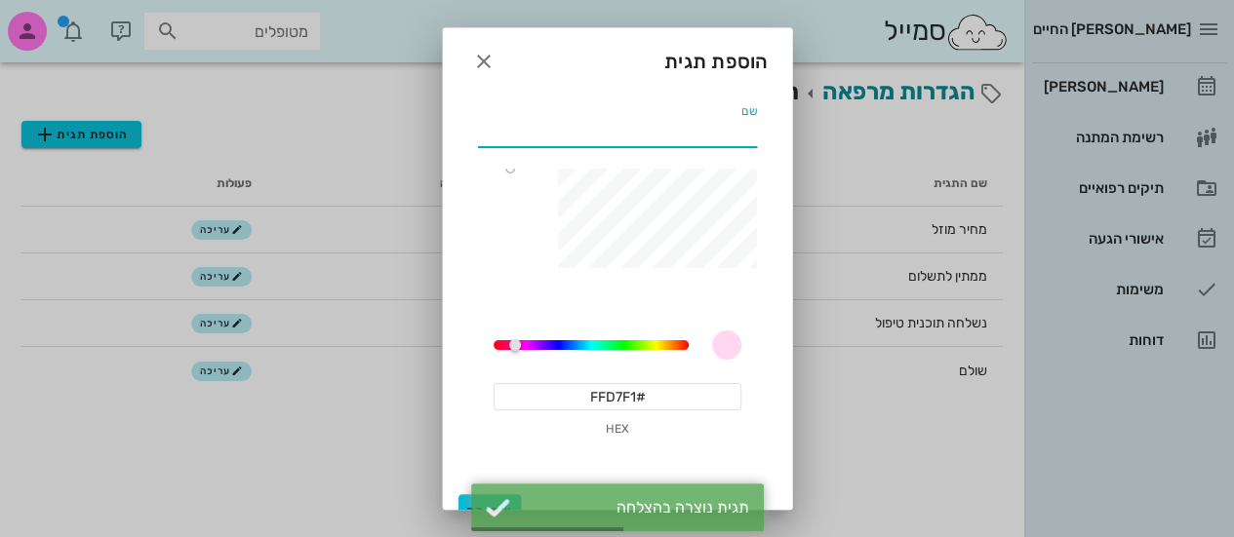
click at [613, 127] on input "שם" at bounding box center [617, 131] width 279 height 31
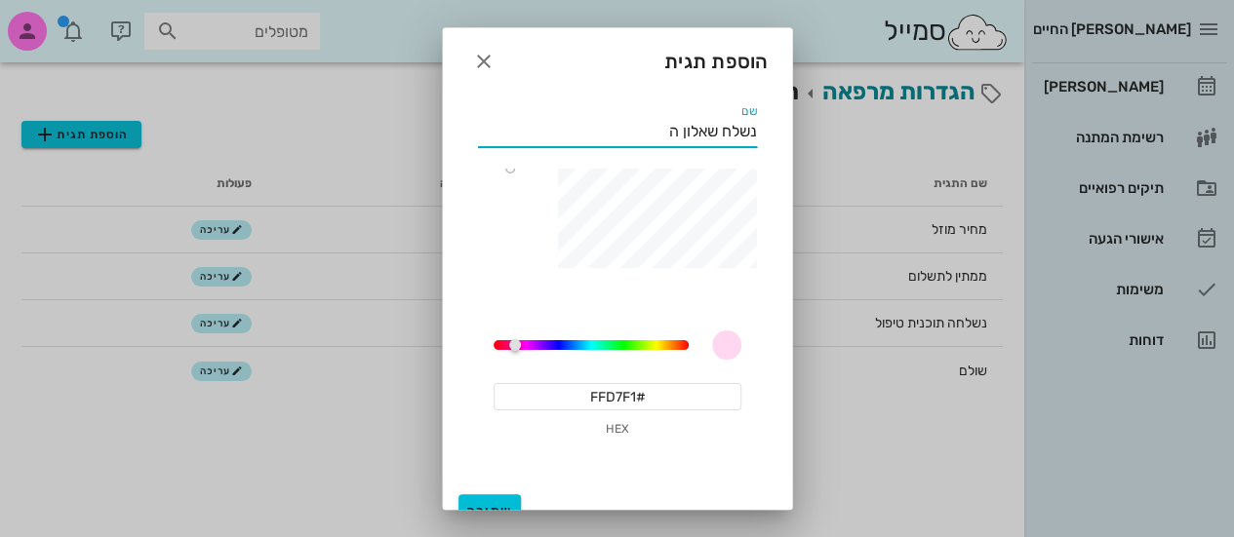
type input "נשלח שאלון"
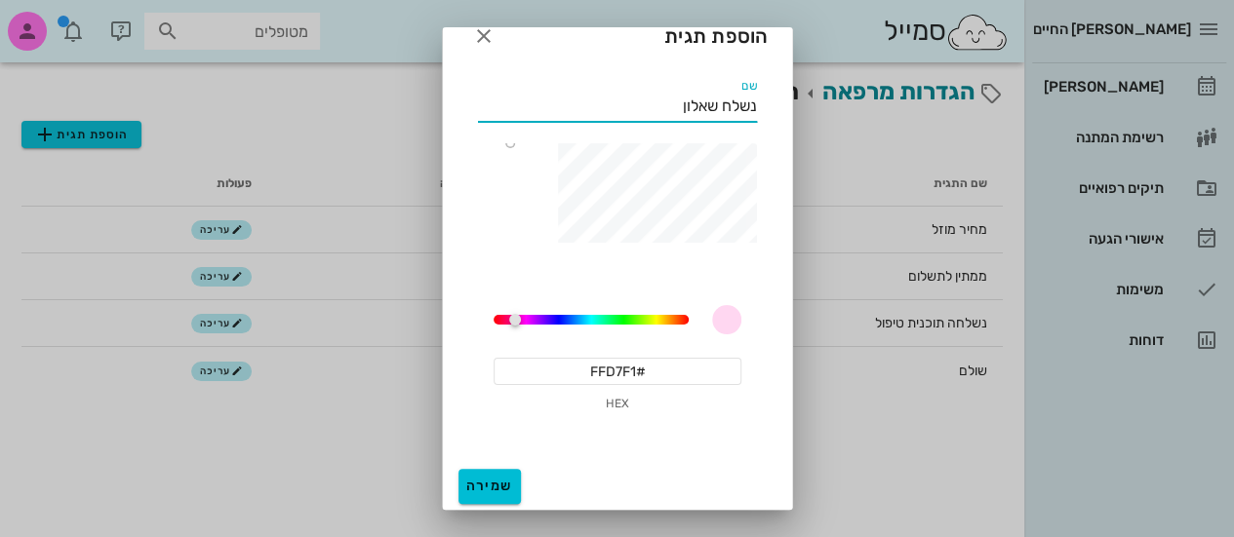
scroll to position [25, 0]
click at [677, 318] on div "321" at bounding box center [591, 320] width 195 height 10
type input "#F67C33"
type input "נשלח שאלון"
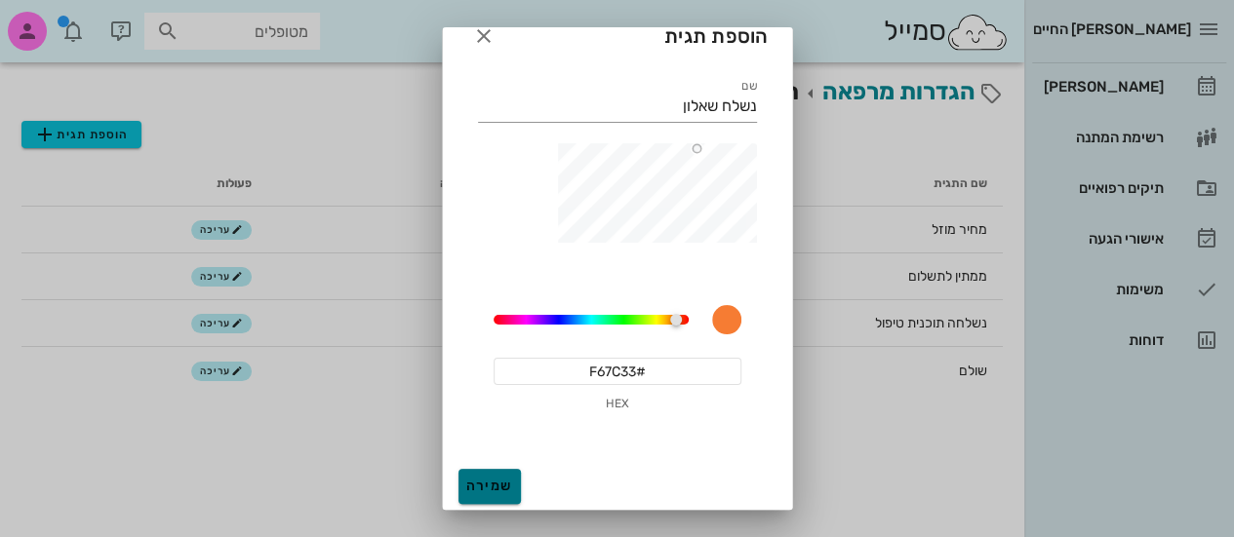
click at [515, 475] on button "שמירה" at bounding box center [489, 486] width 62 height 35
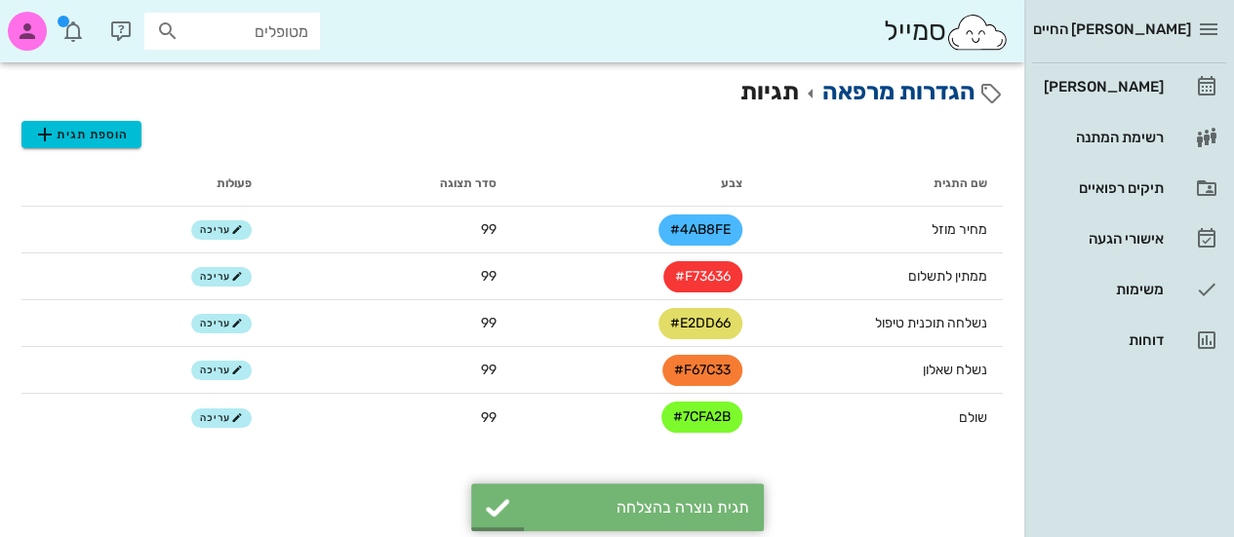
click at [882, 99] on link "הגדרות מרפאה" at bounding box center [898, 91] width 153 height 27
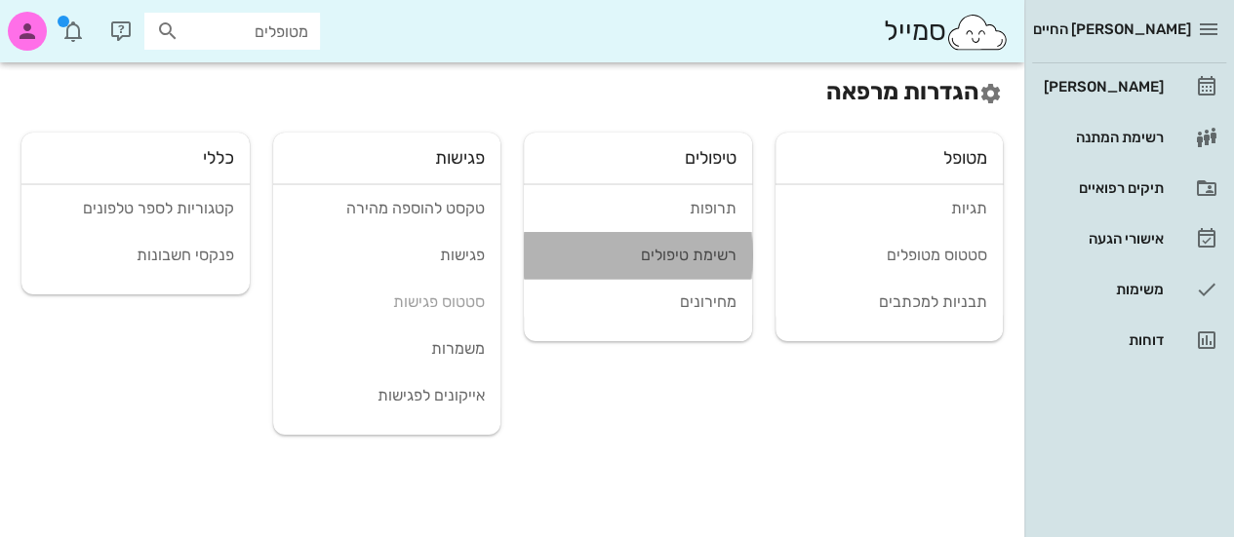
click at [684, 257] on div "רשימת טיפולים" at bounding box center [637, 255] width 197 height 19
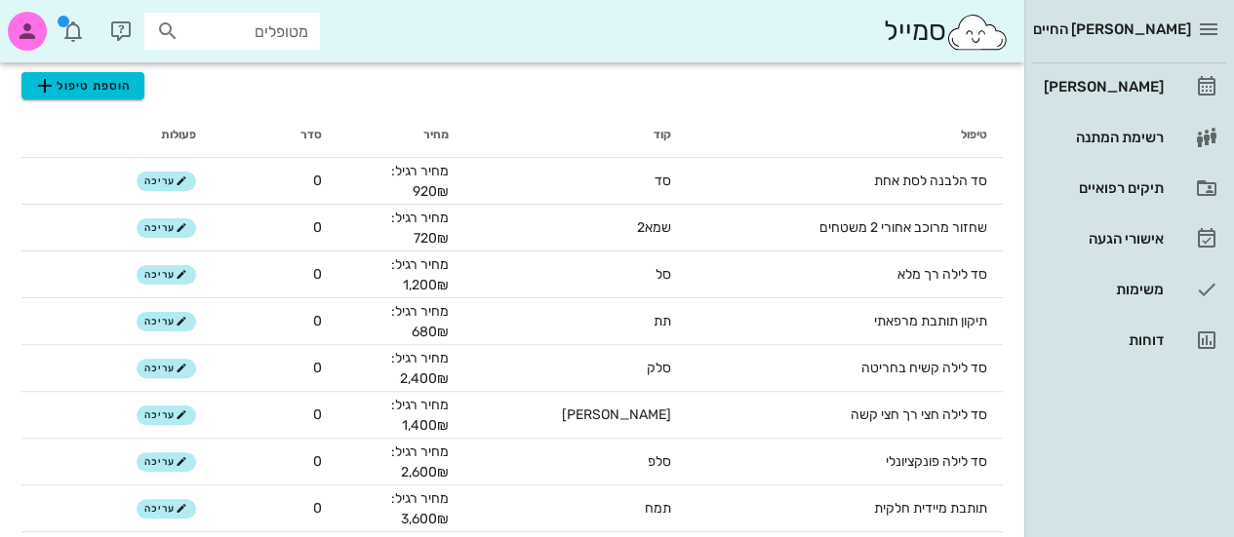
scroll to position [143, 0]
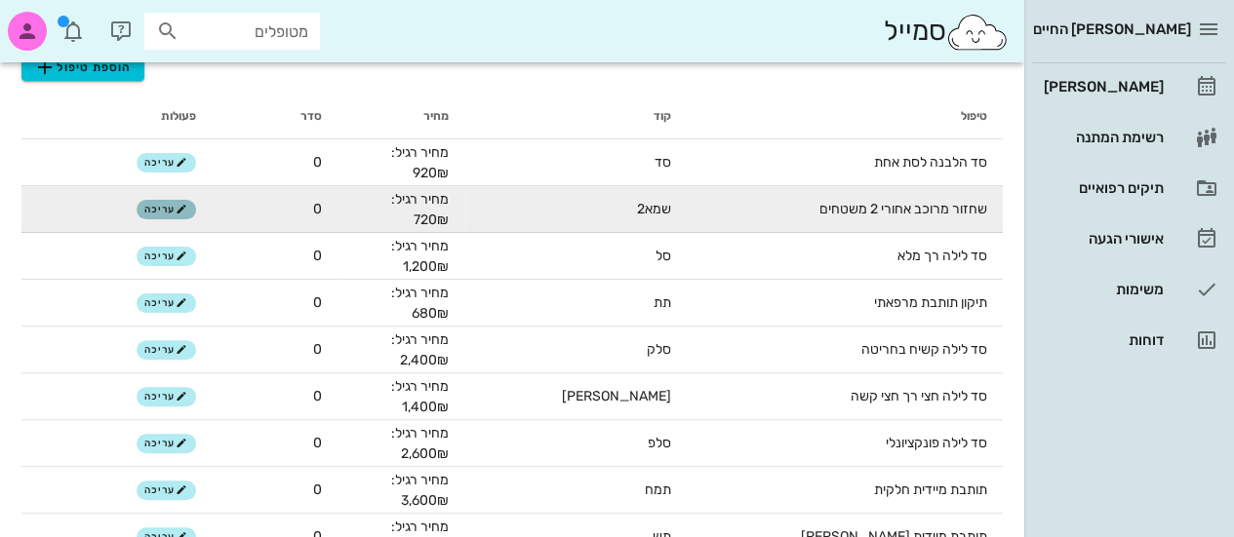
click at [187, 208] on icon "button" at bounding box center [182, 210] width 12 height 12
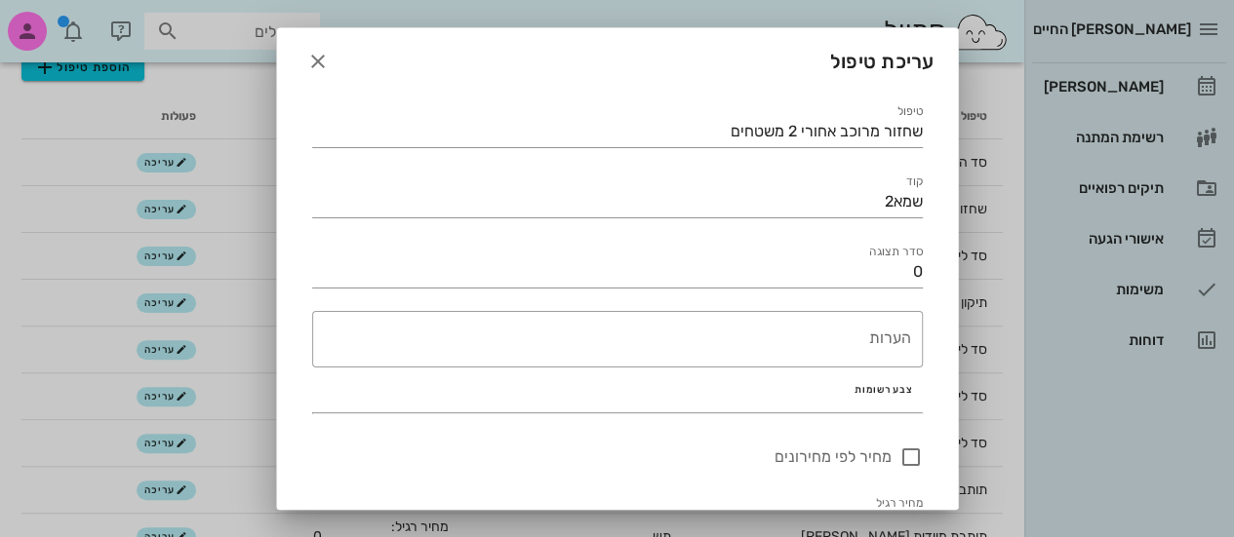
scroll to position [109, 0]
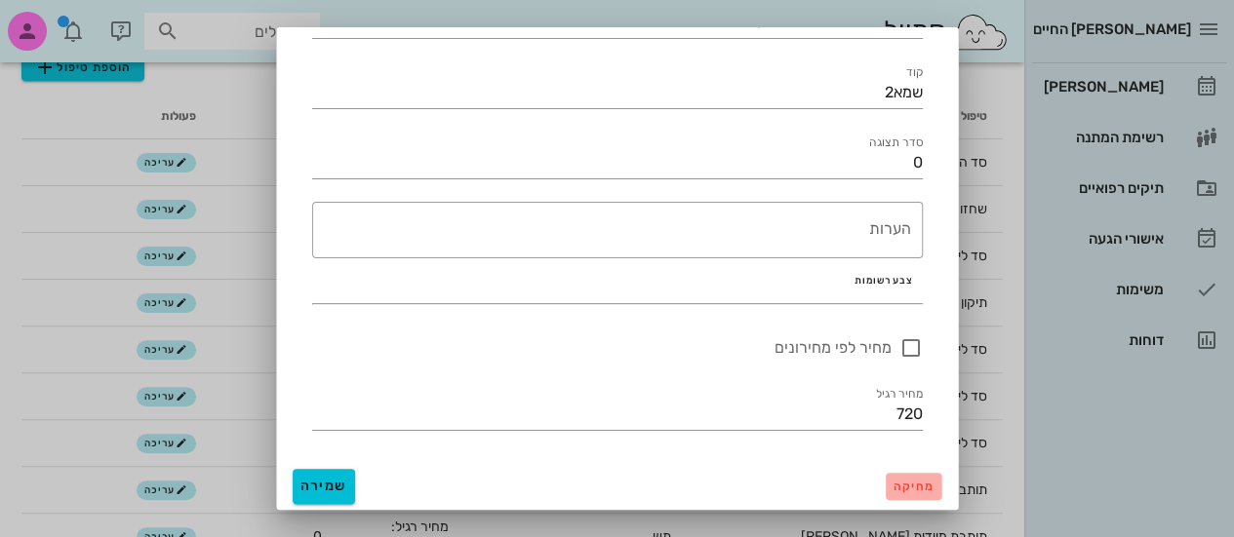
click at [919, 475] on button "מחיקה" at bounding box center [914, 486] width 56 height 27
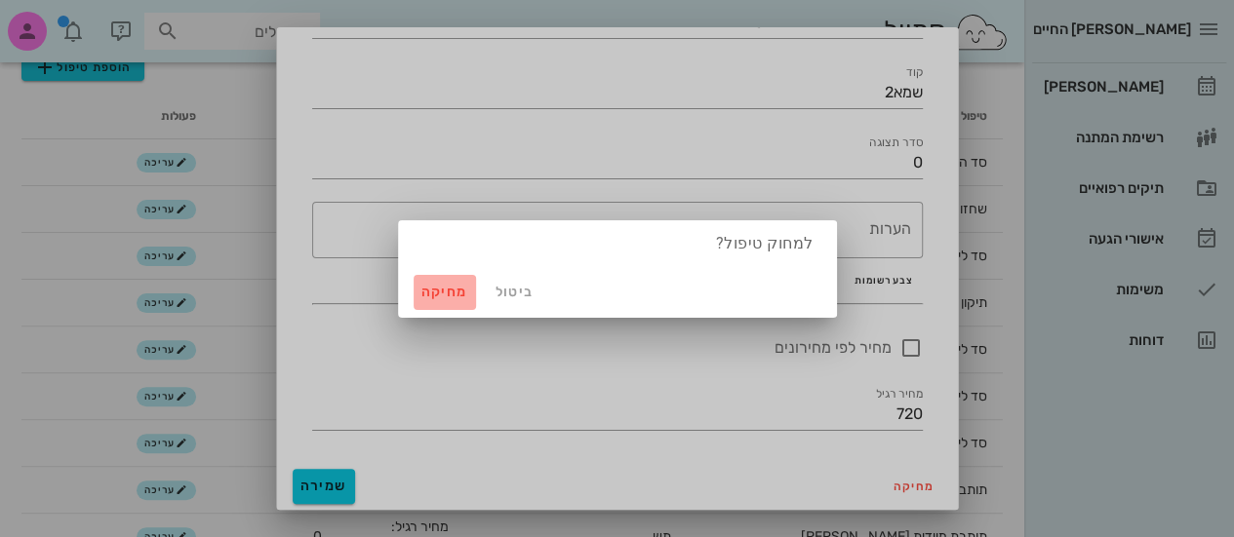
click at [425, 298] on span "מחיקה" at bounding box center [444, 292] width 47 height 17
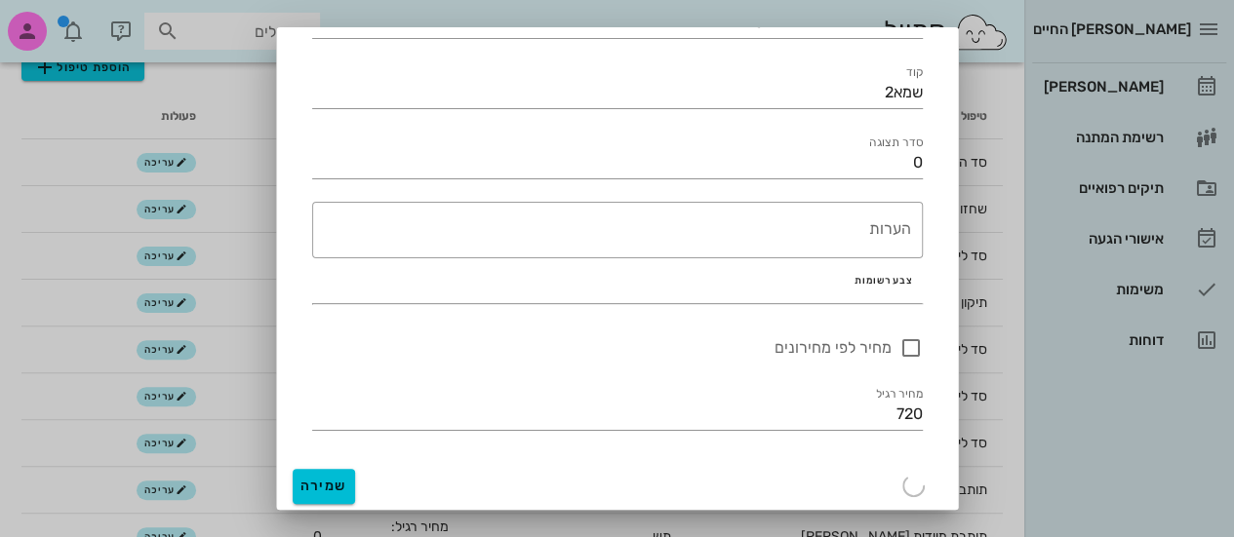
scroll to position [0, 0]
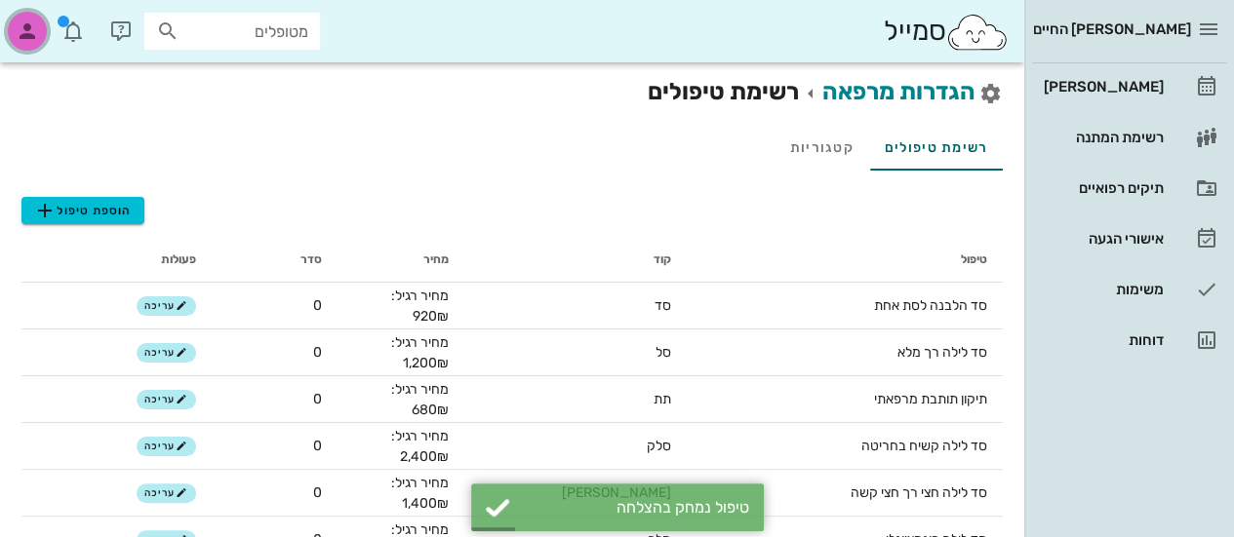
click at [27, 37] on icon "button" at bounding box center [27, 31] width 23 height 23
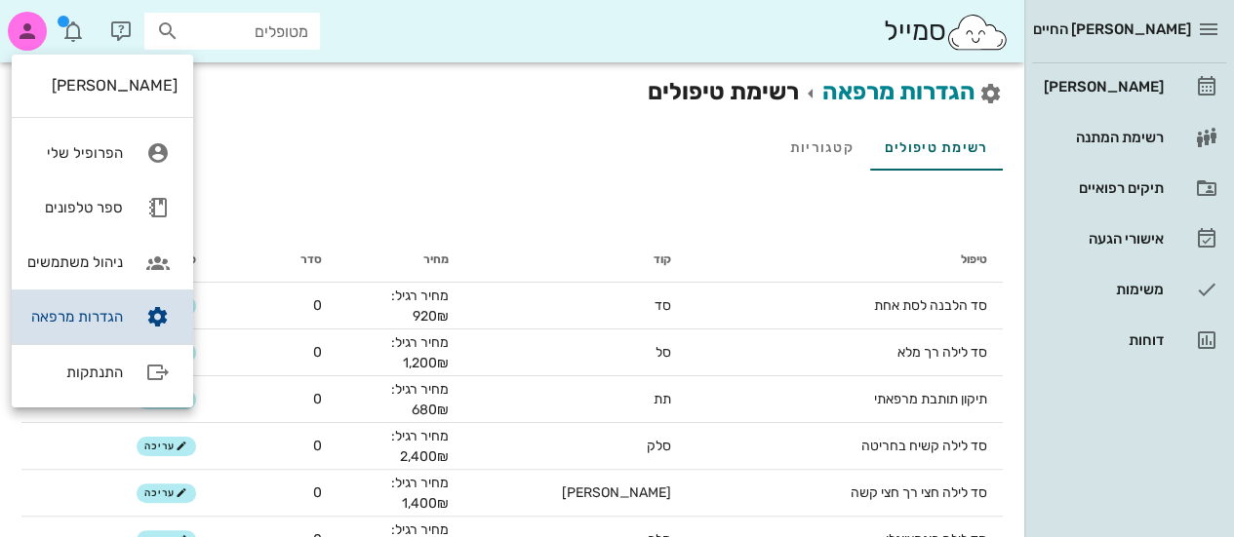
click at [139, 313] on icon at bounding box center [158, 317] width 39 height 39
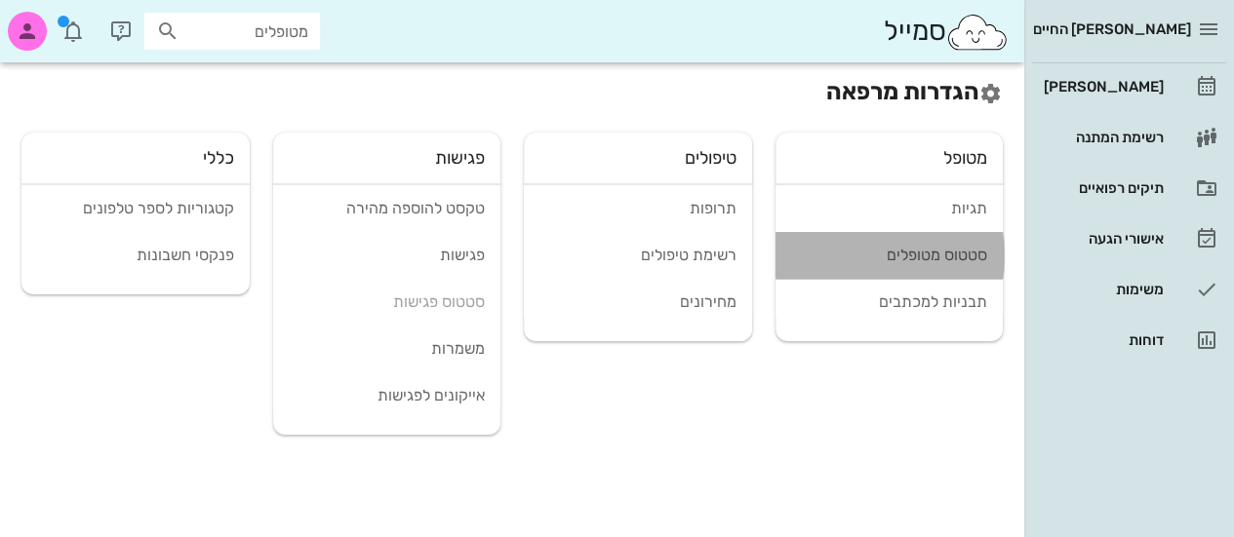
click at [922, 242] on link "סטטוס מטופלים" at bounding box center [889, 255] width 228 height 47
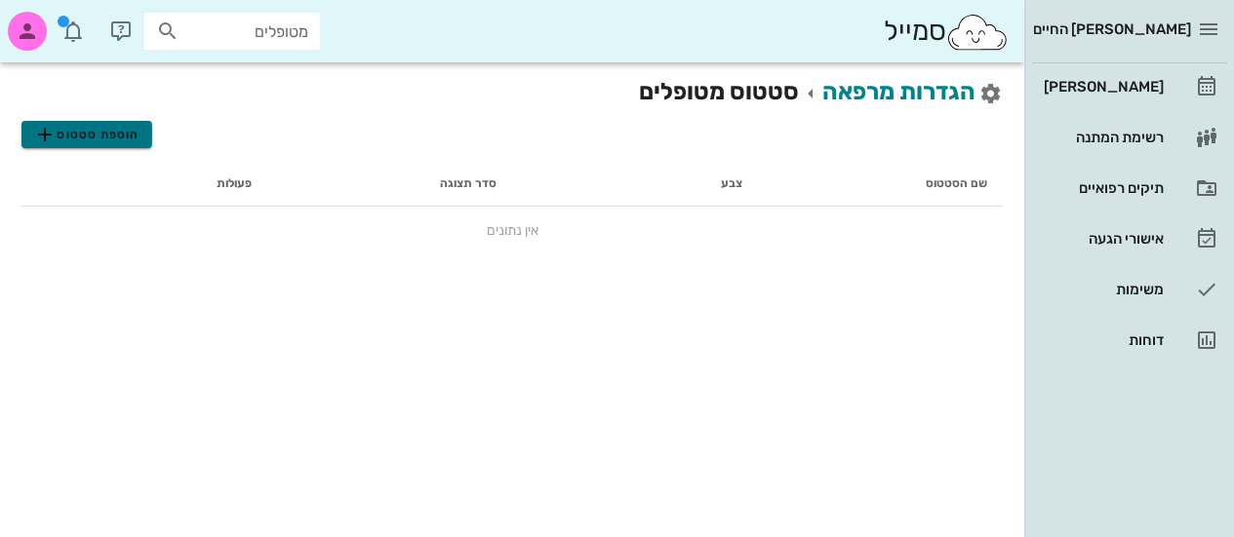
click at [98, 135] on span "הוספת סטטוס" at bounding box center [86, 134] width 106 height 23
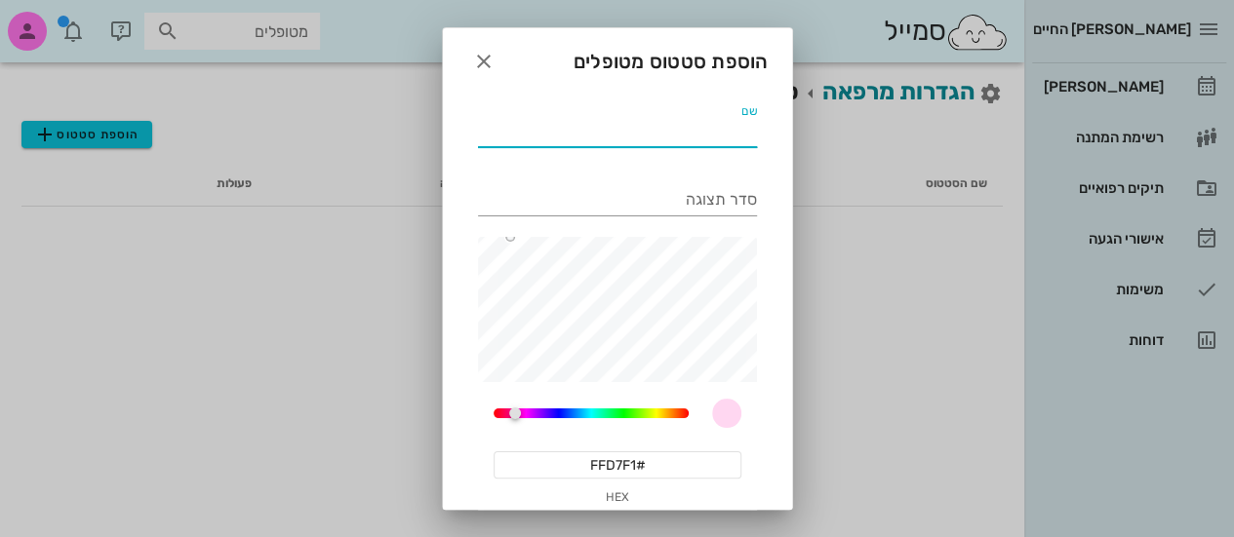
click at [650, 134] on input "שם" at bounding box center [617, 131] width 279 height 31
type input "נשלח שאלון הכרות"
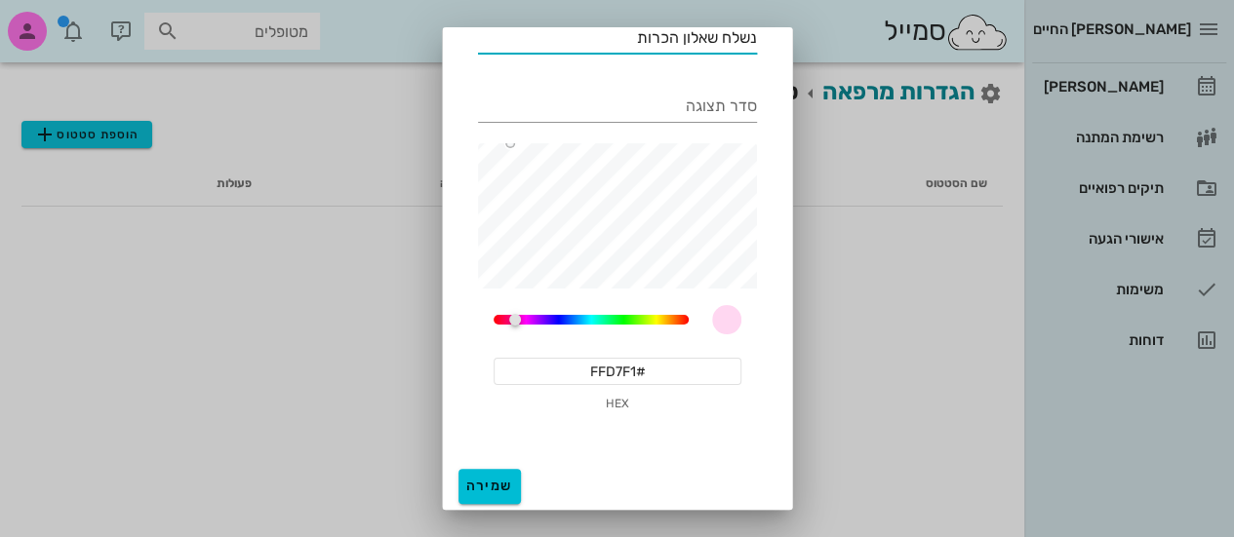
type input "#FFBBE7"
type input "נשלח שאלון הכרות"
click at [502, 481] on span "שמירה" at bounding box center [489, 486] width 47 height 17
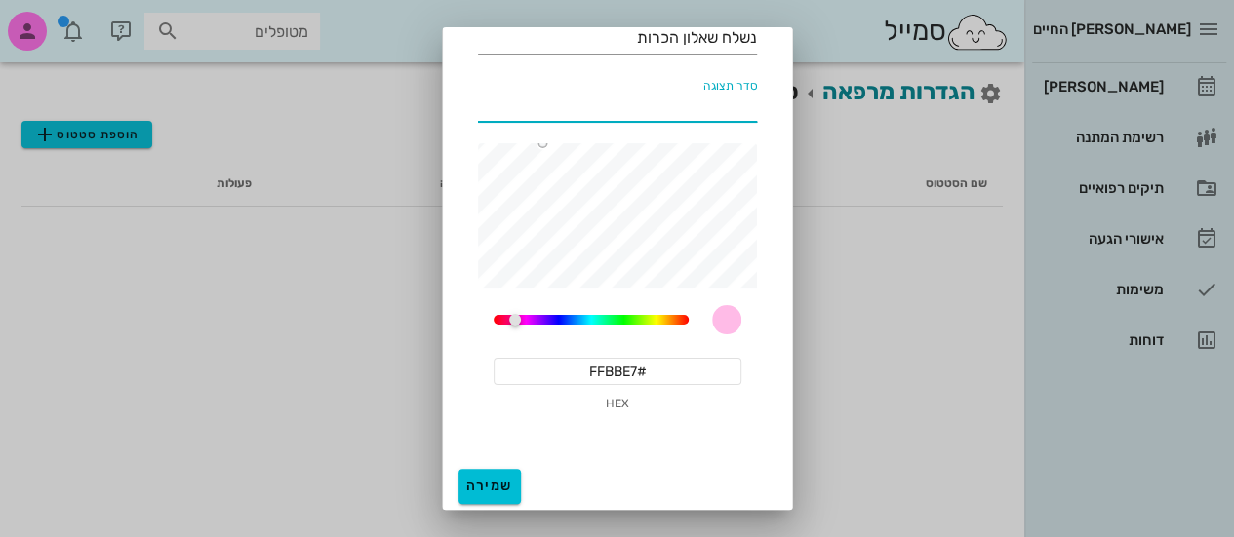
click at [726, 100] on input "סדר תצוגה" at bounding box center [617, 106] width 279 height 31
click at [519, 473] on button "שמירה" at bounding box center [489, 486] width 62 height 35
click at [625, 111] on input "סדר תצוגה" at bounding box center [617, 106] width 279 height 31
type input "99"
click at [513, 485] on span "שמירה" at bounding box center [489, 486] width 47 height 17
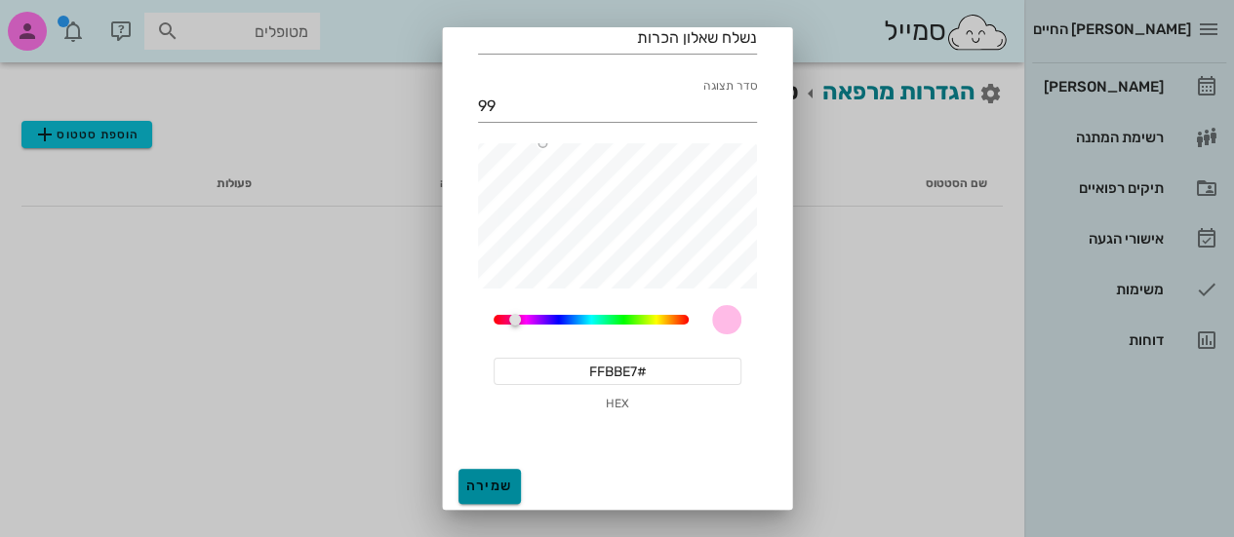
scroll to position [94, 0]
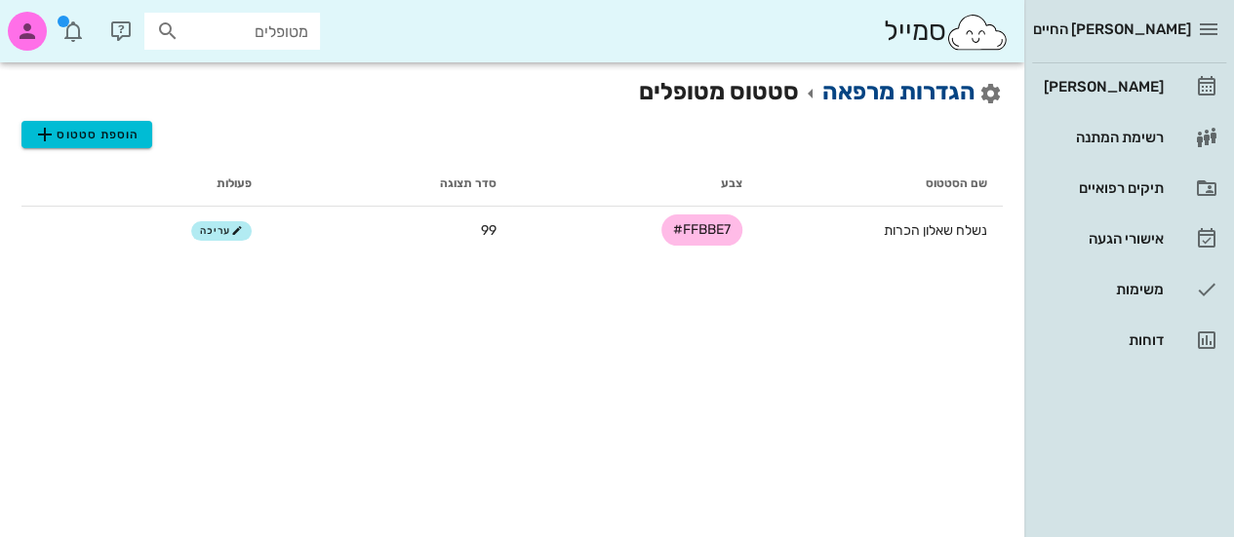
click at [964, 95] on link "הגדרות מרפאה" at bounding box center [898, 91] width 153 height 27
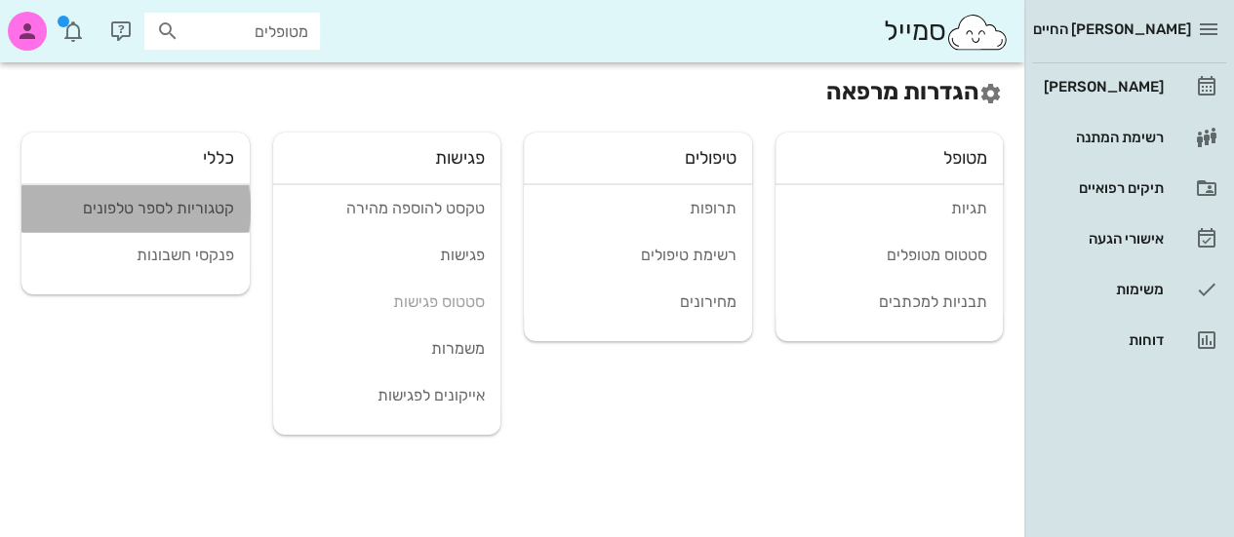
click at [201, 218] on link "קטגוריות לספר טלפונים" at bounding box center [135, 208] width 228 height 47
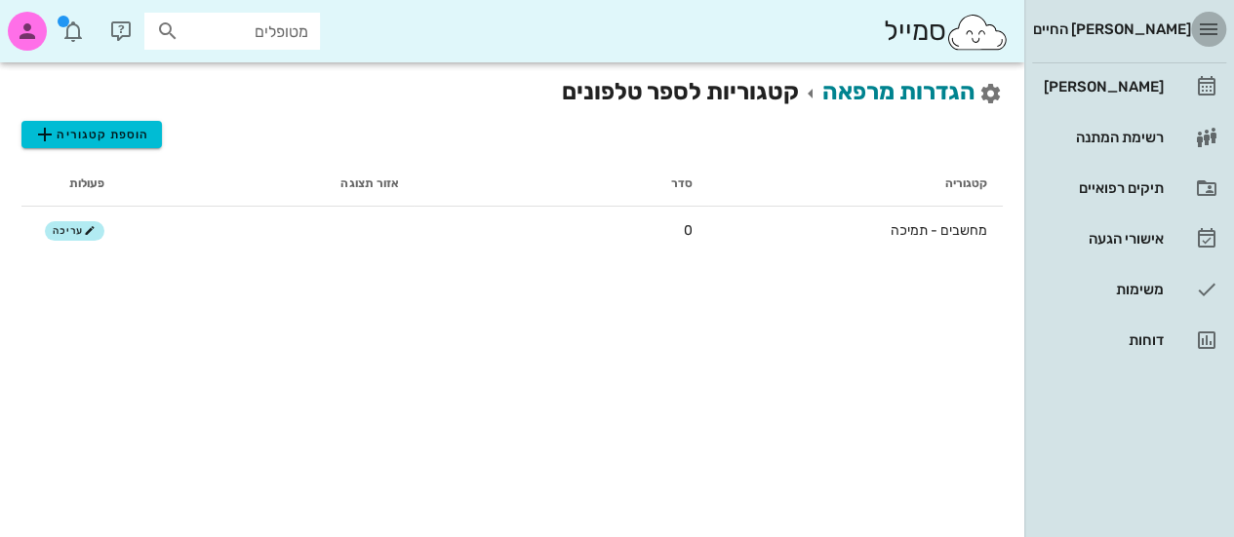
click at [1200, 36] on icon "button" at bounding box center [1208, 29] width 23 height 23
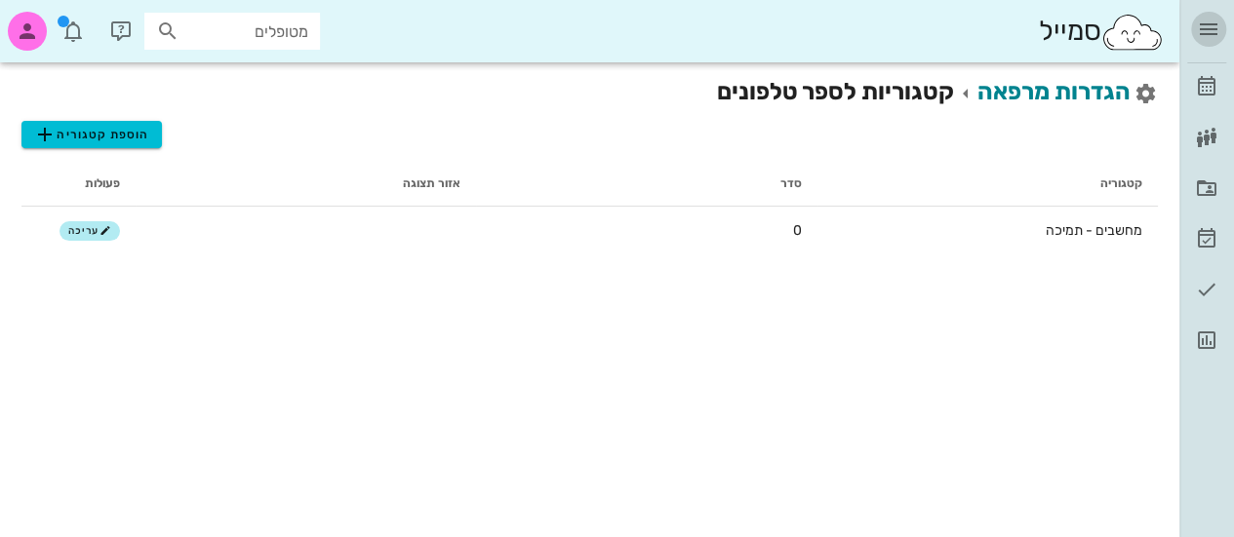
click at [1200, 36] on icon "button" at bounding box center [1208, 29] width 23 height 23
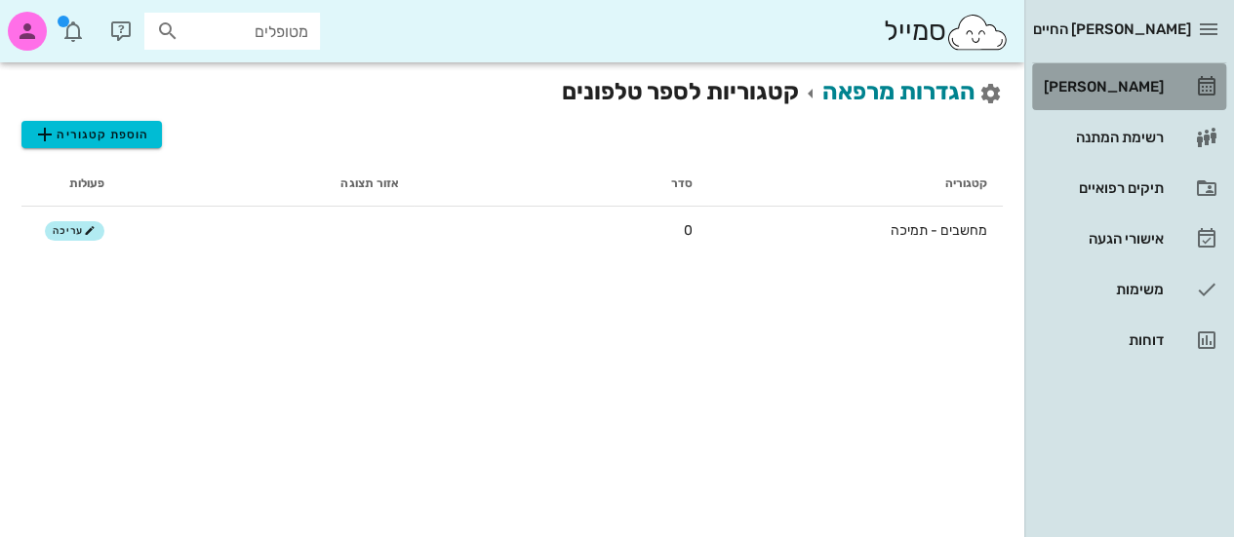
click at [1210, 89] on icon at bounding box center [1206, 86] width 23 height 23
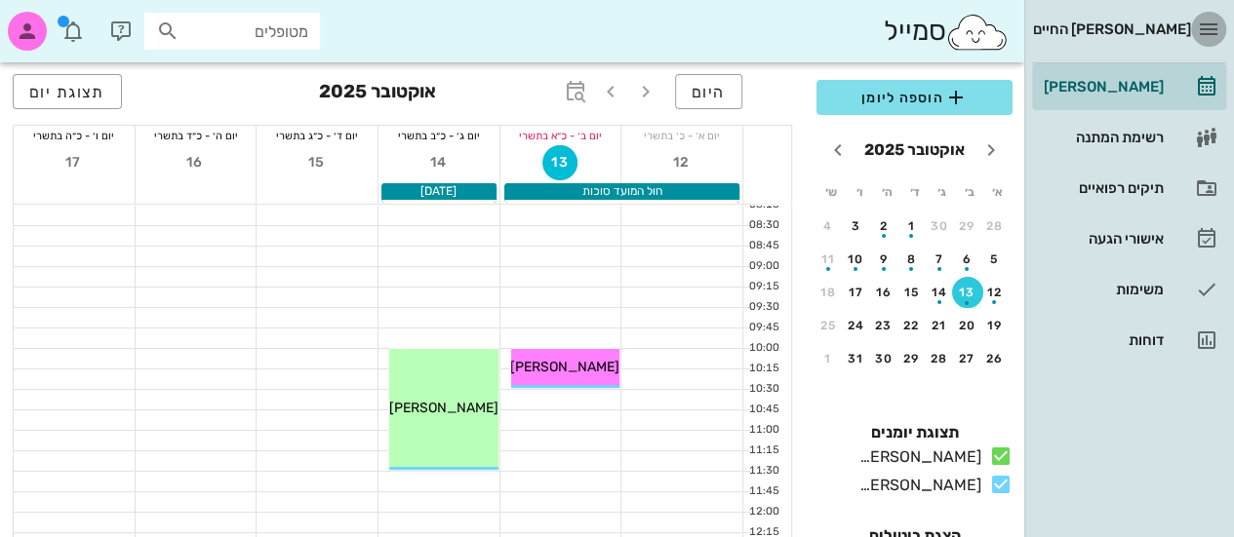
click at [1214, 33] on icon "button" at bounding box center [1208, 29] width 23 height 23
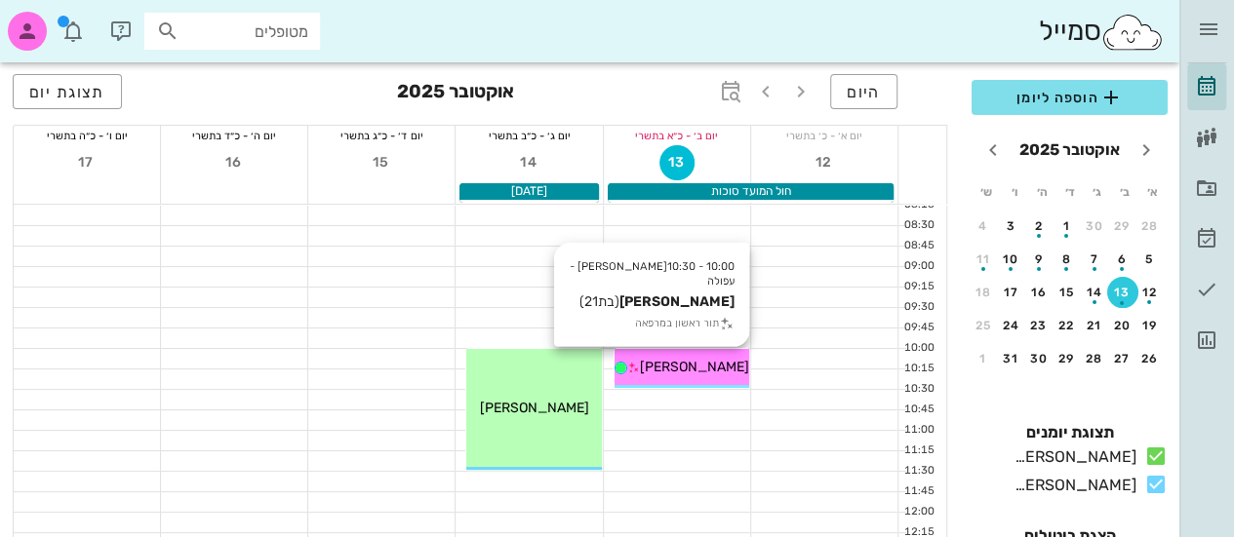
click at [685, 368] on span "[PERSON_NAME]" at bounding box center [694, 367] width 109 height 17
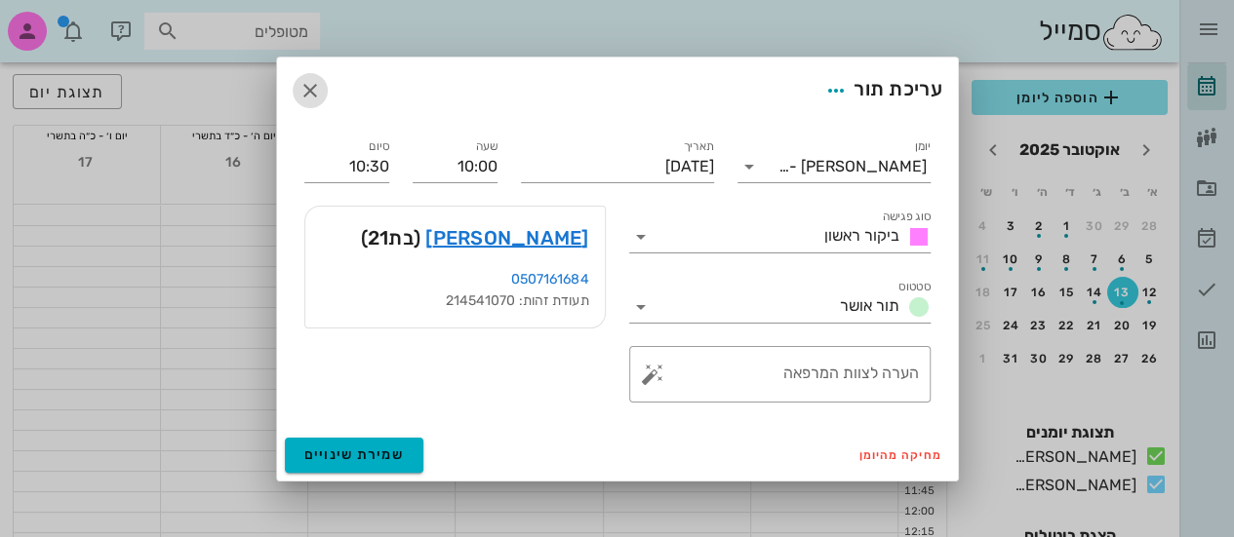
click at [314, 89] on icon "button" at bounding box center [309, 90] width 23 height 23
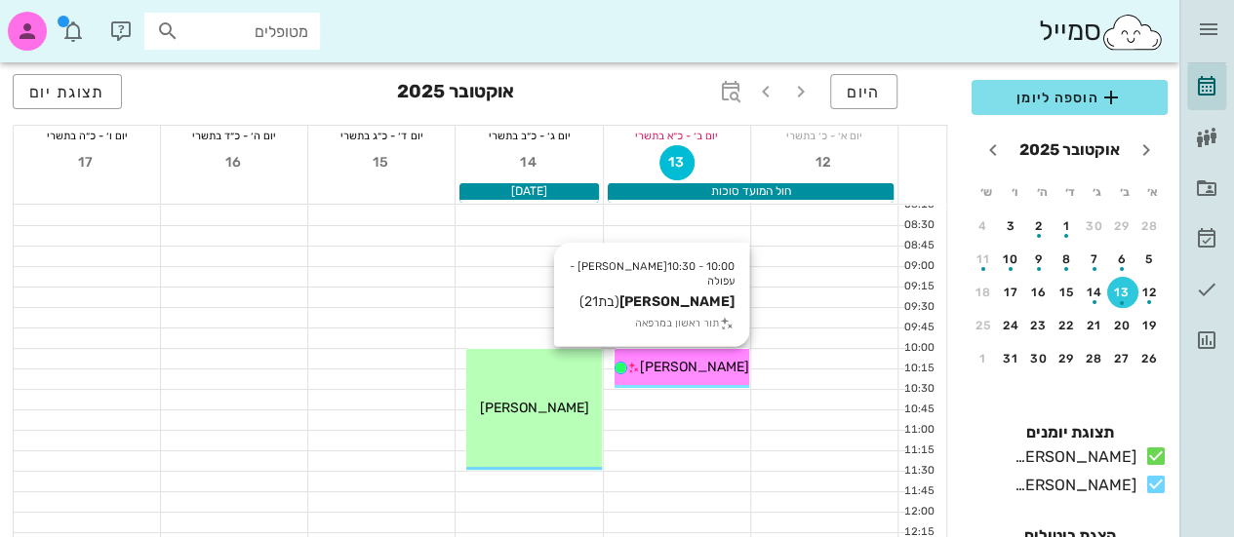
drag, startPoint x: 666, startPoint y: 368, endPoint x: 706, endPoint y: 365, distance: 40.1
click at [706, 365] on span "[PERSON_NAME]" at bounding box center [694, 367] width 109 height 17
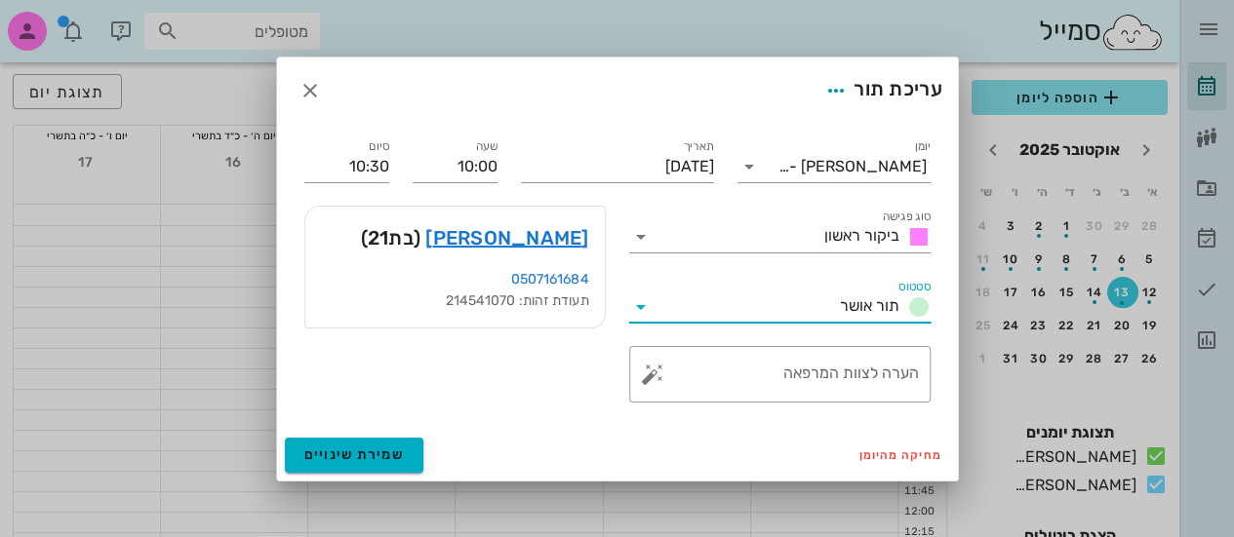
click at [698, 307] on input "סטטוס" at bounding box center [744, 307] width 176 height 31
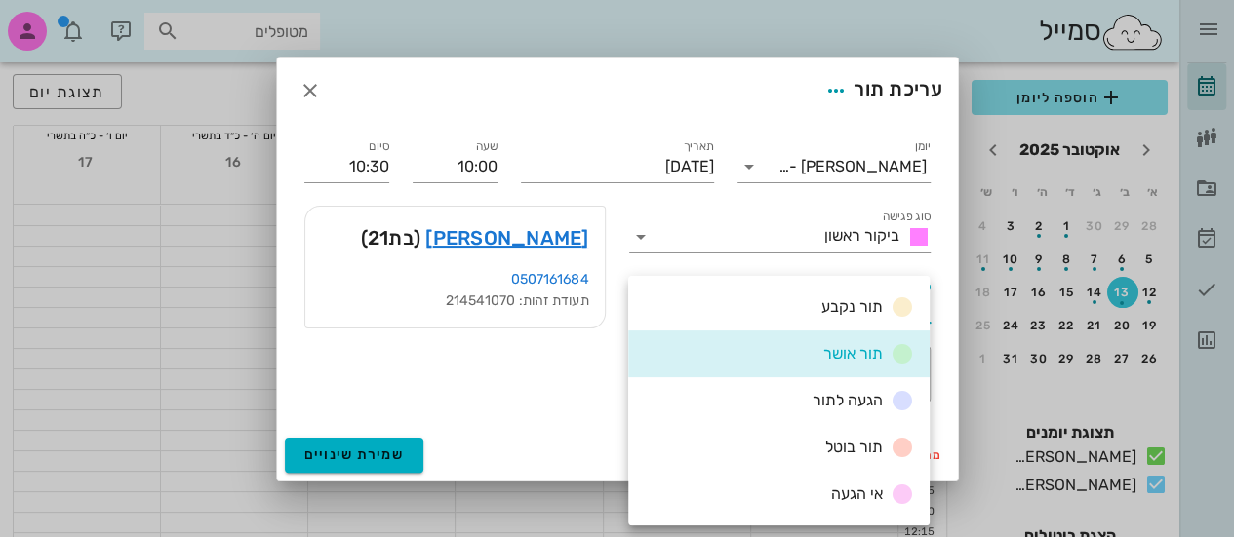
click at [585, 388] on div "[PERSON_NAME] (בת 21 ) 0507161684 תעודת זהות: 214541070" at bounding box center [455, 304] width 325 height 220
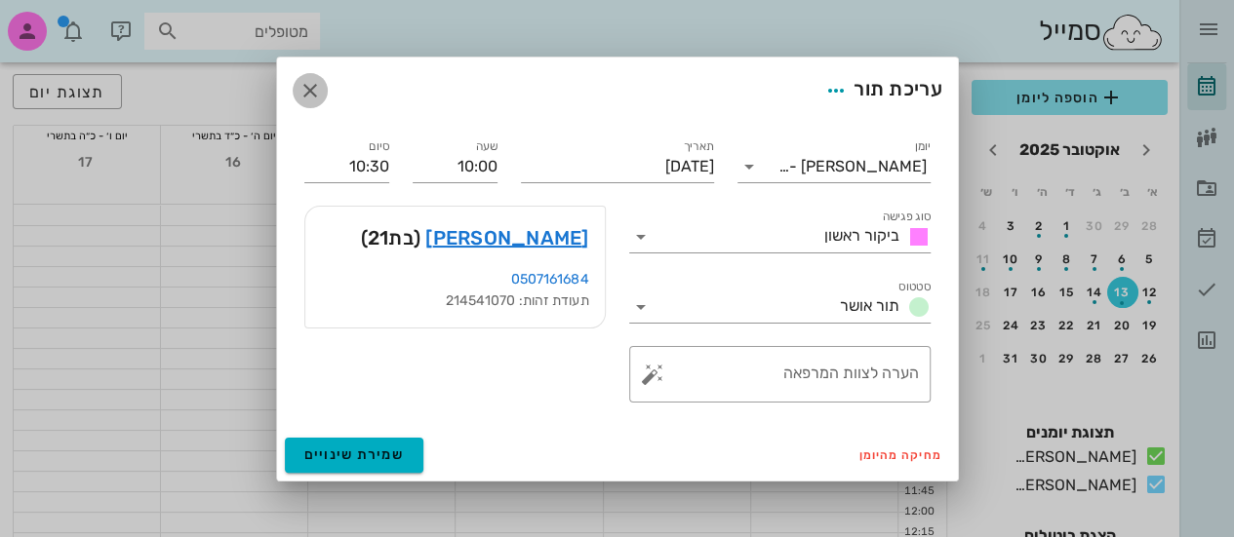
click at [306, 95] on icon "button" at bounding box center [309, 90] width 23 height 23
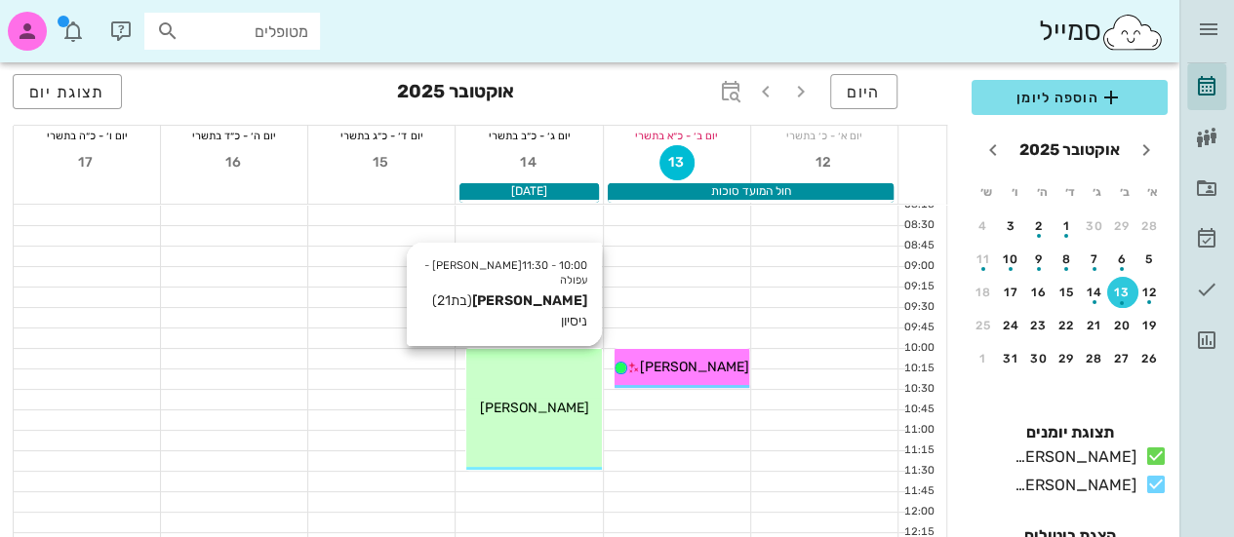
click at [501, 377] on div "10:00 - 11:30 [PERSON_NAME] - עפולה [PERSON_NAME] (בת 21 ) ניסיון [PERSON_NAME]" at bounding box center [533, 409] width 135 height 121
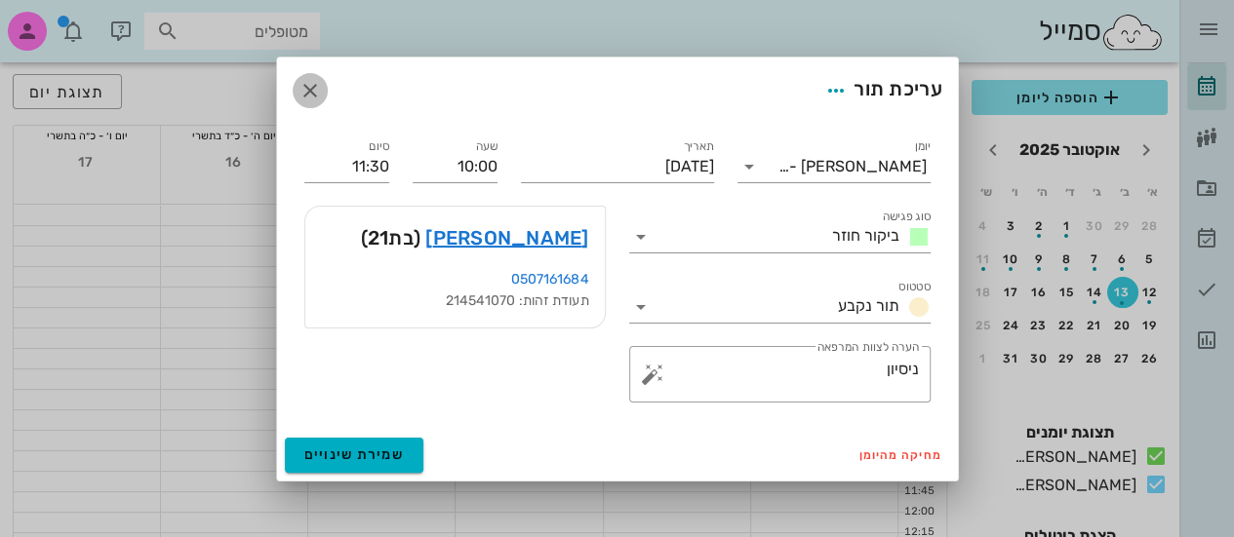
click at [306, 82] on icon "button" at bounding box center [309, 90] width 23 height 23
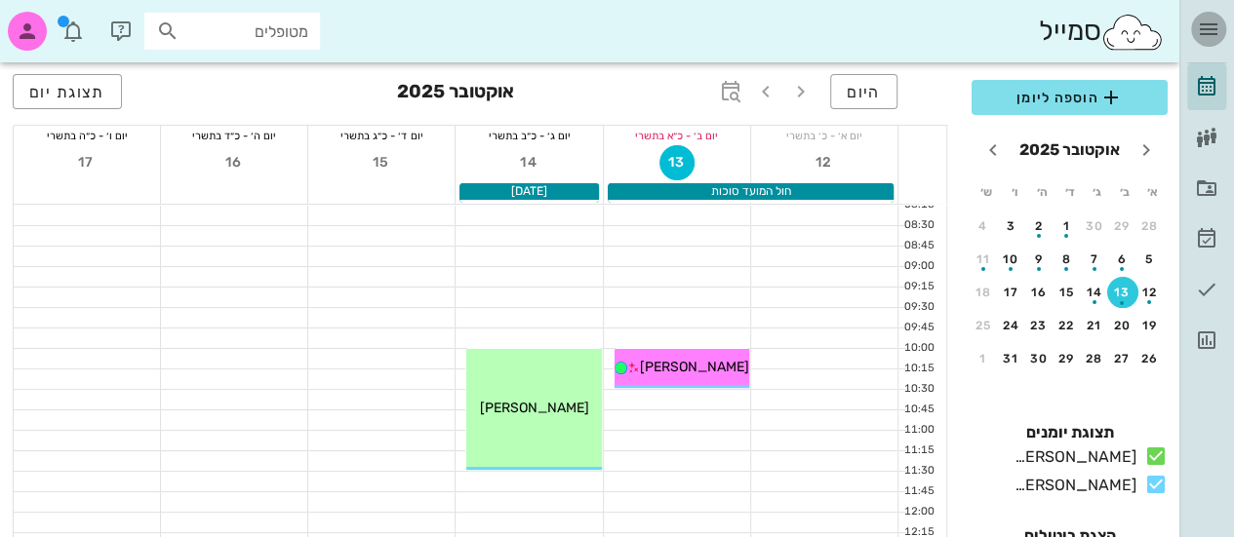
click at [1202, 33] on icon "button" at bounding box center [1208, 29] width 23 height 23
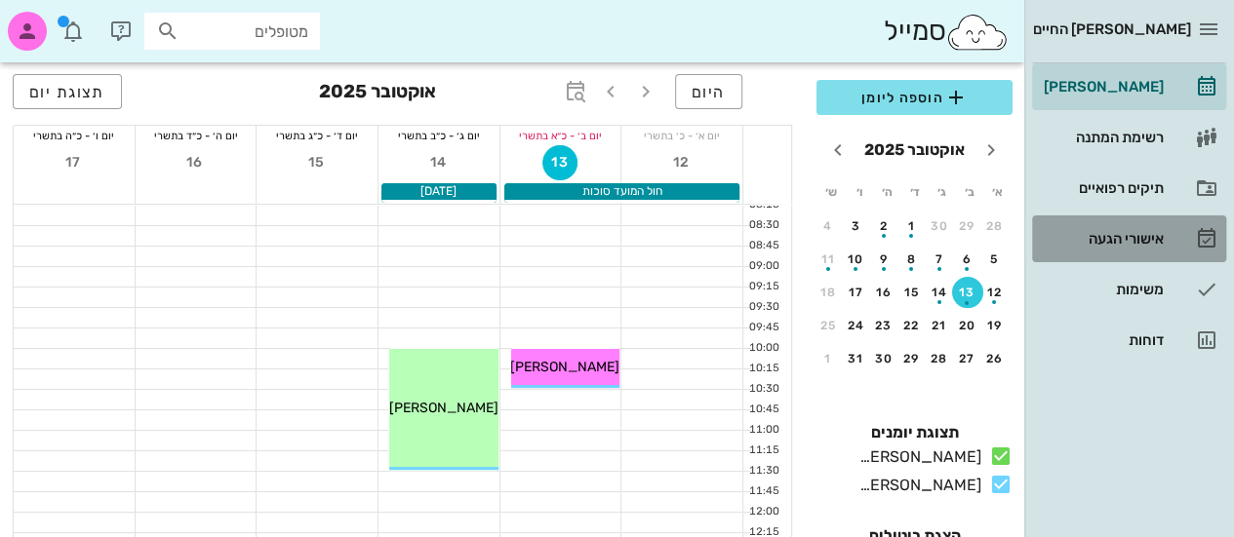
click at [1145, 247] on div "אישורי הגעה" at bounding box center [1102, 238] width 124 height 31
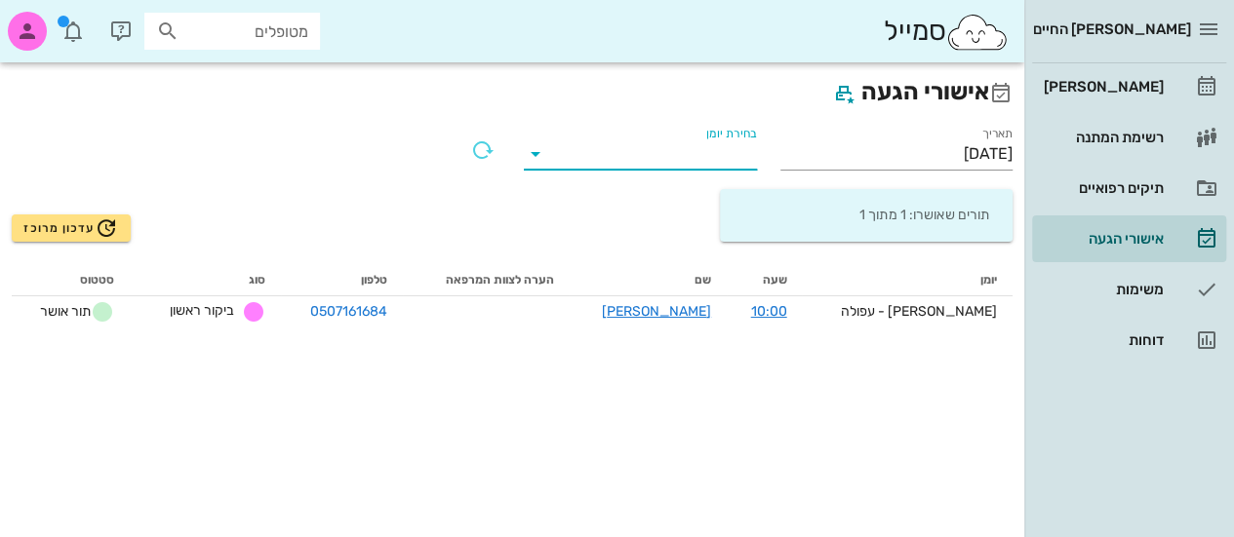
click at [720, 151] on input "בחירת יומן" at bounding box center [656, 154] width 202 height 31
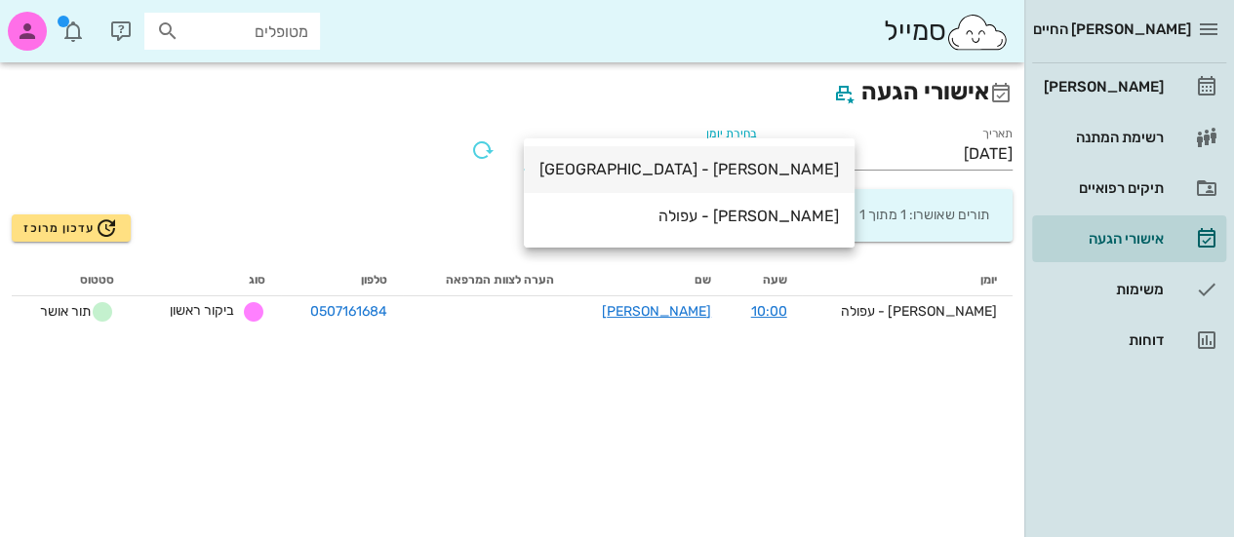
click at [699, 161] on div "[PERSON_NAME] - [GEOGRAPHIC_DATA]" at bounding box center [688, 169] width 299 height 19
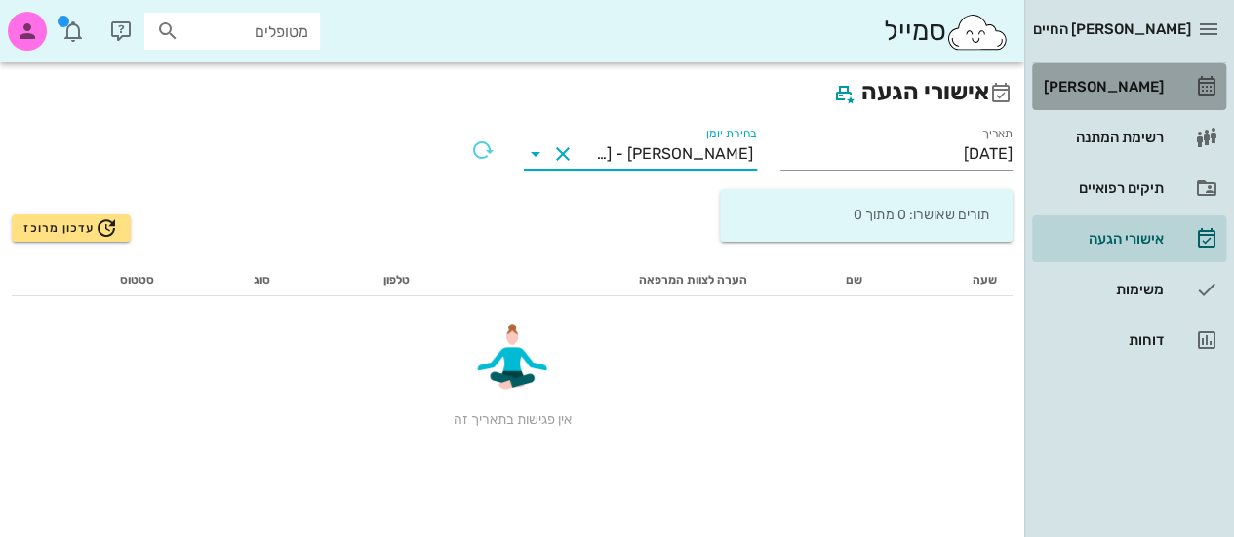
click at [1153, 87] on div "[PERSON_NAME]" at bounding box center [1102, 87] width 124 height 16
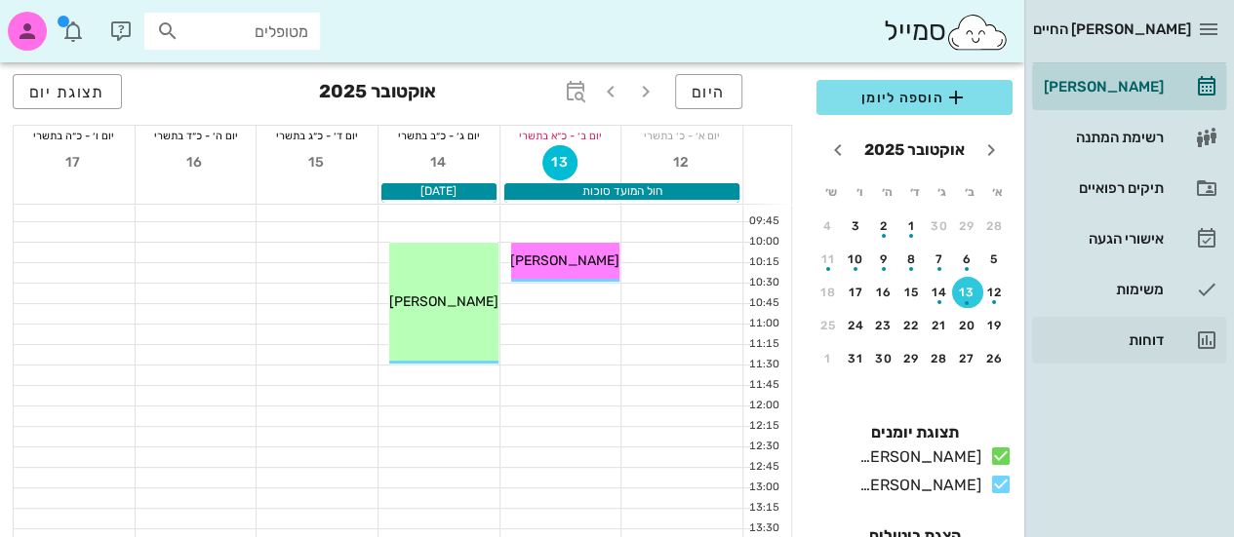
scroll to position [108, 0]
click at [999, 497] on icon at bounding box center [1000, 484] width 23 height 23
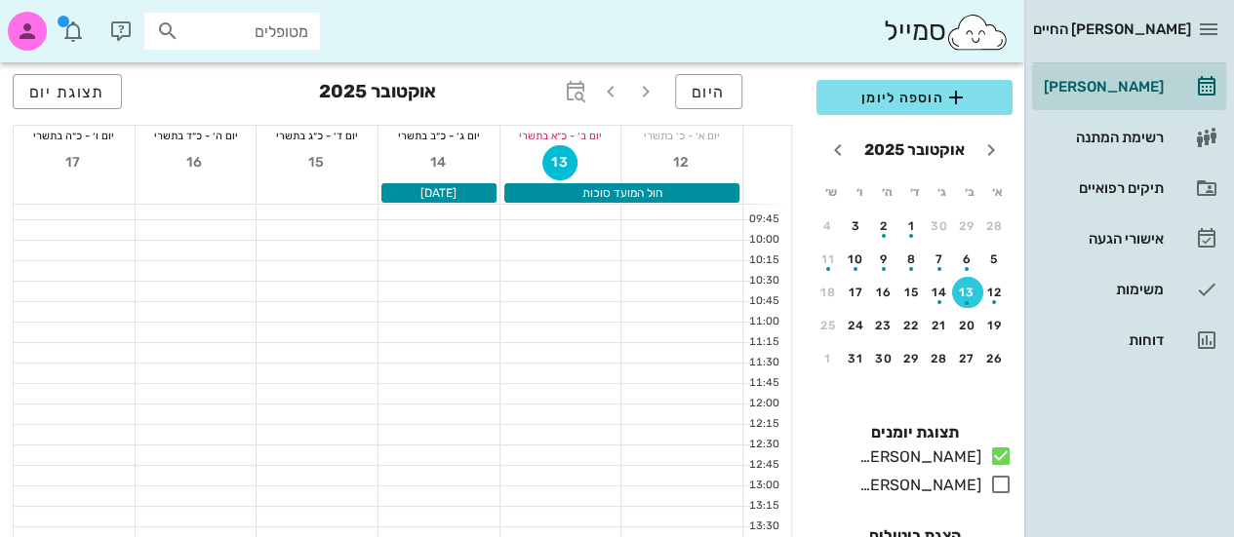
click at [209, 260] on div at bounding box center [196, 270] width 121 height 20
click at [203, 253] on div at bounding box center [196, 251] width 121 height 20
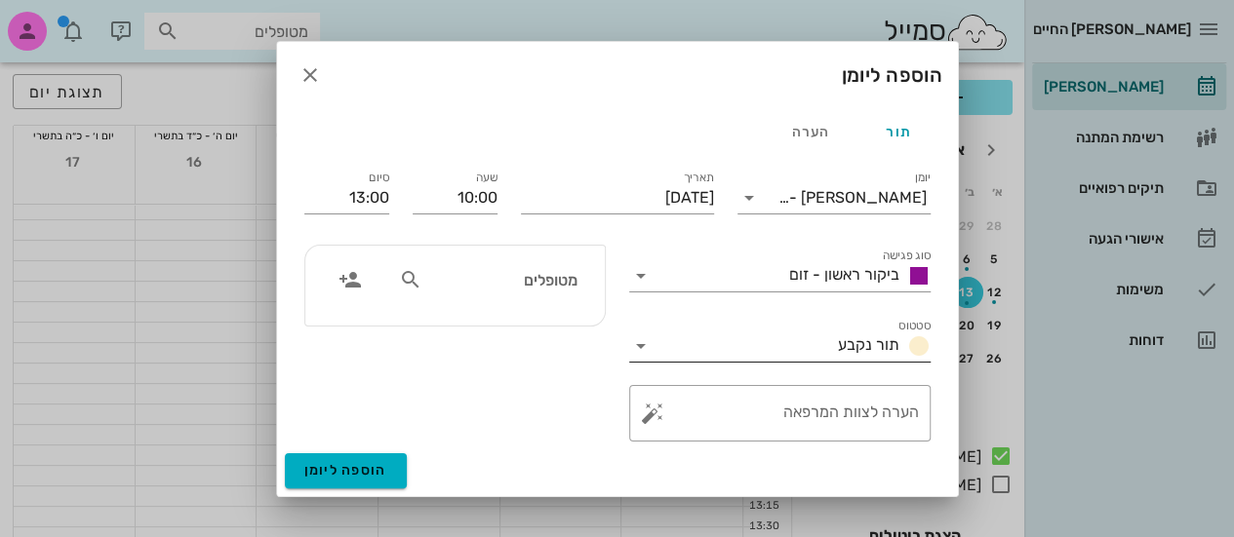
click at [839, 340] on span "תור נקבע" at bounding box center [868, 345] width 61 height 19
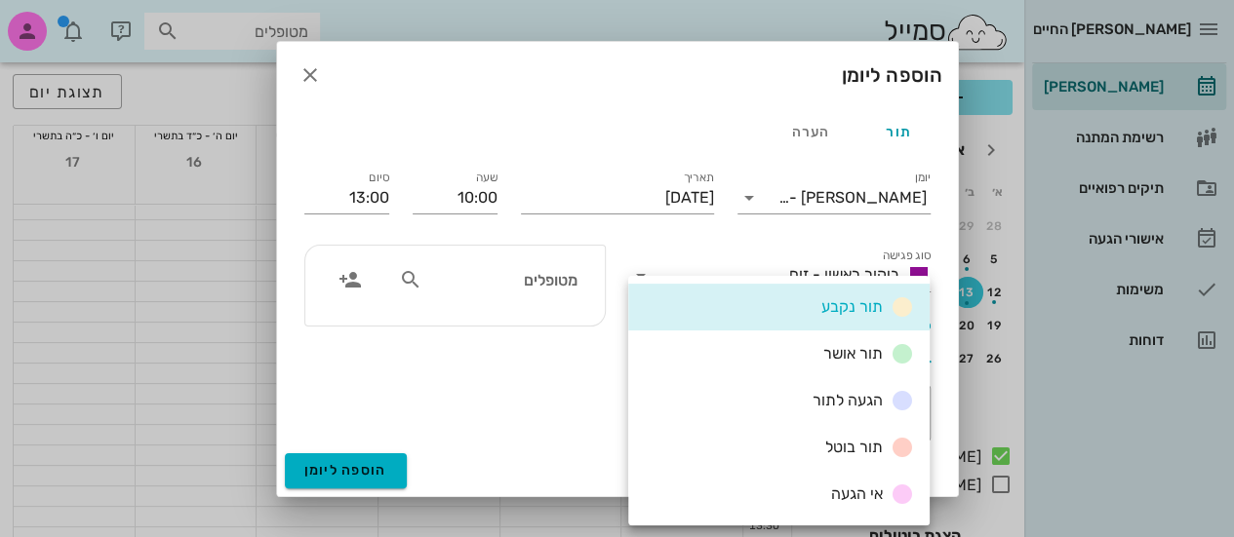
click at [488, 354] on div "מטופלים" at bounding box center [455, 343] width 325 height 220
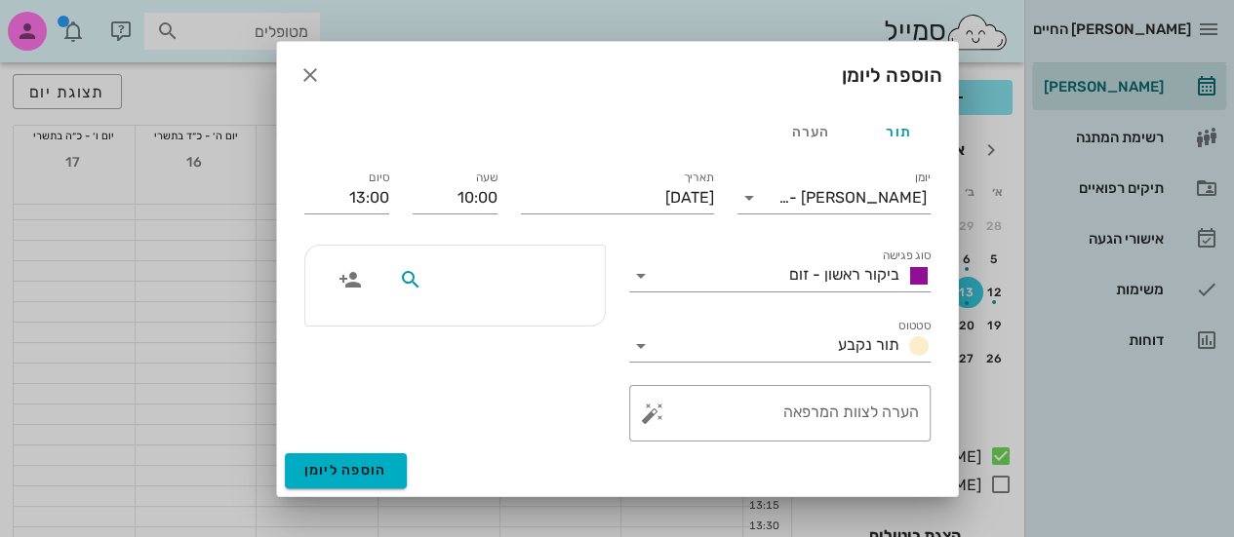
click at [538, 274] on input "text" at bounding box center [501, 279] width 150 height 25
type input "[PERSON_NAME]"
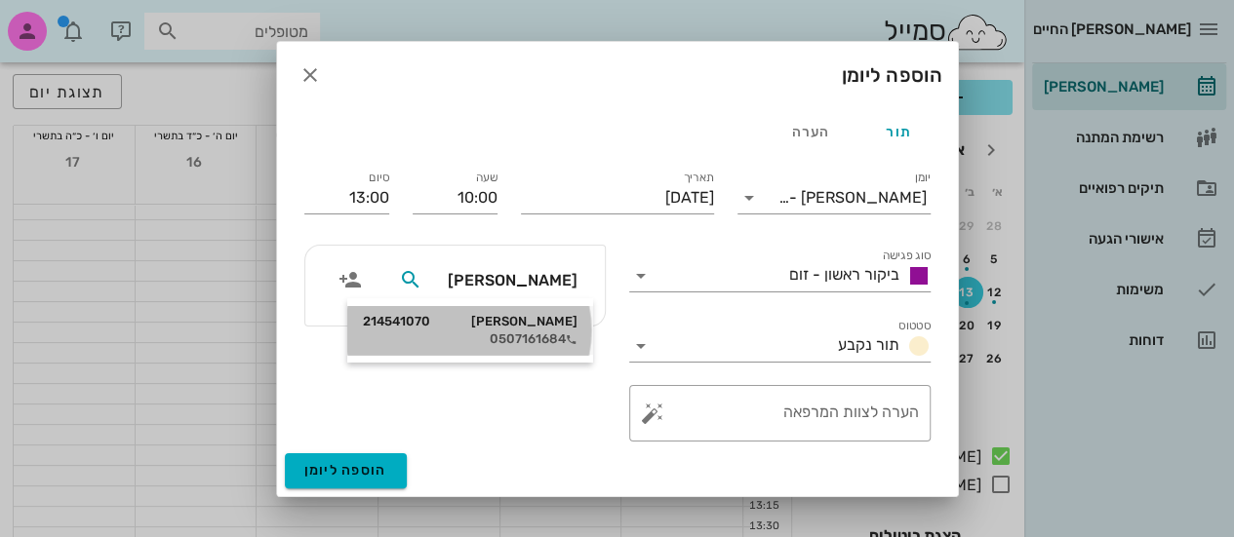
click at [537, 329] on div "[PERSON_NAME] 214541070" at bounding box center [470, 322] width 215 height 16
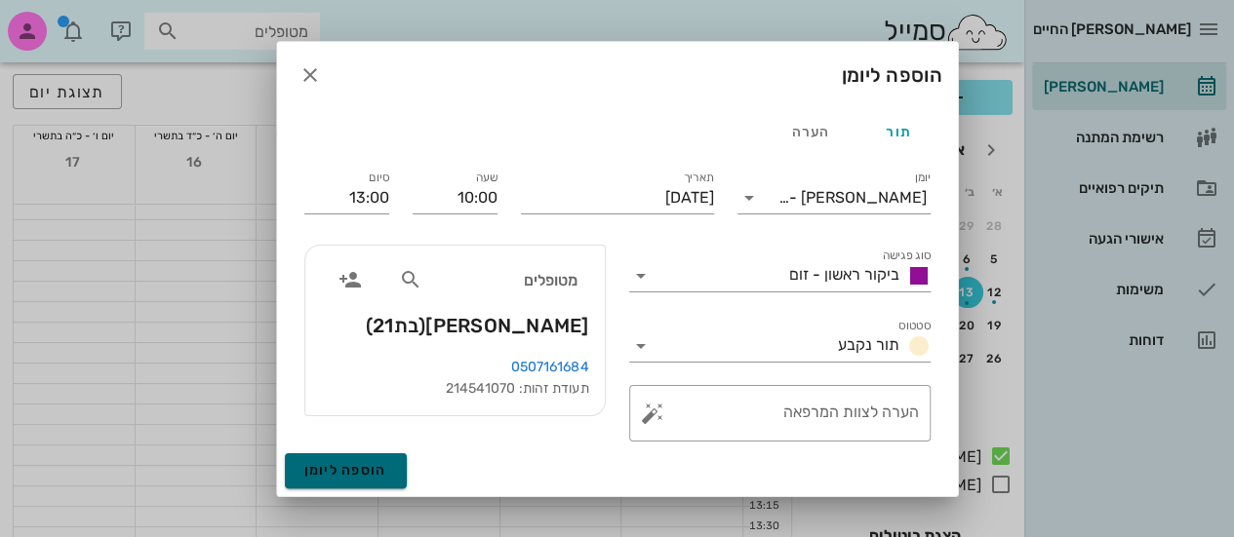
click at [342, 467] on span "הוספה ליומן" at bounding box center [345, 470] width 83 height 17
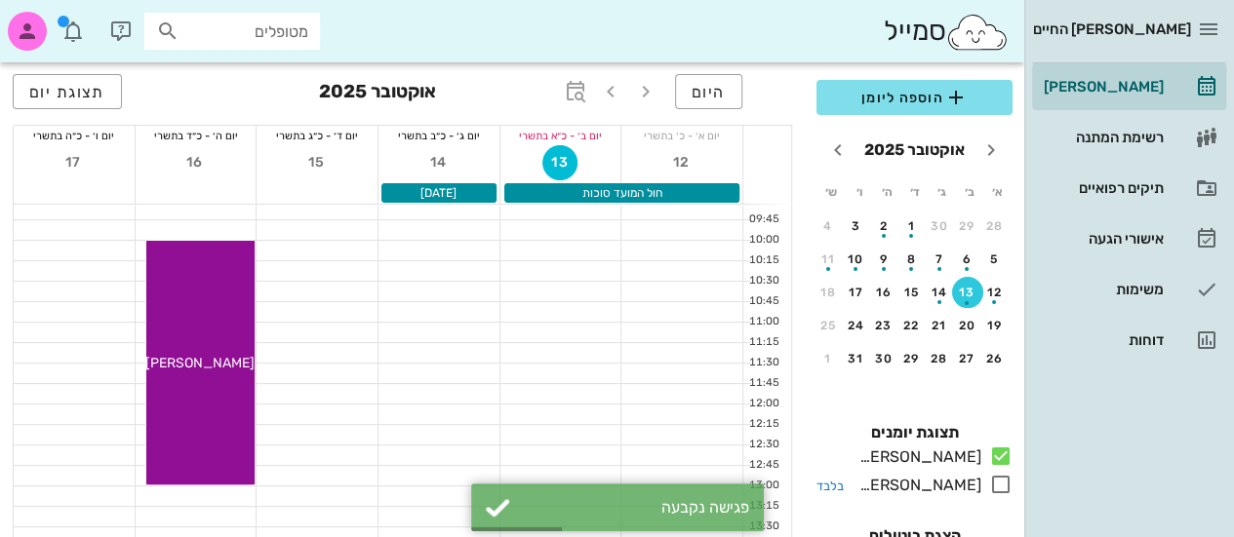
click at [1001, 497] on icon at bounding box center [1000, 484] width 23 height 23
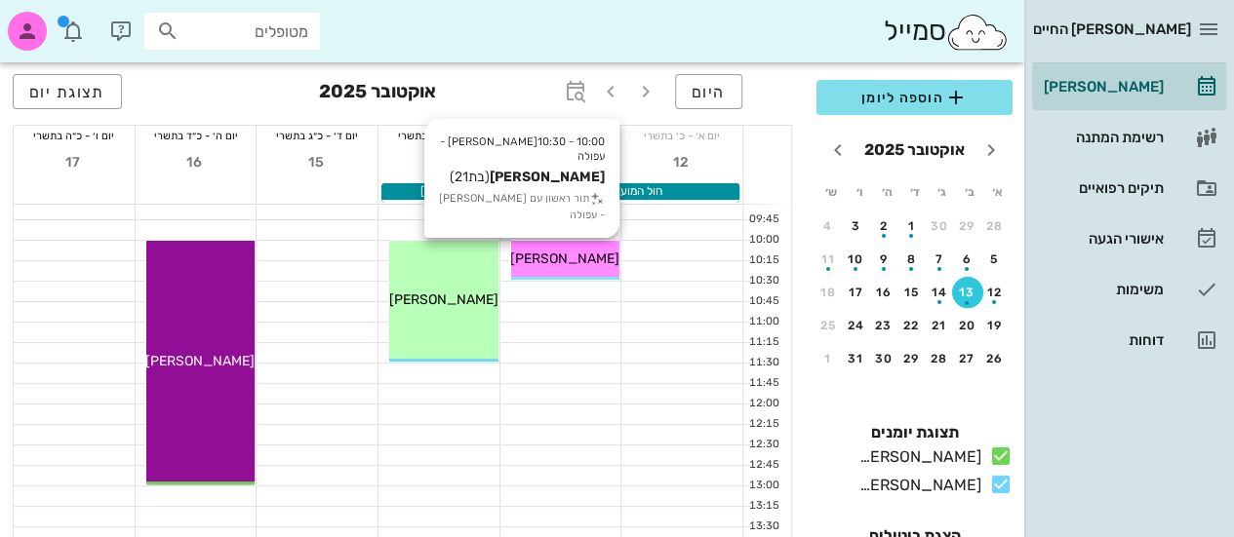
click at [566, 251] on span "[PERSON_NAME]" at bounding box center [564, 259] width 109 height 17
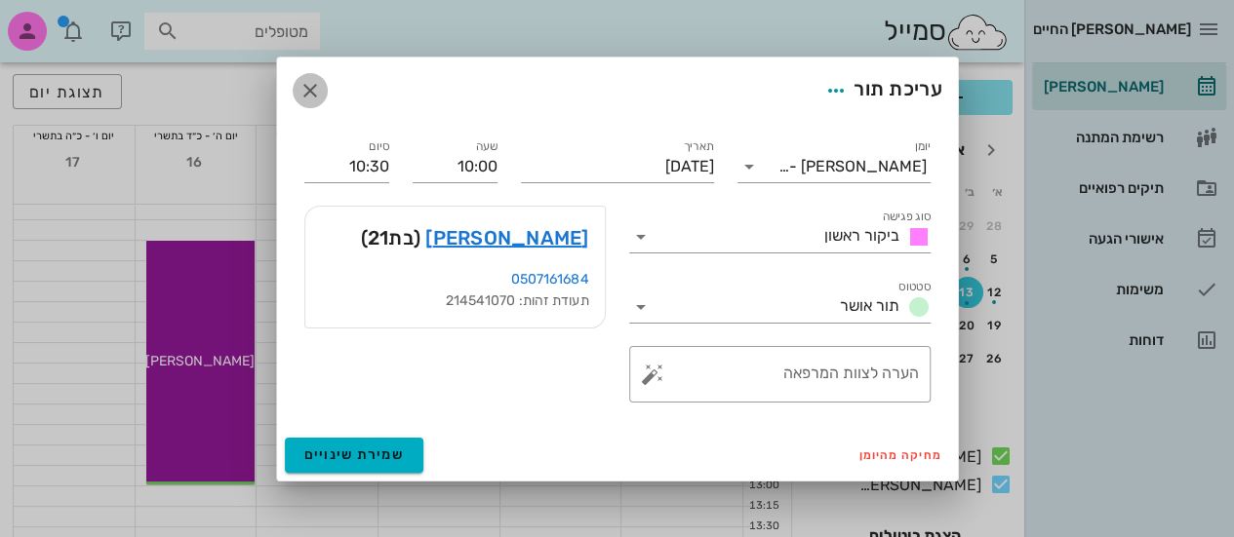
click at [308, 98] on icon "button" at bounding box center [309, 90] width 23 height 23
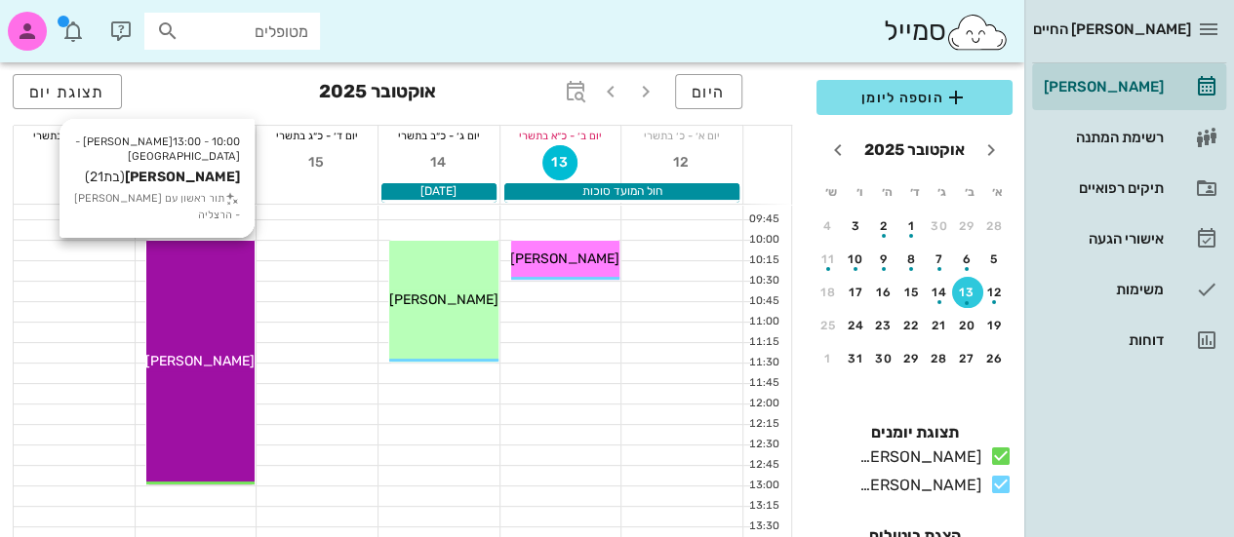
click at [200, 320] on div "10:00 - 13:00 [PERSON_NAME] - הרצליה [PERSON_NAME] (בת 21 ) תור ראשון עם [PERSO…" at bounding box center [200, 363] width 109 height 244
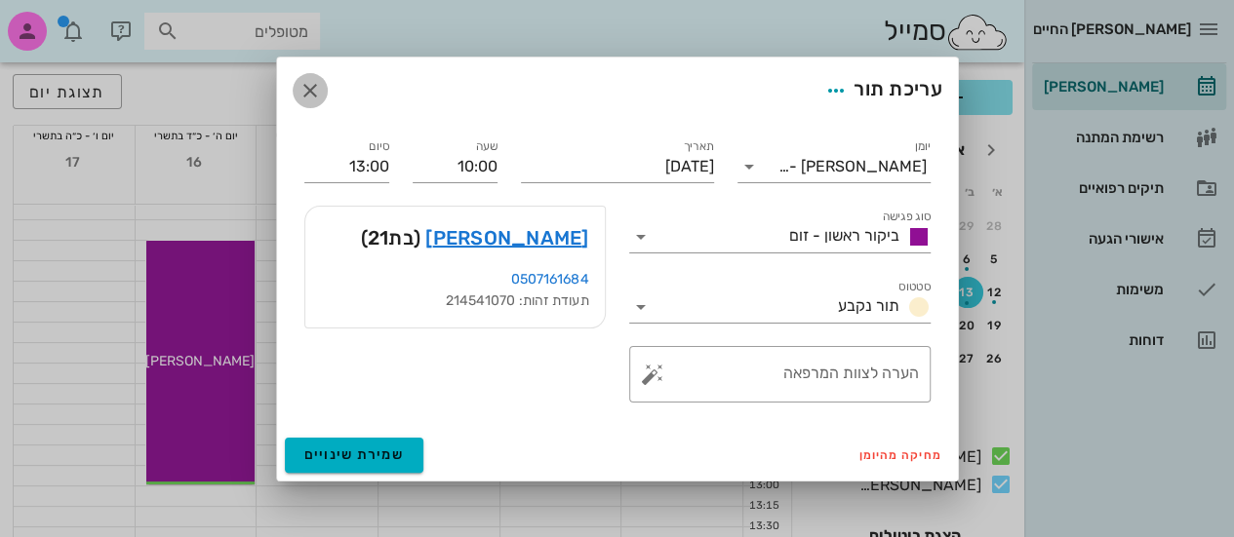
click at [307, 88] on icon "button" at bounding box center [309, 90] width 23 height 23
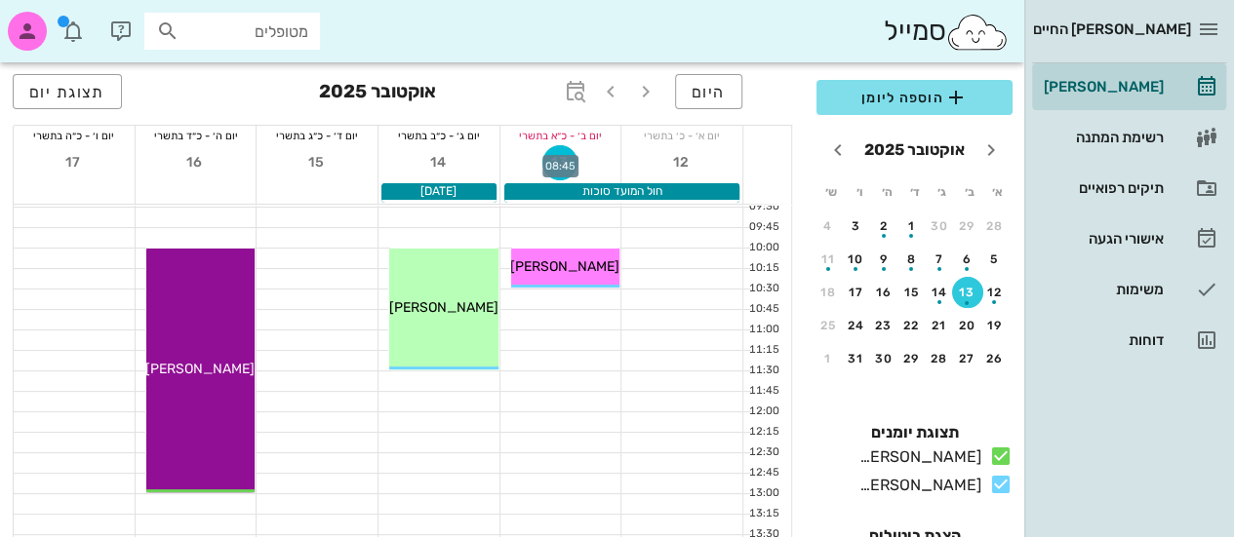
scroll to position [102, 0]
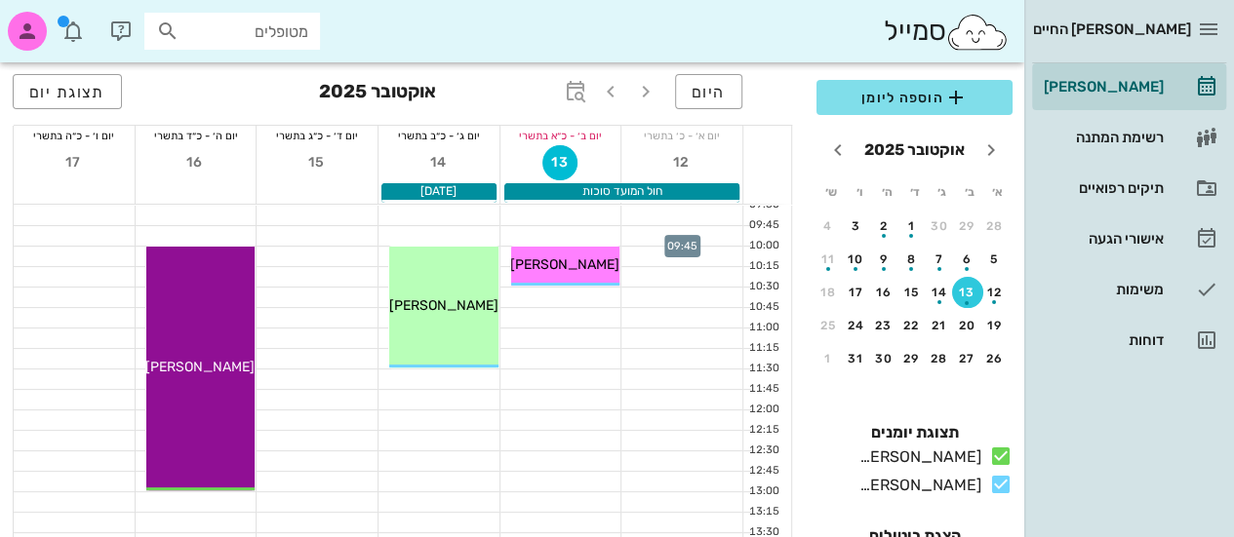
click at [655, 227] on div at bounding box center [681, 236] width 121 height 20
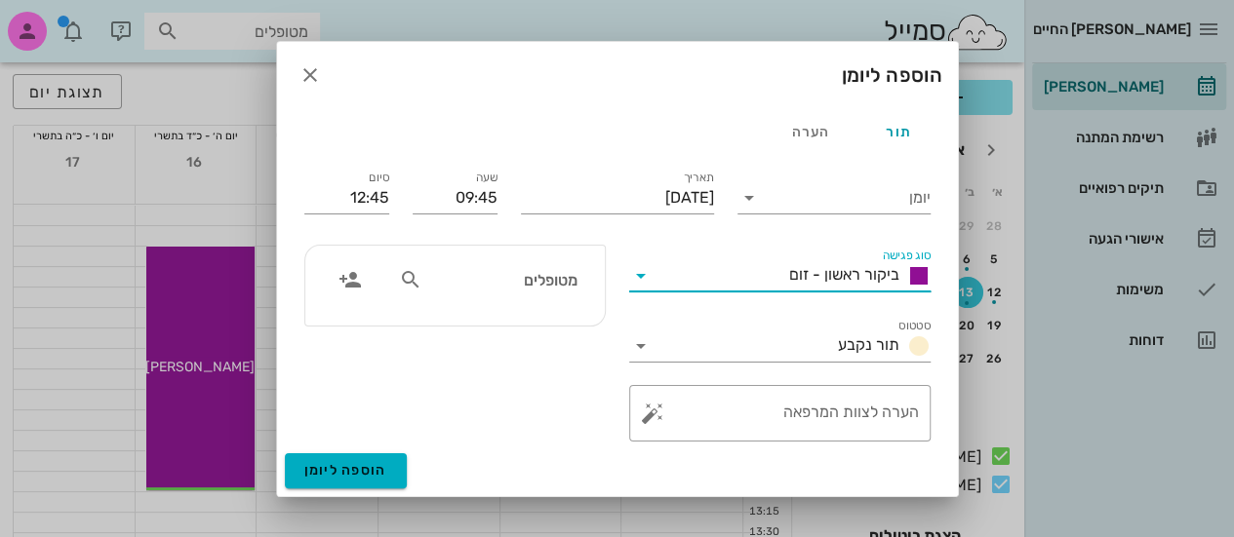
click at [705, 284] on input "סוג פגישה" at bounding box center [718, 275] width 125 height 31
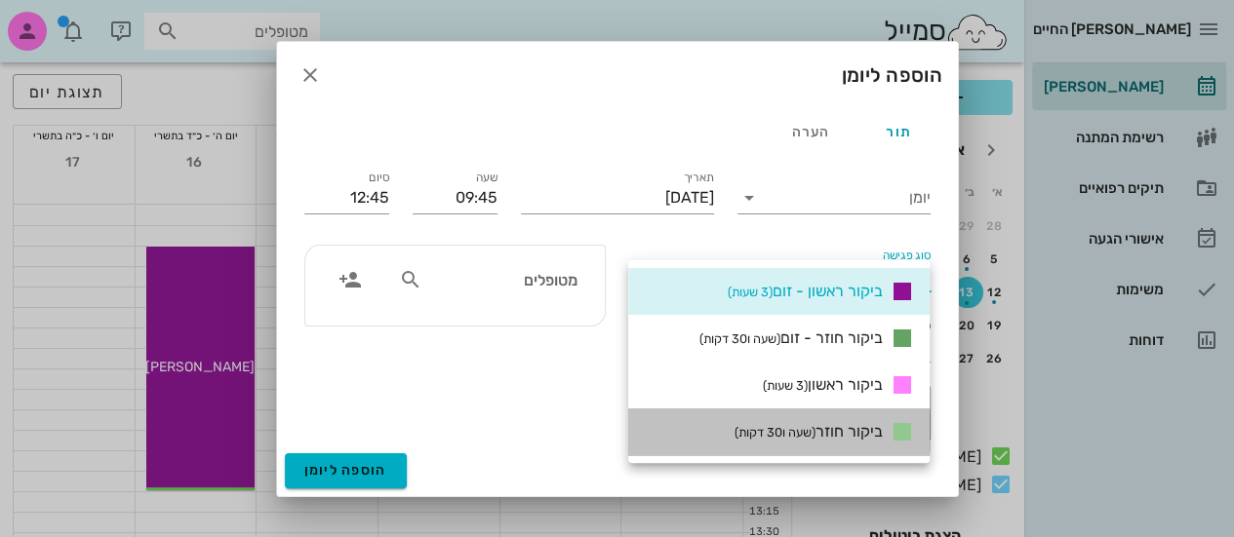
click at [771, 425] on small "(שעה ו30 דקות)" at bounding box center [775, 432] width 81 height 15
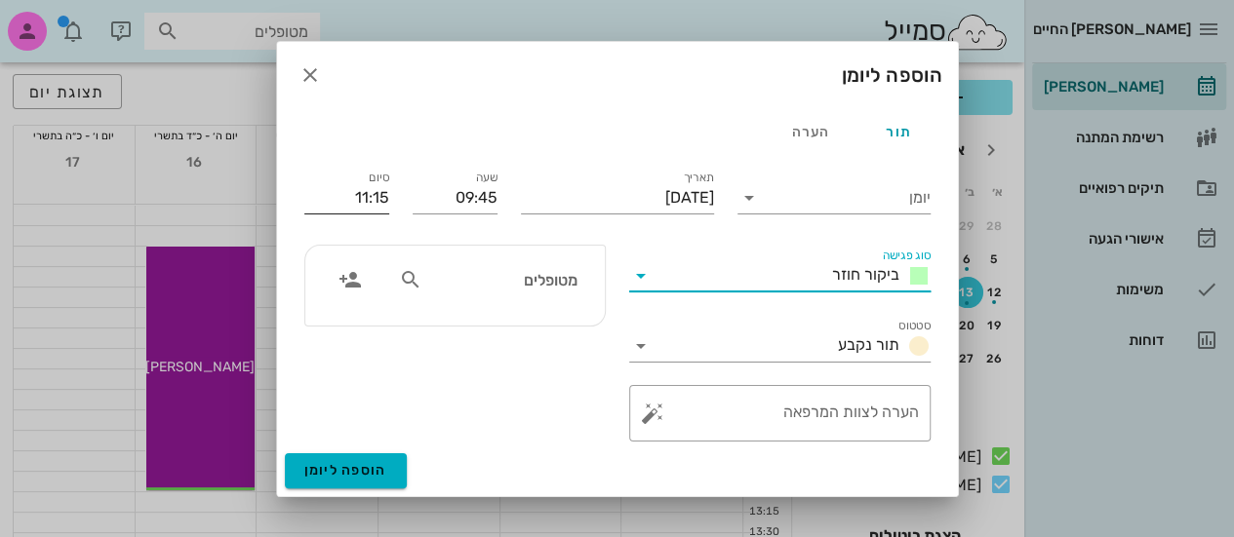
click at [365, 190] on input "11:15" at bounding box center [346, 197] width 85 height 31
type input "10:15"
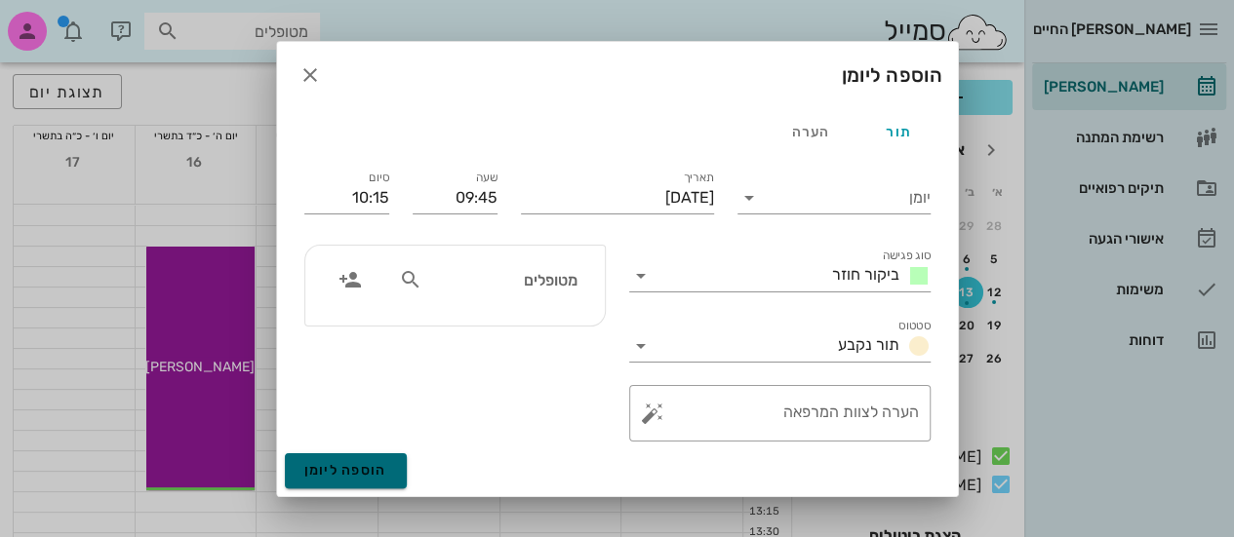
click at [365, 477] on span "הוספה ליומן" at bounding box center [345, 470] width 83 height 17
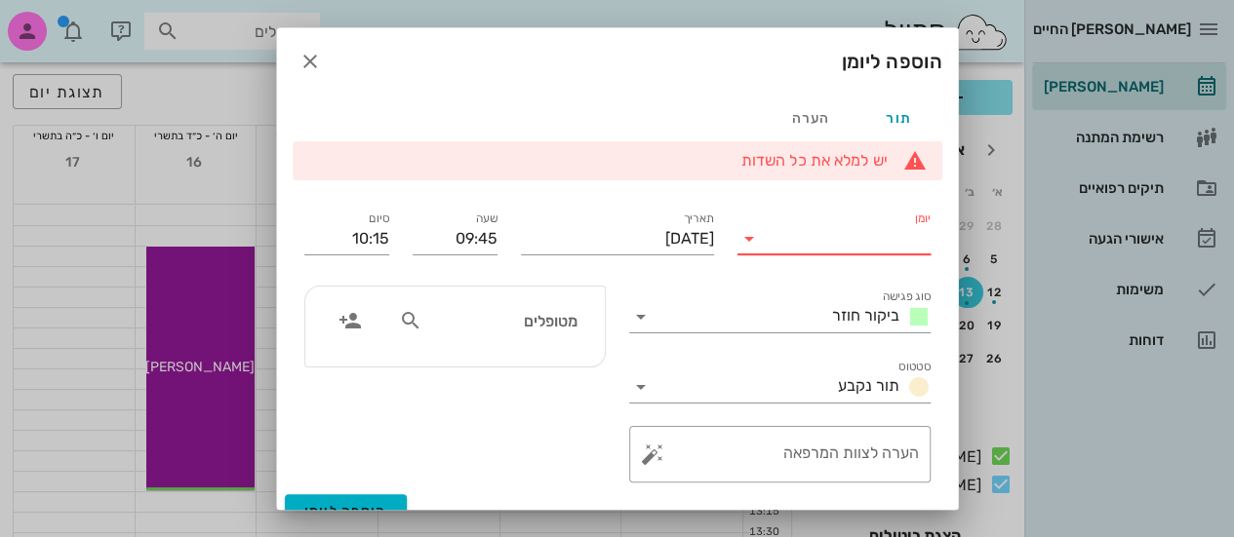
click at [864, 225] on input "יומן" at bounding box center [848, 238] width 166 height 31
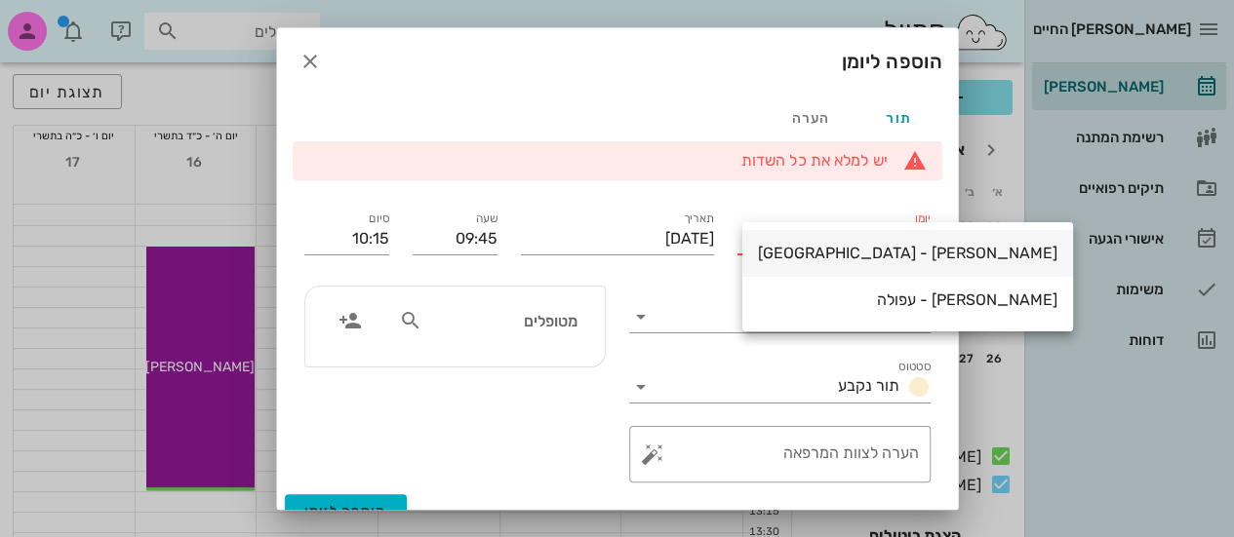
click at [822, 262] on div "[PERSON_NAME] - [GEOGRAPHIC_DATA]" at bounding box center [907, 253] width 299 height 19
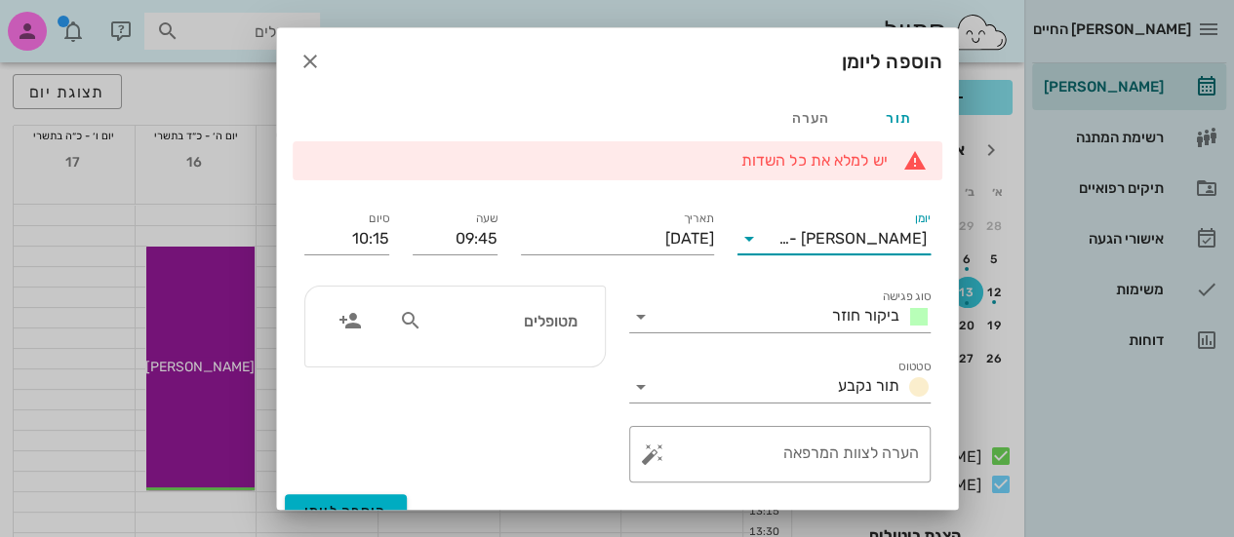
scroll to position [25, 0]
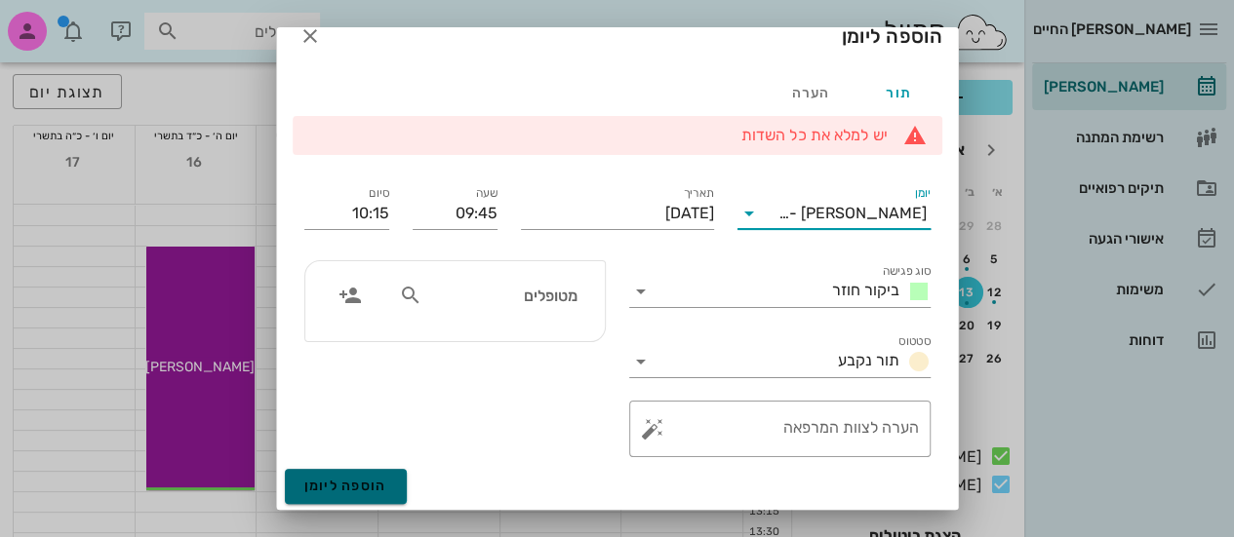
click at [317, 491] on button "הוספה ליומן" at bounding box center [346, 486] width 122 height 35
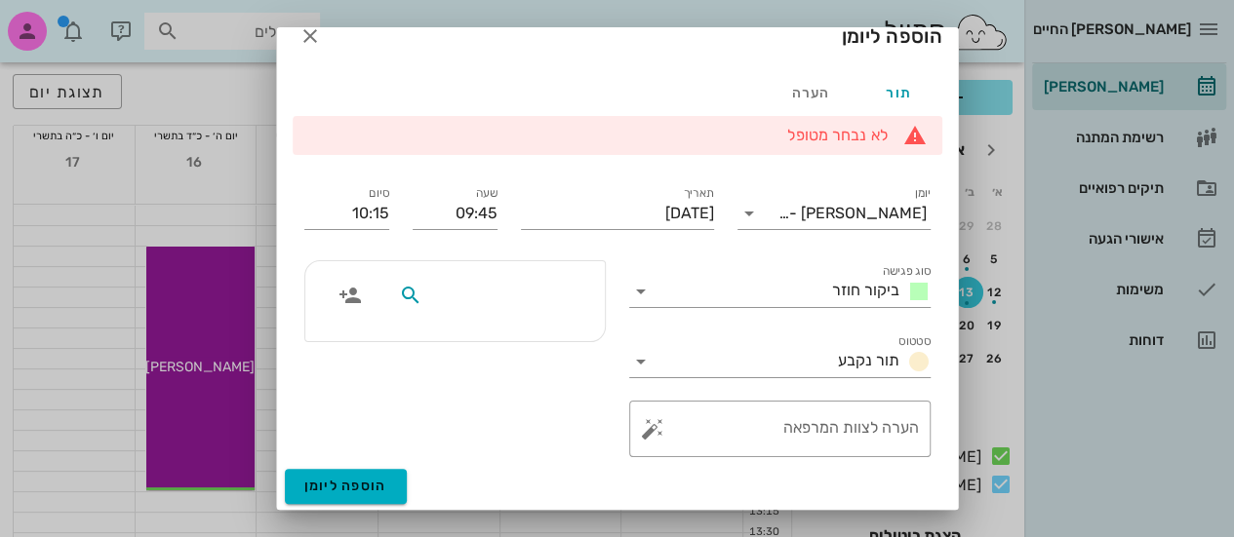
click at [458, 292] on input "text" at bounding box center [501, 295] width 150 height 25
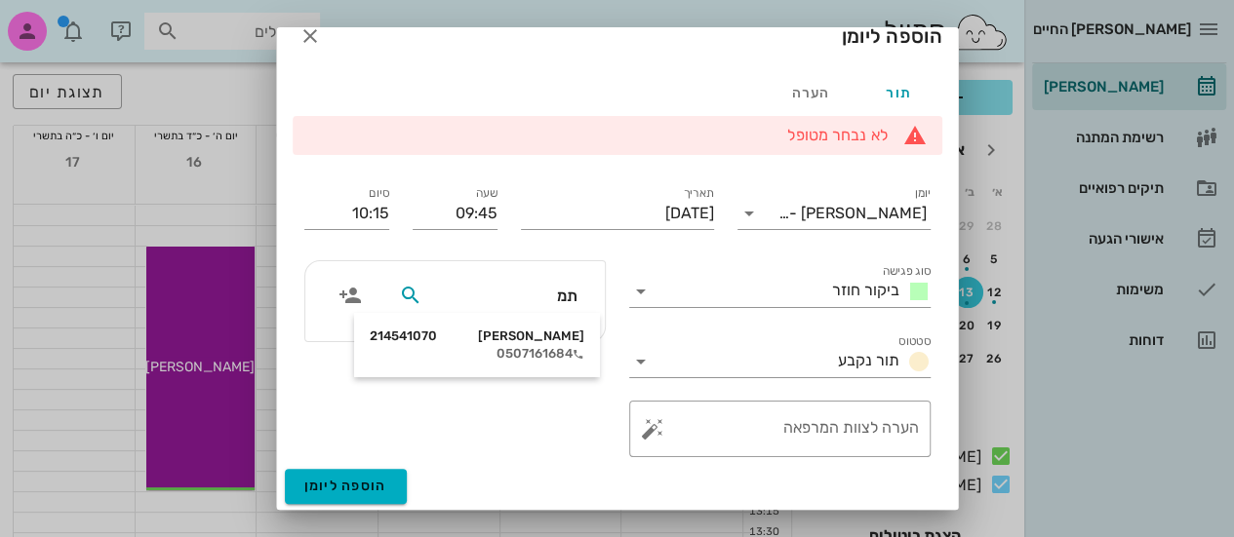
type input "[PERSON_NAME]"
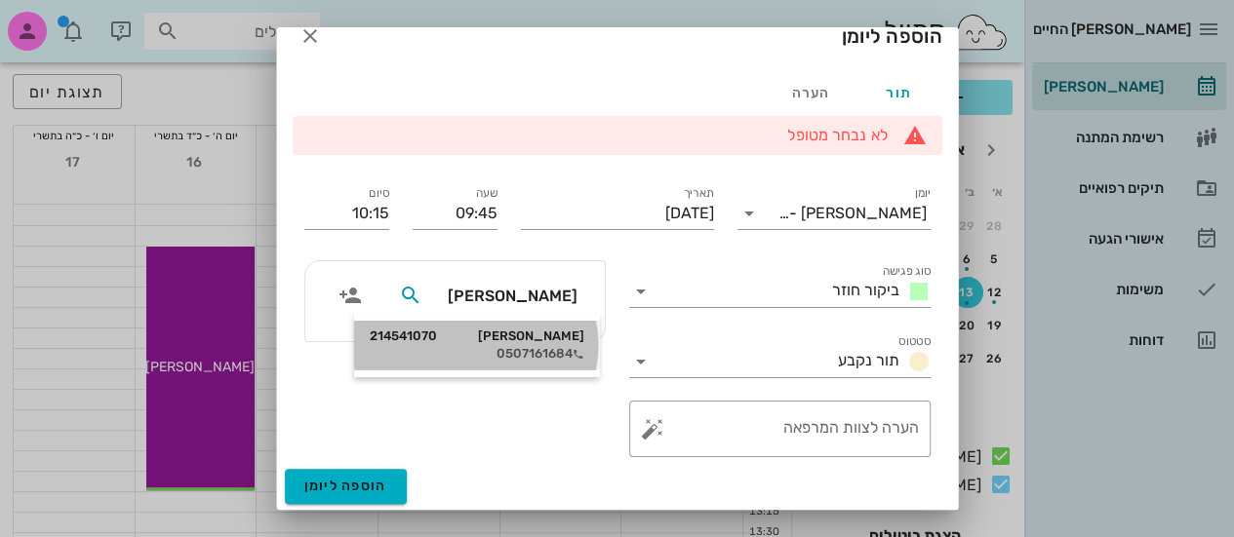
click at [480, 329] on div "[PERSON_NAME] 214541070" at bounding box center [477, 337] width 215 height 16
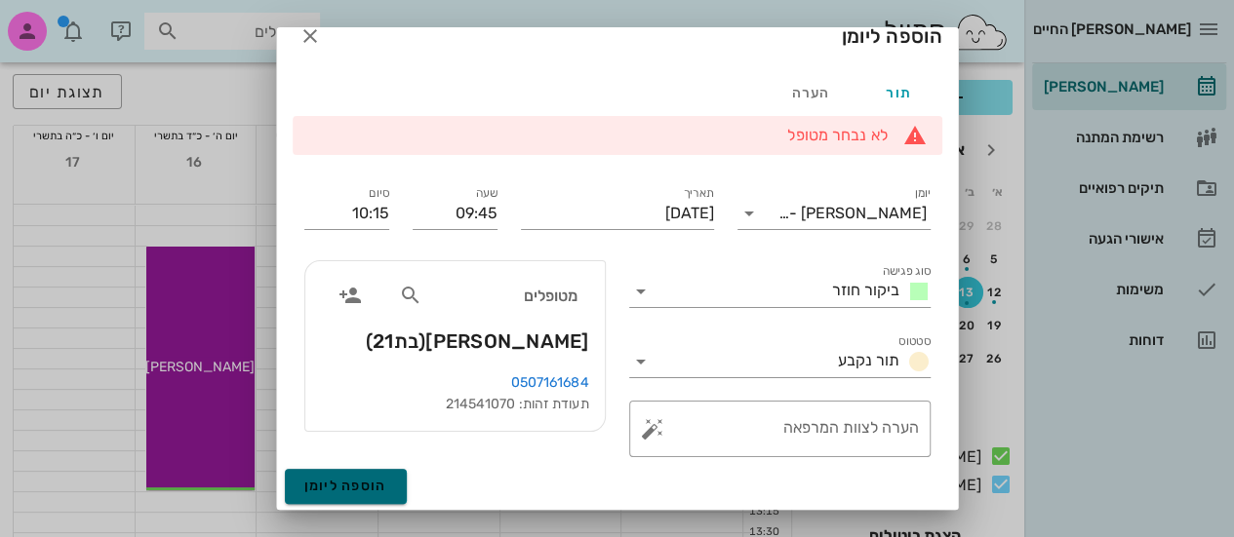
click at [350, 478] on span "הוספה ליומן" at bounding box center [345, 486] width 83 height 17
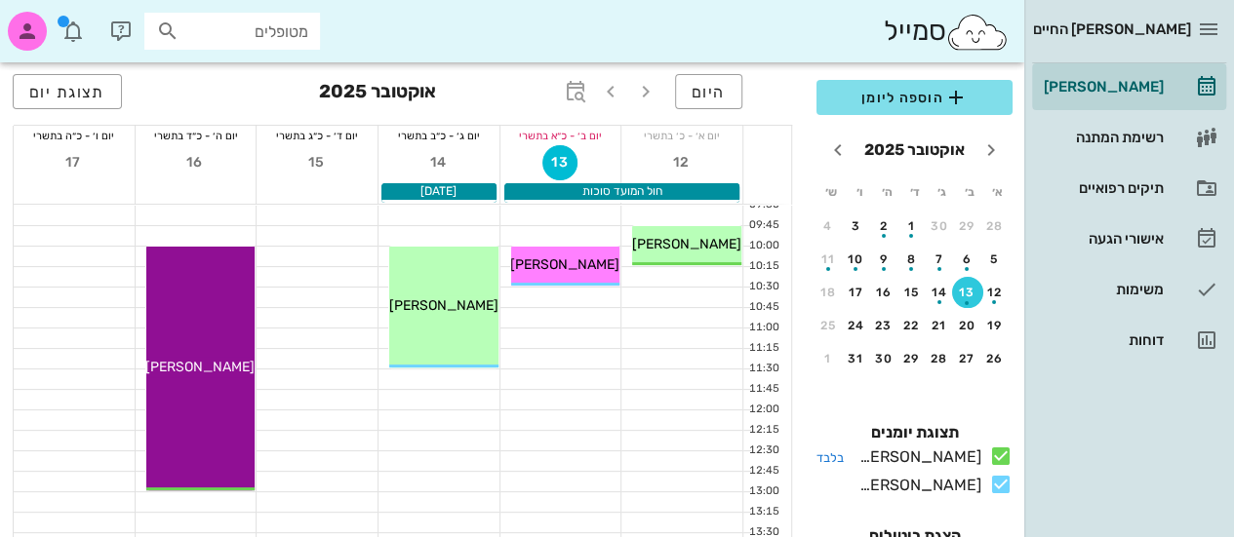
click at [1001, 468] on icon at bounding box center [1000, 456] width 23 height 23
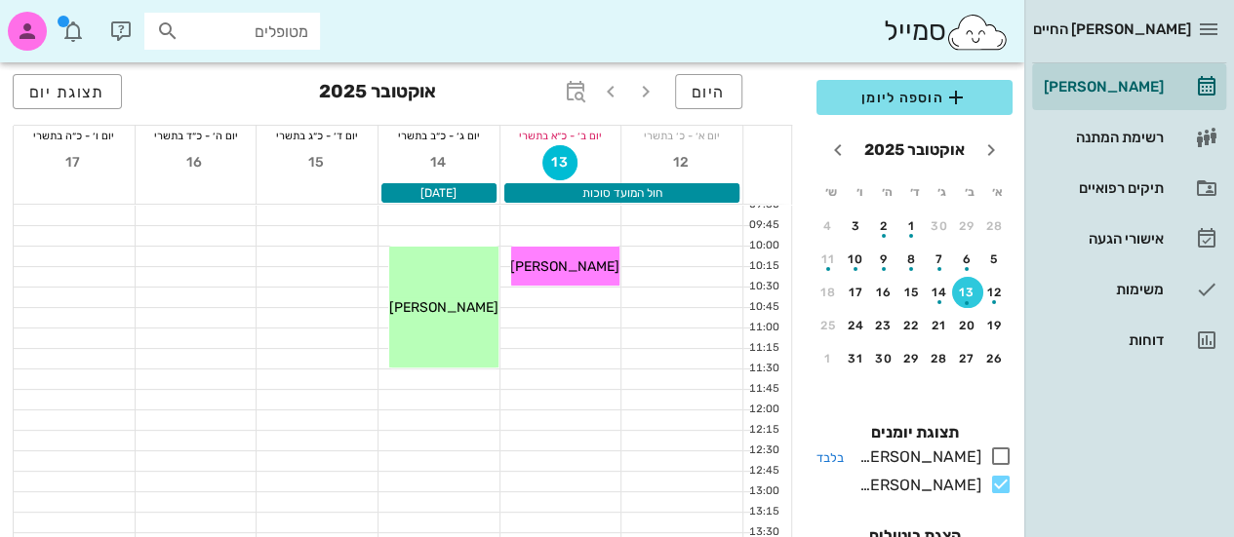
click at [1001, 468] on icon at bounding box center [1000, 456] width 23 height 23
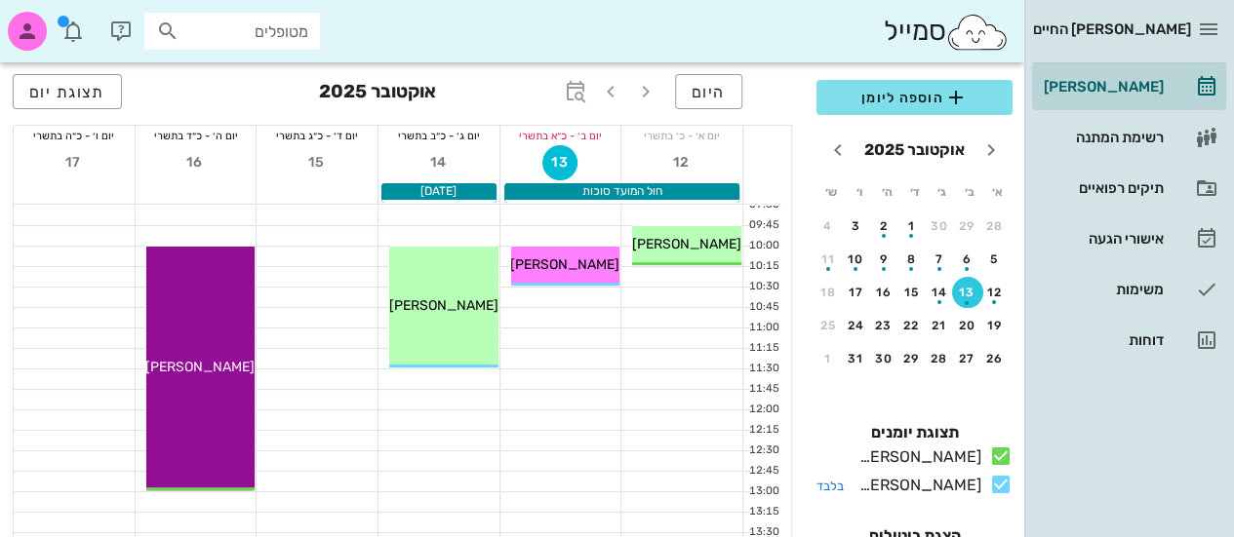
click at [995, 497] on icon at bounding box center [1000, 484] width 23 height 23
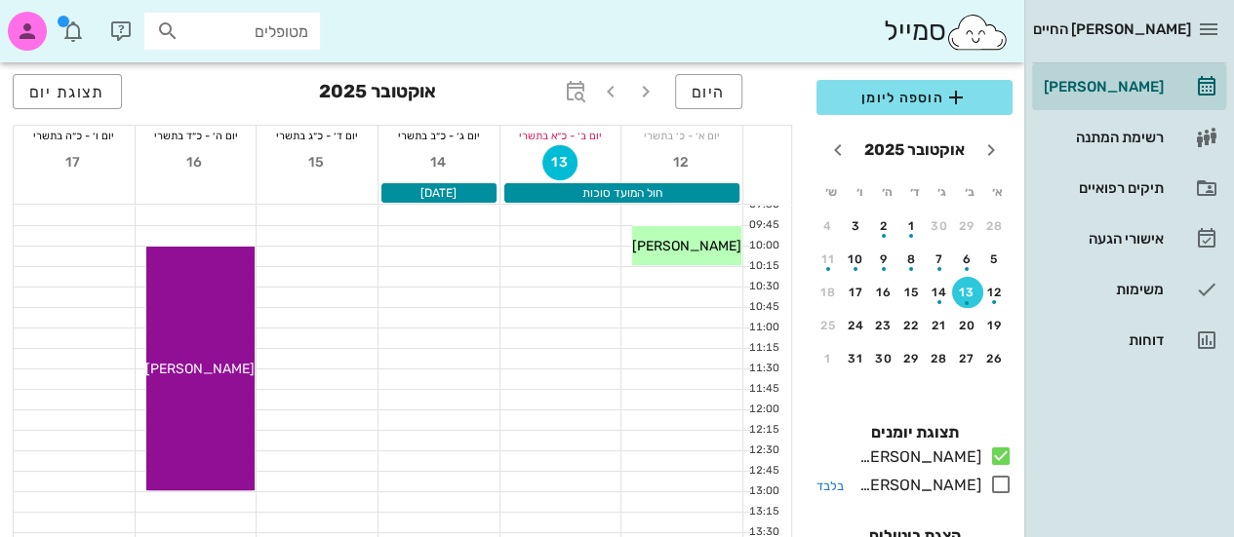
click at [995, 497] on icon at bounding box center [1000, 484] width 23 height 23
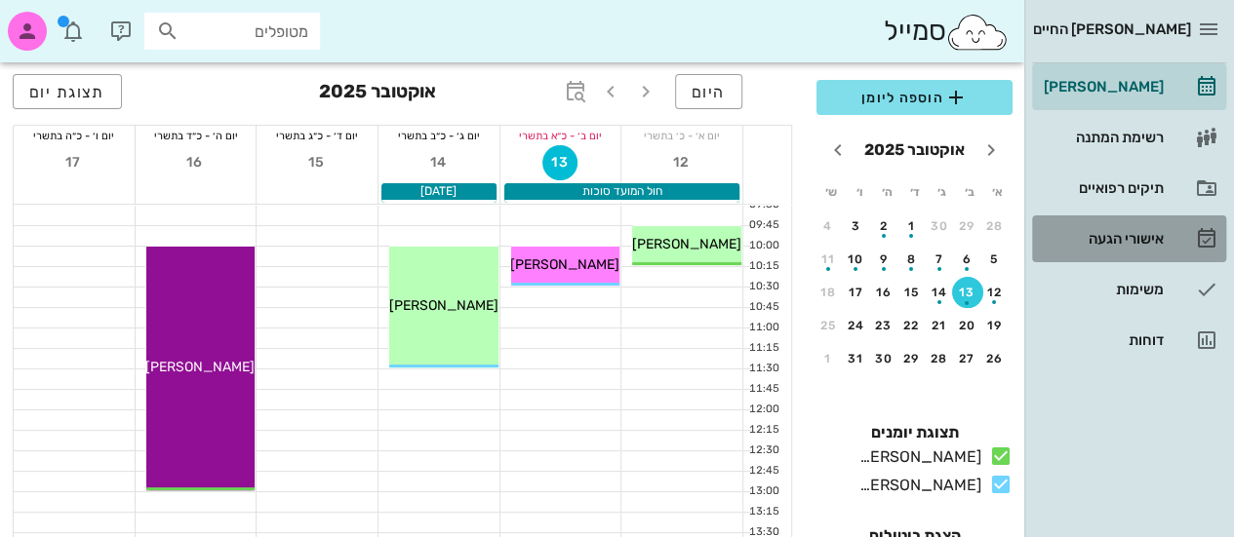
click at [1166, 243] on link "אישורי הגעה" at bounding box center [1129, 239] width 194 height 47
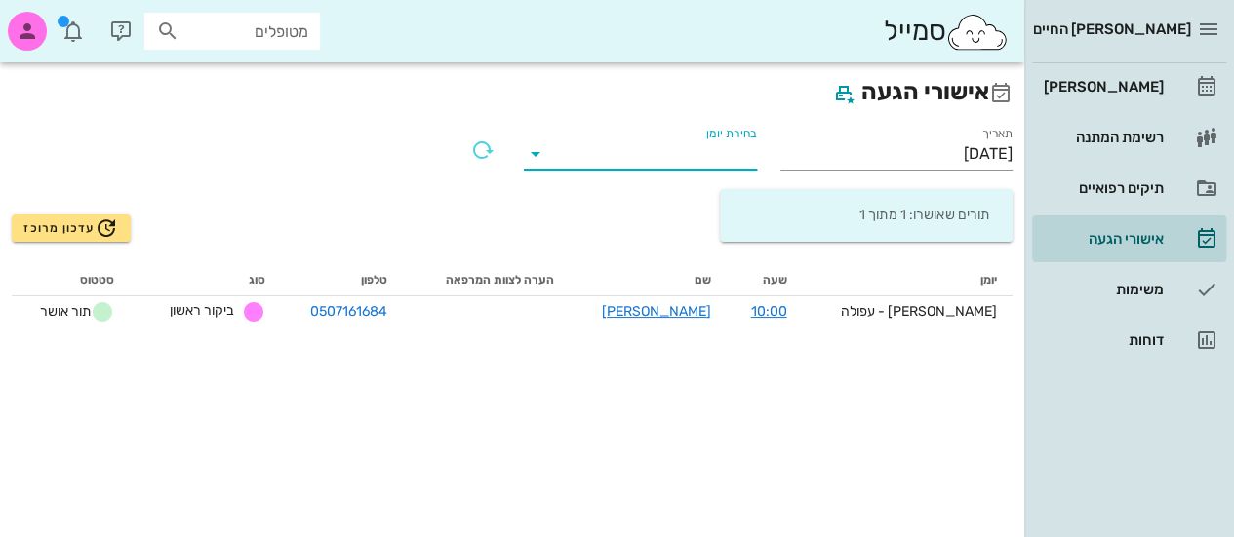
click at [709, 147] on input "בחירת יומן" at bounding box center [656, 154] width 202 height 31
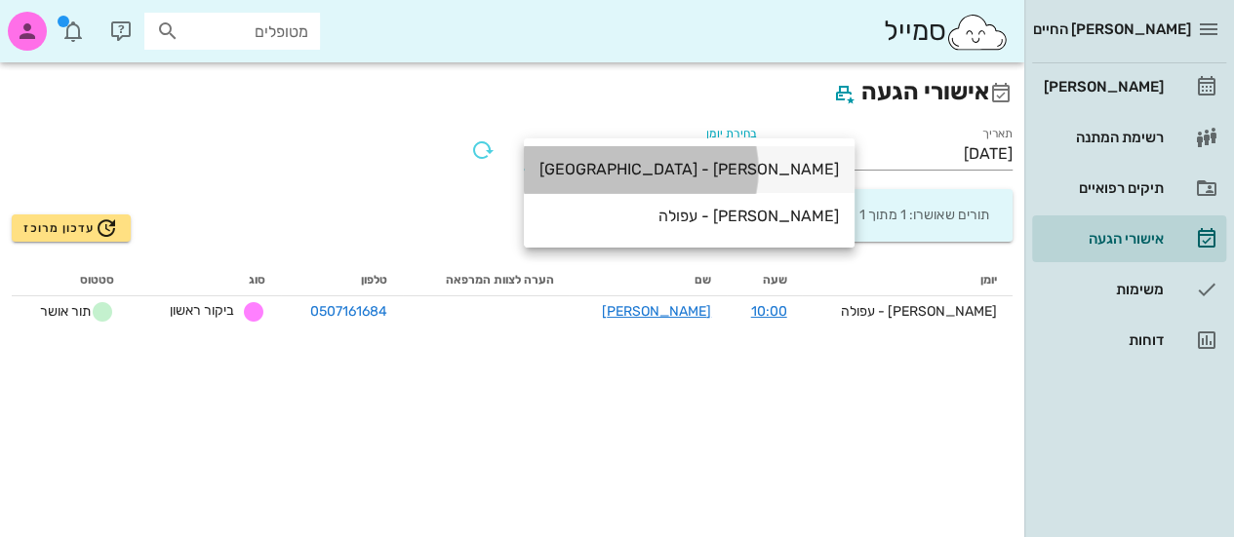
click at [604, 155] on div "[PERSON_NAME] - [GEOGRAPHIC_DATA]" at bounding box center [688, 169] width 299 height 42
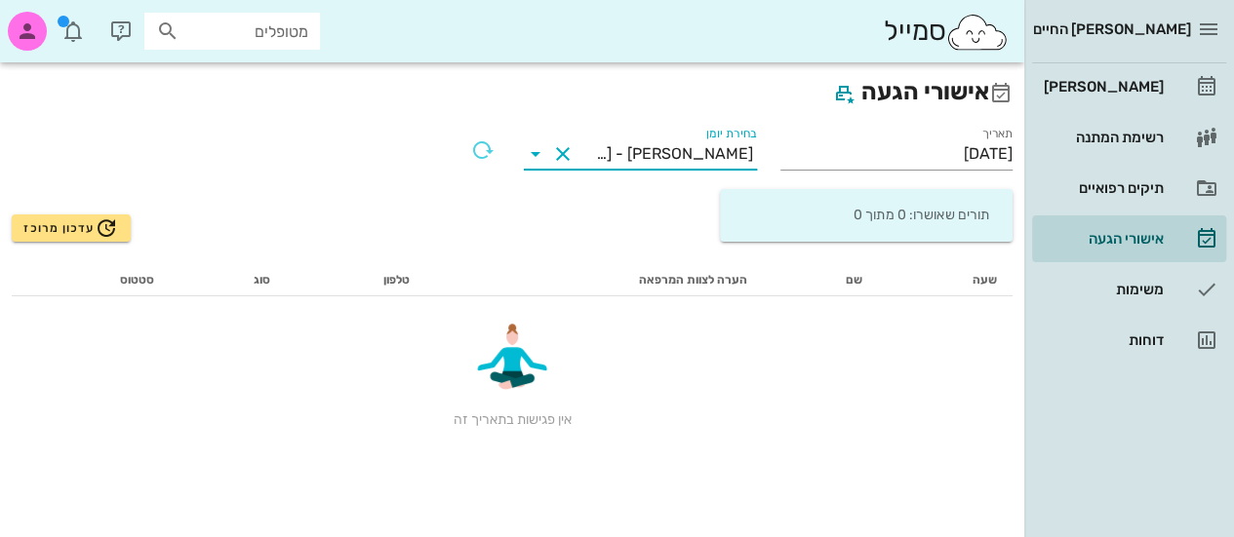
click at [592, 155] on input "בחירת יומן" at bounding box center [585, 154] width 14 height 31
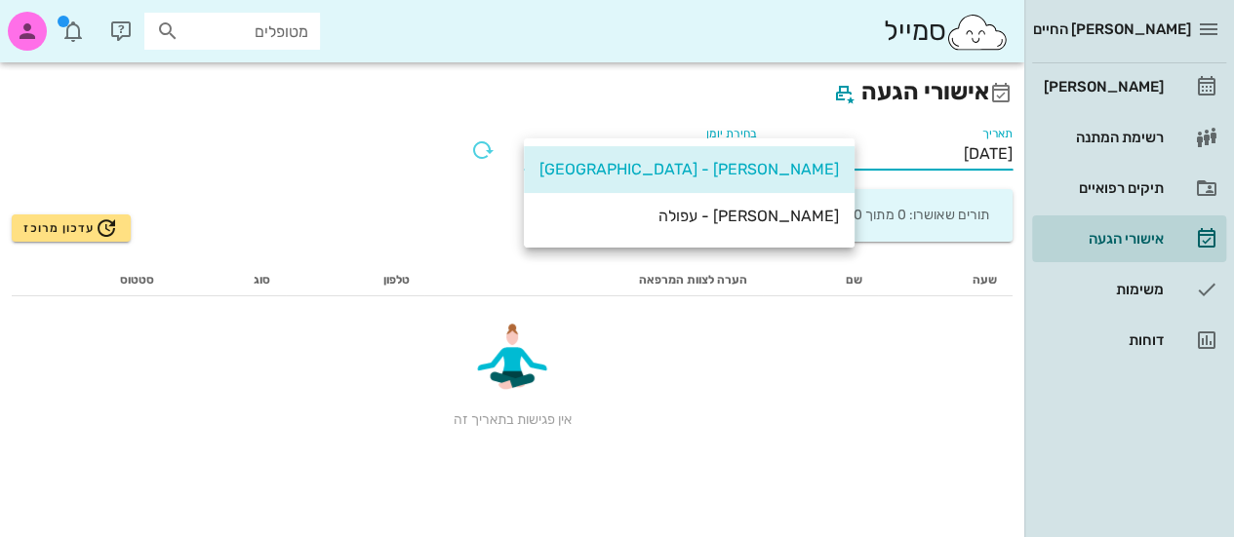
click at [882, 164] on input "[DATE]" at bounding box center [896, 154] width 233 height 31
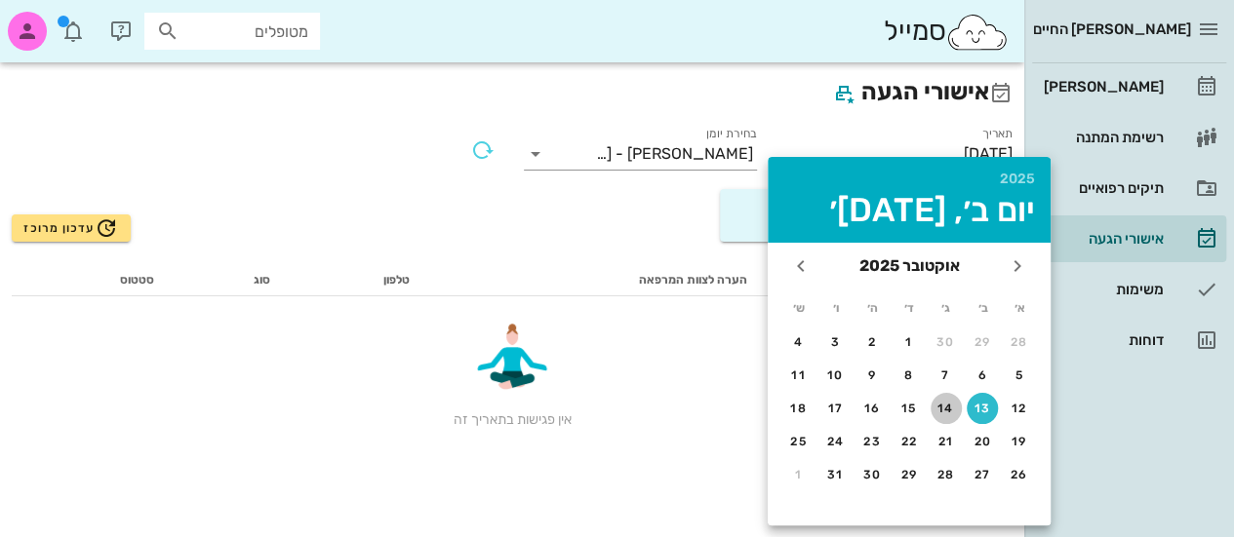
click at [948, 407] on div "14" at bounding box center [946, 409] width 31 height 14
type input "[DATE]"
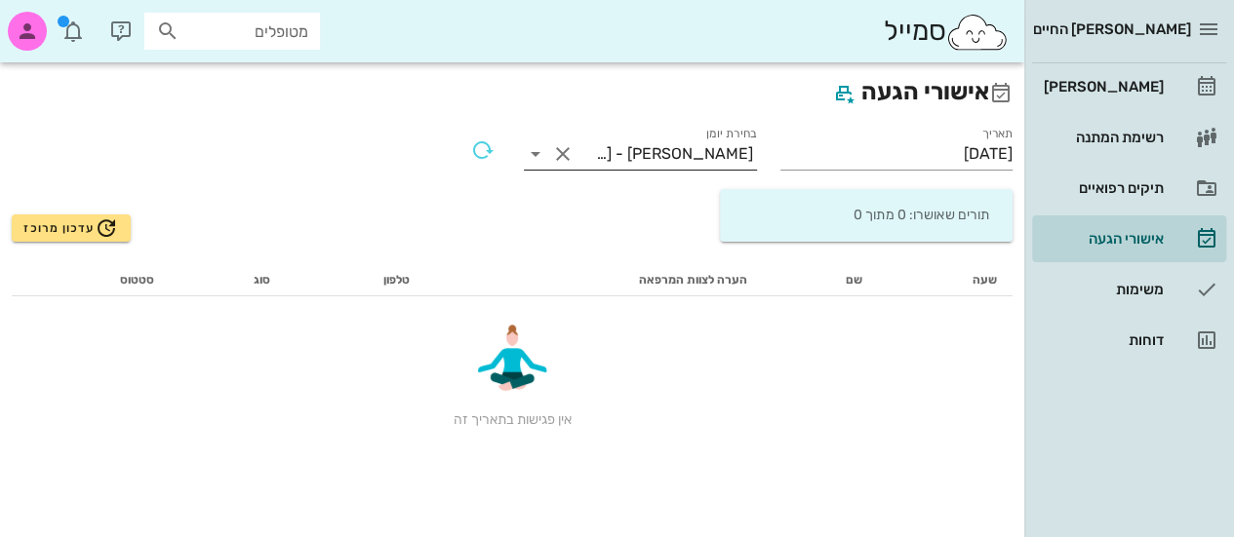
click at [697, 157] on div "[PERSON_NAME] - [GEOGRAPHIC_DATA]" at bounding box center [672, 154] width 160 height 18
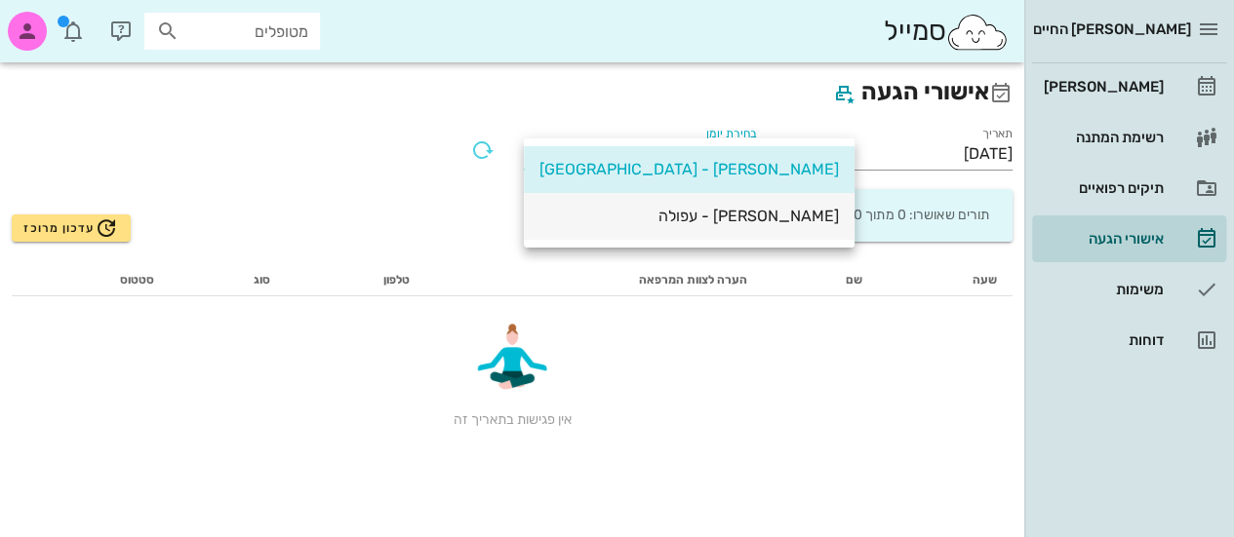
click at [708, 217] on div "[PERSON_NAME] - עפולה" at bounding box center [688, 216] width 299 height 19
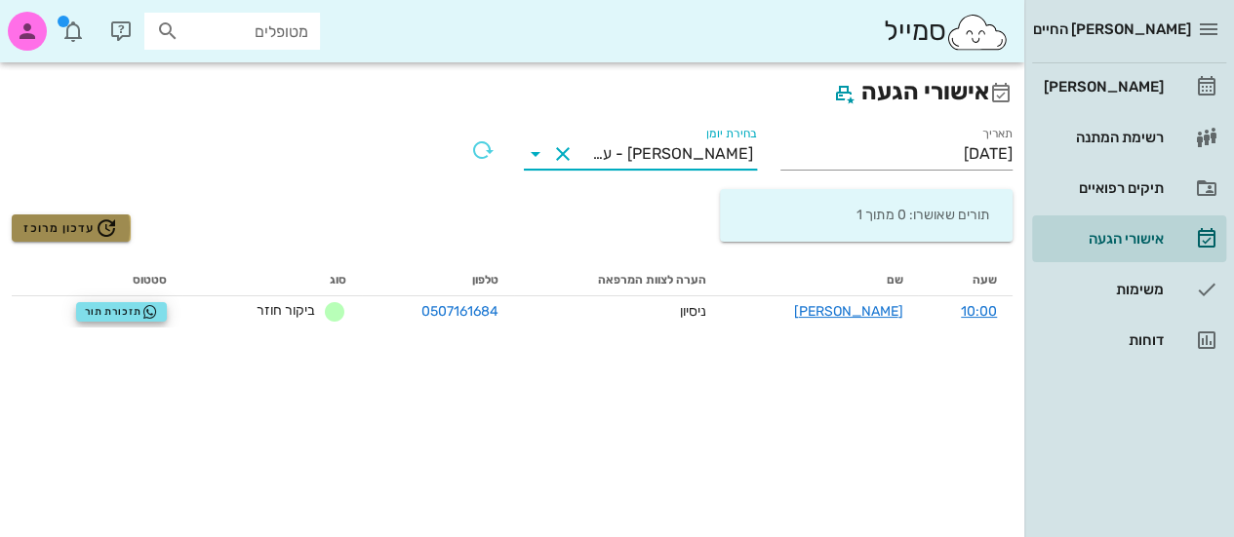
click at [82, 228] on span "עדכון מרוכז" at bounding box center [70, 228] width 95 height 23
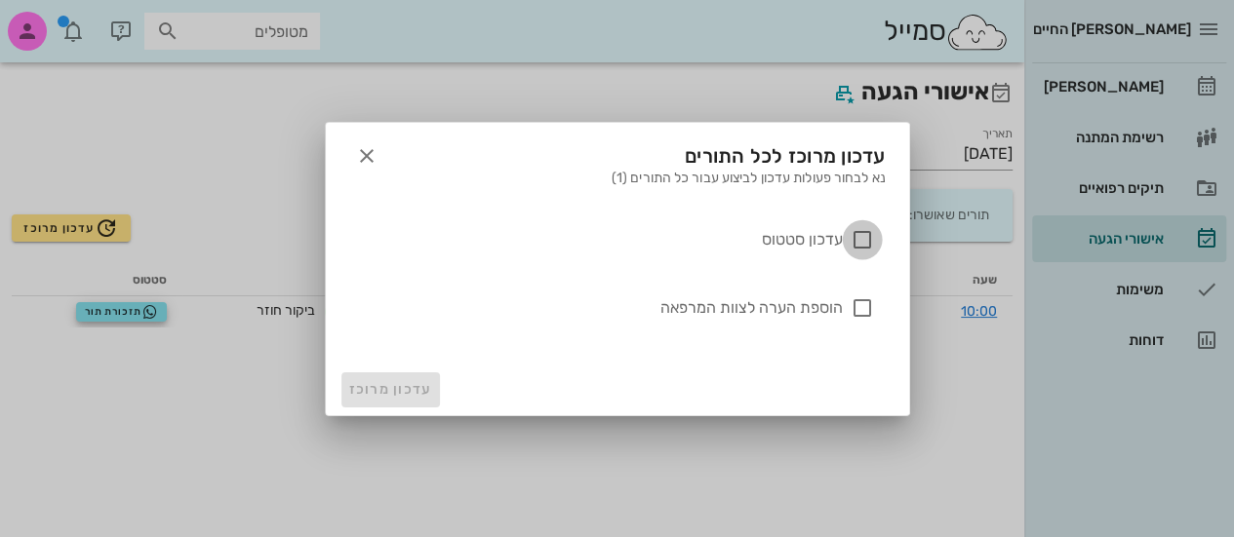
click at [846, 243] on div at bounding box center [862, 239] width 33 height 33
checkbox input "true"
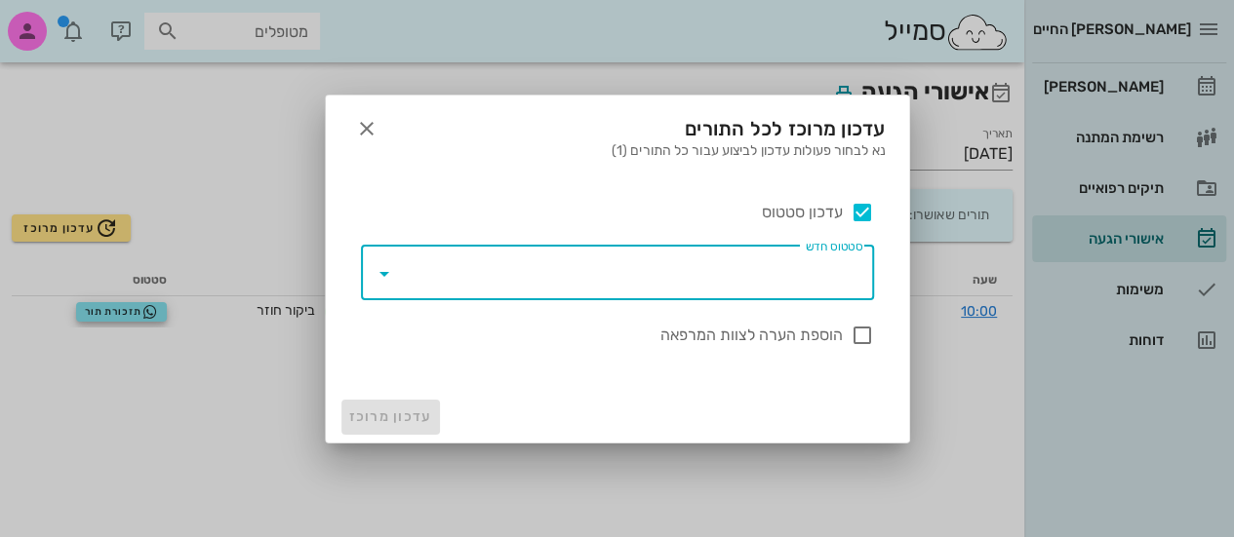
click at [710, 285] on input "סטטוס חדש" at bounding box center [631, 273] width 462 height 31
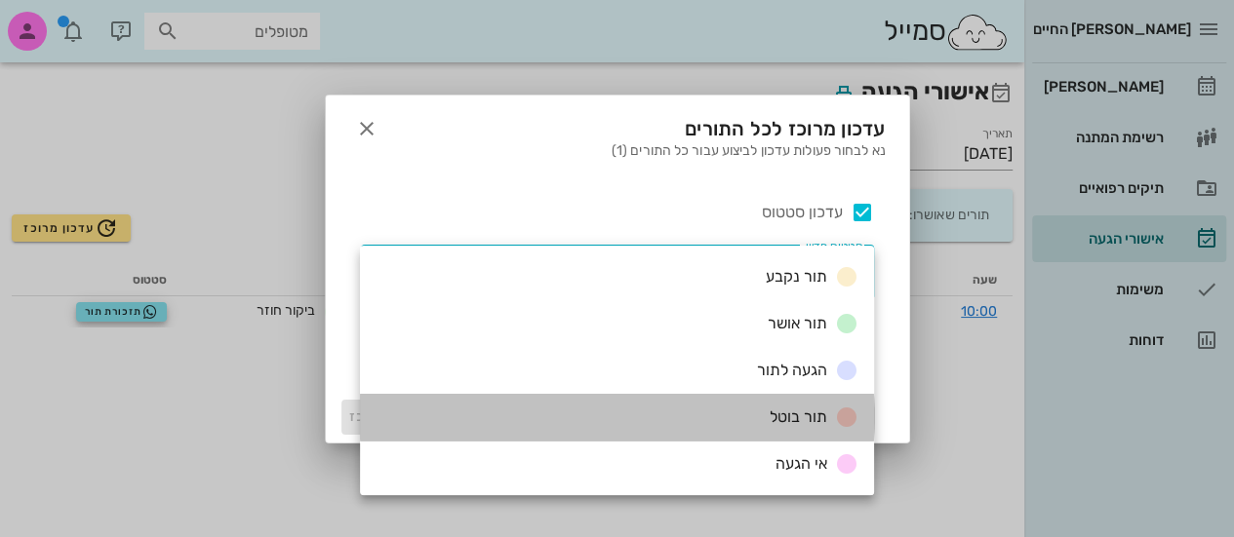
click at [786, 416] on span "תור בוטל" at bounding box center [799, 417] width 58 height 19
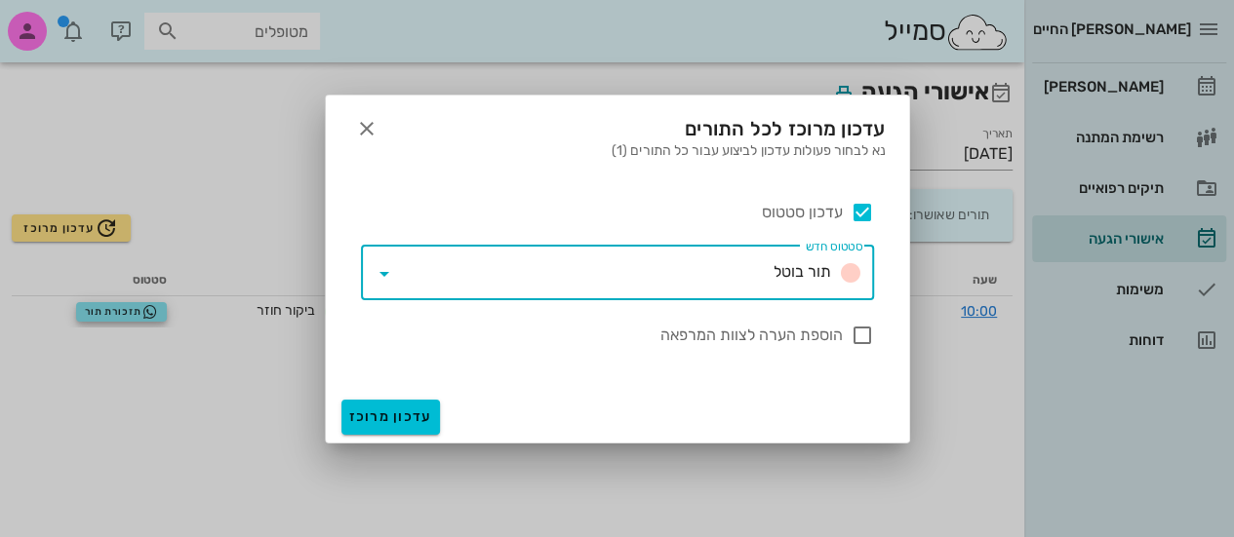
click at [796, 335] on label "הוספת הערה לצוות המרפאה" at bounding box center [602, 336] width 482 height 20
checkbox input "true"
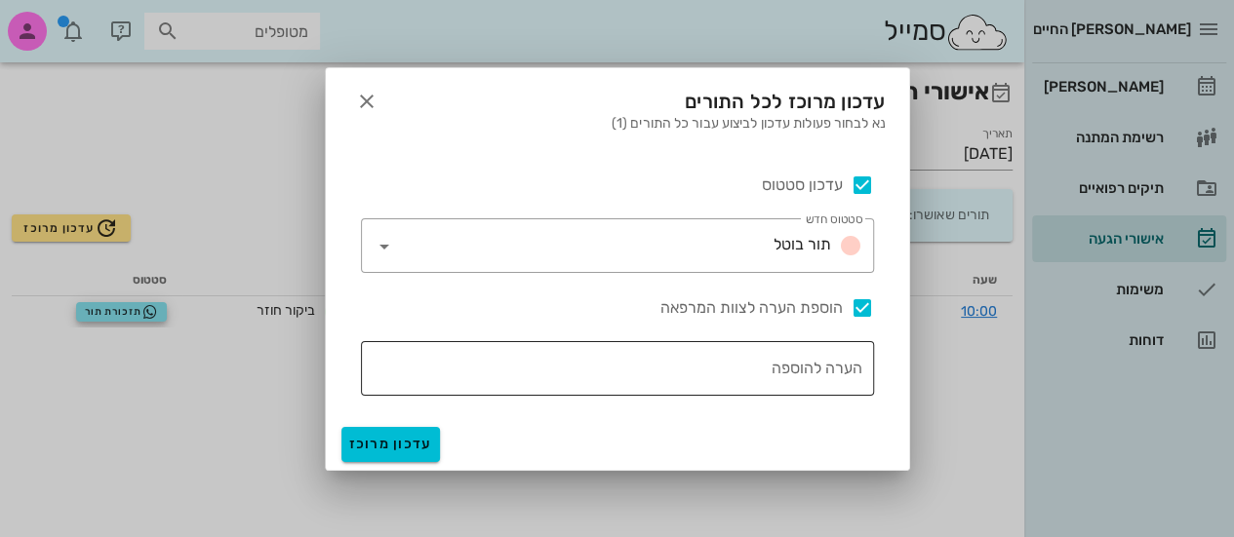
click at [782, 351] on div "הערה להוספה" at bounding box center [618, 368] width 490 height 55
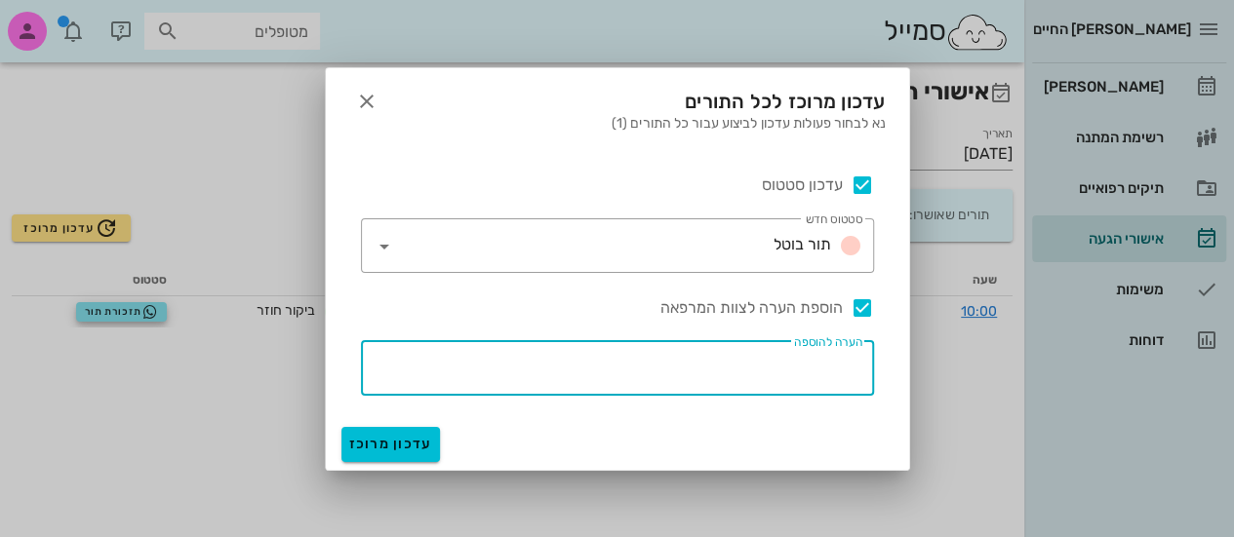
click at [782, 351] on div "הערה להוספה" at bounding box center [618, 368] width 490 height 55
type input "ביטלתי כי ככה חחחח"
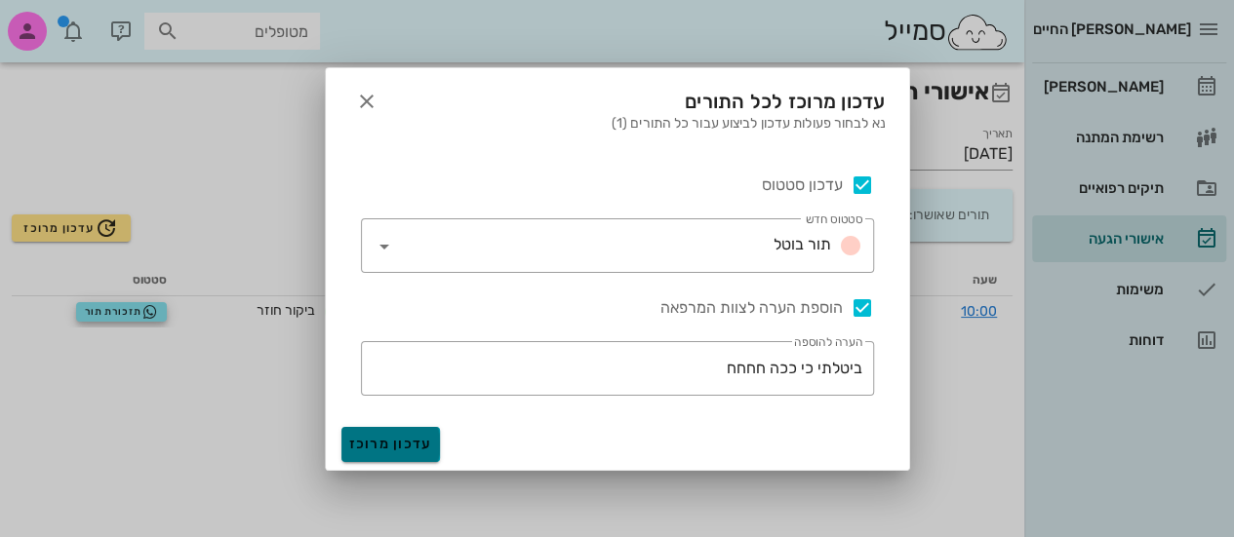
click at [416, 444] on span "עדכון מרוכז" at bounding box center [390, 444] width 83 height 17
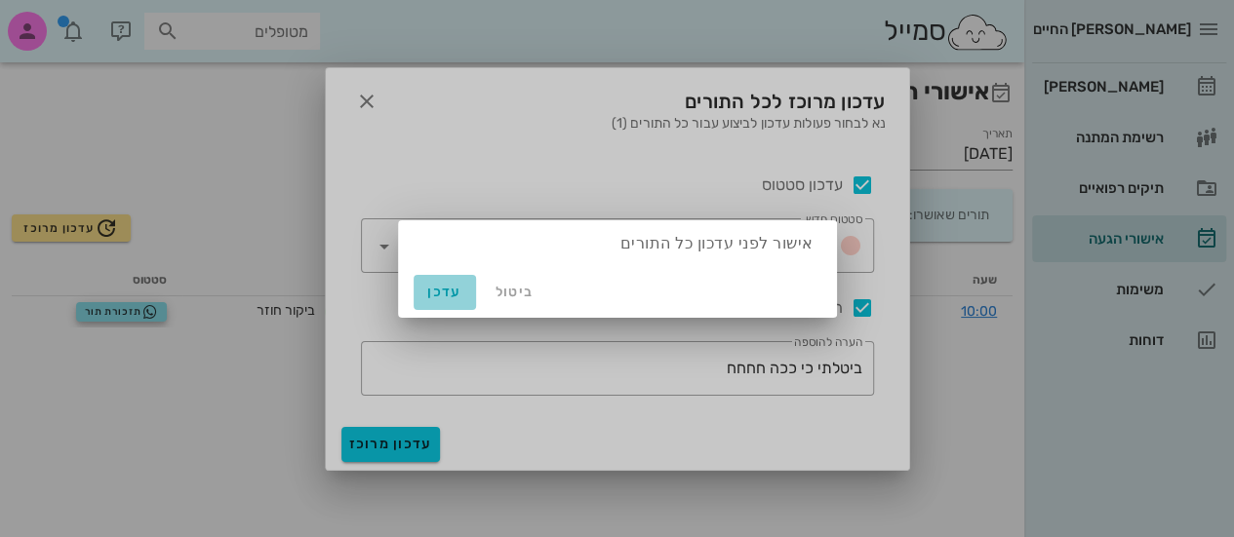
click at [437, 292] on span "עדכן" at bounding box center [444, 292] width 47 height 17
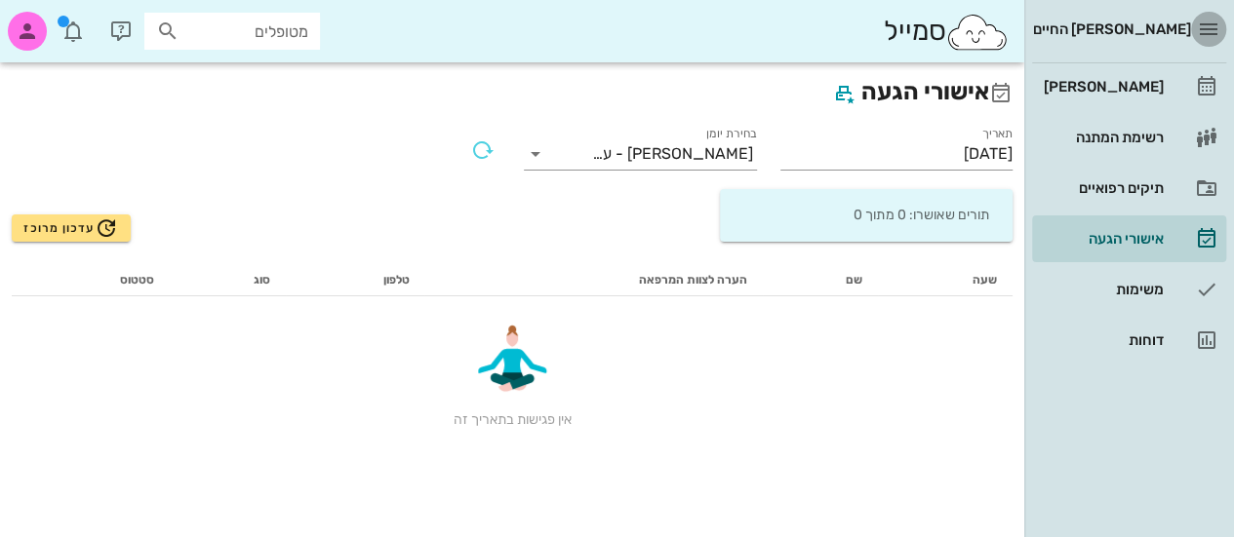
click at [1213, 29] on icon "button" at bounding box center [1208, 29] width 23 height 23
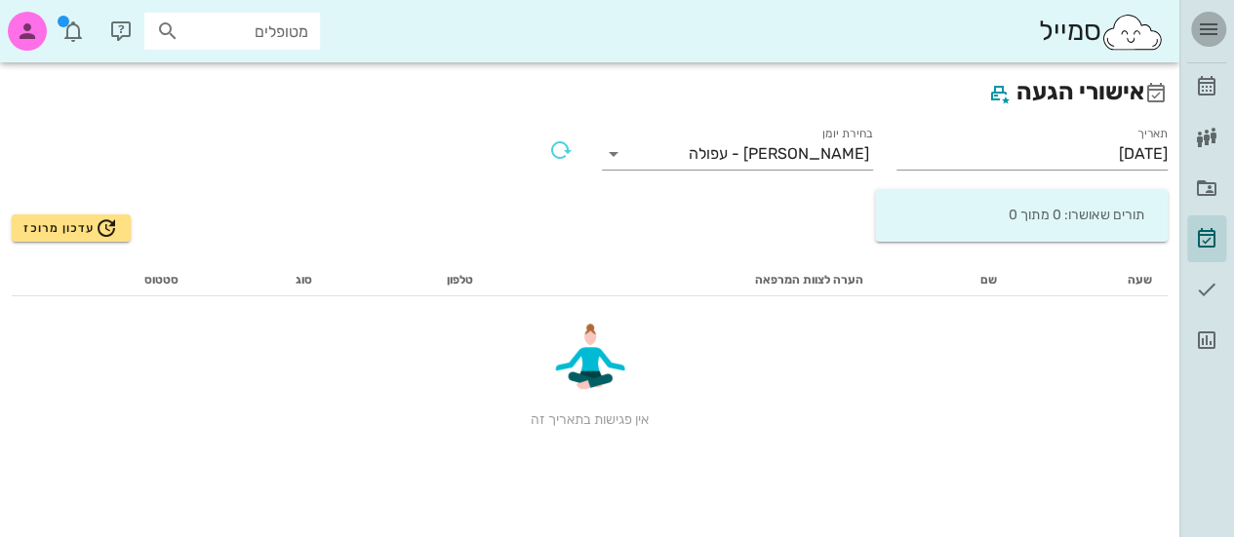
click at [1211, 33] on icon "button" at bounding box center [1208, 29] width 23 height 23
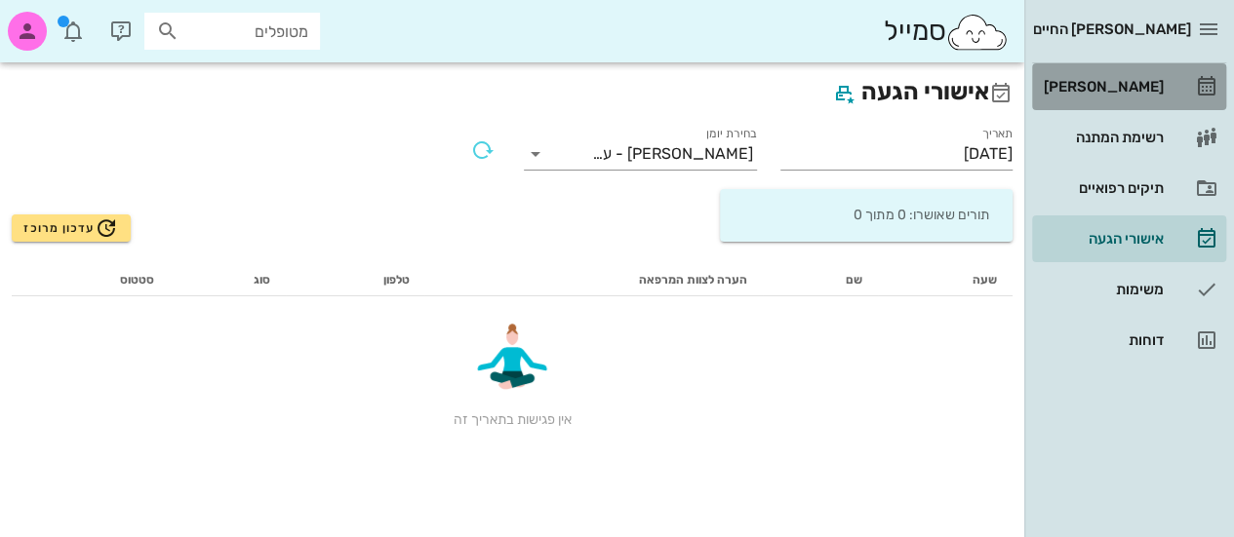
click at [1117, 89] on div "[PERSON_NAME]" at bounding box center [1102, 87] width 124 height 16
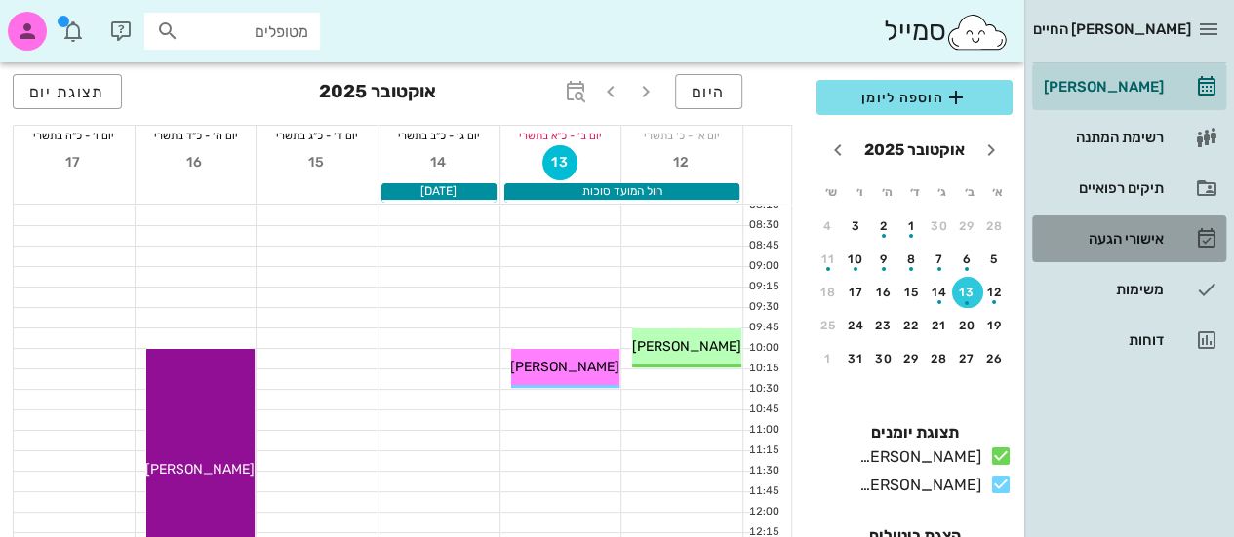
click at [1098, 231] on div "אישורי הגעה" at bounding box center [1102, 239] width 124 height 16
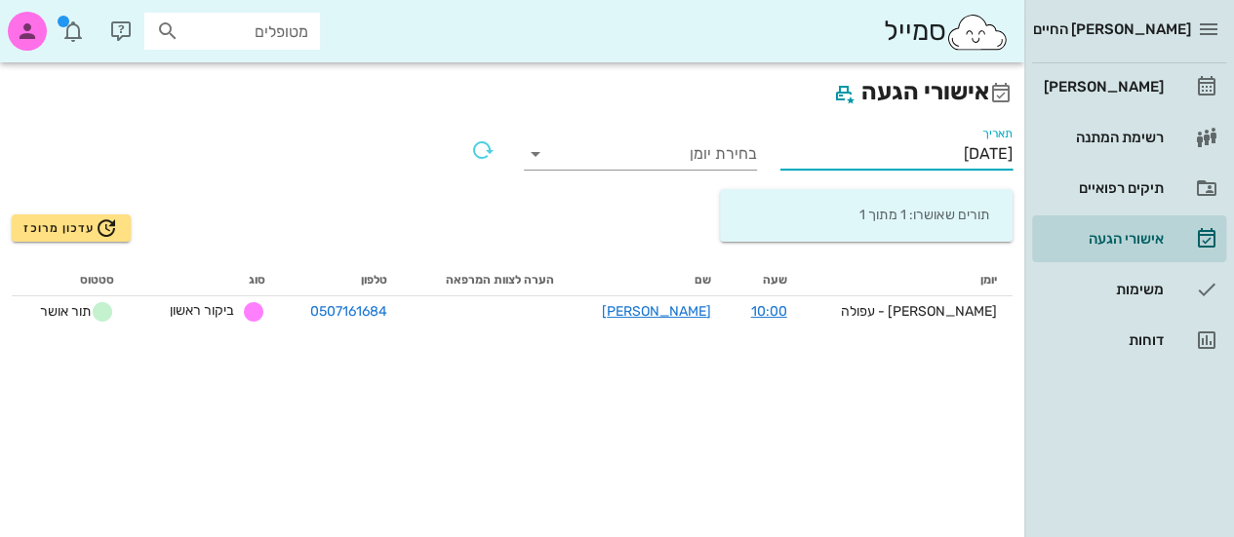
click at [923, 151] on input "[DATE]" at bounding box center [896, 154] width 233 height 31
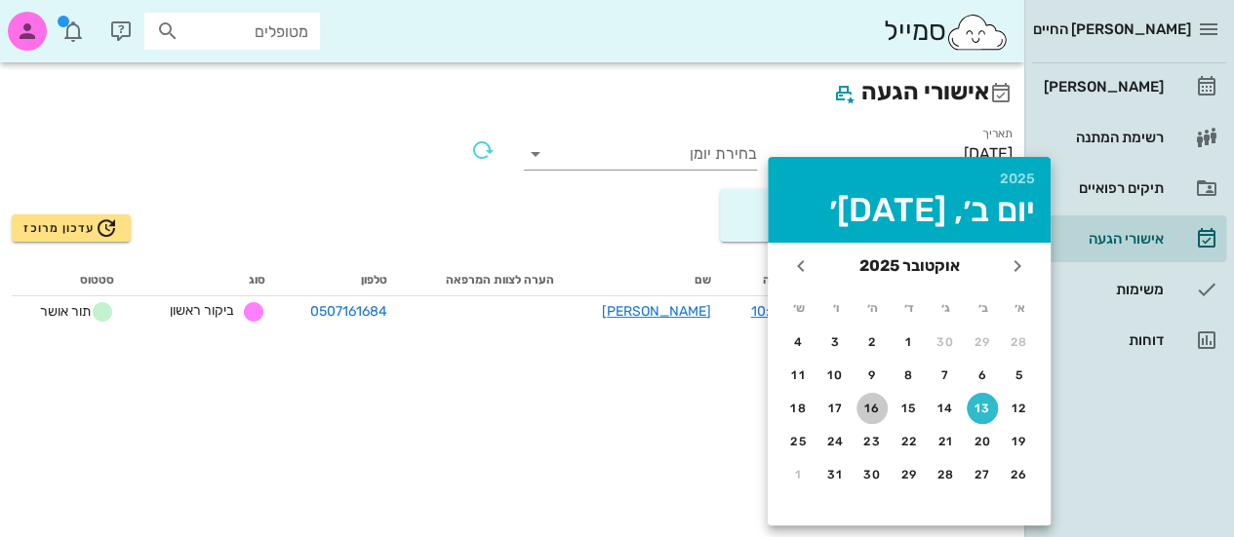
click at [881, 410] on div "16" at bounding box center [871, 409] width 31 height 14
type input "[DATE]"
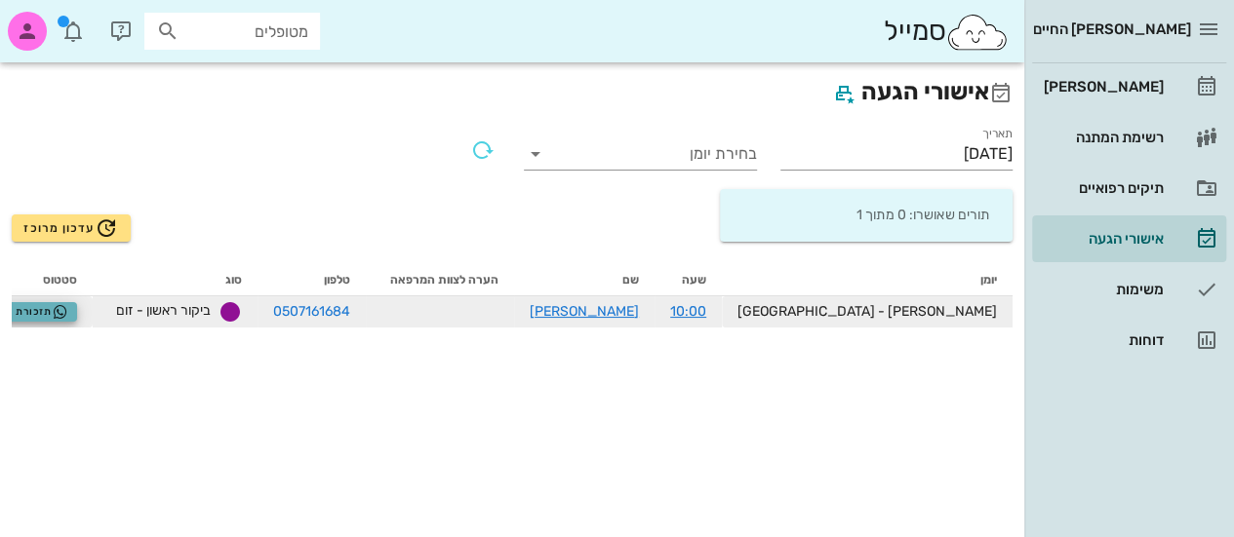
click at [68, 309] on span "תזכורת תור" at bounding box center [31, 312] width 73 height 16
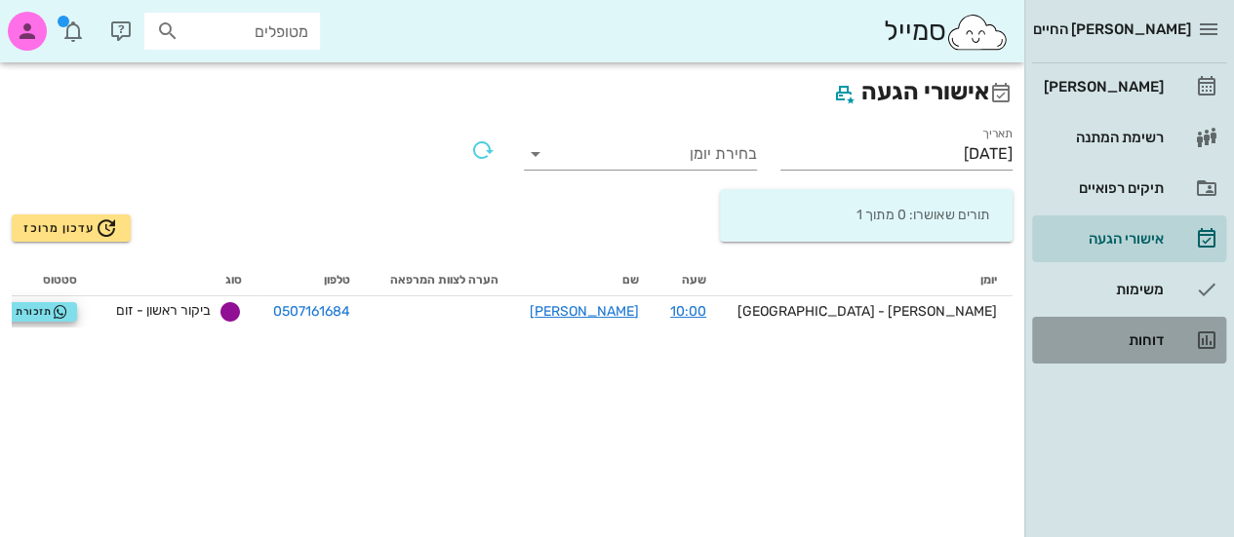
click at [1135, 339] on div "דוחות" at bounding box center [1102, 341] width 124 height 16
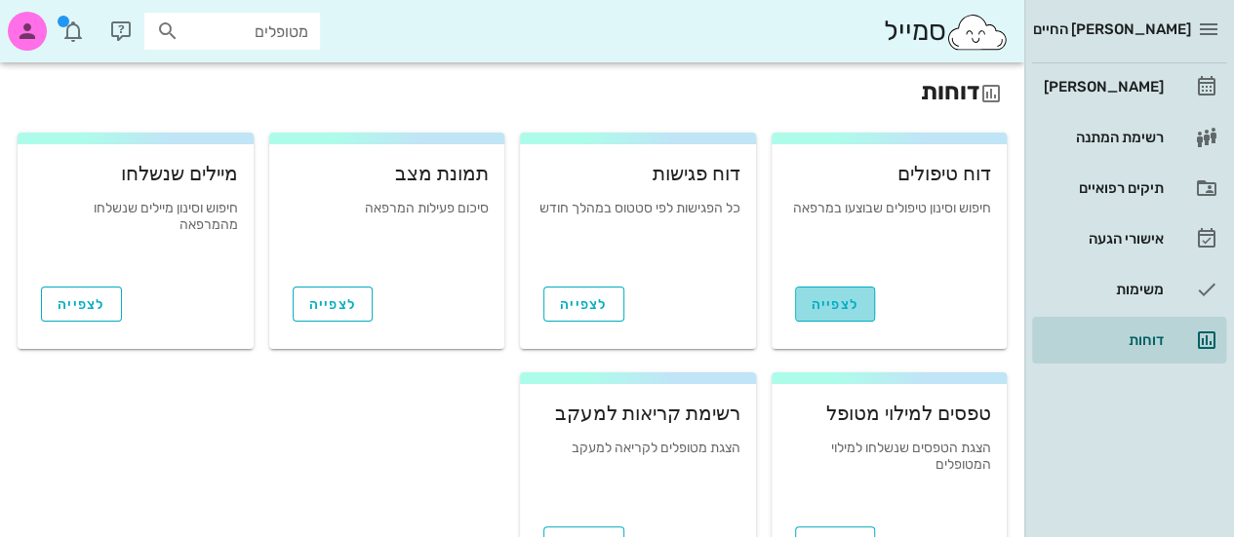
click at [852, 301] on span "לצפייה" at bounding box center [836, 305] width 48 height 17
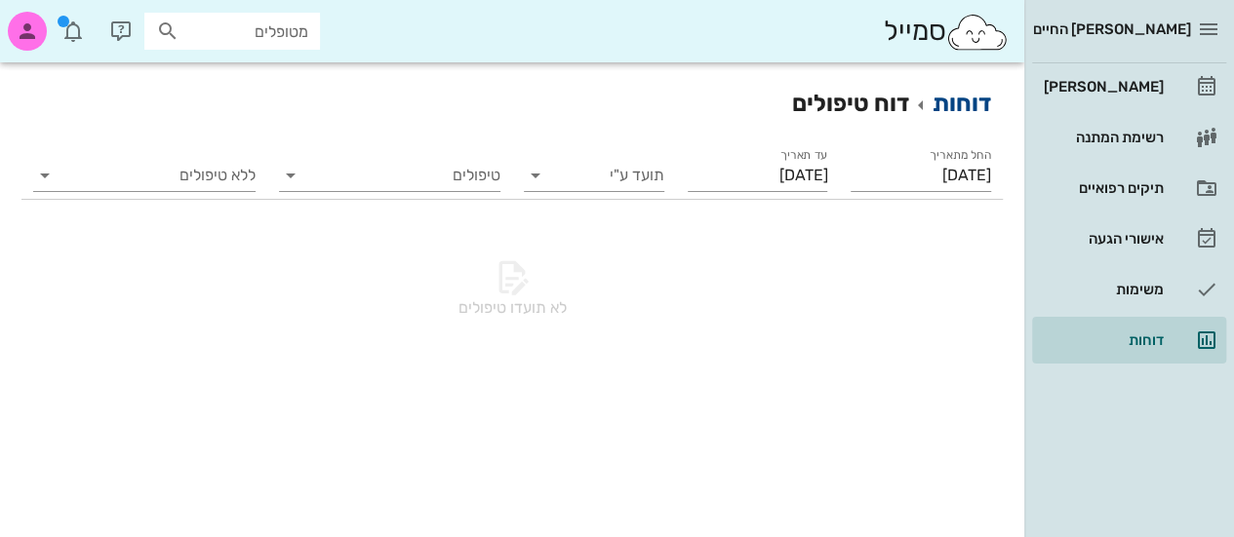
click at [975, 103] on link "דוחות" at bounding box center [962, 103] width 59 height 27
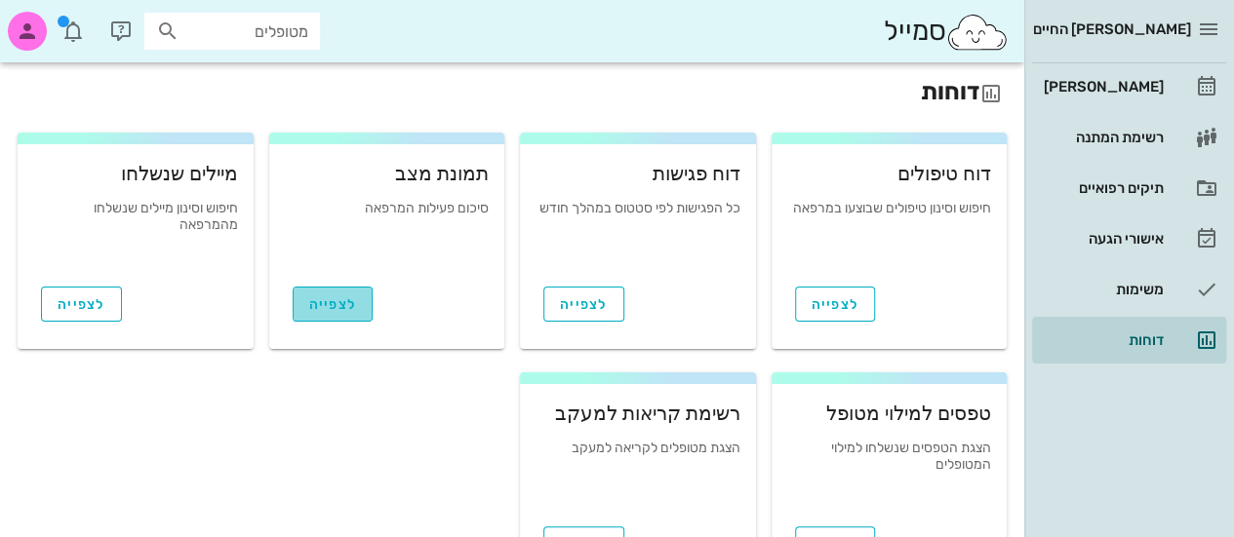
click at [342, 303] on span "לצפייה" at bounding box center [333, 305] width 48 height 17
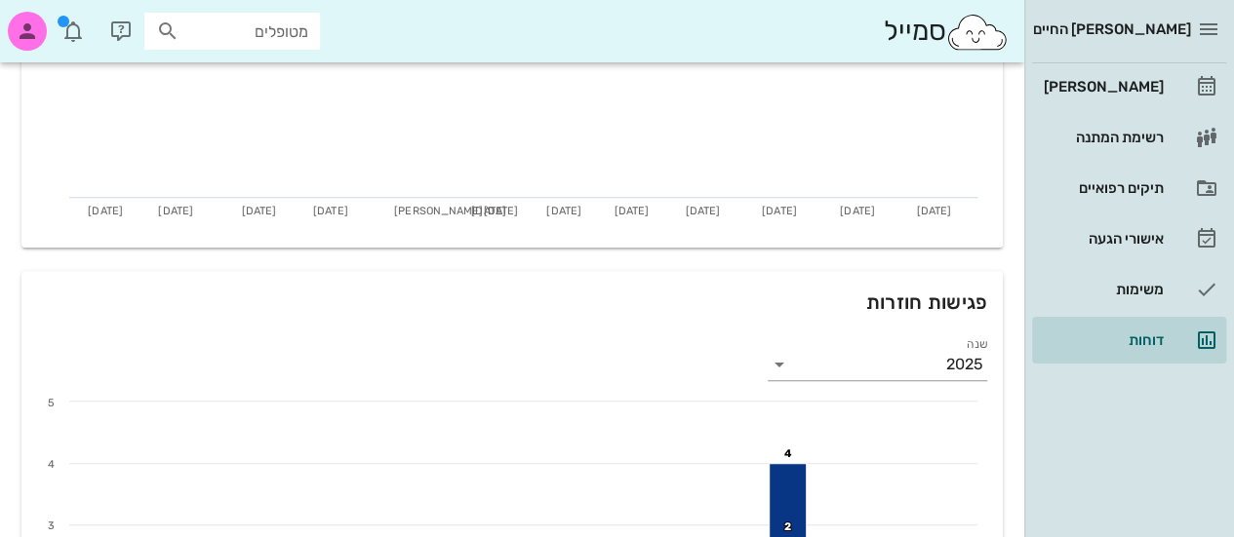
scroll to position [410, 0]
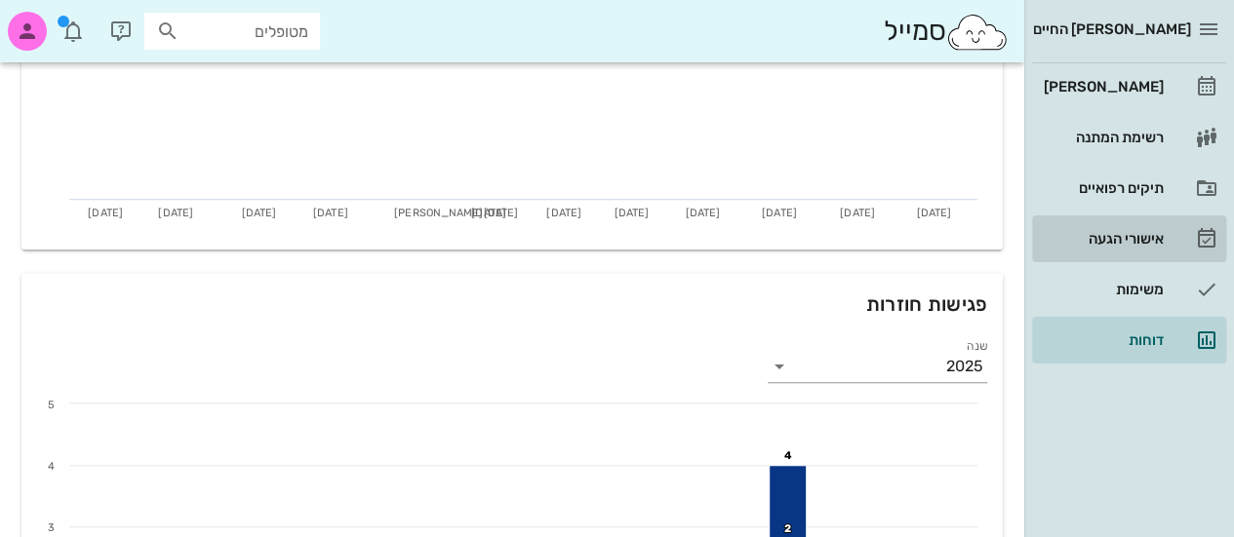
click at [1143, 229] on div "אישורי הגעה" at bounding box center [1102, 238] width 124 height 31
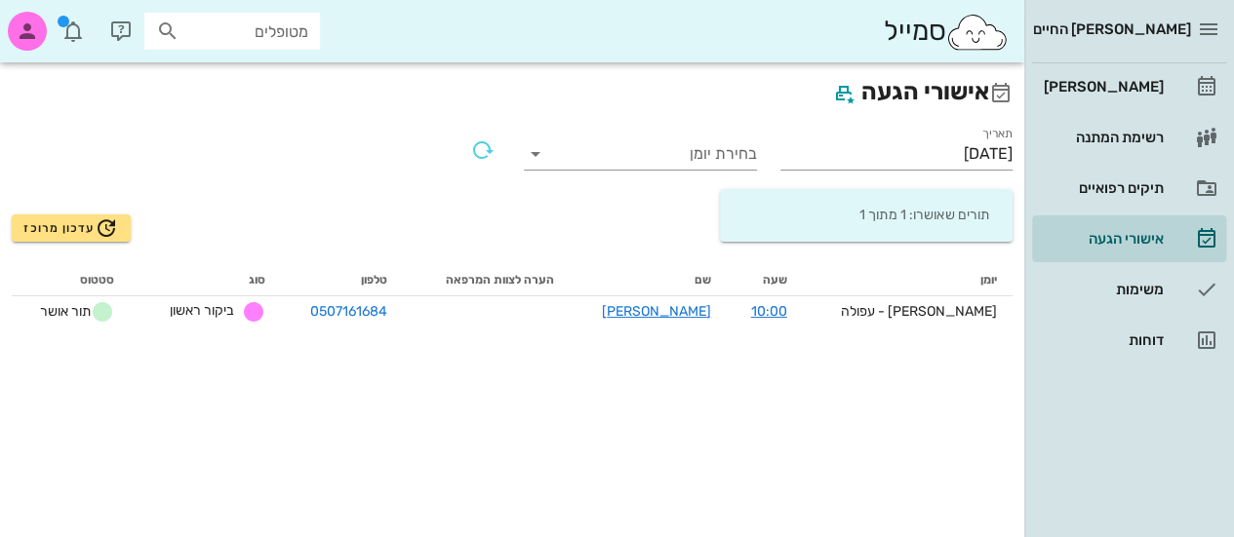
click at [1005, 94] on icon at bounding box center [1000, 93] width 23 height 23
click at [832, 89] on icon "button" at bounding box center [843, 93] width 23 height 23
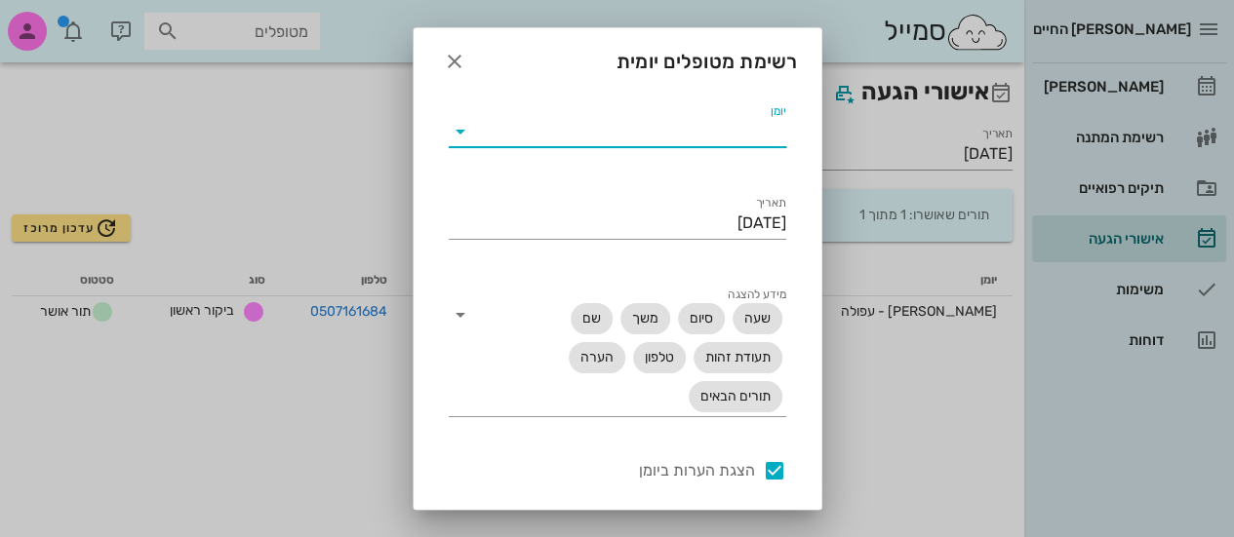
click at [707, 140] on input "יומן" at bounding box center [633, 131] width 306 height 31
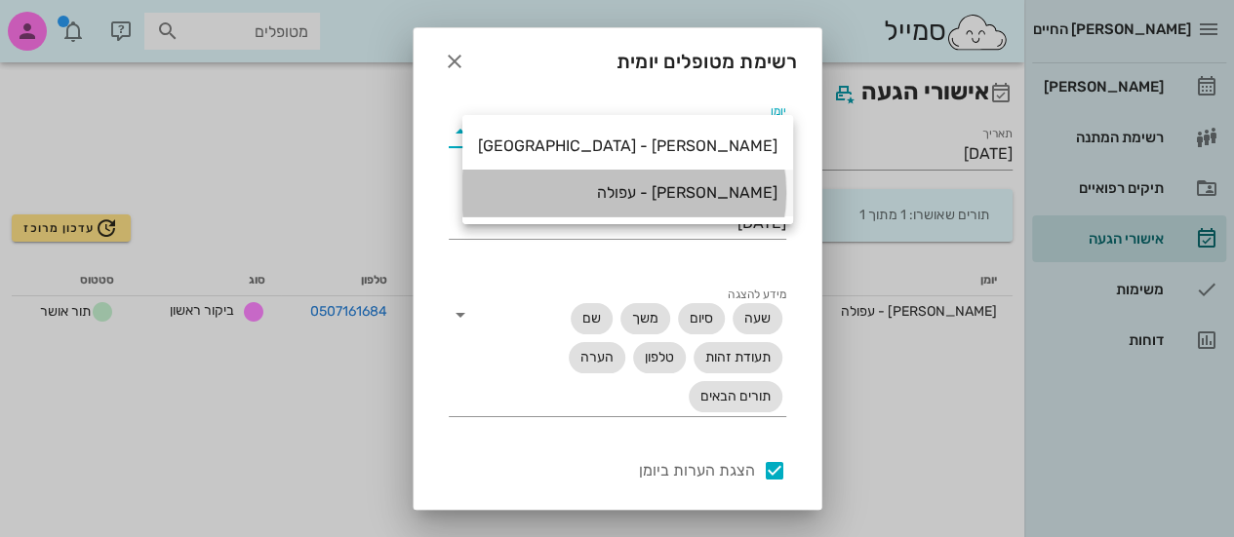
click at [681, 174] on div "[PERSON_NAME] - עפולה" at bounding box center [627, 193] width 299 height 42
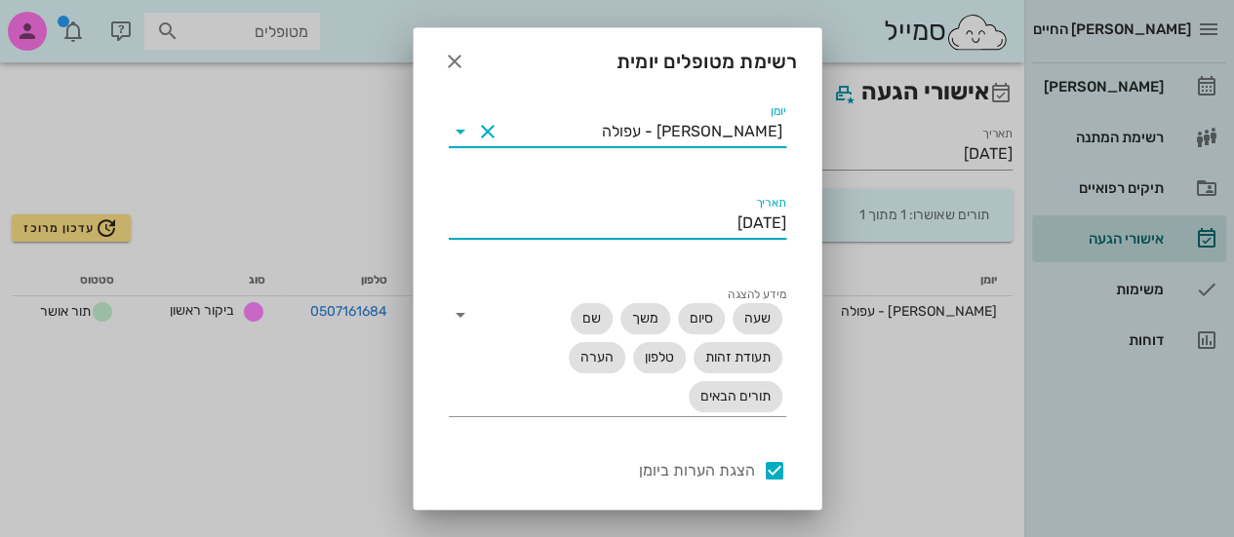
click at [689, 233] on input "[DATE]" at bounding box center [618, 223] width 338 height 31
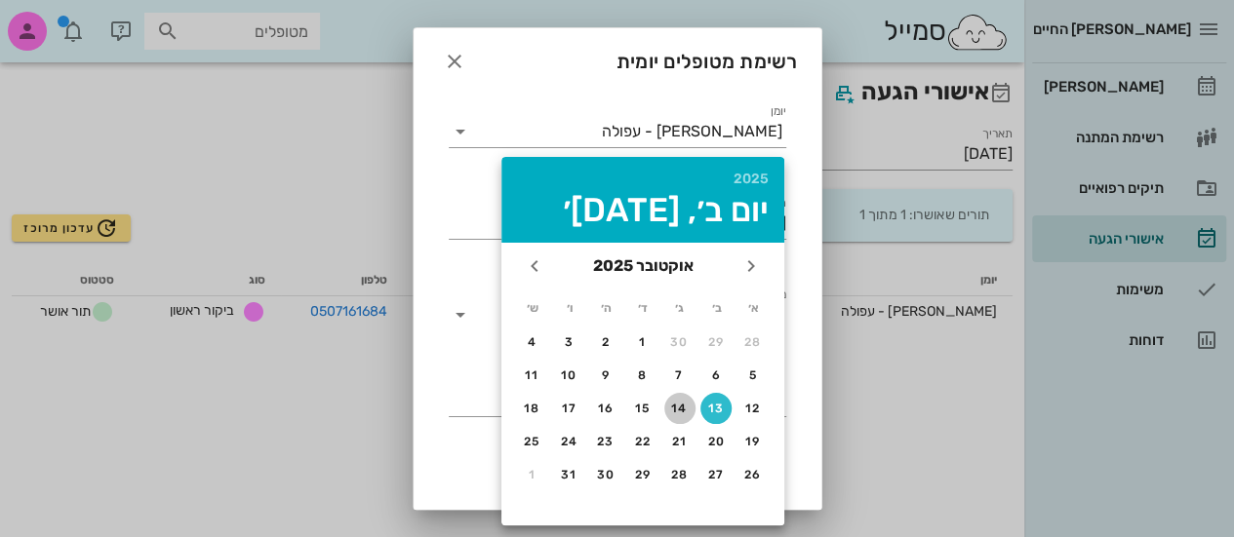
click at [683, 400] on button "14" at bounding box center [679, 408] width 31 height 31
type input "[DATE]"
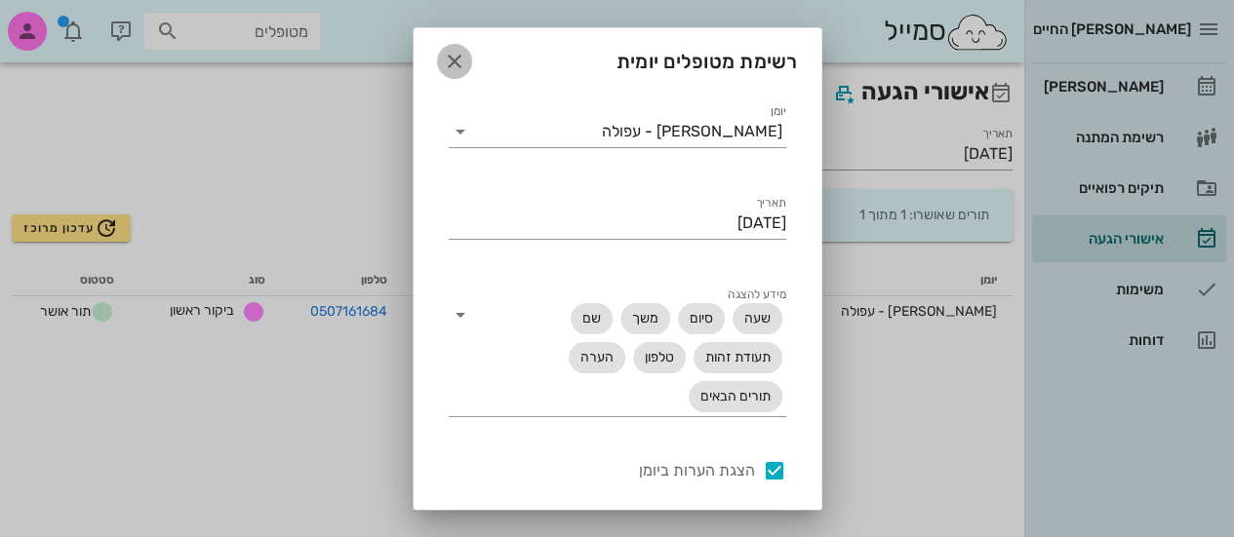
click at [466, 69] on icon "button" at bounding box center [454, 61] width 23 height 23
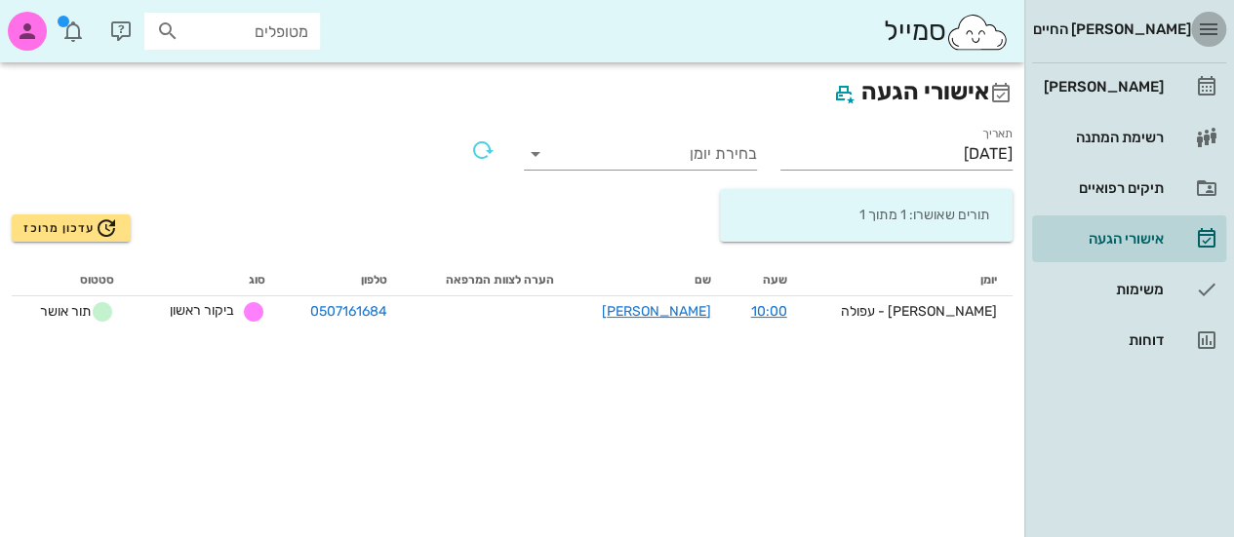
click at [1216, 37] on icon "button" at bounding box center [1208, 29] width 23 height 23
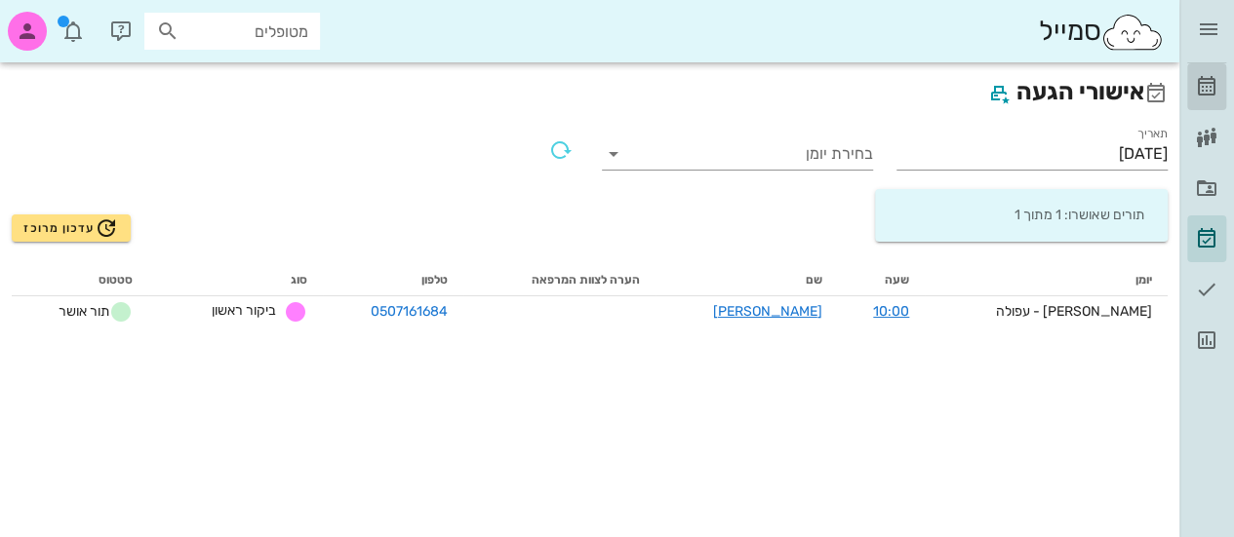
click at [1213, 99] on link "[PERSON_NAME]" at bounding box center [1206, 86] width 39 height 47
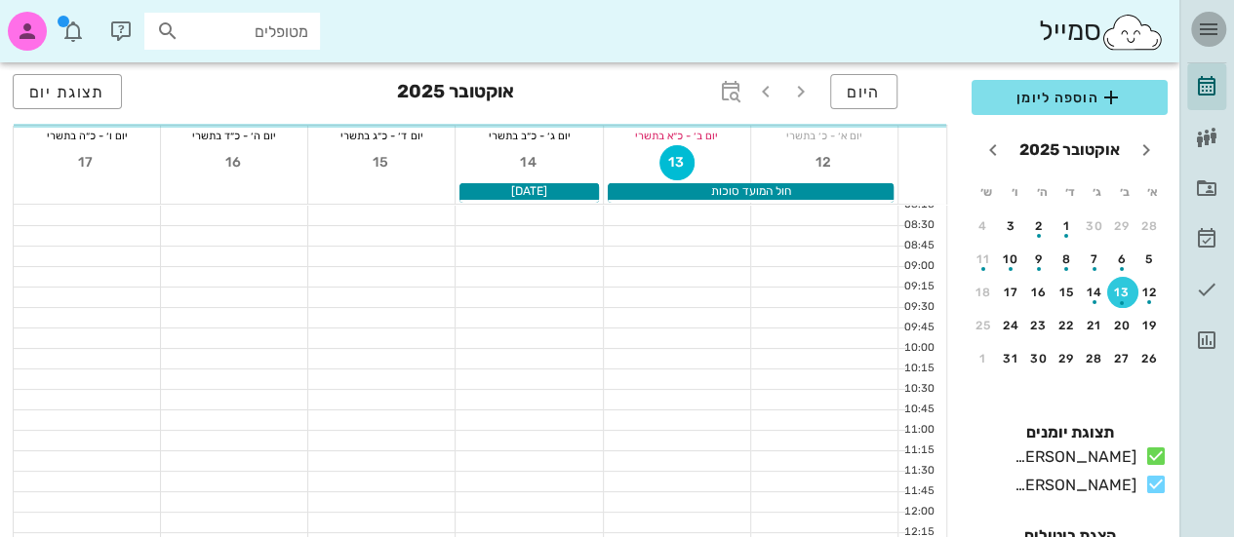
click at [1209, 43] on button "button" at bounding box center [1208, 29] width 35 height 35
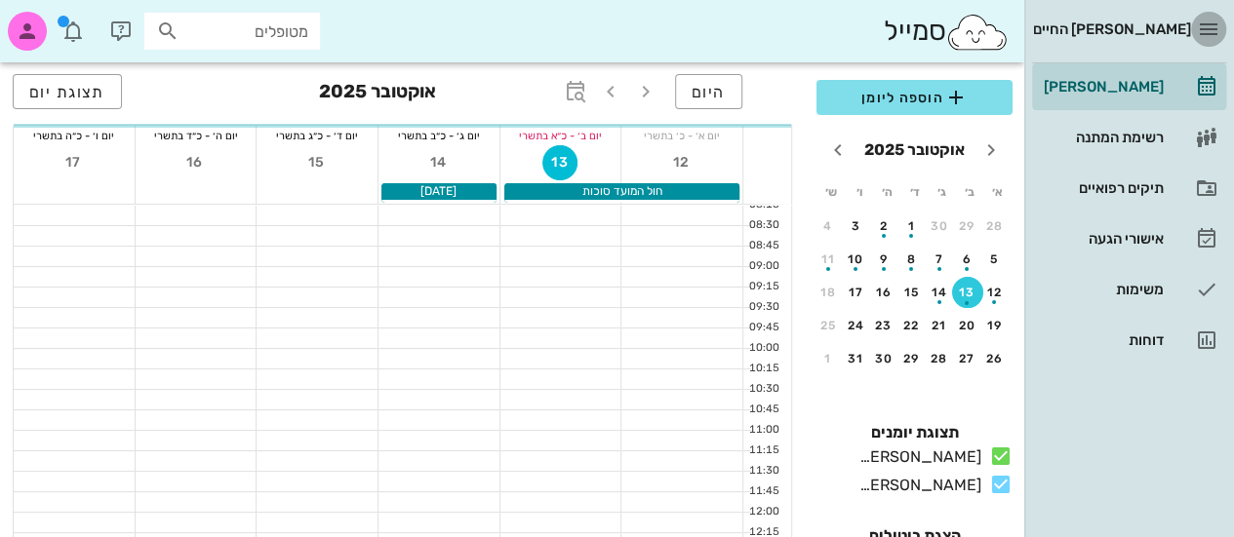
click at [1209, 43] on button "button" at bounding box center [1208, 29] width 35 height 35
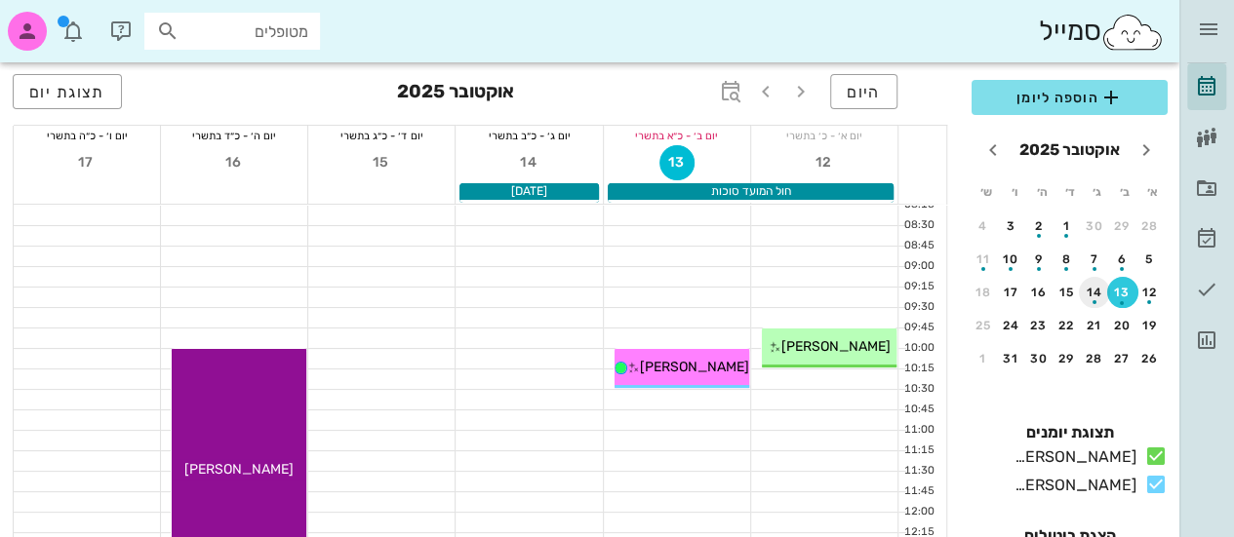
scroll to position [68, 0]
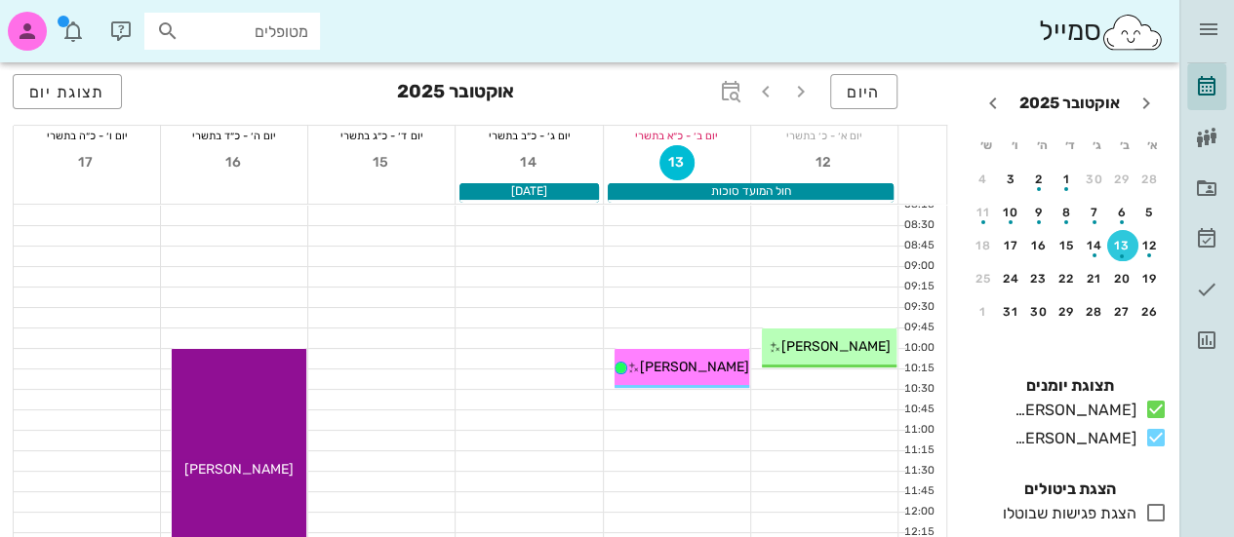
click at [1149, 516] on icon at bounding box center [1155, 512] width 23 height 23
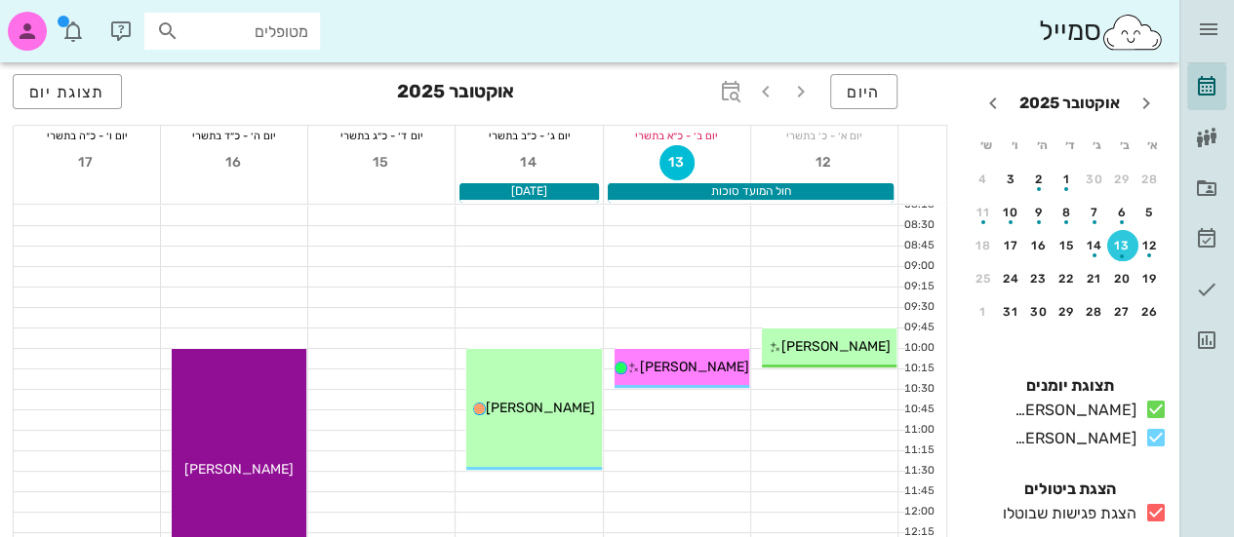
click at [1149, 516] on icon at bounding box center [1155, 512] width 23 height 23
